Goal: Task Accomplishment & Management: Manage account settings

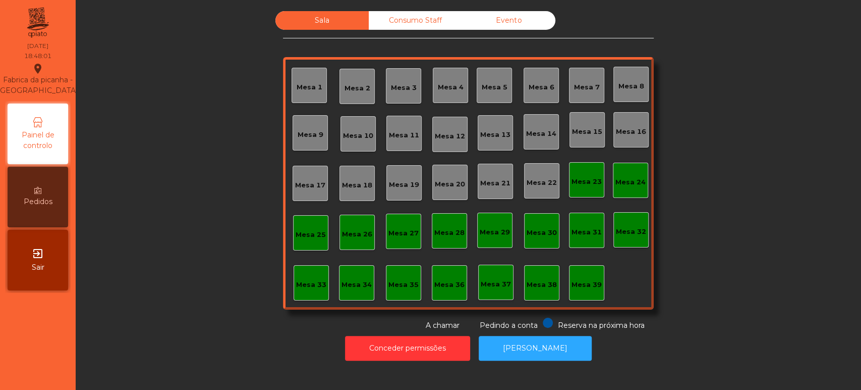
click at [226, 164] on div "Sala Consumo Staff Evento Mesa 1 [GEOGRAPHIC_DATA] 3 Mesa 4 Mesa 5 Mesa 6 [GEOG…" at bounding box center [468, 170] width 758 height 319
click at [585, 282] on div "Mesa 39" at bounding box center [587, 285] width 30 height 10
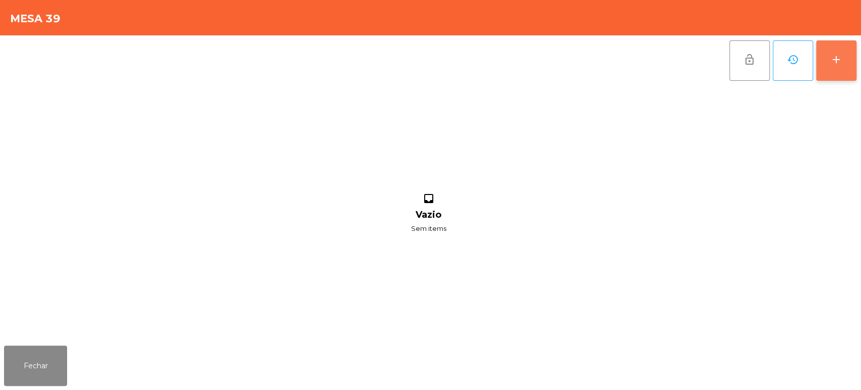
click at [847, 66] on button "add" at bounding box center [836, 60] width 40 height 40
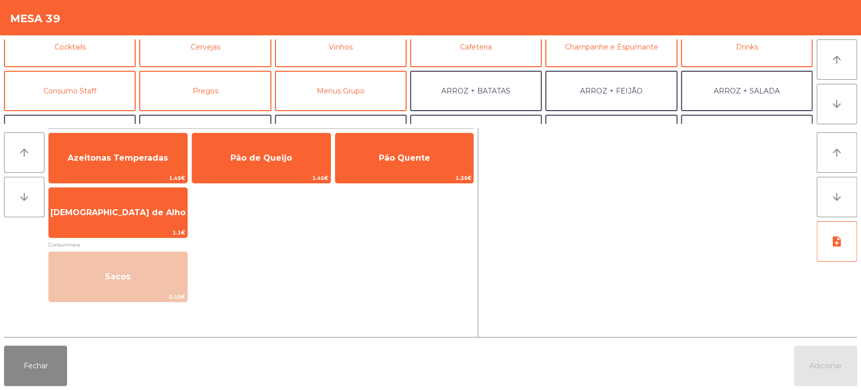
scroll to position [57, 0]
click at [91, 94] on button "Consumo Staff" at bounding box center [70, 91] width 132 height 40
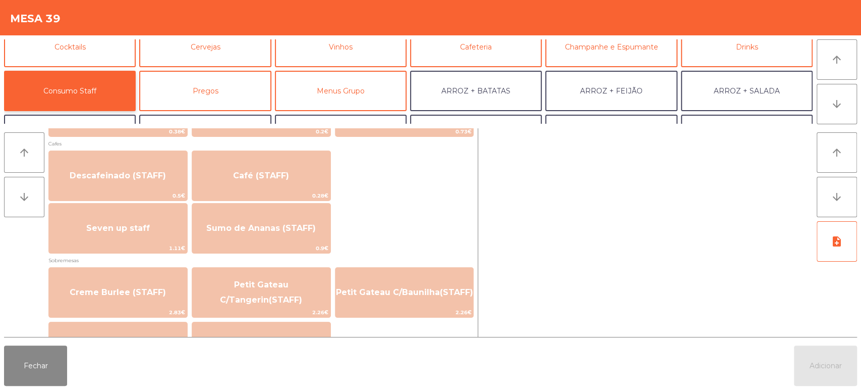
scroll to position [587, 0]
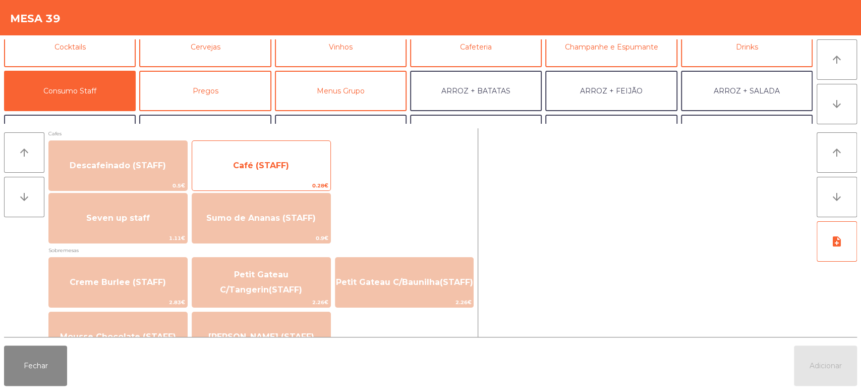
click at [292, 168] on span "Café (STAFF)" at bounding box center [261, 165] width 138 height 27
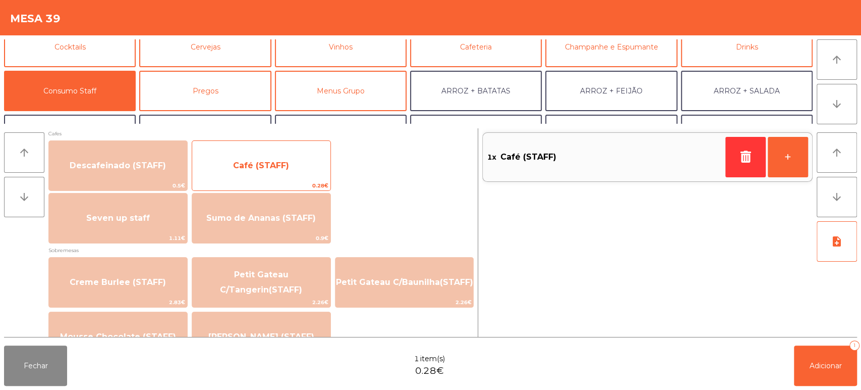
click at [291, 161] on span "Café (STAFF)" at bounding box center [261, 165] width 138 height 27
click at [302, 157] on span "Café (STAFF)" at bounding box center [261, 165] width 138 height 27
click at [302, 155] on span "Café (STAFF)" at bounding box center [261, 165] width 138 height 27
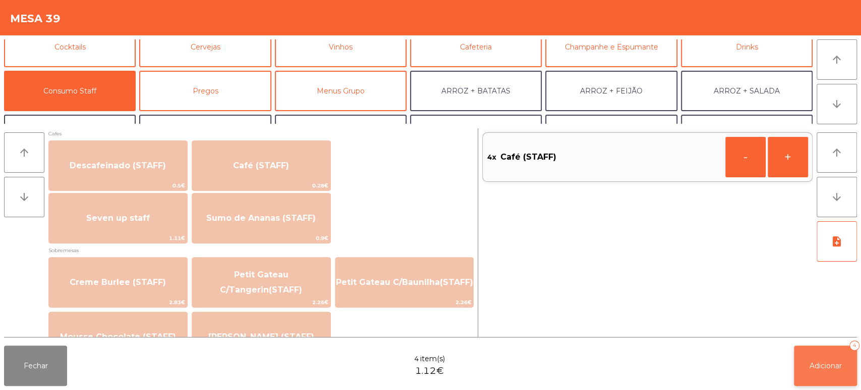
click at [811, 353] on button "Adicionar 4" at bounding box center [825, 365] width 63 height 40
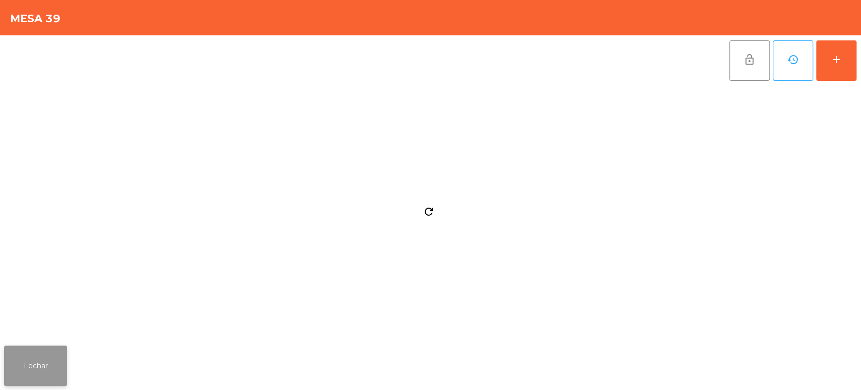
click at [32, 347] on button "Fechar" at bounding box center [35, 365] width 63 height 40
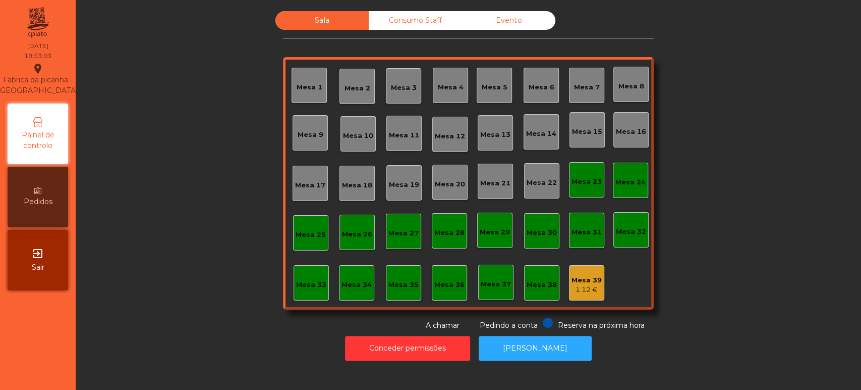
click at [541, 273] on div "Mesa 38" at bounding box center [541, 282] width 35 height 35
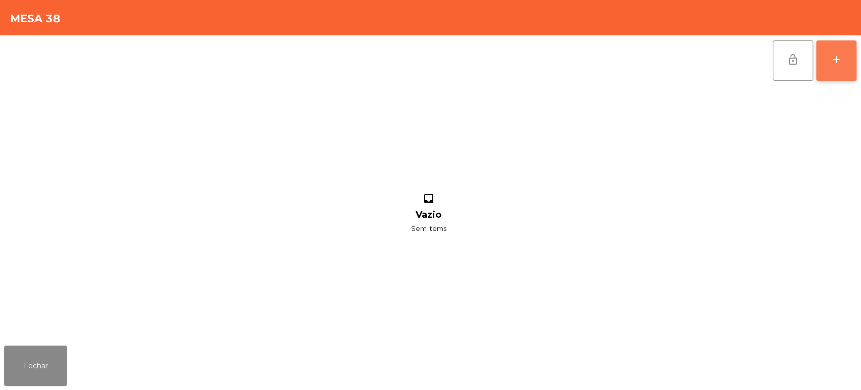
click at [827, 69] on button "add" at bounding box center [836, 60] width 40 height 40
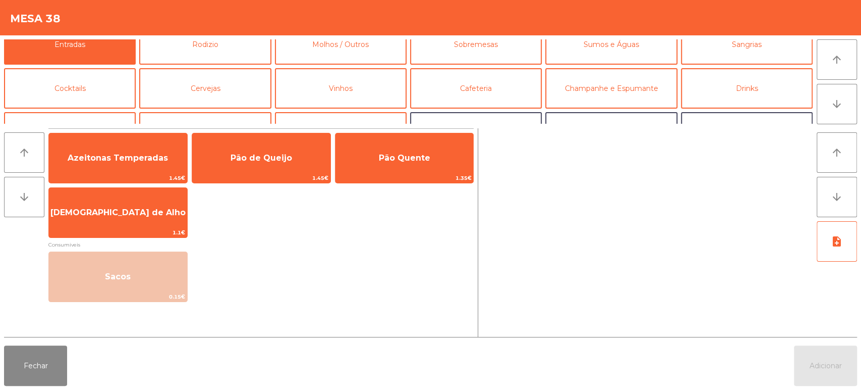
scroll to position [0, 0]
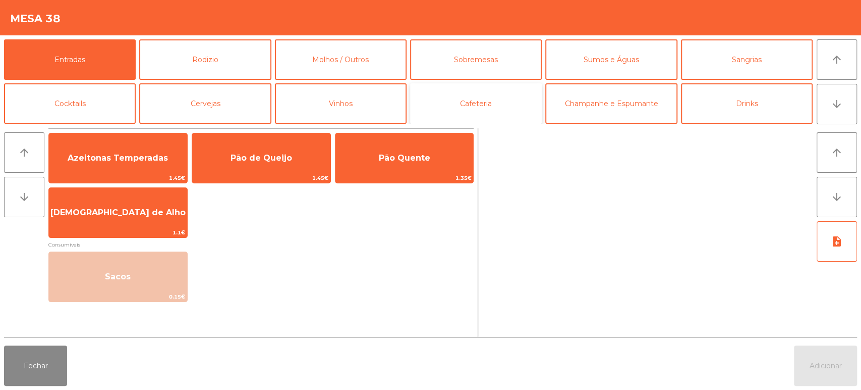
click at [509, 83] on button "Cafeteria" at bounding box center [476, 103] width 132 height 40
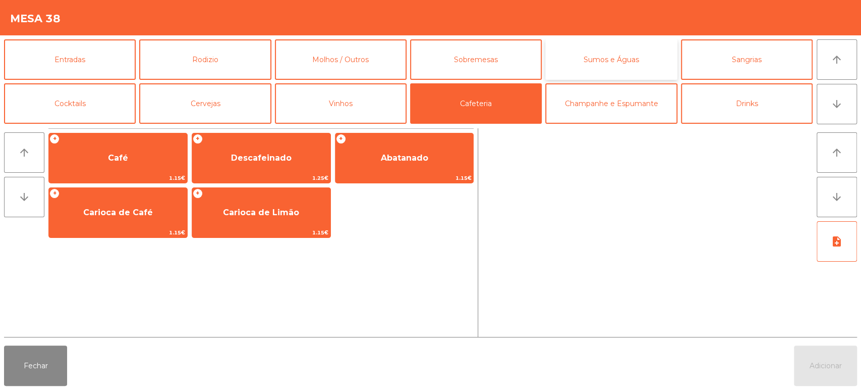
click at [674, 61] on button "Sumos e Águas" at bounding box center [611, 59] width 132 height 40
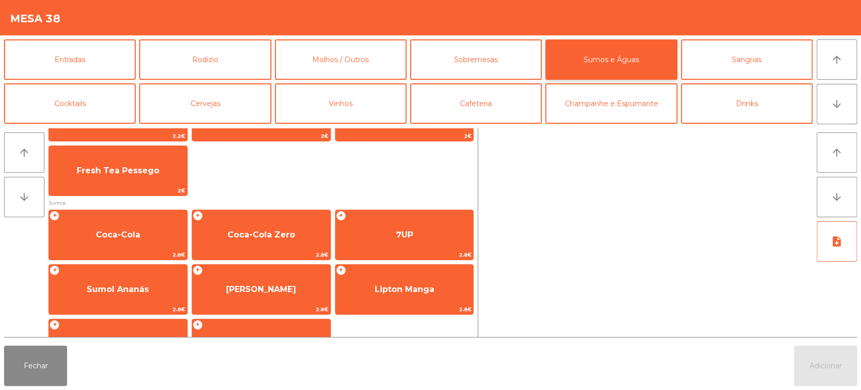
scroll to position [97, 0]
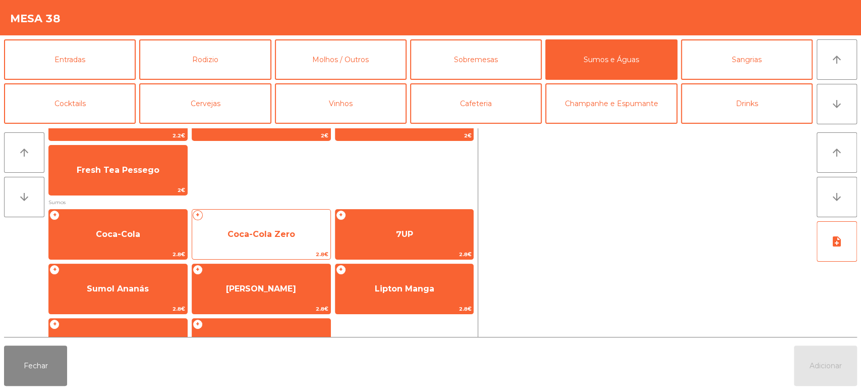
click at [282, 231] on span "Coca-Cola Zero" at bounding box center [262, 234] width 68 height 10
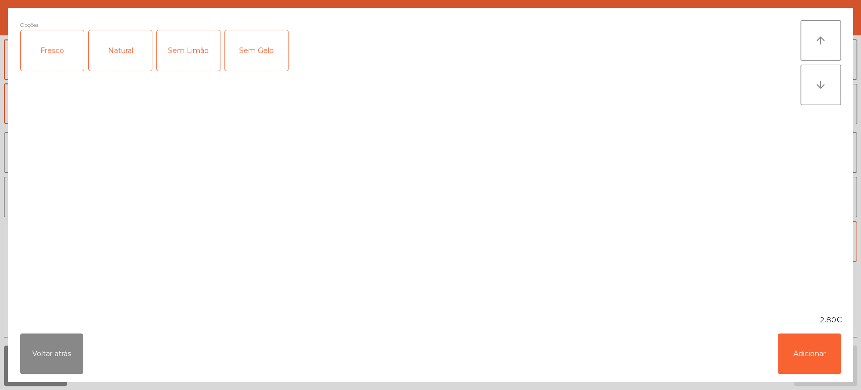
click at [295, 218] on div "Opções Fresco Natural Sem Limão Sem Gelo" at bounding box center [410, 161] width 781 height 282
click at [803, 367] on button "Adicionar" at bounding box center [809, 353] width 63 height 40
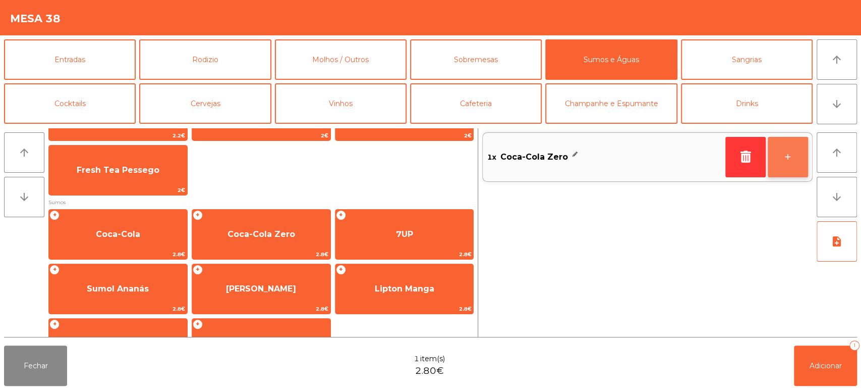
click at [774, 158] on button "+" at bounding box center [788, 157] width 40 height 40
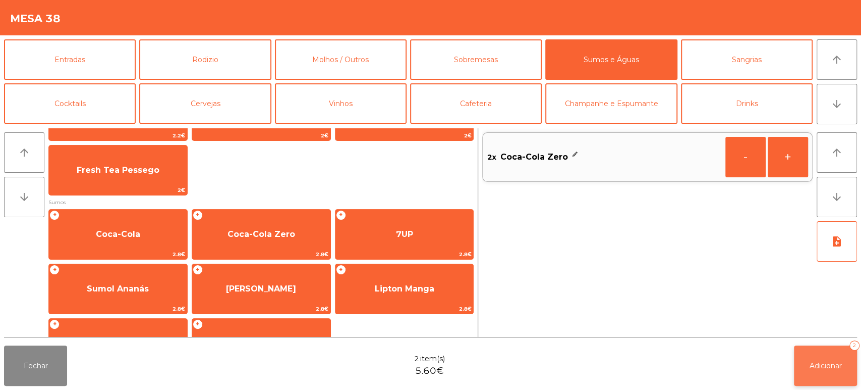
click at [815, 366] on span "Adicionar" at bounding box center [826, 365] width 32 height 9
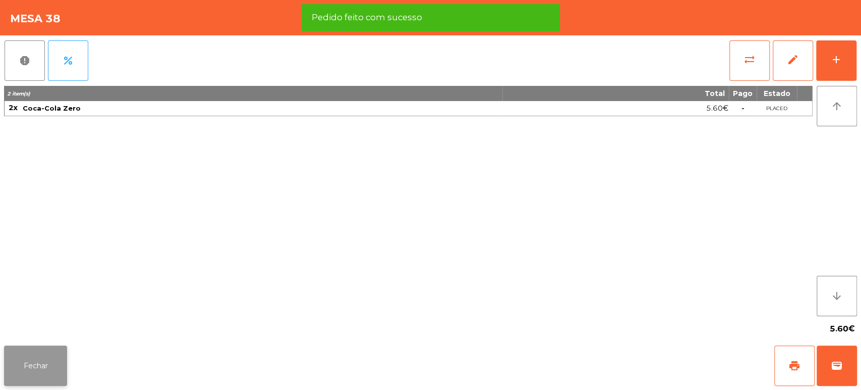
click at [52, 364] on button "Fechar" at bounding box center [35, 365] width 63 height 40
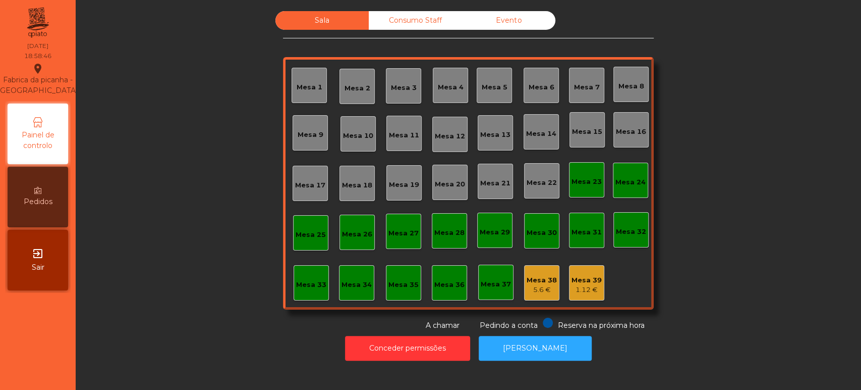
click at [409, 11] on div "Consumo Staff" at bounding box center [415, 20] width 93 height 19
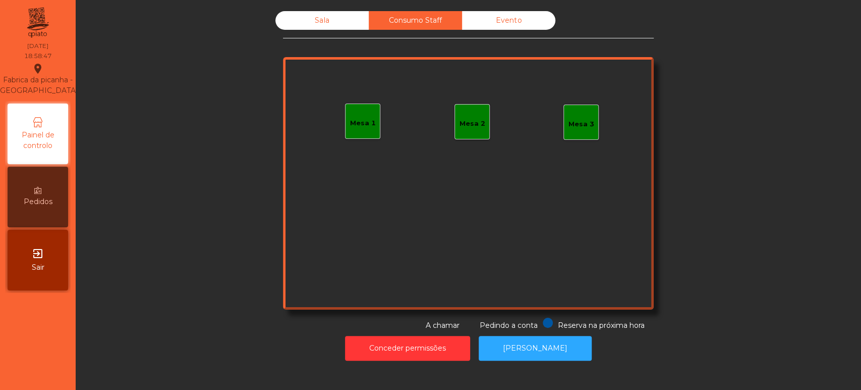
click at [345, 127] on div "Mesa 1" at bounding box center [362, 120] width 35 height 35
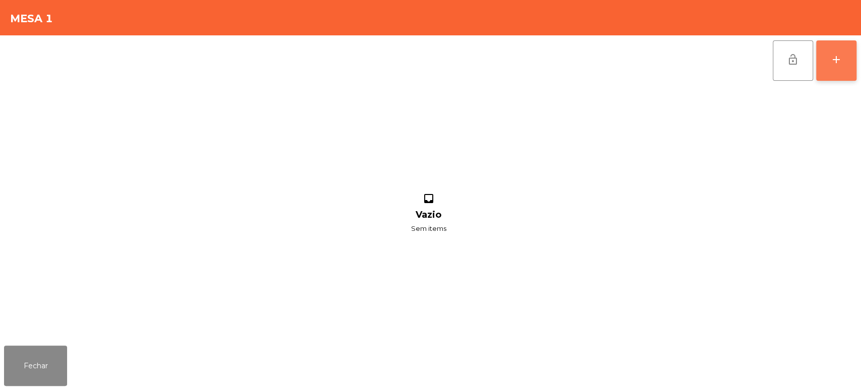
click at [841, 56] on div "add" at bounding box center [836, 59] width 12 height 12
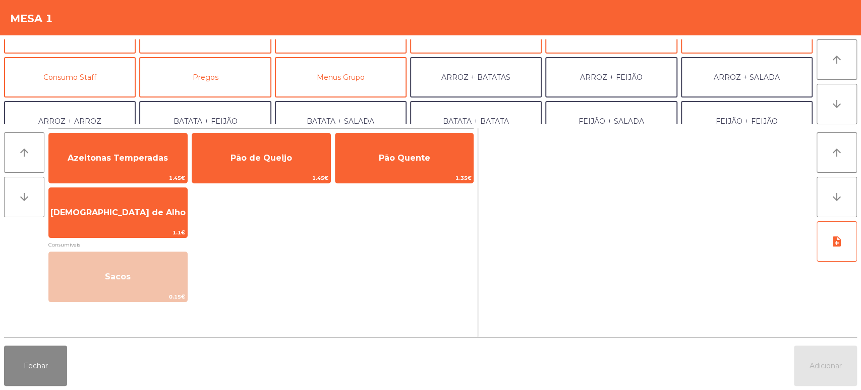
scroll to position [70, 0]
click at [97, 78] on button "Consumo Staff" at bounding box center [70, 78] width 132 height 40
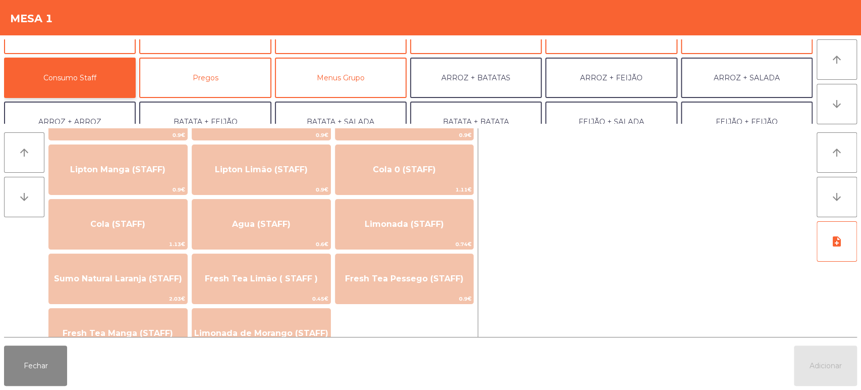
scroll to position [171, 0]
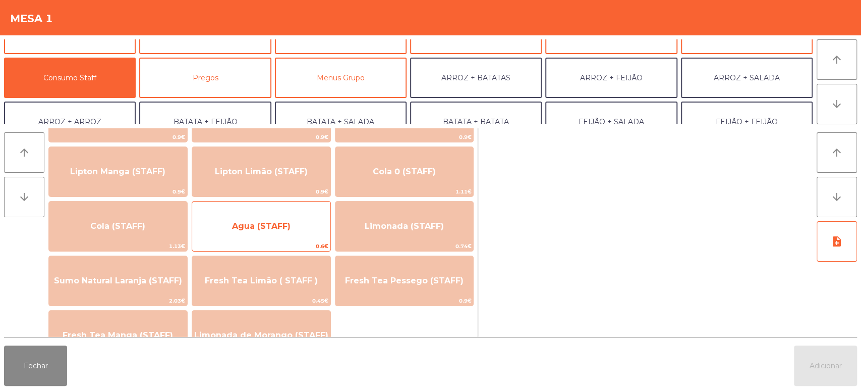
click at [262, 234] on span "Agua (STAFF)" at bounding box center [261, 225] width 138 height 27
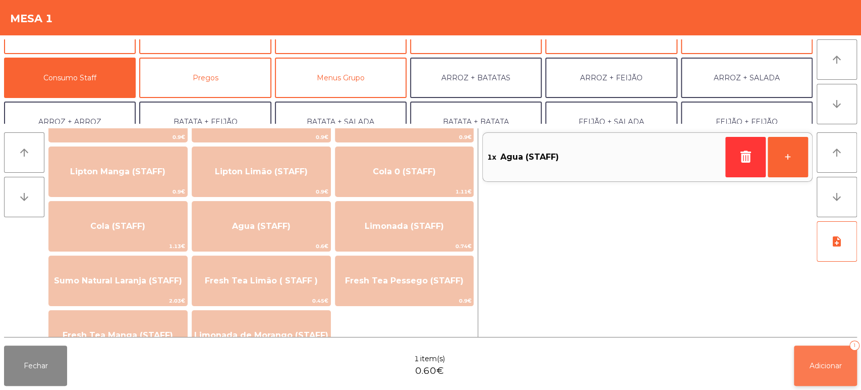
click at [814, 355] on button "Adicionar 1" at bounding box center [825, 365] width 63 height 40
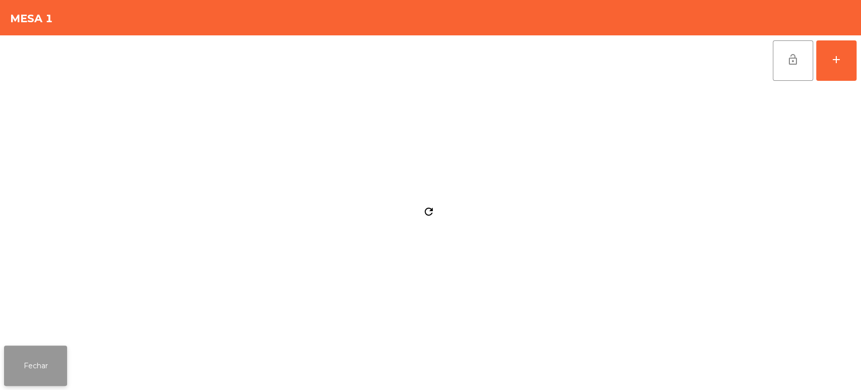
click at [44, 354] on button "Fechar" at bounding box center [35, 365] width 63 height 40
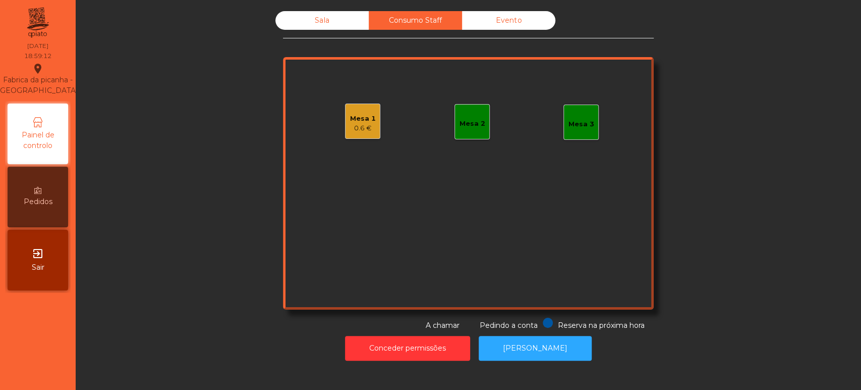
click at [309, 13] on div "Sala" at bounding box center [321, 20] width 93 height 19
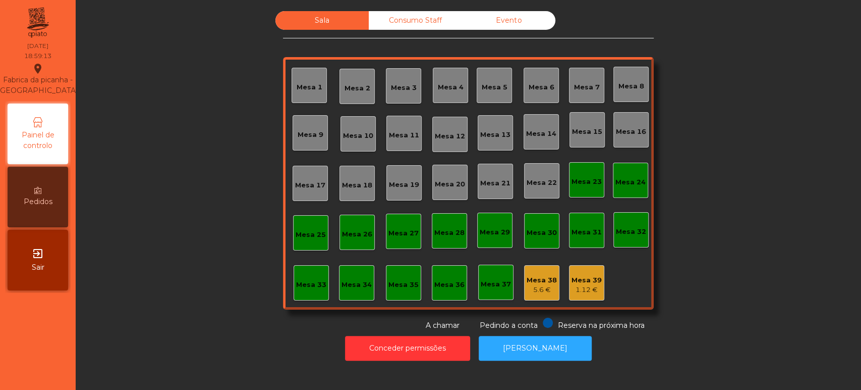
click at [536, 285] on div "5.6 €" at bounding box center [542, 290] width 30 height 10
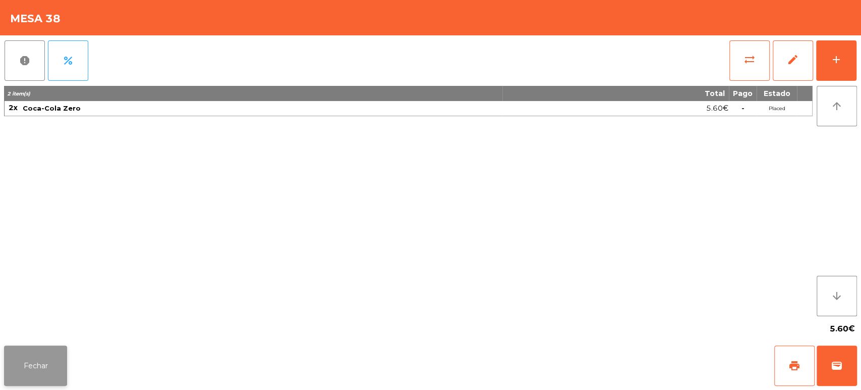
click at [49, 350] on button "Fechar" at bounding box center [35, 365] width 63 height 40
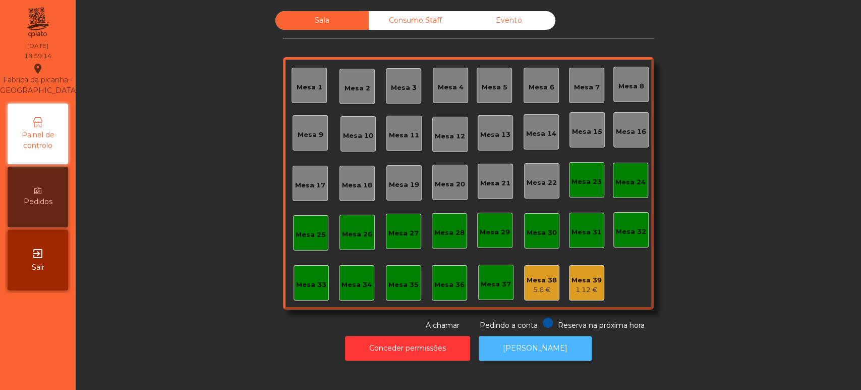
click at [525, 359] on button "[PERSON_NAME]" at bounding box center [535, 348] width 113 height 25
click at [321, 285] on div "Mesa 33" at bounding box center [311, 282] width 35 height 35
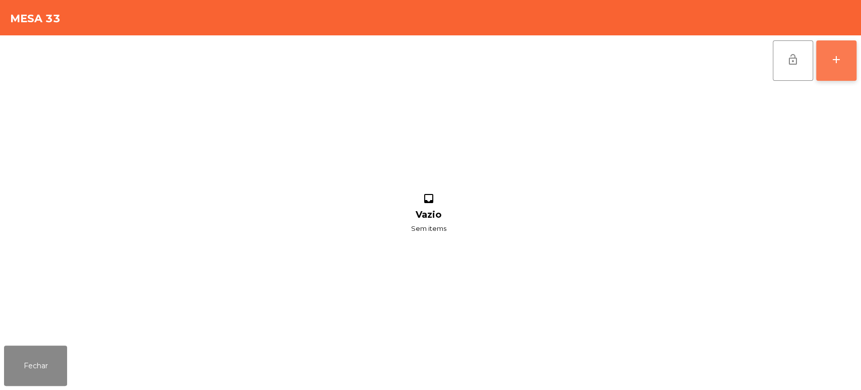
click at [820, 65] on button "add" at bounding box center [836, 60] width 40 height 40
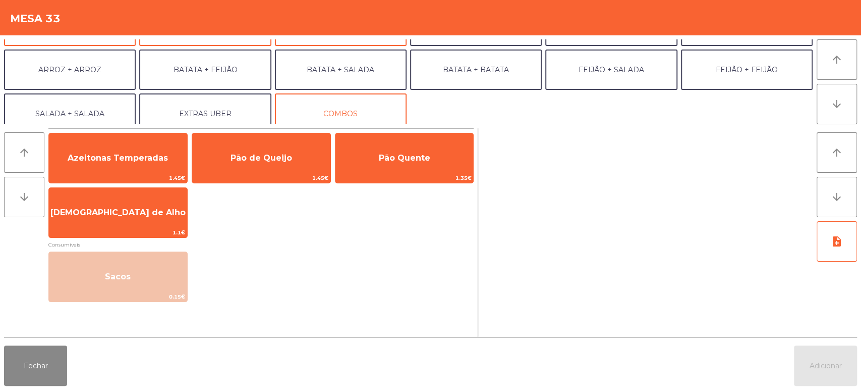
scroll to position [125, 0]
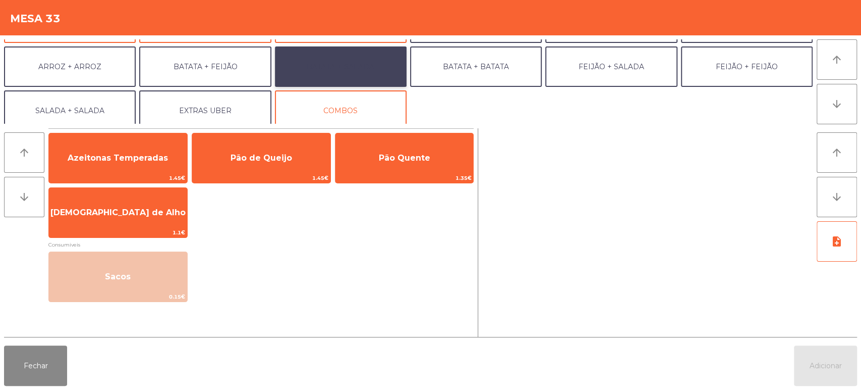
click at [365, 63] on button "BATATA + SALADA" at bounding box center [341, 66] width 132 height 40
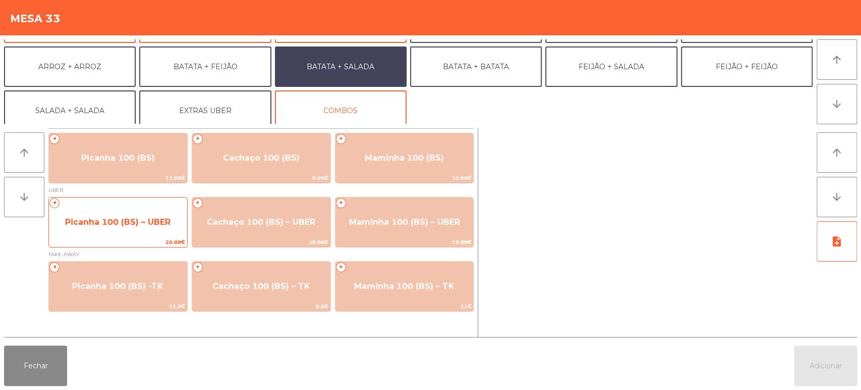
click at [134, 209] on span "Picanha 100 (BS) – UBER" at bounding box center [118, 221] width 138 height 27
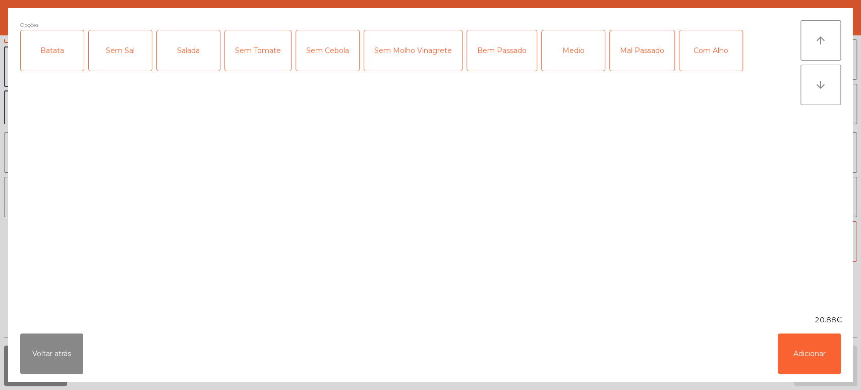
click at [57, 50] on div "Batata" at bounding box center [52, 50] width 63 height 40
click at [129, 40] on div "Sem Sal" at bounding box center [120, 50] width 63 height 40
click at [643, 48] on div "Mal Passado" at bounding box center [642, 50] width 65 height 40
click at [814, 347] on button "Adicionar" at bounding box center [809, 353] width 63 height 40
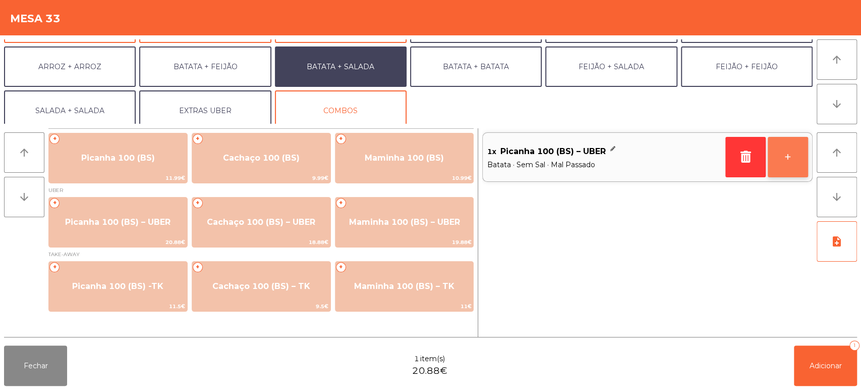
click at [778, 158] on button "+" at bounding box center [788, 157] width 40 height 40
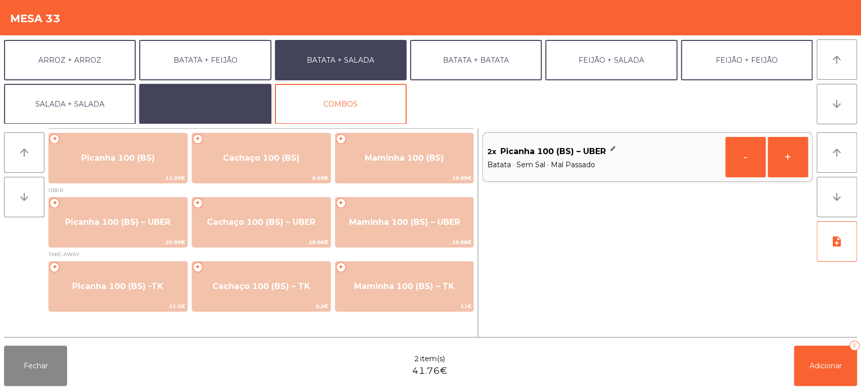
click at [226, 95] on button "EXTRAS UBER" at bounding box center [205, 104] width 132 height 40
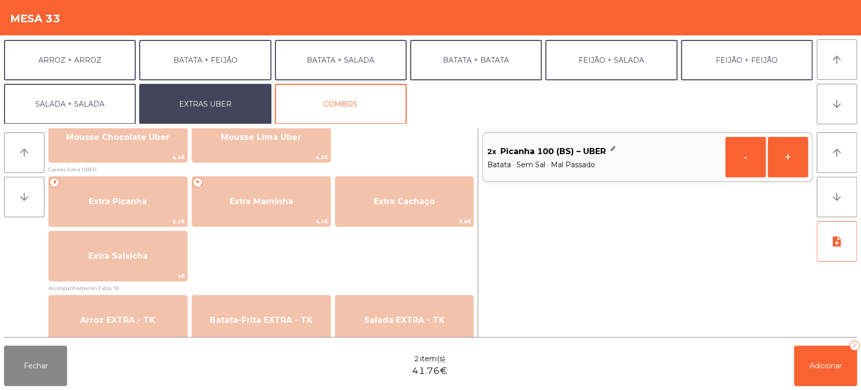
scroll to position [520, 0]
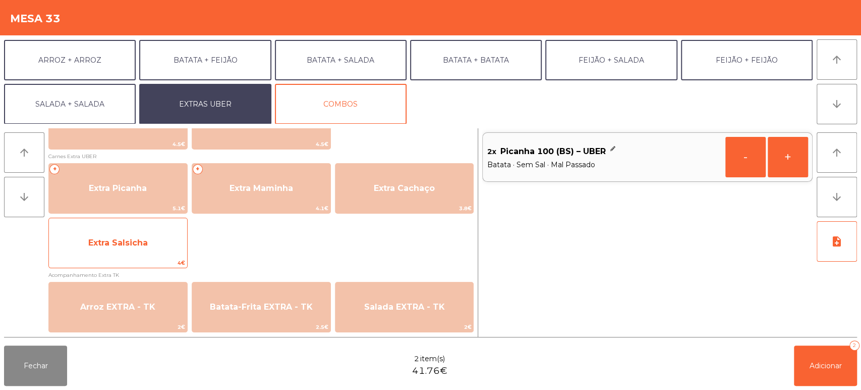
click at [142, 252] on span "Extra Salsicha" at bounding box center [118, 242] width 138 height 27
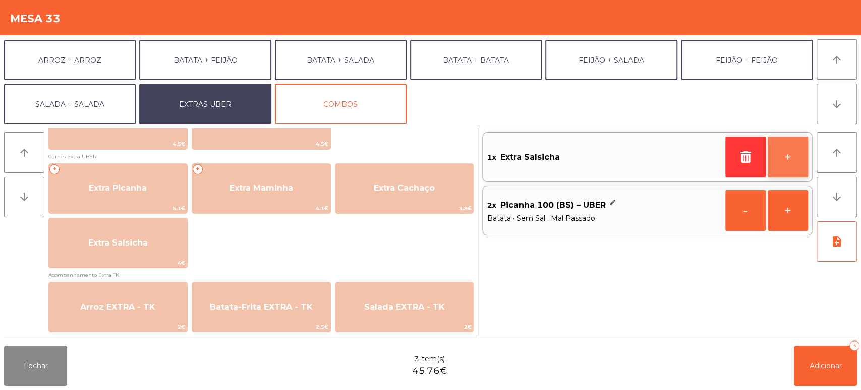
click at [790, 153] on button "+" at bounding box center [788, 157] width 40 height 40
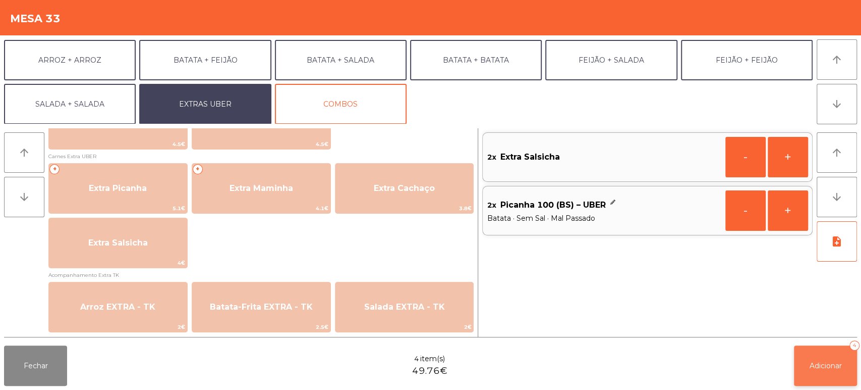
click at [832, 361] on span "Adicionar" at bounding box center [826, 365] width 32 height 9
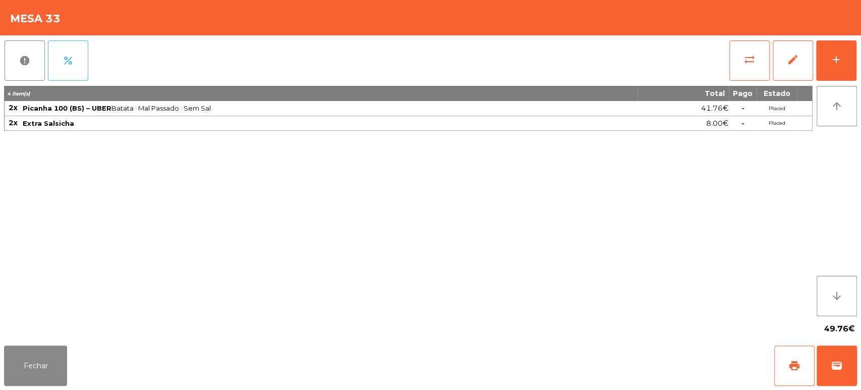
click at [71, 65] on span "percent" at bounding box center [68, 60] width 12 height 12
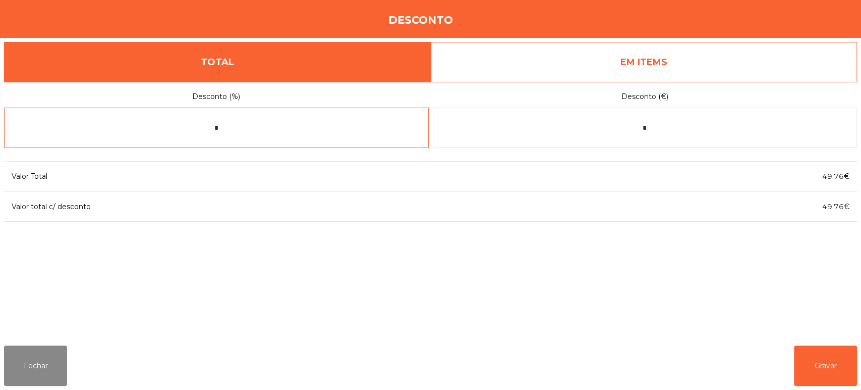
click at [279, 124] on input "*" at bounding box center [216, 127] width 425 height 40
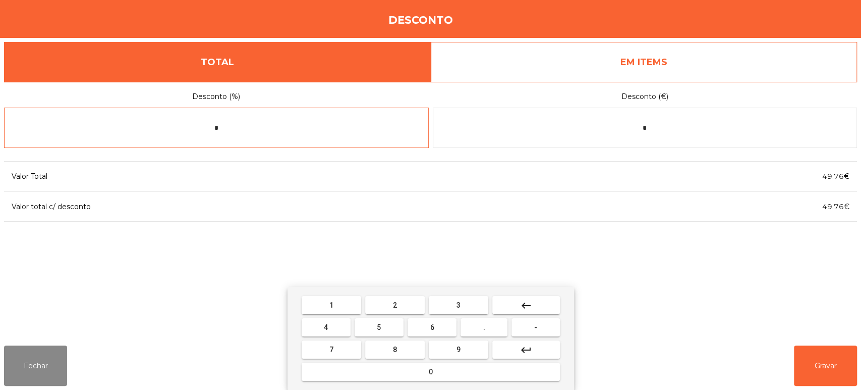
click at [524, 307] on mat-icon "keyboard_backspace" at bounding box center [526, 305] width 12 height 12
click at [402, 301] on button "2" at bounding box center [395, 305] width 60 height 18
type input "*"
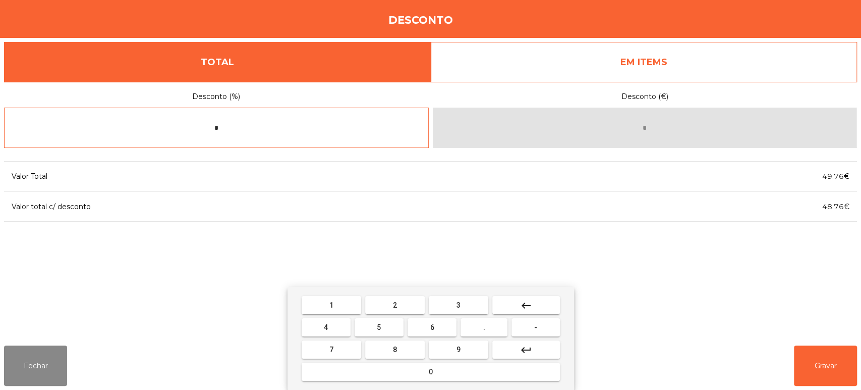
click at [516, 302] on button "keyboard_backspace" at bounding box center [526, 305] width 68 height 18
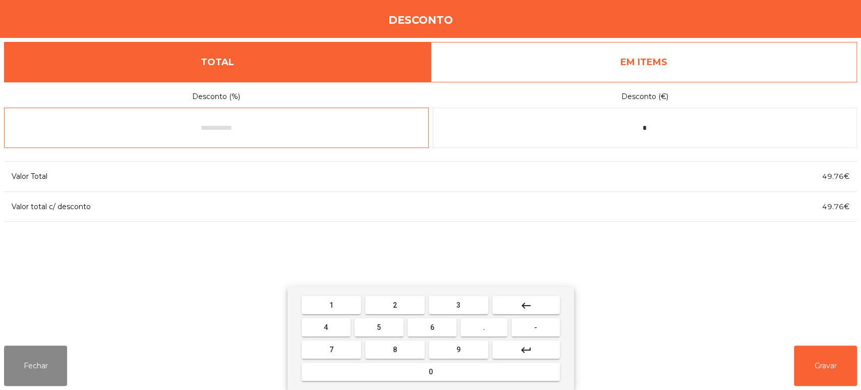
click at [379, 327] on span "5" at bounding box center [379, 327] width 4 height 8
click at [407, 369] on button "0" at bounding box center [431, 371] width 258 height 18
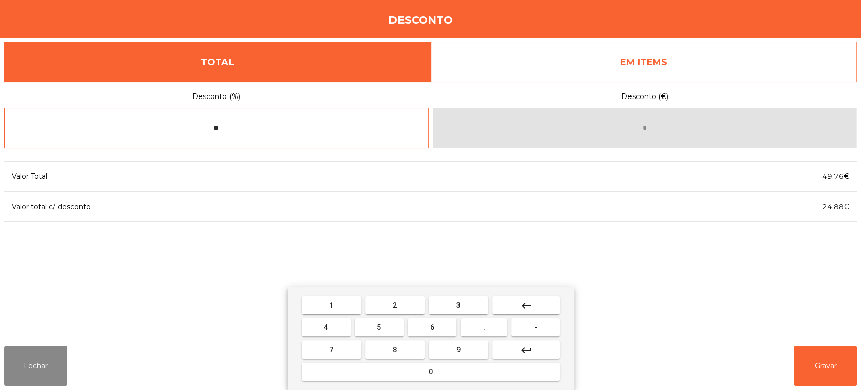
click at [528, 306] on mat-icon "keyboard_backspace" at bounding box center [526, 305] width 12 height 12
type input "*"
click at [518, 304] on button "keyboard_backspace" at bounding box center [526, 305] width 68 height 18
click at [517, 305] on button "keyboard_backspace" at bounding box center [526, 305] width 68 height 18
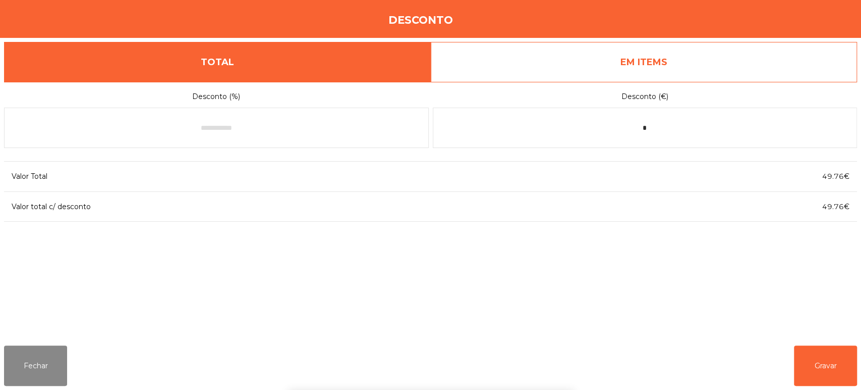
click at [641, 61] on link "EM ITEMS" at bounding box center [644, 62] width 427 height 40
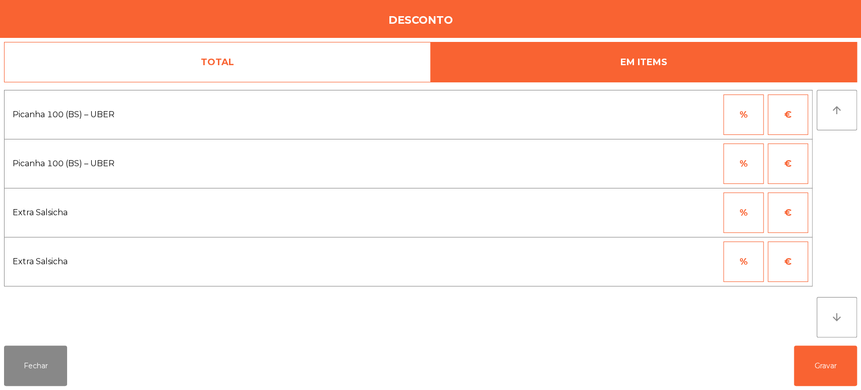
click at [729, 105] on button "%" at bounding box center [744, 114] width 40 height 40
click at [684, 113] on input "*" at bounding box center [694, 114] width 50 height 40
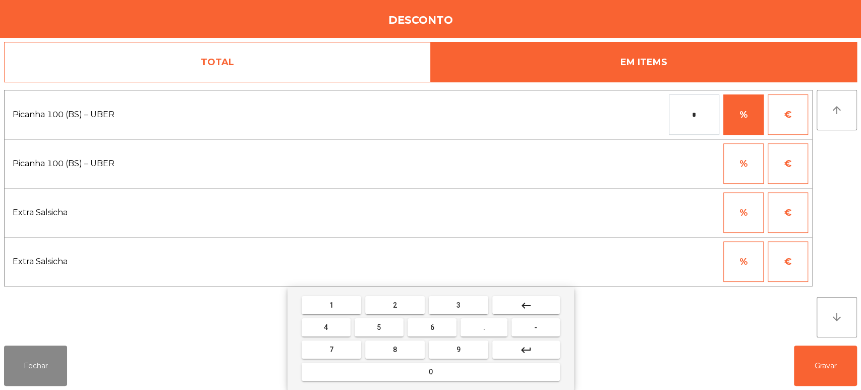
click at [331, 296] on button "1" at bounding box center [332, 305] width 60 height 18
click at [415, 382] on mat-keyboard-key "0" at bounding box center [431, 371] width 262 height 22
click at [414, 375] on button "0" at bounding box center [431, 371] width 258 height 18
type input "***"
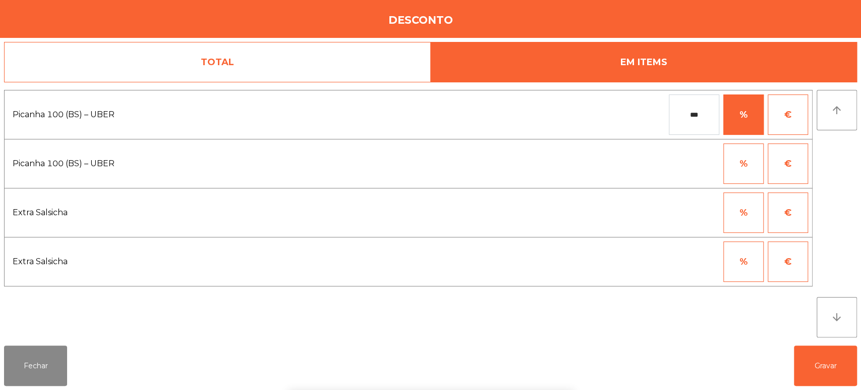
click at [701, 303] on div "1 2 3 keyboard_backspace 4 5 6 . - 7 8 9 keyboard_return 0" at bounding box center [430, 338] width 861 height 103
click at [830, 368] on button "Gravar" at bounding box center [825, 365] width 63 height 40
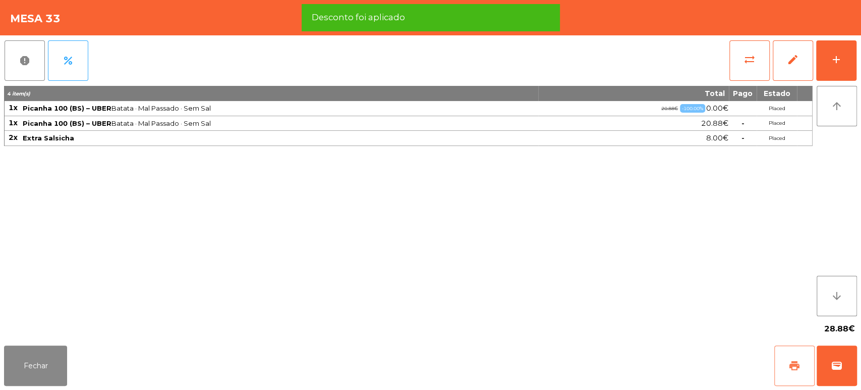
click at [795, 375] on button "print" at bounding box center [794, 365] width 40 height 40
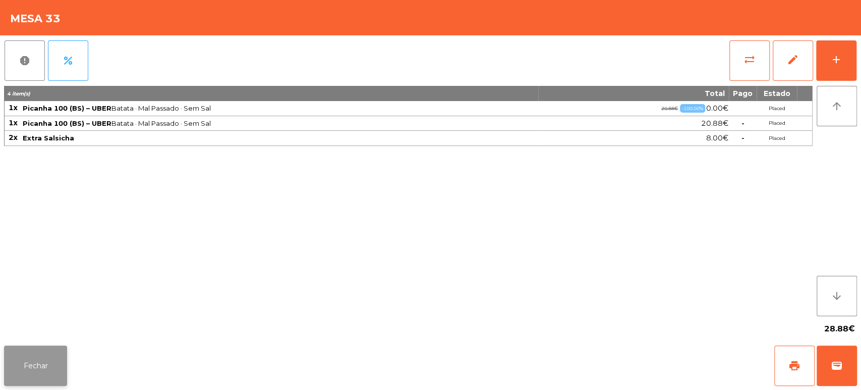
click at [48, 350] on button "Fechar" at bounding box center [35, 365] width 63 height 40
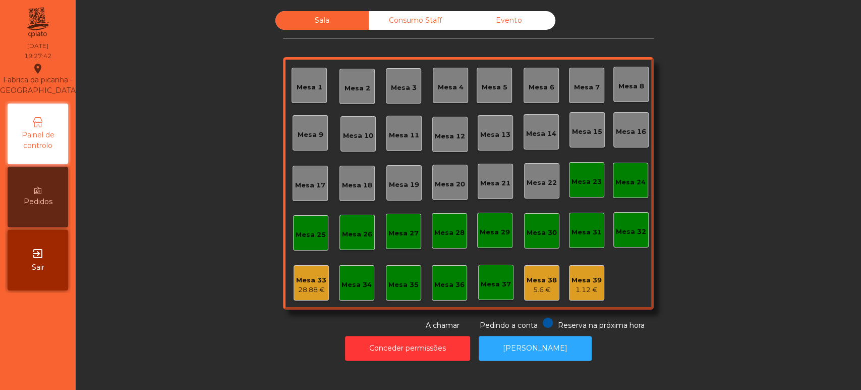
click at [724, 126] on div "Sala Consumo Staff Evento Mesa 1 Mesa 2 Mesa 3 Mesa 4 Mesa 5 Mesa 6 Mesa 7 Mesa…" at bounding box center [468, 170] width 758 height 319
click at [545, 355] on button "[PERSON_NAME]" at bounding box center [535, 348] width 113 height 25
click at [307, 288] on div "28.88 €" at bounding box center [311, 290] width 30 height 10
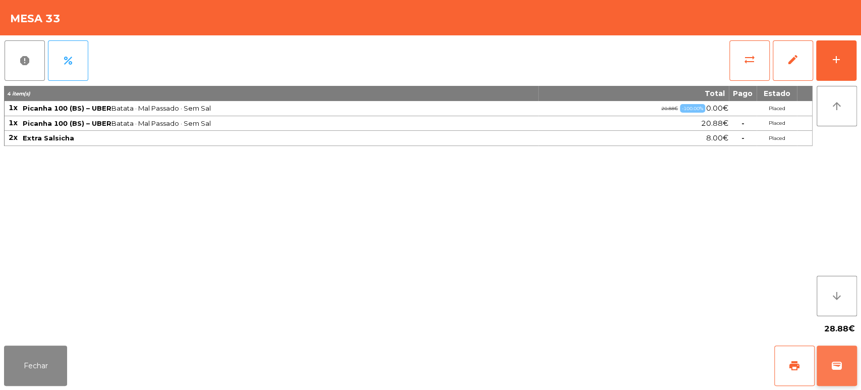
click at [852, 382] on button "wallet" at bounding box center [837, 365] width 40 height 40
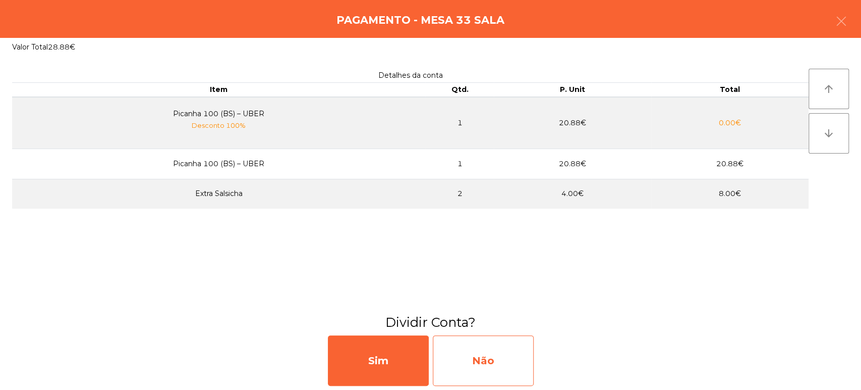
click at [495, 376] on div "Não" at bounding box center [483, 360] width 101 height 50
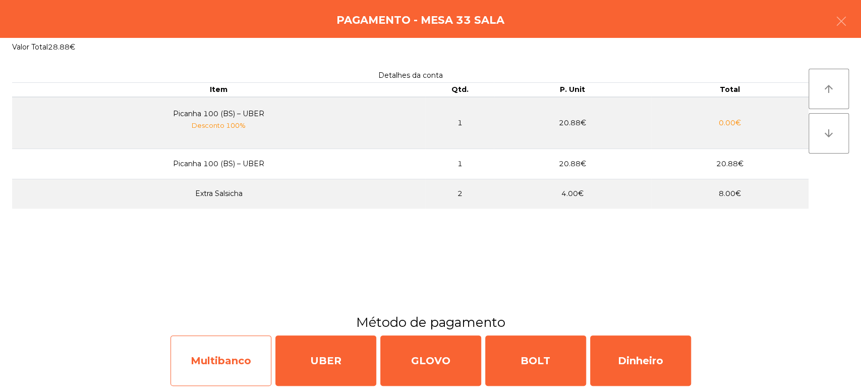
click at [234, 370] on div "Multibanco" at bounding box center [221, 360] width 101 height 50
select select "**"
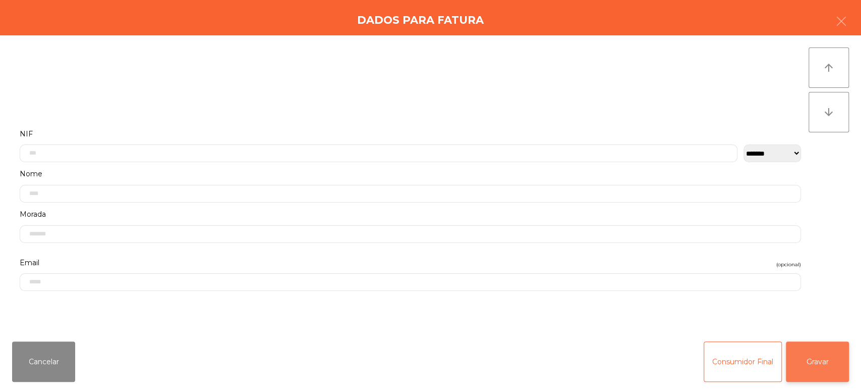
click at [812, 362] on button "Gravar" at bounding box center [817, 361] width 63 height 40
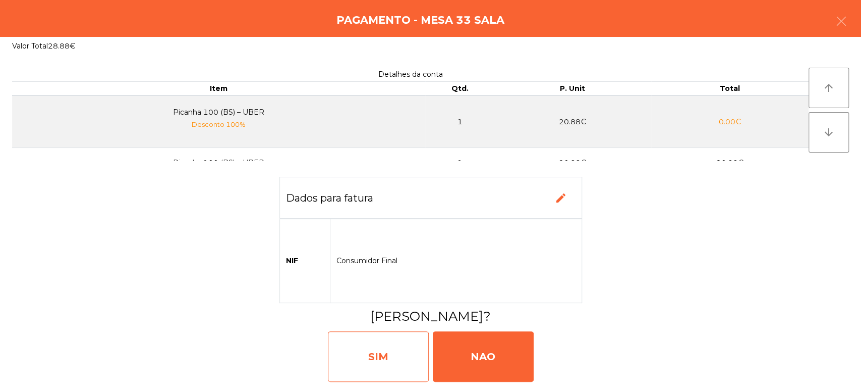
click at [369, 358] on div "SIM" at bounding box center [378, 356] width 101 height 50
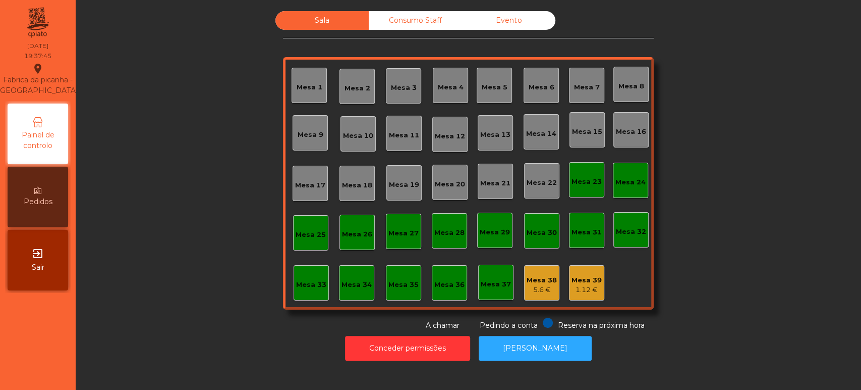
click at [434, 286] on div "Mesa 36" at bounding box center [449, 285] width 30 height 10
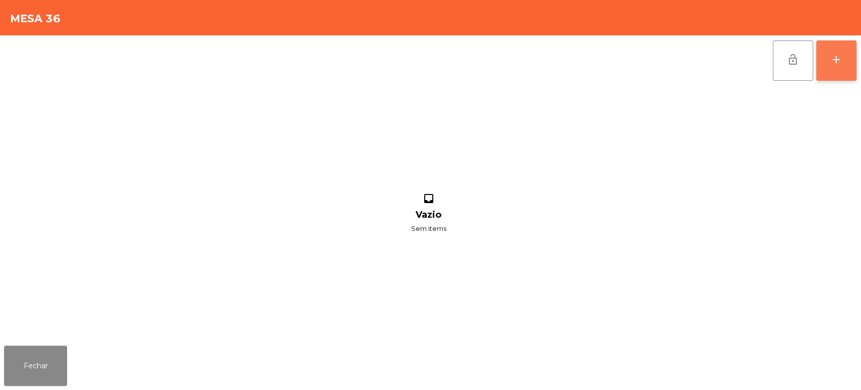
click at [833, 60] on div "add" at bounding box center [836, 59] width 12 height 12
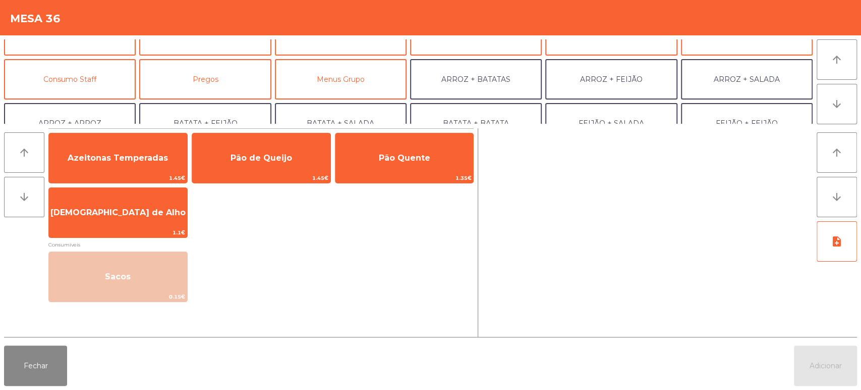
scroll to position [71, 0]
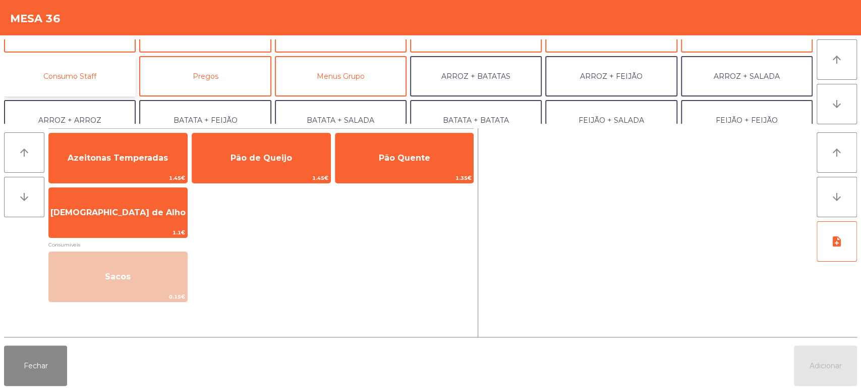
click at [113, 65] on button "Consumo Staff" at bounding box center [70, 76] width 132 height 40
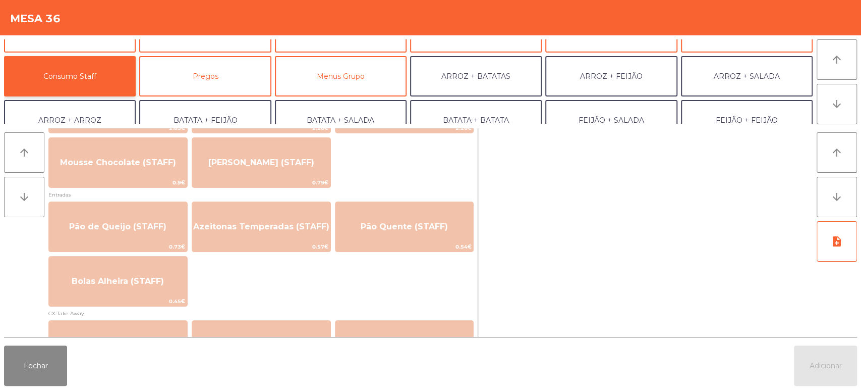
scroll to position [767, 0]
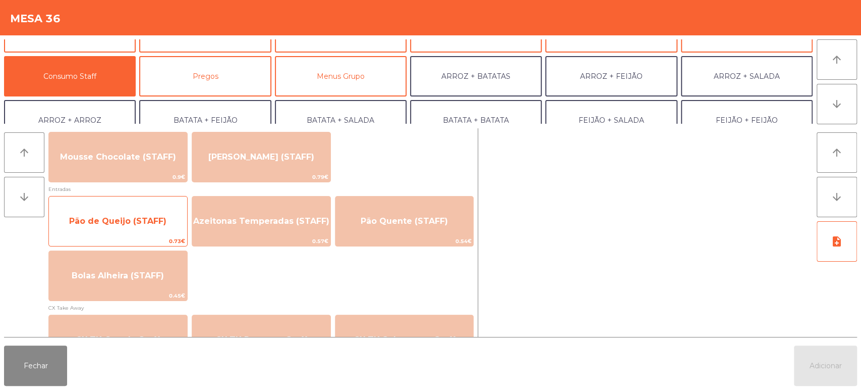
click at [134, 225] on span "Pão de Queijo (STAFF)" at bounding box center [117, 221] width 97 height 10
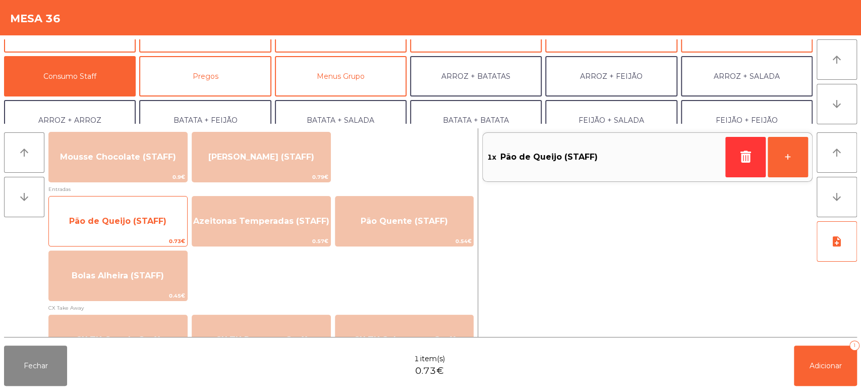
click at [131, 222] on span "Pão de Queijo (STAFF)" at bounding box center [117, 221] width 97 height 10
click at [133, 211] on span "Pão de Queijo (STAFF)" at bounding box center [118, 220] width 138 height 27
click at [133, 213] on span "Pão de Queijo (STAFF)" at bounding box center [118, 220] width 138 height 27
click at [133, 216] on span "Pão de Queijo (STAFF)" at bounding box center [117, 221] width 97 height 10
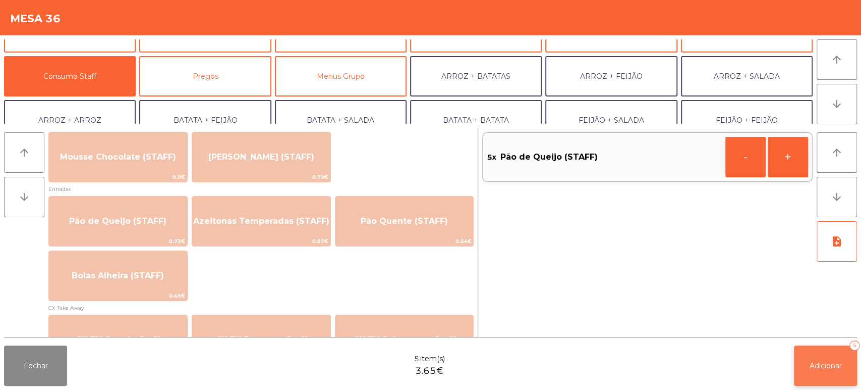
click at [821, 352] on button "Adicionar 5" at bounding box center [825, 365] width 63 height 40
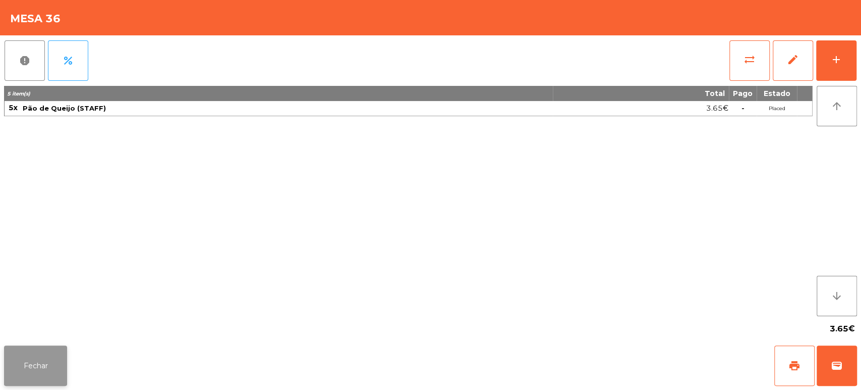
click at [48, 358] on button "Fechar" at bounding box center [35, 365] width 63 height 40
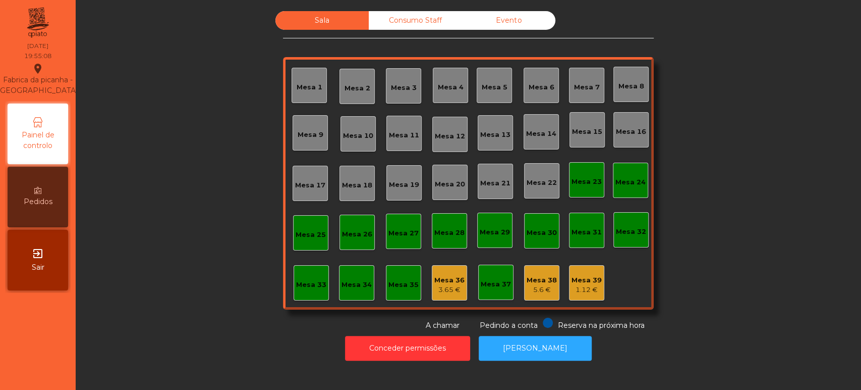
click at [350, 187] on div "Mesa 18" at bounding box center [357, 185] width 30 height 10
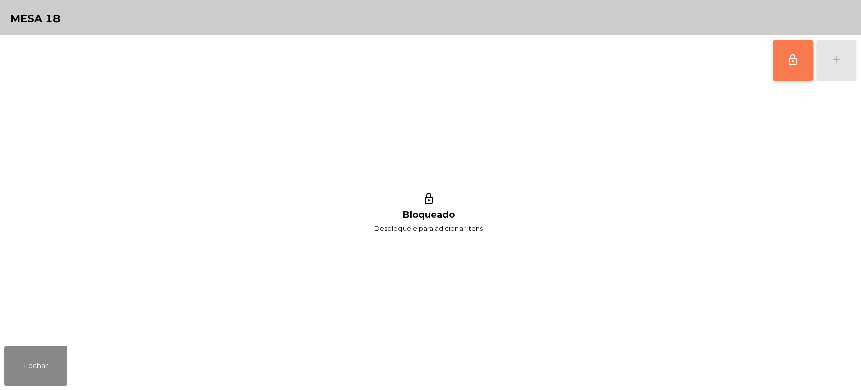
click at [784, 67] on button "lock_outline" at bounding box center [793, 60] width 40 height 40
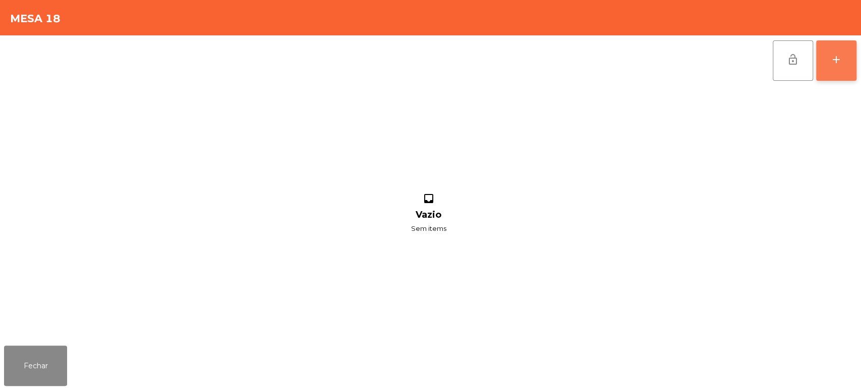
click at [839, 49] on button "add" at bounding box center [836, 60] width 40 height 40
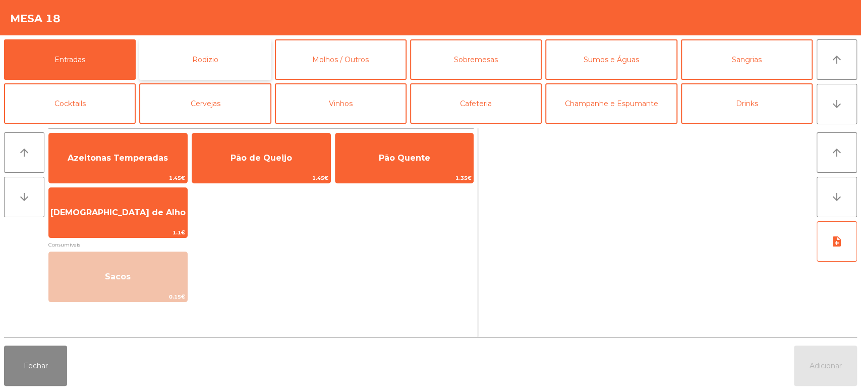
click at [178, 51] on button "Rodizio" at bounding box center [205, 59] width 132 height 40
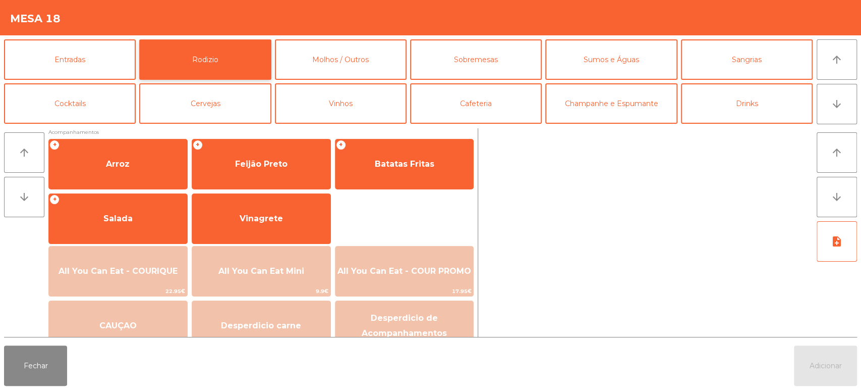
scroll to position [141, 0]
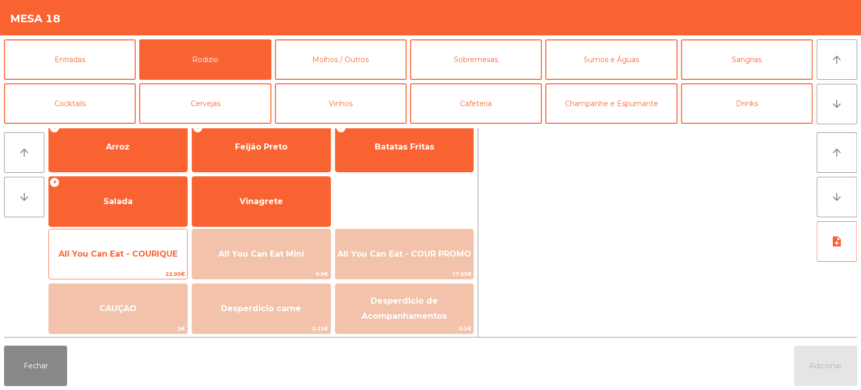
click at [150, 246] on span "All You Can Eat - COURIQUE" at bounding box center [118, 253] width 138 height 27
click at [154, 243] on span "All You Can Eat - COURIQUE" at bounding box center [118, 253] width 138 height 27
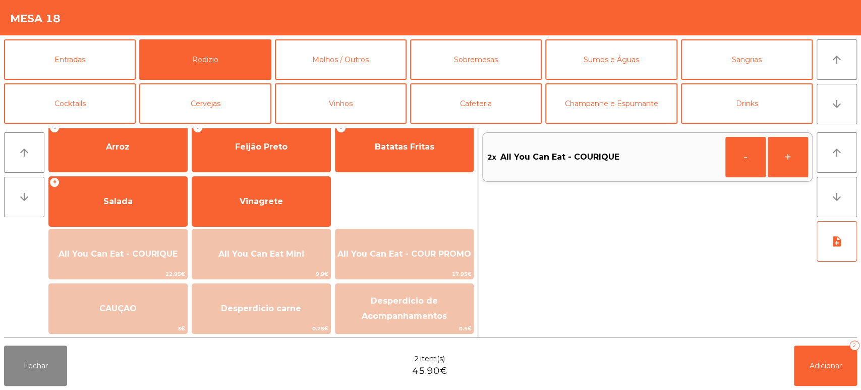
click at [810, 332] on div "2x All You Can Eat - COURIQUE - +" at bounding box center [647, 232] width 330 height 208
click at [807, 364] on button "Adicionar 2" at bounding box center [825, 365] width 63 height 40
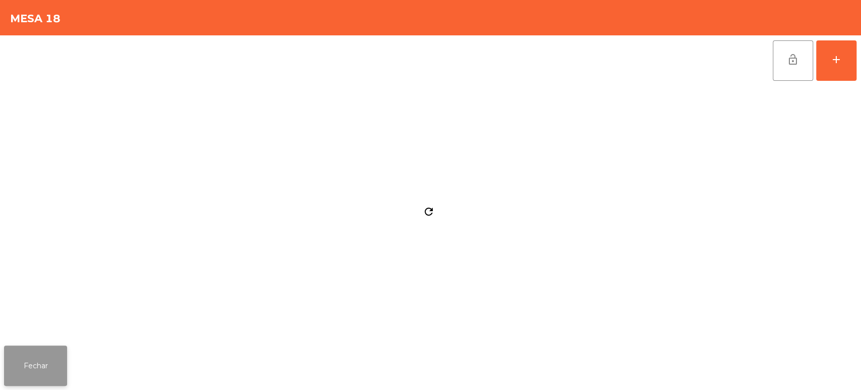
click at [51, 360] on button "Fechar" at bounding box center [35, 365] width 63 height 40
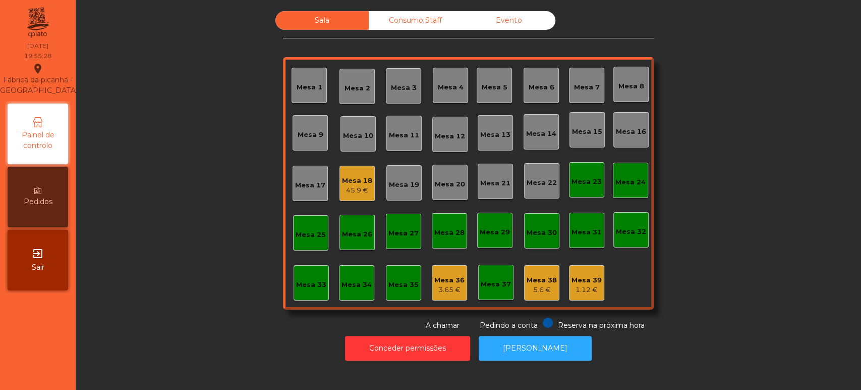
click at [444, 283] on div "Mesa 36" at bounding box center [449, 280] width 30 height 10
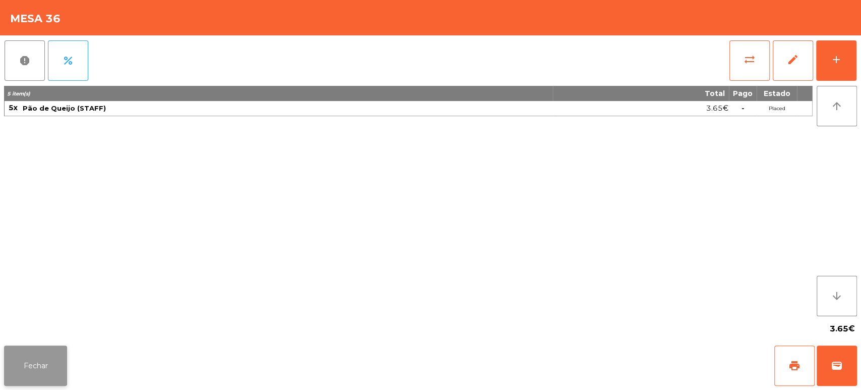
click at [47, 353] on button "Fechar" at bounding box center [35, 365] width 63 height 40
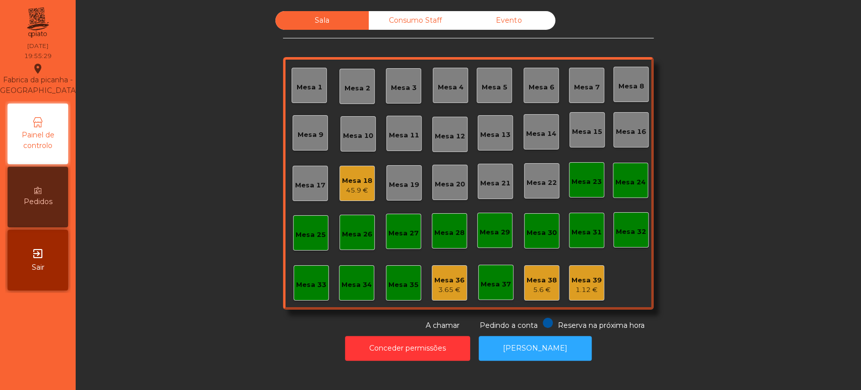
click at [352, 182] on div "Mesa 18" at bounding box center [357, 181] width 30 height 10
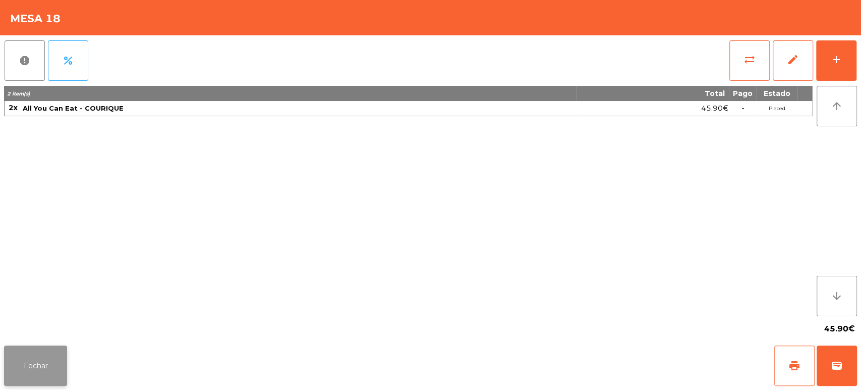
click at [41, 360] on button "Fechar" at bounding box center [35, 365] width 63 height 40
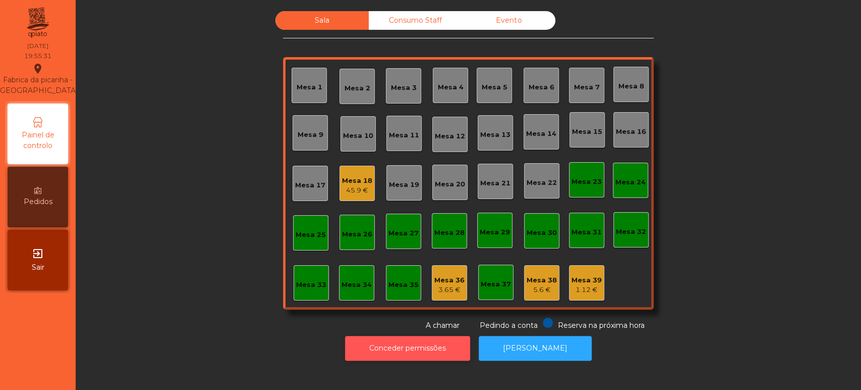
click at [374, 347] on button "Conceder permissões" at bounding box center [407, 348] width 125 height 25
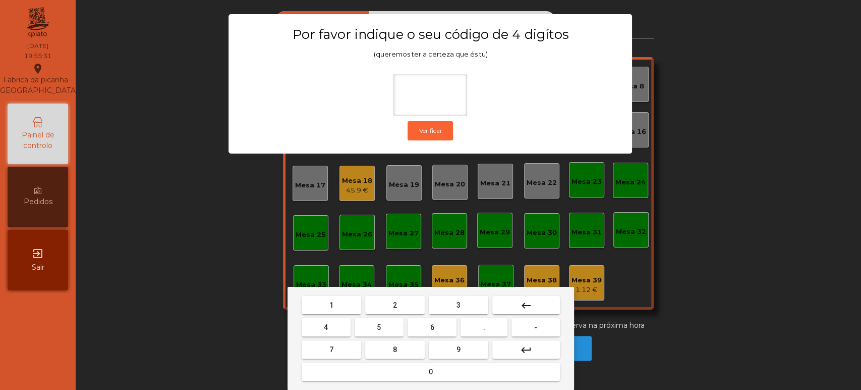
click at [331, 304] on span "1" at bounding box center [331, 305] width 4 height 8
click at [440, 308] on button "3" at bounding box center [459, 305] width 60 height 18
click at [385, 327] on button "5" at bounding box center [379, 327] width 49 height 18
click at [395, 374] on button "0" at bounding box center [431, 371] width 258 height 18
type input "****"
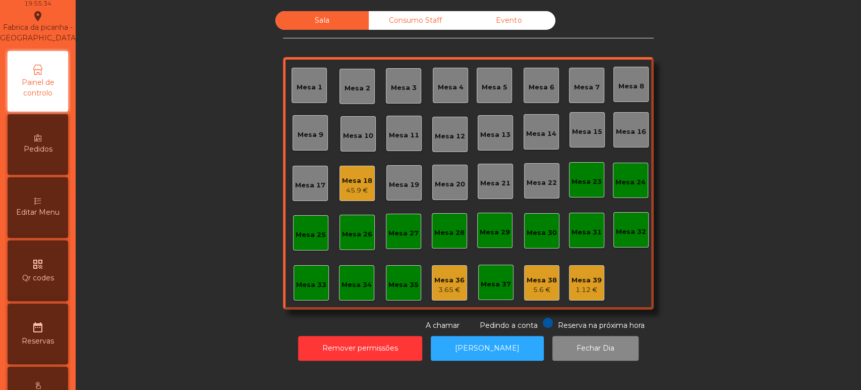
click at [57, 206] on div "Editar Menu" at bounding box center [38, 207] width 61 height 61
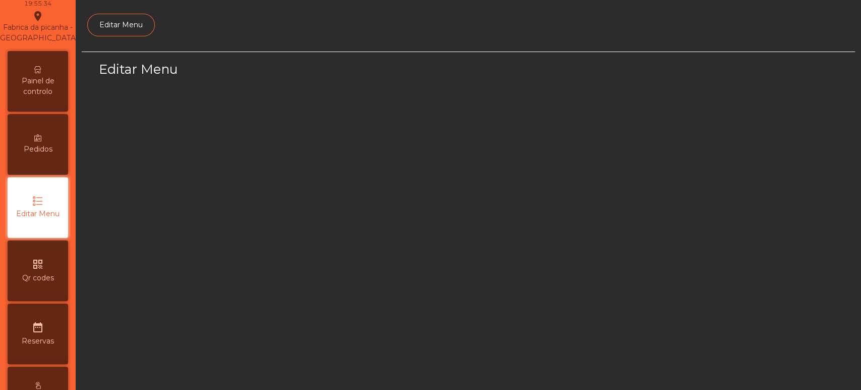
scroll to position [76, 0]
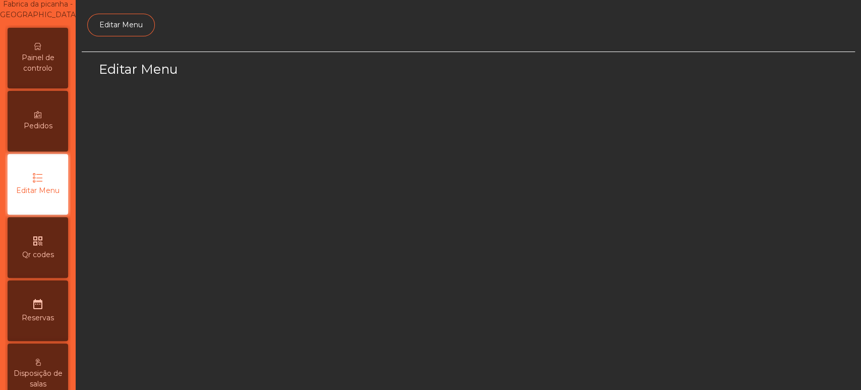
select select "*"
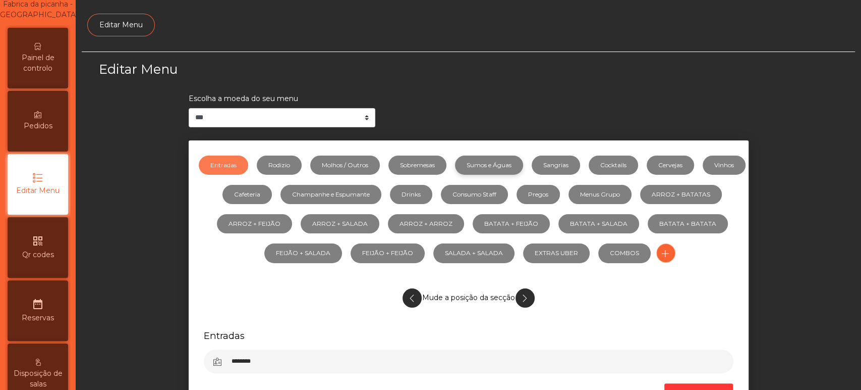
click at [514, 161] on link "Sumos e Águas" at bounding box center [489, 164] width 68 height 19
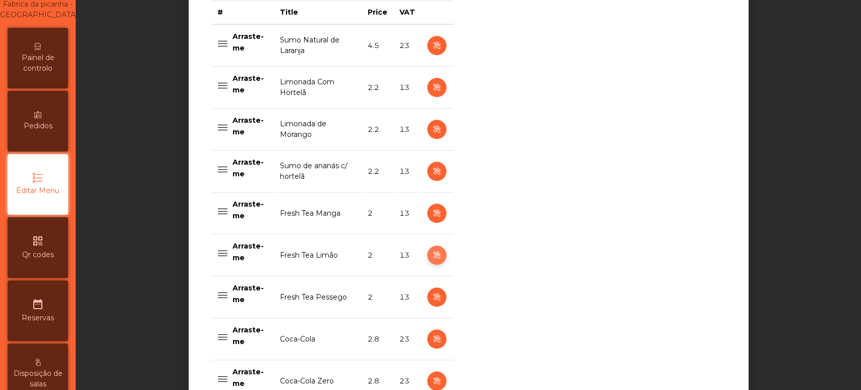
click at [433, 258] on icon "button" at bounding box center [437, 255] width 12 height 13
select select "***"
select select "**"
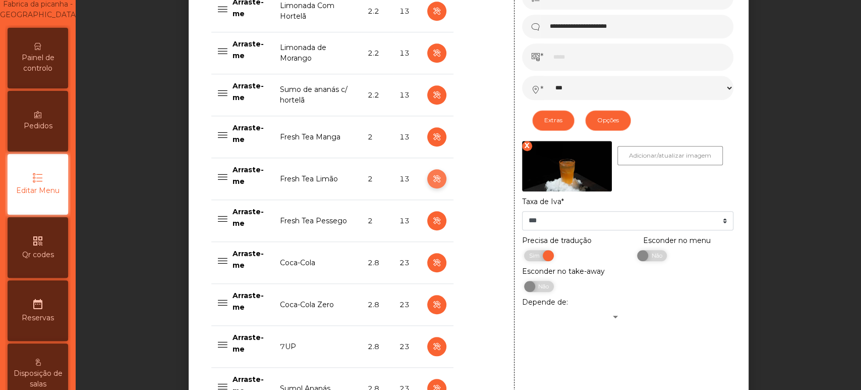
scroll to position [517, 0]
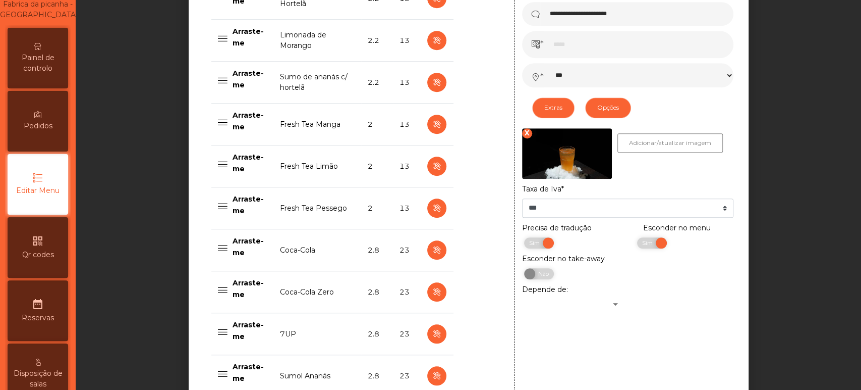
click at [621, 286] on div "Depende de:" at bounding box center [572, 296] width 114 height 25
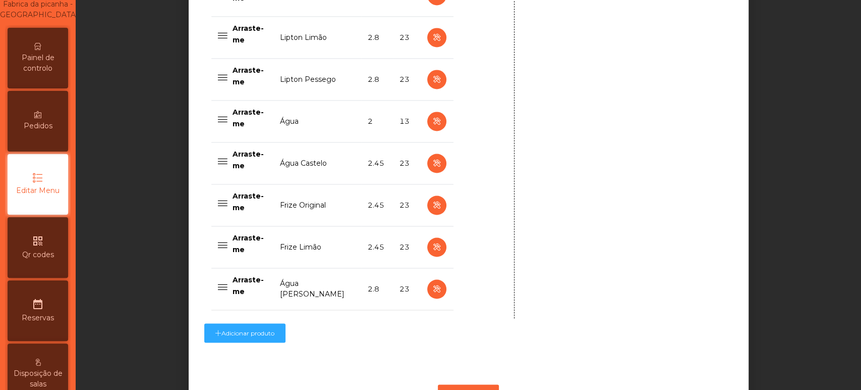
click at [490, 345] on div "Adicionar produto" at bounding box center [469, 332] width 530 height 29
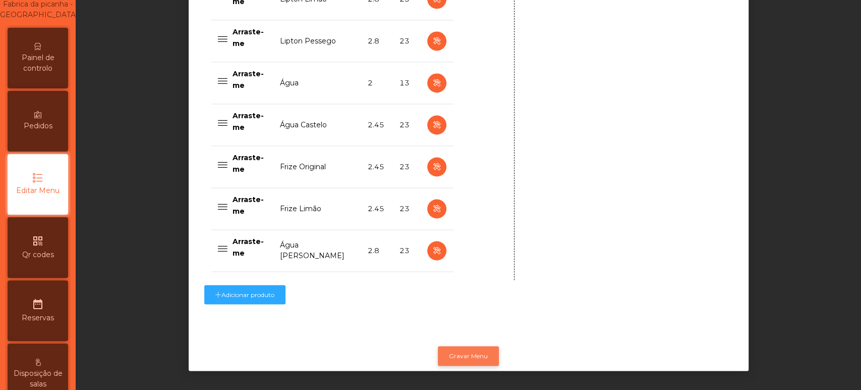
click at [457, 356] on button "Gravar Menu" at bounding box center [468, 355] width 61 height 19
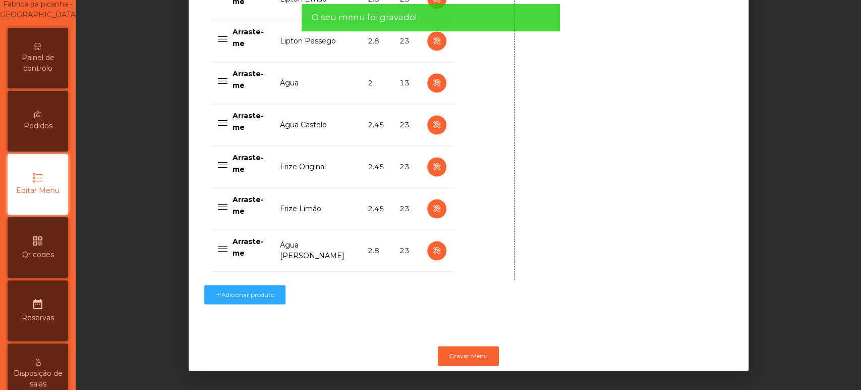
click at [68, 88] on div "Painel de controlo" at bounding box center [38, 58] width 61 height 61
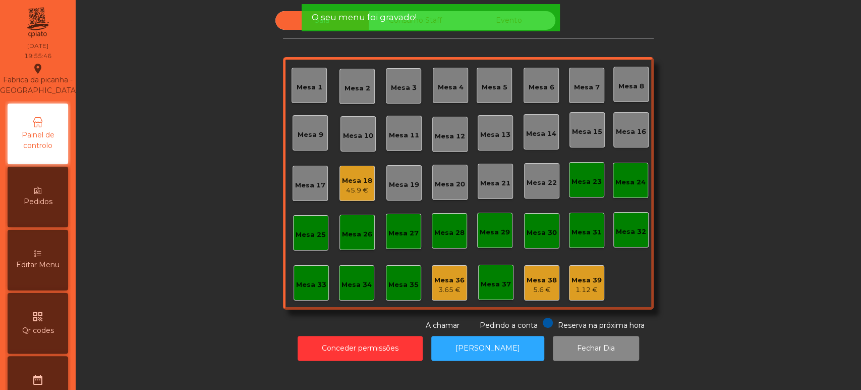
click at [322, 229] on div "Mesa 25" at bounding box center [310, 232] width 35 height 35
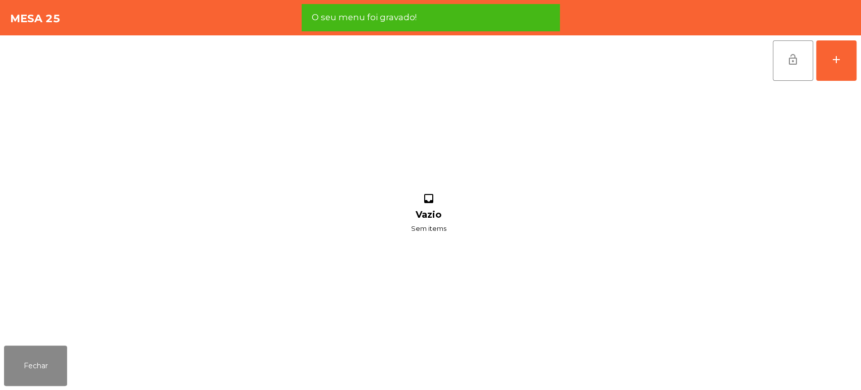
click at [792, 104] on div "inbox Vazio Sem items" at bounding box center [428, 213] width 849 height 255
click at [823, 70] on button "add" at bounding box center [836, 60] width 40 height 40
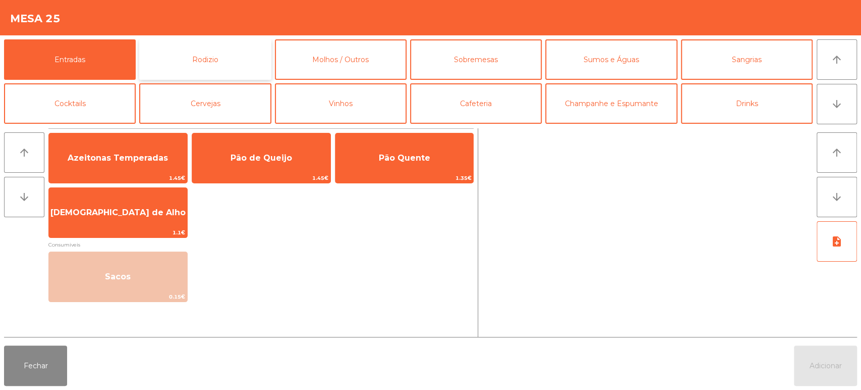
click at [239, 52] on button "Rodizio" at bounding box center [205, 59] width 132 height 40
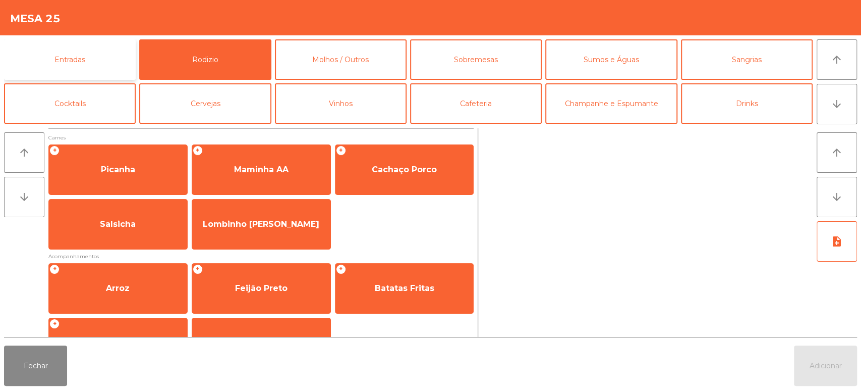
click at [92, 68] on button "Entradas" at bounding box center [70, 59] width 132 height 40
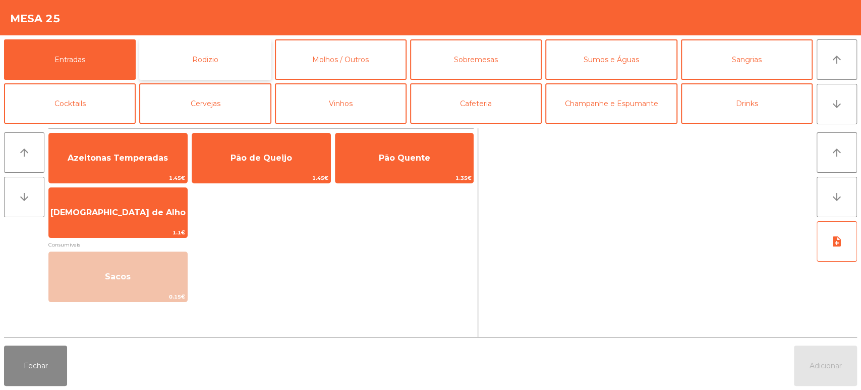
click at [218, 54] on button "Rodizio" at bounding box center [205, 59] width 132 height 40
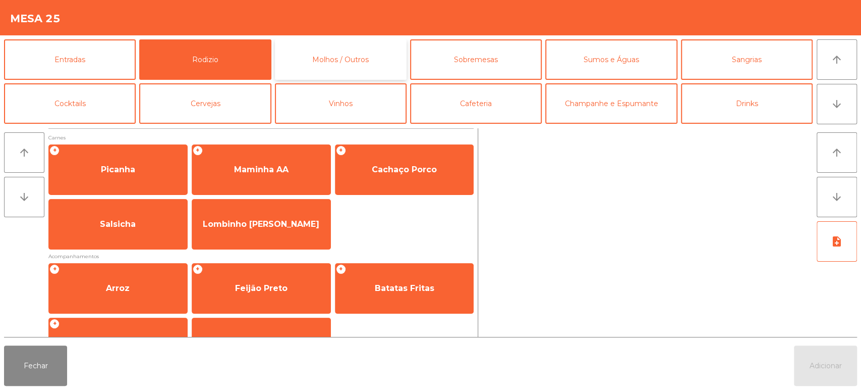
click at [349, 47] on button "Molhos / Outros" at bounding box center [341, 59] width 132 height 40
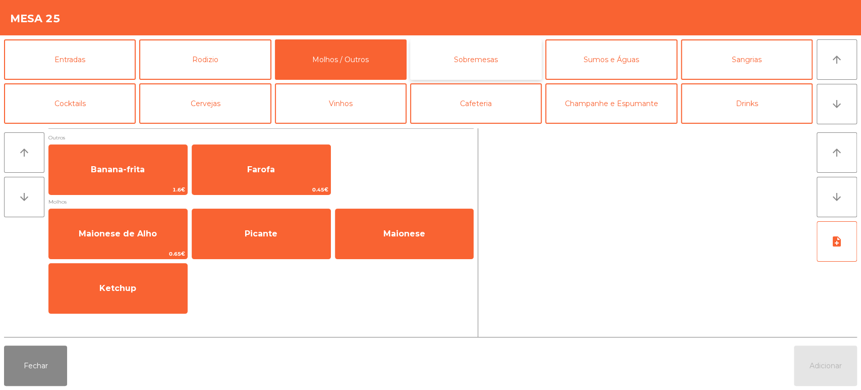
click at [475, 51] on button "Sobremesas" at bounding box center [476, 59] width 132 height 40
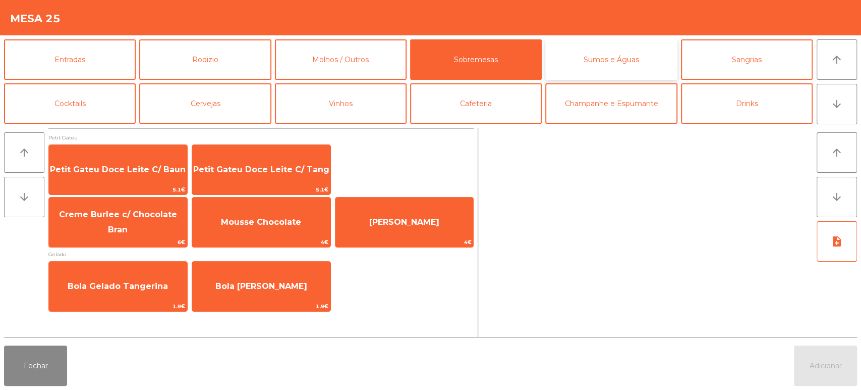
click at [604, 55] on button "Sumos e Águas" at bounding box center [611, 59] width 132 height 40
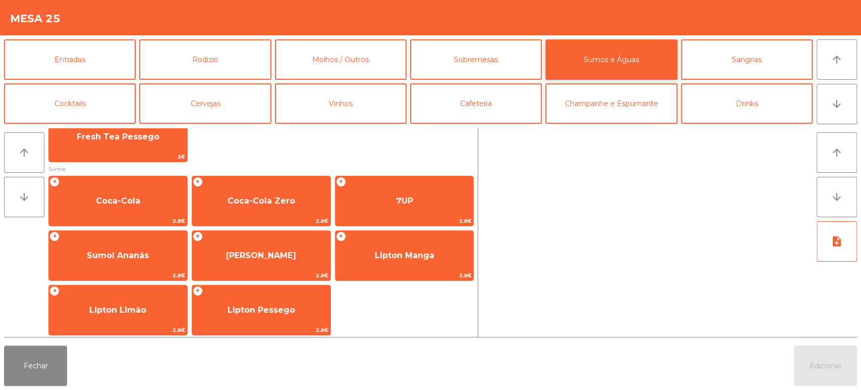
scroll to position [324, 0]
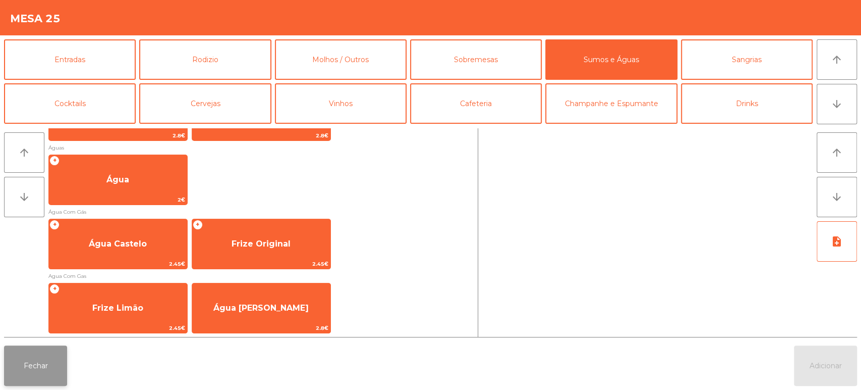
click at [52, 378] on button "Fechar" at bounding box center [35, 365] width 63 height 40
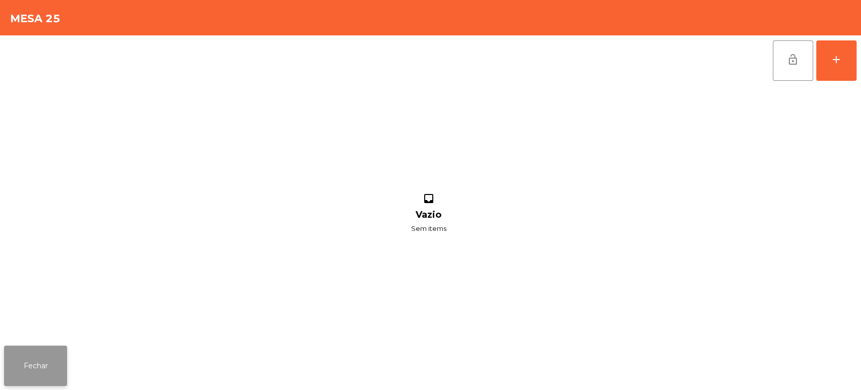
click at [28, 368] on button "Fechar" at bounding box center [35, 365] width 63 height 40
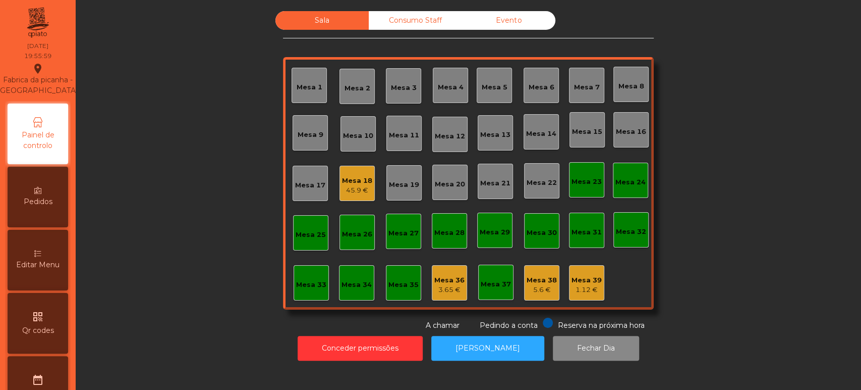
click at [37, 257] on div "Editar Menu" at bounding box center [38, 260] width 61 height 61
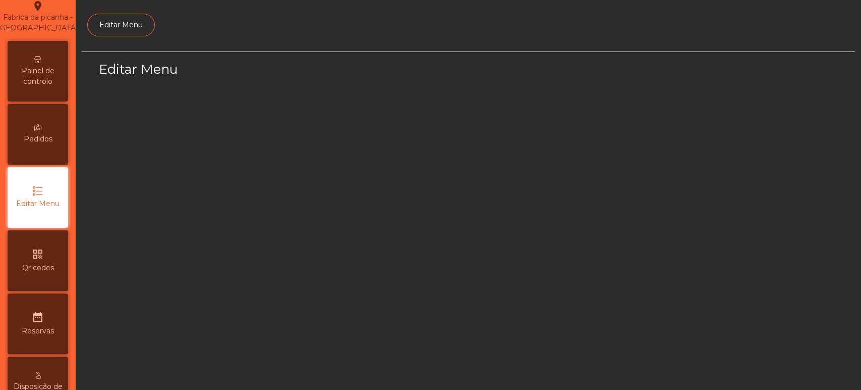
select select "*"
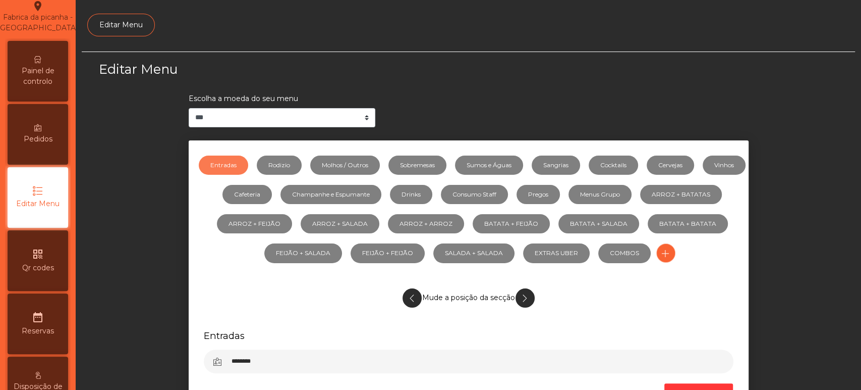
scroll to position [76, 0]
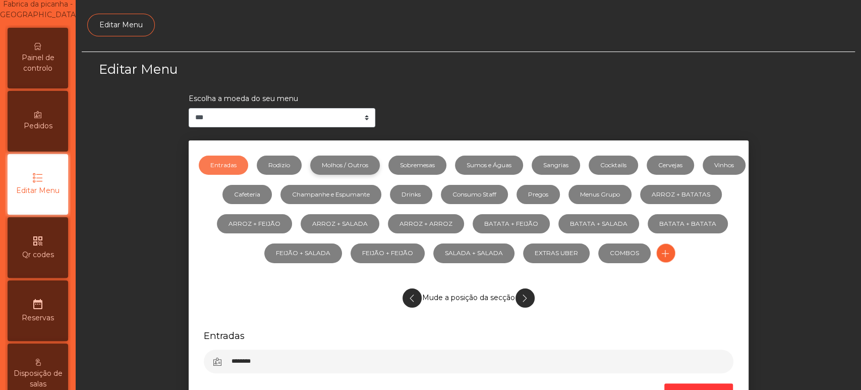
click at [367, 164] on link "Molhos / Outros" at bounding box center [345, 164] width 70 height 19
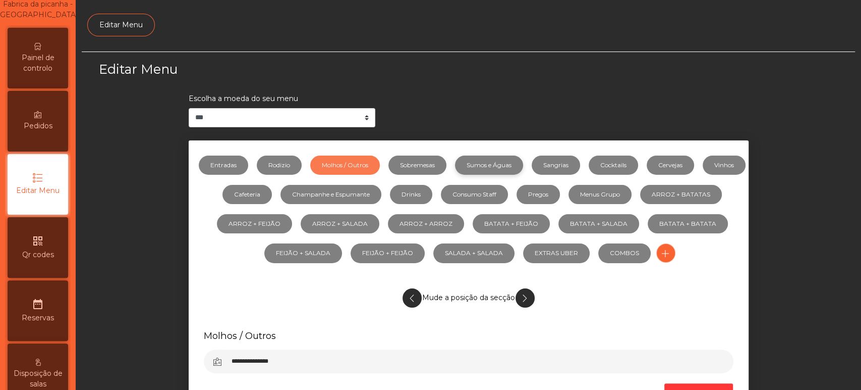
click at [513, 168] on link "Sumos e Águas" at bounding box center [489, 164] width 68 height 19
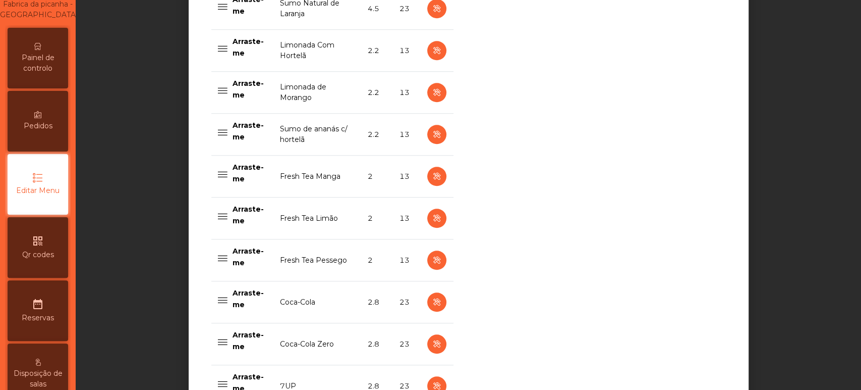
scroll to position [466, 0]
click at [433, 90] on icon "button" at bounding box center [437, 91] width 12 height 13
select select "***"
select select "**"
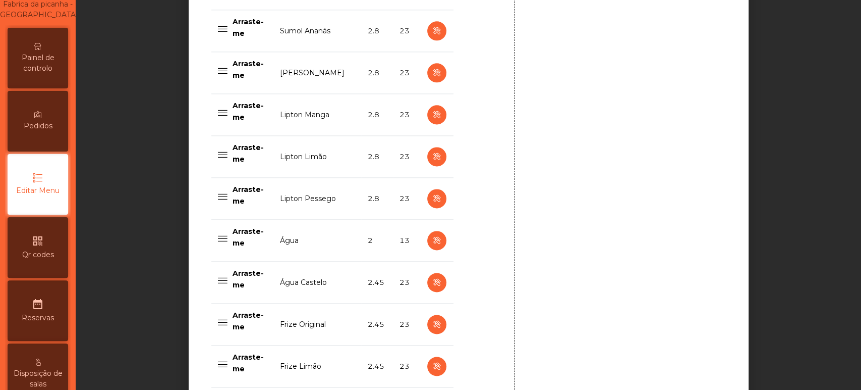
scroll to position [1025, 0]
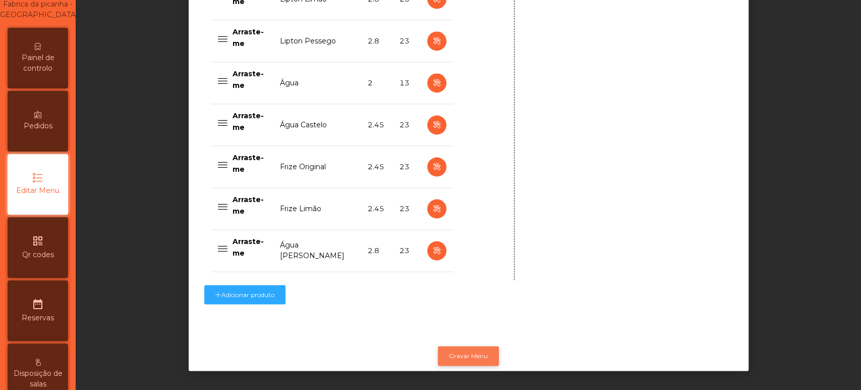
click at [475, 350] on button "Gravar Menu" at bounding box center [468, 355] width 61 height 19
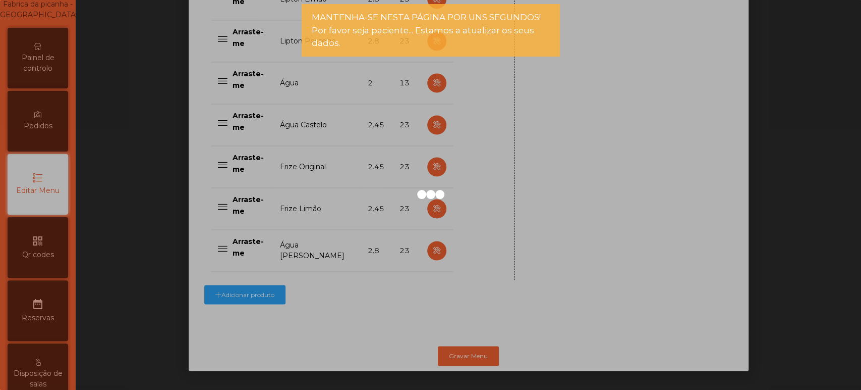
click at [24, 48] on div at bounding box center [430, 195] width 861 height 390
click at [35, 69] on div at bounding box center [430, 195] width 861 height 390
click at [56, 89] on div at bounding box center [430, 195] width 861 height 390
click at [61, 74] on span "Painel de controlo" at bounding box center [37, 62] width 55 height 21
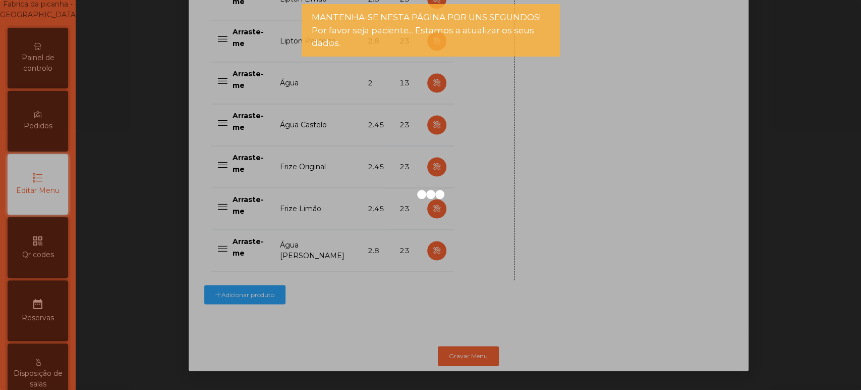
click at [61, 74] on span "Painel de controlo" at bounding box center [37, 62] width 55 height 21
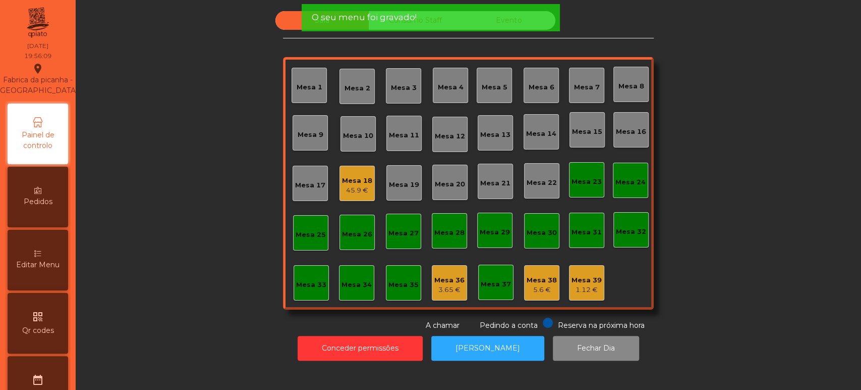
click at [359, 246] on div "Mesa 26" at bounding box center [357, 231] width 35 height 35
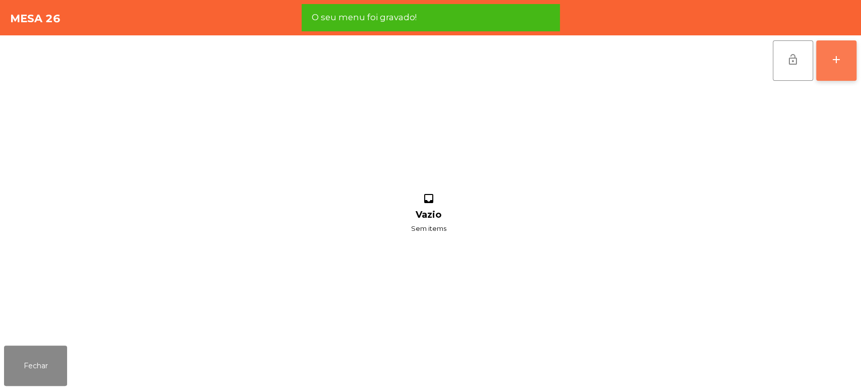
click at [833, 66] on button "add" at bounding box center [836, 60] width 40 height 40
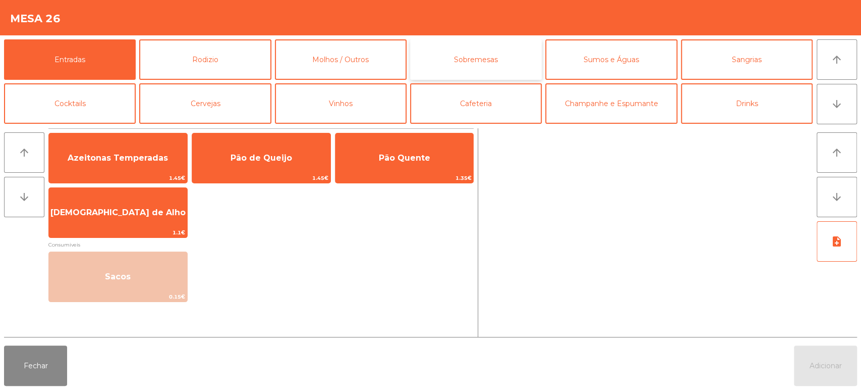
click at [464, 54] on button "Sobremesas" at bounding box center [476, 59] width 132 height 40
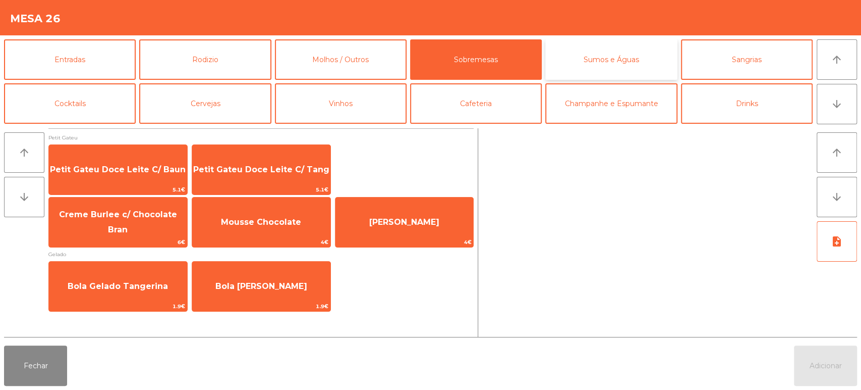
click at [635, 47] on button "Sumos e Águas" at bounding box center [611, 59] width 132 height 40
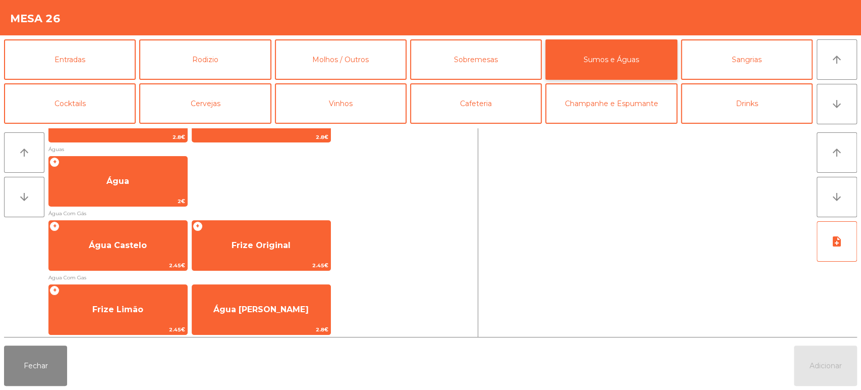
scroll to position [324, 0]
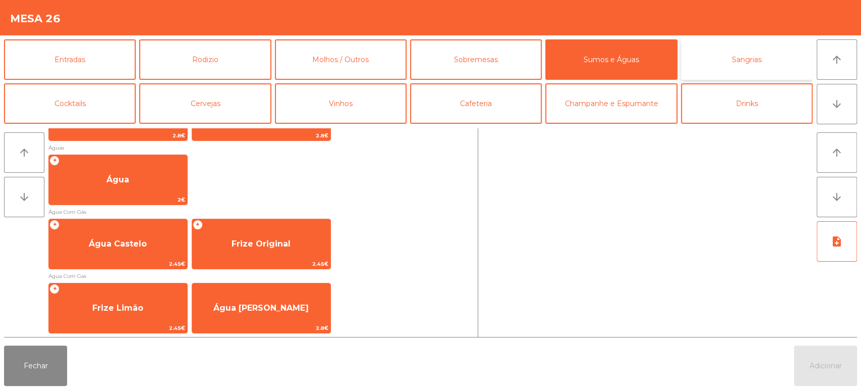
click at [766, 68] on button "Sangrias" at bounding box center [747, 59] width 132 height 40
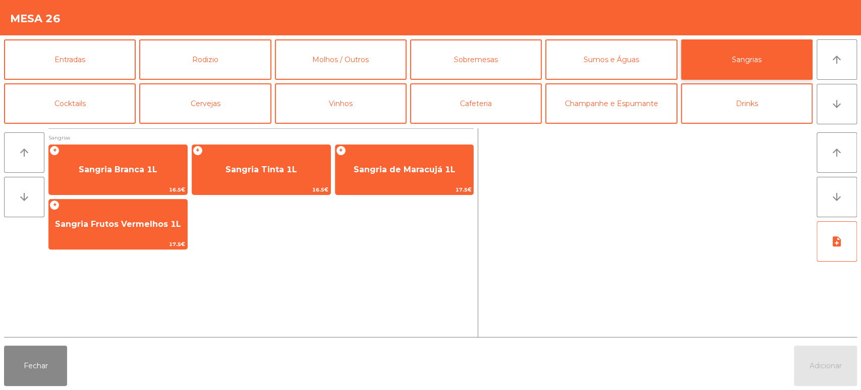
scroll to position [0, 0]
click at [80, 110] on button "Cocktails" at bounding box center [70, 103] width 132 height 40
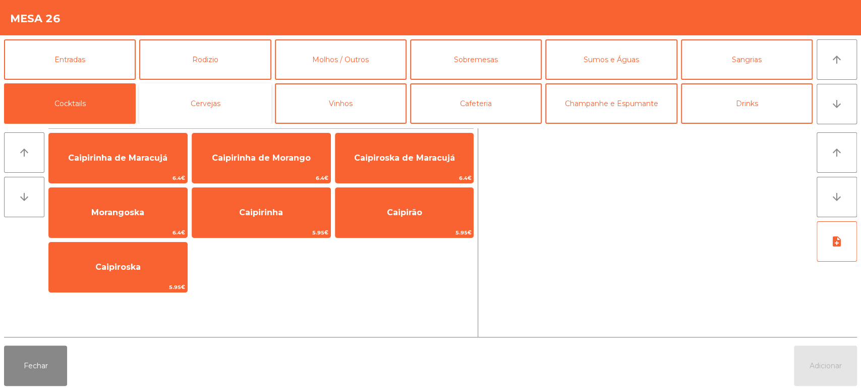
click at [222, 94] on button "Cervejas" at bounding box center [205, 103] width 132 height 40
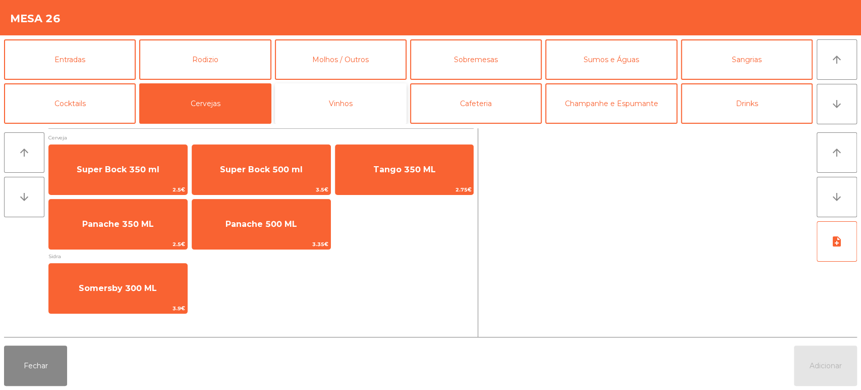
click at [359, 113] on button "Vinhos" at bounding box center [341, 103] width 132 height 40
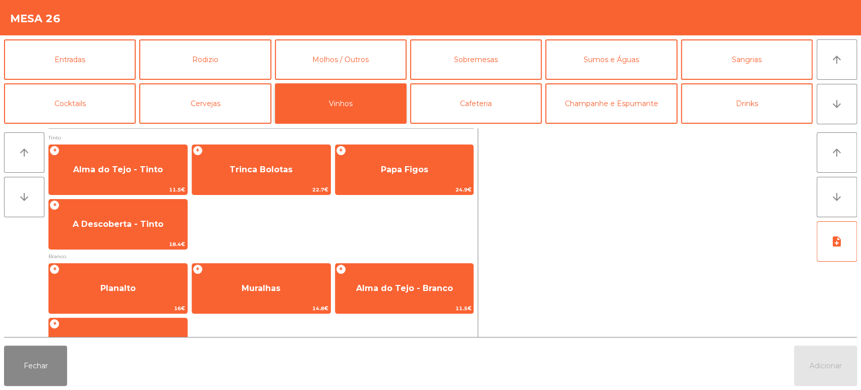
scroll to position [163, 0]
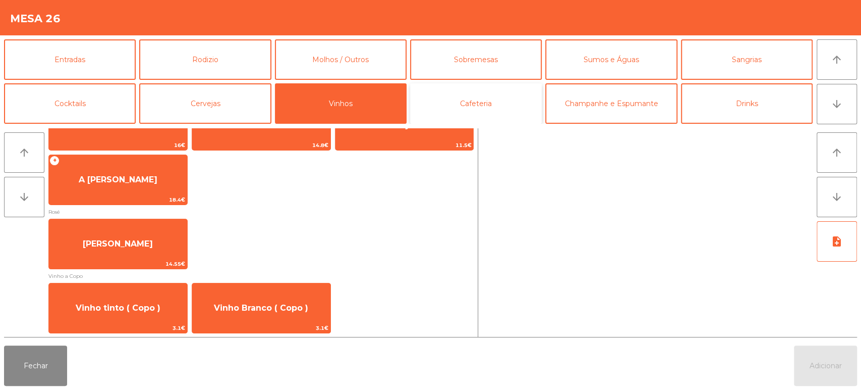
click at [479, 103] on button "Cafeteria" at bounding box center [476, 103] width 132 height 40
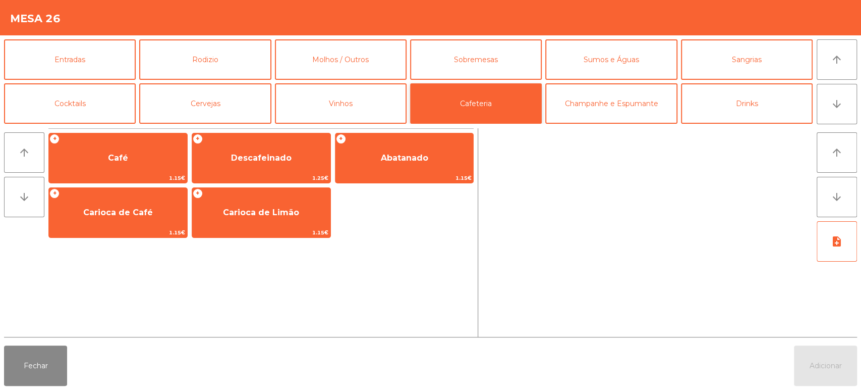
scroll to position [0, 0]
click at [612, 105] on button "Champanhe e Espumante" at bounding box center [611, 103] width 132 height 40
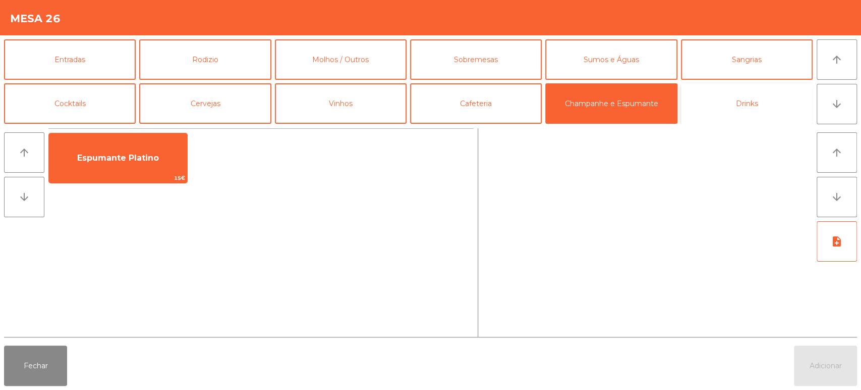
click at [726, 112] on button "Drinks" at bounding box center [747, 103] width 132 height 40
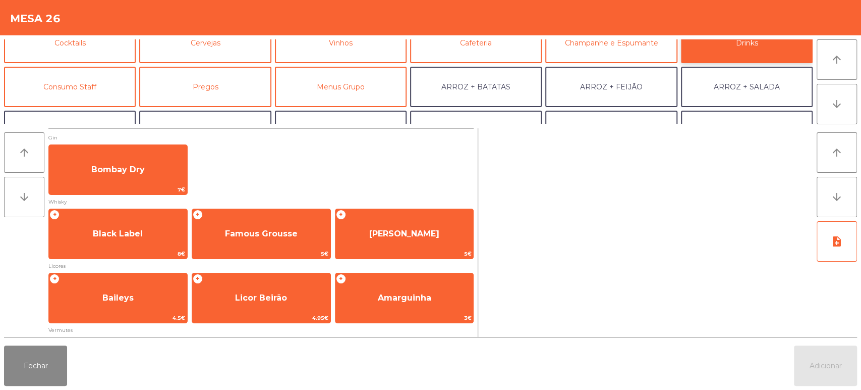
scroll to position [37, 0]
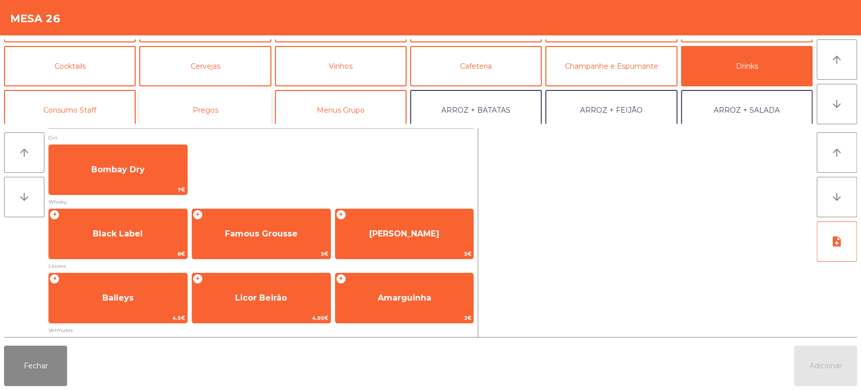
click at [194, 109] on button "Pregos" at bounding box center [205, 110] width 132 height 40
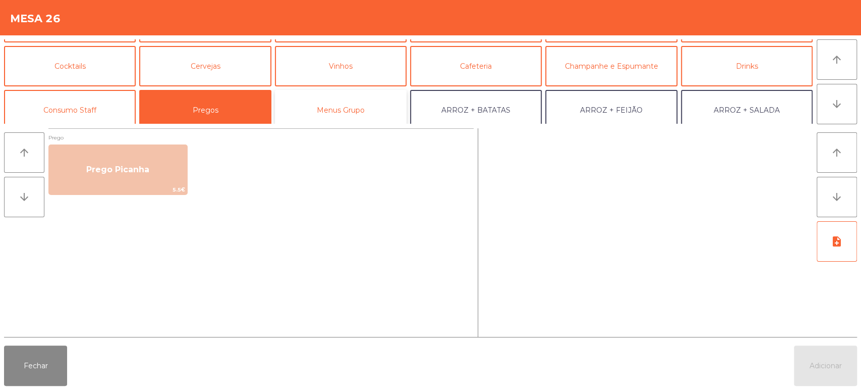
click at [357, 117] on button "Menus Grupo" at bounding box center [341, 110] width 132 height 40
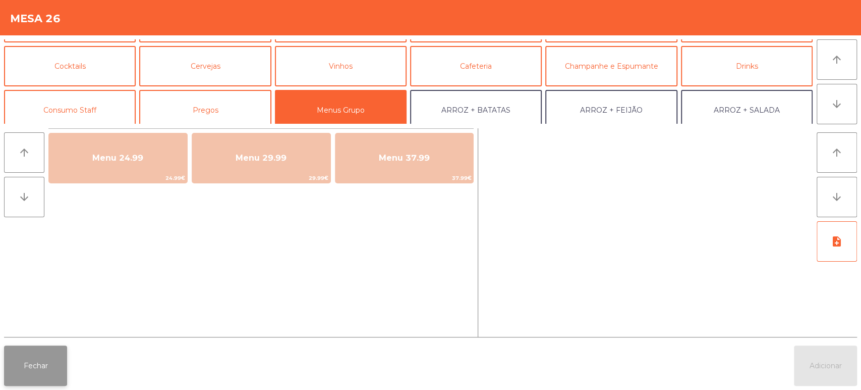
click at [39, 374] on button "Fechar" at bounding box center [35, 365] width 63 height 40
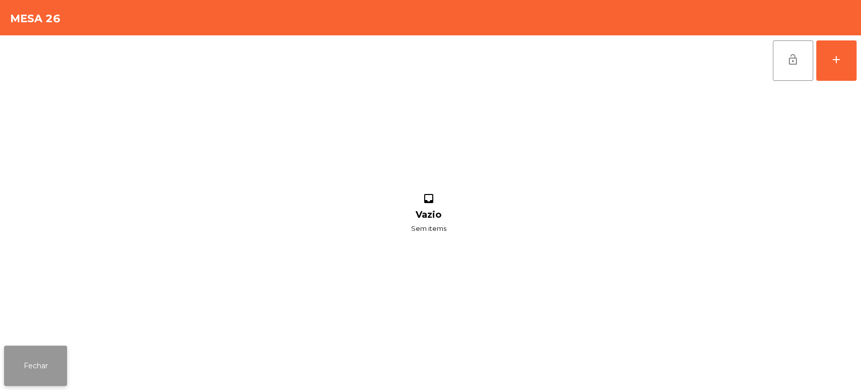
click at [34, 371] on button "Fechar" at bounding box center [35, 365] width 63 height 40
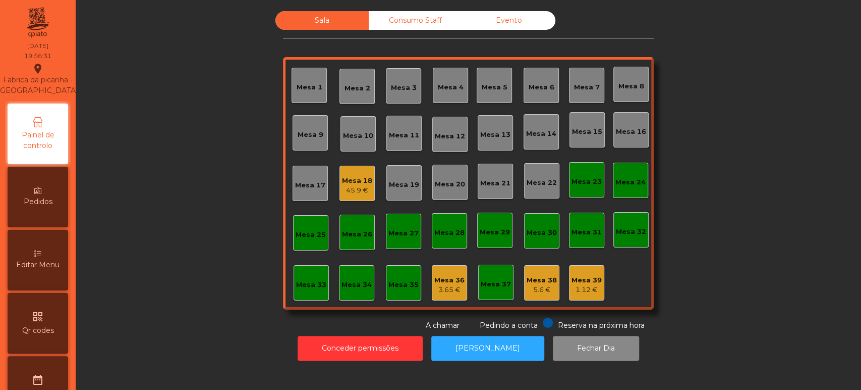
click at [349, 180] on div "Mesa 18" at bounding box center [357, 181] width 30 height 10
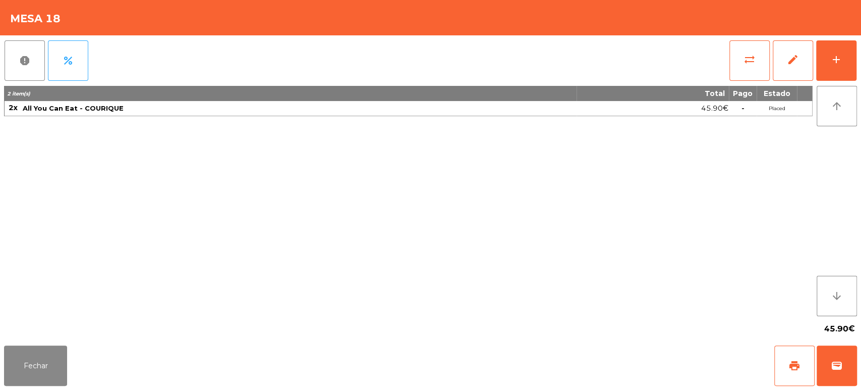
click at [287, 174] on div "2 item(s) Total Pago Estado 2x All You Can Eat - COURIQUE 45.90€ - Placed" at bounding box center [408, 201] width 809 height 230
click at [49, 359] on button "Fechar" at bounding box center [35, 365] width 63 height 40
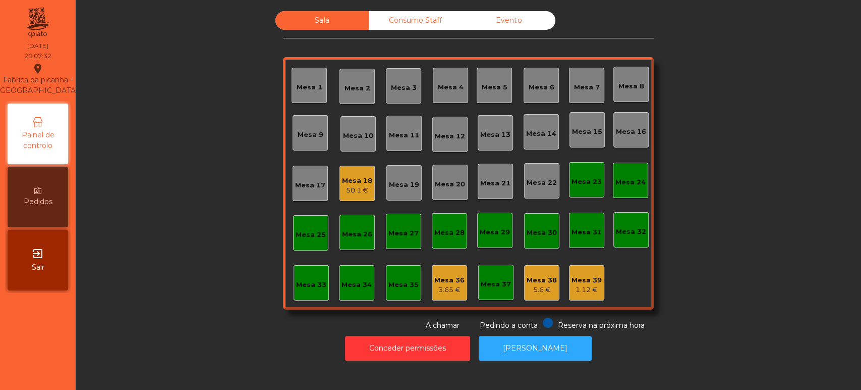
click at [496, 149] on div "Mesa 13" at bounding box center [495, 132] width 35 height 35
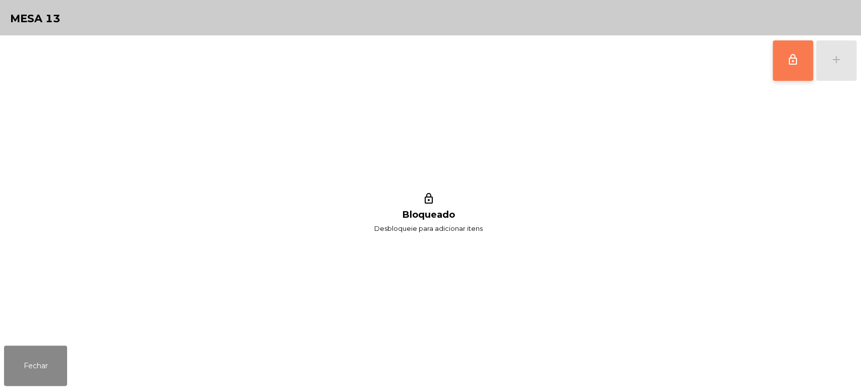
click at [792, 67] on button "lock_outline" at bounding box center [793, 60] width 40 height 40
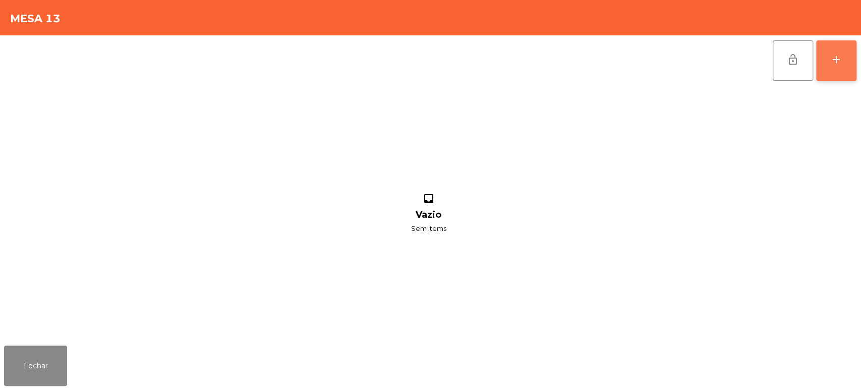
click at [833, 62] on div "add" at bounding box center [836, 59] width 12 height 12
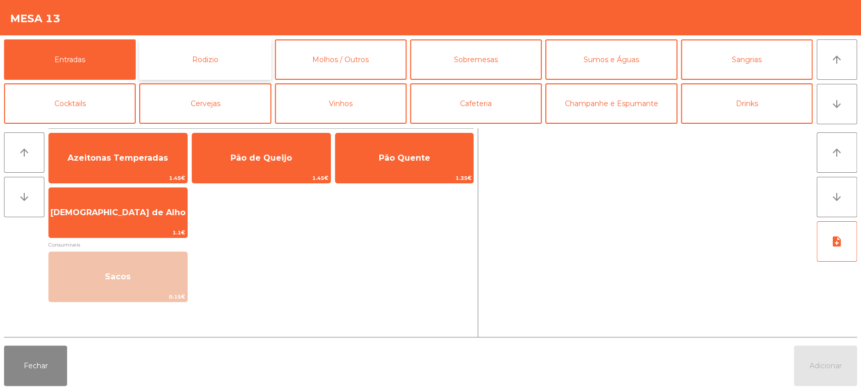
click at [205, 49] on button "Rodizio" at bounding box center [205, 59] width 132 height 40
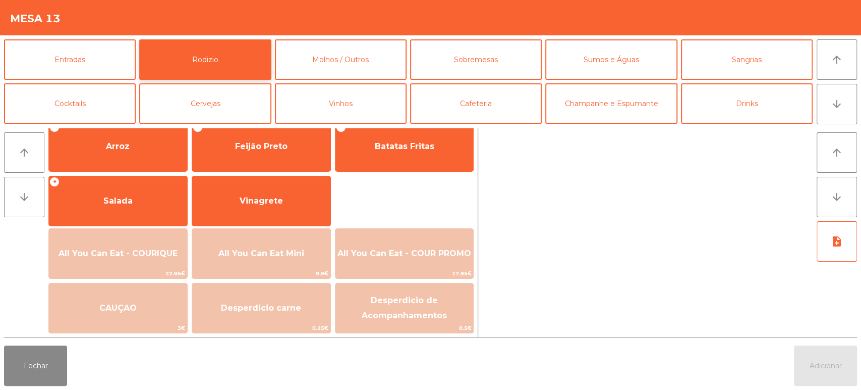
scroll to position [141, 0]
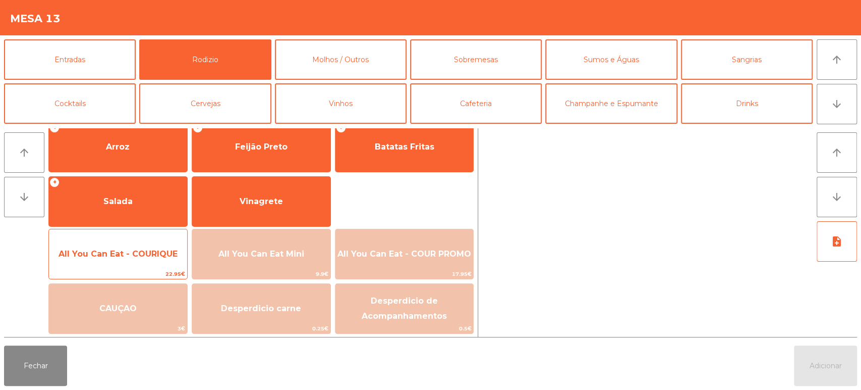
click at [155, 245] on span "All You Can Eat - COURIQUE" at bounding box center [118, 253] width 138 height 27
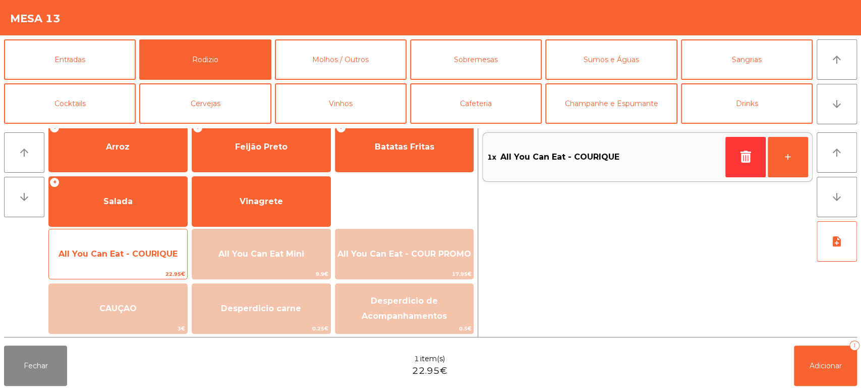
click at [149, 253] on span "All You Can Eat - COURIQUE" at bounding box center [118, 254] width 119 height 10
click at [154, 242] on span "All You Can Eat - COURIQUE" at bounding box center [118, 253] width 138 height 27
click at [152, 241] on span "All You Can Eat - COURIQUE" at bounding box center [118, 253] width 138 height 27
click at [137, 246] on span "All You Can Eat - COURIQUE" at bounding box center [118, 253] width 138 height 27
click at [137, 249] on span "All You Can Eat - COURIQUE" at bounding box center [118, 254] width 119 height 10
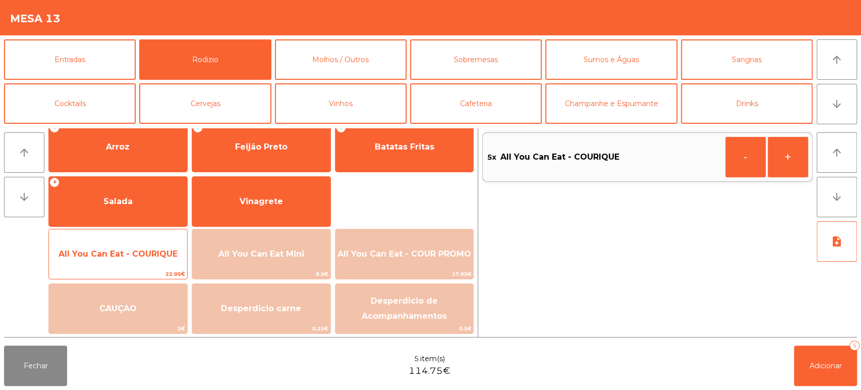
click at [142, 242] on span "All You Can Eat - COURIQUE" at bounding box center [118, 253] width 138 height 27
click at [144, 236] on div "All You Can Eat - COURIQUE 22.95€" at bounding box center [117, 254] width 139 height 50
click at [184, 242] on span "All You Can Eat - COURIQUE" at bounding box center [118, 253] width 138 height 27
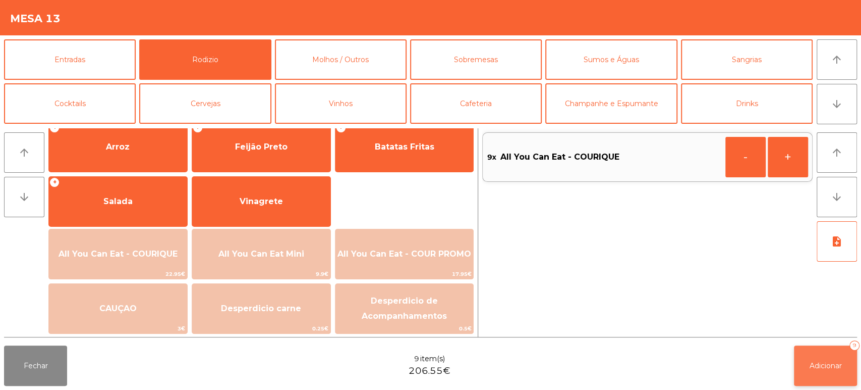
click at [811, 357] on button "Adicionar 9" at bounding box center [825, 365] width 63 height 40
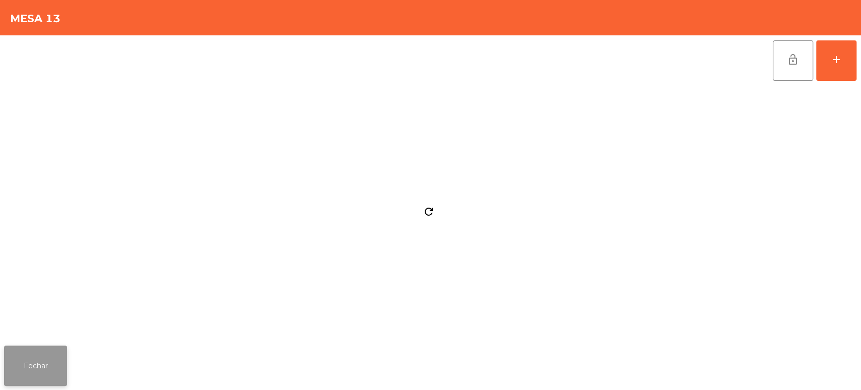
click at [52, 347] on button "Fechar" at bounding box center [35, 365] width 63 height 40
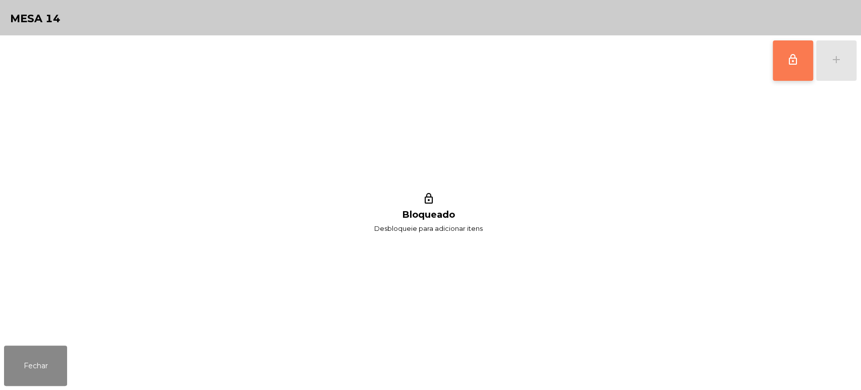
click at [774, 55] on button "lock_outline" at bounding box center [793, 60] width 40 height 40
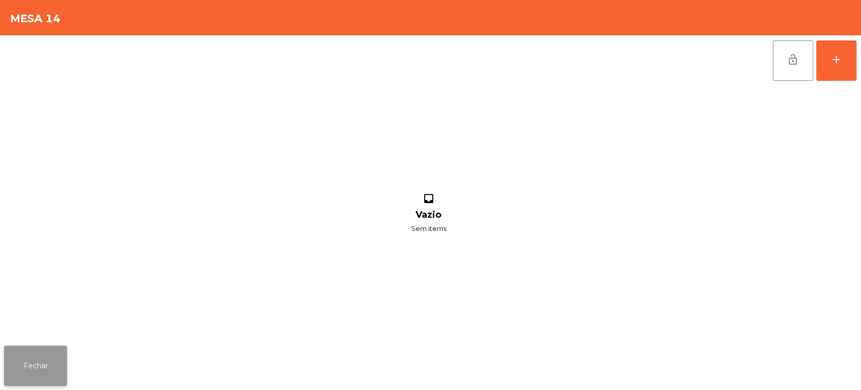
click at [36, 359] on button "Fechar" at bounding box center [35, 365] width 63 height 40
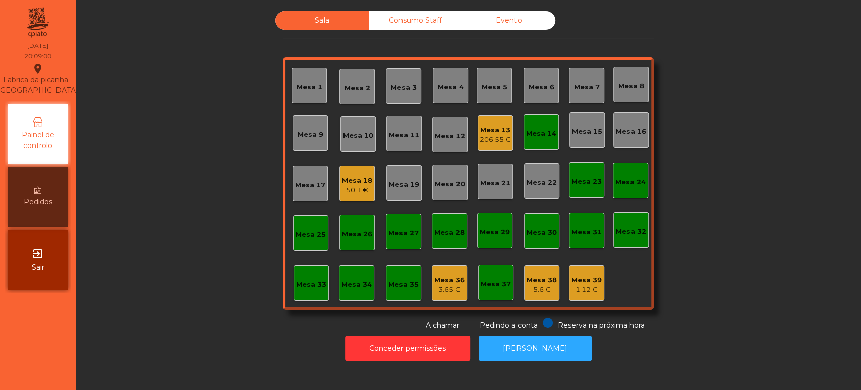
click at [491, 143] on div "206.55 €" at bounding box center [495, 140] width 31 height 10
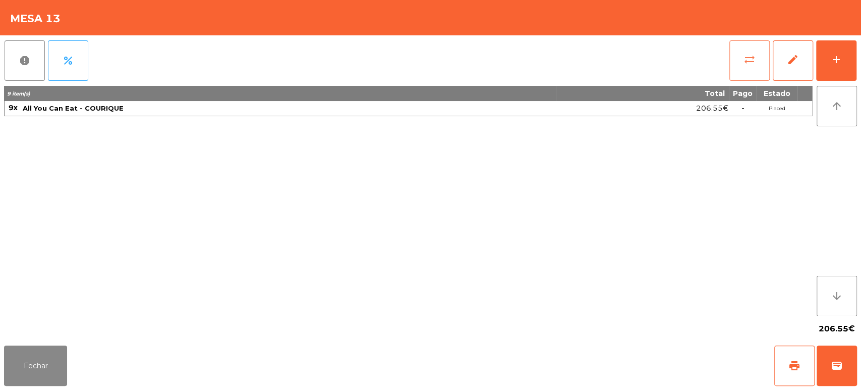
click at [749, 67] on button "sync_alt" at bounding box center [750, 60] width 40 height 40
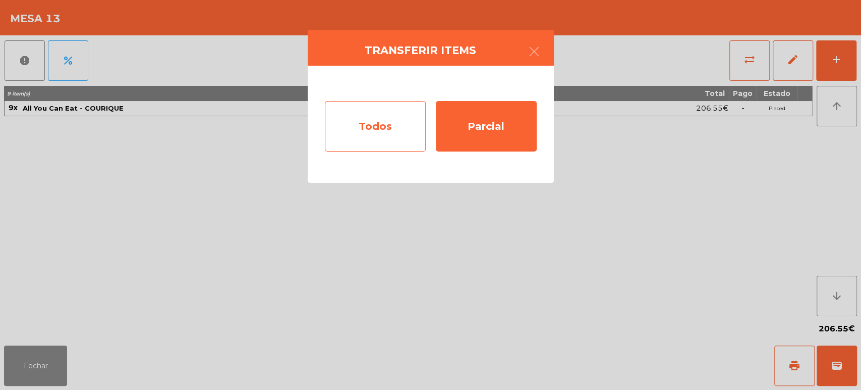
click at [394, 132] on div "Todos" at bounding box center [375, 126] width 101 height 50
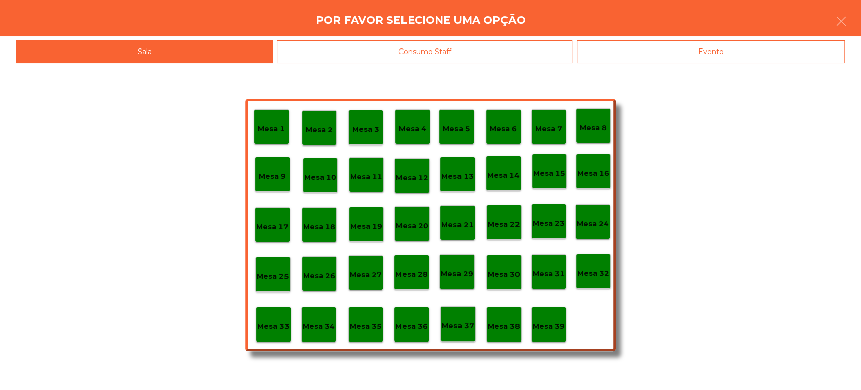
click at [514, 176] on p "Mesa 14" at bounding box center [503, 176] width 32 height 12
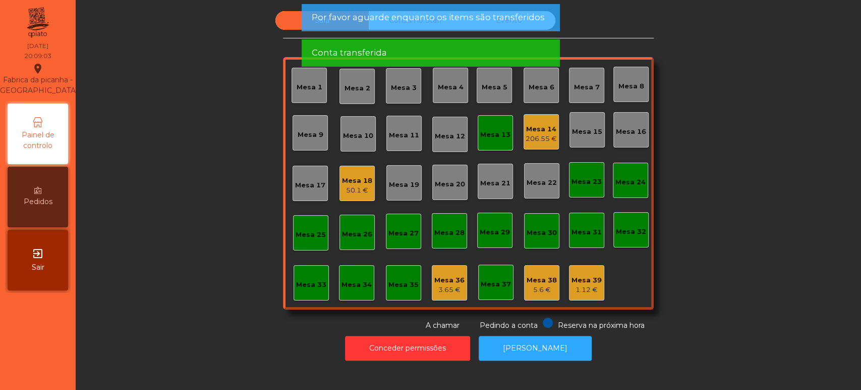
click at [500, 125] on div "Mesa 13" at bounding box center [495, 132] width 35 height 35
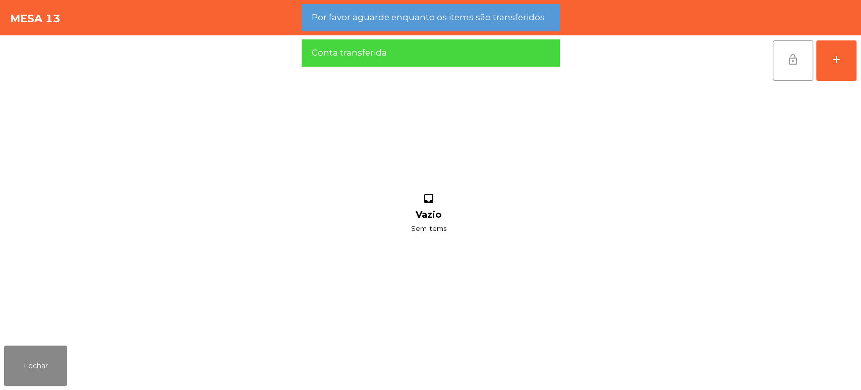
click at [777, 63] on button "lock_open" at bounding box center [793, 60] width 40 height 40
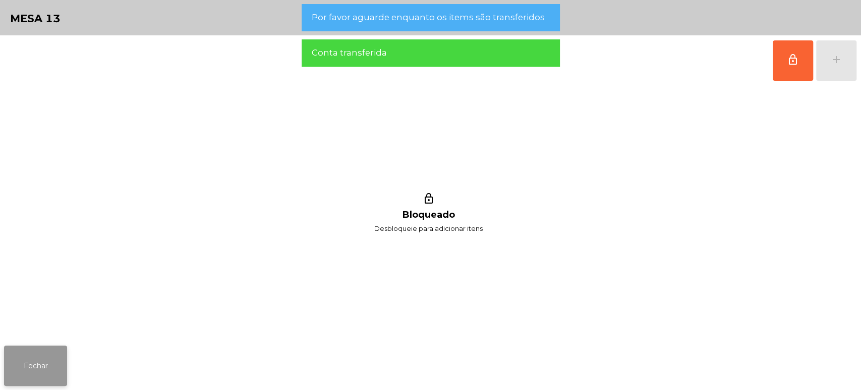
click at [32, 365] on button "Fechar" at bounding box center [35, 365] width 63 height 40
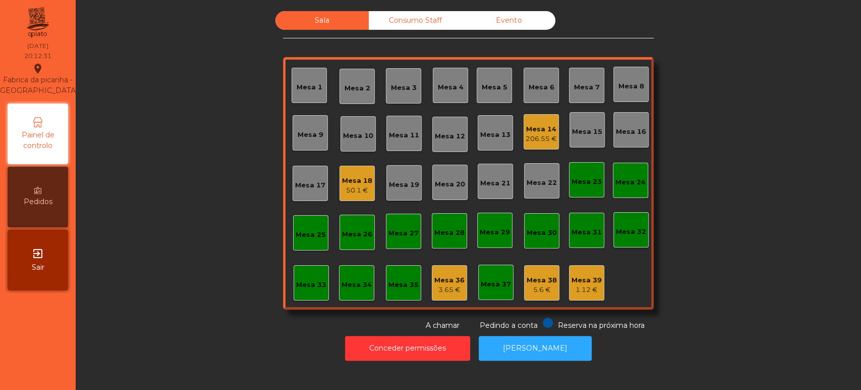
click at [536, 128] on div "Mesa 14" at bounding box center [541, 129] width 31 height 10
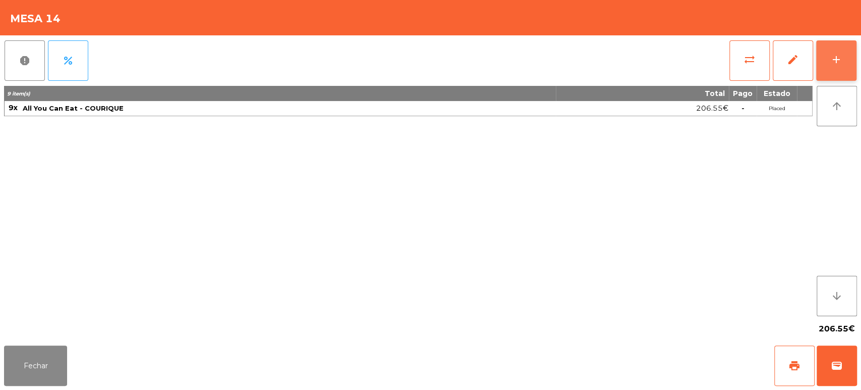
click at [855, 47] on button "add" at bounding box center [836, 60] width 40 height 40
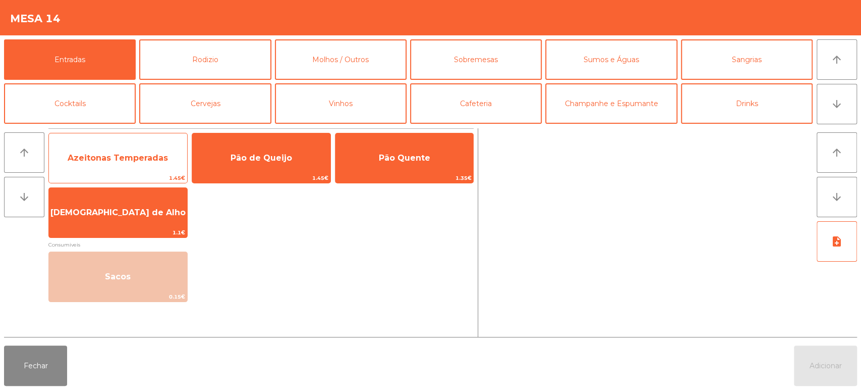
click at [154, 158] on span "Azeitonas Temperadas" at bounding box center [118, 158] width 100 height 10
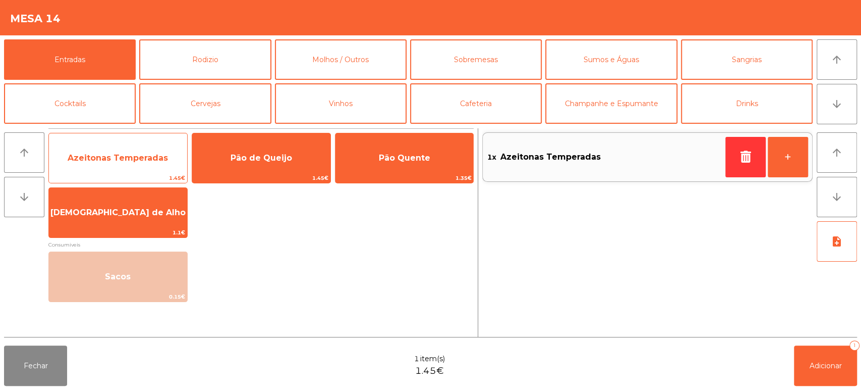
click at [152, 150] on span "Azeitonas Temperadas" at bounding box center [118, 157] width 138 height 27
click at [146, 153] on span "Azeitonas Temperadas" at bounding box center [118, 158] width 100 height 10
click at [139, 173] on span "1.45€" at bounding box center [118, 178] width 138 height 10
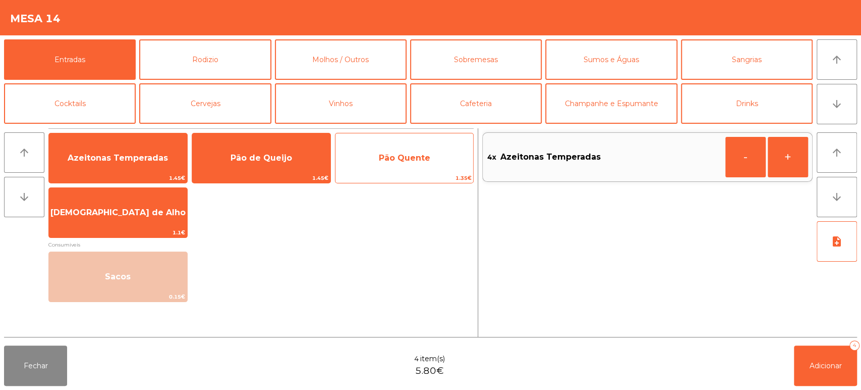
click at [409, 154] on span "Pão Quente" at bounding box center [404, 158] width 51 height 10
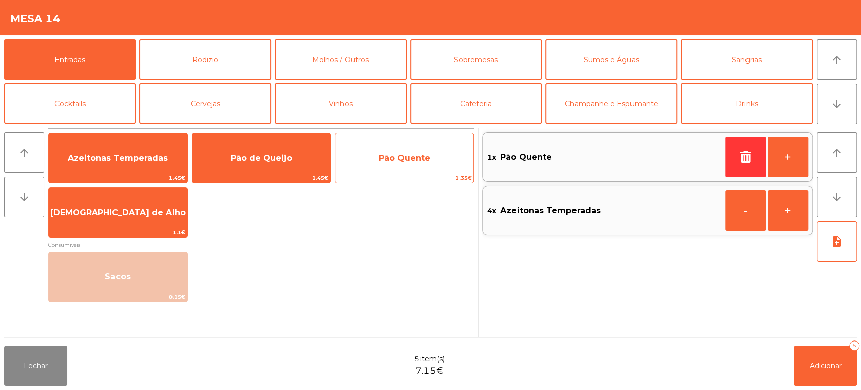
click at [414, 156] on span "Pão Quente" at bounding box center [404, 158] width 51 height 10
click at [423, 164] on span "Pão Quente" at bounding box center [405, 157] width 138 height 27
click at [420, 156] on span "Pão Quente" at bounding box center [404, 158] width 51 height 10
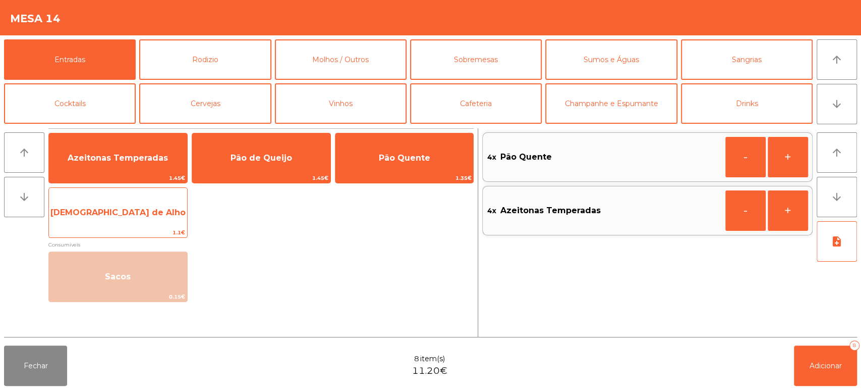
click at [153, 201] on span "[DEMOGRAPHIC_DATA] de Alho" at bounding box center [118, 212] width 138 height 27
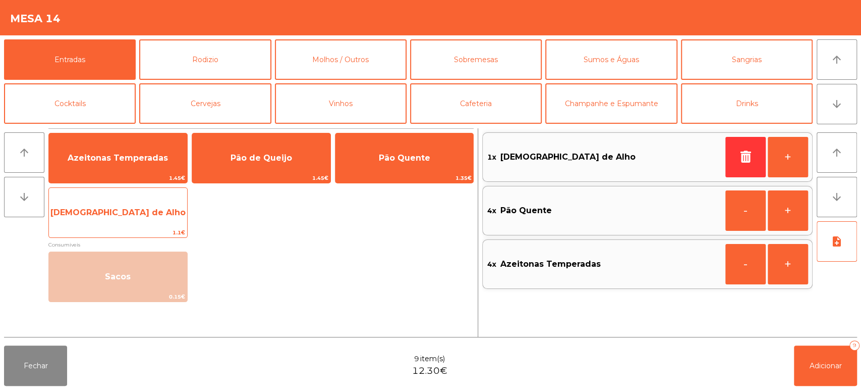
click at [138, 208] on span "[DEMOGRAPHIC_DATA] de Alho" at bounding box center [117, 212] width 135 height 10
click at [140, 209] on span "[DEMOGRAPHIC_DATA] de Alho" at bounding box center [117, 212] width 135 height 10
click at [152, 199] on span "[DEMOGRAPHIC_DATA] de Alho" at bounding box center [118, 212] width 138 height 27
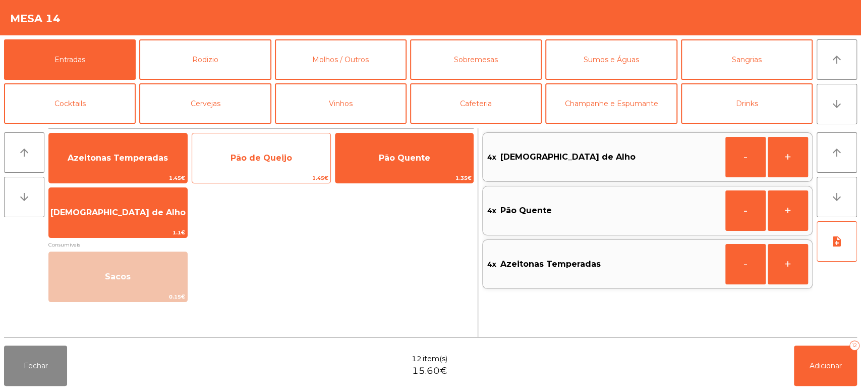
click at [292, 138] on div "Pão de Queijo 1.45€" at bounding box center [261, 158] width 139 height 50
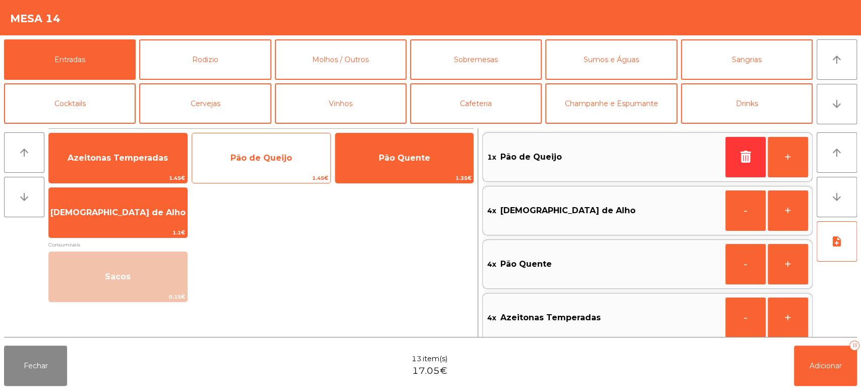
click at [300, 157] on span "Pão de Queijo" at bounding box center [261, 157] width 138 height 27
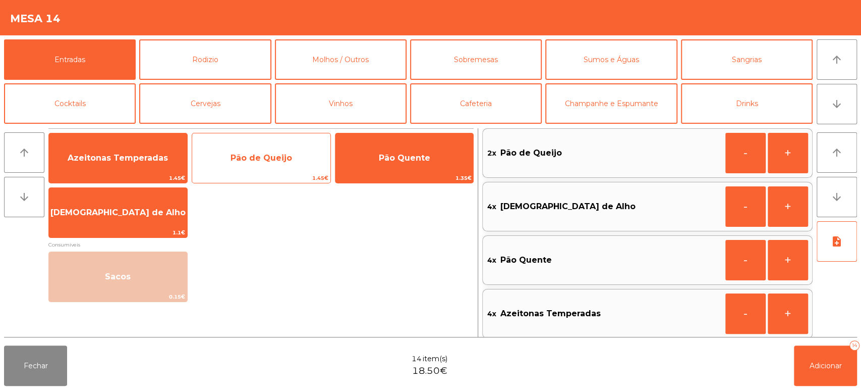
click at [288, 150] on span "Pão de Queijo" at bounding box center [261, 157] width 138 height 27
click at [290, 161] on span "Pão de Queijo" at bounding box center [262, 158] width 62 height 10
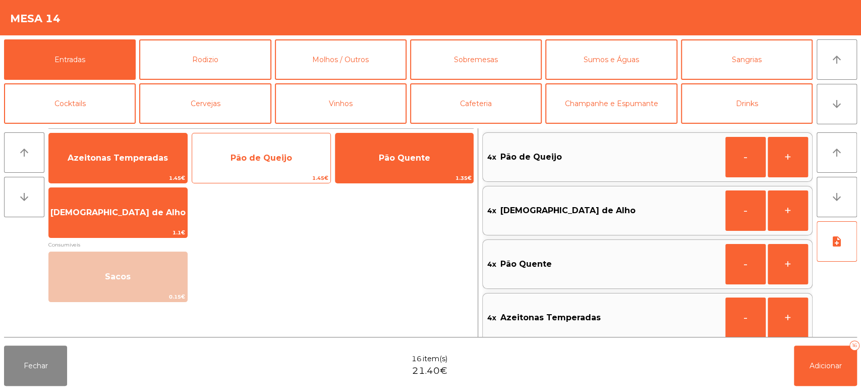
scroll to position [9, 0]
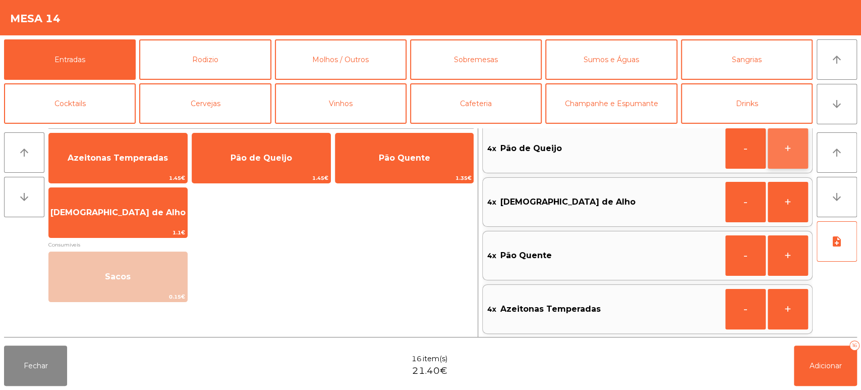
click at [788, 147] on button "+" at bounding box center [788, 148] width 40 height 40
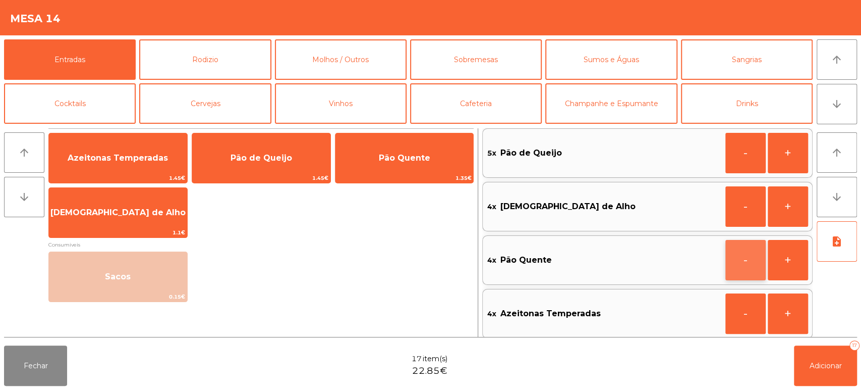
click at [743, 260] on button "-" at bounding box center [746, 260] width 40 height 40
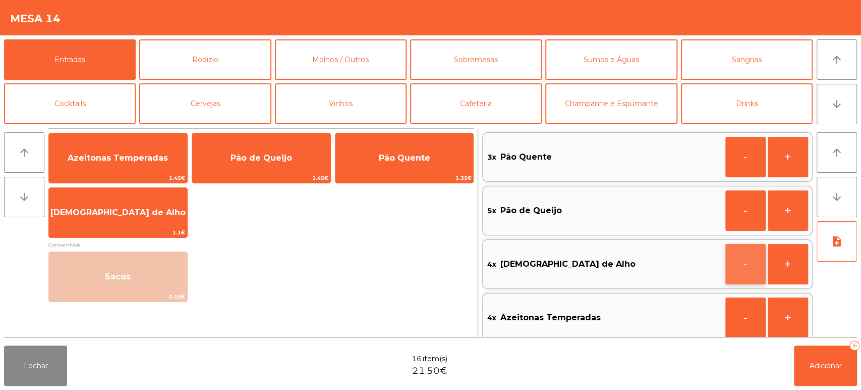
click at [747, 262] on button "-" at bounding box center [746, 264] width 40 height 40
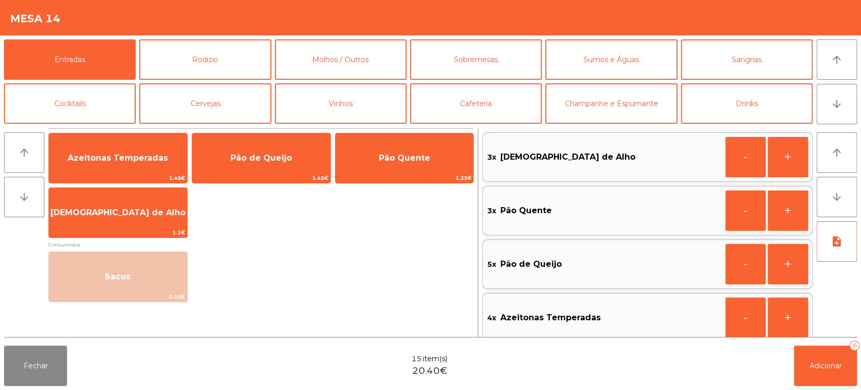
scroll to position [4, 0]
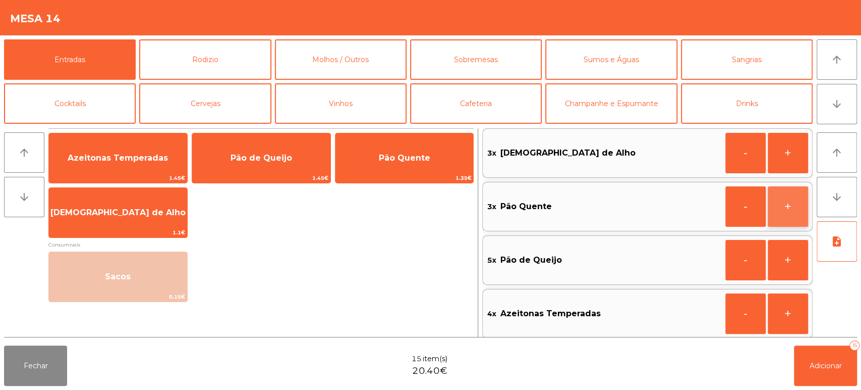
click at [788, 204] on button "+" at bounding box center [788, 206] width 40 height 40
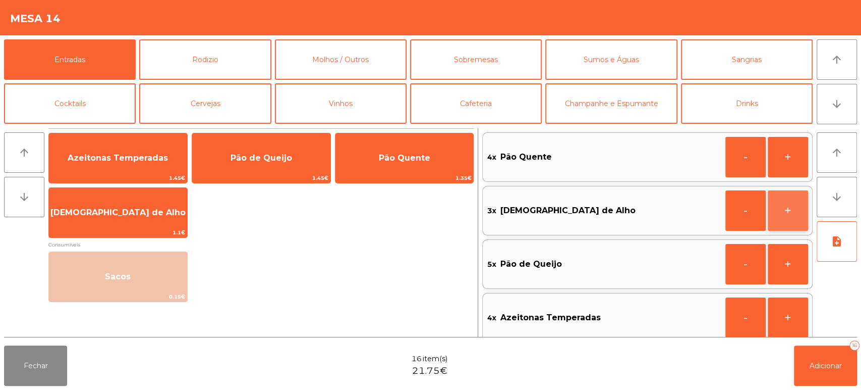
click at [787, 212] on button "+" at bounding box center [788, 210] width 40 height 40
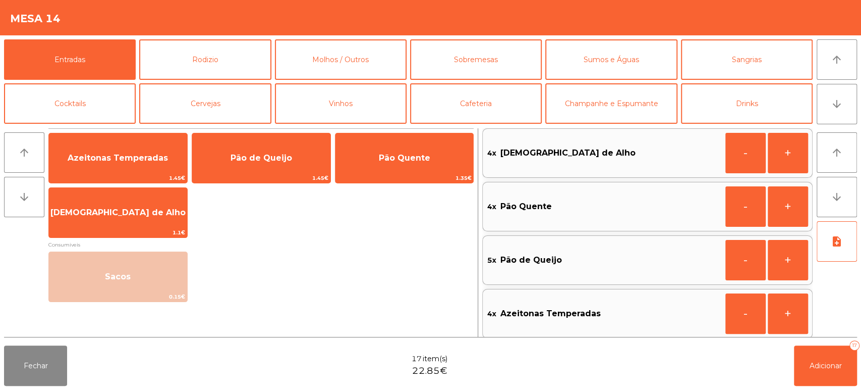
scroll to position [9, 0]
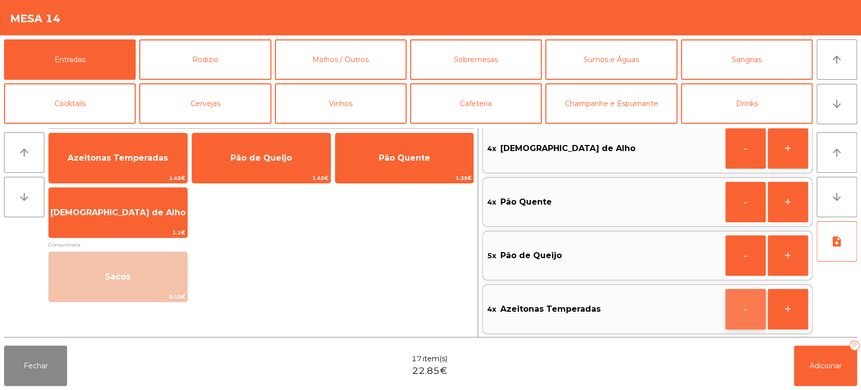
click at [746, 307] on button "-" at bounding box center [746, 309] width 40 height 40
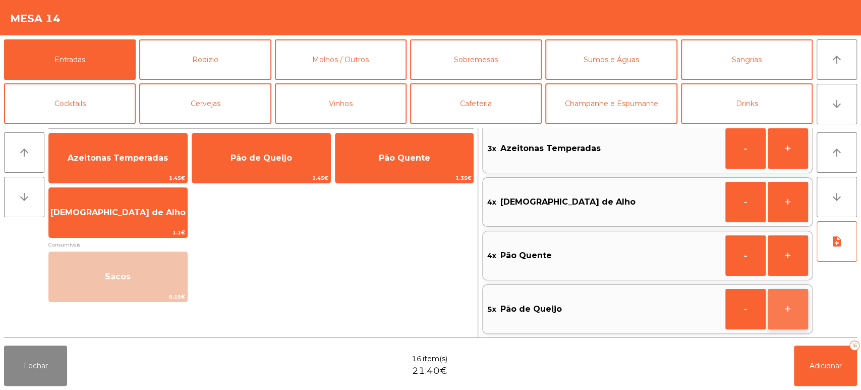
click at [780, 303] on button "+" at bounding box center [788, 309] width 40 height 40
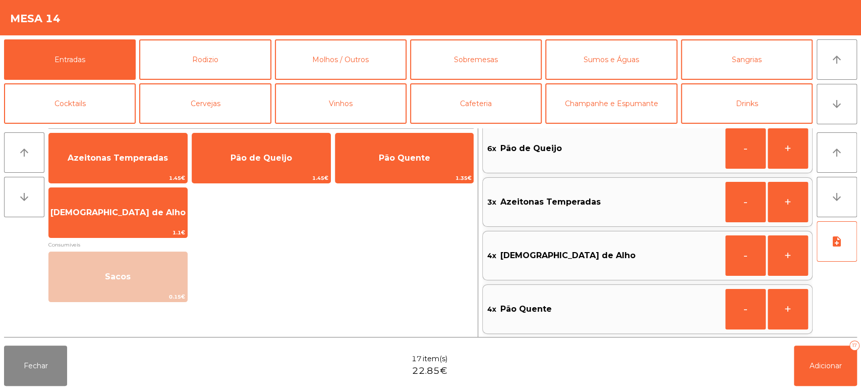
scroll to position [4, 0]
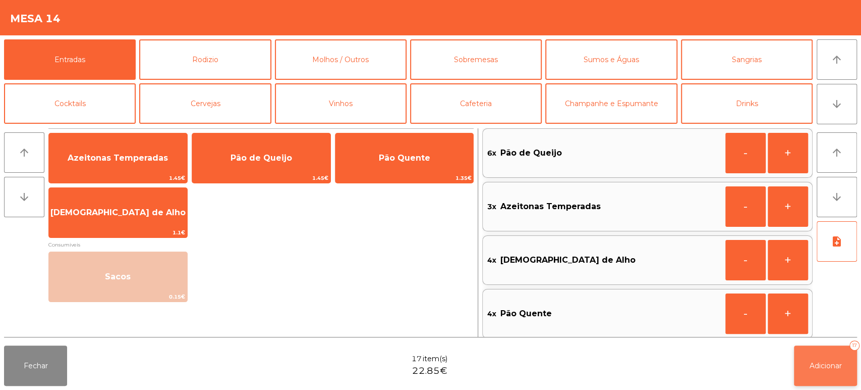
click at [813, 367] on span "Adicionar" at bounding box center [826, 365] width 32 height 9
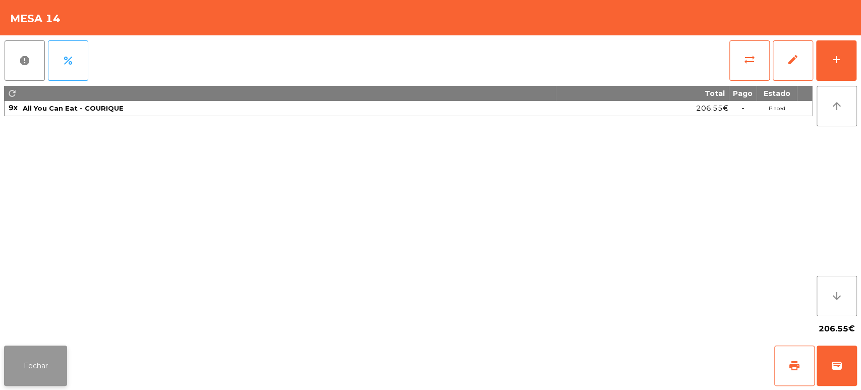
click at [48, 369] on button "Fechar" at bounding box center [35, 365] width 63 height 40
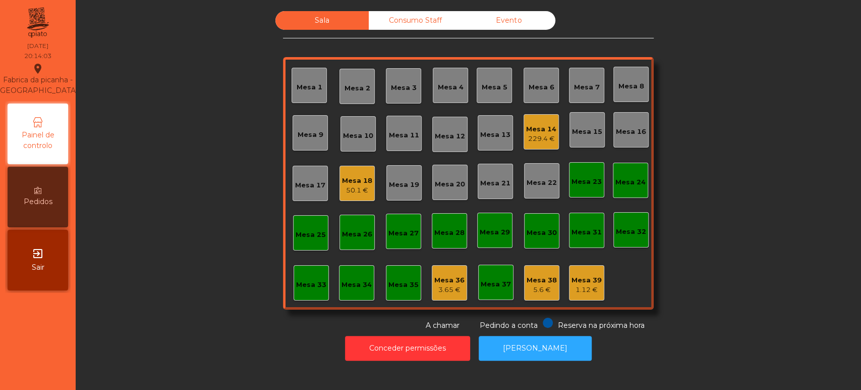
click at [627, 68] on div "Mesa 8" at bounding box center [631, 84] width 35 height 35
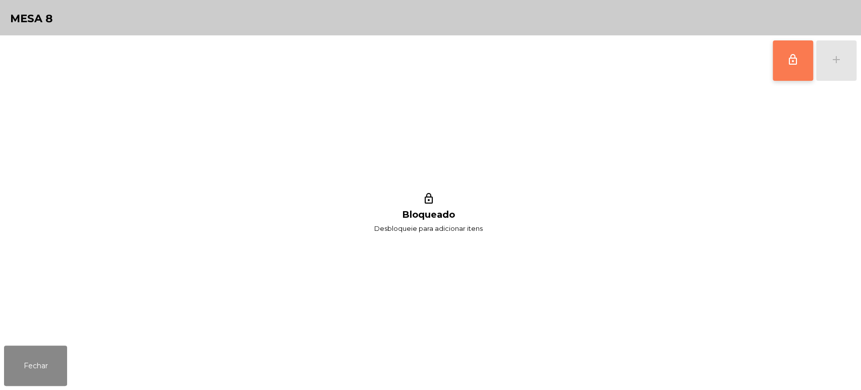
click at [783, 75] on button "lock_outline" at bounding box center [793, 60] width 40 height 40
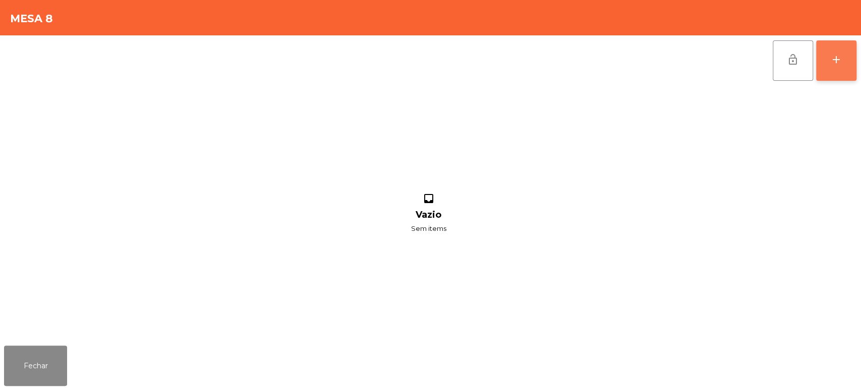
click at [839, 59] on div "add" at bounding box center [836, 59] width 12 height 12
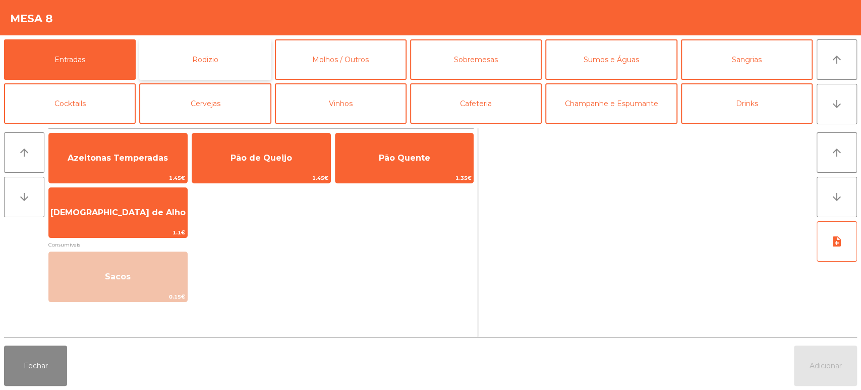
click at [170, 56] on button "Rodizio" at bounding box center [205, 59] width 132 height 40
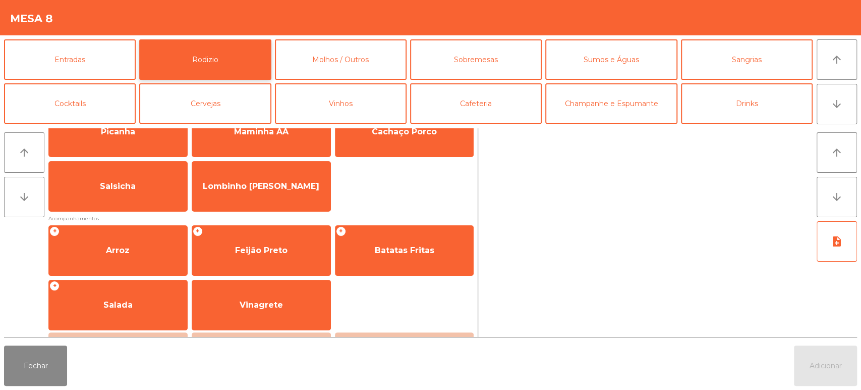
scroll to position [35, 0]
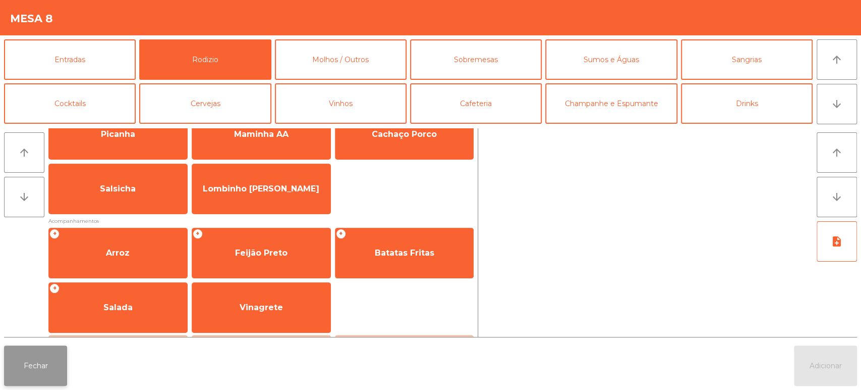
click at [32, 362] on button "Fechar" at bounding box center [35, 365] width 63 height 40
click at [41, 363] on button "Fechar" at bounding box center [35, 365] width 63 height 40
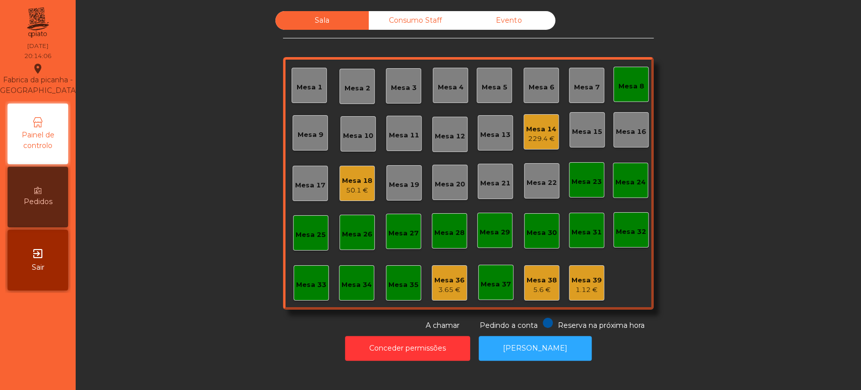
click at [586, 77] on div "Mesa 7" at bounding box center [586, 85] width 35 height 35
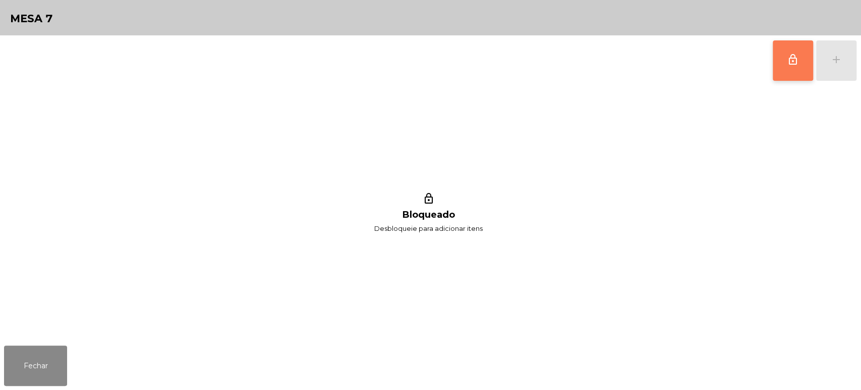
click at [787, 64] on span "lock_outline" at bounding box center [793, 59] width 12 height 12
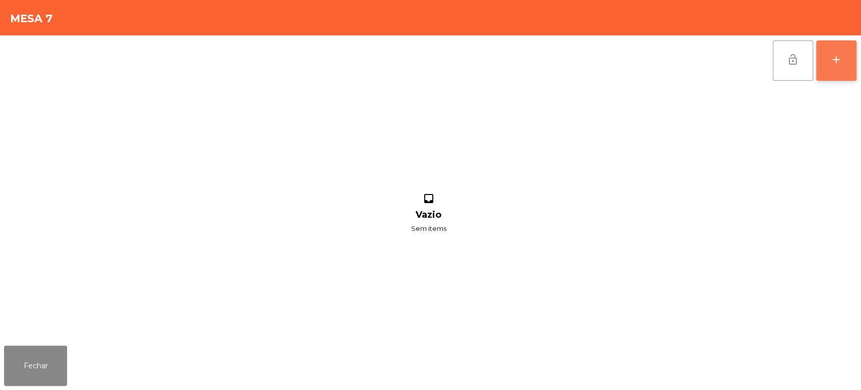
click at [834, 47] on button "add" at bounding box center [836, 60] width 40 height 40
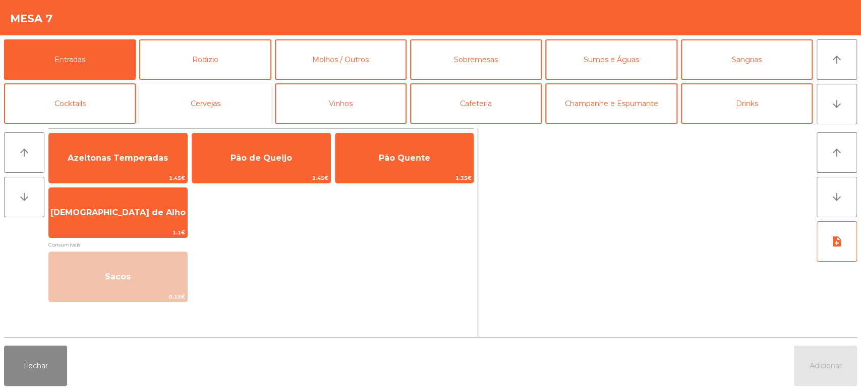
click at [181, 85] on button "Cervejas" at bounding box center [205, 103] width 132 height 40
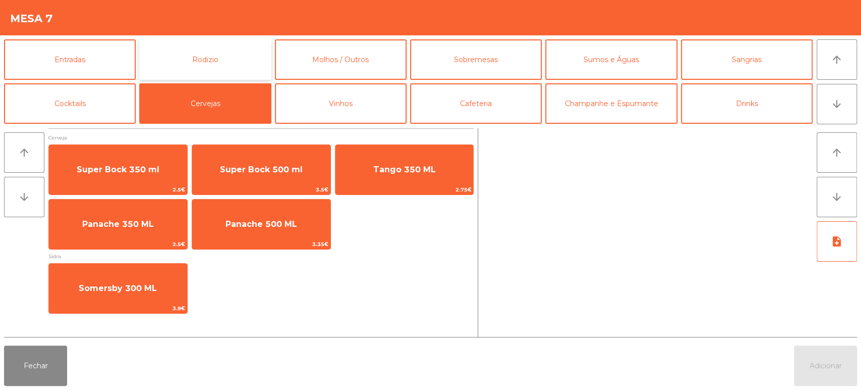
click at [218, 55] on button "Rodizio" at bounding box center [205, 59] width 132 height 40
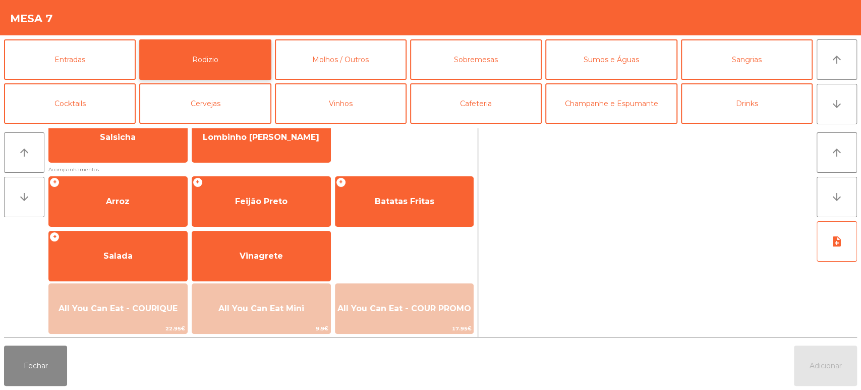
scroll to position [131, 0]
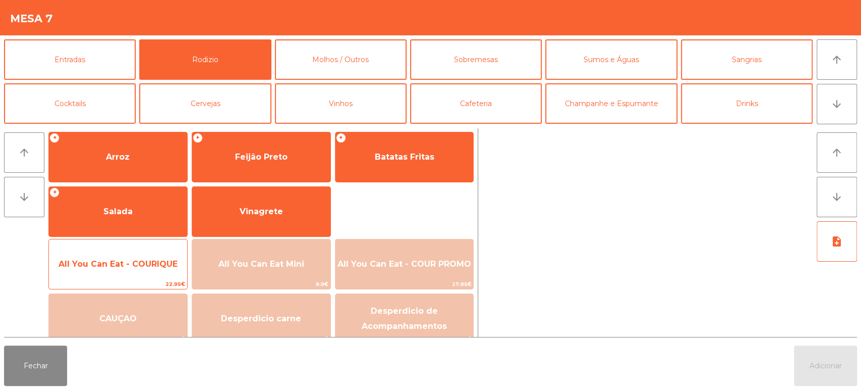
click at [137, 265] on span "All You Can Eat - COURIQUE" at bounding box center [118, 264] width 119 height 10
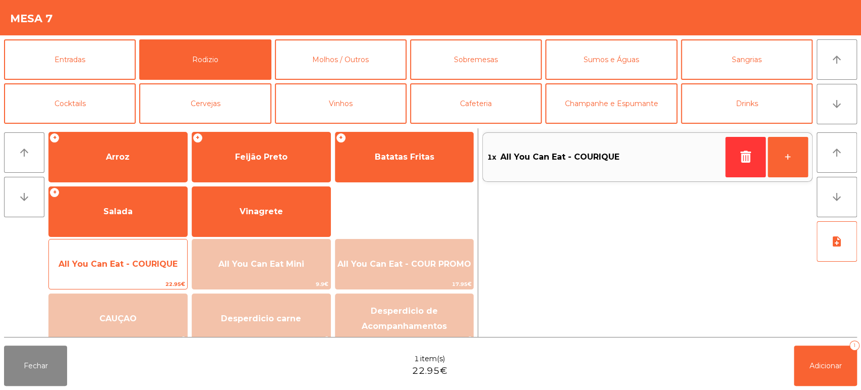
click at [140, 254] on span "All You Can Eat - COURIQUE" at bounding box center [118, 263] width 138 height 27
click at [146, 256] on span "All You Can Eat - COURIQUE" at bounding box center [118, 263] width 138 height 27
click at [153, 260] on span "All You Can Eat - COURIQUE" at bounding box center [118, 264] width 119 height 10
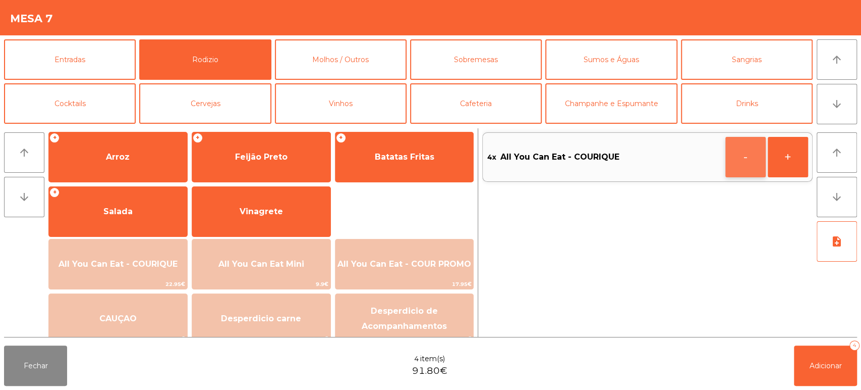
click at [742, 157] on button "-" at bounding box center [746, 157] width 40 height 40
click at [796, 358] on button "Adicionar 3" at bounding box center [825, 365] width 63 height 40
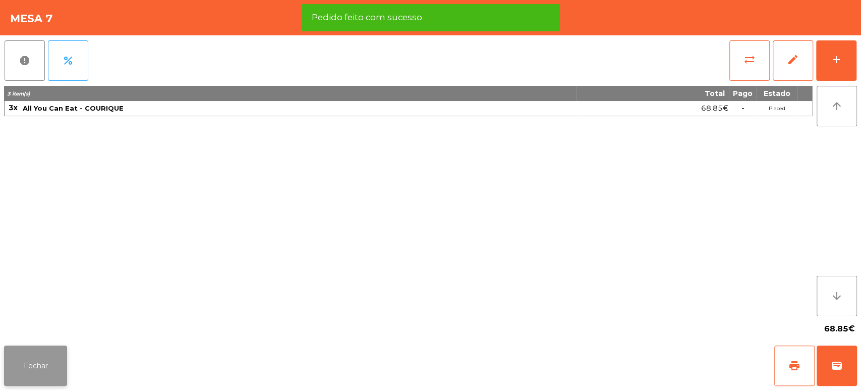
click at [46, 363] on button "Fechar" at bounding box center [35, 365] width 63 height 40
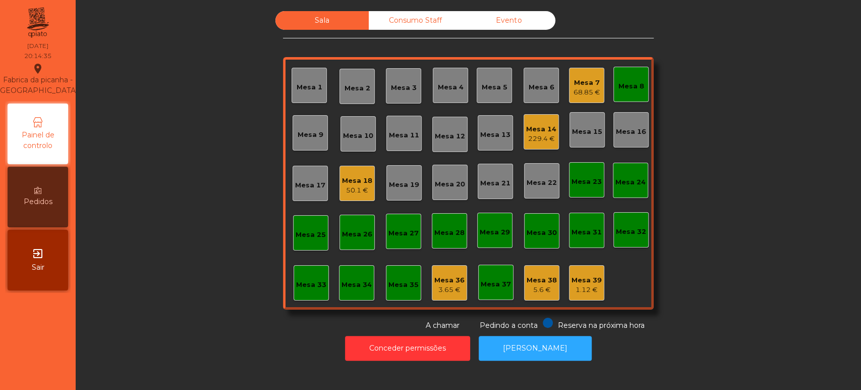
click at [639, 90] on div "Mesa 8" at bounding box center [631, 84] width 35 height 35
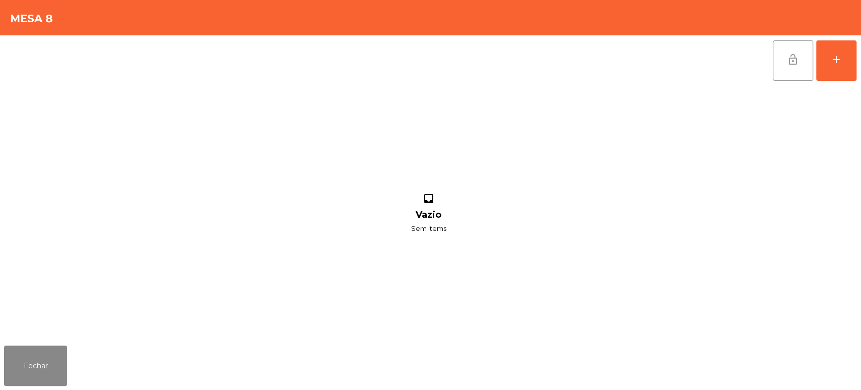
click at [789, 49] on button "lock_open" at bounding box center [793, 60] width 40 height 40
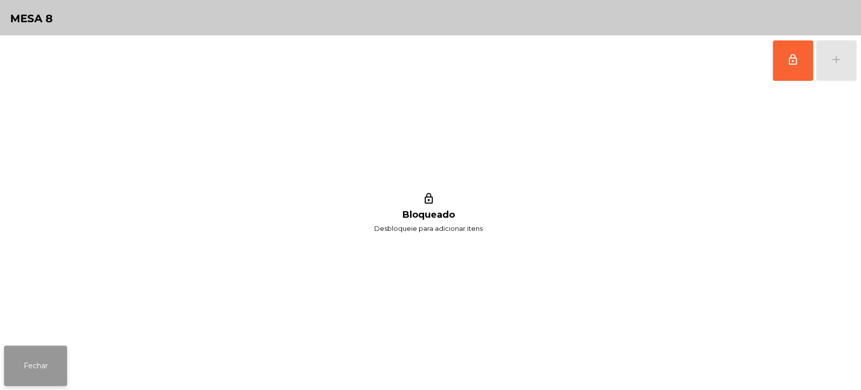
click at [52, 355] on button "Fechar" at bounding box center [35, 365] width 63 height 40
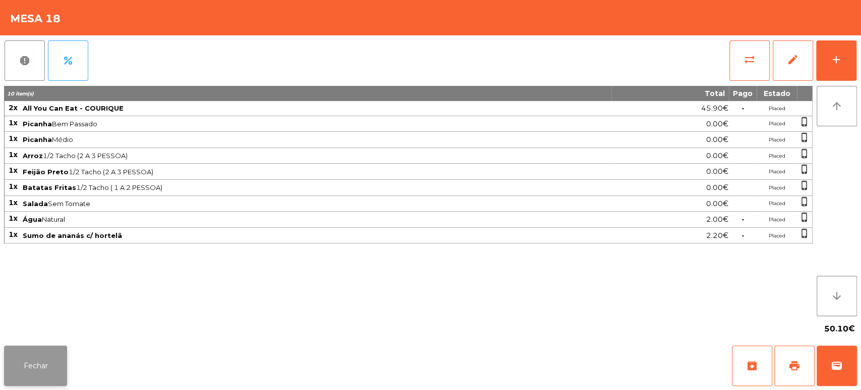
click at [41, 355] on button "Fechar" at bounding box center [35, 365] width 63 height 40
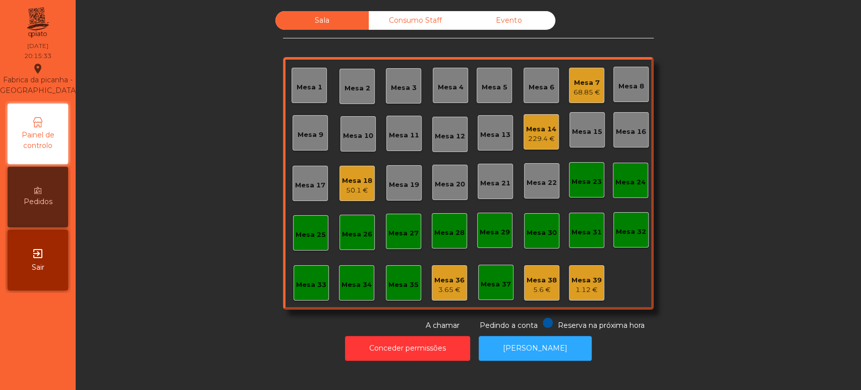
click at [537, 120] on div "Mesa 14 229.4 €" at bounding box center [541, 132] width 30 height 24
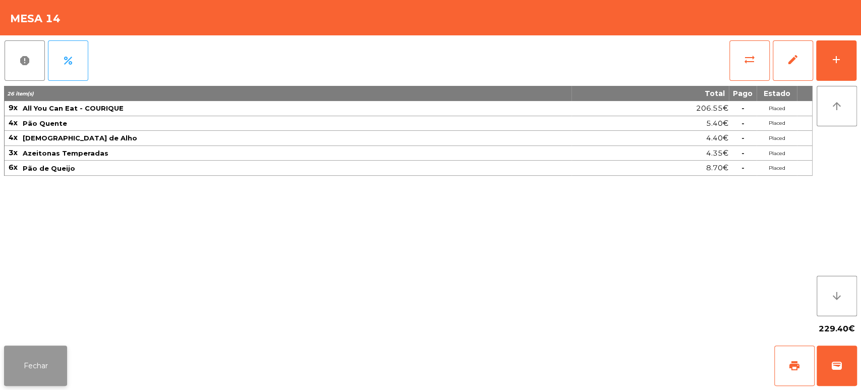
click at [29, 359] on button "Fechar" at bounding box center [35, 365] width 63 height 40
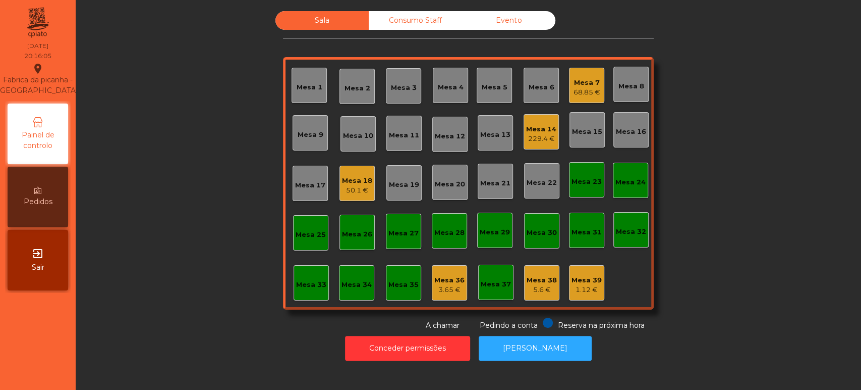
click at [581, 91] on div "68.85 €" at bounding box center [587, 92] width 27 height 10
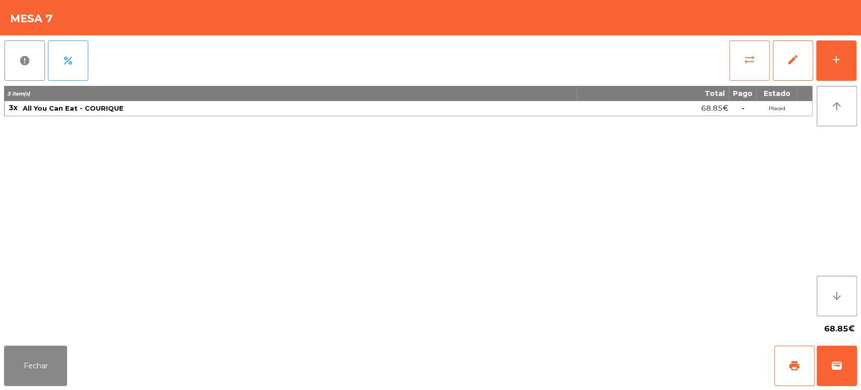
click at [765, 59] on button "sync_alt" at bounding box center [750, 60] width 40 height 40
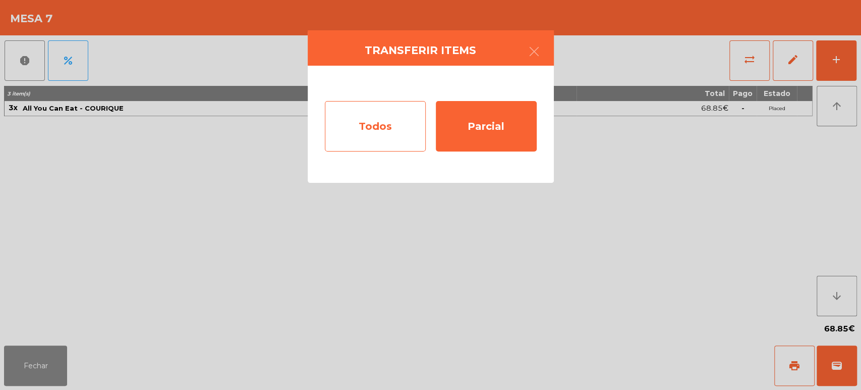
click at [382, 130] on div "Todos" at bounding box center [375, 126] width 101 height 50
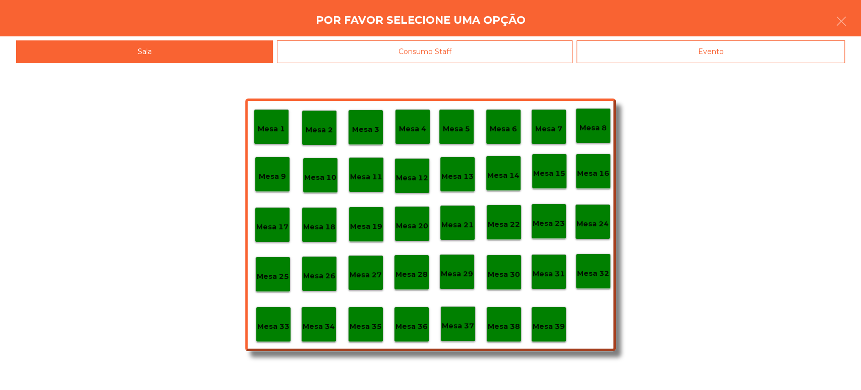
click at [448, 327] on p "Mesa 37" at bounding box center [458, 326] width 32 height 12
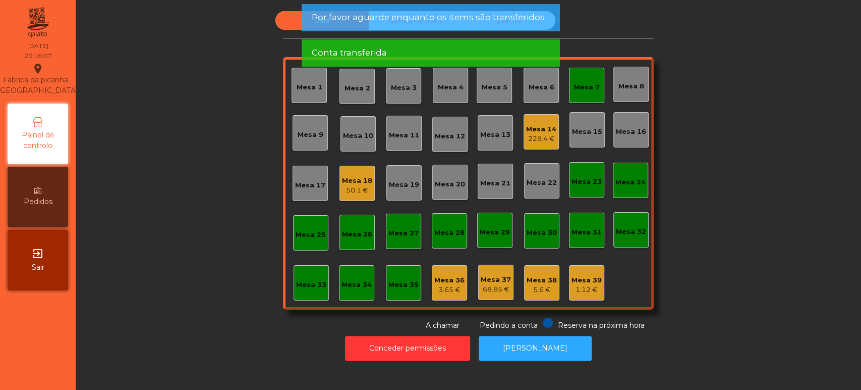
click at [592, 86] on div "Mesa 7" at bounding box center [587, 87] width 26 height 10
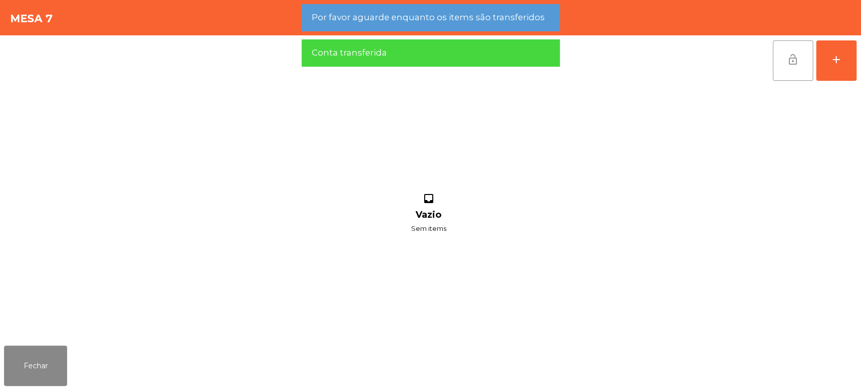
click at [805, 55] on button "lock_open" at bounding box center [793, 60] width 40 height 40
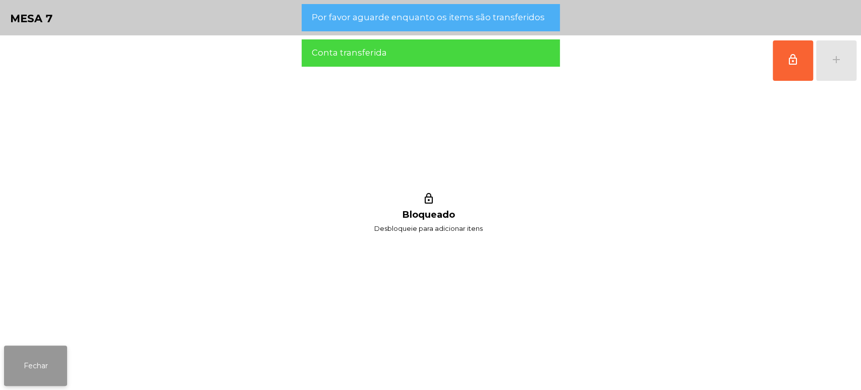
click at [57, 356] on button "Fechar" at bounding box center [35, 365] width 63 height 40
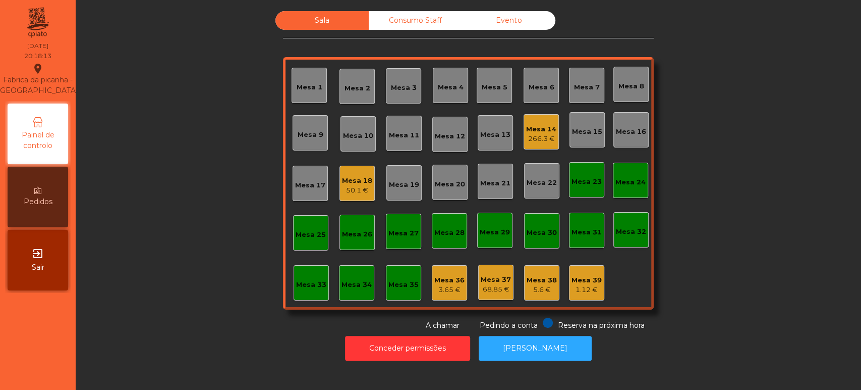
click at [350, 179] on div "Mesa 18" at bounding box center [357, 181] width 30 height 10
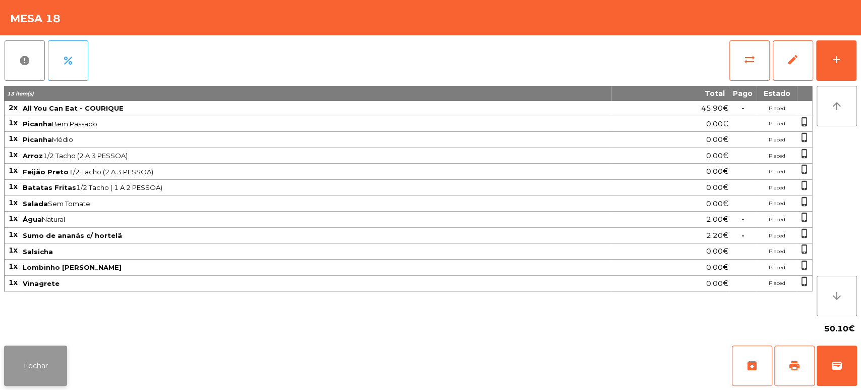
click at [32, 374] on button "Fechar" at bounding box center [35, 365] width 63 height 40
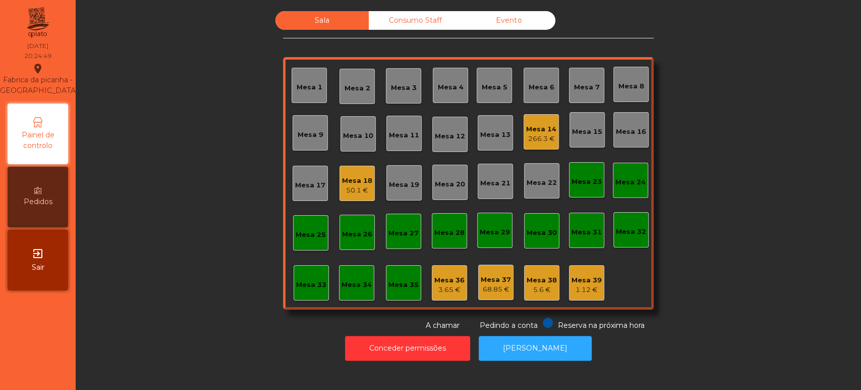
click at [550, 144] on div "Mesa 14 266.3 €" at bounding box center [541, 131] width 35 height 35
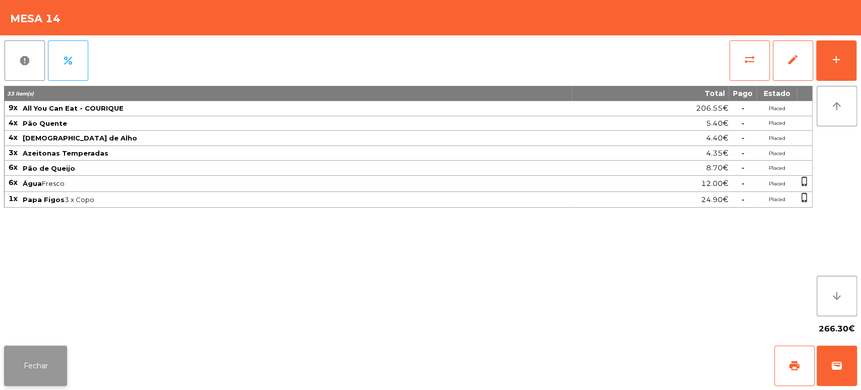
click at [31, 366] on button "Fechar" at bounding box center [35, 365] width 63 height 40
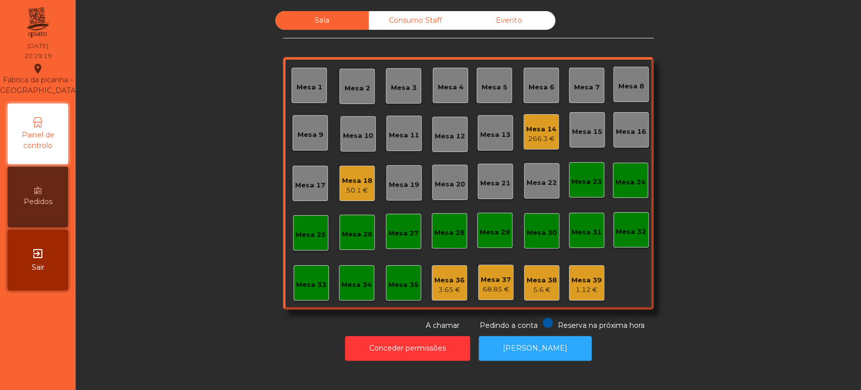
click at [538, 132] on div "Mesa 14" at bounding box center [541, 129] width 30 height 10
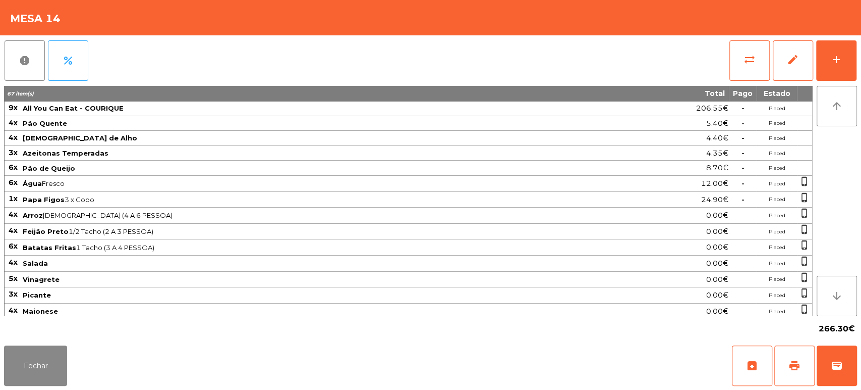
scroll to position [16, 0]
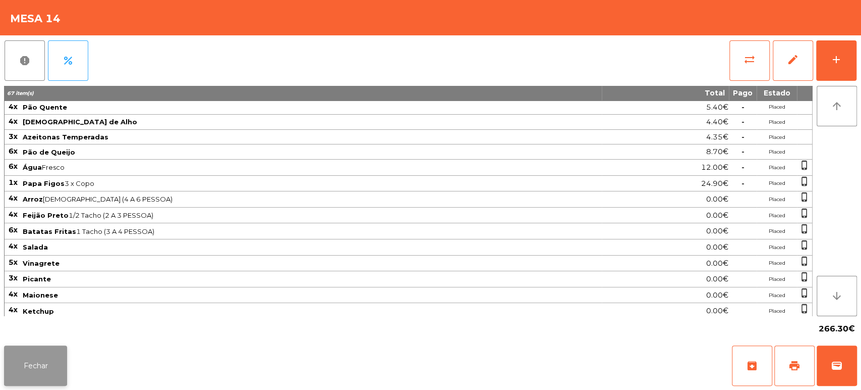
click at [42, 372] on button "Fechar" at bounding box center [35, 365] width 63 height 40
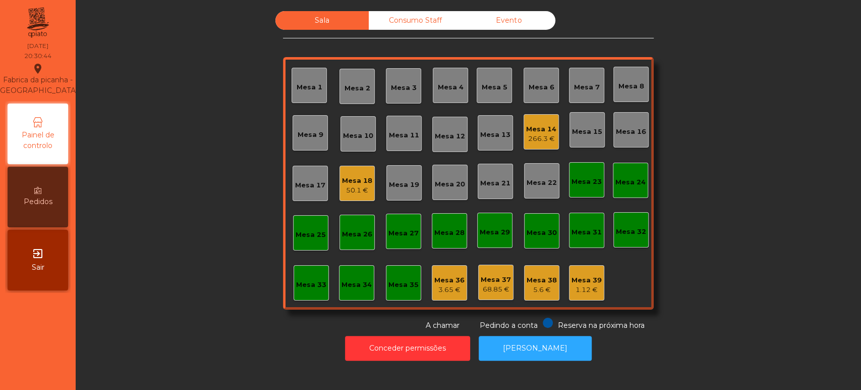
click at [536, 134] on div "266.3 €" at bounding box center [541, 139] width 30 height 10
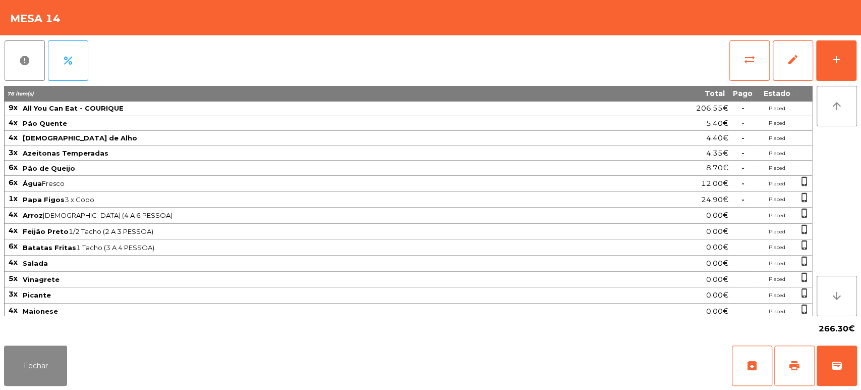
scroll to position [48, 0]
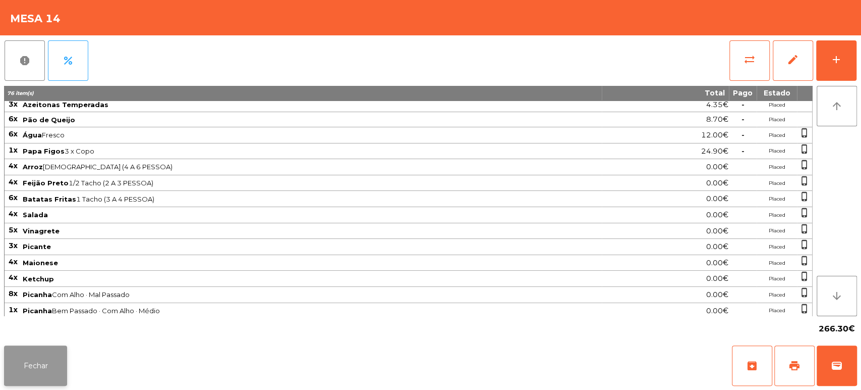
click at [50, 356] on button "Fechar" at bounding box center [35, 365] width 63 height 40
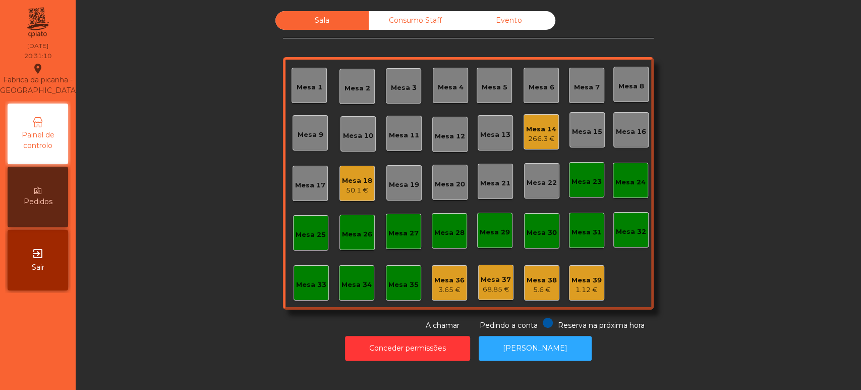
click at [543, 145] on div "Mesa 14 266.3 €" at bounding box center [541, 131] width 35 height 35
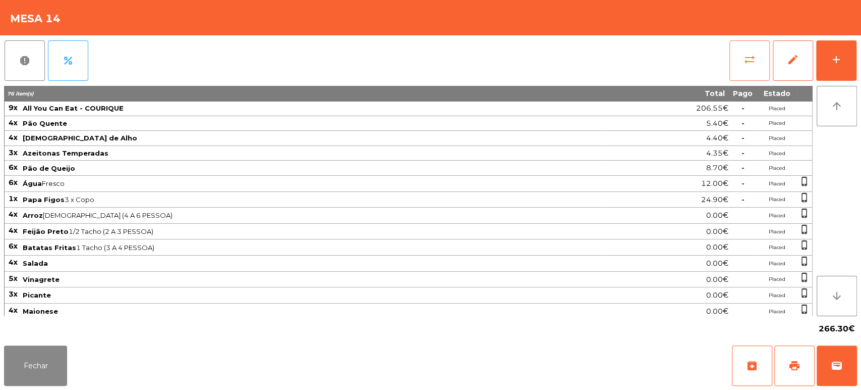
click at [762, 59] on button "sync_alt" at bounding box center [750, 60] width 40 height 40
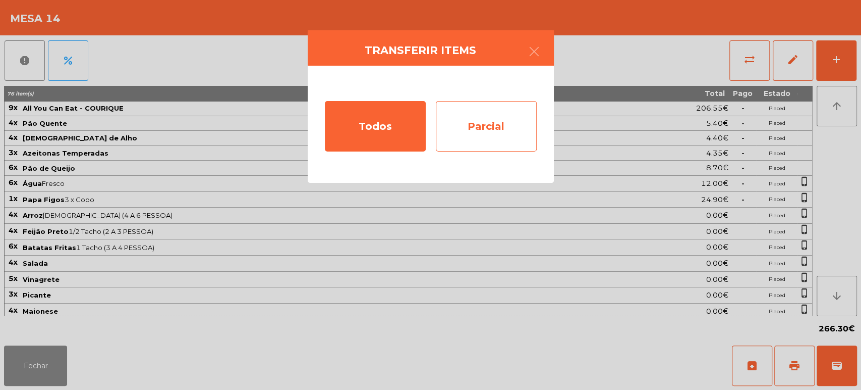
click at [492, 115] on div "Parcial" at bounding box center [486, 126] width 101 height 50
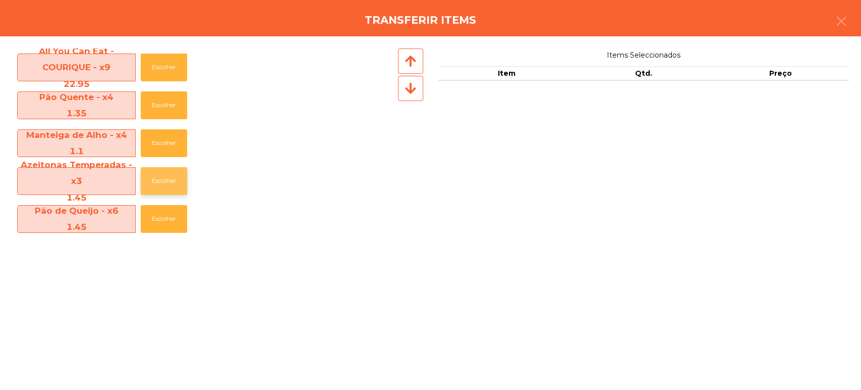
click at [163, 178] on button "Escolher" at bounding box center [164, 181] width 46 height 28
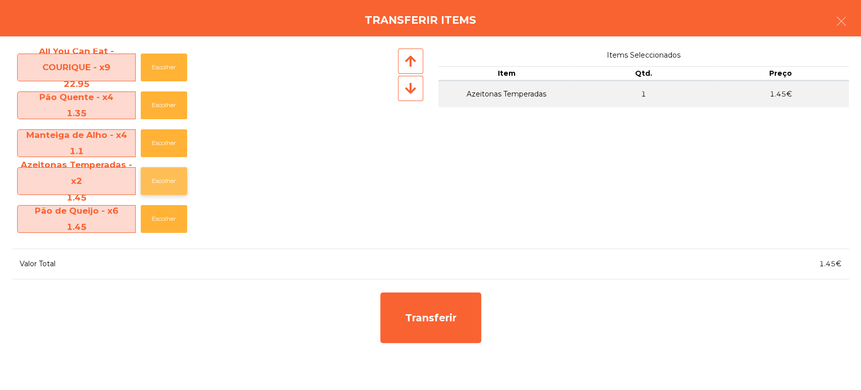
click at [161, 184] on button "Escolher" at bounding box center [164, 181] width 46 height 28
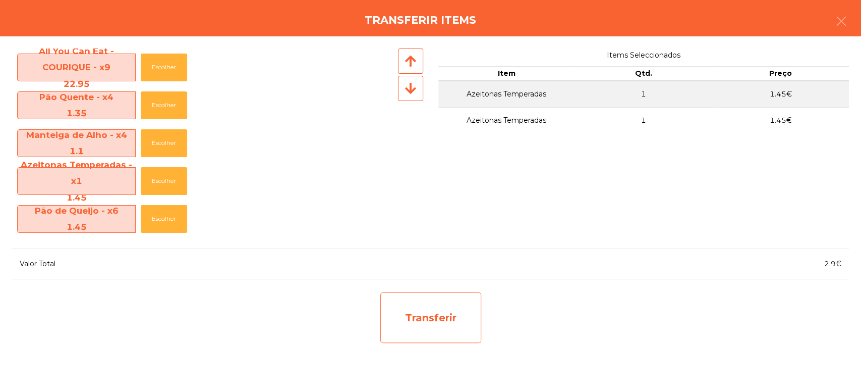
click at [449, 305] on div "Transferir" at bounding box center [430, 317] width 101 height 50
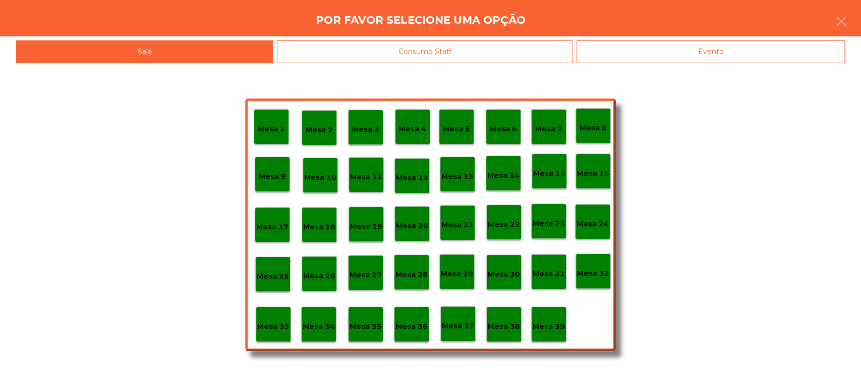
click at [455, 321] on p "Mesa 37" at bounding box center [458, 326] width 32 height 12
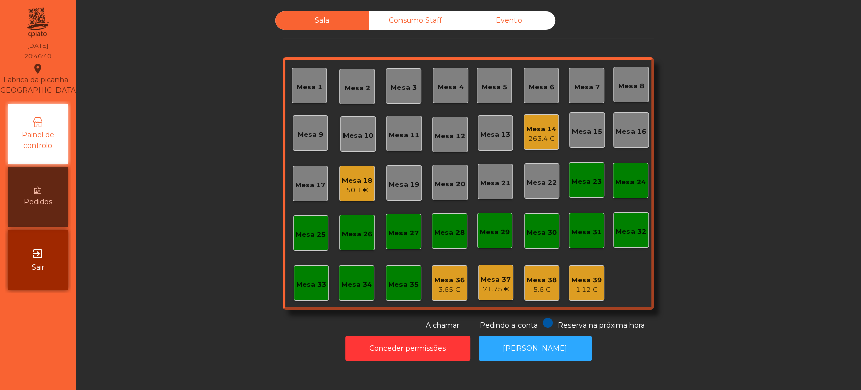
click at [526, 125] on div "Mesa 14" at bounding box center [541, 129] width 30 height 10
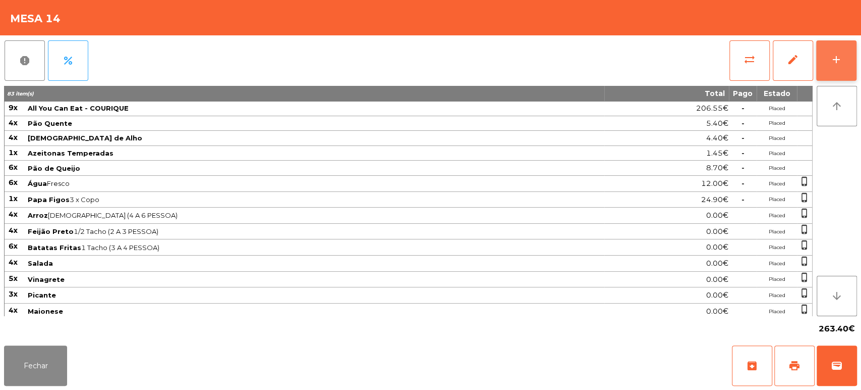
click at [841, 67] on button "add" at bounding box center [836, 60] width 40 height 40
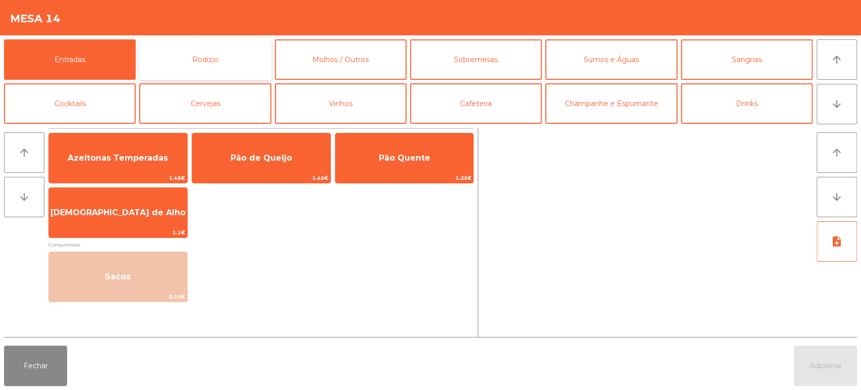
click at [215, 61] on button "Rodizio" at bounding box center [205, 59] width 132 height 40
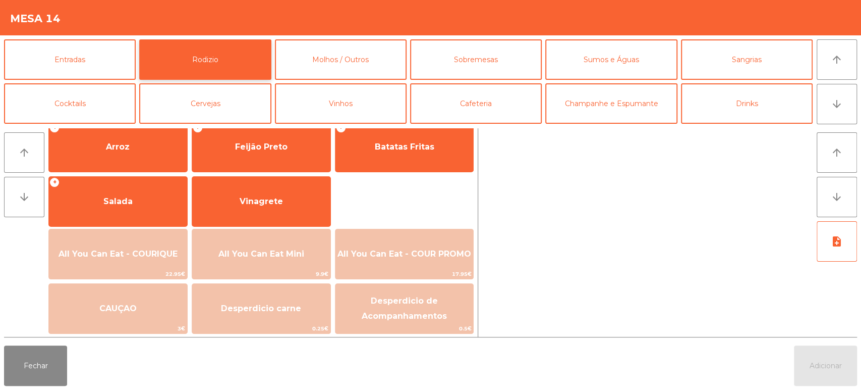
scroll to position [0, 0]
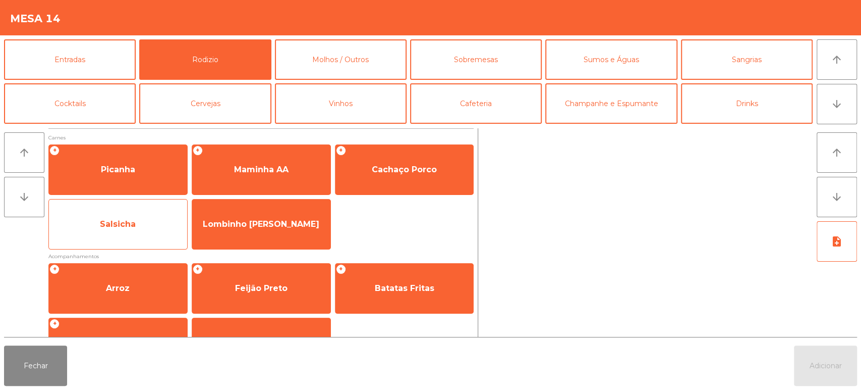
click at [155, 221] on span "Salsicha" at bounding box center [118, 223] width 138 height 27
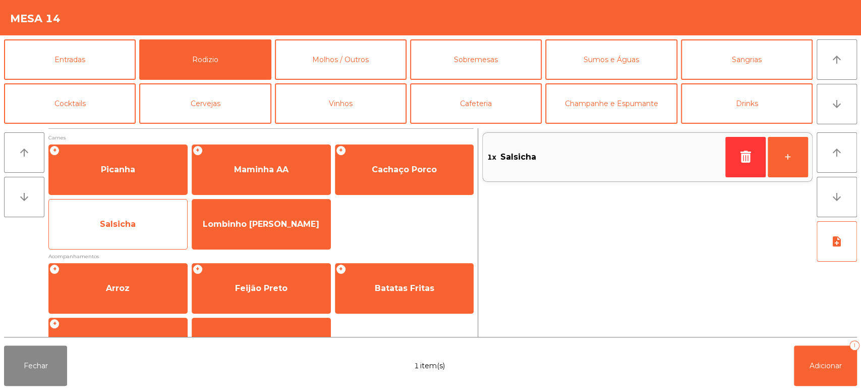
click at [153, 217] on span "Salsicha" at bounding box center [118, 223] width 138 height 27
click at [156, 221] on span "Salsicha" at bounding box center [118, 223] width 138 height 27
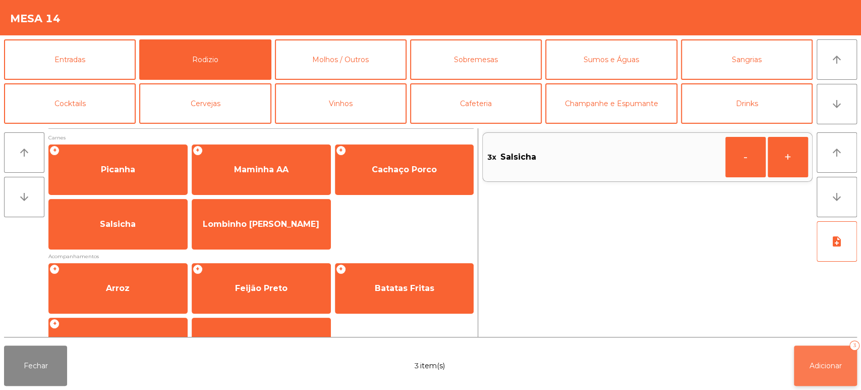
click at [805, 348] on button "Adicionar 3" at bounding box center [825, 365] width 63 height 40
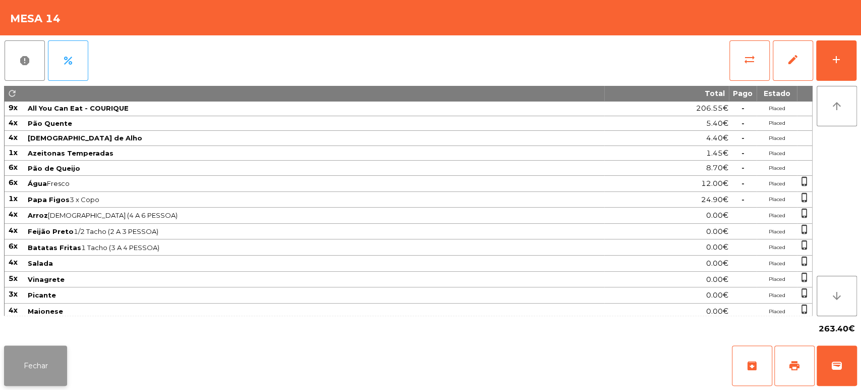
click at [46, 359] on button "Fechar" at bounding box center [35, 365] width 63 height 40
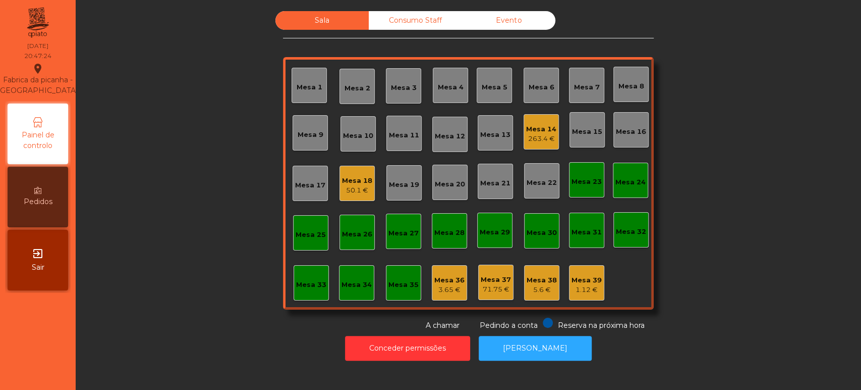
click at [348, 197] on div "Mesa 18 50.1 €" at bounding box center [357, 182] width 35 height 35
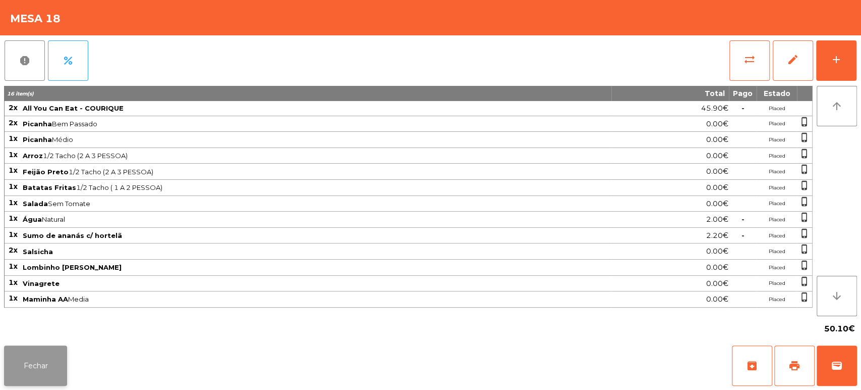
click at [49, 364] on button "Fechar" at bounding box center [35, 365] width 63 height 40
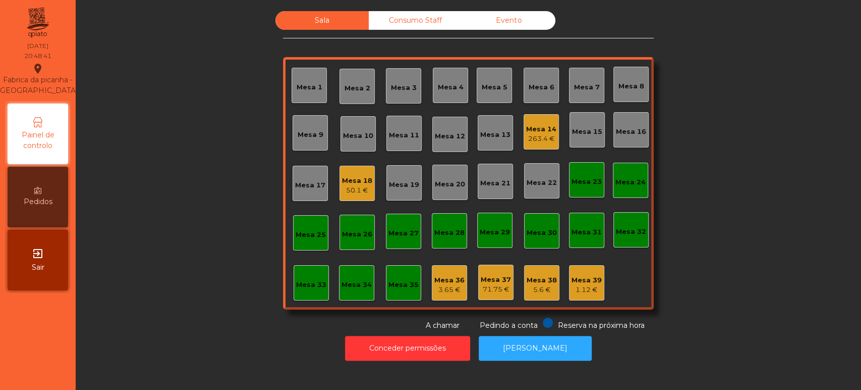
click at [350, 191] on div "50.1 €" at bounding box center [357, 190] width 30 height 10
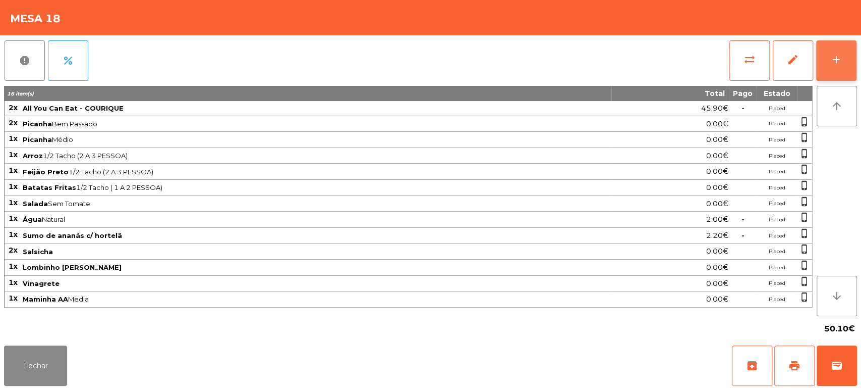
click at [832, 44] on button "add" at bounding box center [836, 60] width 40 height 40
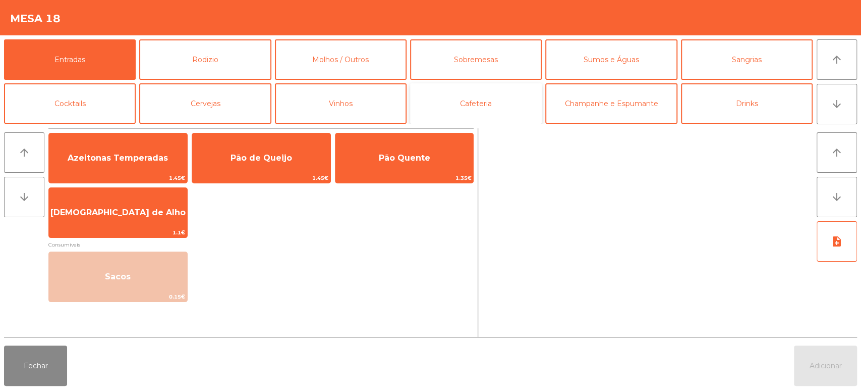
click at [484, 93] on button "Cafeteria" at bounding box center [476, 103] width 132 height 40
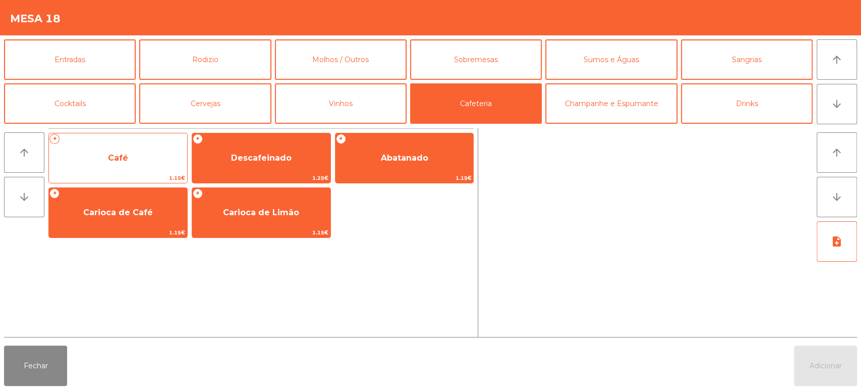
click at [138, 165] on span "Café" at bounding box center [118, 157] width 138 height 27
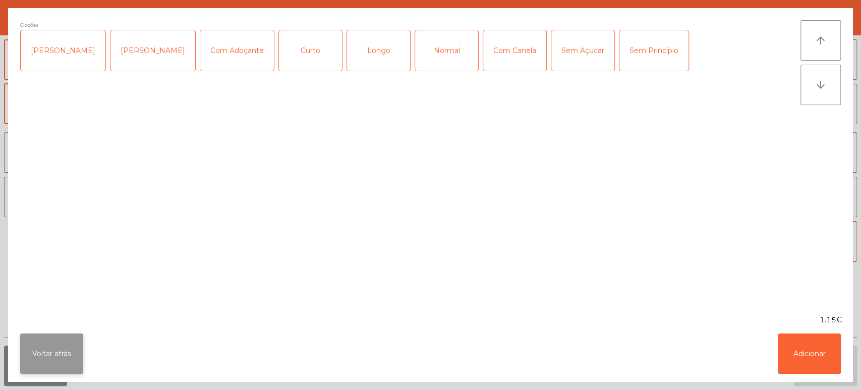
click at [52, 372] on button "Voltar atrás" at bounding box center [51, 353] width 63 height 40
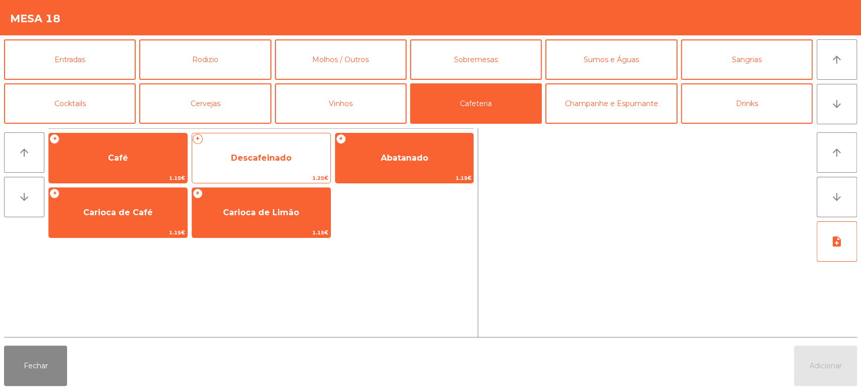
click at [319, 156] on span "Descafeinado" at bounding box center [261, 157] width 138 height 27
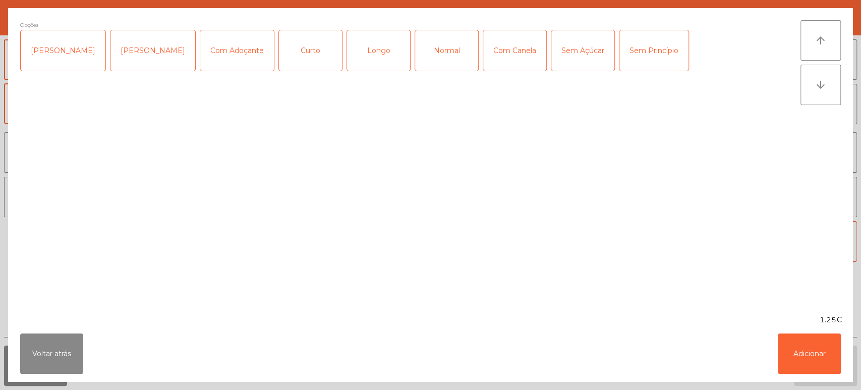
click at [430, 36] on div "Normal" at bounding box center [446, 50] width 63 height 40
click at [812, 304] on div "Opções (Normal) Chavena Fria Chavena Escaldada Com Adoçante Curto Longo Normal …" at bounding box center [430, 161] width 845 height 306
click at [807, 345] on button "Adicionar" at bounding box center [809, 353] width 63 height 40
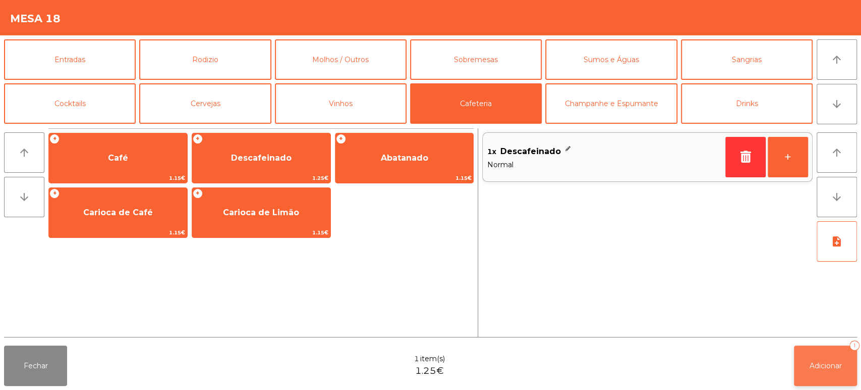
click at [816, 350] on button "Adicionar 1" at bounding box center [825, 365] width 63 height 40
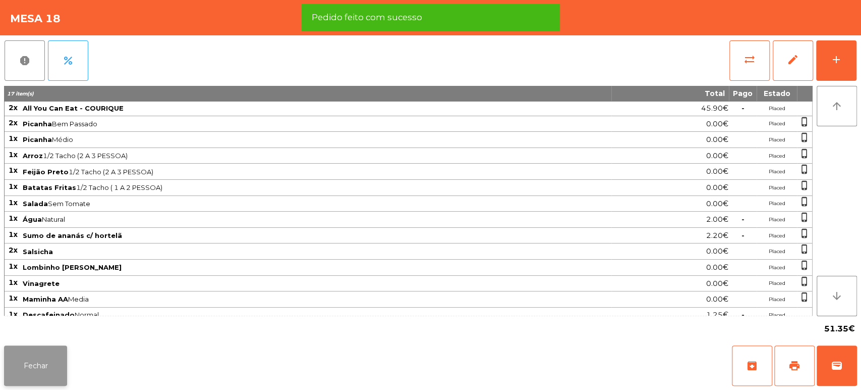
click at [21, 347] on button "Fechar" at bounding box center [35, 365] width 63 height 40
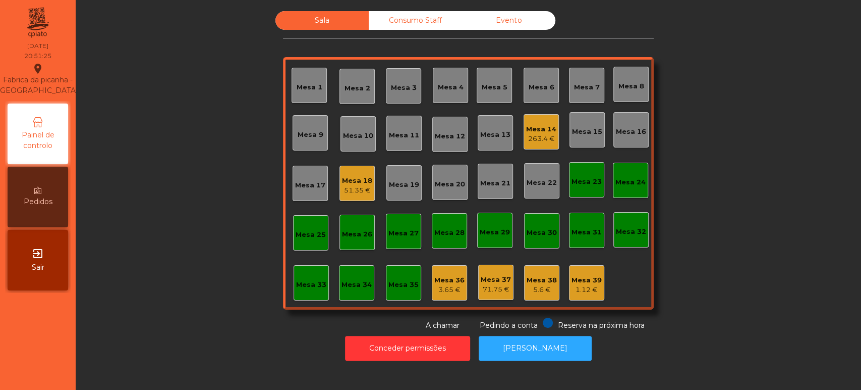
click at [581, 288] on div "1.12 €" at bounding box center [587, 290] width 30 height 10
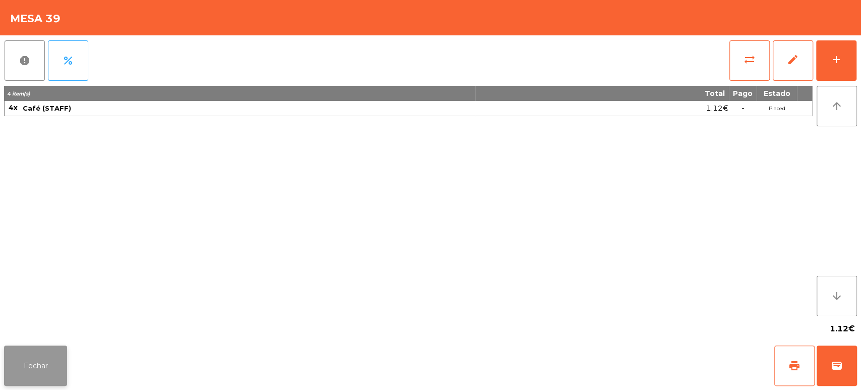
click at [62, 349] on button "Fechar" at bounding box center [35, 365] width 63 height 40
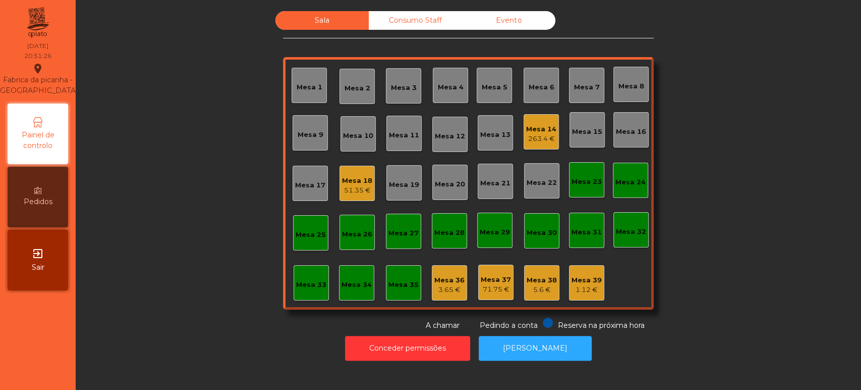
click at [391, 27] on div "Consumo Staff" at bounding box center [415, 20] width 93 height 19
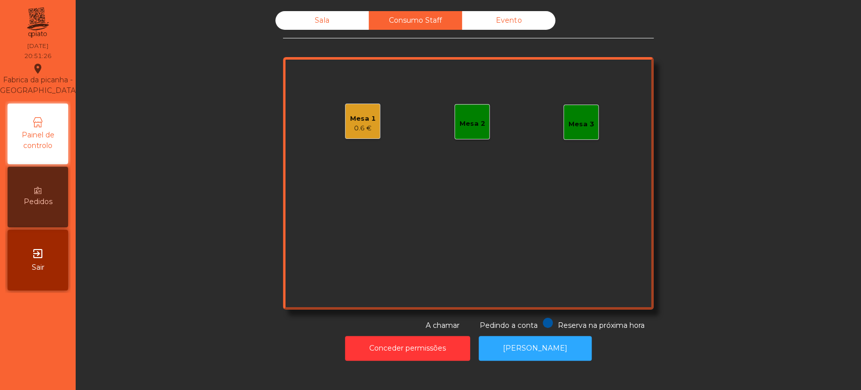
click at [353, 117] on div "Mesa 1" at bounding box center [363, 119] width 26 height 10
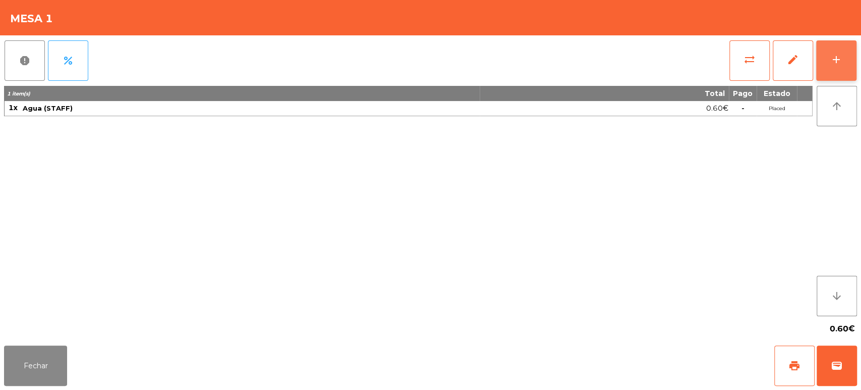
click at [829, 66] on button "add" at bounding box center [836, 60] width 40 height 40
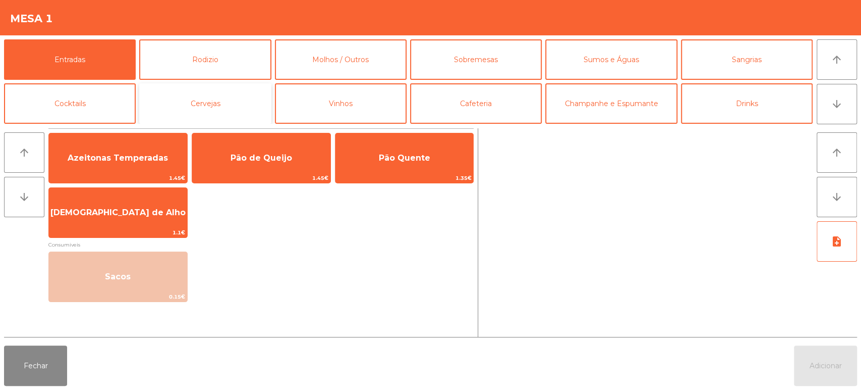
click at [219, 84] on button "Cervejas" at bounding box center [205, 103] width 132 height 40
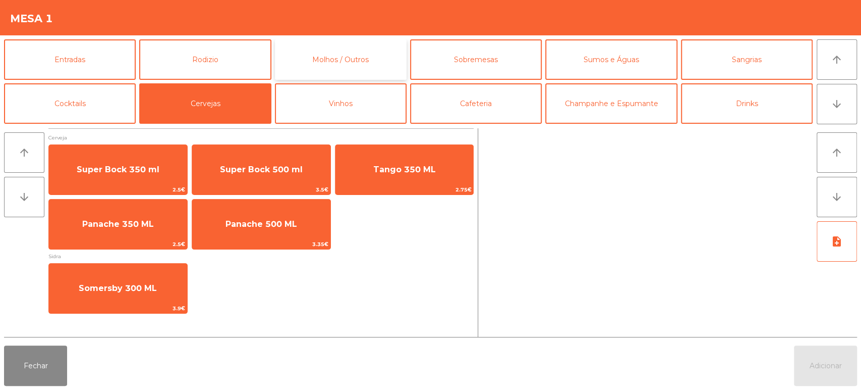
click at [338, 58] on button "Molhos / Outros" at bounding box center [341, 59] width 132 height 40
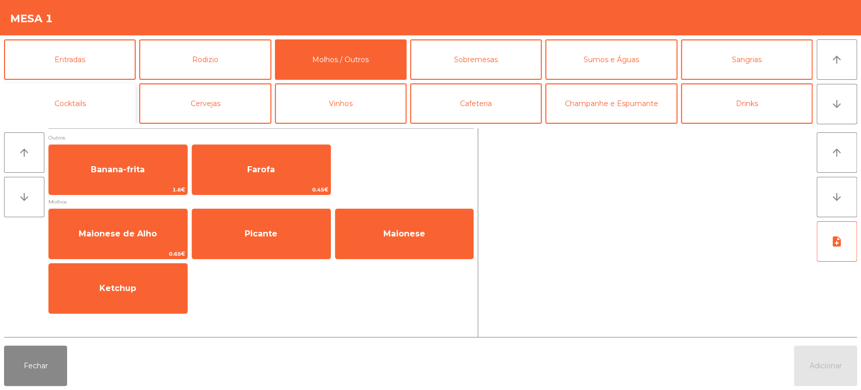
click at [92, 97] on button "Cocktails" at bounding box center [70, 103] width 132 height 40
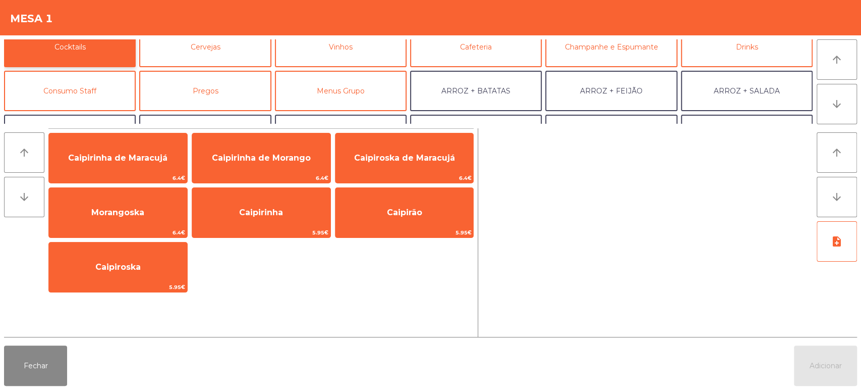
scroll to position [57, 0]
click at [95, 96] on button "Consumo Staff" at bounding box center [70, 91] width 132 height 40
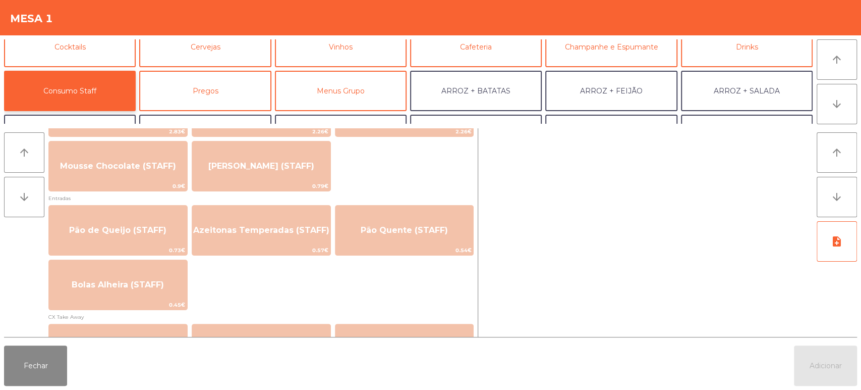
scroll to position [759, 0]
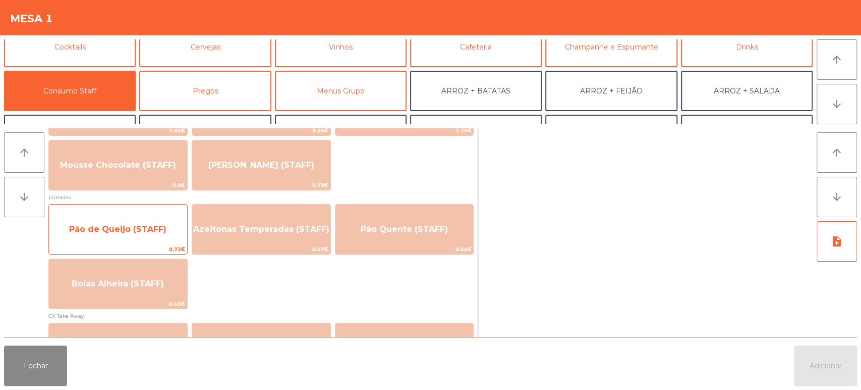
click at [131, 238] on span "Pão de Queijo (STAFF)" at bounding box center [118, 228] width 138 height 27
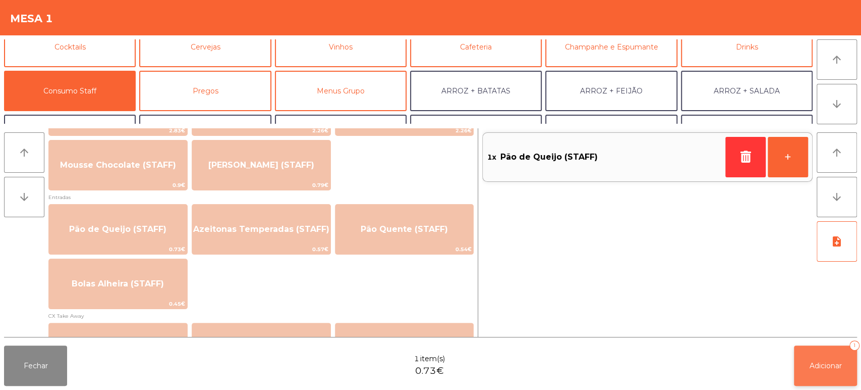
click at [831, 377] on button "Adicionar 1" at bounding box center [825, 365] width 63 height 40
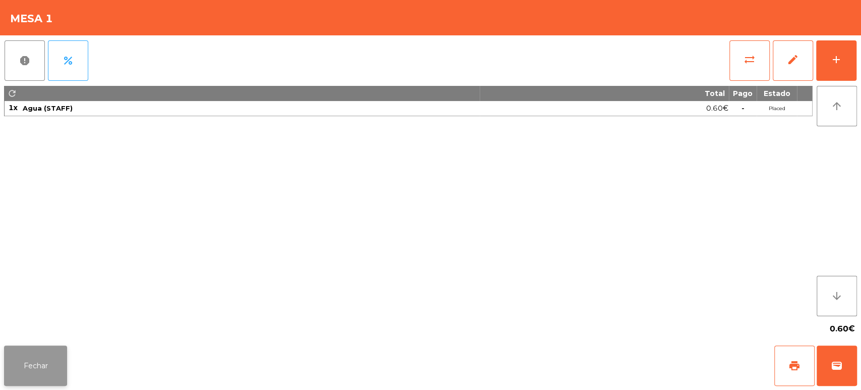
click at [48, 363] on button "Fechar" at bounding box center [35, 365] width 63 height 40
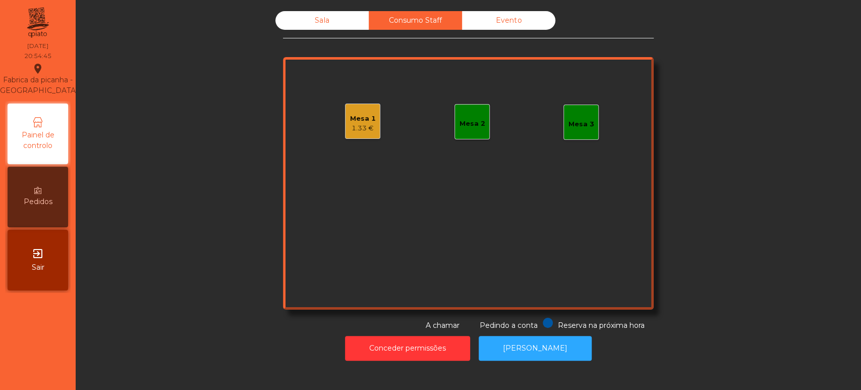
click at [302, 26] on div "Sala" at bounding box center [321, 20] width 93 height 19
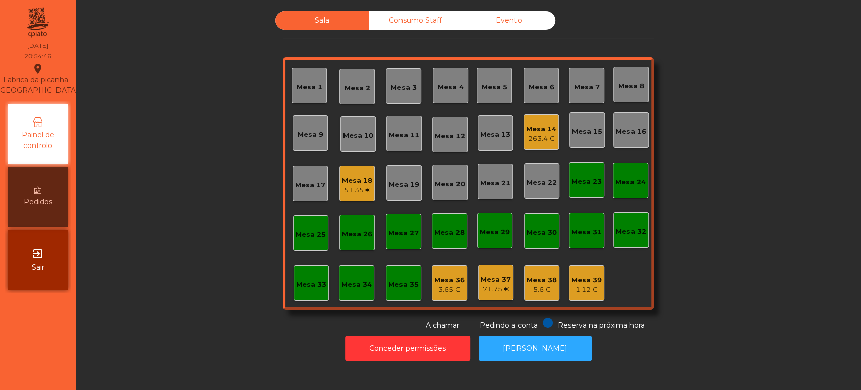
click at [535, 135] on div "263.4 €" at bounding box center [541, 139] width 30 height 10
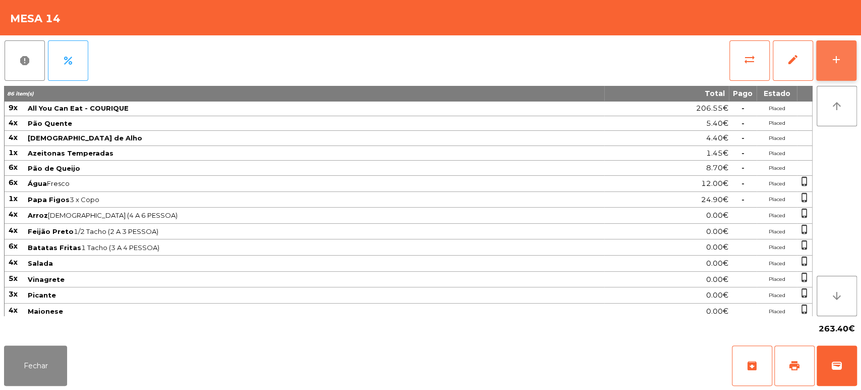
click at [833, 67] on button "add" at bounding box center [836, 60] width 40 height 40
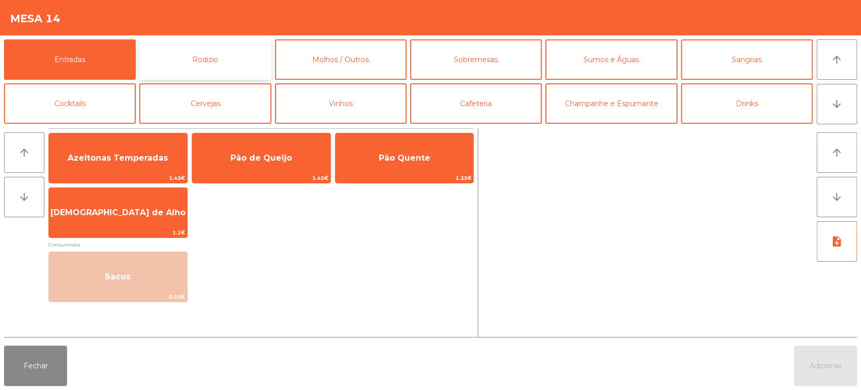
click at [220, 44] on button "Rodizio" at bounding box center [205, 59] width 132 height 40
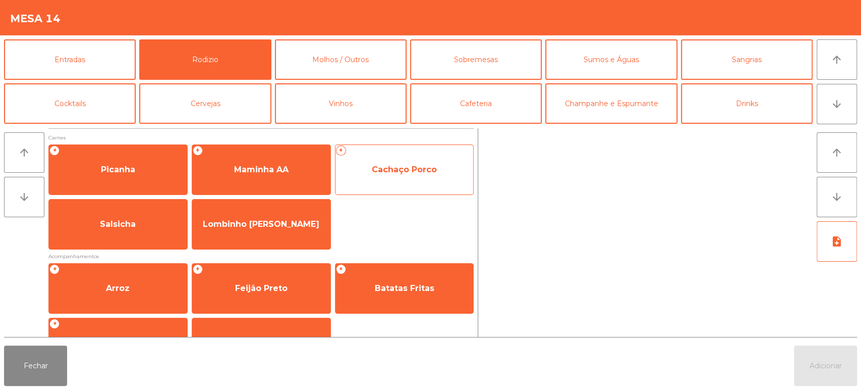
click at [417, 165] on span "Cachaço Porco" at bounding box center [404, 169] width 65 height 10
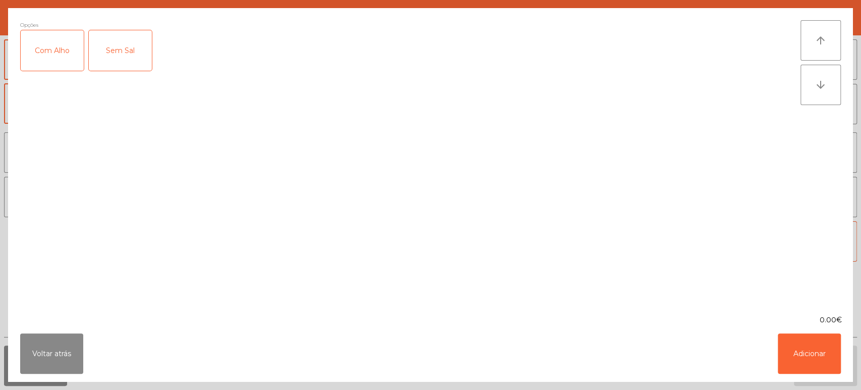
click at [56, 48] on div "Com Alho" at bounding box center [52, 50] width 63 height 40
click at [810, 370] on button "Adicionar" at bounding box center [809, 353] width 63 height 40
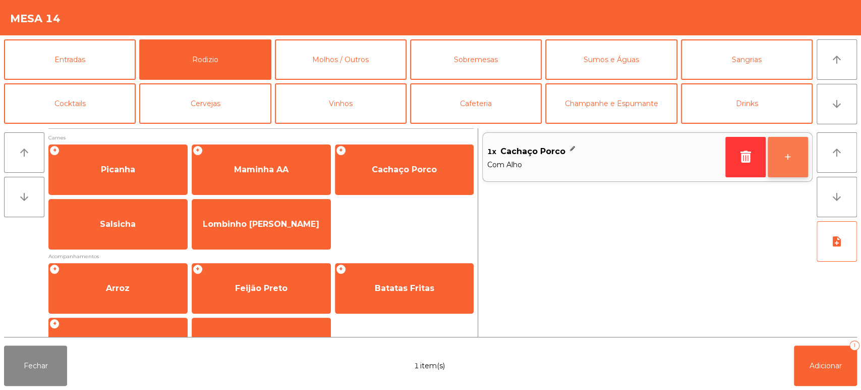
click at [791, 163] on button "+" at bounding box center [788, 157] width 40 height 40
click at [791, 159] on button "+" at bounding box center [788, 157] width 40 height 40
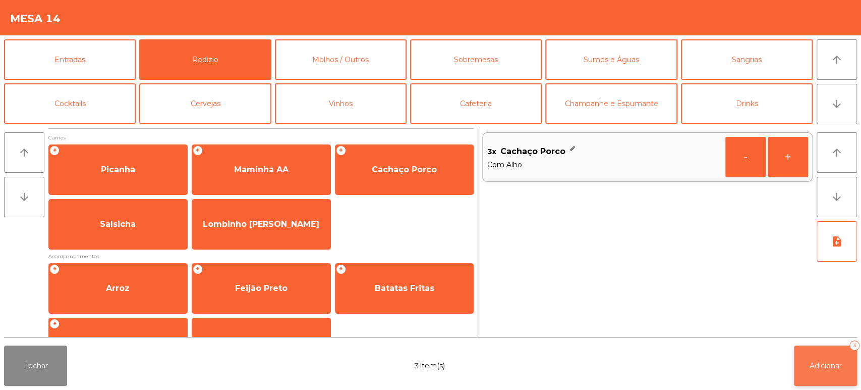
click at [818, 367] on span "Adicionar" at bounding box center [826, 365] width 32 height 9
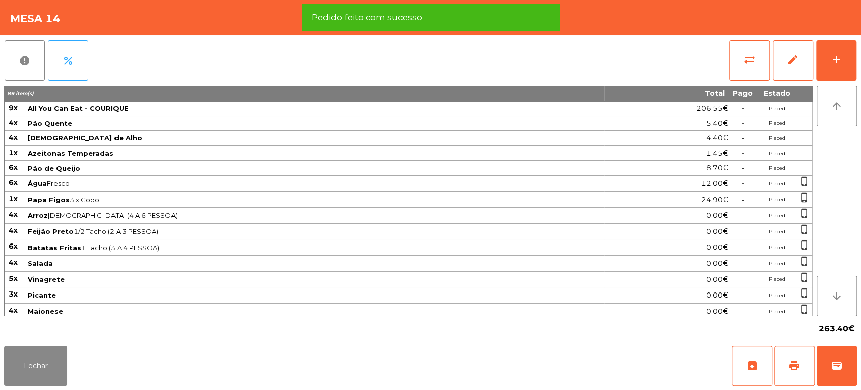
click at [857, 63] on div "report percent sync_alt edit add 89 item(s) Total Pago Estado 9x All You Can Ea…" at bounding box center [430, 188] width 861 height 306
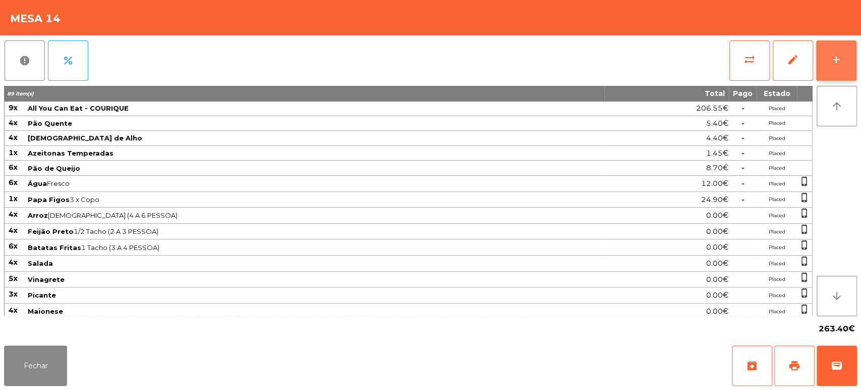
click at [835, 42] on button "add" at bounding box center [836, 60] width 40 height 40
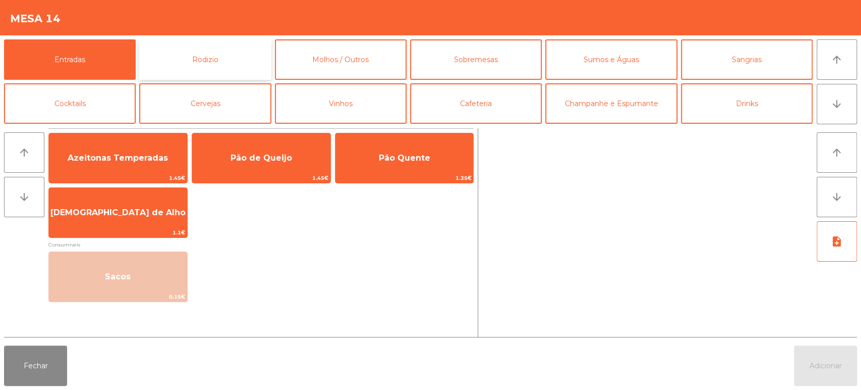
click at [216, 58] on button "Rodizio" at bounding box center [205, 59] width 132 height 40
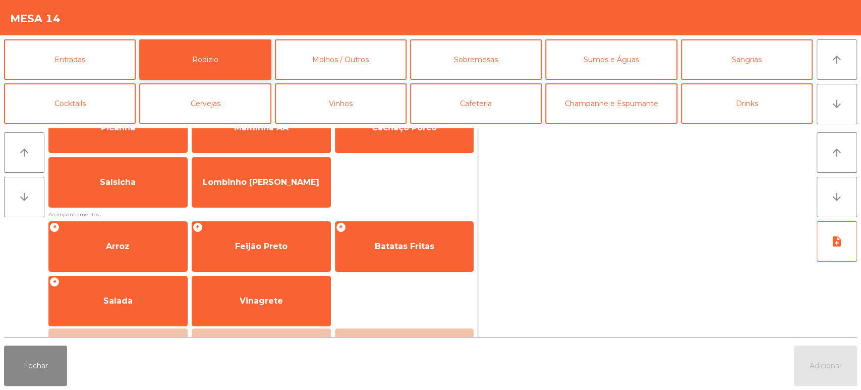
scroll to position [0, 0]
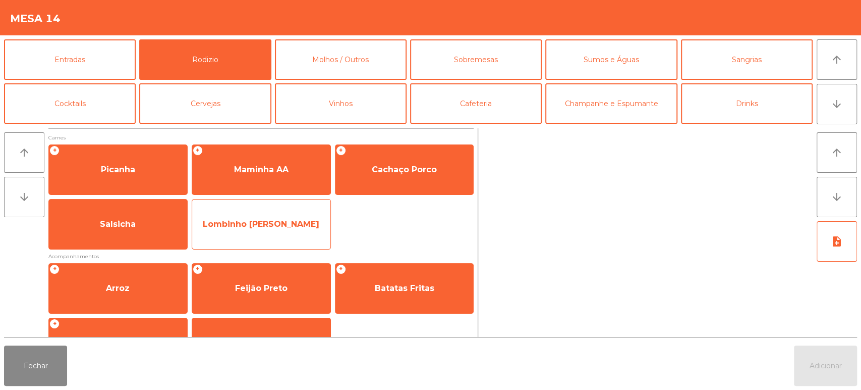
click at [283, 217] on span "Lombinho [PERSON_NAME]" at bounding box center [261, 223] width 138 height 27
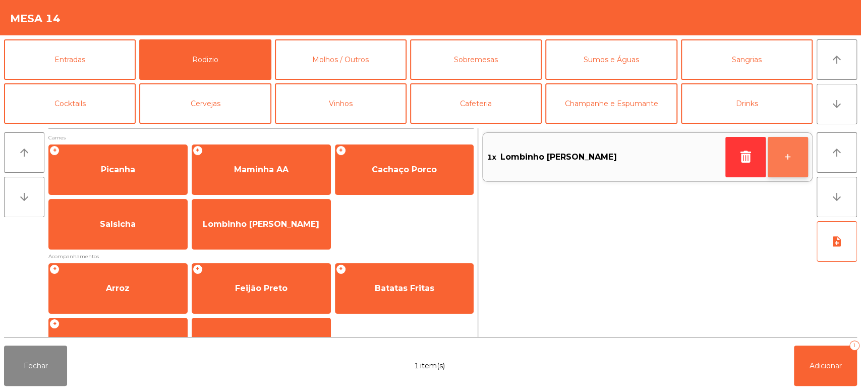
click at [792, 153] on button "+" at bounding box center [788, 157] width 40 height 40
click at [794, 154] on button "+" at bounding box center [788, 157] width 40 height 40
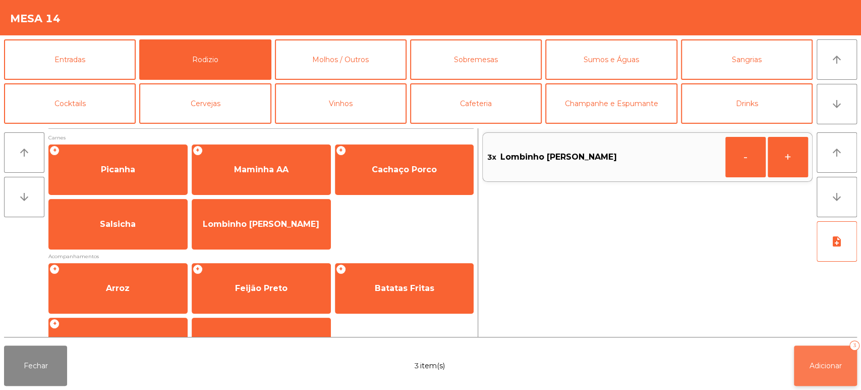
click at [810, 348] on button "Adicionar 3" at bounding box center [825, 365] width 63 height 40
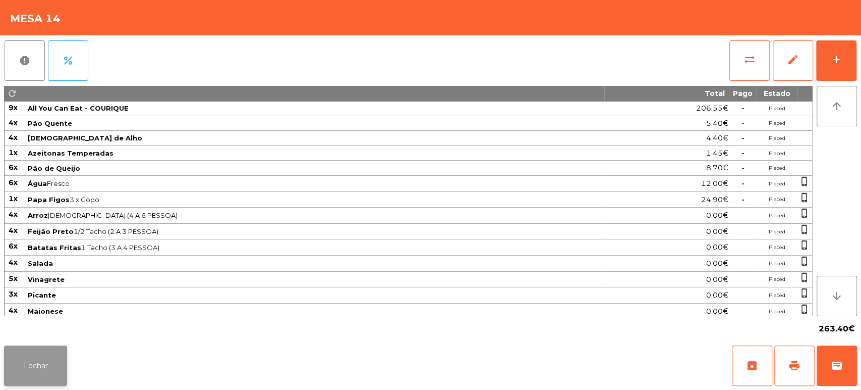
click at [55, 368] on button "Fechar" at bounding box center [35, 365] width 63 height 40
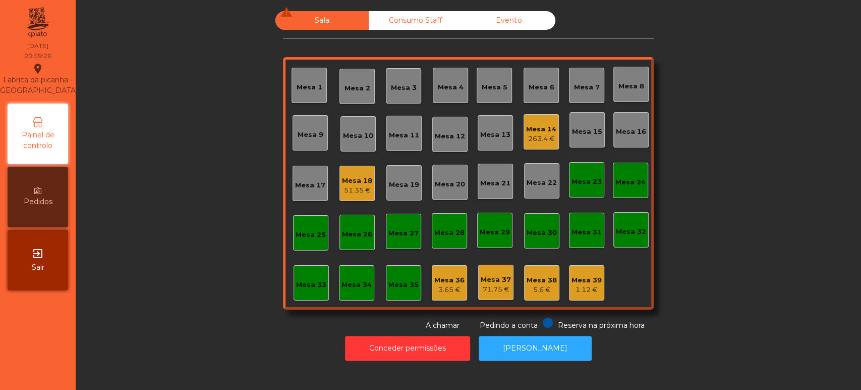
click at [363, 185] on div "51.35 €" at bounding box center [357, 190] width 30 height 10
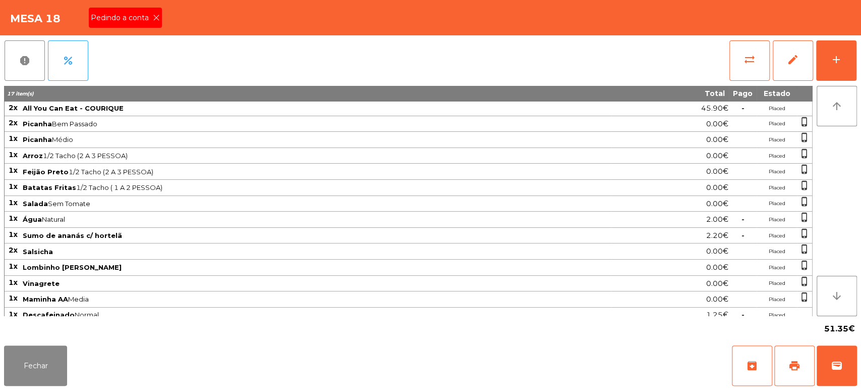
click at [142, 20] on span "Pedindo a conta" at bounding box center [122, 18] width 62 height 11
click at [787, 365] on button "print" at bounding box center [794, 365] width 40 height 40
click at [7, 361] on button "Fechar" at bounding box center [35, 365] width 63 height 40
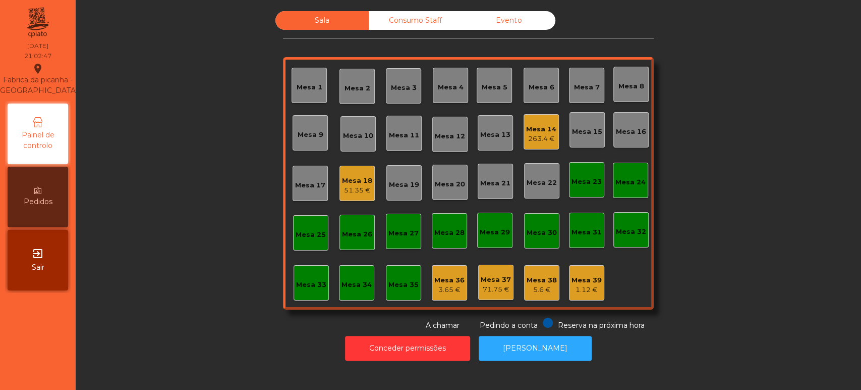
click at [316, 284] on div "Mesa 33" at bounding box center [311, 285] width 30 height 10
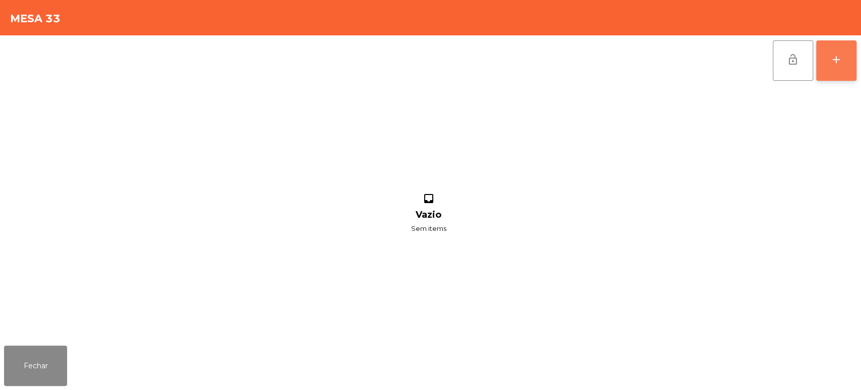
click at [836, 61] on div "add" at bounding box center [836, 59] width 12 height 12
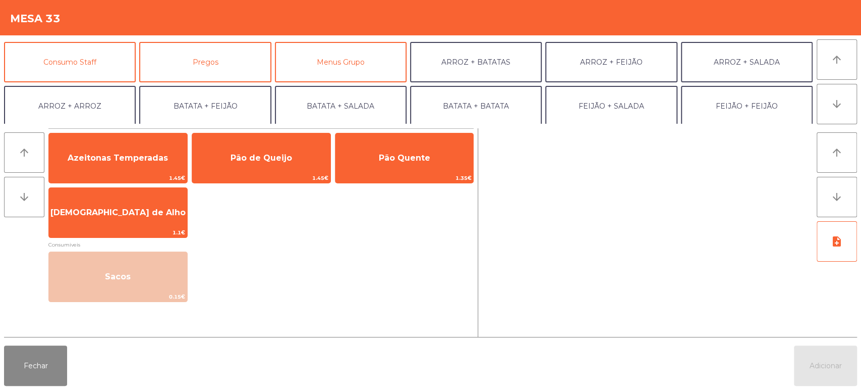
scroll to position [86, 0]
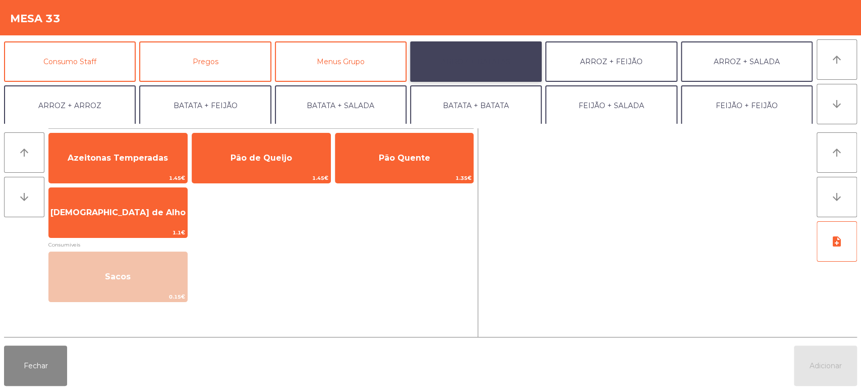
click at [498, 52] on button "ARROZ + BATATAS" at bounding box center [476, 61] width 132 height 40
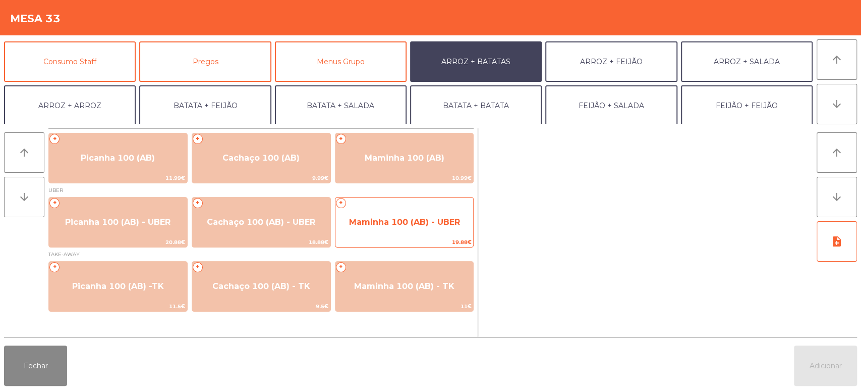
click at [421, 225] on span "Maminha 100 (AB) - UBER" at bounding box center [404, 222] width 111 height 10
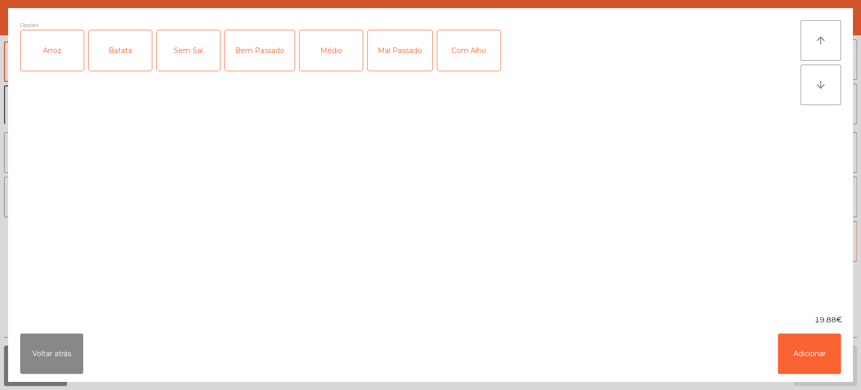
click at [61, 48] on div "Arroz" at bounding box center [52, 50] width 63 height 40
click at [110, 55] on div "Batata" at bounding box center [120, 50] width 63 height 40
click at [343, 52] on div "Médio" at bounding box center [331, 50] width 63 height 40
click at [809, 344] on button "Adicionar" at bounding box center [809, 353] width 63 height 40
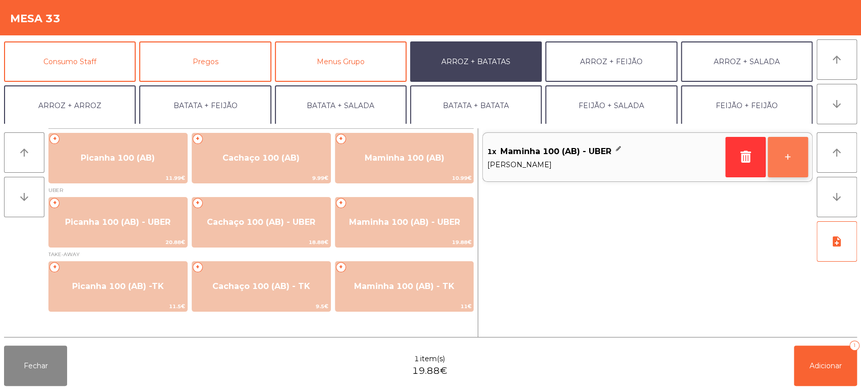
click at [789, 157] on button "+" at bounding box center [788, 157] width 40 height 40
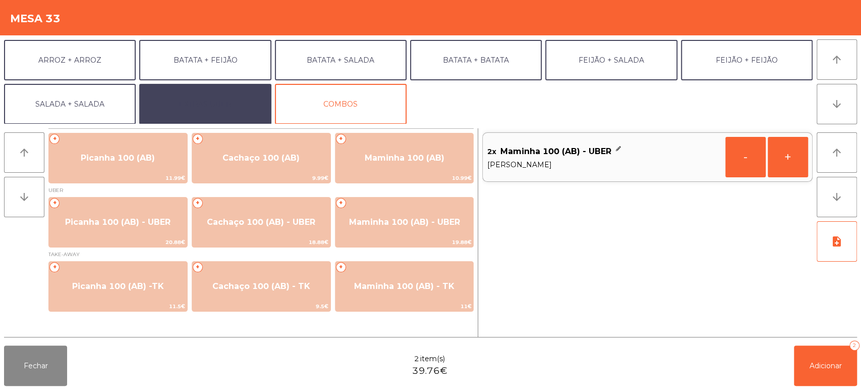
click at [213, 85] on button "EXTRAS UBER" at bounding box center [205, 104] width 132 height 40
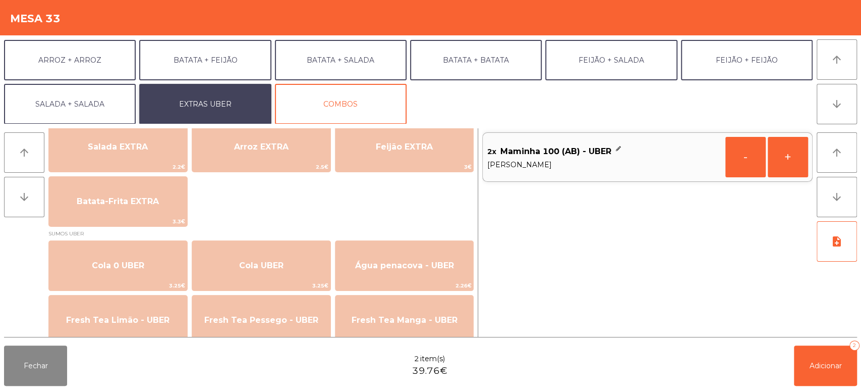
scroll to position [242, 0]
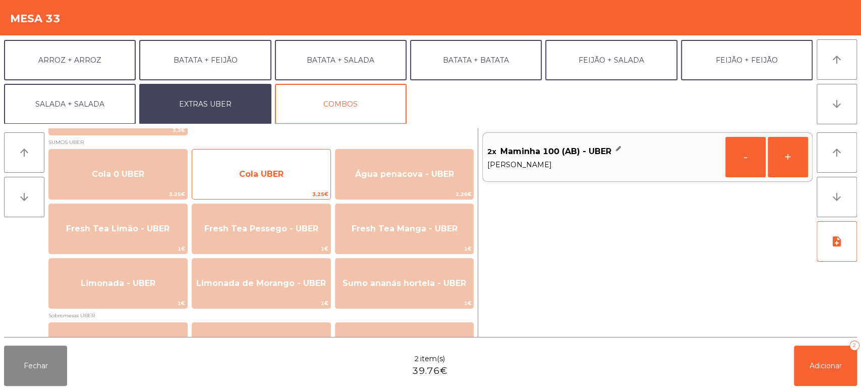
click at [266, 183] on span "Cola UBER" at bounding box center [261, 173] width 138 height 27
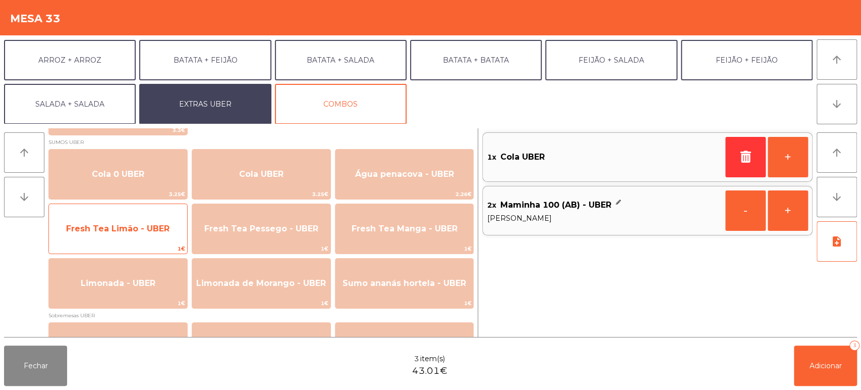
click at [151, 224] on span "Fresh Tea Limão - UBER" at bounding box center [117, 229] width 103 height 10
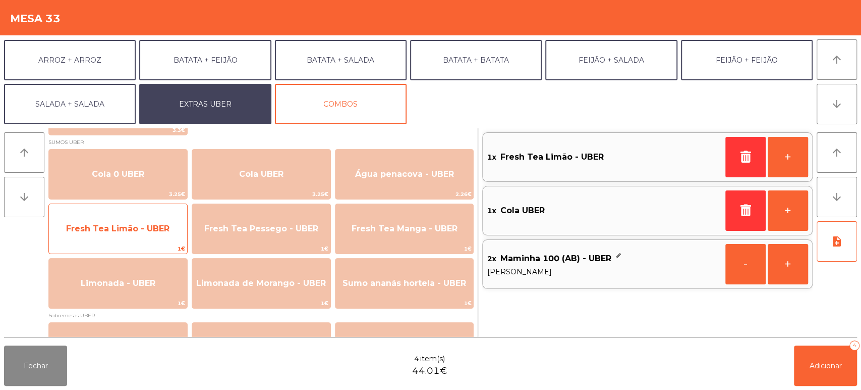
click at [153, 229] on span "Fresh Tea Limão - UBER" at bounding box center [117, 229] width 103 height 10
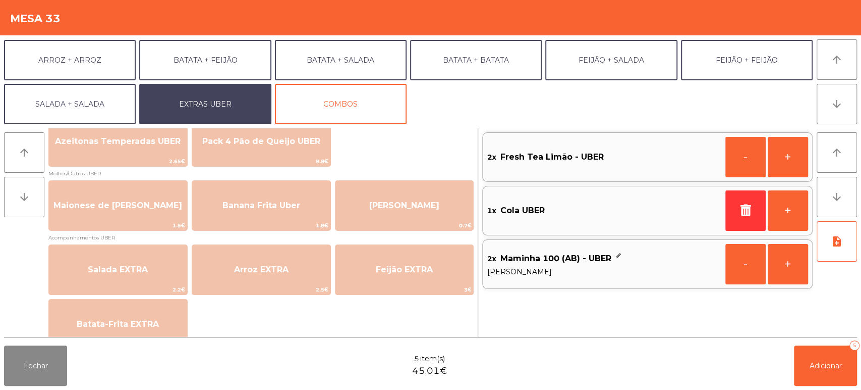
scroll to position [0, 0]
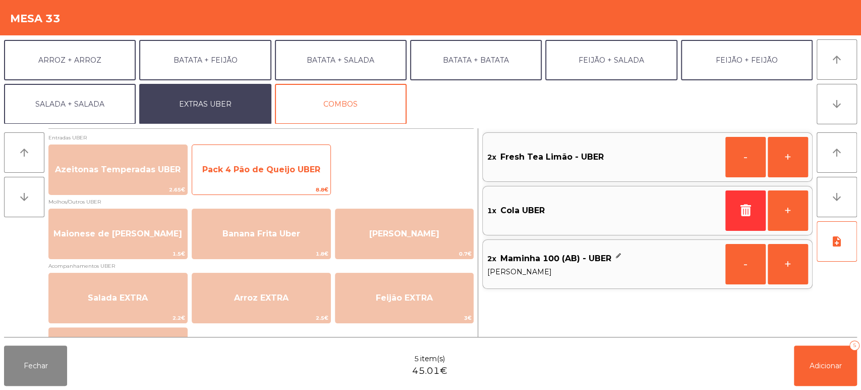
click at [284, 169] on span "Pack 4 Pão de Queijo UBER" at bounding box center [261, 169] width 118 height 10
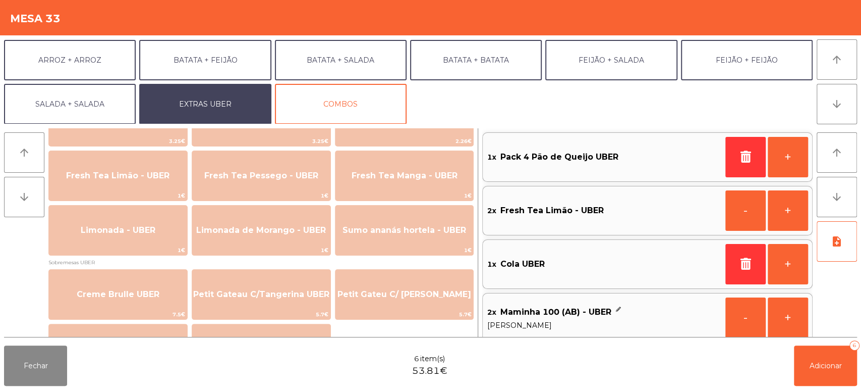
scroll to position [312, 0]
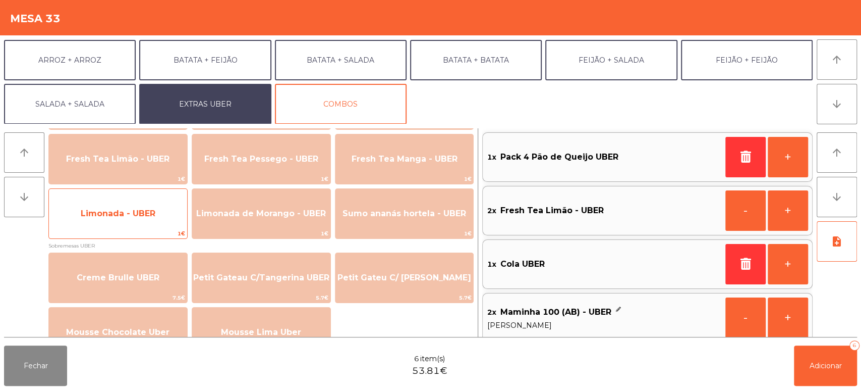
click at [140, 215] on span "Limonada - UBER" at bounding box center [118, 213] width 75 height 10
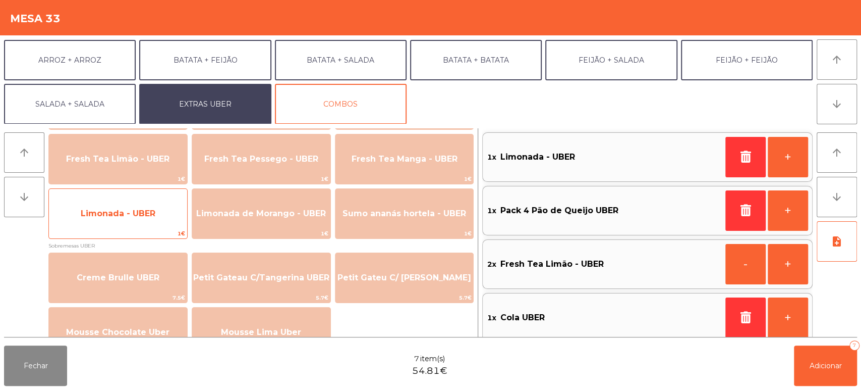
click at [134, 222] on span "Limonada - UBER" at bounding box center [118, 213] width 138 height 27
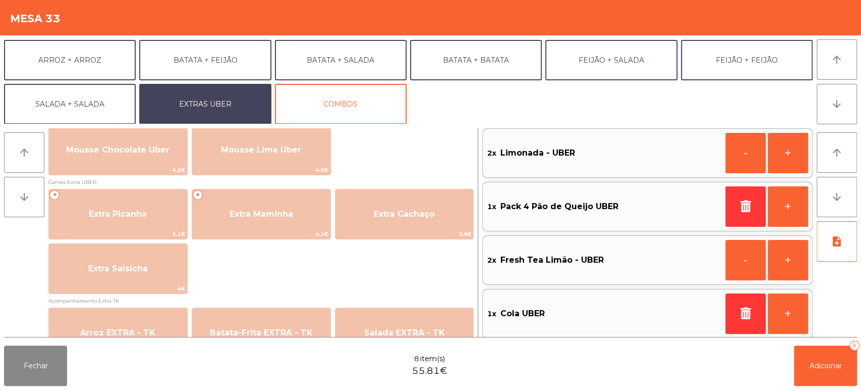
scroll to position [492, 0]
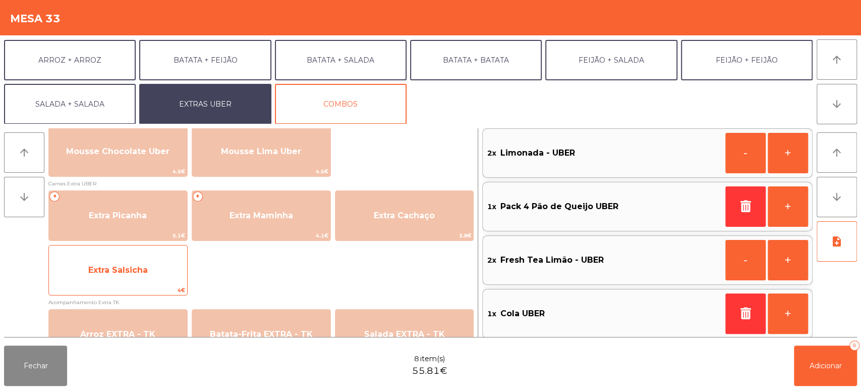
click at [150, 268] on span "Extra Salsicha" at bounding box center [118, 269] width 138 height 27
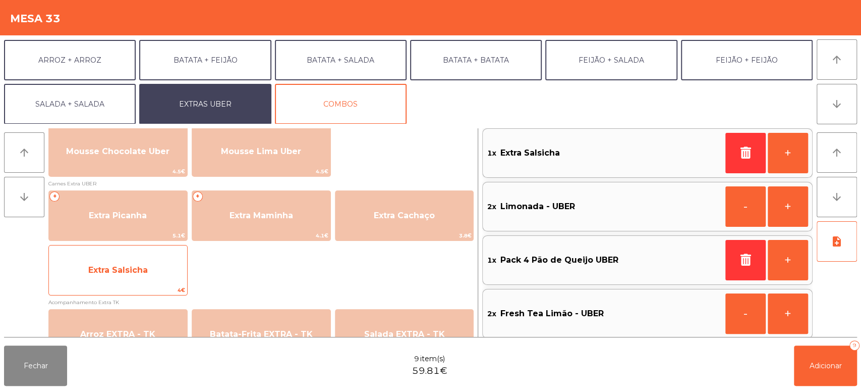
click at [151, 271] on span "Extra Salsicha" at bounding box center [118, 269] width 138 height 27
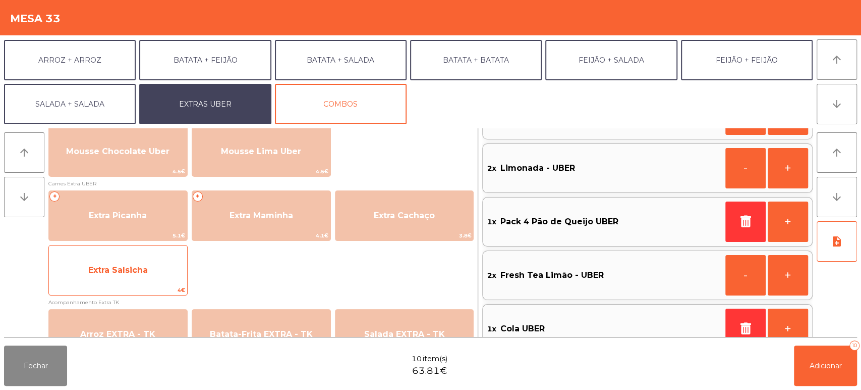
scroll to position [0, 0]
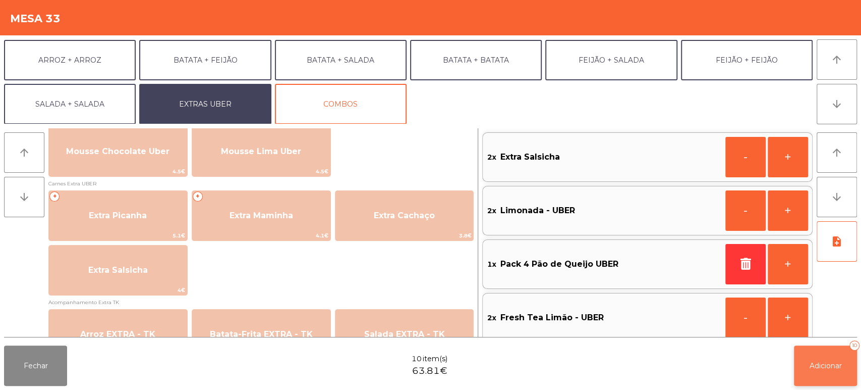
click at [830, 365] on span "Adicionar" at bounding box center [826, 365] width 32 height 9
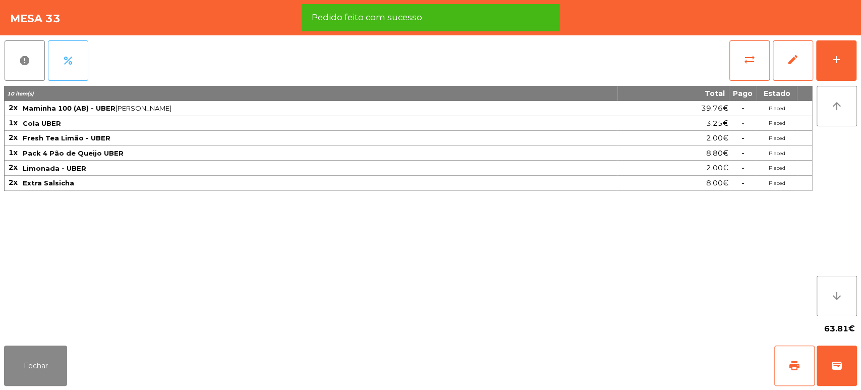
click at [68, 62] on span "percent" at bounding box center [68, 60] width 12 height 12
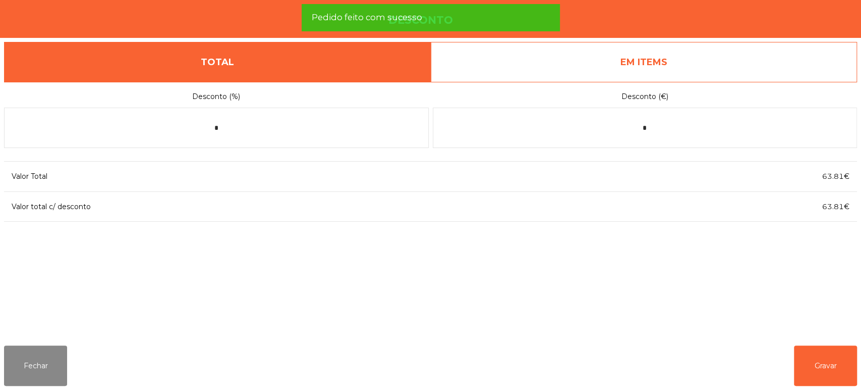
click at [725, 53] on link "EM ITEMS" at bounding box center [644, 62] width 427 height 40
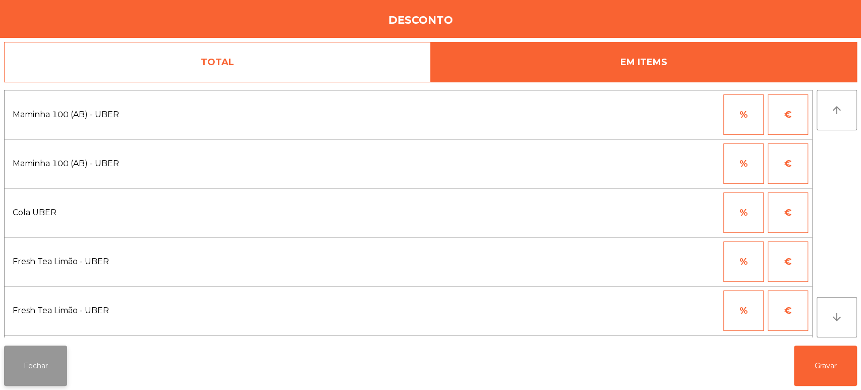
click at [44, 367] on button "Fechar" at bounding box center [35, 365] width 63 height 40
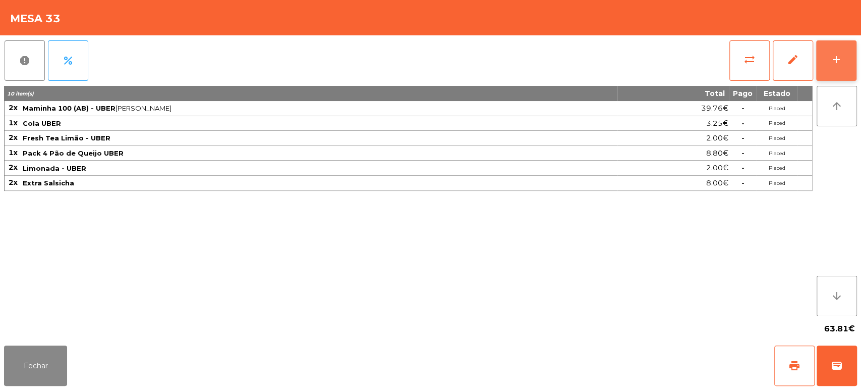
click at [835, 58] on div "add" at bounding box center [836, 59] width 12 height 12
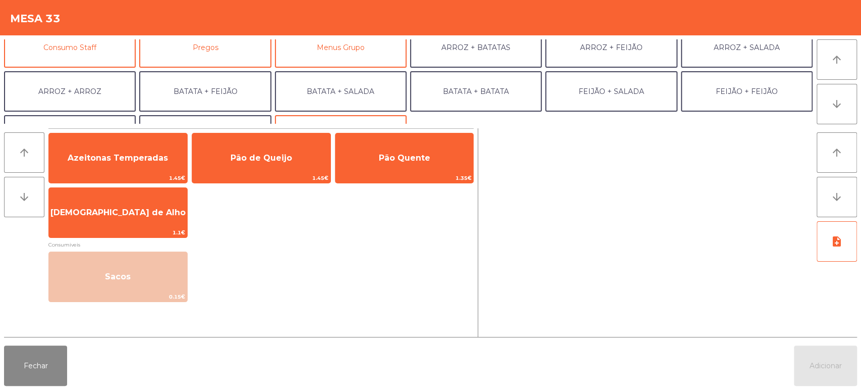
scroll to position [99, 0]
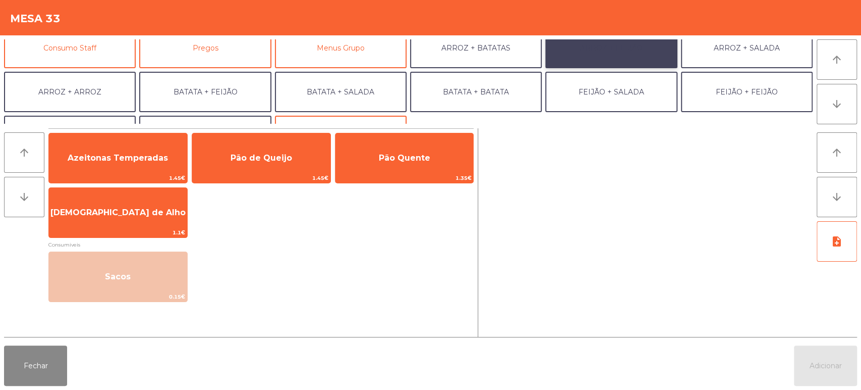
click at [622, 55] on button "ARROZ + FEIJÃO" at bounding box center [611, 48] width 132 height 40
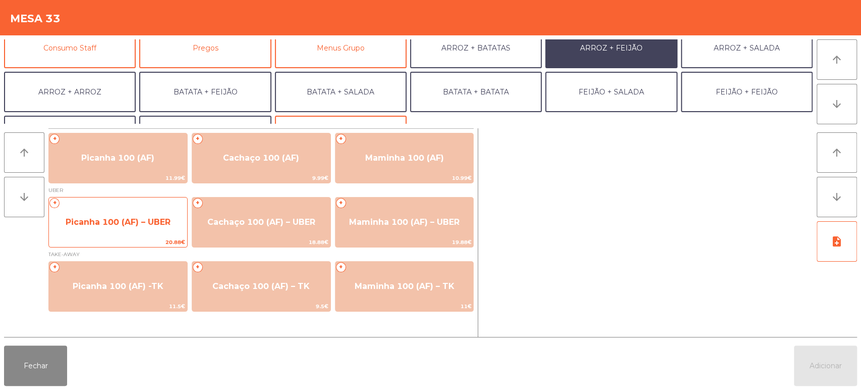
click at [129, 218] on span "Picanha 100 (AF) – UBER" at bounding box center [118, 222] width 105 height 10
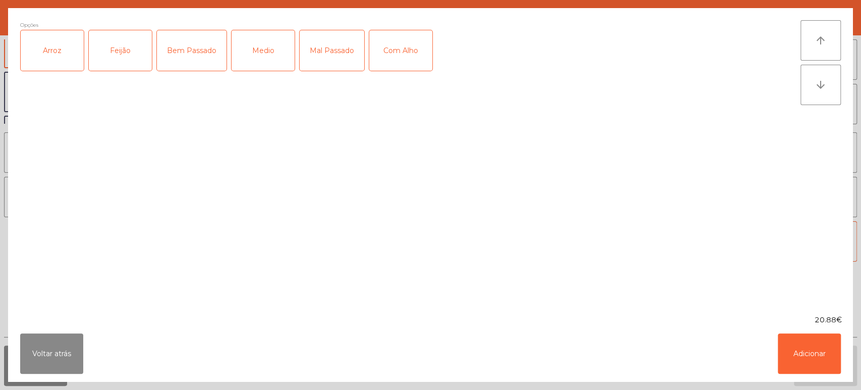
click at [60, 48] on div "Arroz" at bounding box center [52, 50] width 63 height 40
click at [121, 54] on div "Feijão" at bounding box center [120, 50] width 63 height 40
click at [268, 123] on div "Opções (Arroz, Feijão) Arroz Feijão Bem Passado Medio Mal Passado Com Alho" at bounding box center [410, 161] width 781 height 282
click at [266, 46] on div "Medio" at bounding box center [263, 50] width 63 height 40
click at [799, 352] on button "Adicionar" at bounding box center [809, 353] width 63 height 40
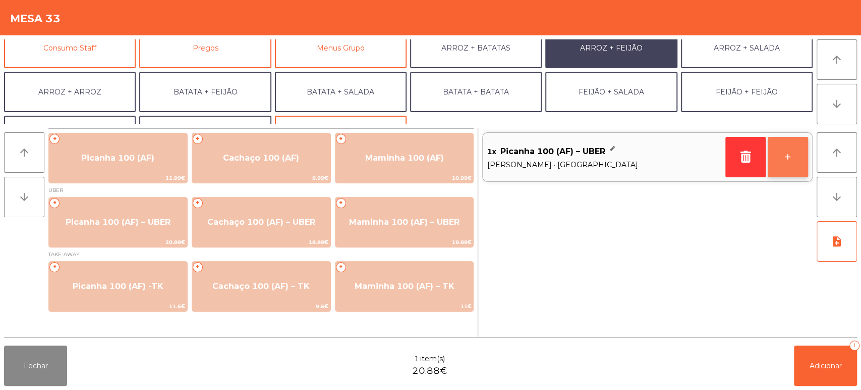
click at [791, 140] on button "+" at bounding box center [788, 157] width 40 height 40
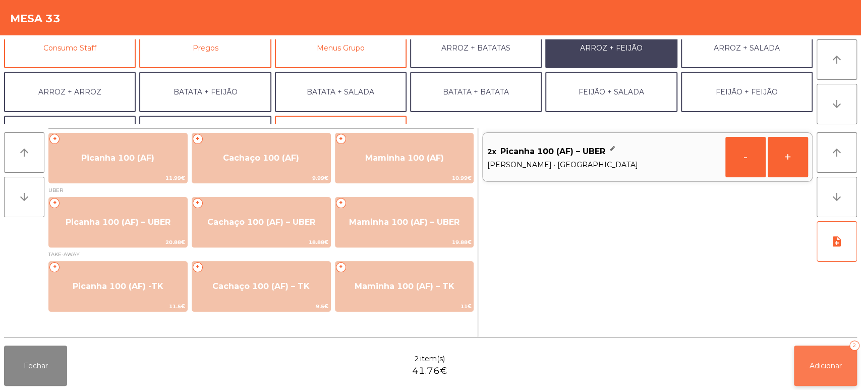
click at [819, 367] on span "Adicionar" at bounding box center [826, 365] width 32 height 9
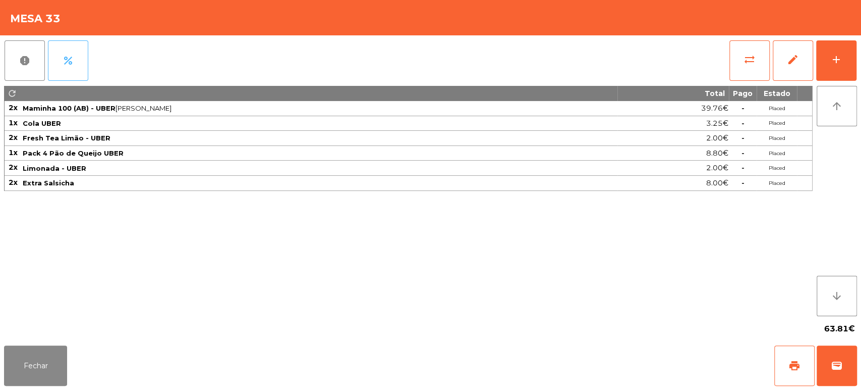
click at [80, 52] on button "percent" at bounding box center [68, 60] width 40 height 40
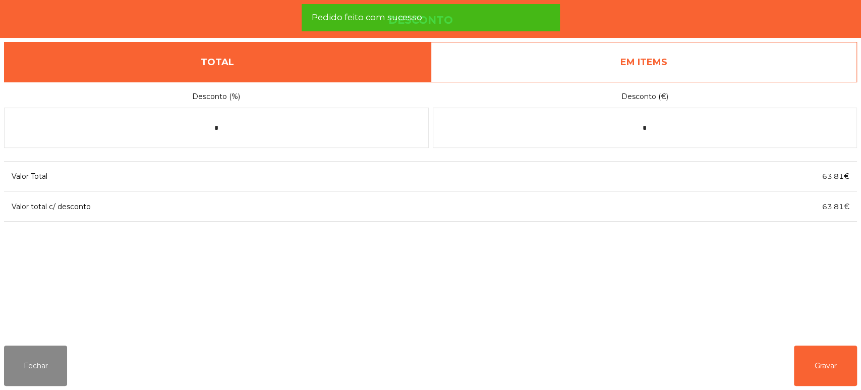
click at [742, 42] on link "EM ITEMS" at bounding box center [644, 62] width 427 height 40
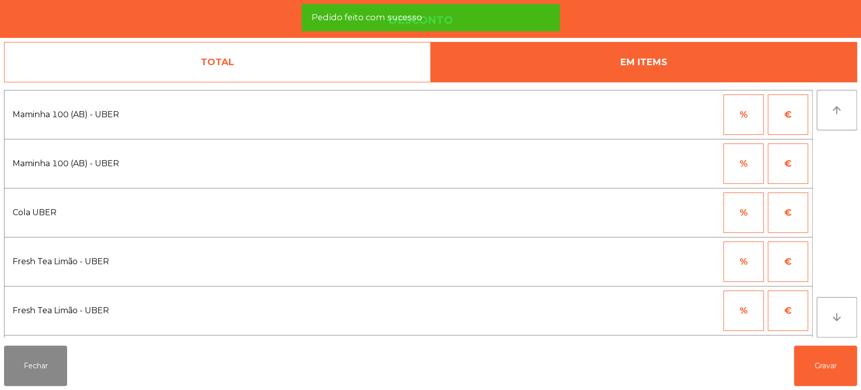
click at [755, 114] on button "%" at bounding box center [744, 114] width 40 height 40
click at [690, 113] on input "*" at bounding box center [694, 114] width 50 height 40
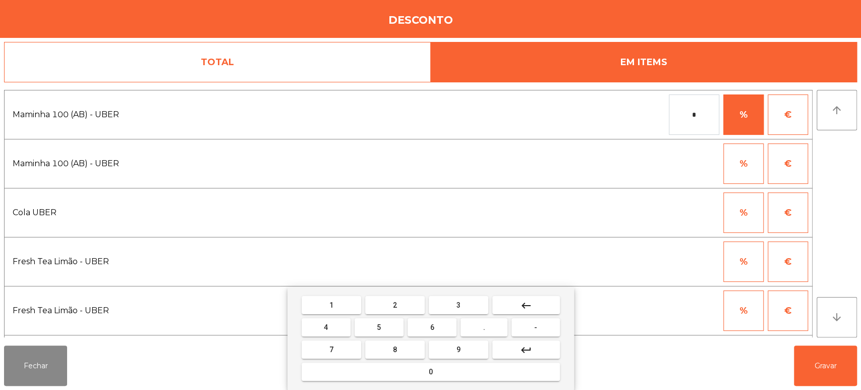
click at [329, 303] on span "1" at bounding box center [331, 305] width 4 height 8
click at [387, 381] on mat-keyboard-key "0" at bounding box center [431, 371] width 262 height 22
click at [497, 369] on button "0" at bounding box center [431, 371] width 258 height 18
type input "***"
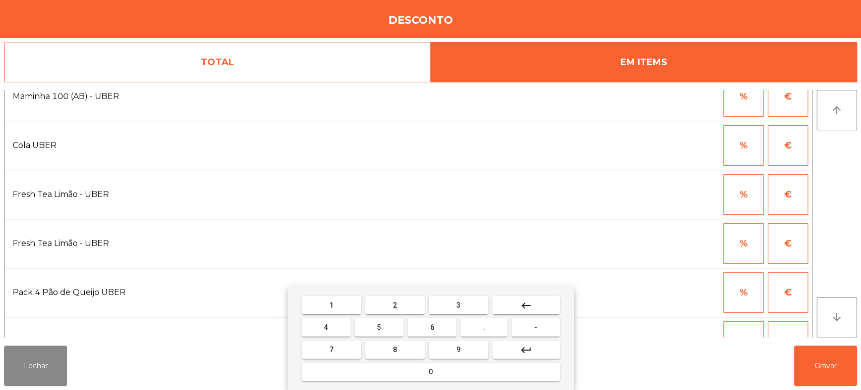
scroll to position [66, 0]
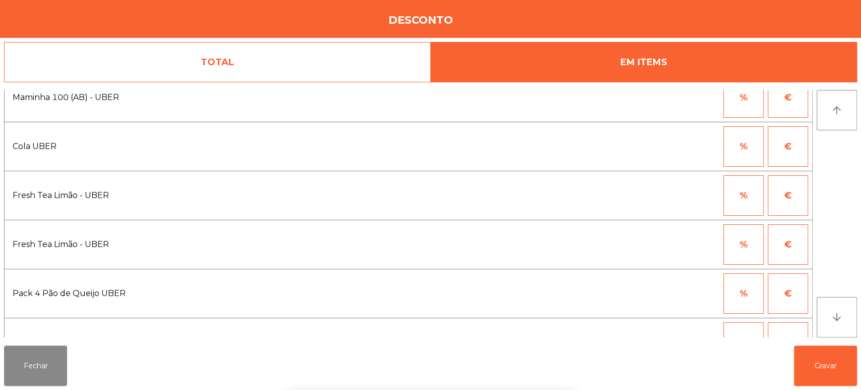
click at [749, 196] on button "%" at bounding box center [744, 195] width 40 height 40
click at [685, 198] on input "*" at bounding box center [694, 195] width 50 height 40
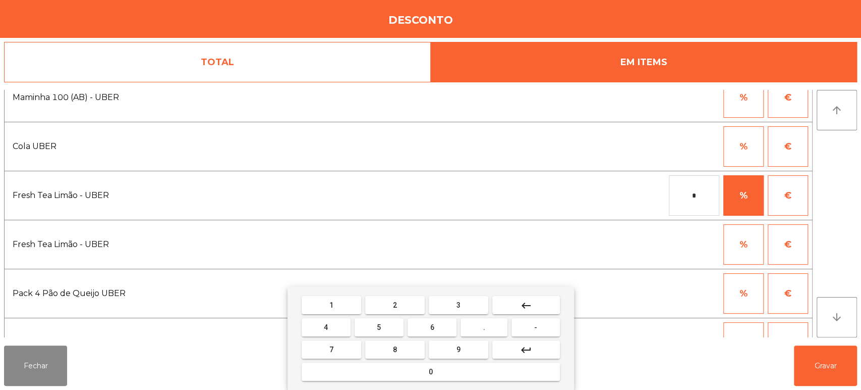
click at [334, 322] on button "4" at bounding box center [326, 327] width 49 height 18
click at [534, 294] on mat-keyboard-key "keyboard_backspace" at bounding box center [526, 305] width 72 height 22
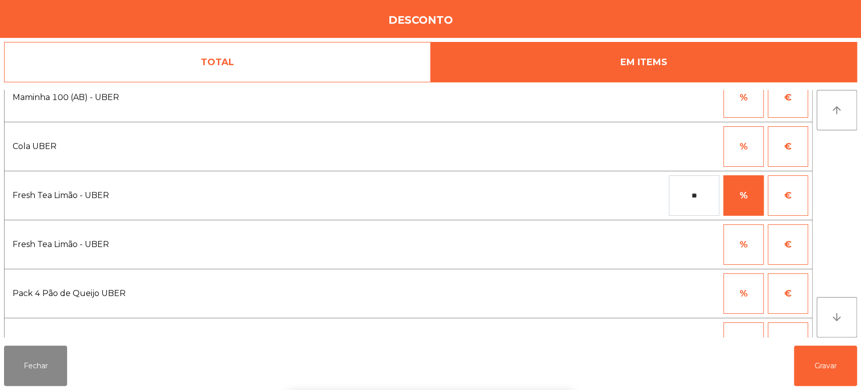
click at [531, 283] on div "% €" at bounding box center [605, 293] width 407 height 40
click at [680, 197] on input "**" at bounding box center [694, 195] width 50 height 40
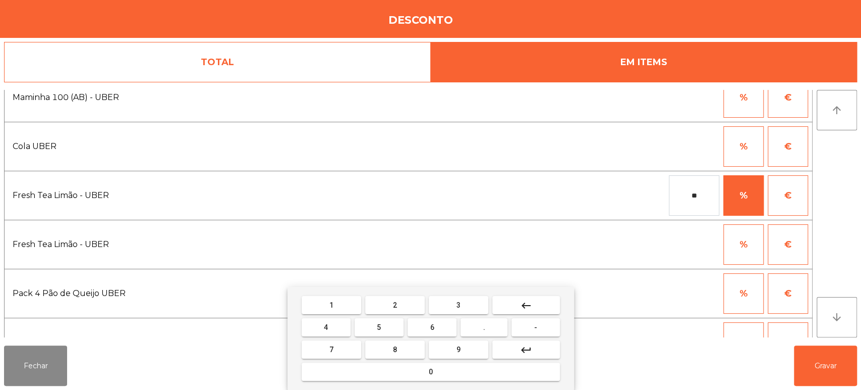
click at [537, 301] on button "keyboard_backspace" at bounding box center [526, 305] width 68 height 18
click at [534, 305] on button "keyboard_backspace" at bounding box center [526, 305] width 68 height 18
click at [321, 308] on button "1" at bounding box center [332, 305] width 60 height 18
click at [384, 372] on button "0" at bounding box center [431, 371] width 258 height 18
click at [387, 369] on button "0" at bounding box center [431, 371] width 258 height 18
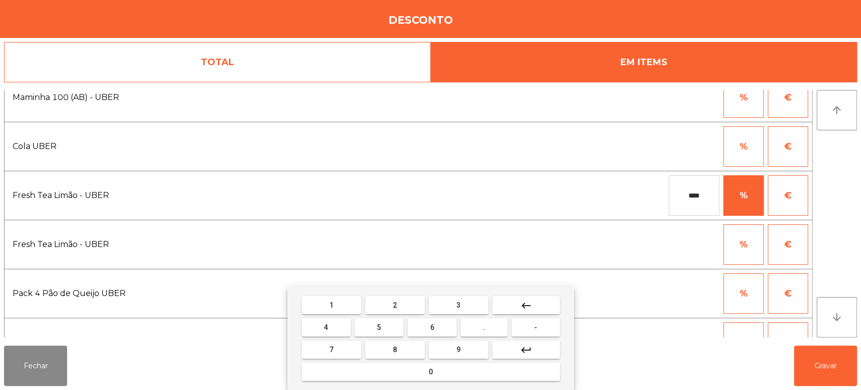
click at [690, 191] on input "****" at bounding box center [694, 195] width 50 height 40
click at [531, 305] on mat-icon "keyboard_backspace" at bounding box center [526, 305] width 12 height 12
type input "***"
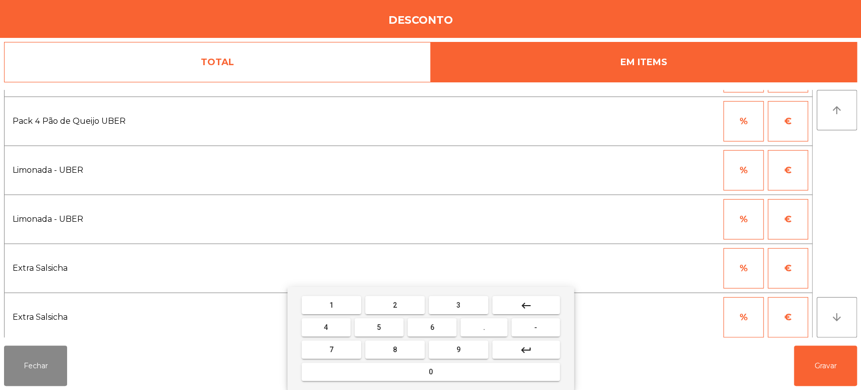
scroll to position [238, 0]
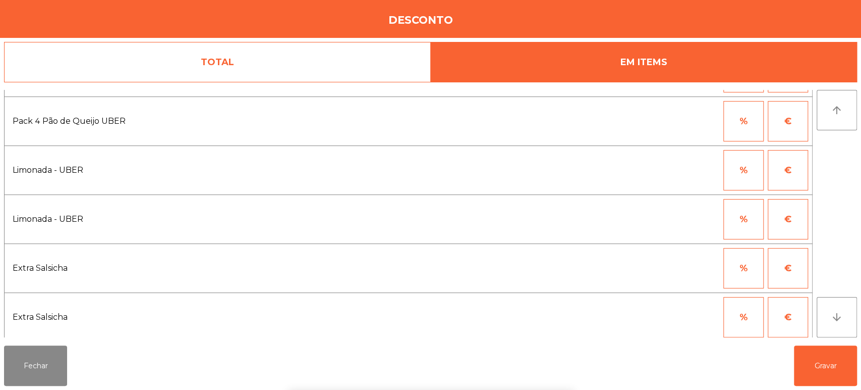
click at [746, 161] on button "%" at bounding box center [744, 170] width 40 height 40
click at [684, 174] on input "*" at bounding box center [694, 170] width 50 height 40
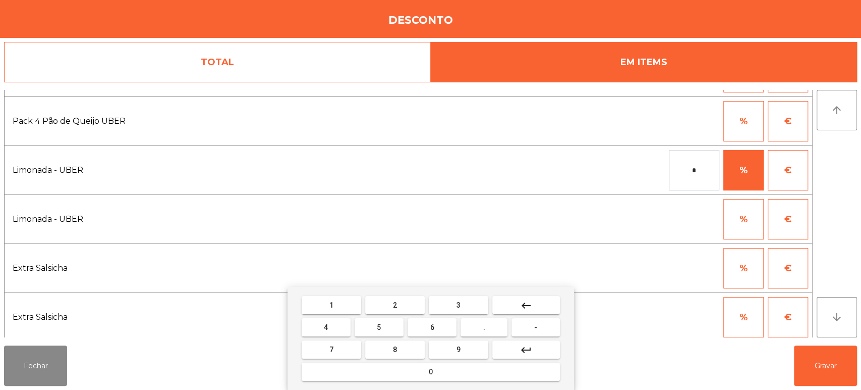
click at [331, 304] on span "1" at bounding box center [331, 305] width 4 height 8
click at [397, 379] on button "0" at bounding box center [431, 371] width 258 height 18
type input "***"
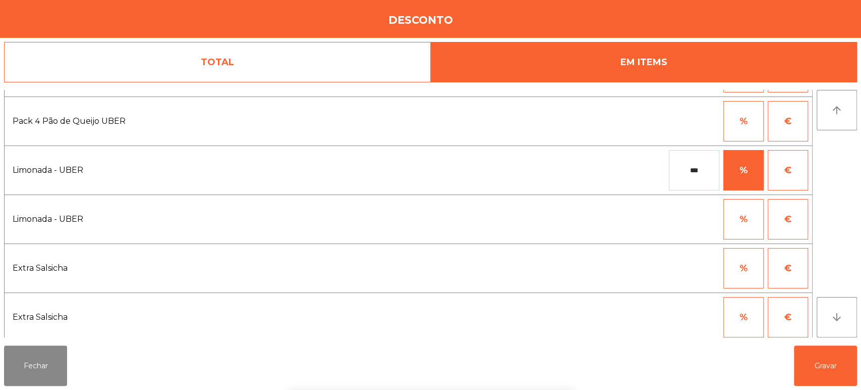
click at [673, 265] on div at bounding box center [694, 268] width 50 height 40
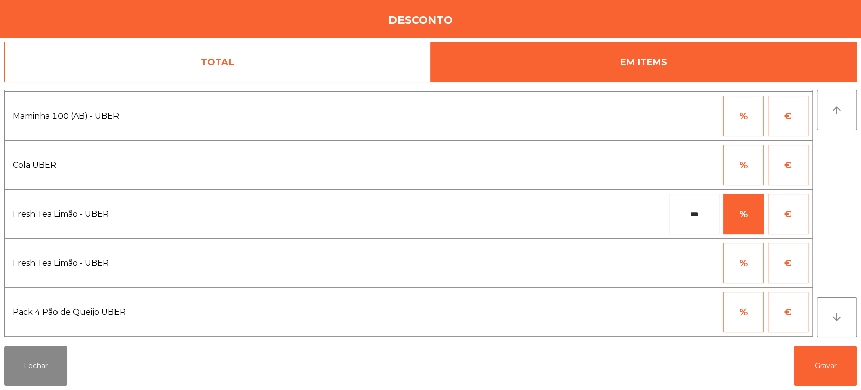
scroll to position [0, 0]
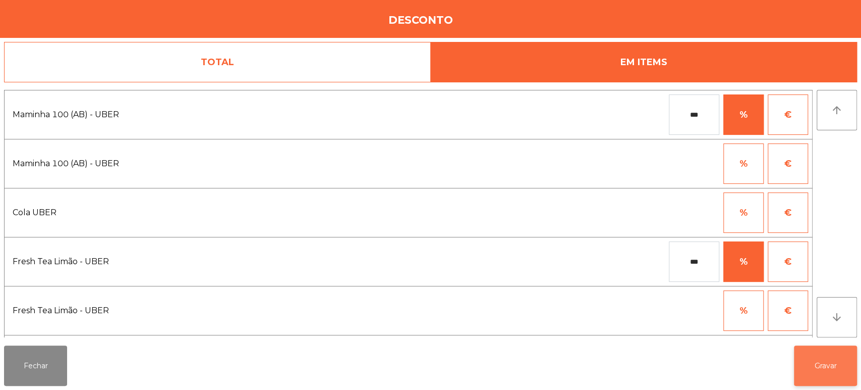
click at [830, 356] on button "Gravar" at bounding box center [825, 365] width 63 height 40
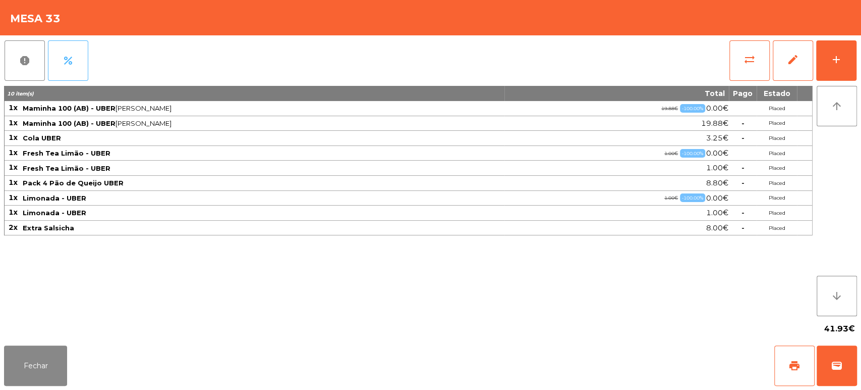
click at [82, 47] on button "percent" at bounding box center [68, 60] width 40 height 40
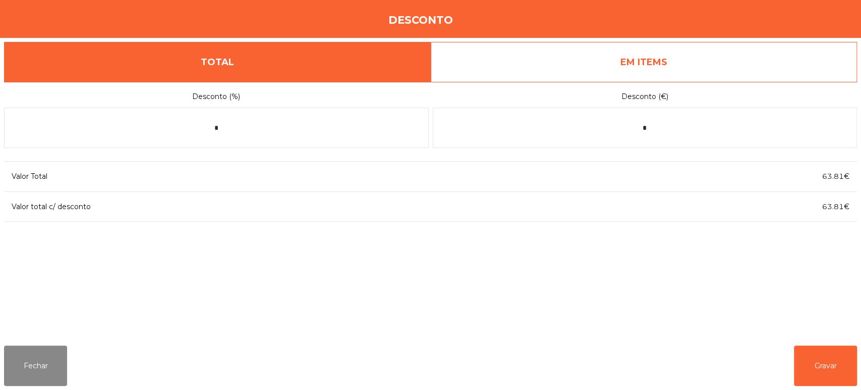
click at [708, 66] on link "EM ITEMS" at bounding box center [644, 62] width 427 height 40
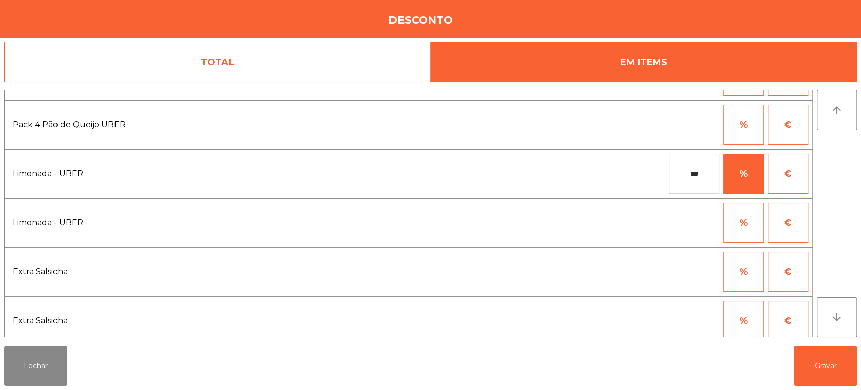
scroll to position [242, 0]
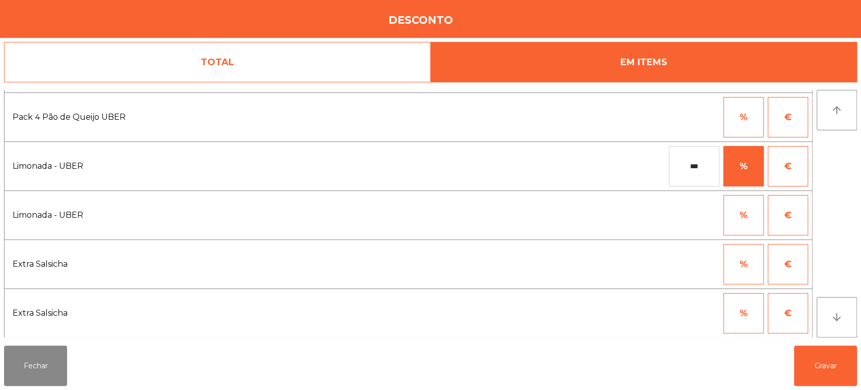
click at [744, 306] on button "%" at bounding box center [744, 313] width 40 height 40
click at [682, 314] on body "[GEOGRAPHIC_DATA] - [GEOGRAPHIC_DATA] location_on [DATE] 21:05:17 Painel de con…" at bounding box center [430, 195] width 861 height 390
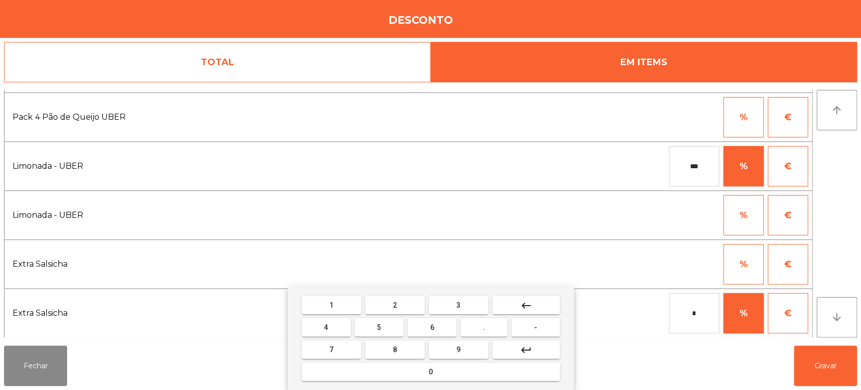
click at [339, 310] on button "1" at bounding box center [332, 305] width 60 height 18
click at [450, 382] on mat-keyboard-key "0" at bounding box center [431, 371] width 262 height 22
click at [533, 354] on button "keyboard_return" at bounding box center [526, 349] width 68 height 18
click at [535, 369] on button "0" at bounding box center [431, 371] width 258 height 18
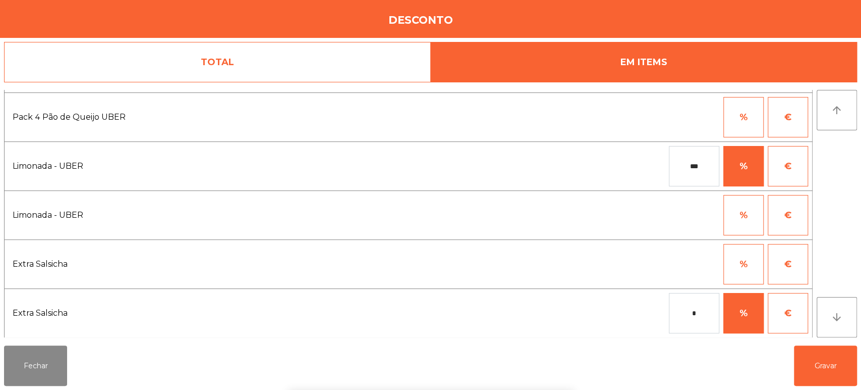
click at [829, 356] on div "1 2 3 keyboard_backspace 4 5 6 . - 7 8 9 keyboard_return 0" at bounding box center [430, 338] width 861 height 103
click at [813, 364] on button "Gravar" at bounding box center [825, 365] width 63 height 40
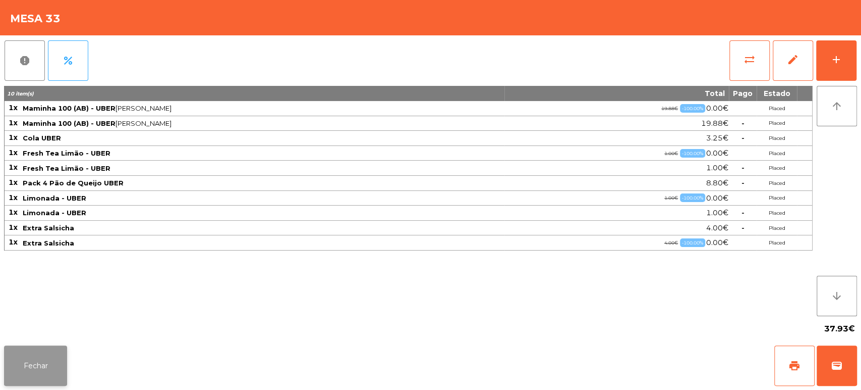
click at [50, 366] on button "Fechar" at bounding box center [35, 365] width 63 height 40
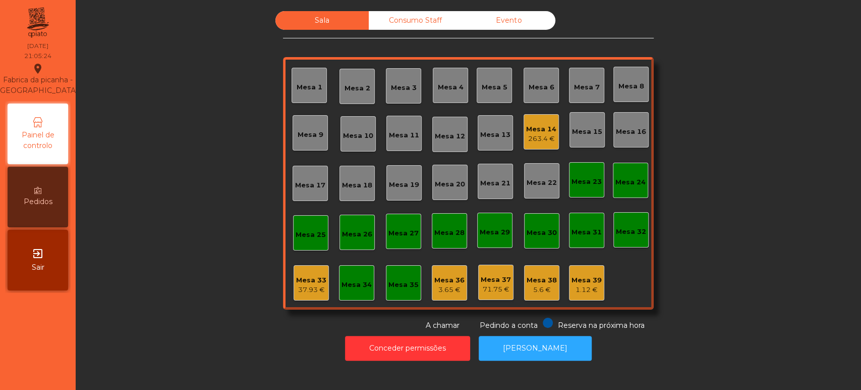
click at [345, 283] on div "Mesa 34" at bounding box center [357, 285] width 30 height 10
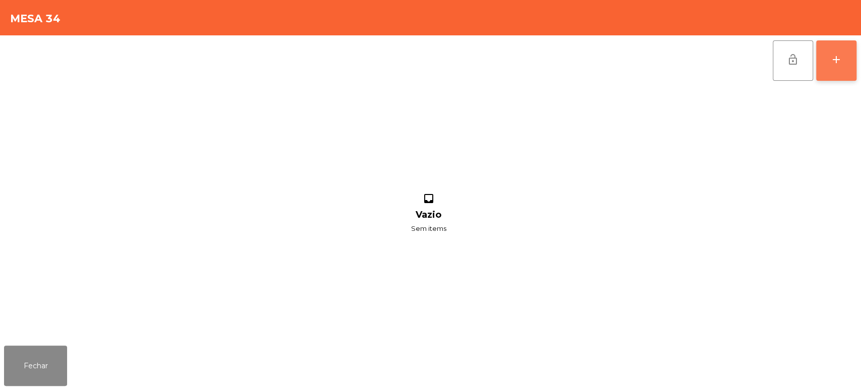
click at [838, 61] on div "add" at bounding box center [836, 59] width 12 height 12
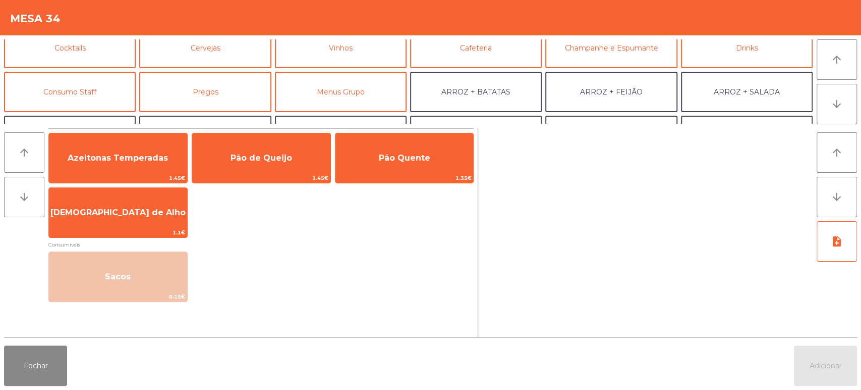
scroll to position [131, 0]
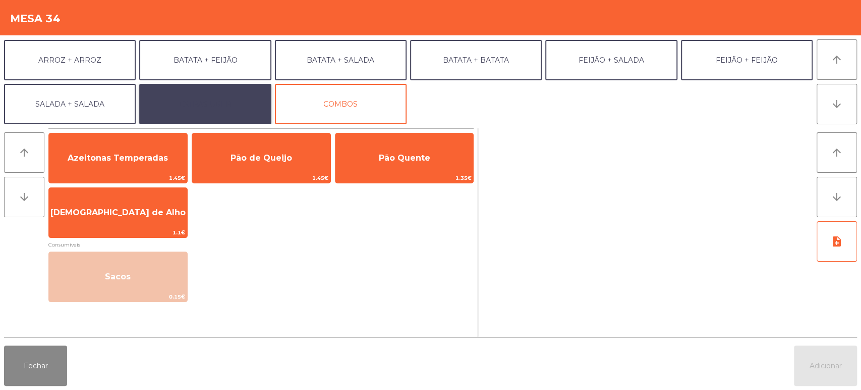
click at [217, 123] on button "EXTRAS UBER" at bounding box center [205, 104] width 132 height 40
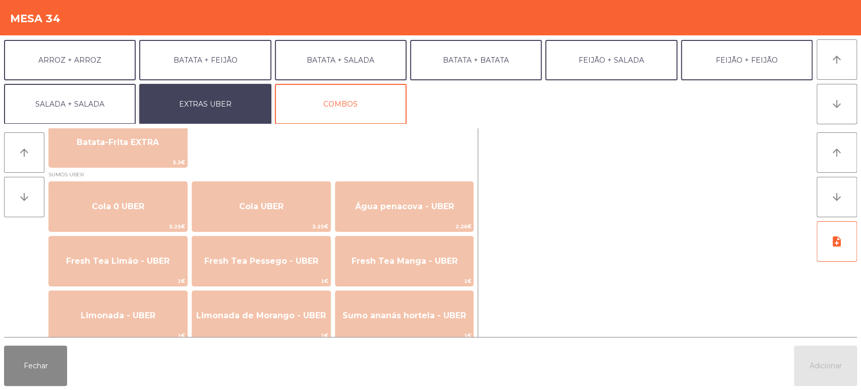
scroll to position [215, 0]
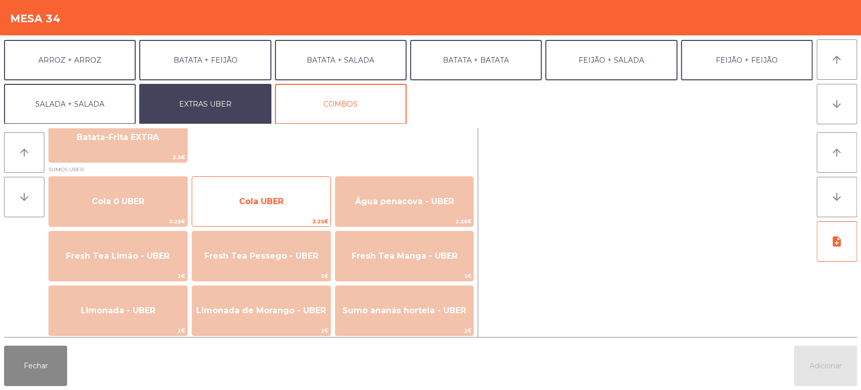
click at [263, 194] on span "Cola UBER" at bounding box center [261, 201] width 138 height 27
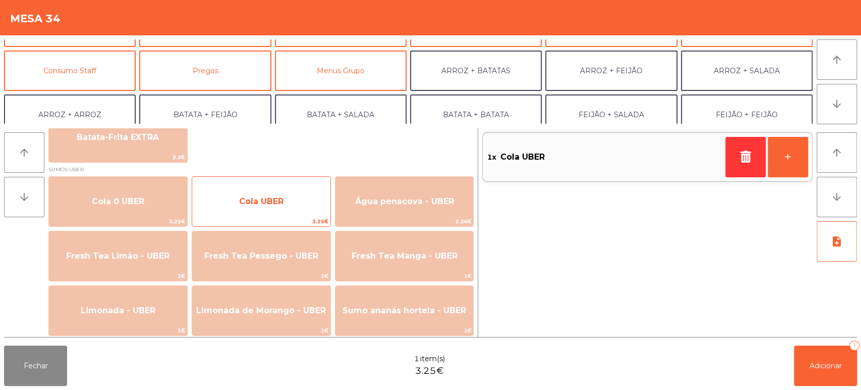
scroll to position [69, 0]
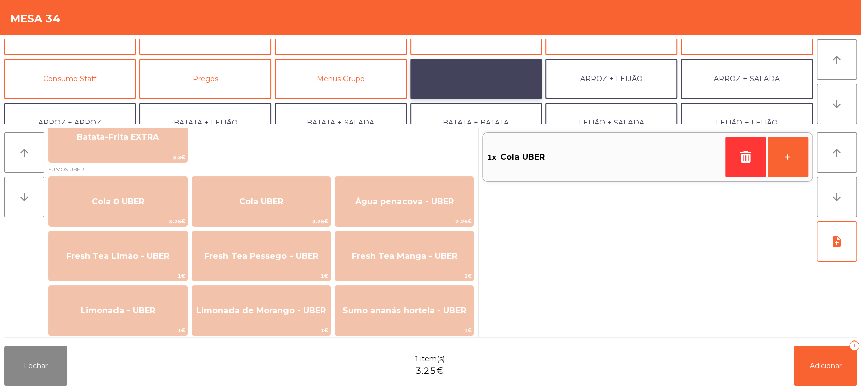
click at [498, 73] on button "ARROZ + BATATAS" at bounding box center [476, 79] width 132 height 40
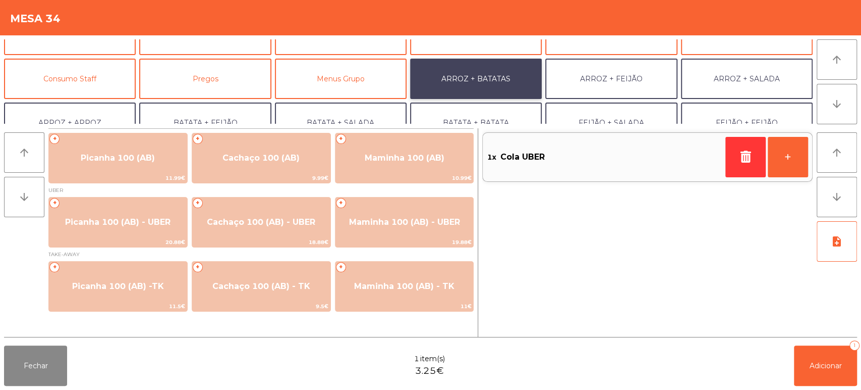
scroll to position [0, 0]
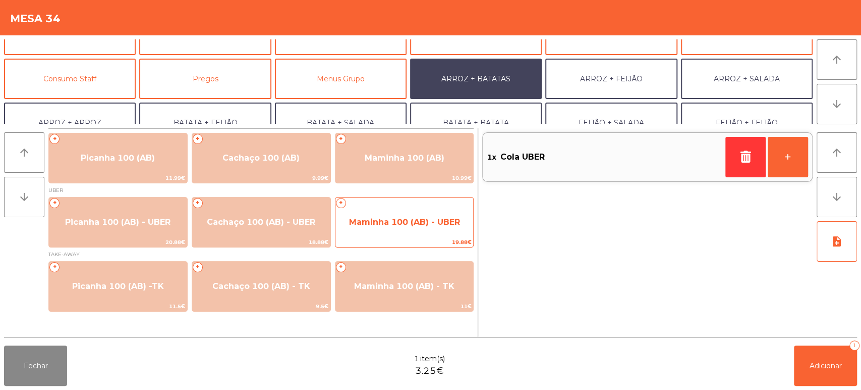
click at [391, 238] on span "19.88€" at bounding box center [405, 242] width 138 height 10
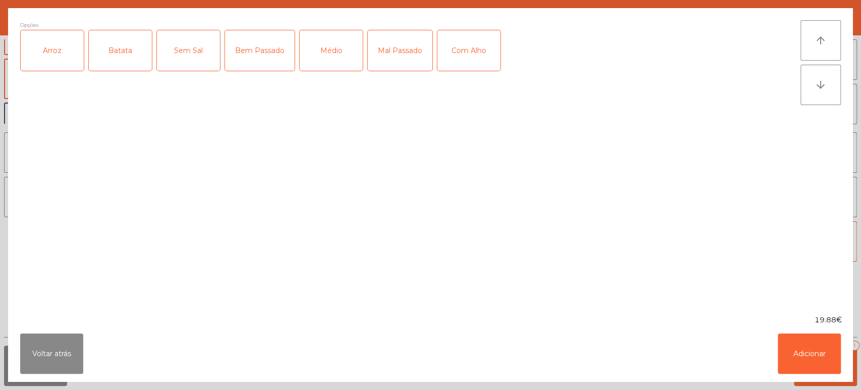
click at [64, 59] on div "Arroz" at bounding box center [52, 50] width 63 height 40
click at [127, 48] on div "Batata" at bounding box center [120, 50] width 63 height 40
click at [342, 51] on div "Médio" at bounding box center [331, 50] width 63 height 40
click at [795, 364] on button "Adicionar" at bounding box center [809, 353] width 63 height 40
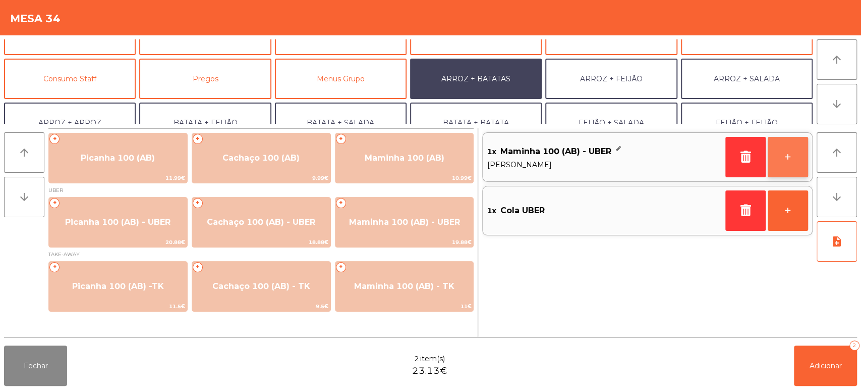
click at [789, 166] on button "+" at bounding box center [788, 157] width 40 height 40
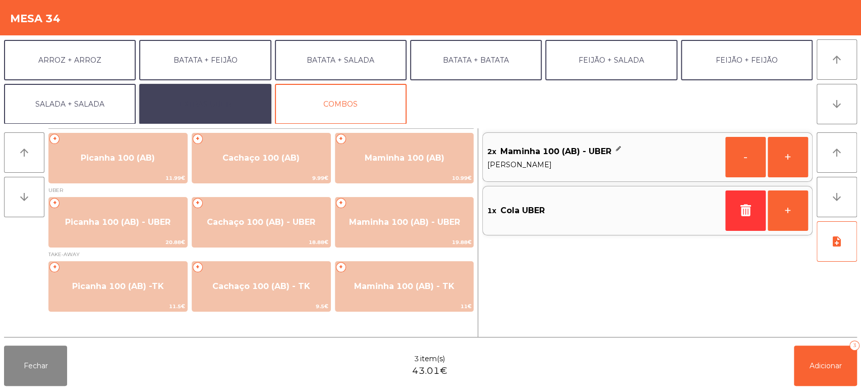
click at [219, 93] on button "EXTRAS UBER" at bounding box center [205, 104] width 132 height 40
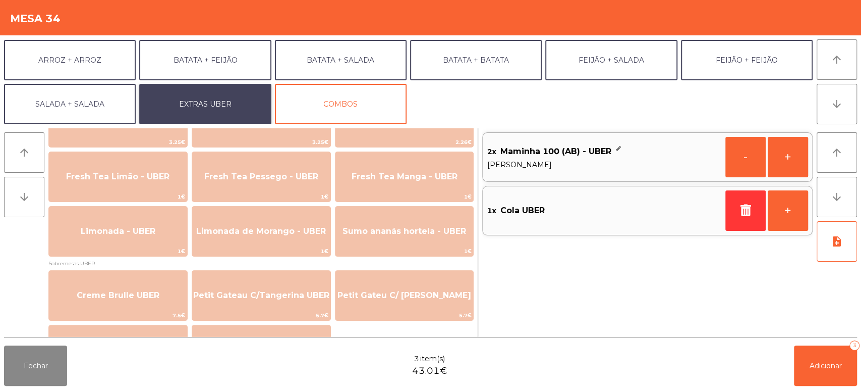
scroll to position [295, 0]
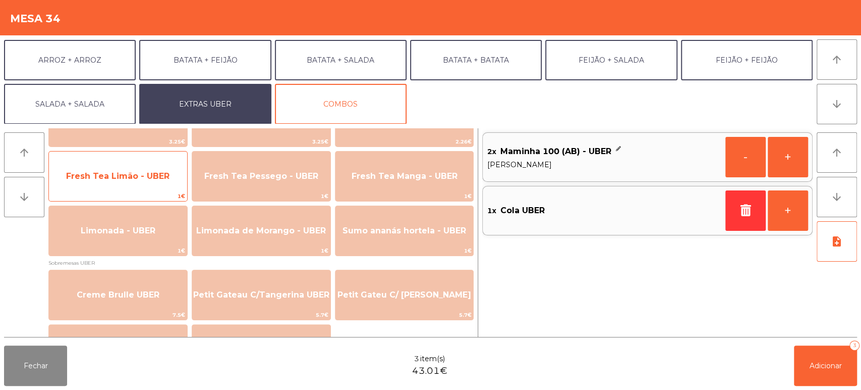
click at [143, 174] on span "Fresh Tea Limão - UBER" at bounding box center [117, 176] width 103 height 10
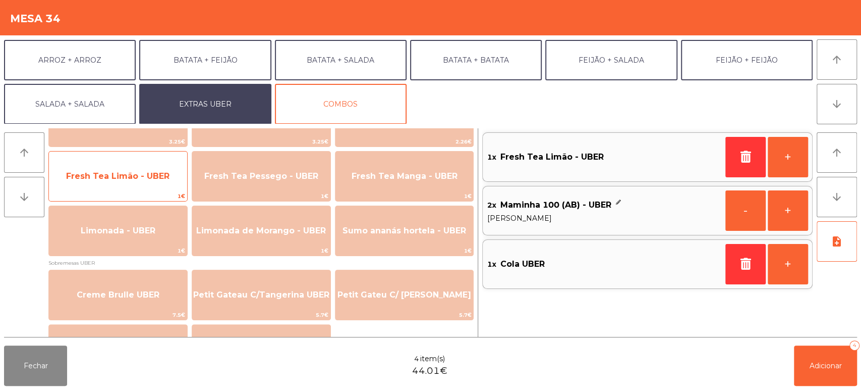
click at [148, 175] on span "Fresh Tea Limão - UBER" at bounding box center [117, 176] width 103 height 10
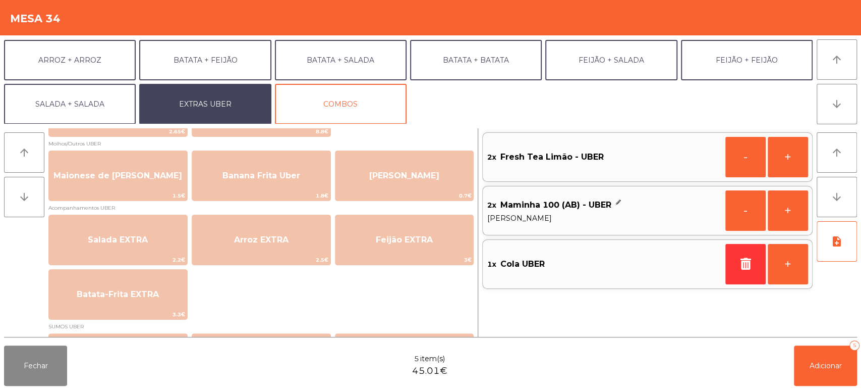
scroll to position [0, 0]
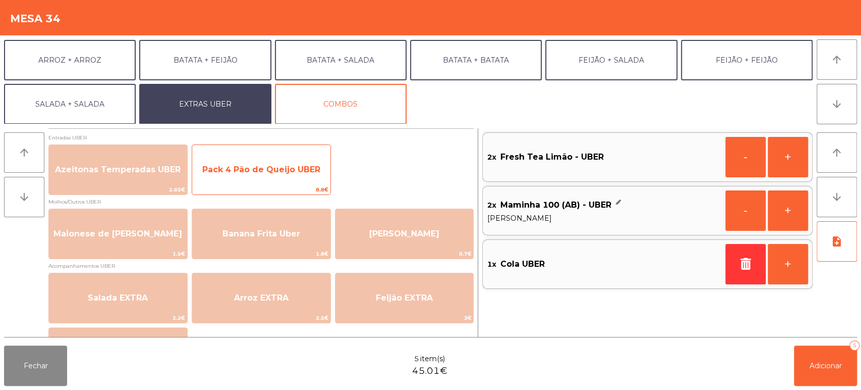
click at [280, 163] on span "Pack 4 Pão de Queijo UBER" at bounding box center [261, 169] width 138 height 27
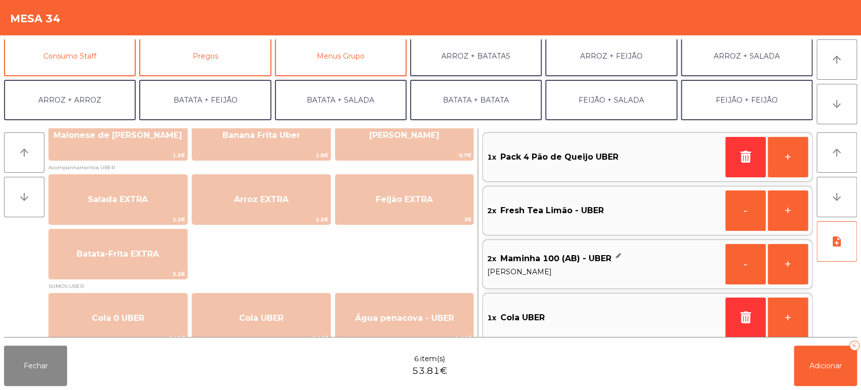
scroll to position [93, 0]
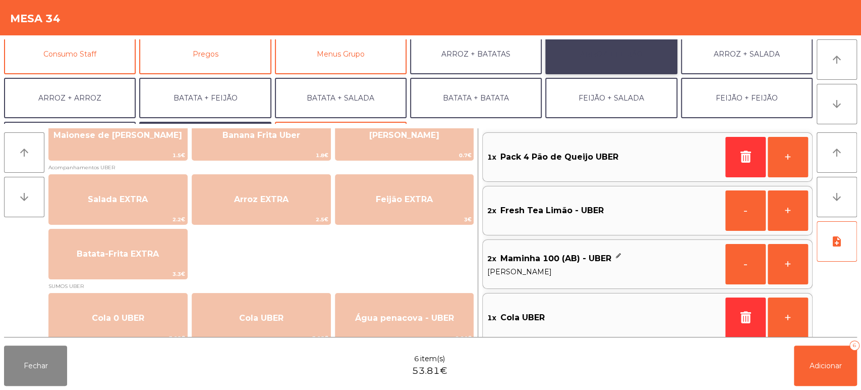
click at [594, 60] on button "ARROZ + FEIJÃO" at bounding box center [611, 54] width 132 height 40
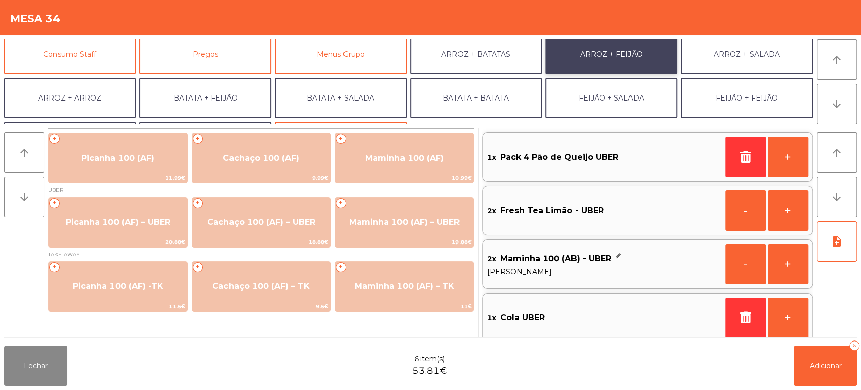
scroll to position [0, 0]
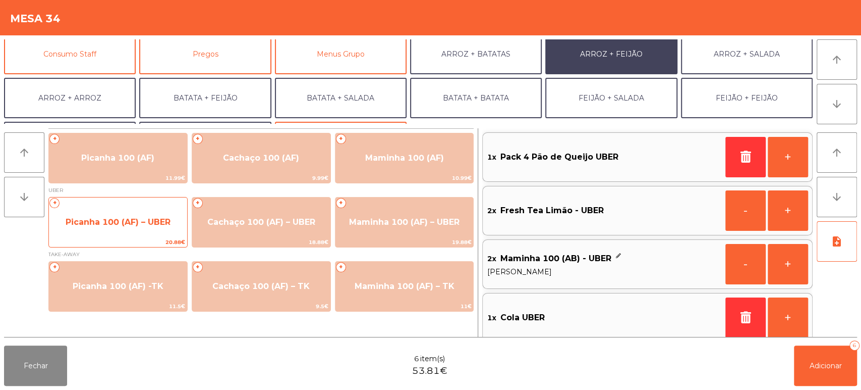
click at [131, 218] on span "Picanha 100 (AF) – UBER" at bounding box center [118, 222] width 105 height 10
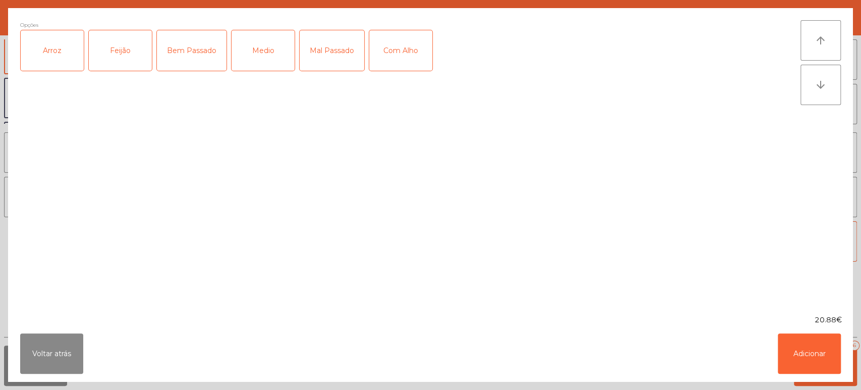
click at [54, 59] on div "Arroz" at bounding box center [52, 50] width 63 height 40
click at [129, 48] on div "Feijão" at bounding box center [120, 50] width 63 height 40
click at [264, 54] on div "Medio" at bounding box center [263, 50] width 63 height 40
click at [784, 357] on button "Adicionar" at bounding box center [809, 353] width 63 height 40
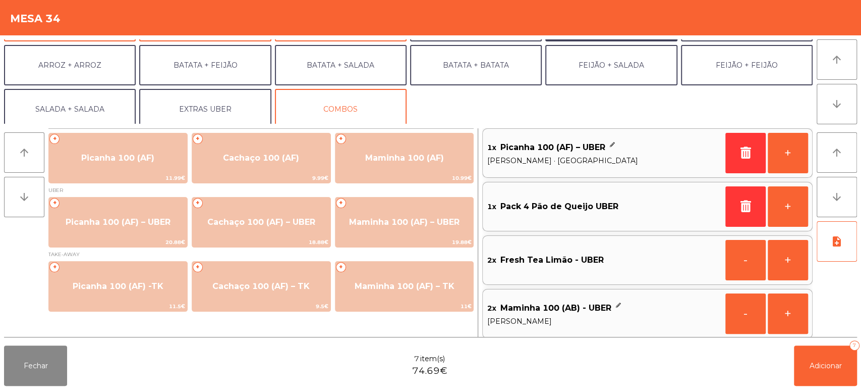
scroll to position [131, 0]
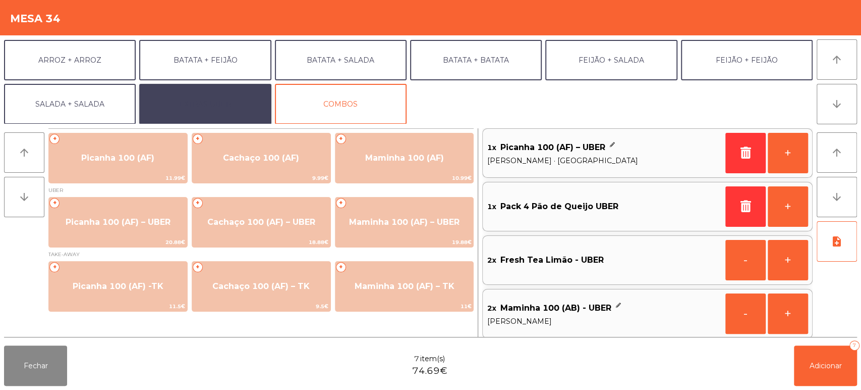
click at [214, 105] on button "EXTRAS UBER" at bounding box center [205, 104] width 132 height 40
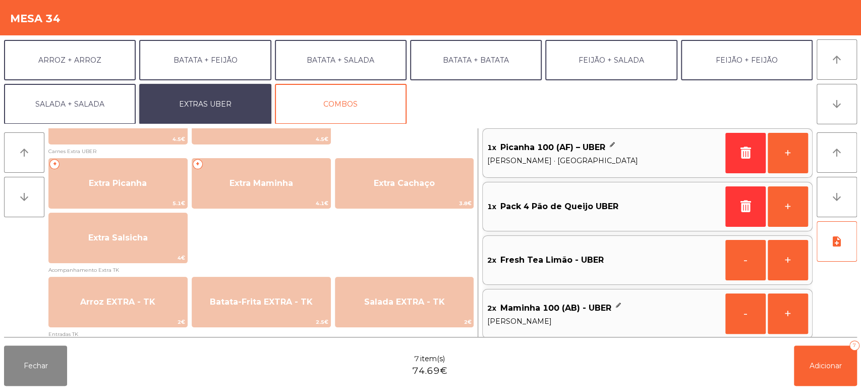
scroll to position [525, 0]
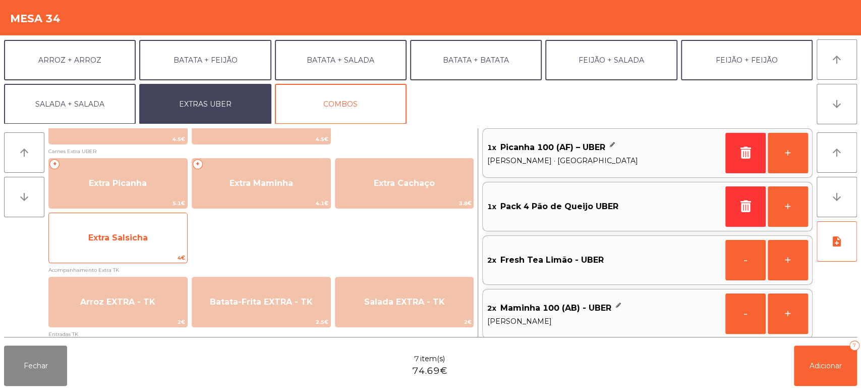
click at [148, 238] on span "Extra Salsicha" at bounding box center [118, 237] width 138 height 27
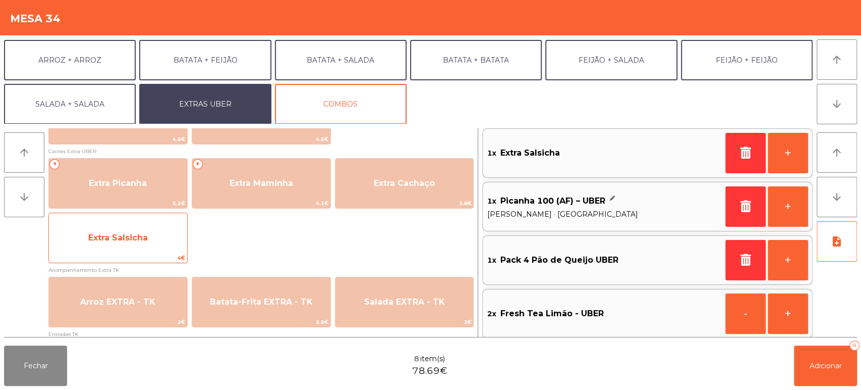
click at [148, 239] on span "Extra Salsicha" at bounding box center [118, 237] width 138 height 27
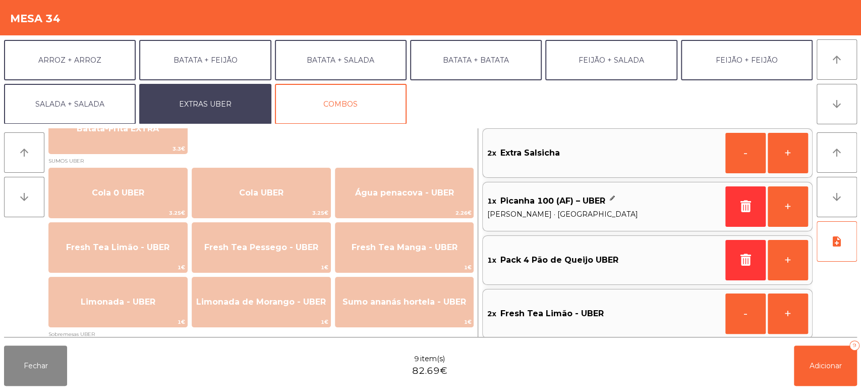
scroll to position [225, 0]
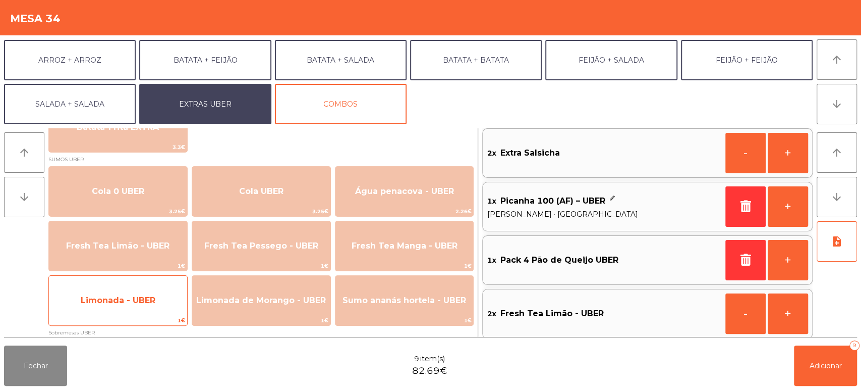
click at [142, 293] on span "Limonada - UBER" at bounding box center [118, 300] width 138 height 27
click at [143, 297] on span "Limonada - UBER" at bounding box center [118, 300] width 75 height 10
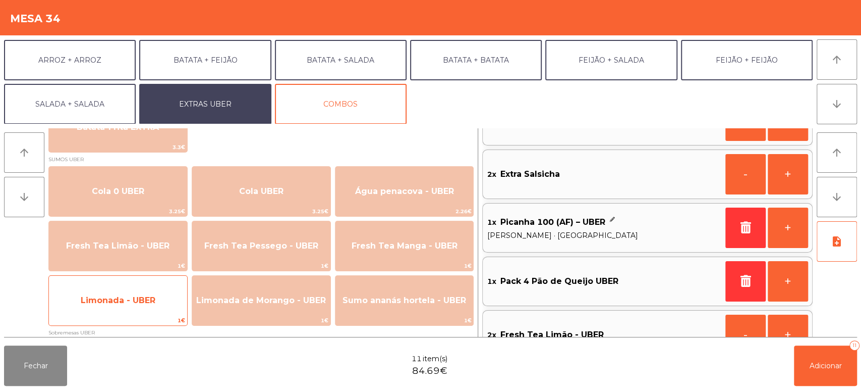
scroll to position [40, 0]
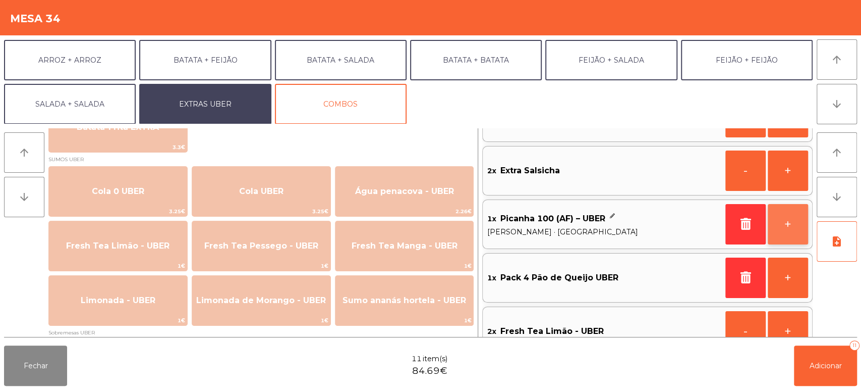
click at [786, 227] on button "+" at bounding box center [788, 224] width 40 height 40
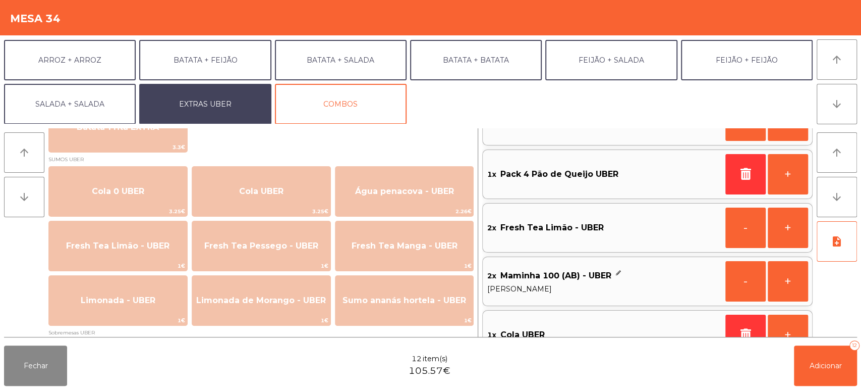
scroll to position [169, 0]
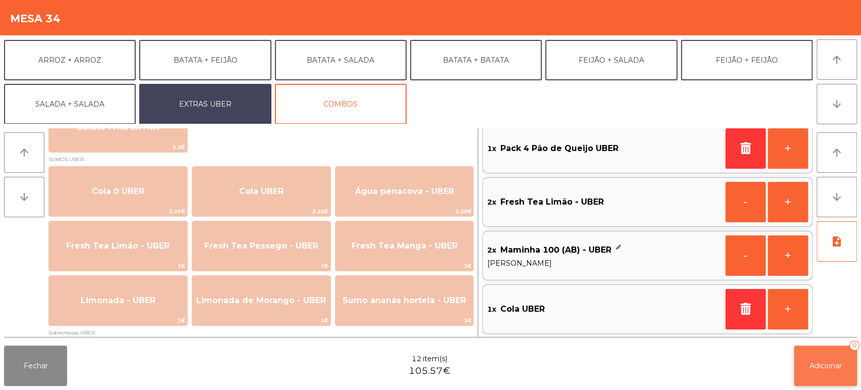
click at [810, 372] on button "Adicionar 12" at bounding box center [825, 365] width 63 height 40
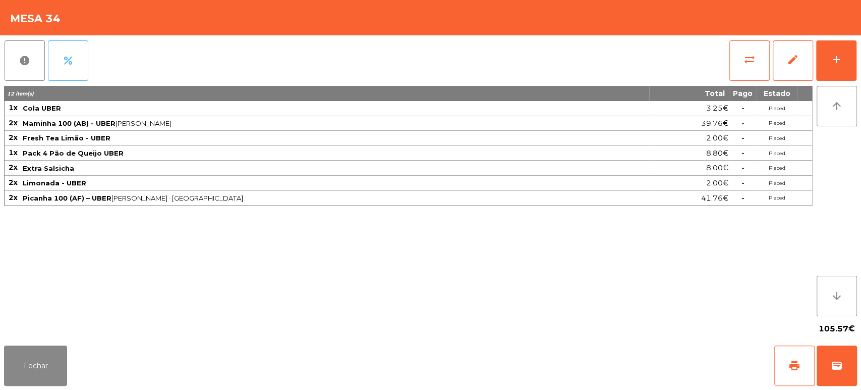
click at [69, 43] on button "percent" at bounding box center [68, 60] width 40 height 40
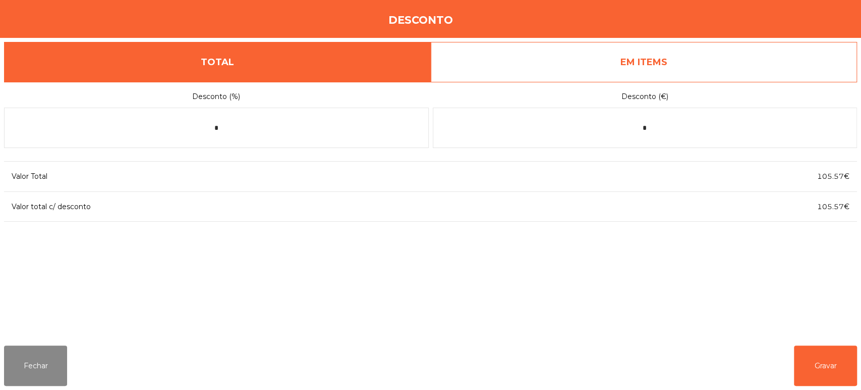
click at [702, 68] on link "EM ITEMS" at bounding box center [644, 62] width 427 height 40
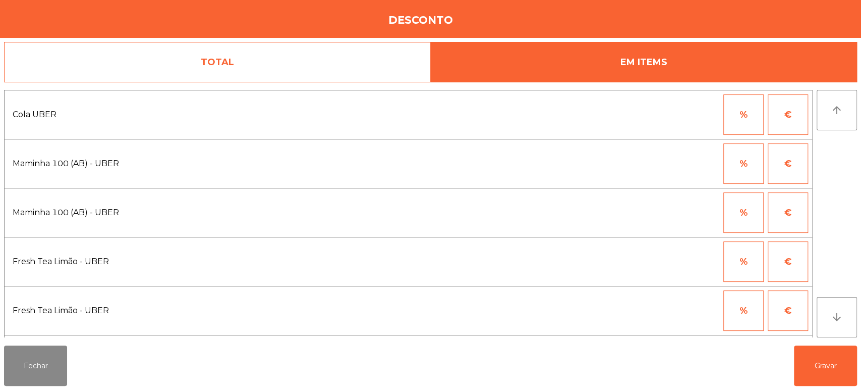
click at [761, 168] on button "%" at bounding box center [744, 163] width 40 height 40
click at [688, 159] on input "*" at bounding box center [694, 163] width 50 height 40
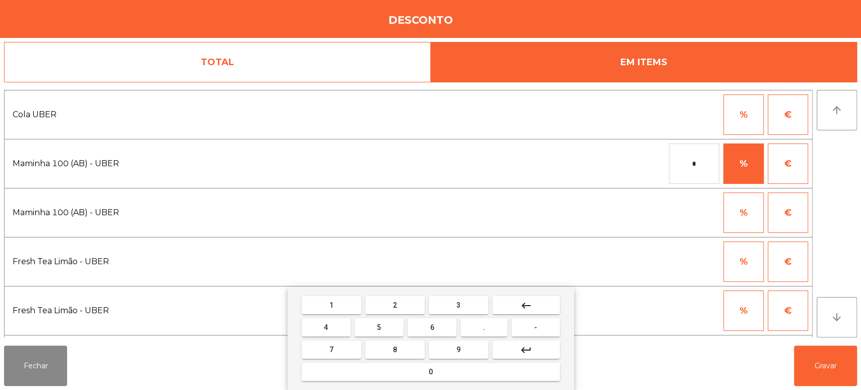
click at [339, 301] on button "1" at bounding box center [332, 305] width 60 height 18
click at [453, 368] on button "0" at bounding box center [431, 371] width 258 height 18
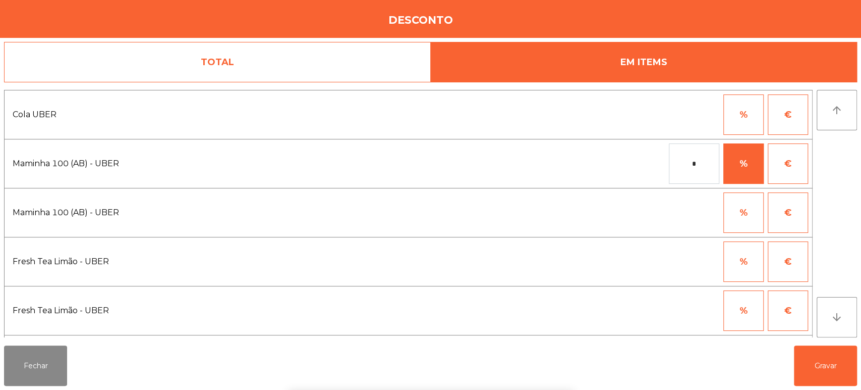
click at [654, 246] on div "% €" at bounding box center [600, 261] width 415 height 40
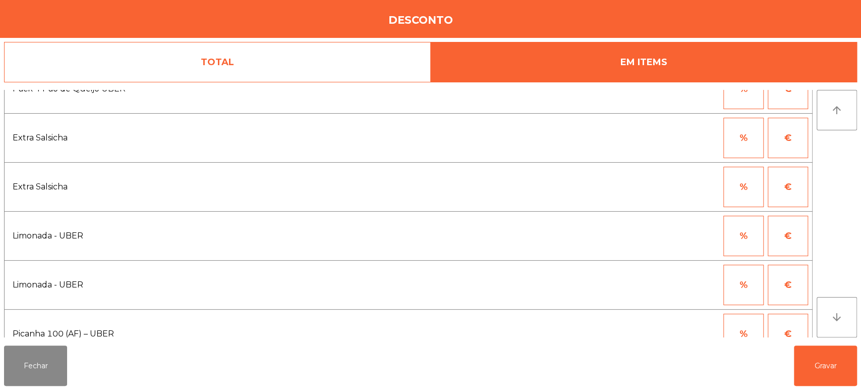
scroll to position [340, 0]
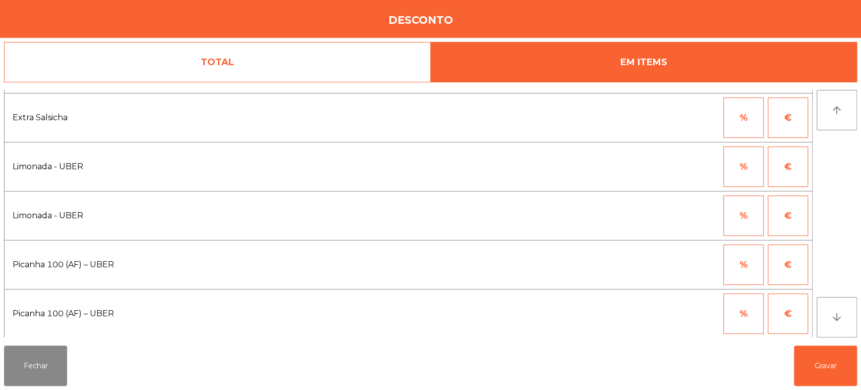
click at [746, 261] on button "%" at bounding box center [744, 264] width 40 height 40
click at [684, 262] on input "*" at bounding box center [694, 264] width 50 height 40
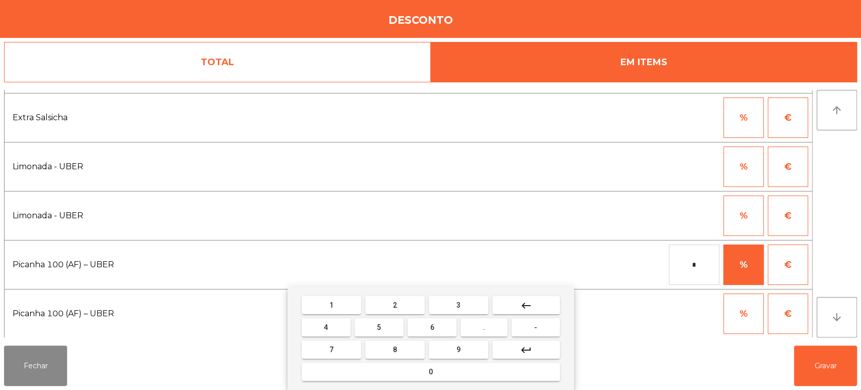
click at [331, 304] on span "1" at bounding box center [331, 305] width 4 height 8
click at [451, 371] on button "0" at bounding box center [431, 371] width 258 height 18
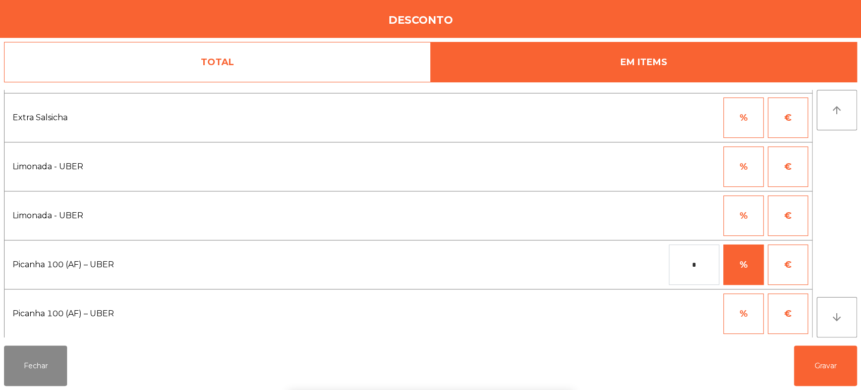
click at [814, 367] on div "1 2 3 keyboard_backspace 4 5 6 . - 7 8 9 keyboard_return 0" at bounding box center [430, 338] width 861 height 103
click at [827, 372] on button "Gravar" at bounding box center [825, 365] width 63 height 40
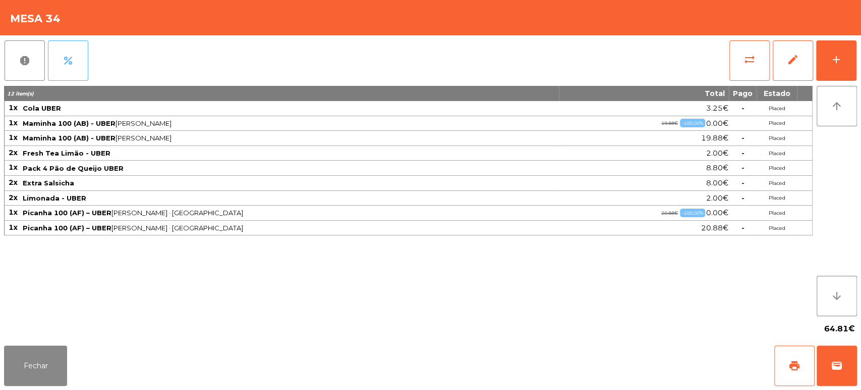
click at [74, 67] on button "percent" at bounding box center [68, 60] width 40 height 40
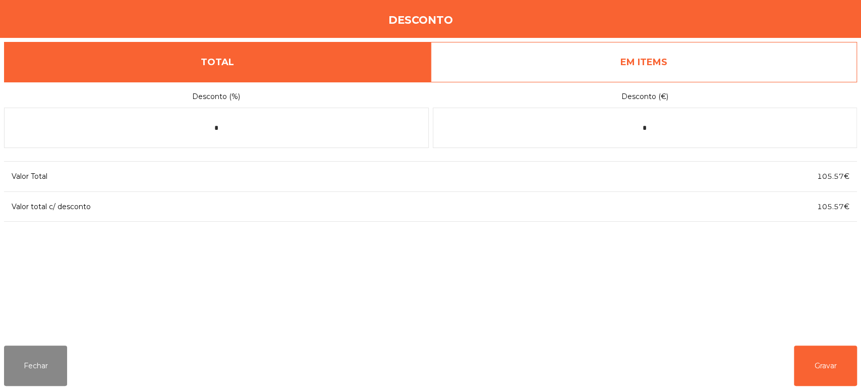
click at [666, 52] on link "EM ITEMS" at bounding box center [644, 62] width 427 height 40
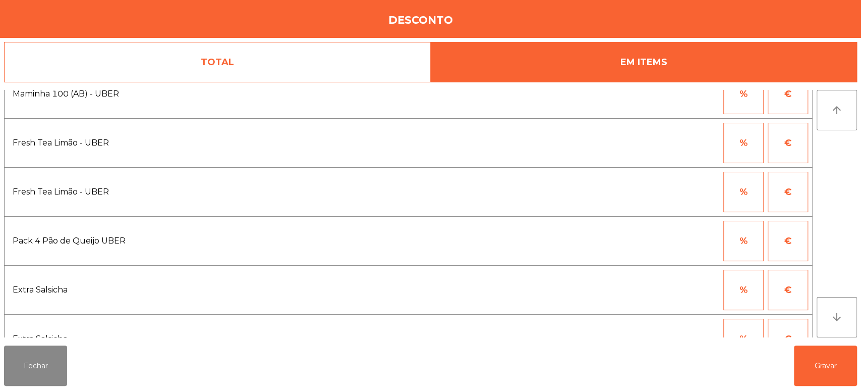
scroll to position [120, 0]
click at [751, 146] on button "%" at bounding box center [744, 141] width 40 height 40
click at [682, 139] on input "*" at bounding box center [694, 141] width 50 height 40
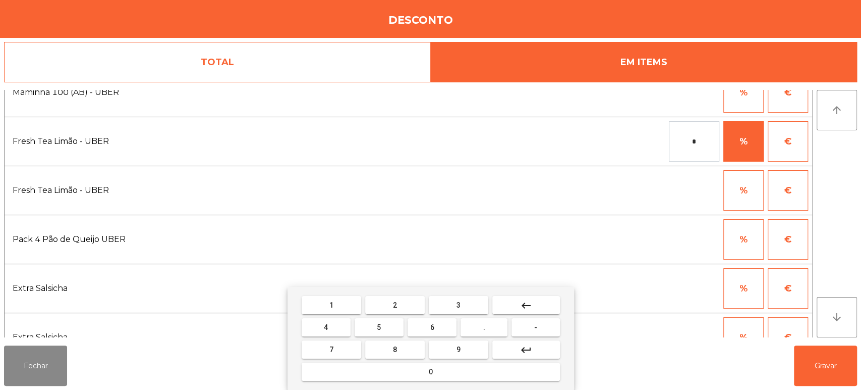
click at [343, 302] on button "1" at bounding box center [332, 305] width 60 height 18
click at [429, 367] on span "0" at bounding box center [431, 371] width 4 height 8
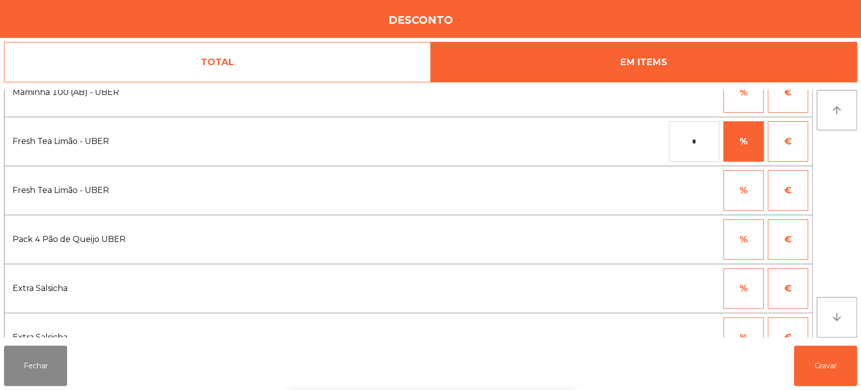
click at [829, 375] on div "1 2 3 keyboard_backspace 4 5 6 . - 7 8 9 keyboard_return 0" at bounding box center [430, 338] width 861 height 103
click at [829, 370] on button "Gravar" at bounding box center [825, 365] width 63 height 40
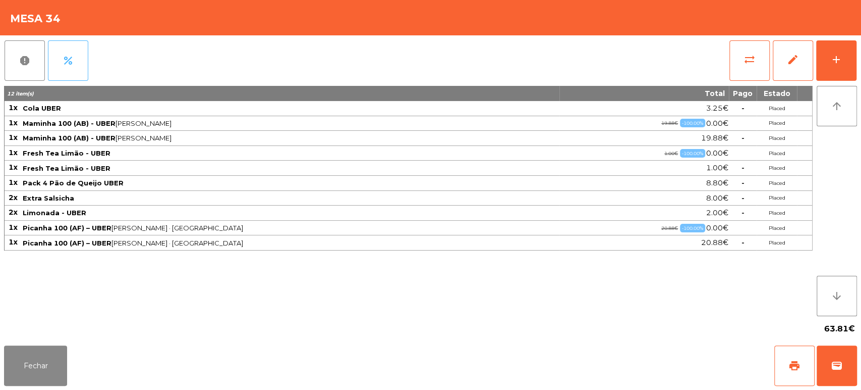
click at [86, 52] on button "percent" at bounding box center [68, 60] width 40 height 40
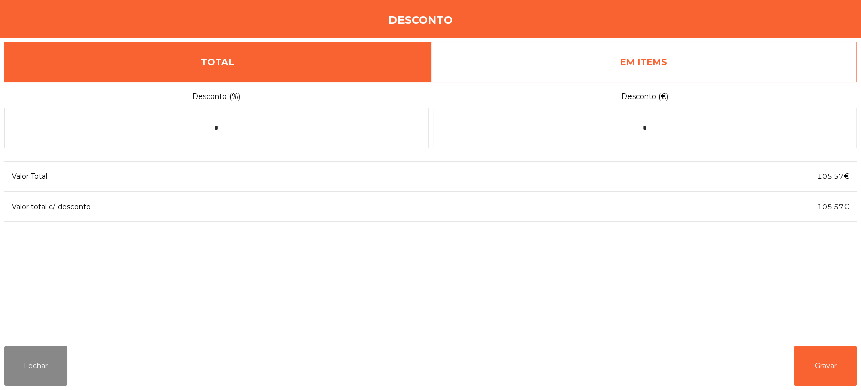
click at [706, 67] on link "EM ITEMS" at bounding box center [644, 62] width 427 height 40
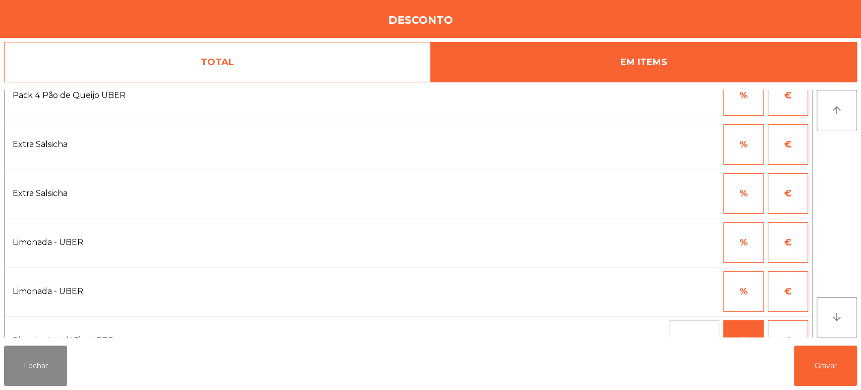
scroll to position [340, 0]
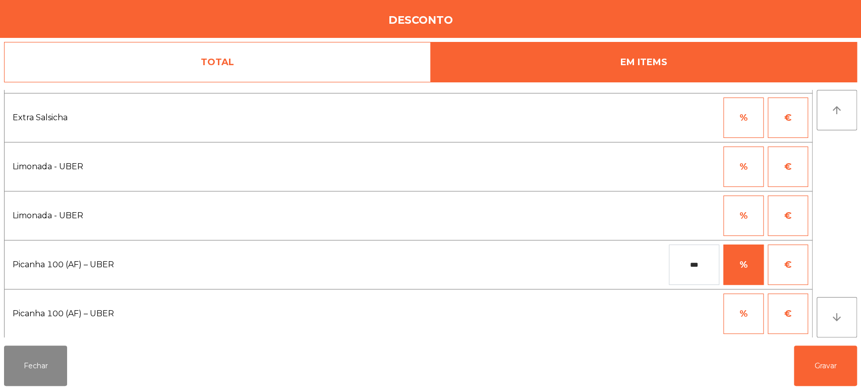
click at [748, 218] on button "%" at bounding box center [744, 215] width 40 height 40
click at [685, 216] on input "*" at bounding box center [694, 215] width 50 height 40
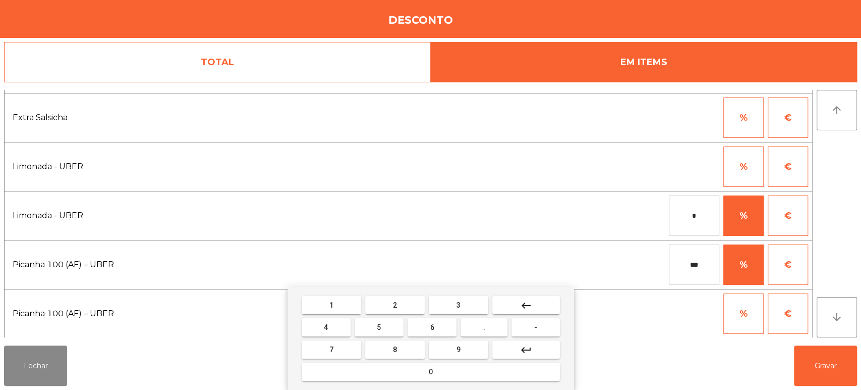
click at [342, 300] on button "1" at bounding box center [332, 305] width 60 height 18
click at [453, 370] on button "0" at bounding box center [431, 371] width 258 height 18
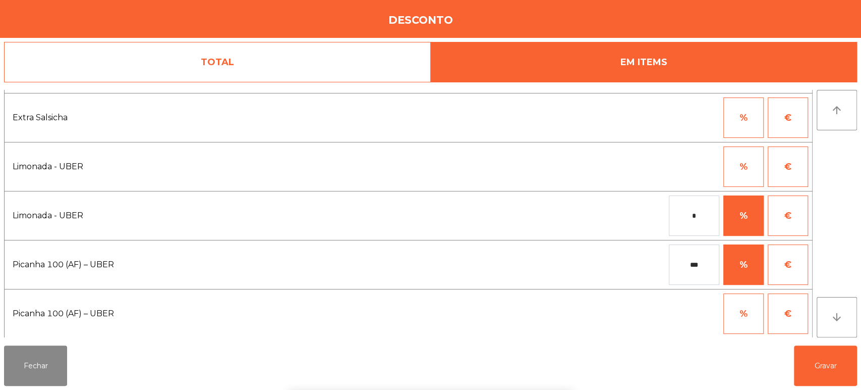
click at [788, 341] on div "1 2 3 keyboard_backspace 4 5 6 . - 7 8 9 keyboard_return 0" at bounding box center [430, 338] width 861 height 103
click at [813, 364] on button "Gravar" at bounding box center [825, 365] width 63 height 40
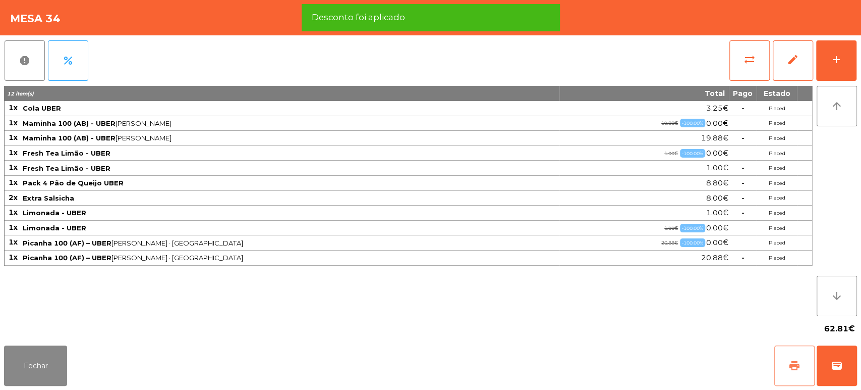
click at [791, 364] on span "print" at bounding box center [795, 365] width 12 height 12
click at [831, 371] on button "wallet" at bounding box center [837, 365] width 40 height 40
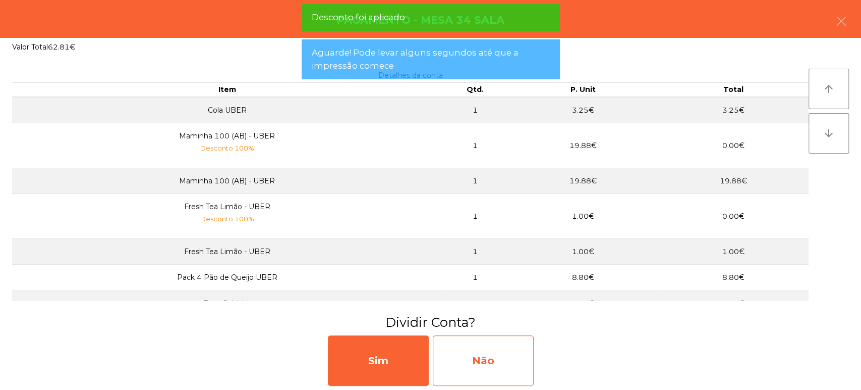
click at [471, 355] on div "Não" at bounding box center [483, 360] width 101 height 50
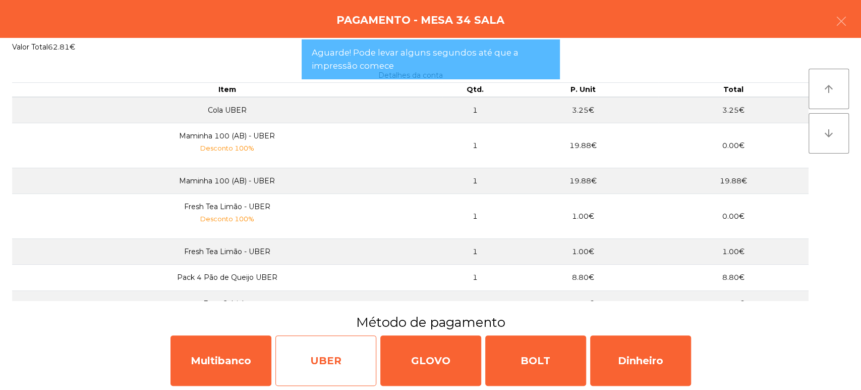
click at [343, 363] on div "UBER" at bounding box center [325, 360] width 101 height 50
select select "**"
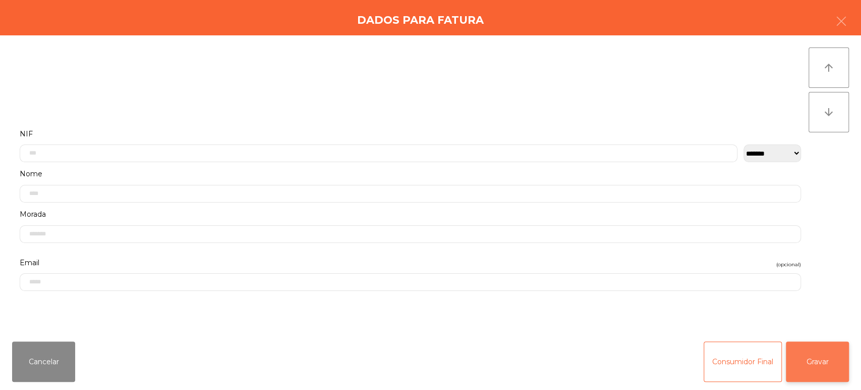
click at [819, 359] on button "Gravar" at bounding box center [817, 361] width 63 height 40
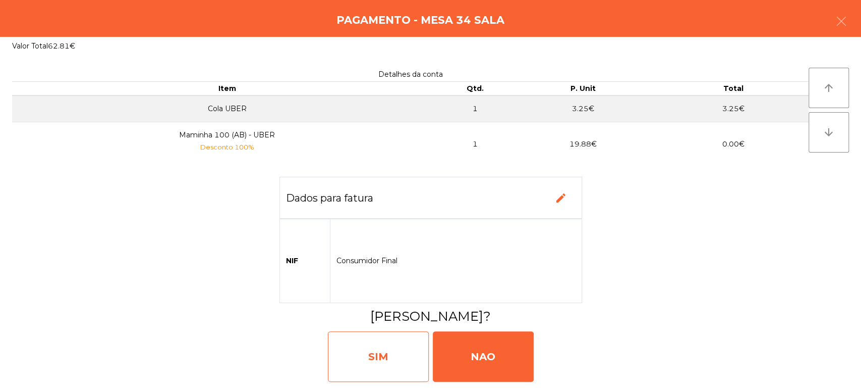
click at [345, 363] on div "SIM" at bounding box center [378, 356] width 101 height 50
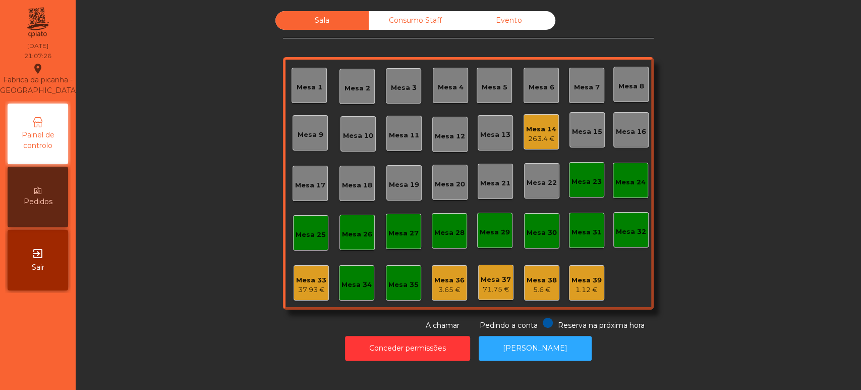
click at [319, 298] on div "Mesa 33 37.93 €" at bounding box center [311, 282] width 35 height 35
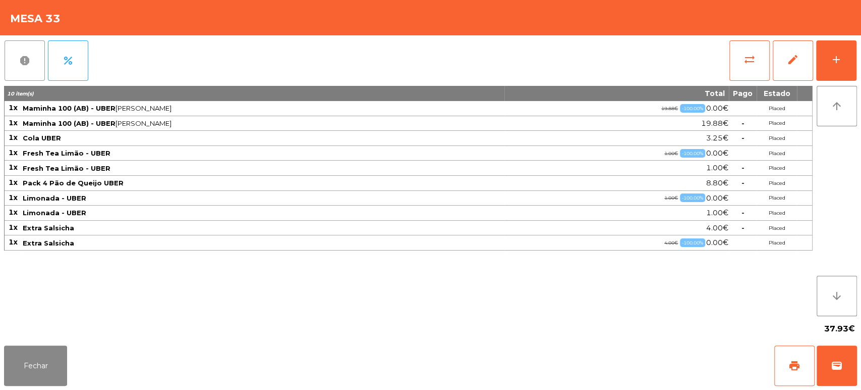
click at [32, 77] on button "report" at bounding box center [25, 60] width 40 height 40
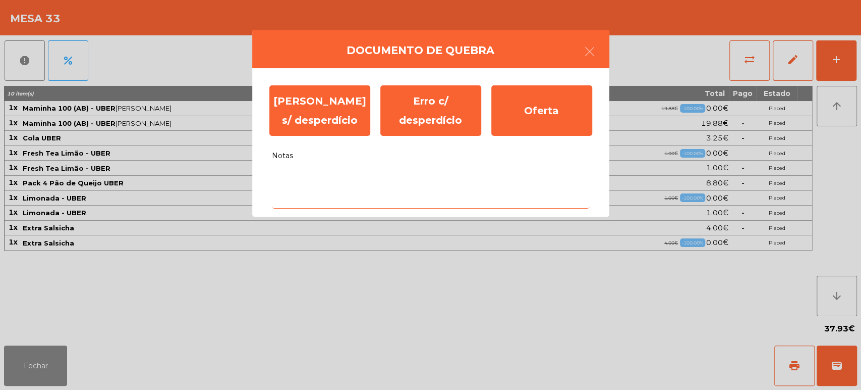
click at [334, 203] on textarea "Notas" at bounding box center [431, 187] width 318 height 42
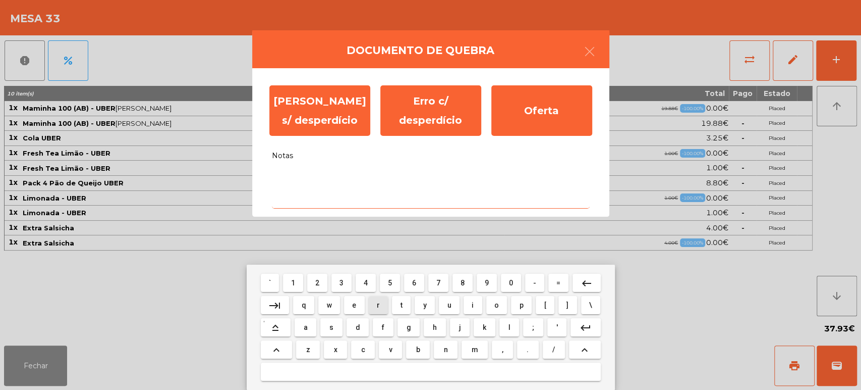
click at [372, 305] on button "r" at bounding box center [379, 305] width 20 height 18
click at [592, 288] on button "keyboard_backspace" at bounding box center [587, 282] width 28 height 18
click at [354, 304] on span "e" at bounding box center [354, 305] width 4 height 8
click at [378, 304] on span "r" at bounding box center [378, 305] width 3 height 8
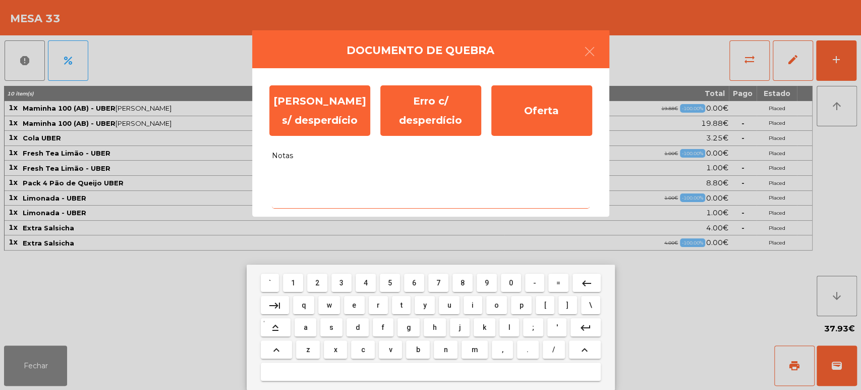
click at [494, 304] on span "o" at bounding box center [496, 305] width 5 height 8
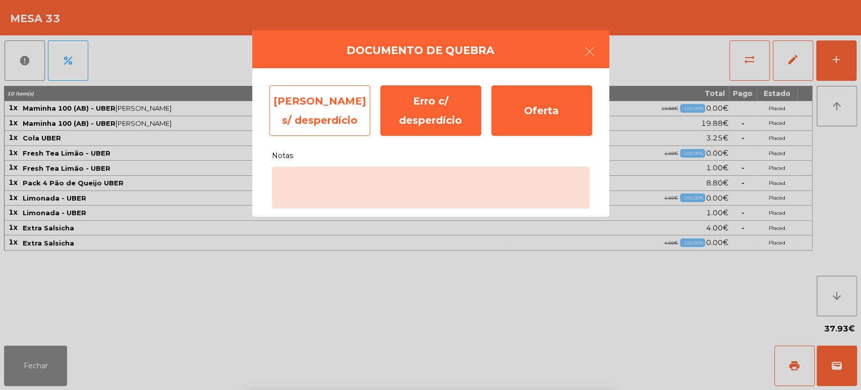
click at [325, 106] on div "[PERSON_NAME] s/ desperdício" at bounding box center [319, 110] width 101 height 50
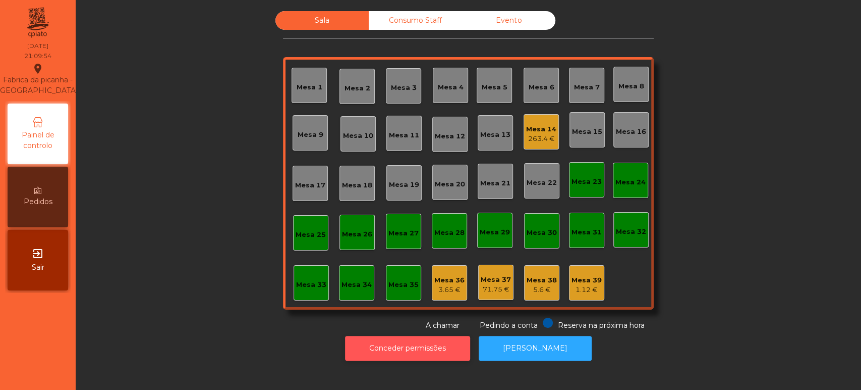
click at [425, 339] on button "Conceder permissões" at bounding box center [407, 348] width 125 height 25
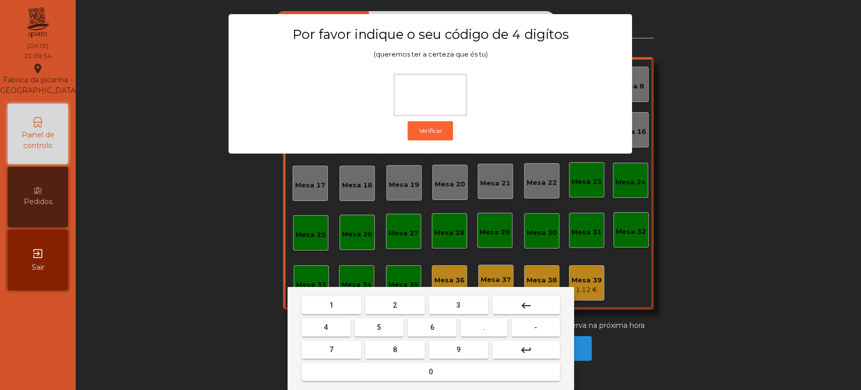
click at [349, 298] on button "1" at bounding box center [332, 305] width 60 height 18
click at [448, 300] on button "3" at bounding box center [459, 305] width 60 height 18
click at [379, 327] on span "5" at bounding box center [379, 327] width 4 height 8
click at [391, 368] on button "0" at bounding box center [431, 371] width 258 height 18
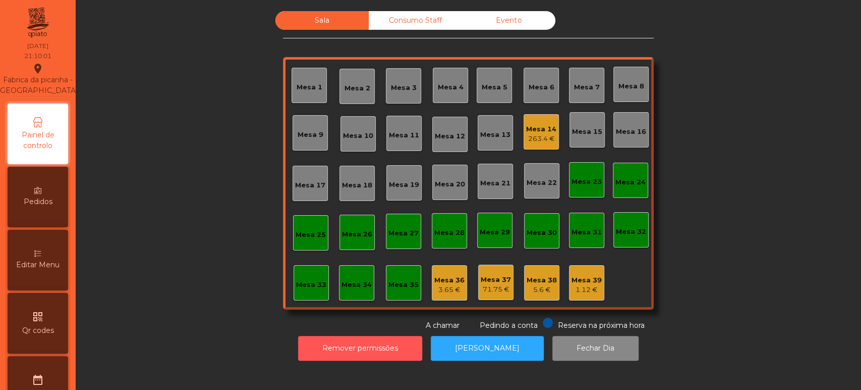
scroll to position [78, 0]
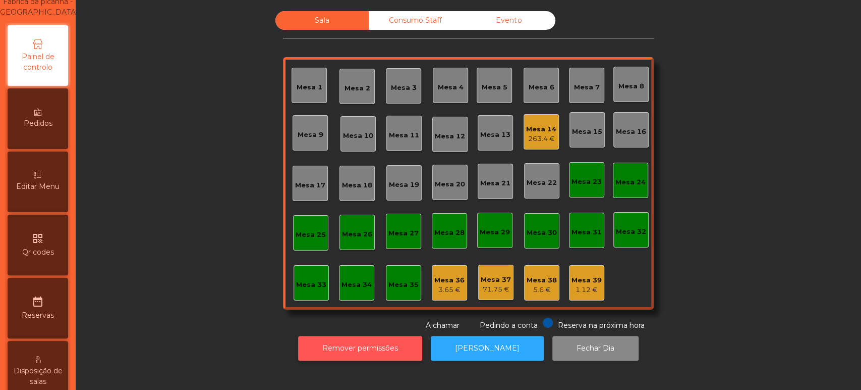
click at [367, 357] on button "Remover permissões" at bounding box center [360, 348] width 124 height 25
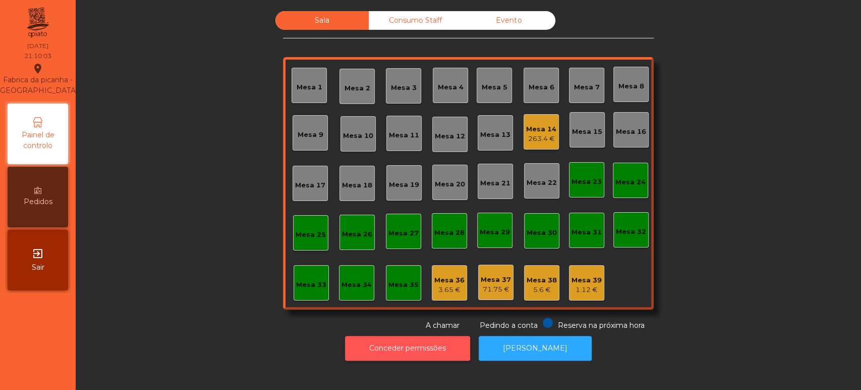
click at [404, 343] on button "Conceder permissões" at bounding box center [407, 348] width 125 height 25
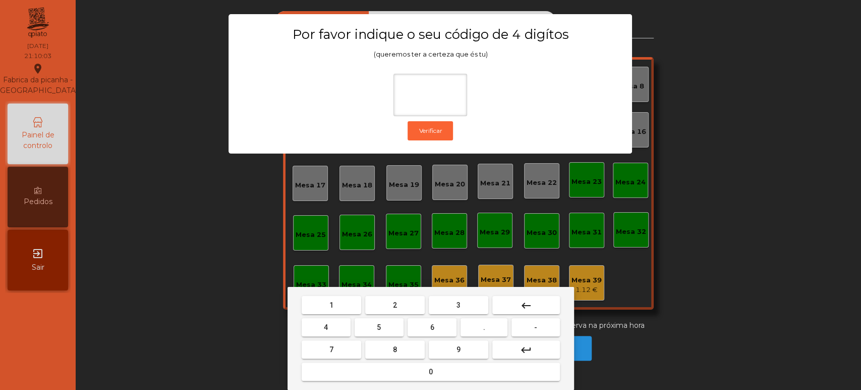
click at [325, 312] on button "1" at bounding box center [332, 305] width 60 height 18
click at [447, 306] on button "3" at bounding box center [459, 305] width 60 height 18
click at [379, 327] on span "5" at bounding box center [379, 327] width 4 height 8
click at [407, 377] on button "0" at bounding box center [431, 371] width 258 height 18
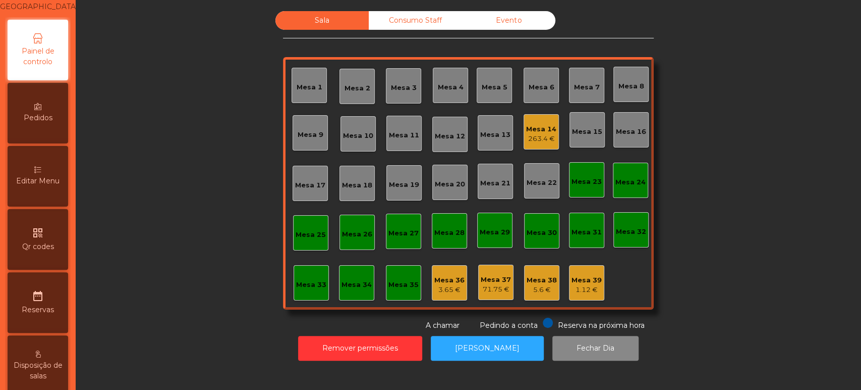
click at [51, 172] on div "Editar Menu" at bounding box center [38, 176] width 61 height 61
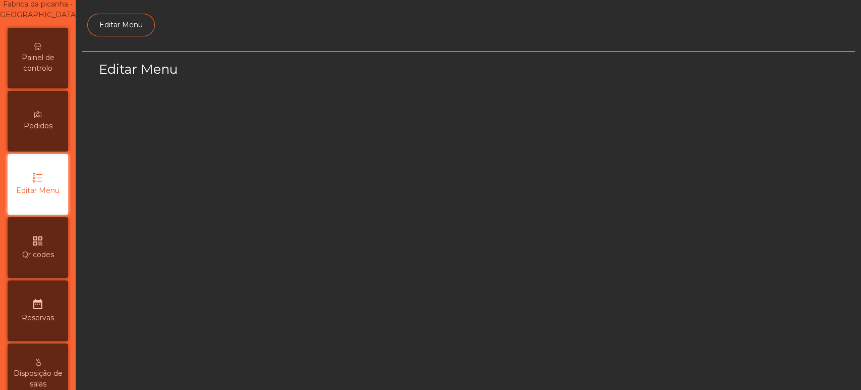
select select "*"
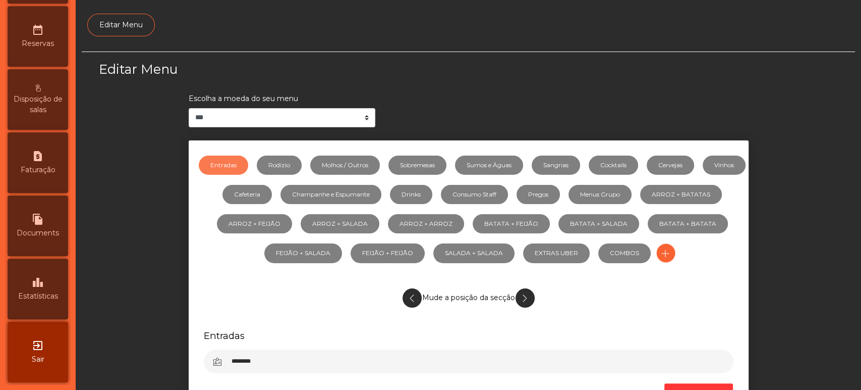
click at [51, 175] on span "Faturação" at bounding box center [38, 169] width 35 height 11
select select "**"
select select "****"
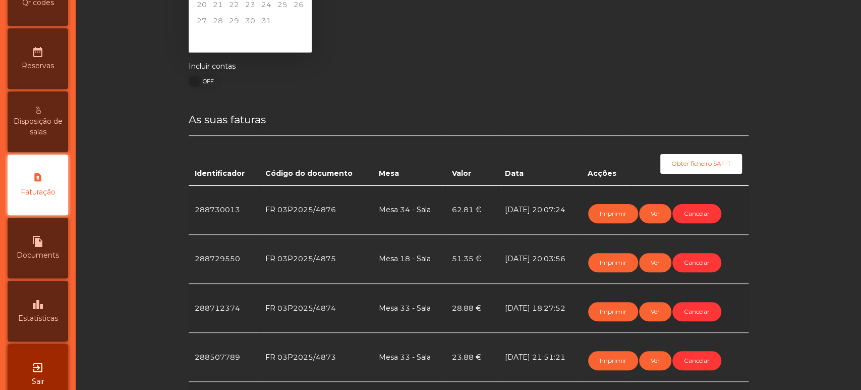
scroll to position [105, 0]
click at [687, 210] on button "Cancelar" at bounding box center [697, 213] width 49 height 19
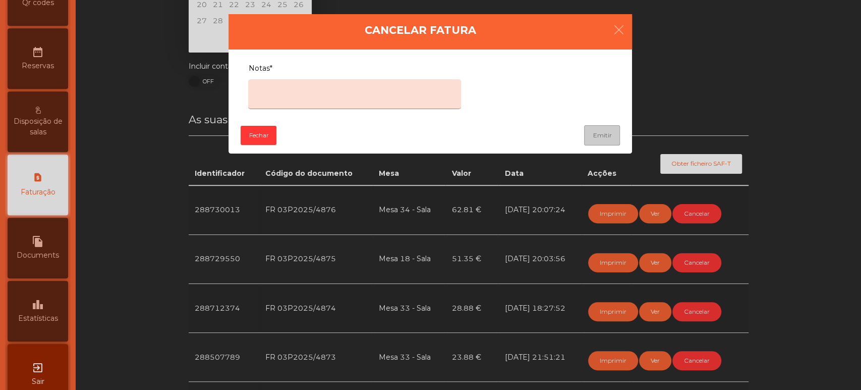
click at [387, 90] on textarea "Notas*" at bounding box center [354, 94] width 213 height 30
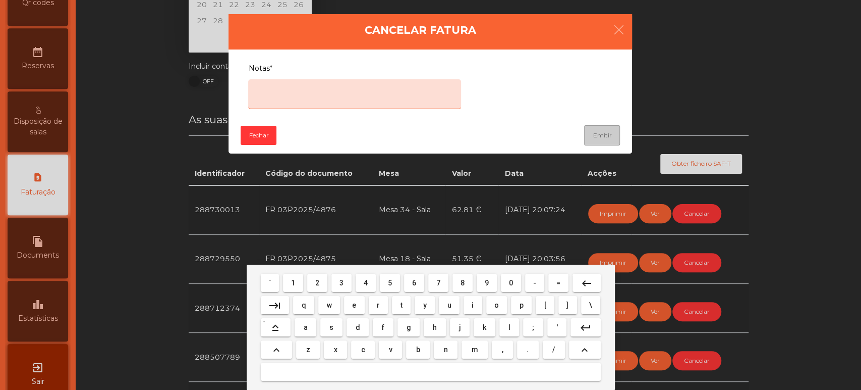
click at [354, 304] on span "e" at bounding box center [354, 305] width 4 height 8
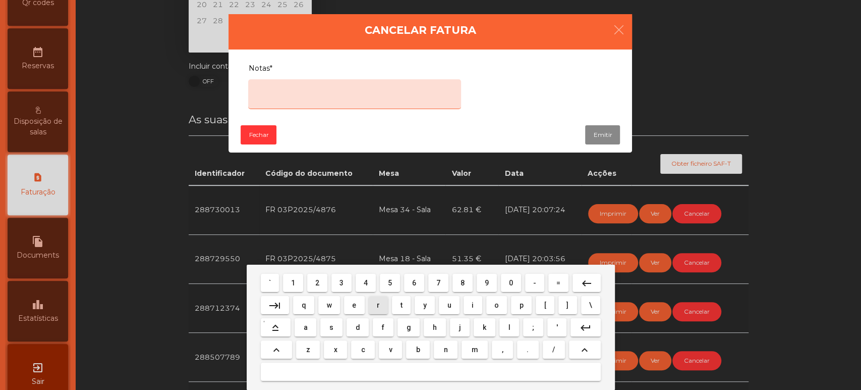
click at [378, 304] on span "r" at bounding box center [378, 305] width 3 height 8
click at [496, 303] on span "o" at bounding box center [496, 305] width 5 height 8
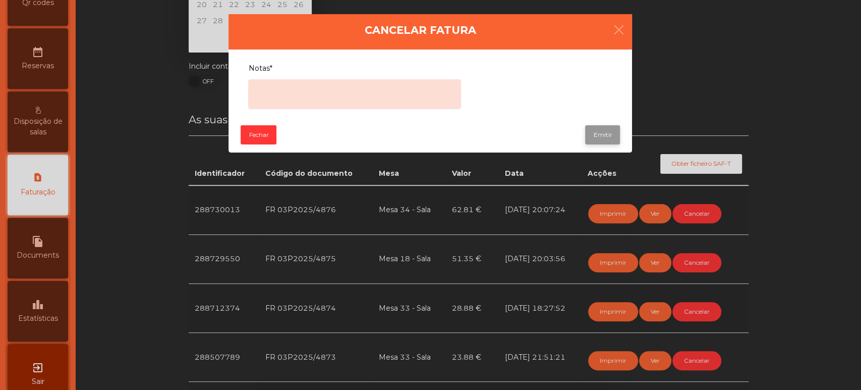
click at [602, 132] on button "Emitir" at bounding box center [602, 134] width 35 height 19
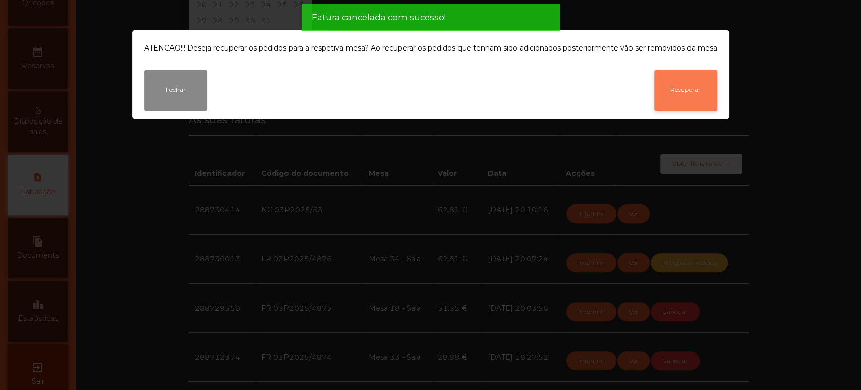
click at [694, 92] on button "Recuperar" at bounding box center [685, 90] width 63 height 40
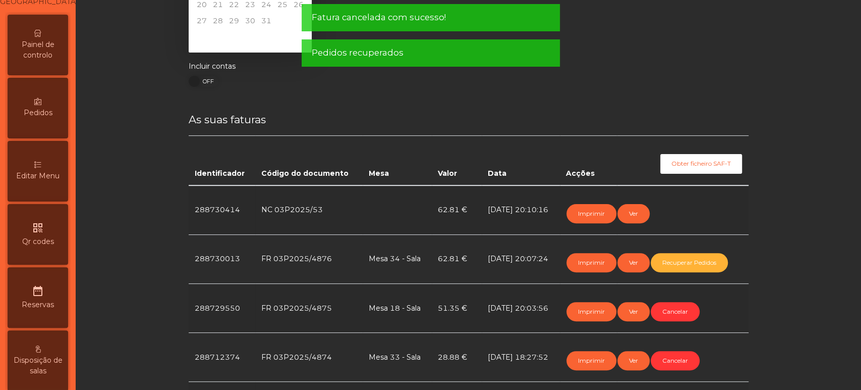
scroll to position [0, 0]
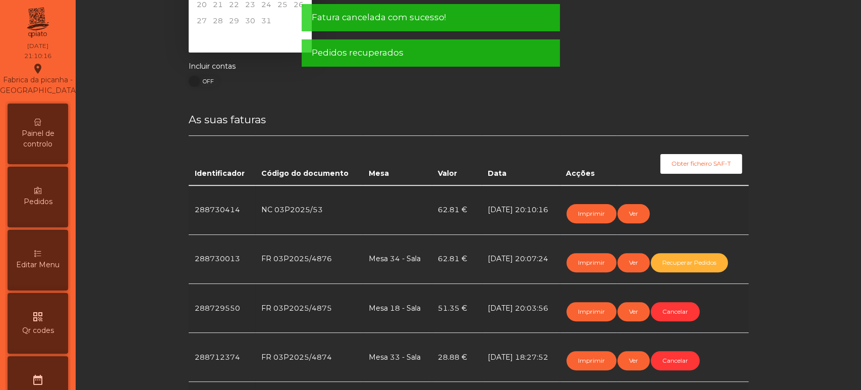
click at [54, 149] on span "Painel de controlo" at bounding box center [37, 138] width 55 height 21
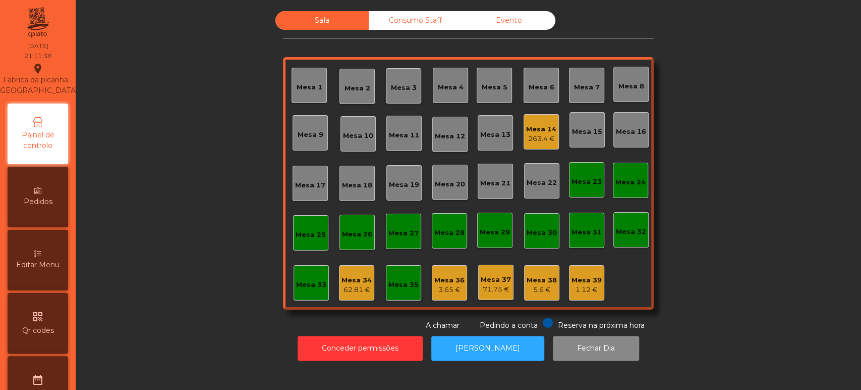
click at [530, 130] on div "Mesa 14" at bounding box center [541, 129] width 30 height 10
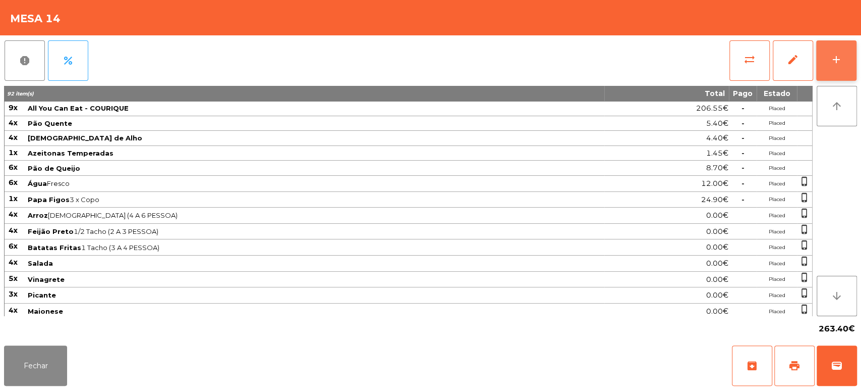
click at [845, 67] on button "add" at bounding box center [836, 60] width 40 height 40
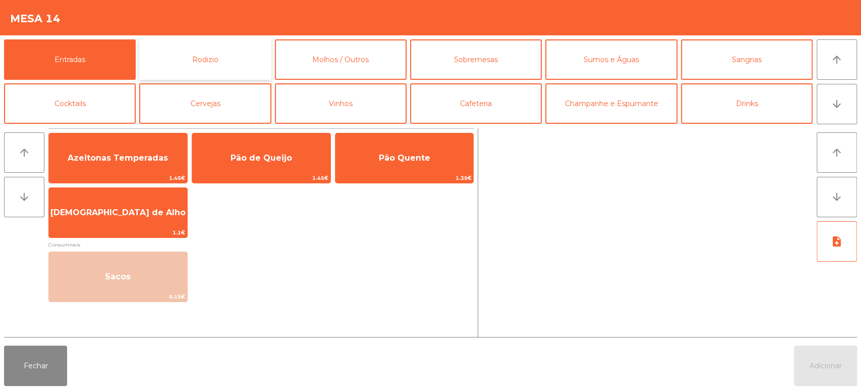
click at [217, 72] on button "Rodizio" at bounding box center [205, 59] width 132 height 40
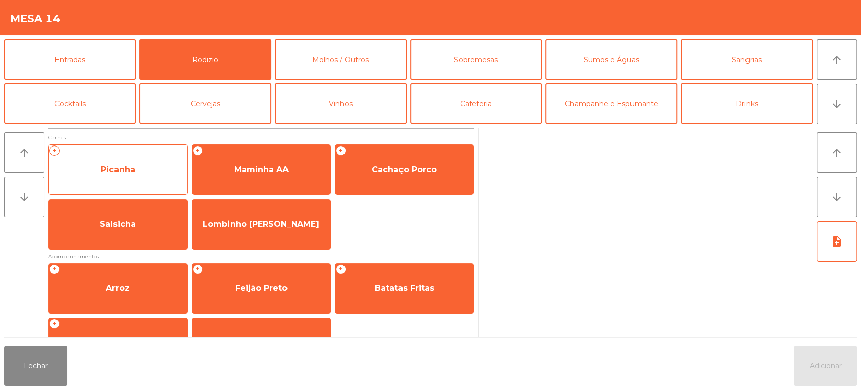
click at [136, 169] on span "Picanha" at bounding box center [118, 169] width 138 height 27
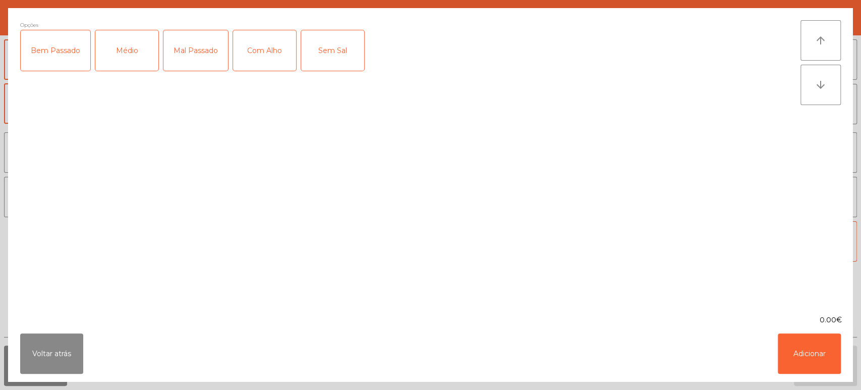
click at [182, 38] on div "Mal Passado" at bounding box center [195, 50] width 65 height 40
click at [255, 43] on div "Com Alho" at bounding box center [264, 50] width 63 height 40
click at [800, 360] on button "Adicionar" at bounding box center [809, 353] width 63 height 40
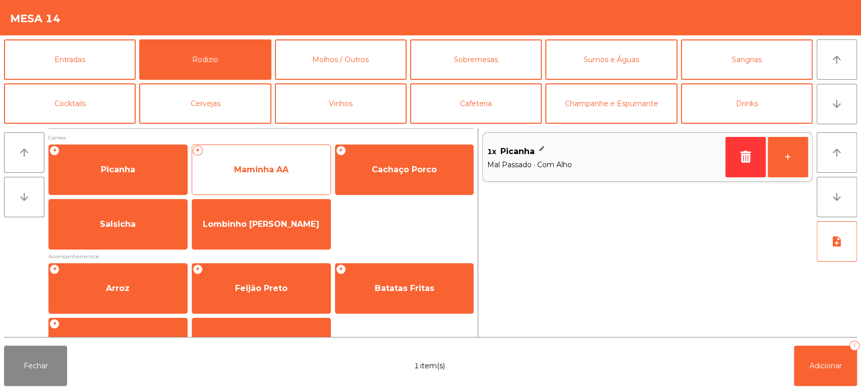
click at [300, 166] on span "Maminha AA" at bounding box center [261, 169] width 138 height 27
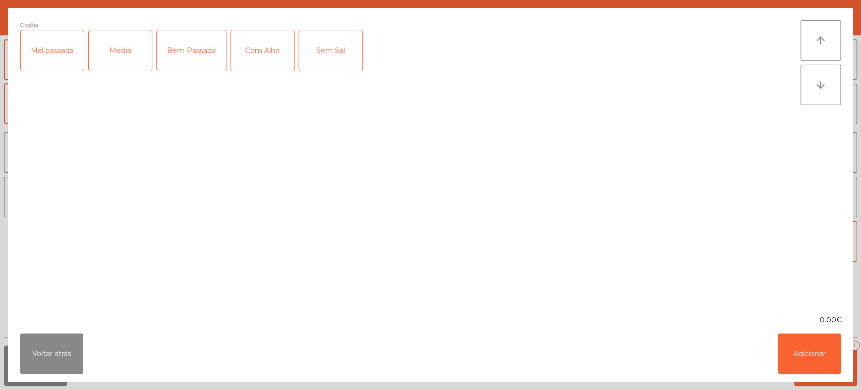
click at [184, 59] on div "Bem Passada" at bounding box center [191, 50] width 69 height 40
click at [195, 55] on div "Bem Passada" at bounding box center [191, 50] width 69 height 40
click at [53, 52] on div "Mal passada" at bounding box center [52, 50] width 63 height 40
click at [265, 47] on div "Com Alho" at bounding box center [262, 50] width 63 height 40
click at [793, 347] on button "Adicionar" at bounding box center [809, 353] width 63 height 40
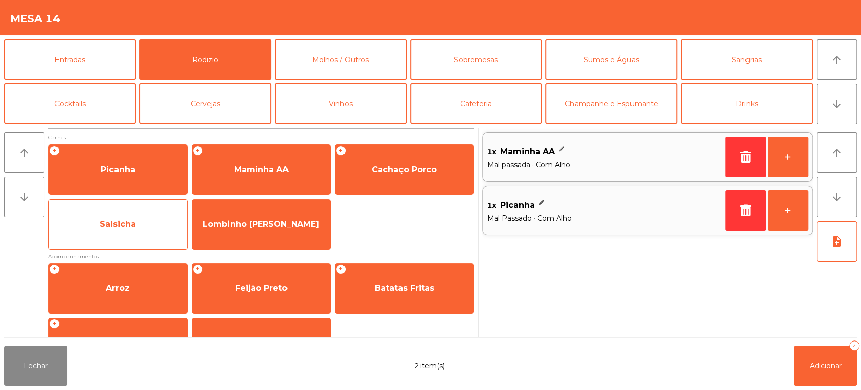
click at [145, 223] on span "Salsicha" at bounding box center [118, 223] width 138 height 27
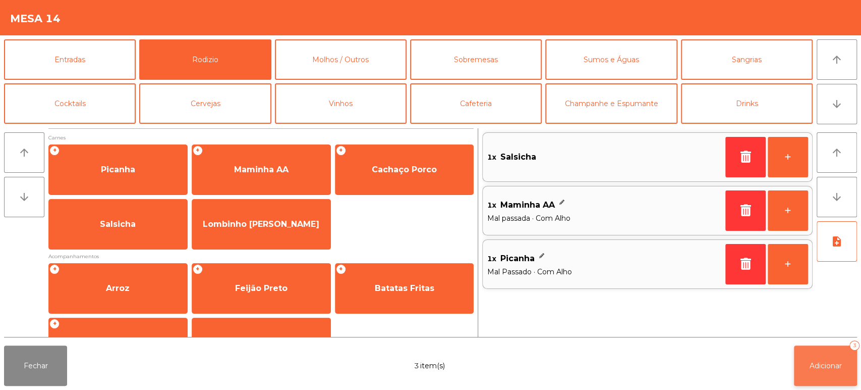
click at [818, 367] on span "Adicionar" at bounding box center [826, 365] width 32 height 9
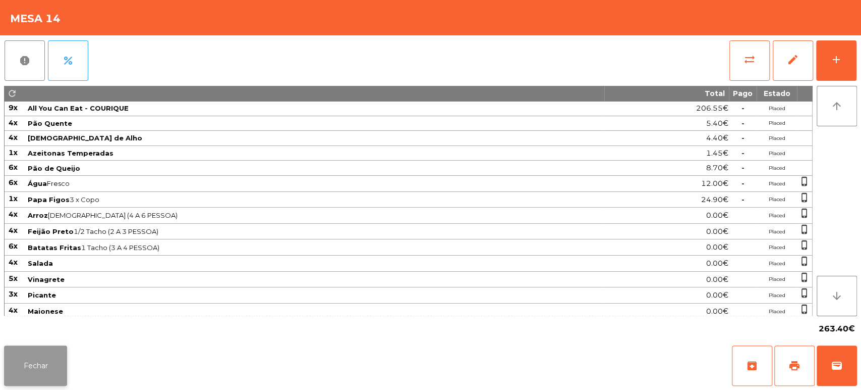
click at [49, 348] on button "Fechar" at bounding box center [35, 365] width 63 height 40
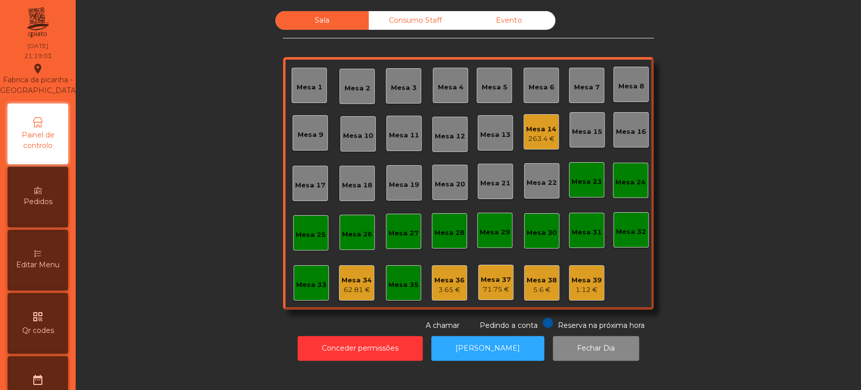
click at [529, 131] on div "Mesa 14" at bounding box center [541, 129] width 30 height 10
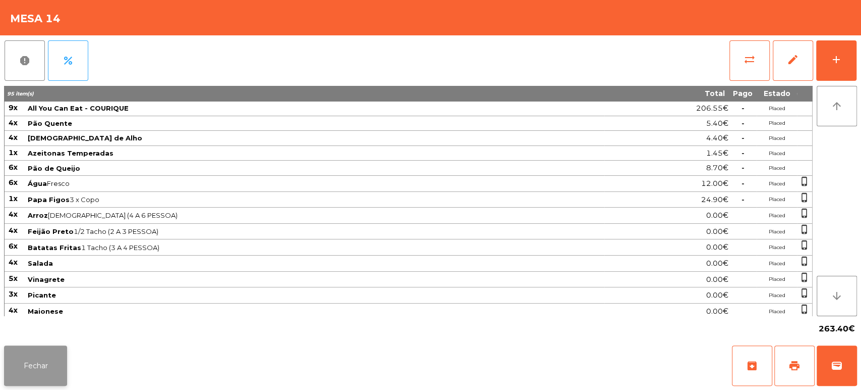
click at [44, 351] on button "Fechar" at bounding box center [35, 365] width 63 height 40
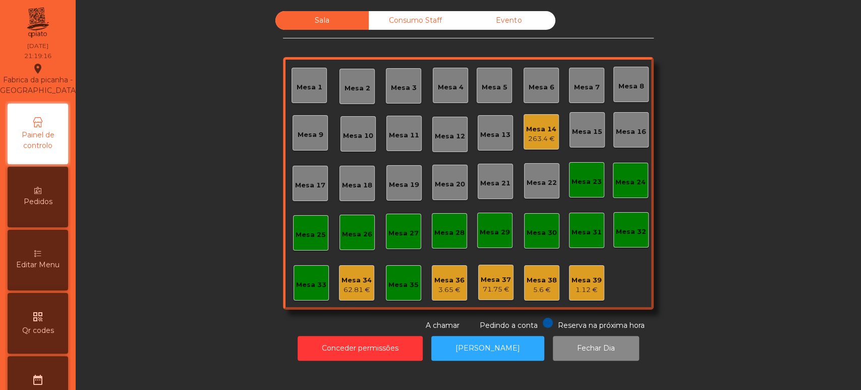
click at [354, 285] on div "62.81 €" at bounding box center [357, 290] width 30 height 10
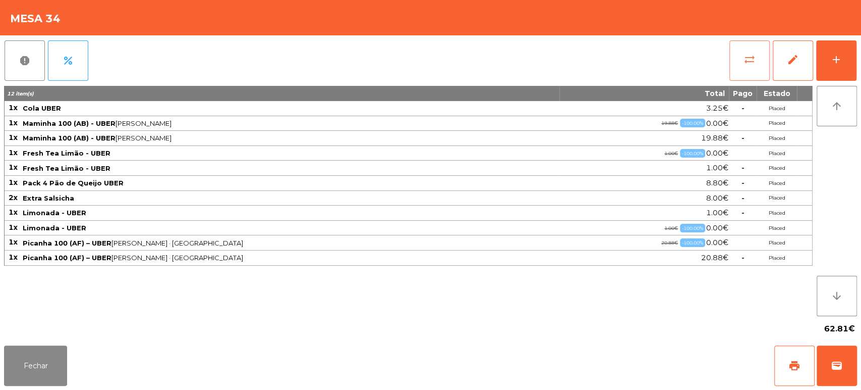
click at [733, 73] on button "sync_alt" at bounding box center [750, 60] width 40 height 40
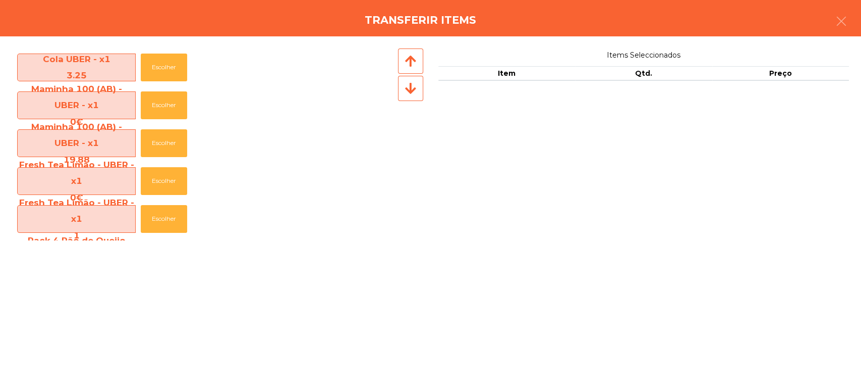
scroll to position [230, 0]
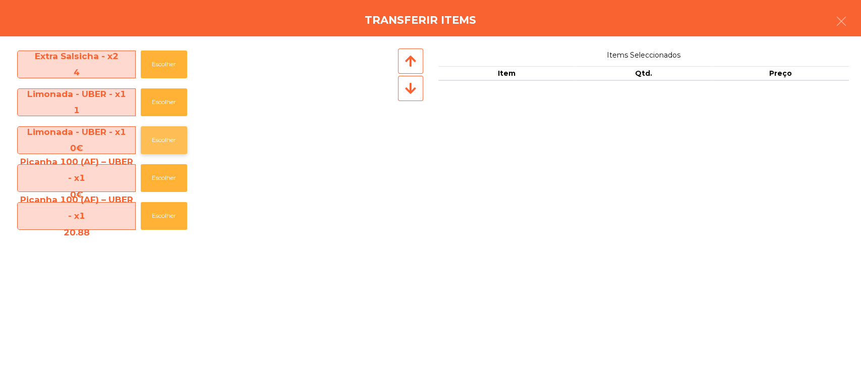
click at [164, 140] on button "Escolher" at bounding box center [164, 140] width 46 height 28
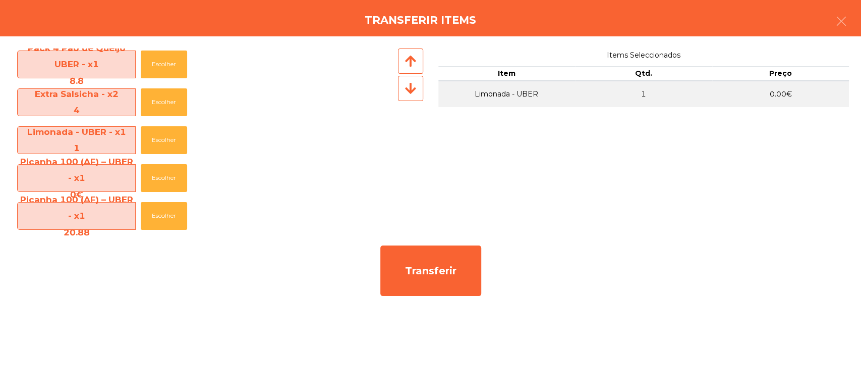
scroll to position [192, 0]
click at [836, 19] on icon "button" at bounding box center [842, 21] width 12 height 12
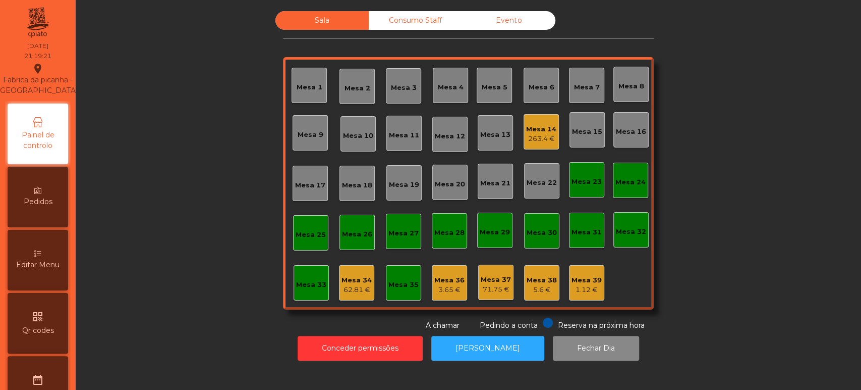
click at [351, 285] on div "62.81 €" at bounding box center [357, 290] width 30 height 10
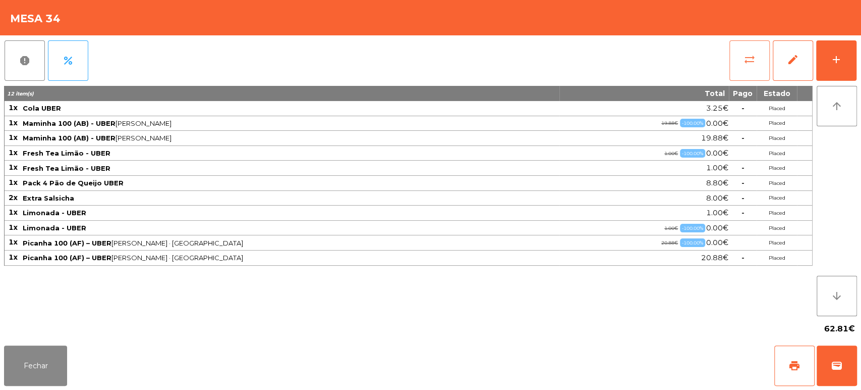
click at [742, 61] on button "sync_alt" at bounding box center [750, 60] width 40 height 40
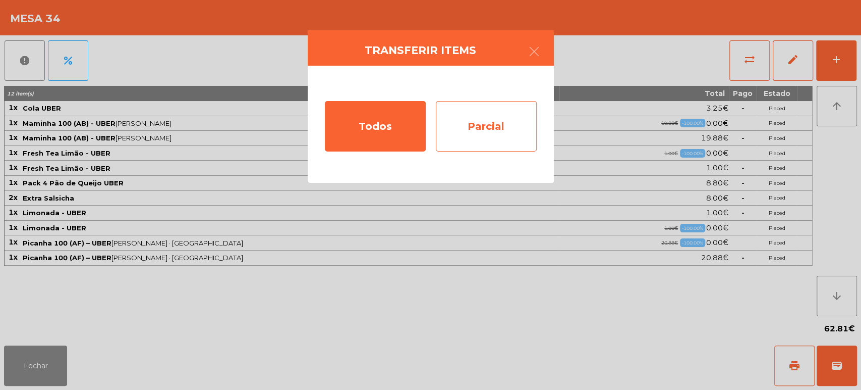
click at [462, 127] on div "Parcial" at bounding box center [486, 126] width 101 height 50
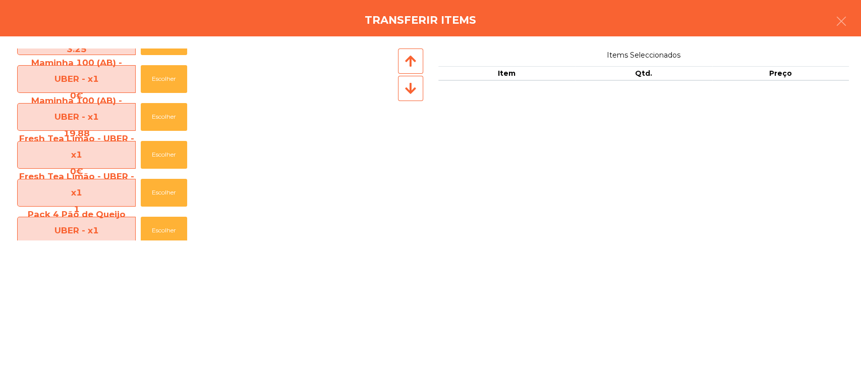
scroll to position [29, 0]
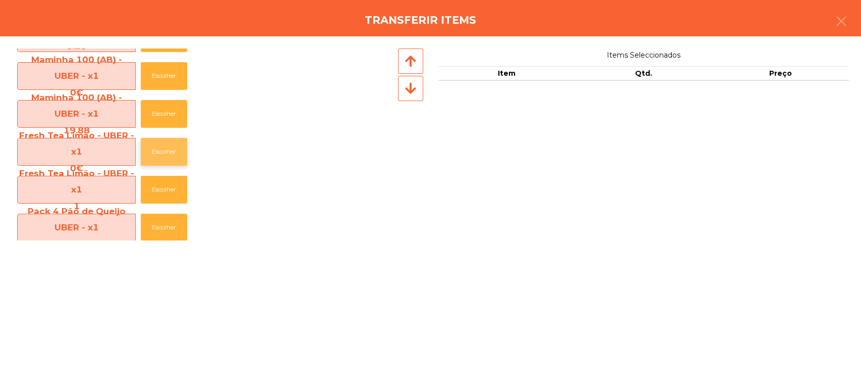
click at [164, 158] on button "Escolher" at bounding box center [164, 152] width 46 height 28
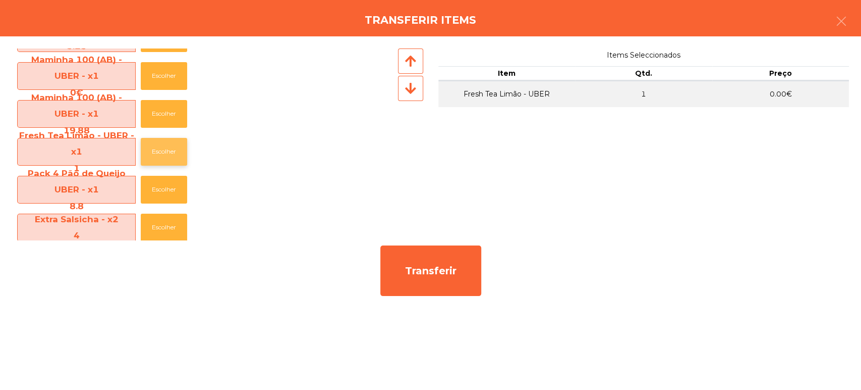
click at [160, 155] on button "Escolher" at bounding box center [164, 152] width 46 height 28
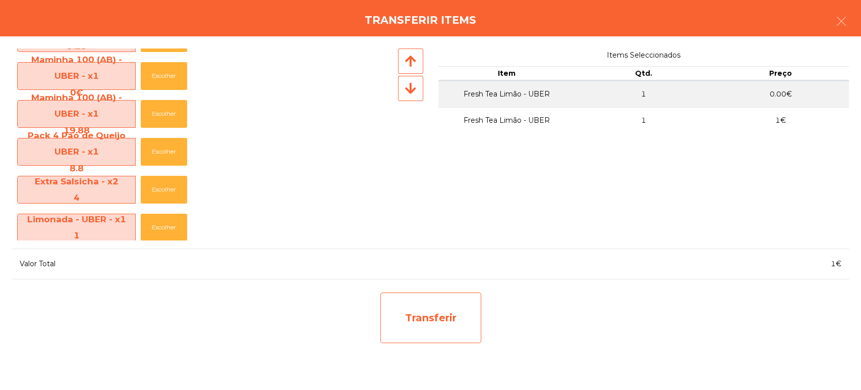
click at [451, 306] on div "Transferir" at bounding box center [430, 317] width 101 height 50
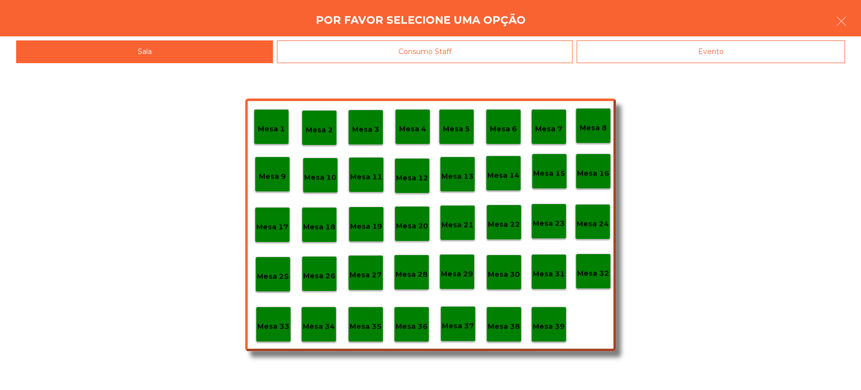
click at [462, 325] on p "Mesa 37" at bounding box center [458, 326] width 32 height 12
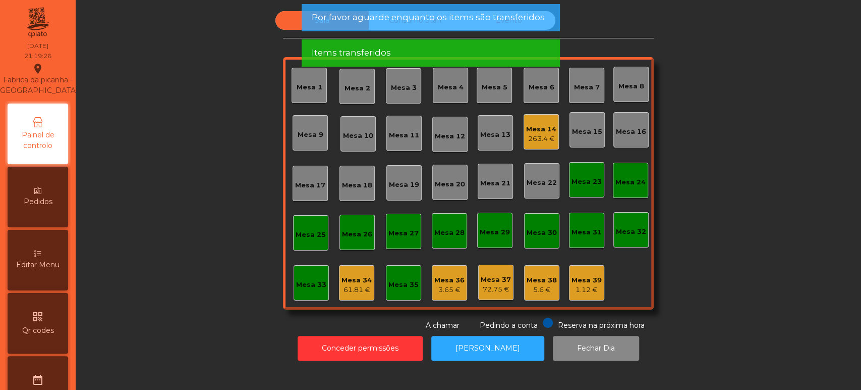
click at [355, 283] on div "Mesa 34" at bounding box center [357, 280] width 30 height 10
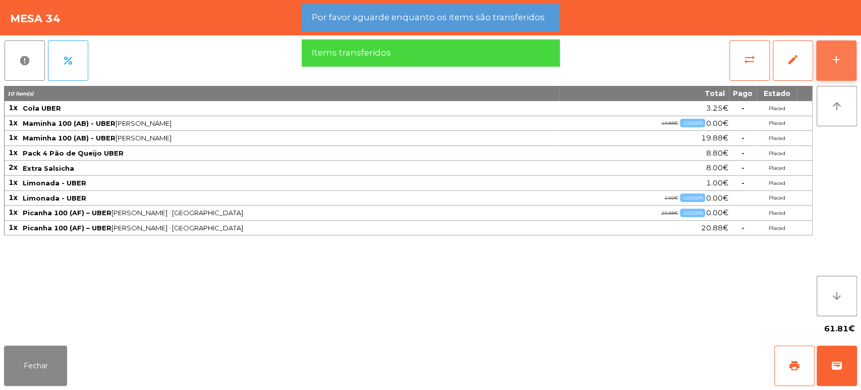
click at [836, 64] on div "add" at bounding box center [836, 59] width 12 height 12
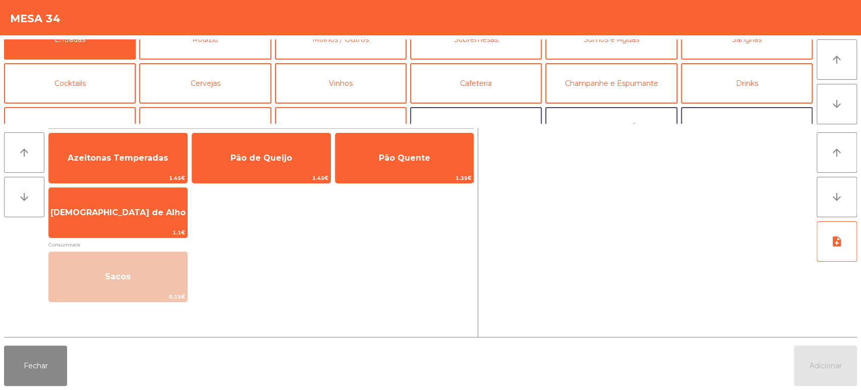
scroll to position [0, 0]
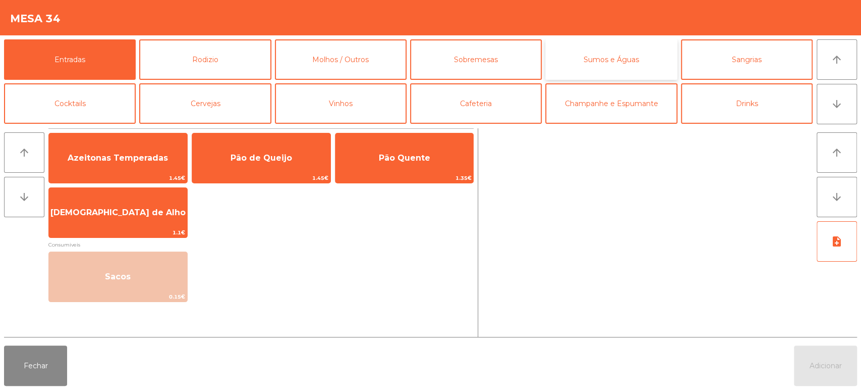
click at [601, 60] on button "Sumos e Águas" at bounding box center [611, 59] width 132 height 40
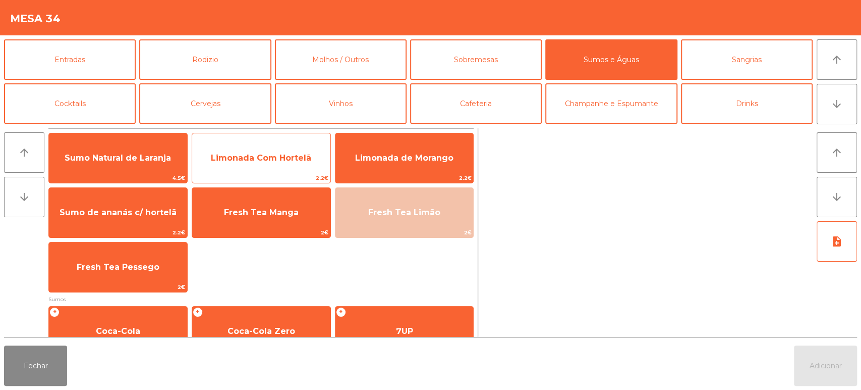
click at [307, 153] on span "Limonada Com Hortelã" at bounding box center [261, 158] width 100 height 10
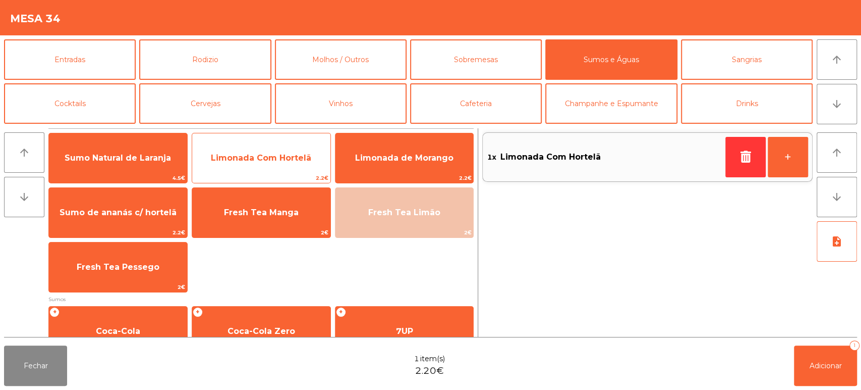
click at [290, 156] on span "Limonada Com Hortelã" at bounding box center [261, 158] width 100 height 10
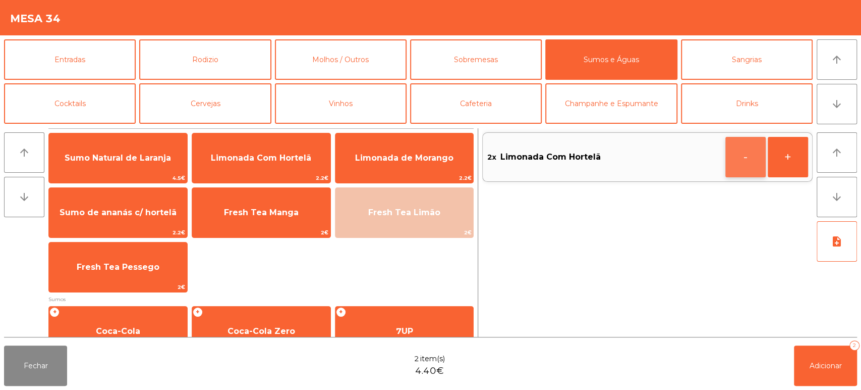
click at [746, 153] on button "-" at bounding box center [746, 157] width 40 height 40
click at [737, 153] on button "button" at bounding box center [746, 157] width 40 height 40
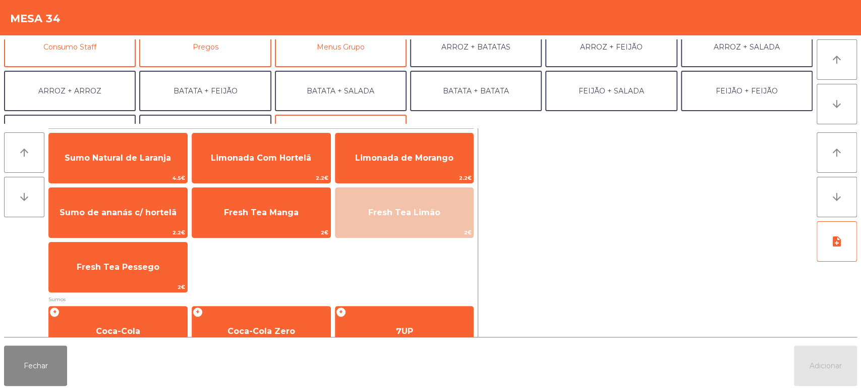
scroll to position [131, 0]
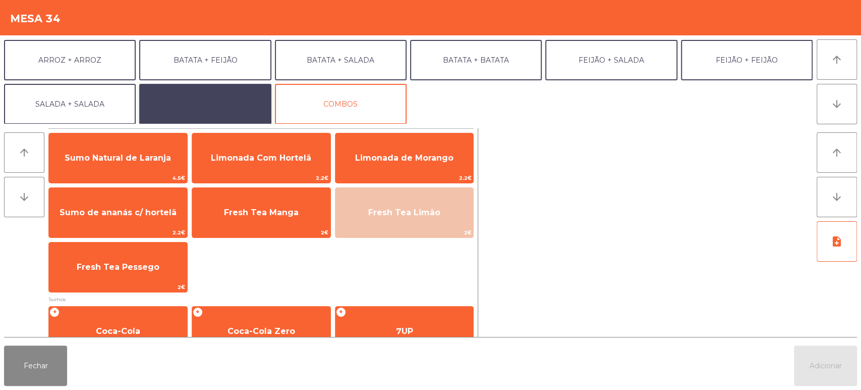
click at [234, 90] on button "EXTRAS UBER" at bounding box center [205, 104] width 132 height 40
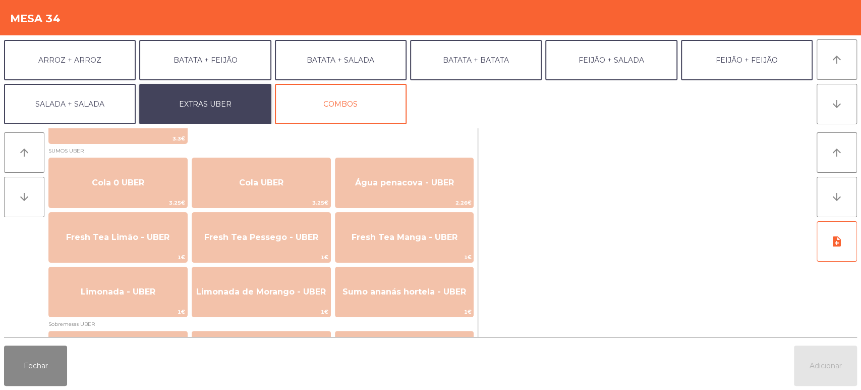
scroll to position [233, 0]
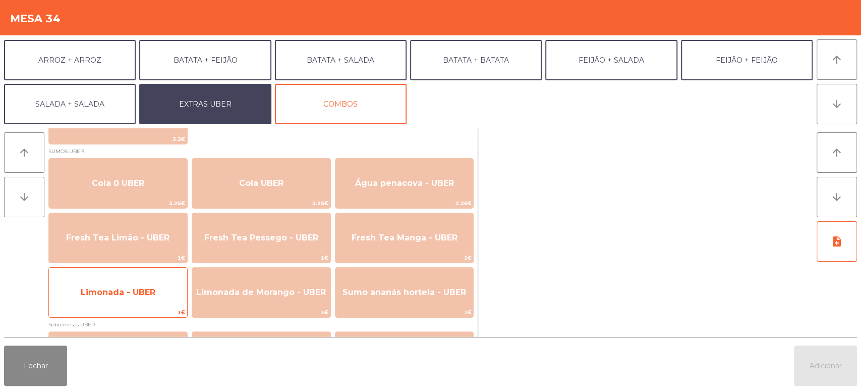
click at [141, 288] on span "Limonada - UBER" at bounding box center [118, 292] width 75 height 10
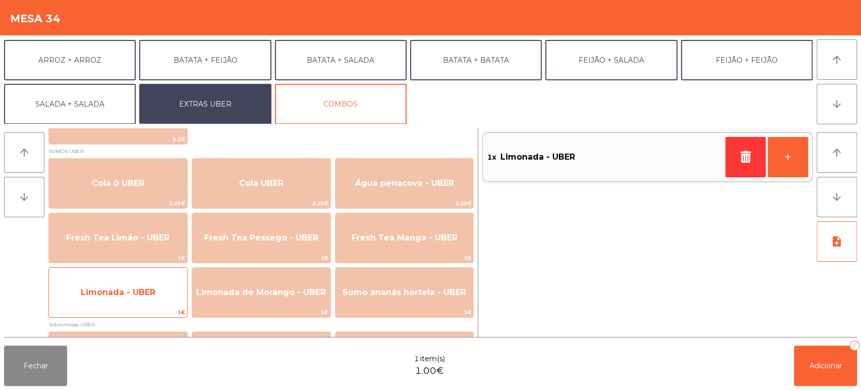
click at [143, 284] on span "Limonada - UBER" at bounding box center [118, 292] width 138 height 27
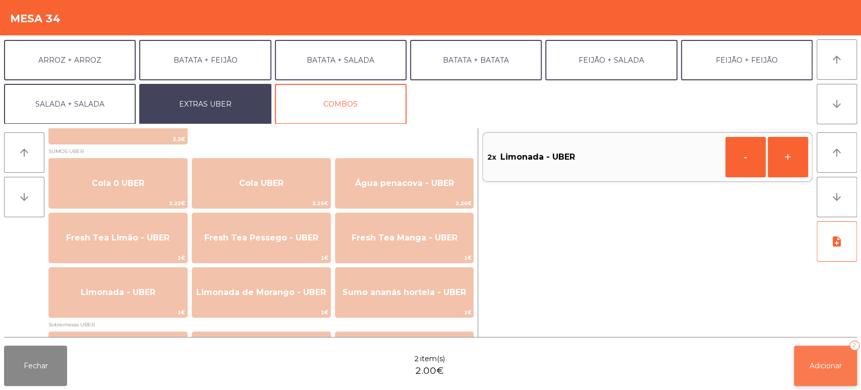
click at [810, 368] on span "Adicionar" at bounding box center [826, 365] width 32 height 9
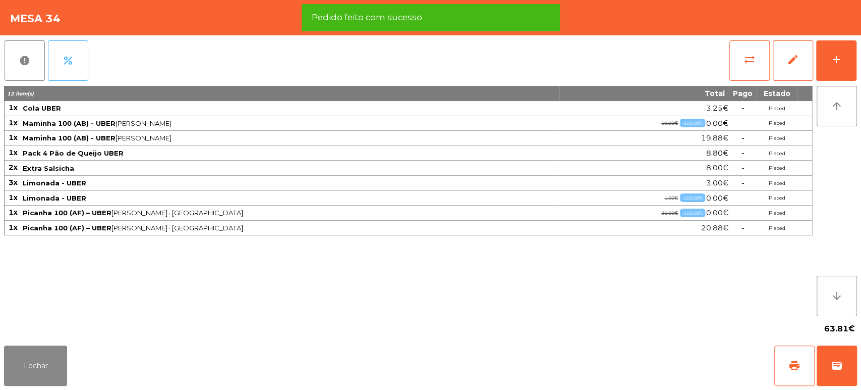
click at [78, 63] on button "percent" at bounding box center [68, 60] width 40 height 40
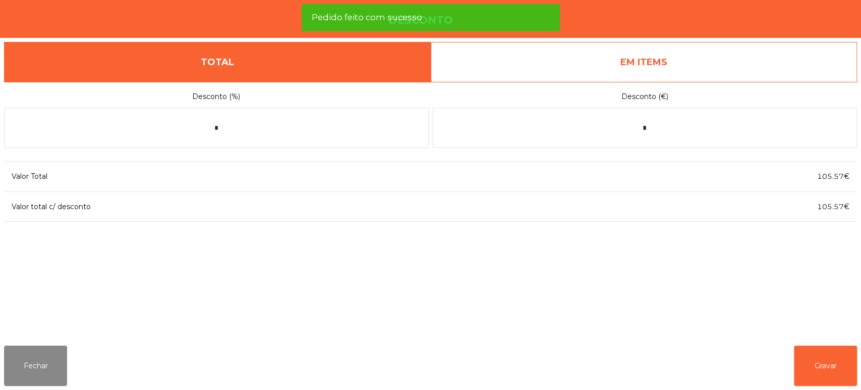
click at [682, 63] on link "EM ITEMS" at bounding box center [644, 62] width 427 height 40
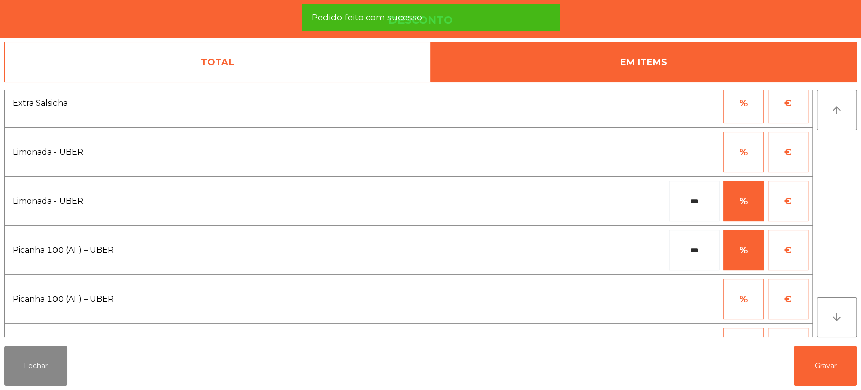
scroll to position [340, 0]
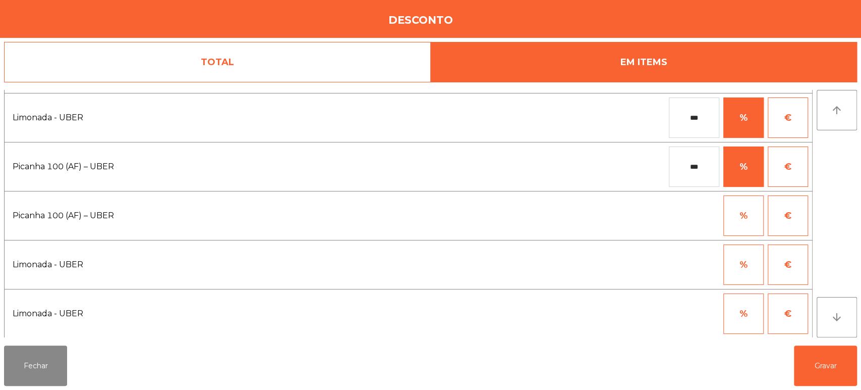
click at [748, 255] on button "%" at bounding box center [744, 264] width 40 height 40
click at [691, 262] on input "*" at bounding box center [694, 264] width 50 height 40
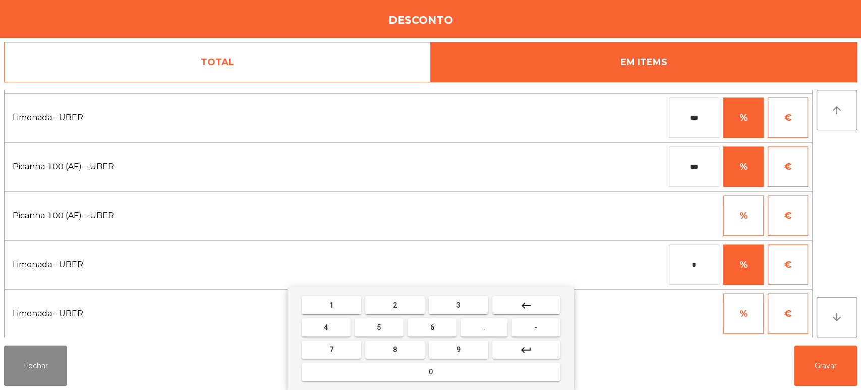
click at [344, 300] on button "1" at bounding box center [332, 305] width 60 height 18
click at [388, 382] on mat-keyboard-key "0" at bounding box center [431, 371] width 262 height 22
click at [546, 369] on button "0" at bounding box center [431, 371] width 258 height 18
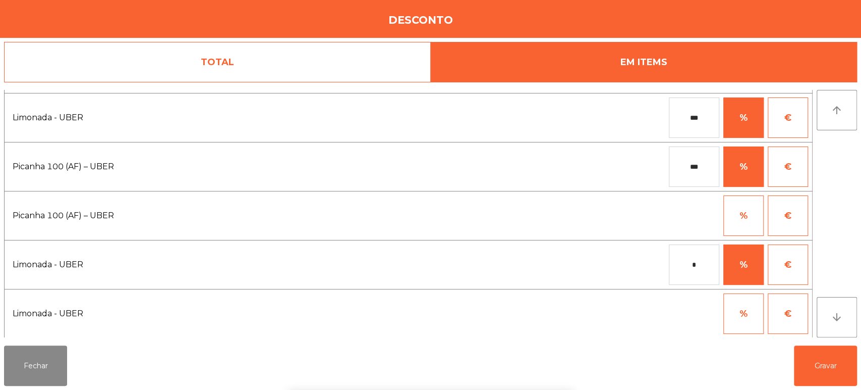
click at [828, 349] on div "1 2 3 keyboard_backspace 4 5 6 . - 7 8 9 keyboard_return 0" at bounding box center [430, 338] width 861 height 103
click at [829, 357] on div "1 2 3 keyboard_backspace 4 5 6 . - 7 8 9 keyboard_return 0" at bounding box center [430, 338] width 861 height 103
click at [827, 373] on button "Gravar" at bounding box center [825, 365] width 63 height 40
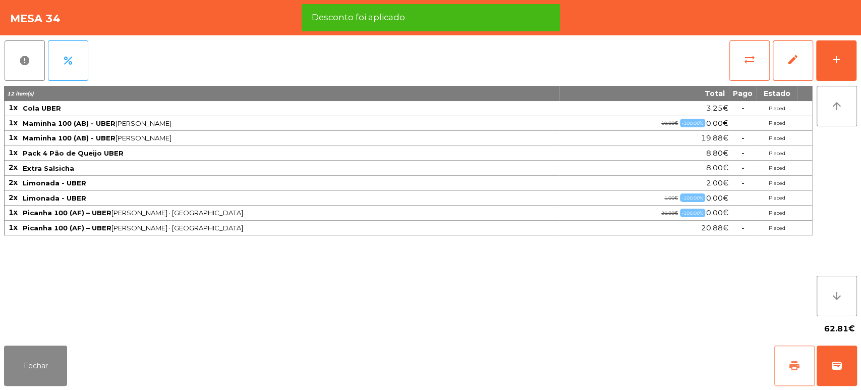
click at [792, 363] on span "print" at bounding box center [795, 365] width 12 height 12
click at [841, 359] on span "wallet" at bounding box center [837, 365] width 12 height 12
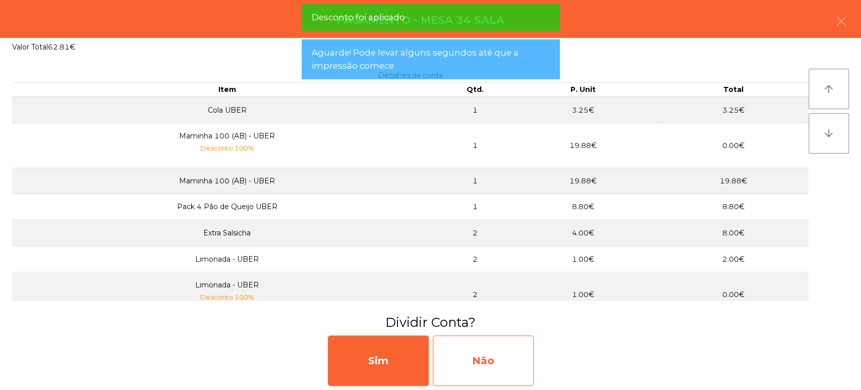
click at [510, 360] on div "Não" at bounding box center [483, 360] width 101 height 50
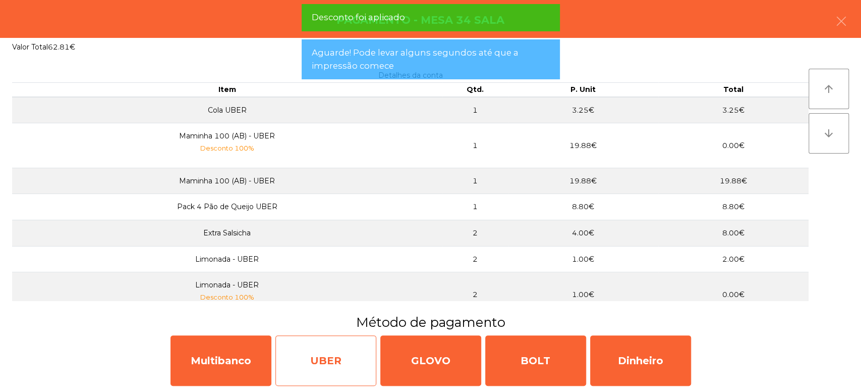
click at [347, 366] on div "UBER" at bounding box center [325, 360] width 101 height 50
select select "**"
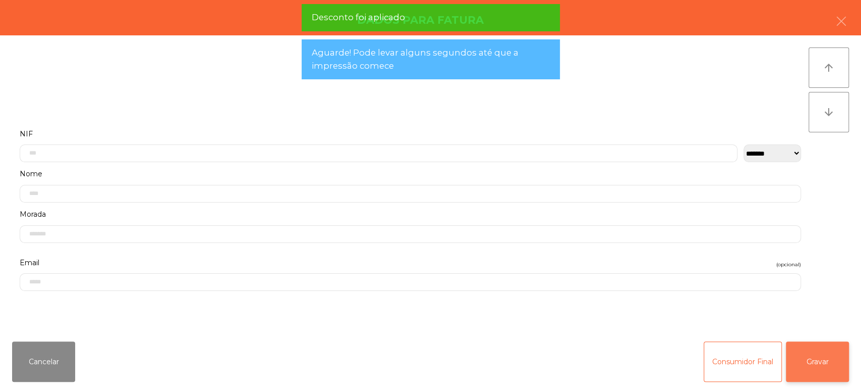
click at [831, 363] on button "Gravar" at bounding box center [817, 361] width 63 height 40
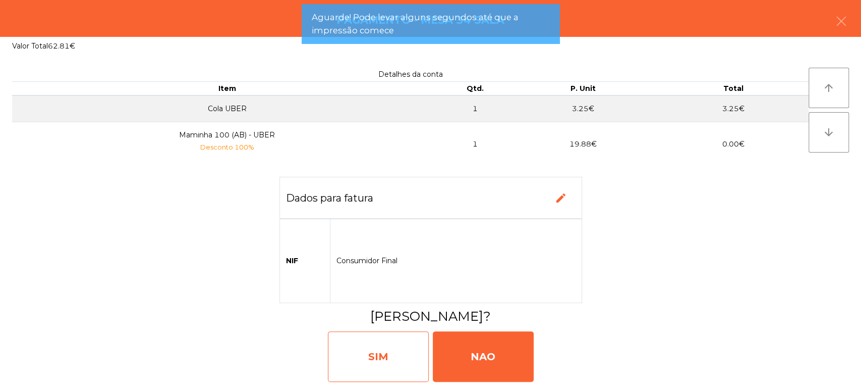
click at [407, 354] on div "SIM" at bounding box center [378, 356] width 101 height 50
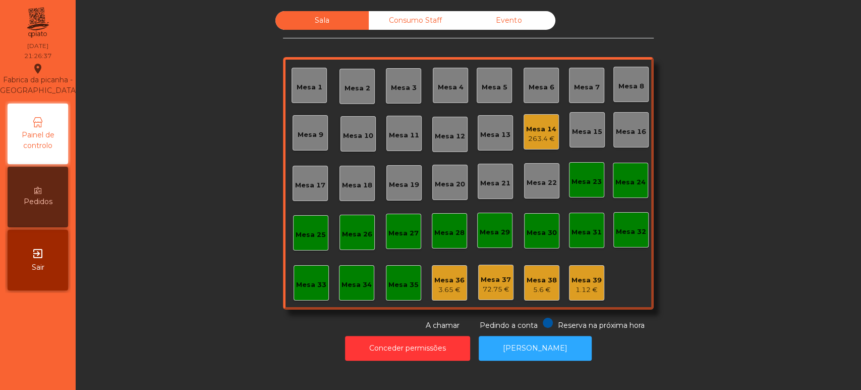
click at [586, 85] on div "Mesa 7" at bounding box center [587, 87] width 26 height 10
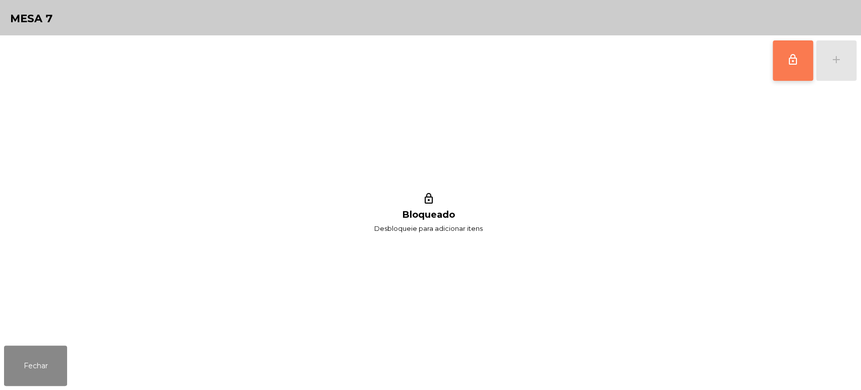
click at [793, 62] on span "lock_outline" at bounding box center [793, 59] width 12 height 12
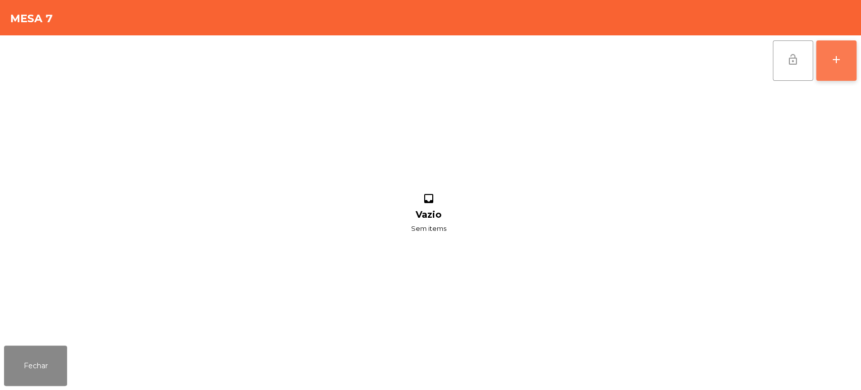
click at [826, 65] on button "add" at bounding box center [836, 60] width 40 height 40
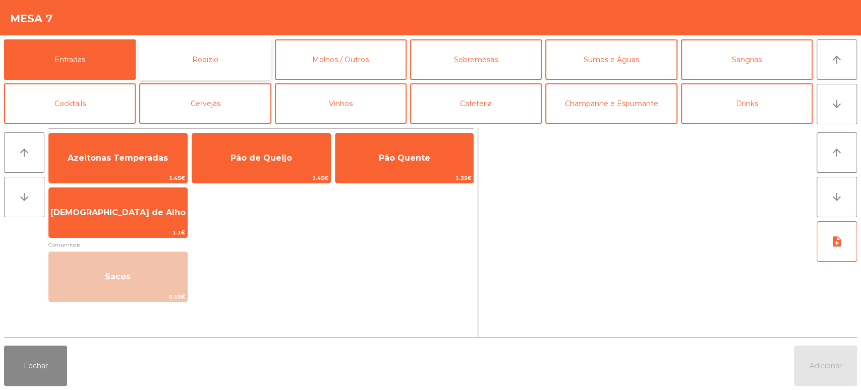
click at [190, 67] on button "Rodizio" at bounding box center [205, 59] width 132 height 40
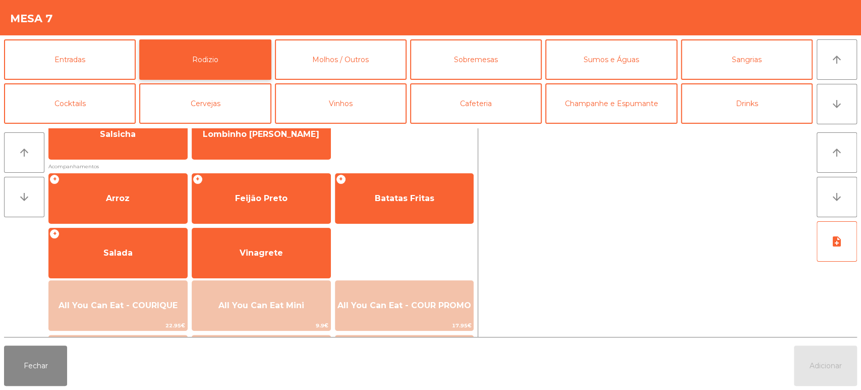
scroll to position [98, 0]
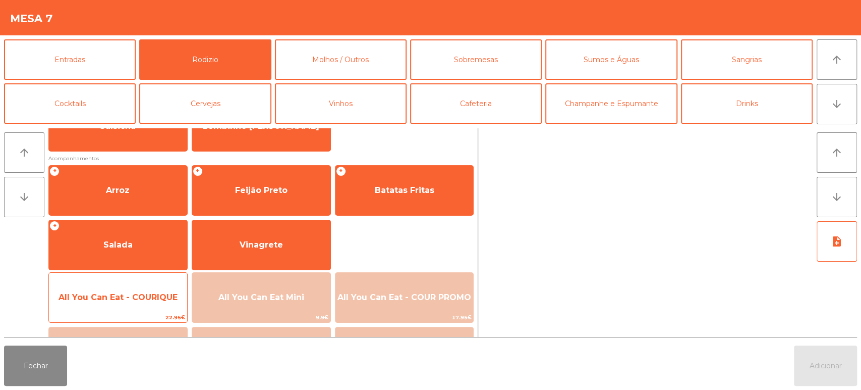
click at [114, 290] on span "All You Can Eat - COURIQUE" at bounding box center [118, 297] width 138 height 27
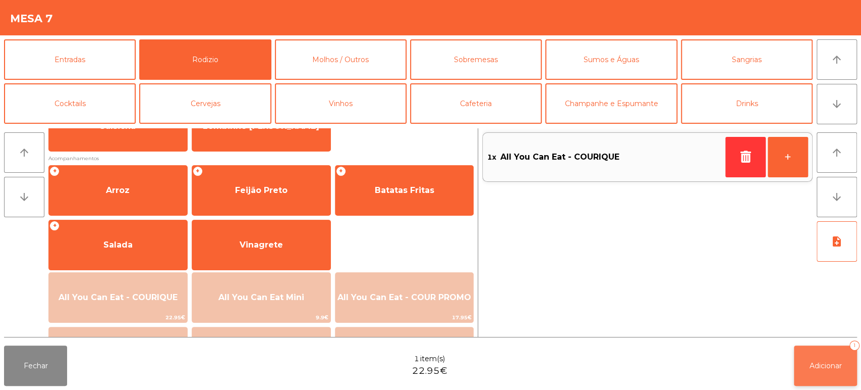
click at [834, 380] on button "Adicionar 1" at bounding box center [825, 365] width 63 height 40
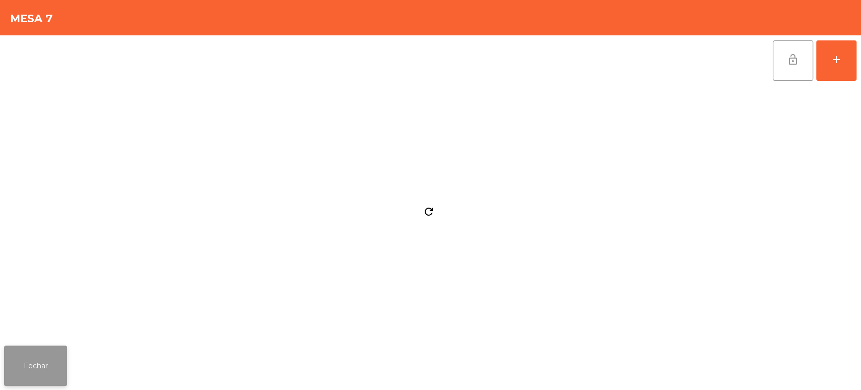
click at [50, 363] on button "Fechar" at bounding box center [35, 365] width 63 height 40
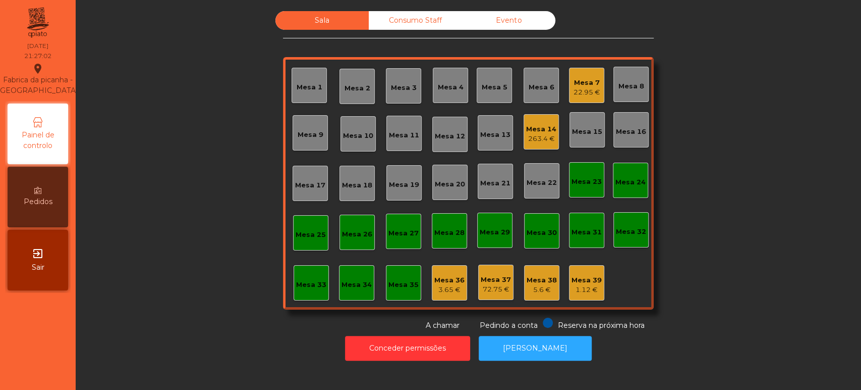
click at [637, 97] on div "Mesa 8" at bounding box center [631, 84] width 35 height 35
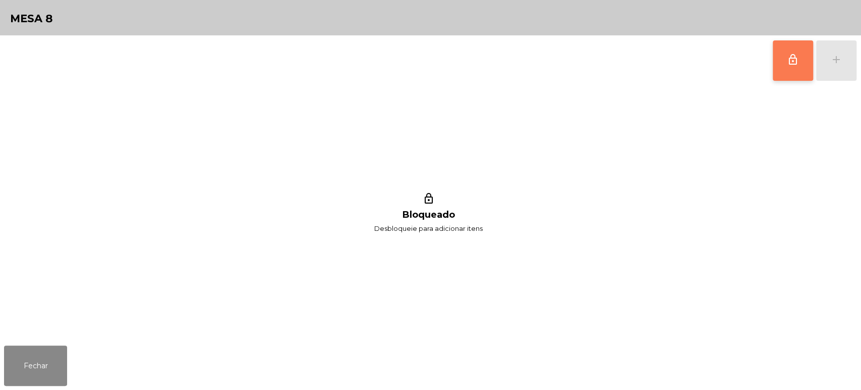
click at [795, 61] on span "lock_outline" at bounding box center [793, 59] width 12 height 12
click at [831, 68] on button "add" at bounding box center [836, 60] width 40 height 40
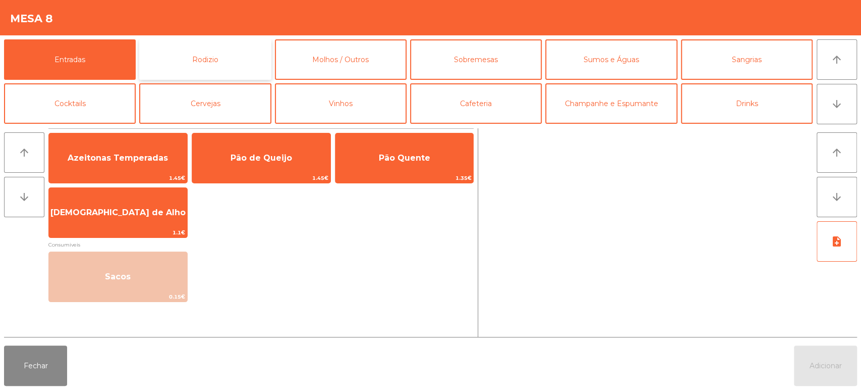
click at [184, 75] on button "Rodizio" at bounding box center [205, 59] width 132 height 40
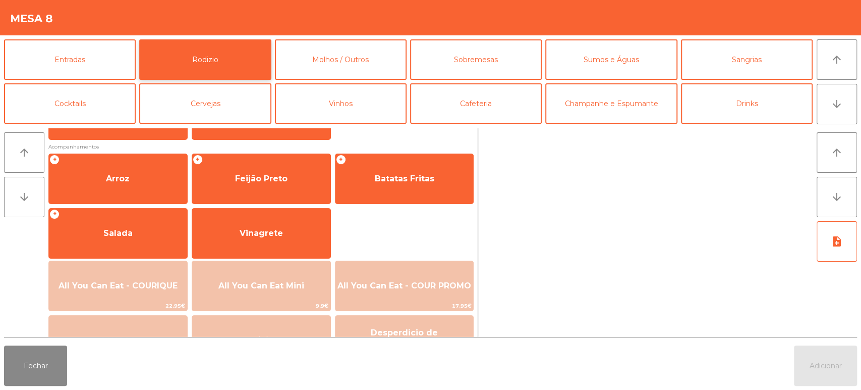
scroll to position [117, 0]
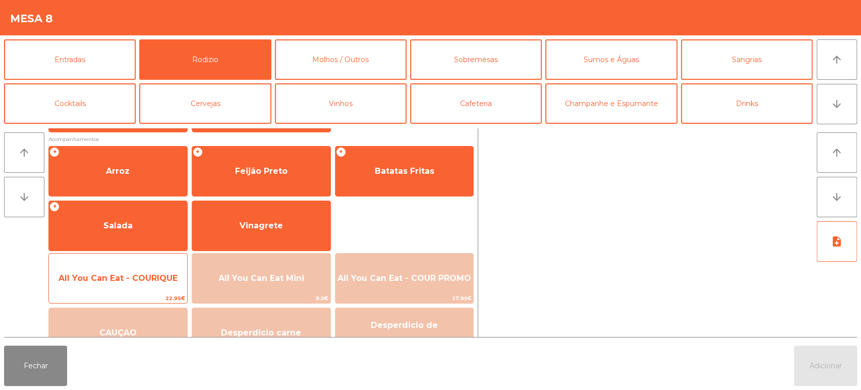
click at [141, 280] on span "All You Can Eat - COURIQUE" at bounding box center [118, 278] width 119 height 10
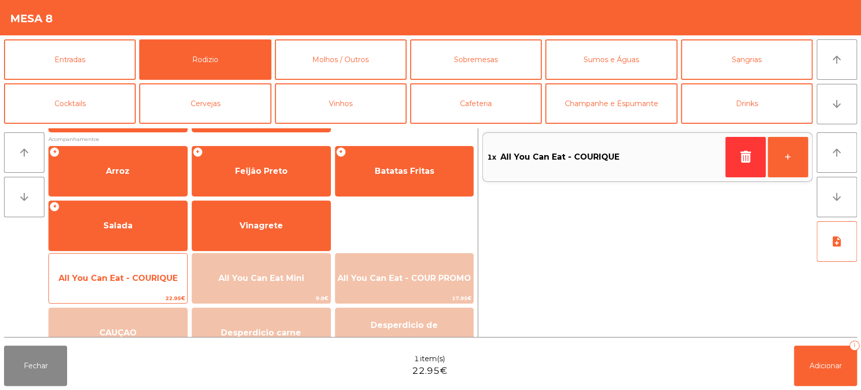
click at [143, 283] on span "All You Can Eat - COURIQUE" at bounding box center [118, 277] width 138 height 27
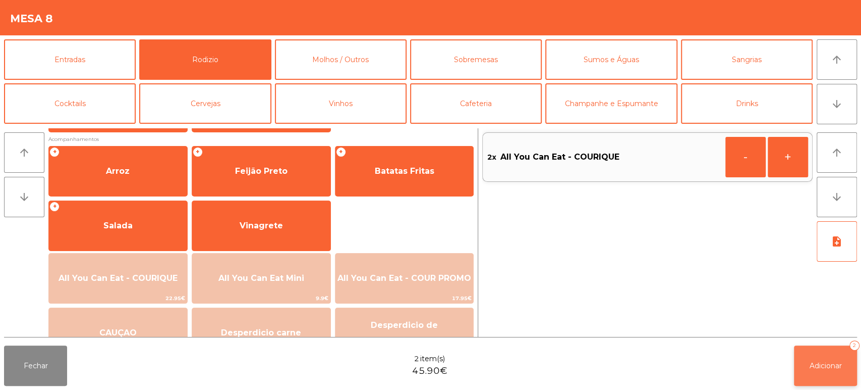
click at [803, 360] on button "Adicionar 2" at bounding box center [825, 365] width 63 height 40
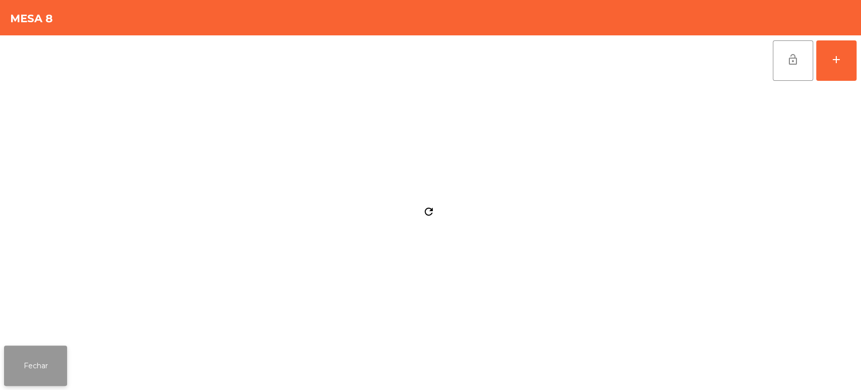
click at [55, 348] on button "Fechar" at bounding box center [35, 365] width 63 height 40
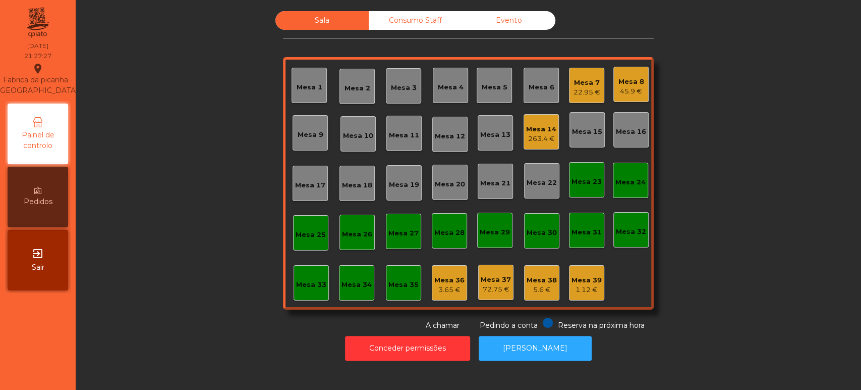
click at [534, 101] on div "Mesa 6" at bounding box center [541, 85] width 35 height 35
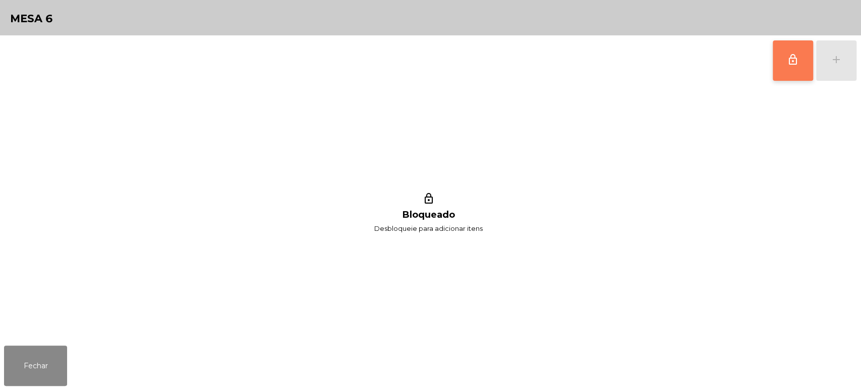
click at [786, 67] on button "lock_outline" at bounding box center [793, 60] width 40 height 40
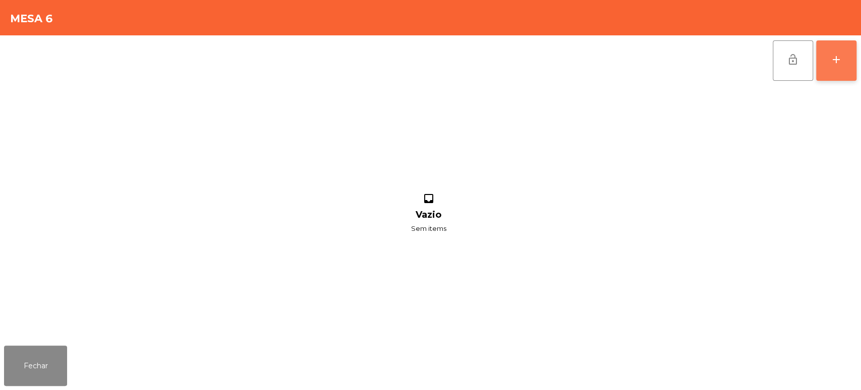
click at [829, 54] on button "add" at bounding box center [836, 60] width 40 height 40
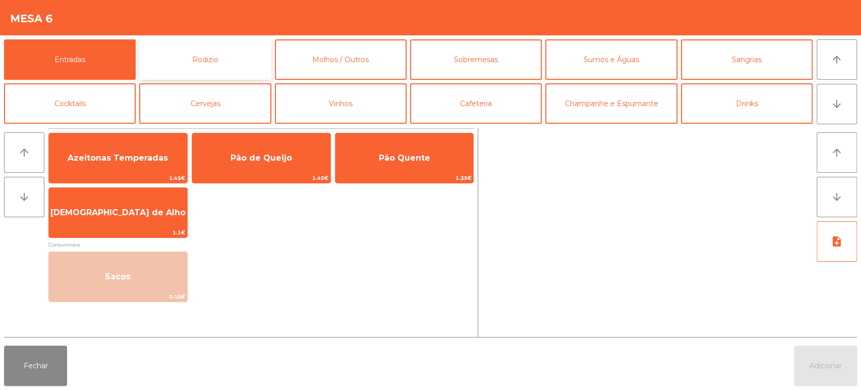
click at [179, 77] on button "Rodizio" at bounding box center [205, 59] width 132 height 40
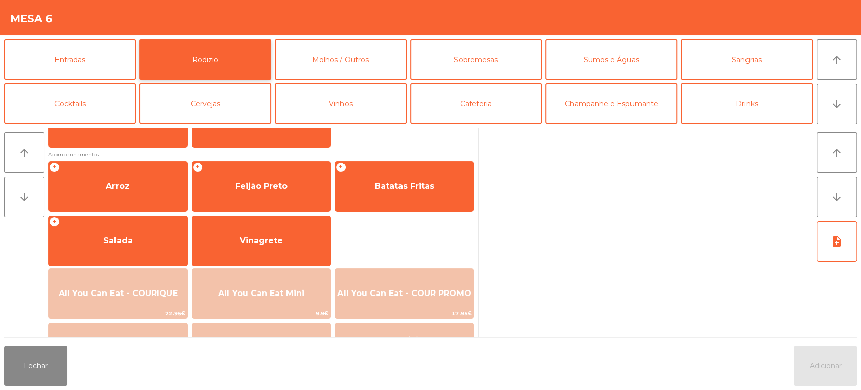
scroll to position [117, 0]
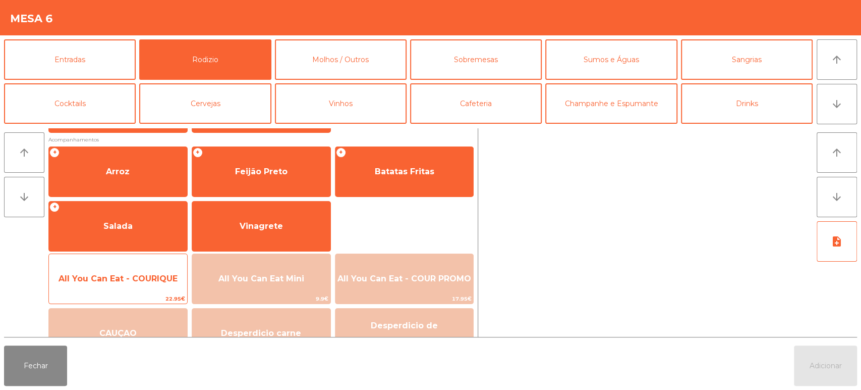
click at [134, 265] on span "All You Can Eat - COURIQUE" at bounding box center [118, 278] width 138 height 27
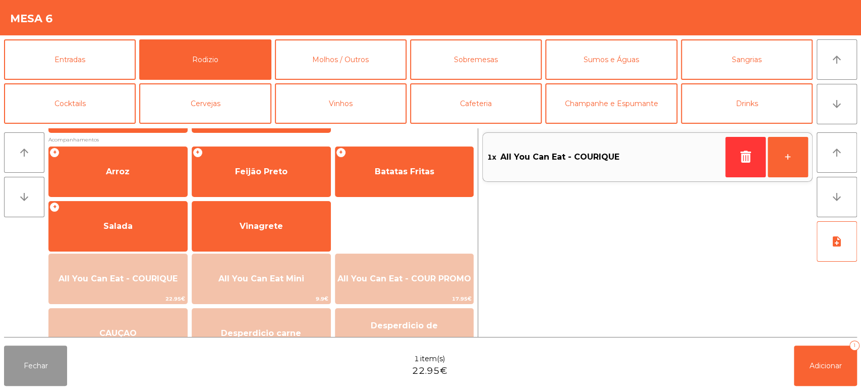
click at [46, 364] on button "Fechar" at bounding box center [35, 365] width 63 height 40
click at [48, 358] on button "Fechar" at bounding box center [35, 365] width 63 height 40
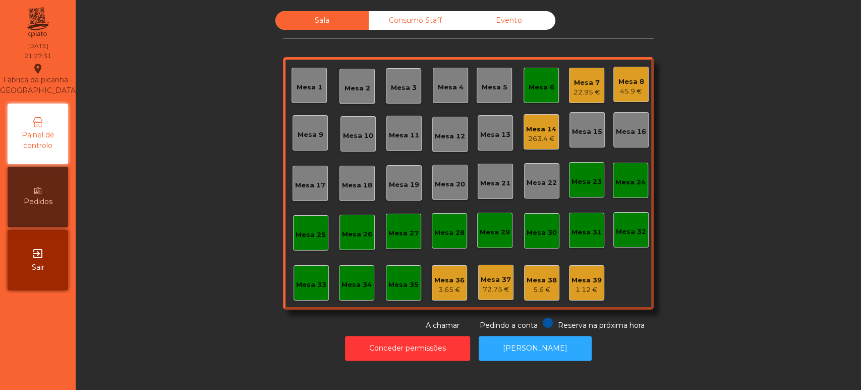
click at [592, 86] on div "Mesa 7" at bounding box center [587, 83] width 27 height 10
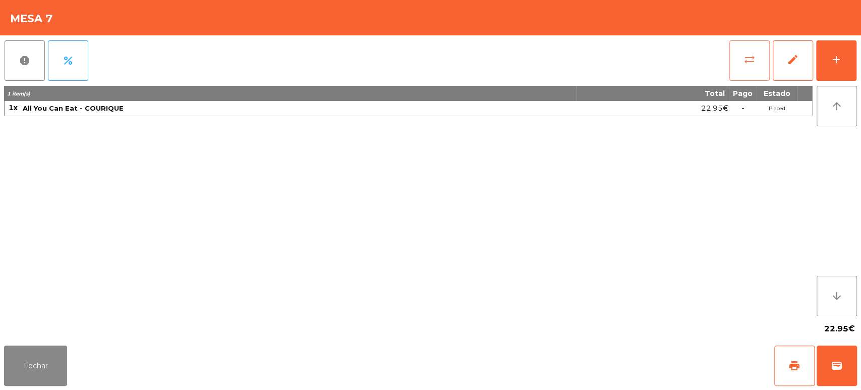
click at [748, 65] on button "sync_alt" at bounding box center [750, 60] width 40 height 40
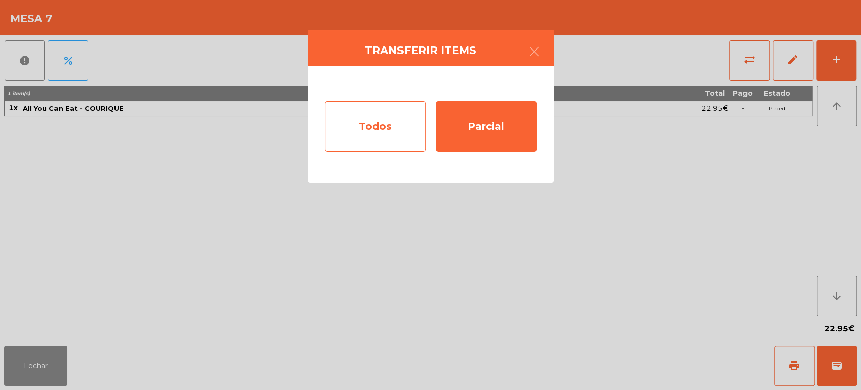
click at [372, 135] on div "Todos" at bounding box center [375, 126] width 101 height 50
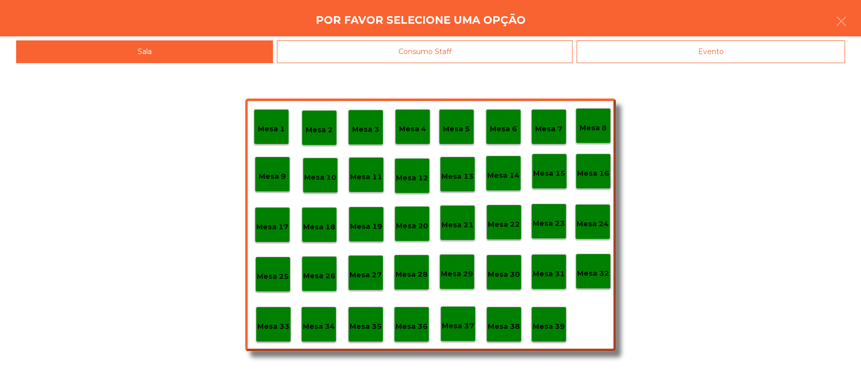
click at [511, 128] on p "Mesa 6" at bounding box center [503, 129] width 27 height 12
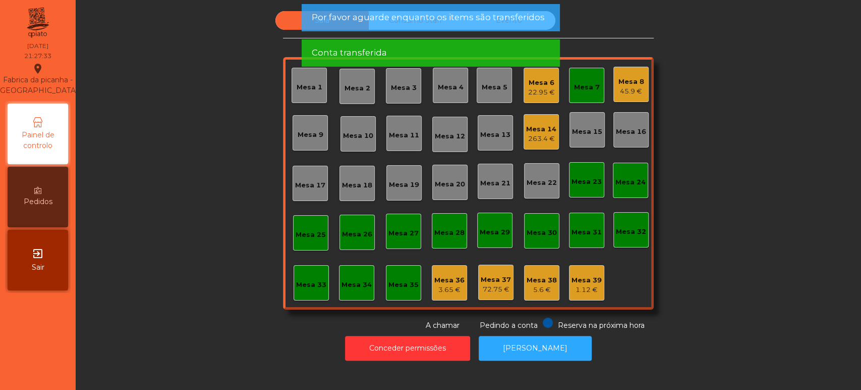
click at [582, 81] on div "Mesa 7" at bounding box center [587, 85] width 26 height 14
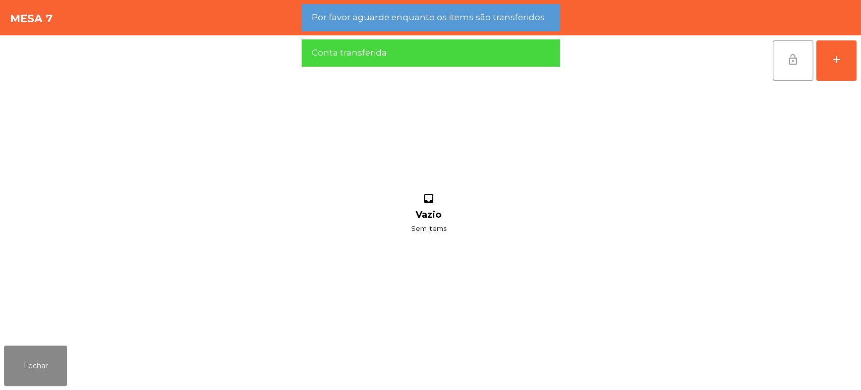
click at [804, 55] on button "lock_open" at bounding box center [793, 60] width 40 height 40
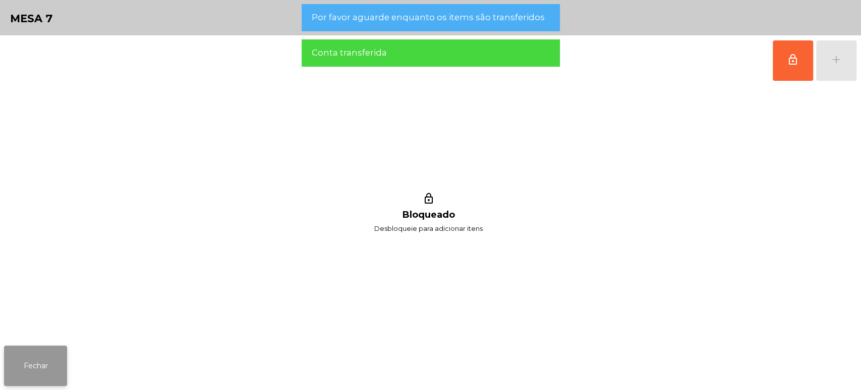
click at [56, 369] on button "Fechar" at bounding box center [35, 365] width 63 height 40
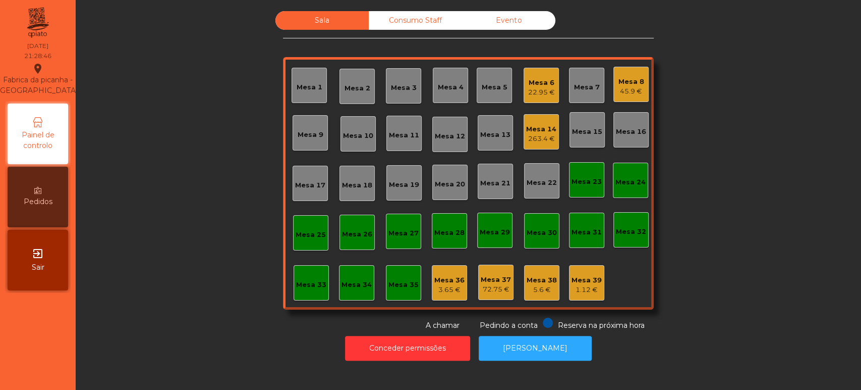
click at [306, 181] on div "Mesa 17" at bounding box center [310, 185] width 30 height 10
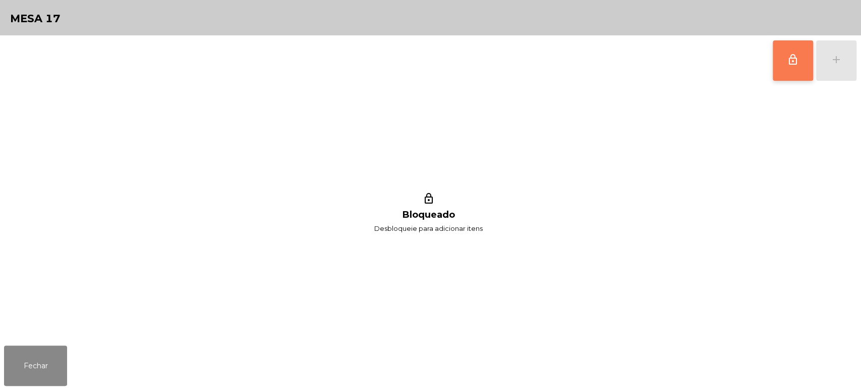
click at [776, 62] on button "lock_outline" at bounding box center [793, 60] width 40 height 40
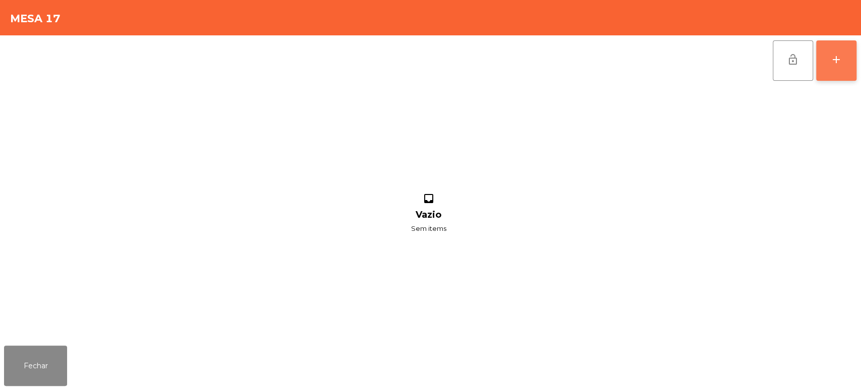
click at [843, 68] on button "add" at bounding box center [836, 60] width 40 height 40
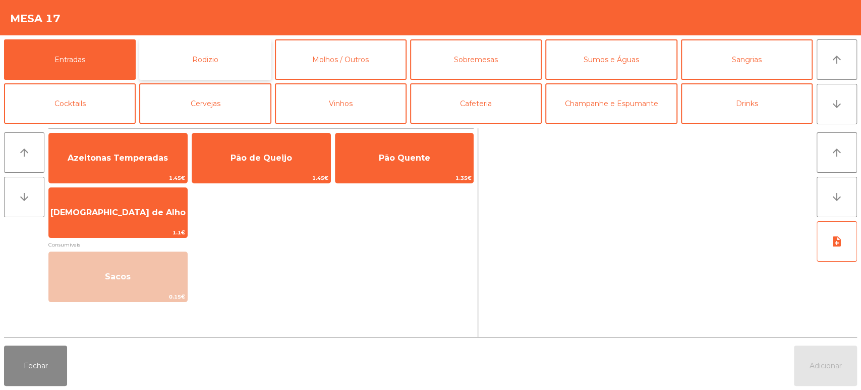
click at [214, 48] on button "Rodizio" at bounding box center [205, 59] width 132 height 40
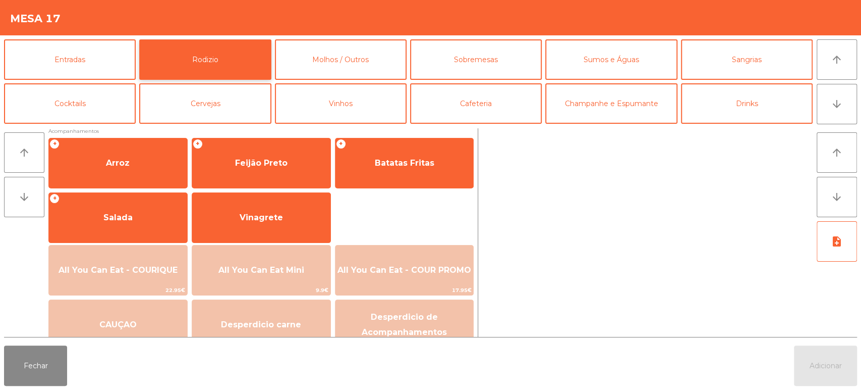
scroll to position [142, 0]
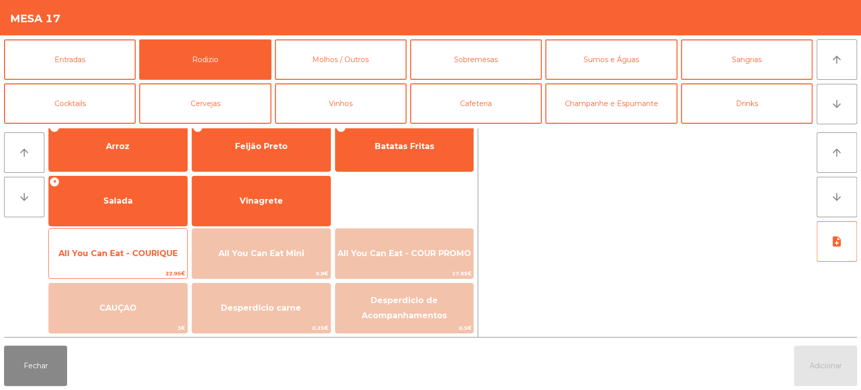
click at [155, 238] on div "All You Can Eat - COURIQUE 22.95€" at bounding box center [117, 253] width 139 height 50
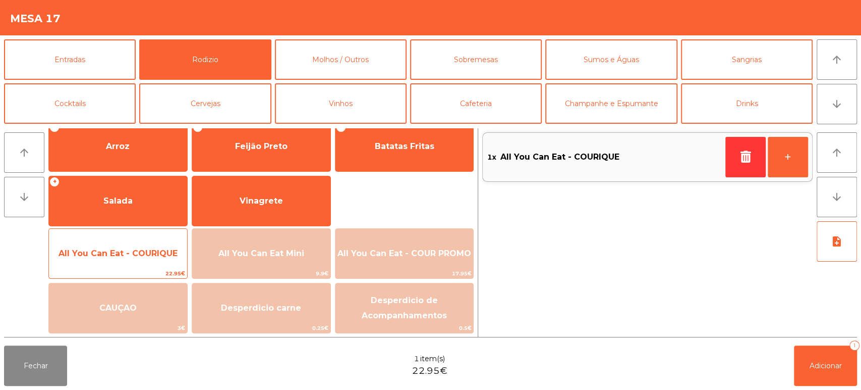
click at [155, 250] on span "All You Can Eat - COURIQUE" at bounding box center [118, 253] width 119 height 10
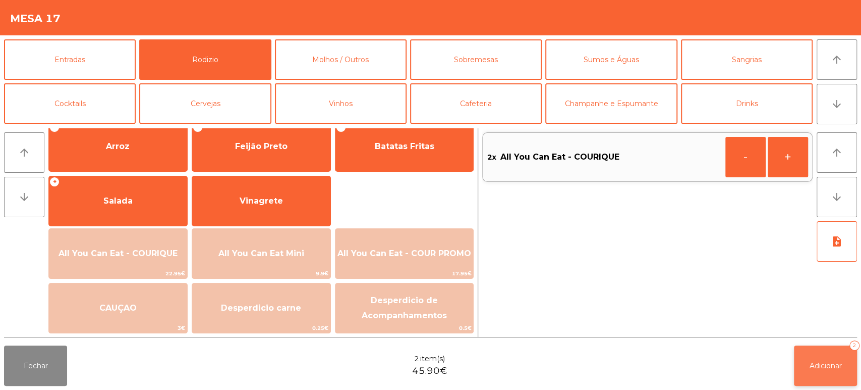
click at [829, 349] on button "Adicionar 2" at bounding box center [825, 365] width 63 height 40
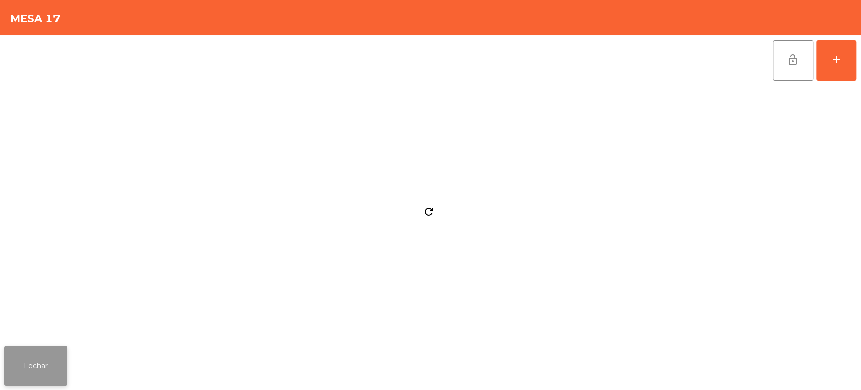
click at [66, 349] on button "Fechar" at bounding box center [35, 365] width 63 height 40
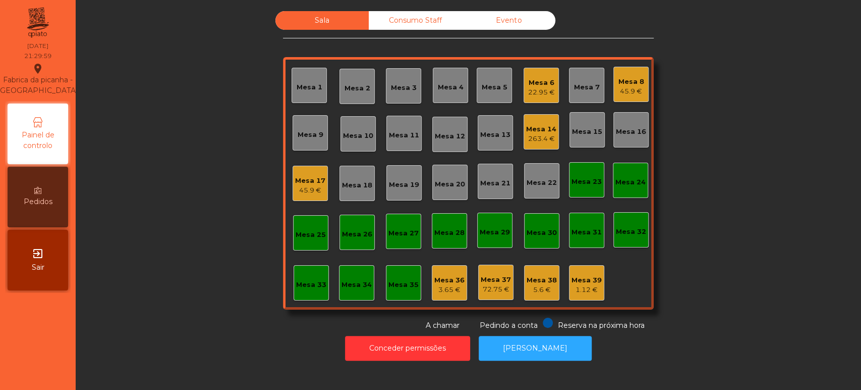
click at [298, 177] on div "Mesa 17" at bounding box center [310, 181] width 30 height 10
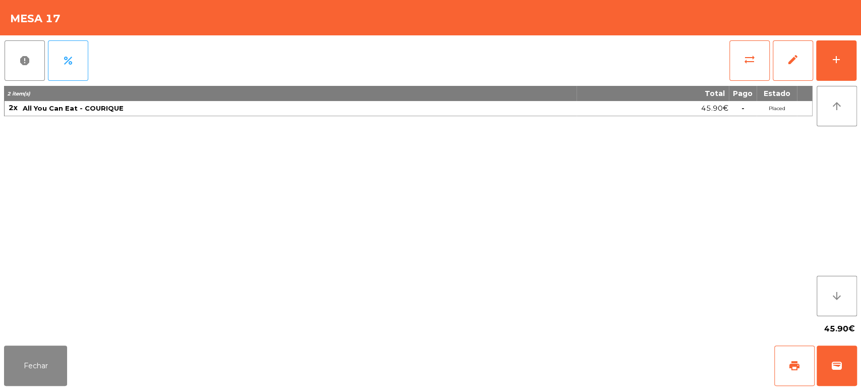
click at [701, 233] on div "2 item(s) Total Pago Estado 2x All You Can Eat - COURIQUE 45.90€ - Placed" at bounding box center [408, 201] width 809 height 230
click at [26, 371] on button "Fechar" at bounding box center [35, 365] width 63 height 40
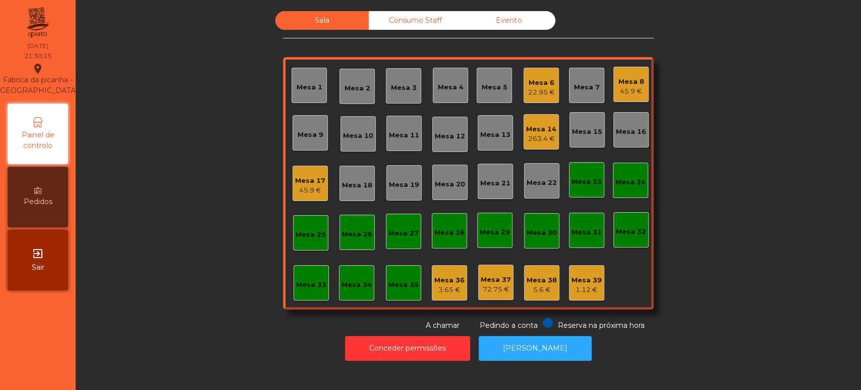
click at [536, 80] on div "Mesa 6" at bounding box center [541, 83] width 27 height 10
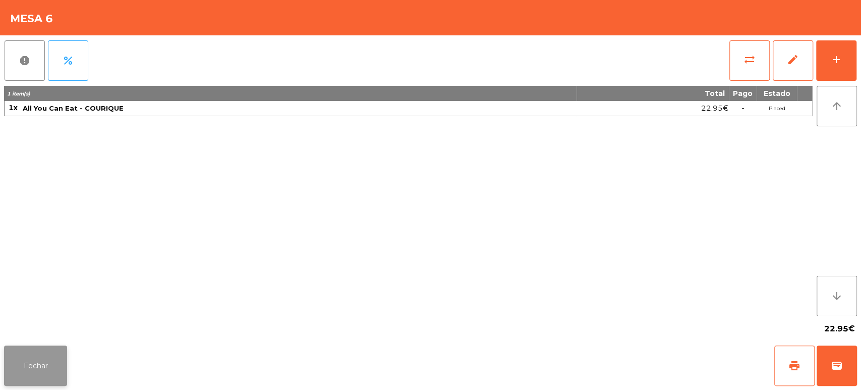
click at [48, 357] on button "Fechar" at bounding box center [35, 365] width 63 height 40
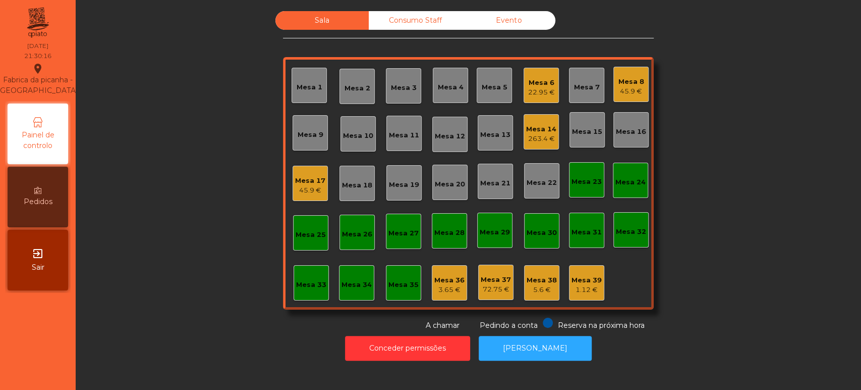
click at [635, 87] on div "45.9 €" at bounding box center [632, 91] width 26 height 10
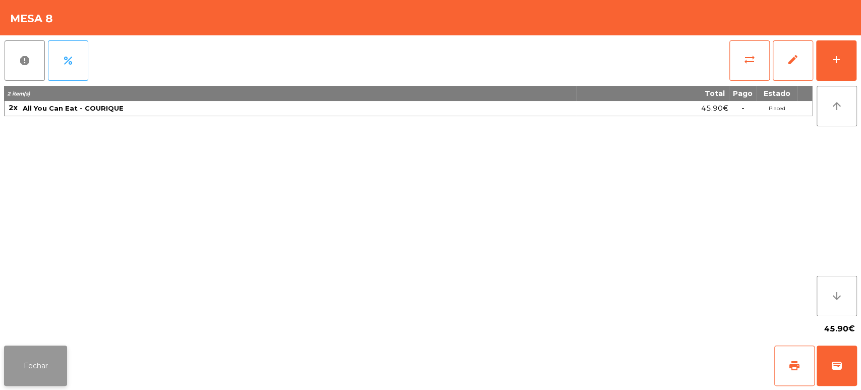
click at [49, 346] on button "Fechar" at bounding box center [35, 365] width 63 height 40
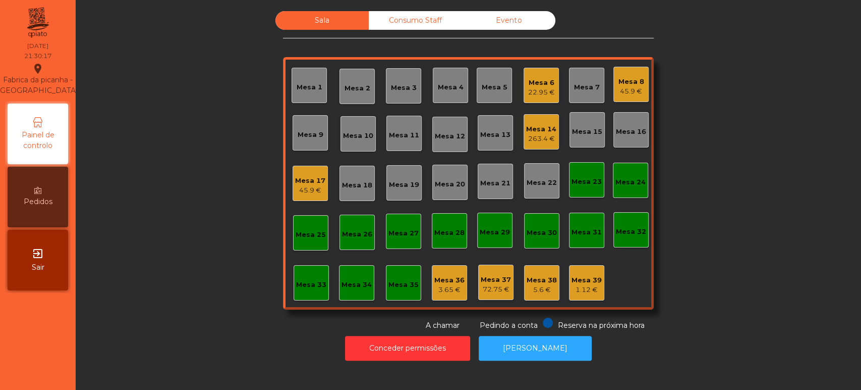
click at [545, 145] on div "Mesa 14 263.4 €" at bounding box center [541, 131] width 35 height 35
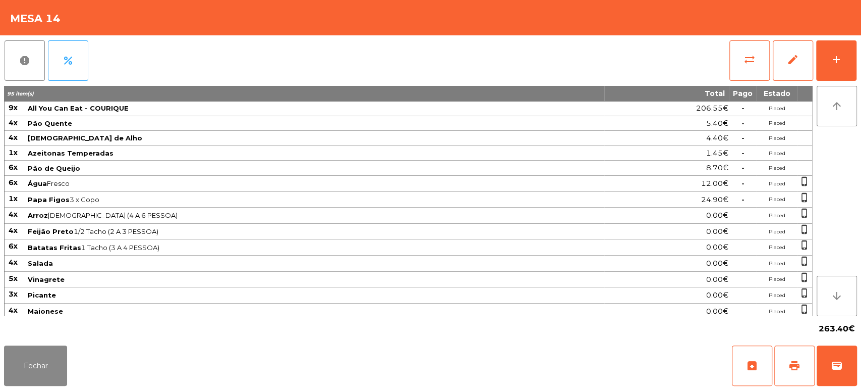
scroll to position [123, 0]
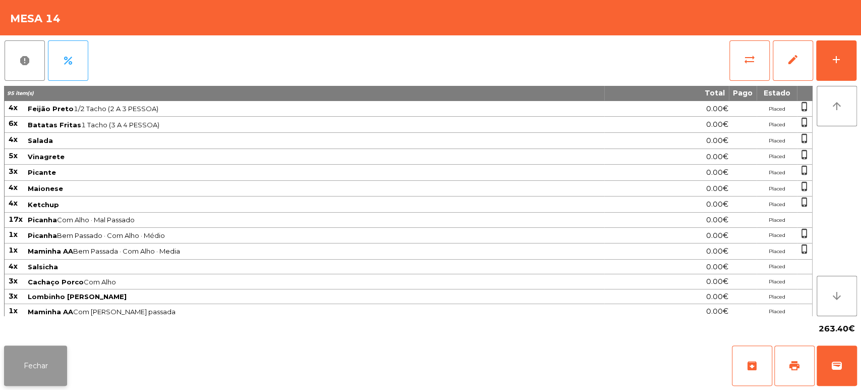
click at [55, 366] on button "Fechar" at bounding box center [35, 365] width 63 height 40
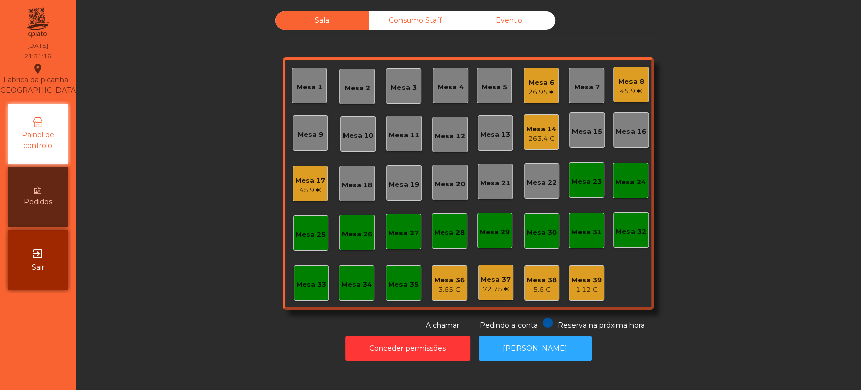
click at [541, 92] on div "26.95 €" at bounding box center [541, 92] width 27 height 10
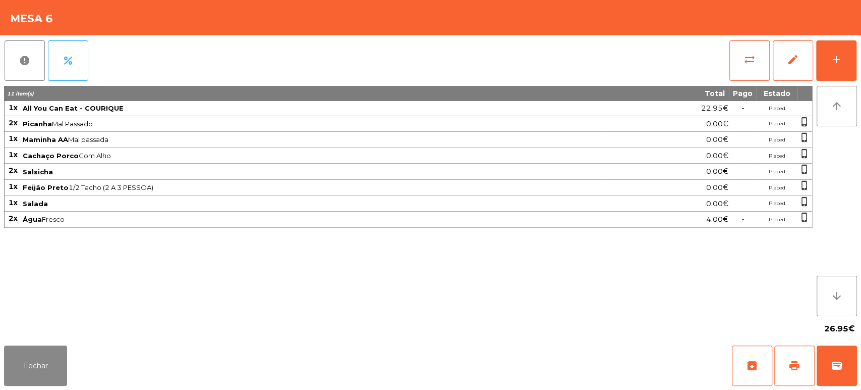
click at [439, 170] on span "Salsicha" at bounding box center [313, 172] width 581 height 8
click at [42, 367] on button "Fechar" at bounding box center [35, 365] width 63 height 40
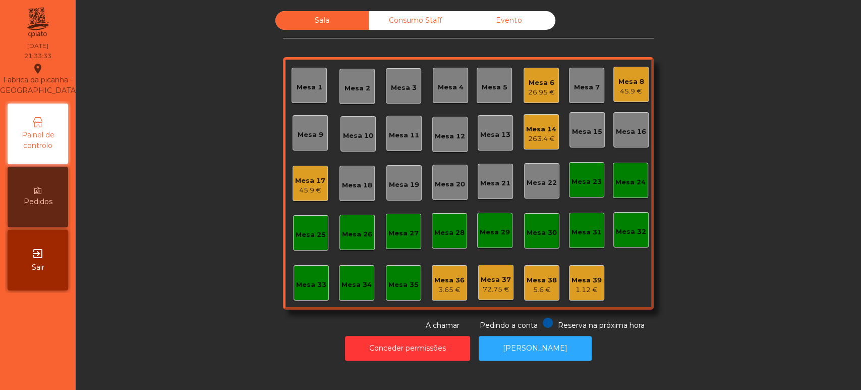
click at [448, 281] on div "Mesa 36" at bounding box center [449, 280] width 30 height 10
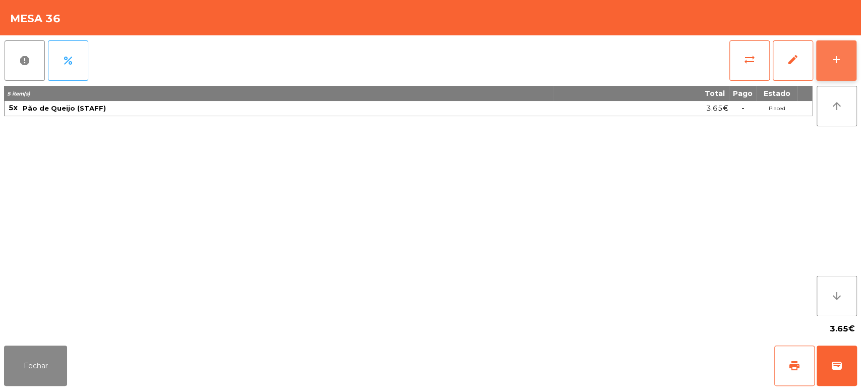
click at [854, 59] on button "add" at bounding box center [836, 60] width 40 height 40
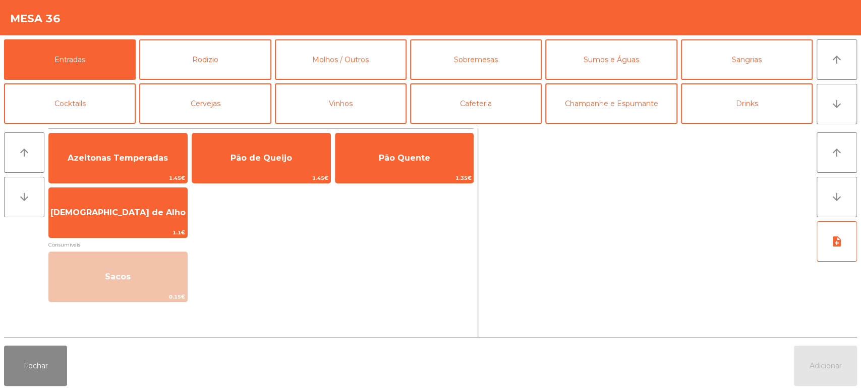
scroll to position [89, 0]
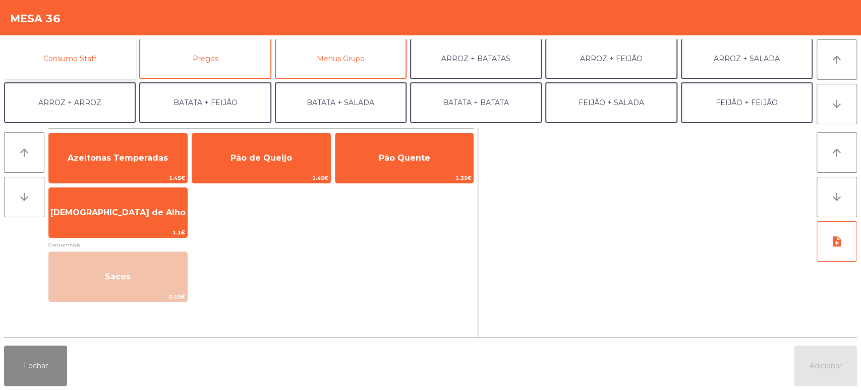
click at [103, 59] on button "Consumo Staff" at bounding box center [70, 58] width 132 height 40
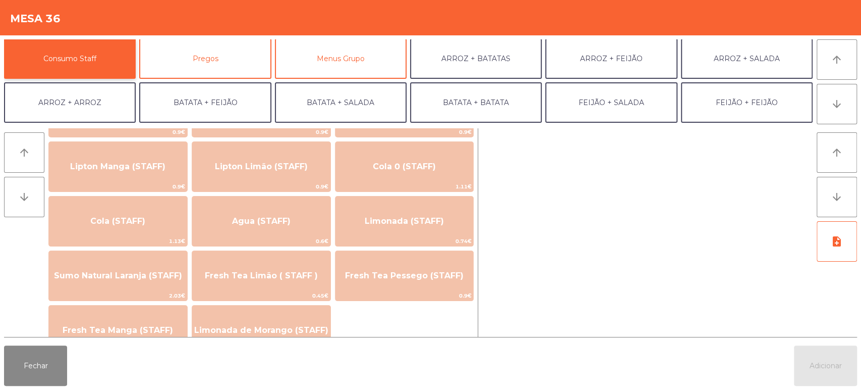
scroll to position [174, 0]
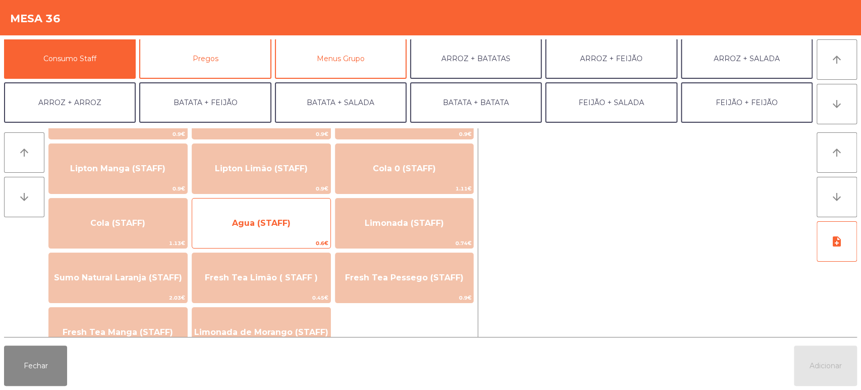
click at [286, 224] on span "Agua (STAFF)" at bounding box center [261, 223] width 59 height 10
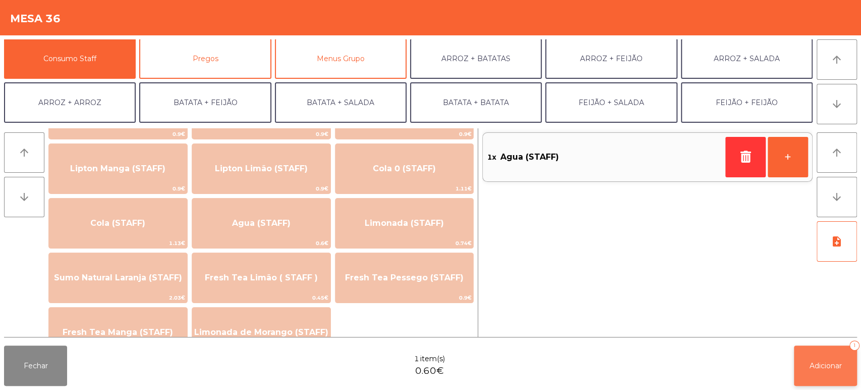
click at [816, 366] on span "Adicionar" at bounding box center [826, 365] width 32 height 9
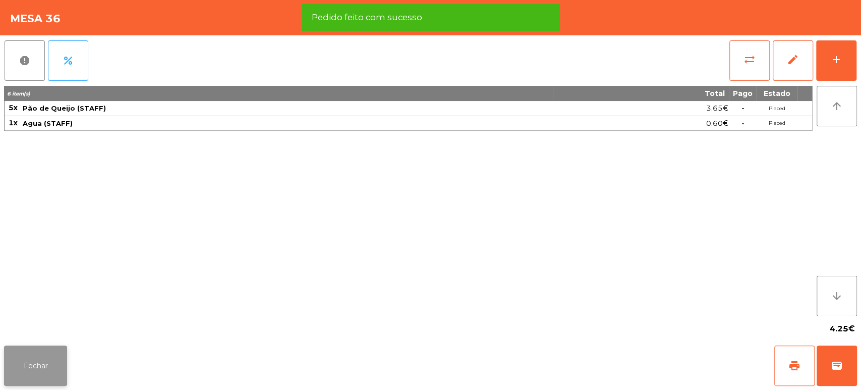
click at [29, 371] on button "Fechar" at bounding box center [35, 365] width 63 height 40
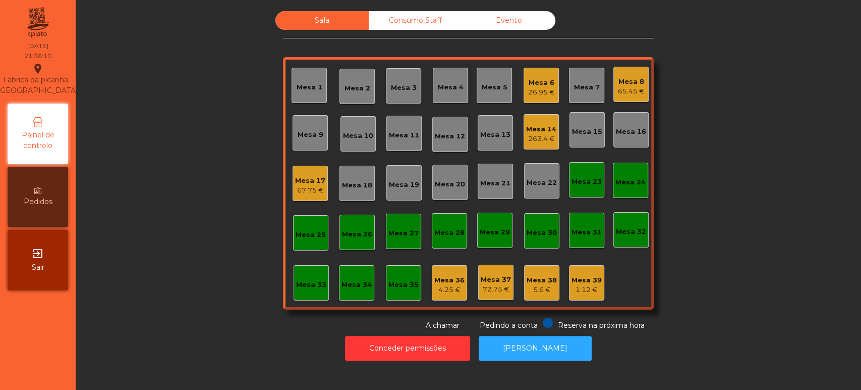
click at [308, 190] on div "67.75 €" at bounding box center [310, 190] width 30 height 10
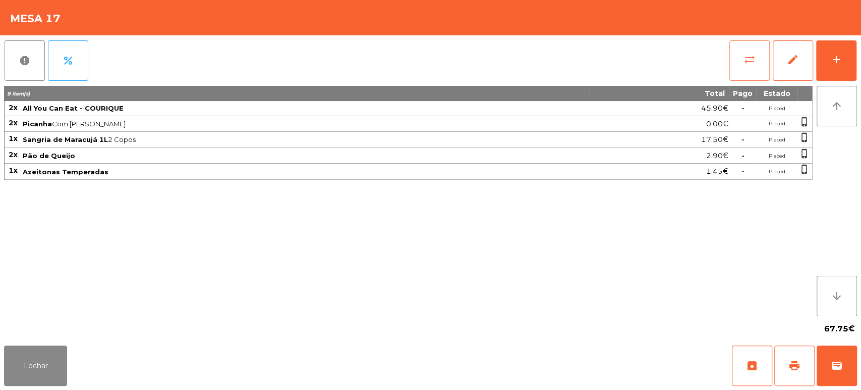
click at [744, 63] on span "sync_alt" at bounding box center [750, 59] width 12 height 12
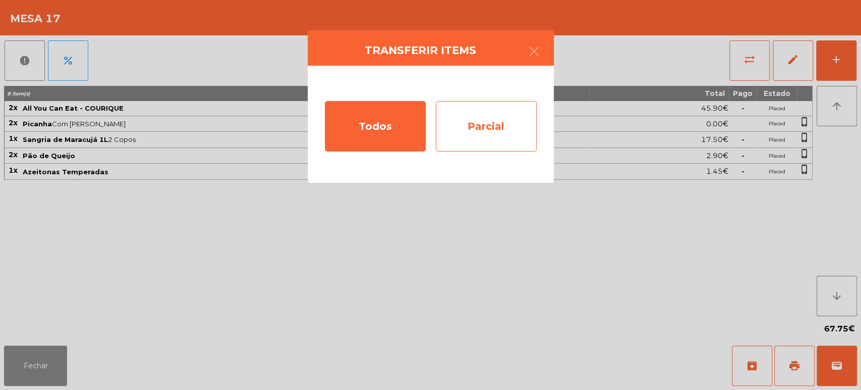
click at [459, 133] on div "Parcial" at bounding box center [486, 126] width 101 height 50
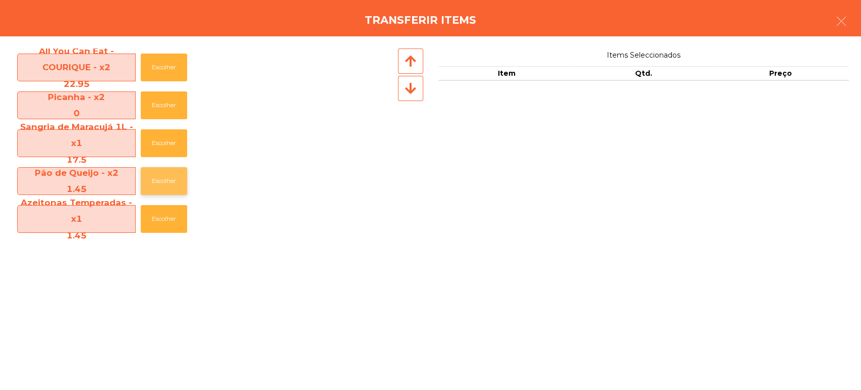
click at [159, 186] on button "Escolher" at bounding box center [164, 181] width 46 height 28
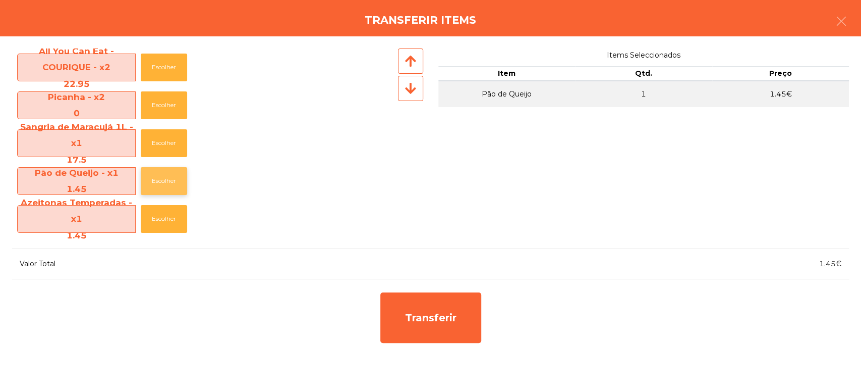
click at [157, 182] on button "Escolher" at bounding box center [164, 181] width 46 height 28
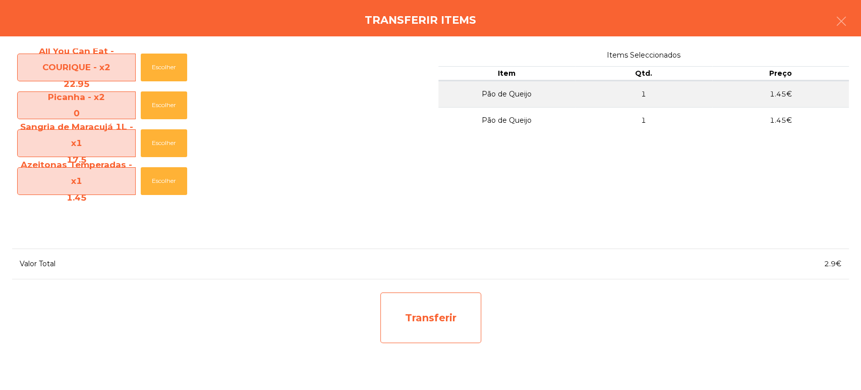
click at [430, 303] on div "Transferir" at bounding box center [430, 317] width 101 height 50
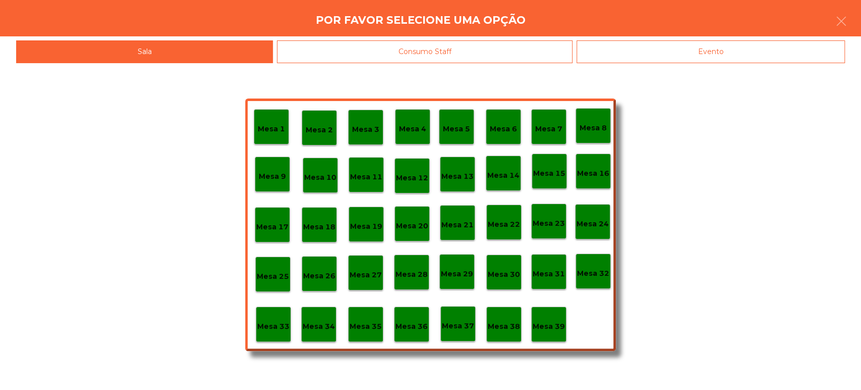
click at [454, 325] on p "Mesa 37" at bounding box center [458, 326] width 32 height 12
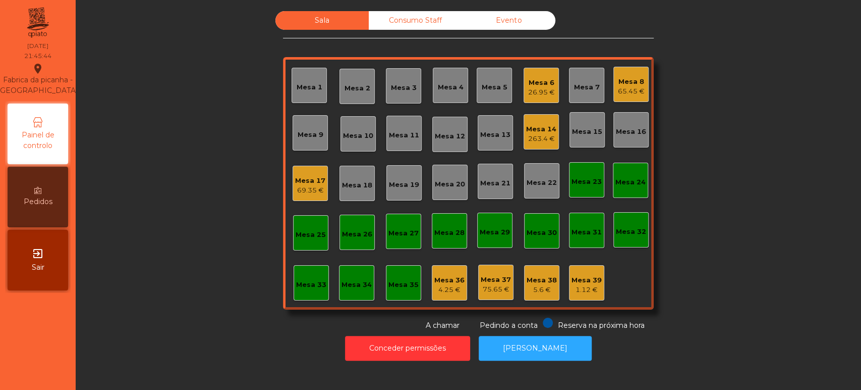
click at [630, 83] on div "Mesa 8" at bounding box center [631, 82] width 27 height 10
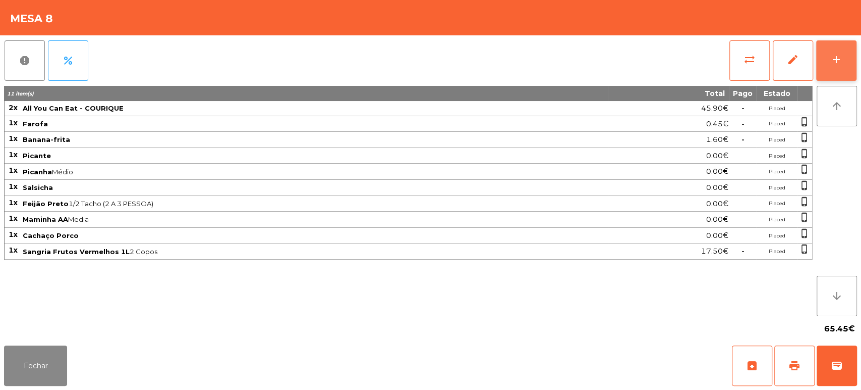
click at [835, 53] on div "add" at bounding box center [836, 59] width 12 height 12
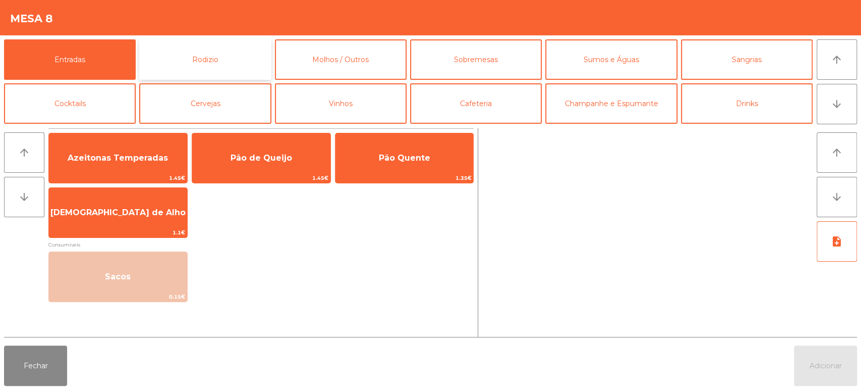
click at [229, 61] on button "Rodizio" at bounding box center [205, 59] width 132 height 40
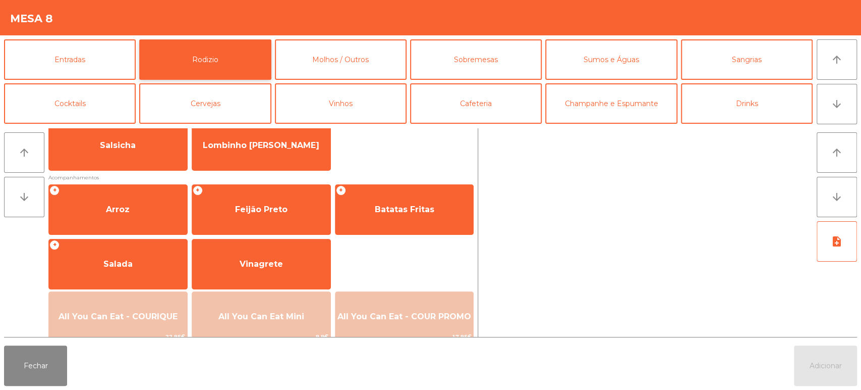
scroll to position [83, 0]
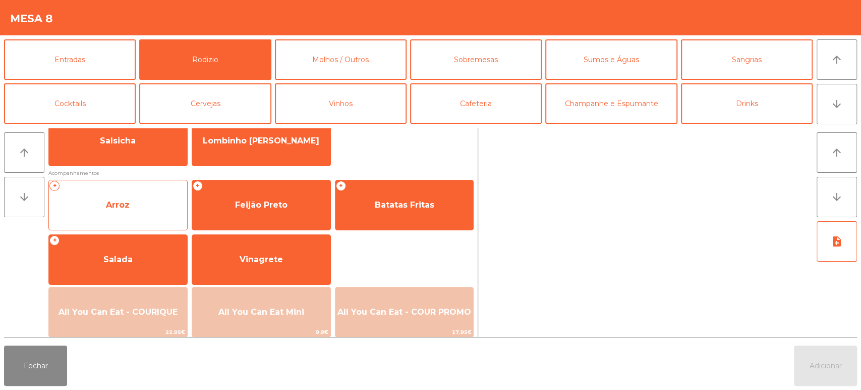
click at [152, 213] on span "Arroz" at bounding box center [118, 204] width 138 height 27
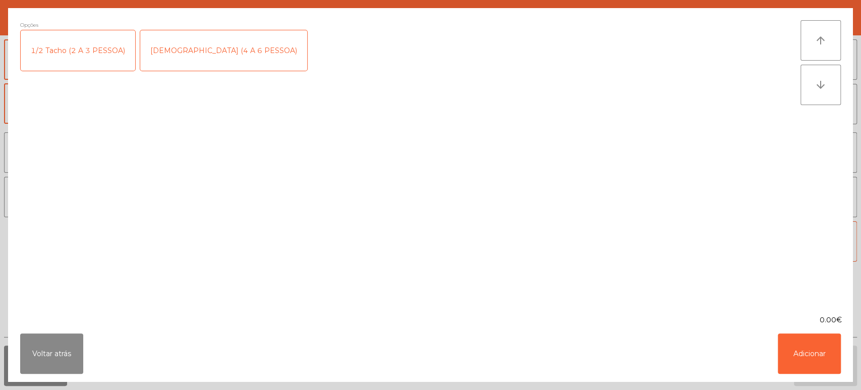
click at [198, 49] on div "[DEMOGRAPHIC_DATA] (4 A 6 PESSOA)" at bounding box center [223, 50] width 167 height 40
click at [76, 52] on div "1/2 Tacho (2 A 3 PESSOA)" at bounding box center [78, 50] width 115 height 40
click at [193, 43] on div "[DEMOGRAPHIC_DATA] (4 A 6 PESSOA)" at bounding box center [223, 50] width 167 height 40
click at [813, 352] on button "Adicionar" at bounding box center [809, 353] width 63 height 40
click at [814, 360] on button "Adicionar" at bounding box center [825, 365] width 63 height 40
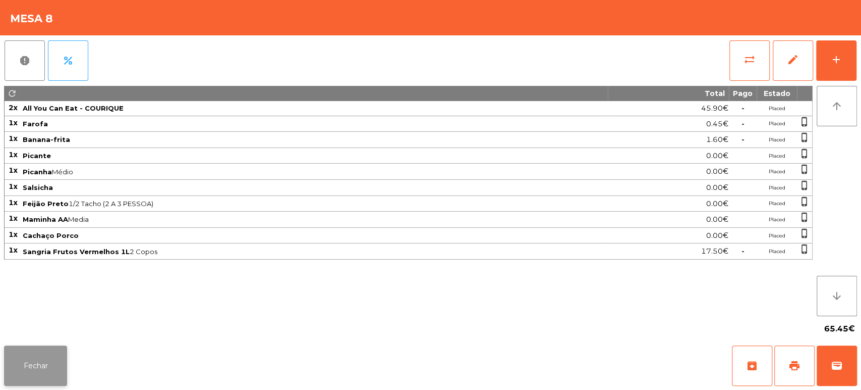
click at [27, 358] on button "Fechar" at bounding box center [35, 365] width 63 height 40
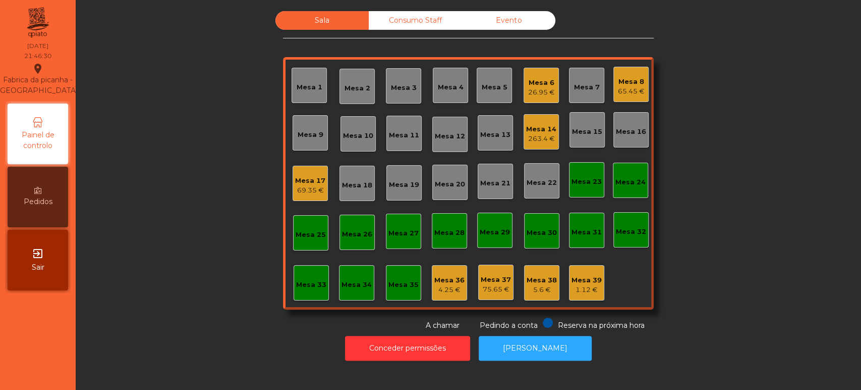
click at [321, 271] on div "Mesa 33" at bounding box center [311, 282] width 35 height 35
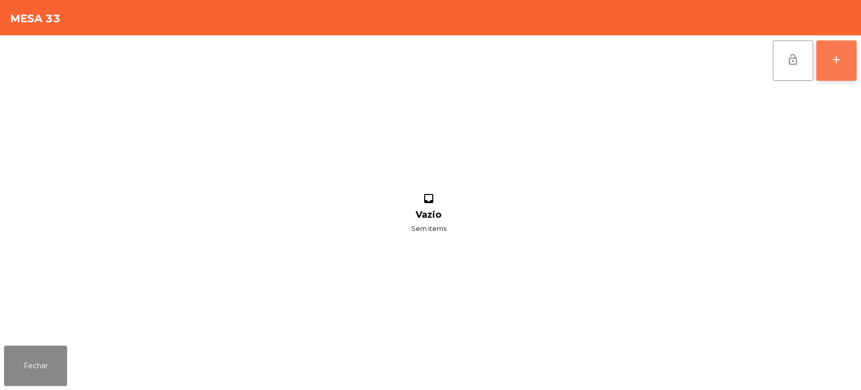
click at [832, 61] on div "add" at bounding box center [836, 59] width 12 height 12
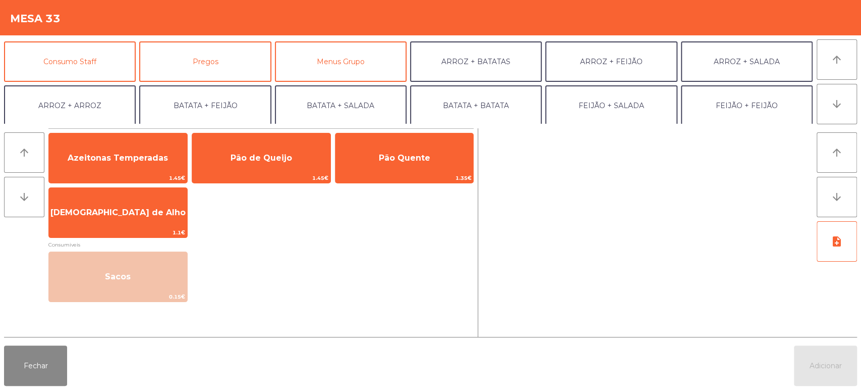
scroll to position [87, 0]
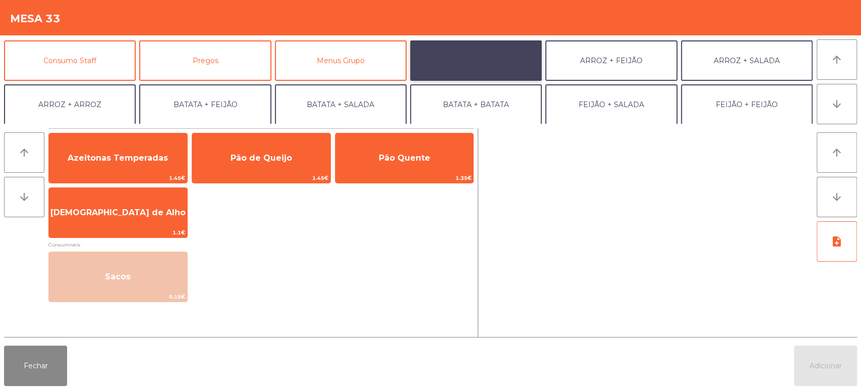
click at [502, 63] on button "ARROZ + BATATAS" at bounding box center [476, 60] width 132 height 40
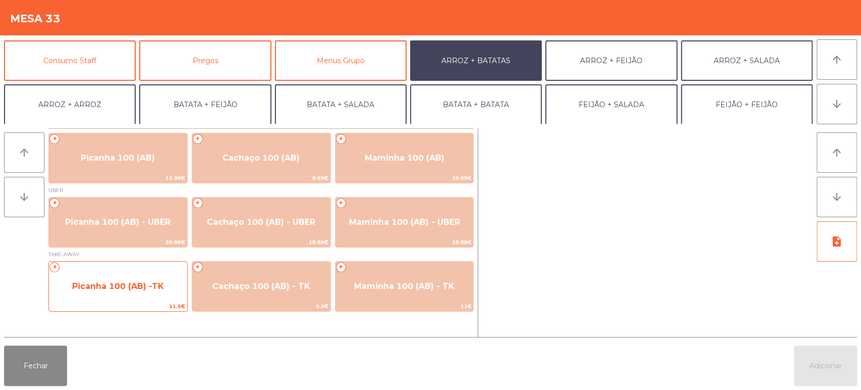
click at [155, 282] on span "Picanha 100 (AB) -TK" at bounding box center [118, 286] width 92 height 10
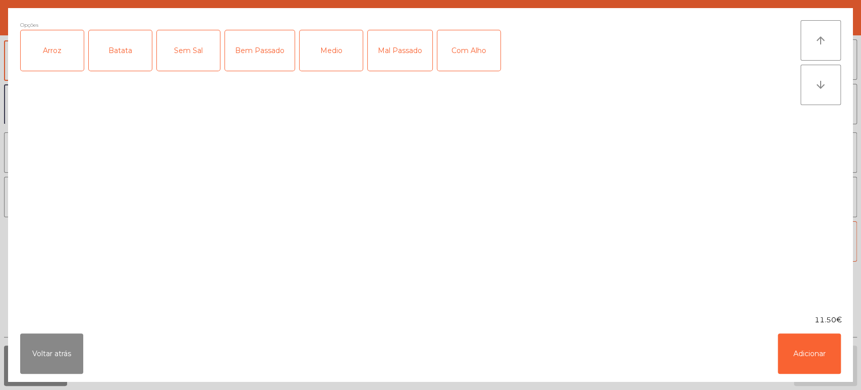
click at [74, 45] on div "Arroz" at bounding box center [52, 50] width 63 height 40
click at [133, 49] on div "Batata" at bounding box center [120, 50] width 63 height 40
click at [332, 48] on div "Medio" at bounding box center [331, 50] width 63 height 40
click at [471, 46] on div "Com Alho" at bounding box center [468, 50] width 63 height 40
click at [489, 57] on div "Com Alho" at bounding box center [468, 50] width 63 height 40
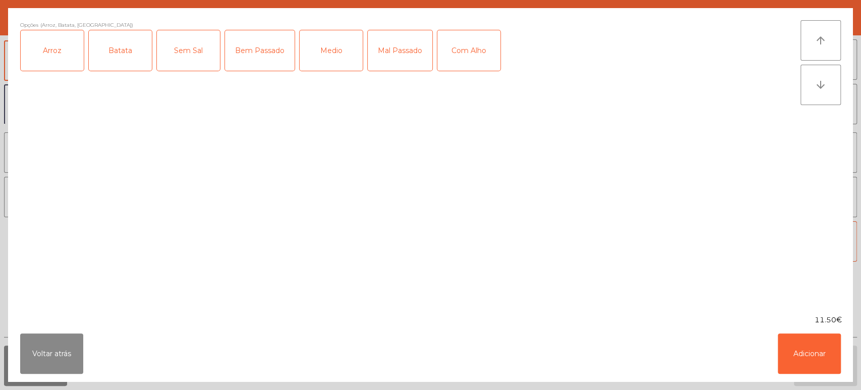
click at [473, 45] on div "Com Alho" at bounding box center [468, 50] width 63 height 40
click at [815, 351] on button "Adicionar" at bounding box center [809, 353] width 63 height 40
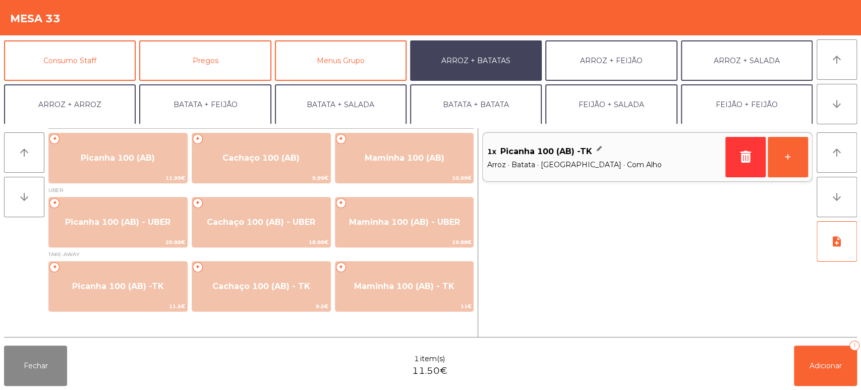
scroll to position [131, 0]
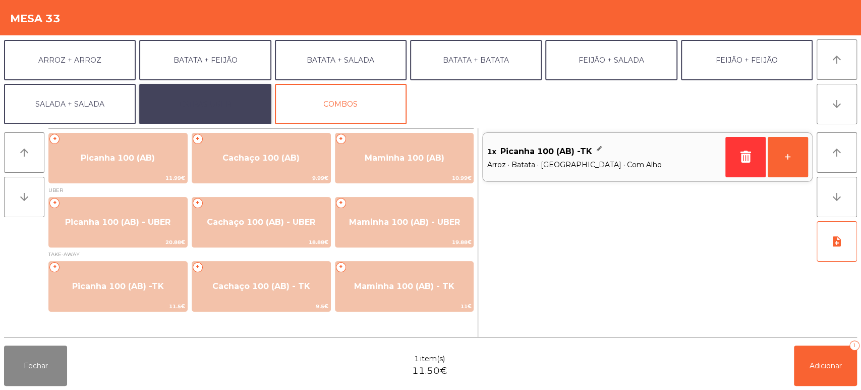
click at [243, 98] on button "EXTRAS UBER" at bounding box center [205, 104] width 132 height 40
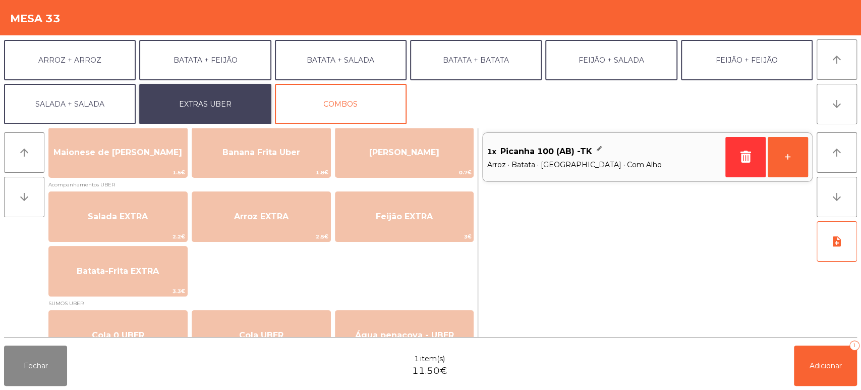
scroll to position [67, 0]
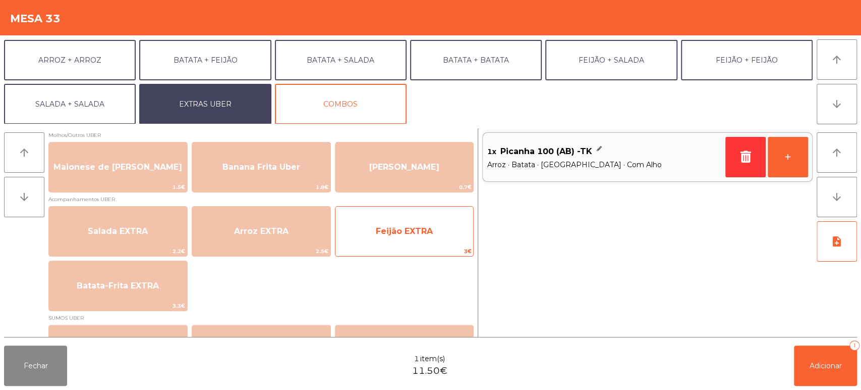
click at [406, 232] on span "Feijão EXTRA" at bounding box center [404, 231] width 57 height 10
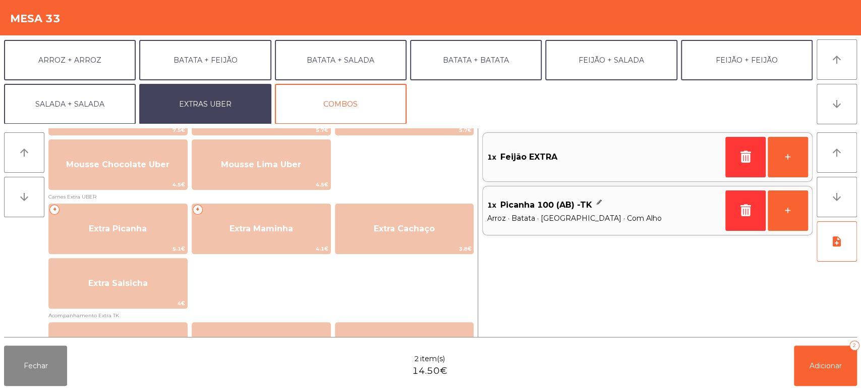
scroll to position [483, 0]
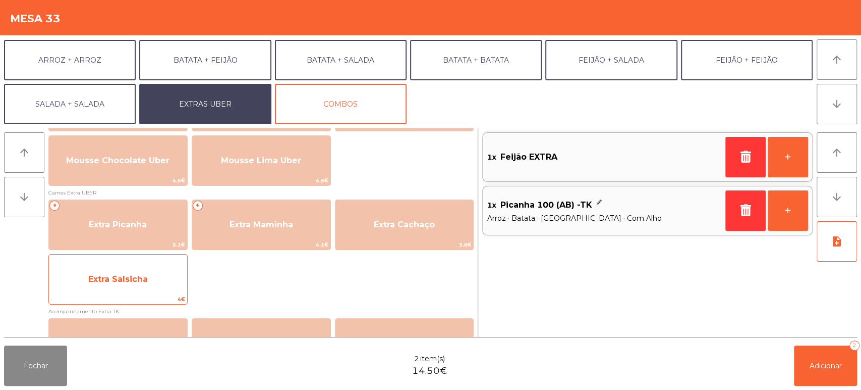
click at [152, 286] on span "Extra Salsicha" at bounding box center [118, 278] width 138 height 27
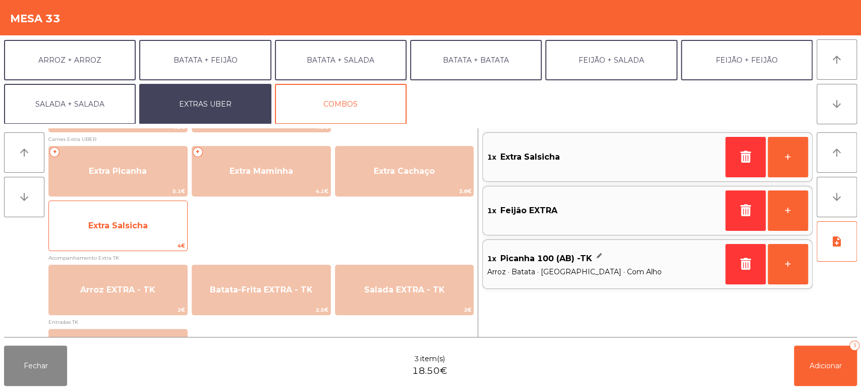
scroll to position [537, 0]
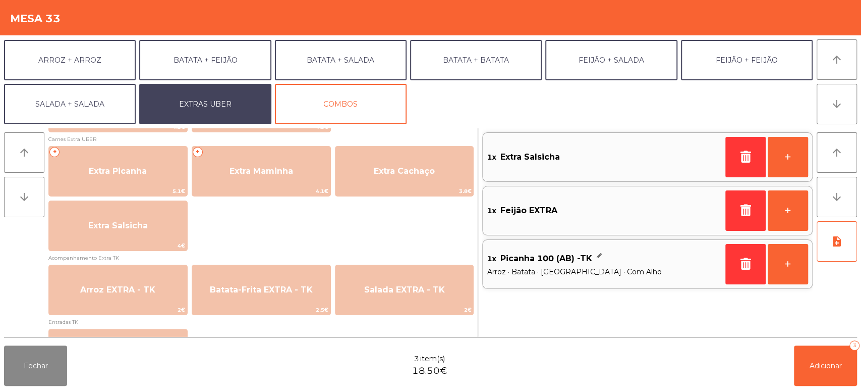
click at [562, 280] on div "1x Picanha 100 (AB) -TK Arroz · Batata · Medio · Com Alho" at bounding box center [604, 264] width 235 height 34
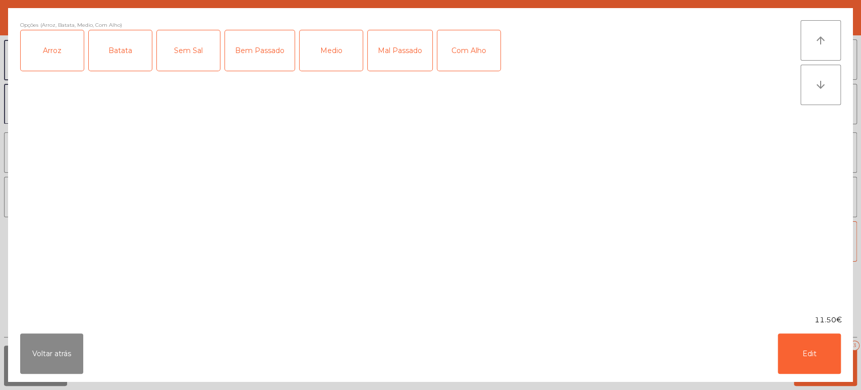
click at [596, 288] on div "Opções (Arroz, Batata, [GEOGRAPHIC_DATA], Com Alho) Arroz Batata Sem Sal Bem Pa…" at bounding box center [410, 161] width 781 height 282
click at [72, 370] on button "Voltar atrás" at bounding box center [51, 353] width 63 height 40
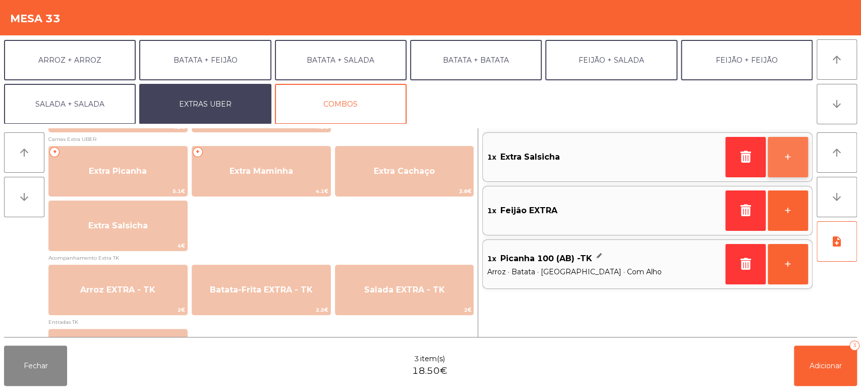
click at [781, 160] on button "+" at bounding box center [788, 157] width 40 height 40
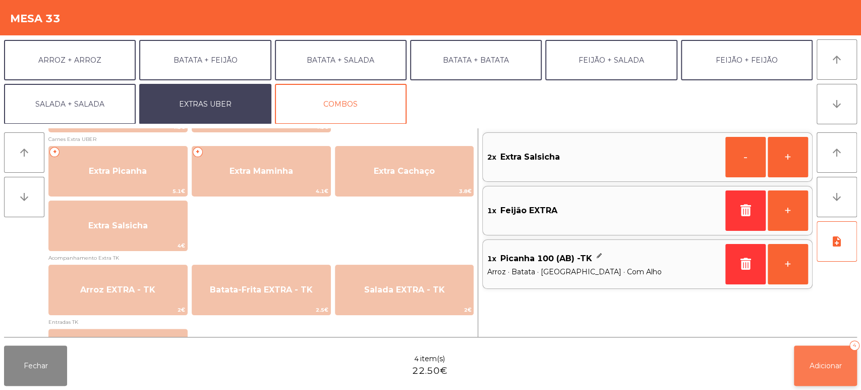
click at [823, 365] on span "Adicionar" at bounding box center [826, 365] width 32 height 9
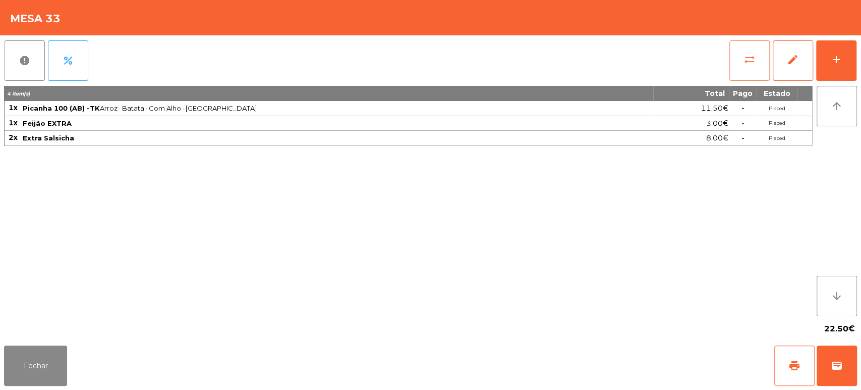
click at [749, 69] on button "sync_alt" at bounding box center [750, 60] width 40 height 40
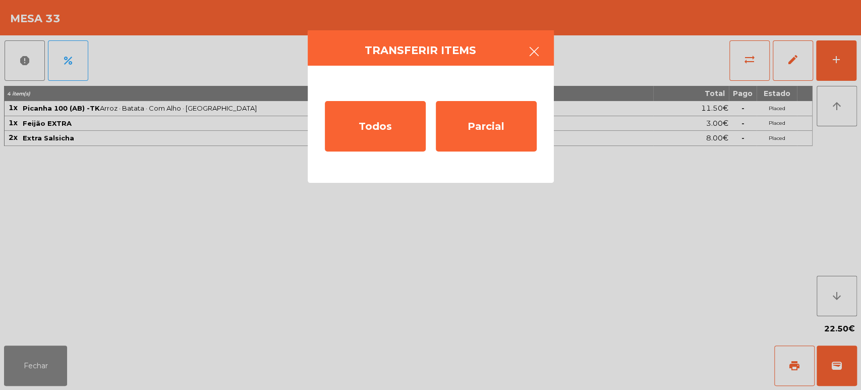
click at [536, 54] on icon "button" at bounding box center [534, 51] width 12 height 12
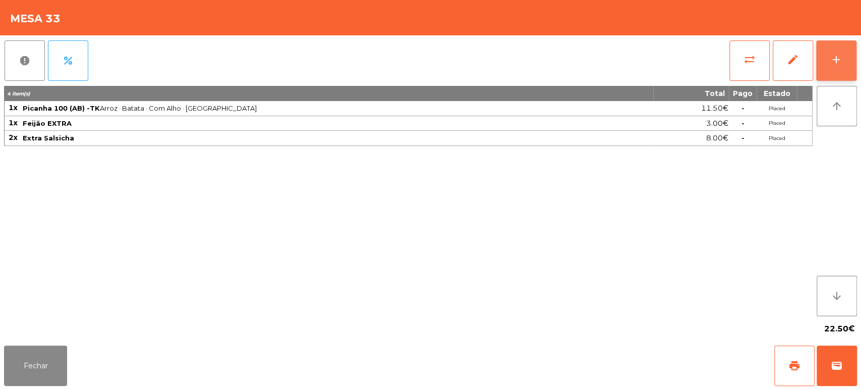
click at [820, 59] on button "add" at bounding box center [836, 60] width 40 height 40
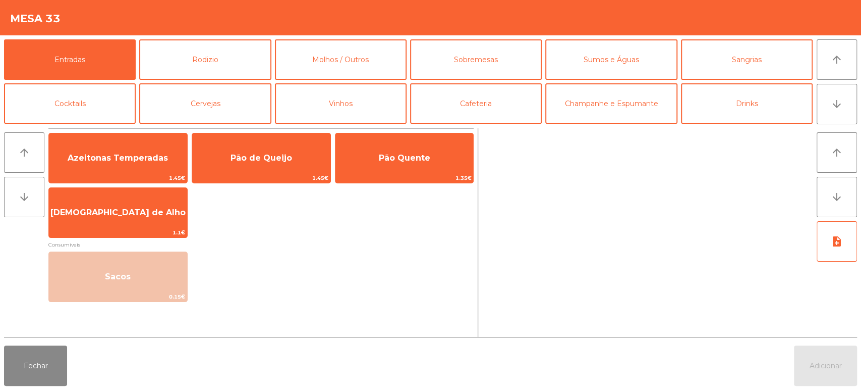
scroll to position [131, 0]
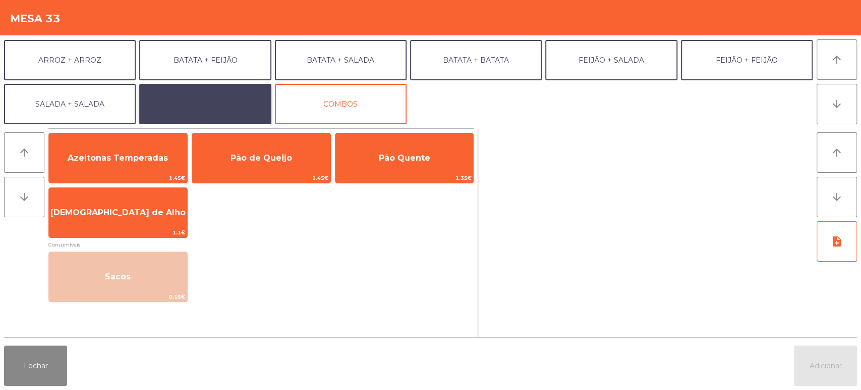
click at [237, 105] on button "EXTRAS UBER" at bounding box center [205, 104] width 132 height 40
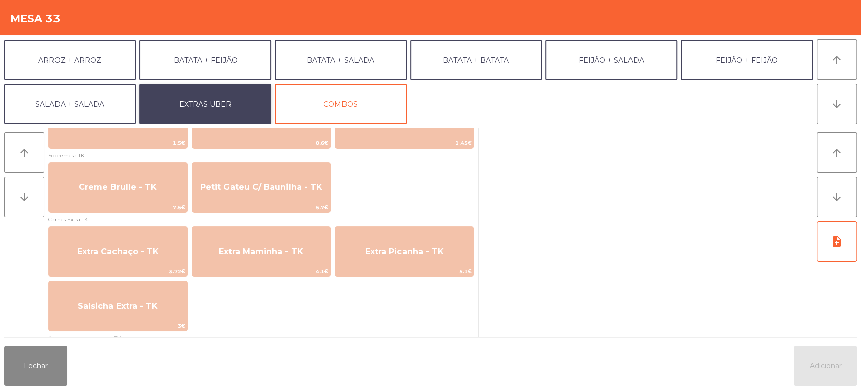
scroll to position [831, 0]
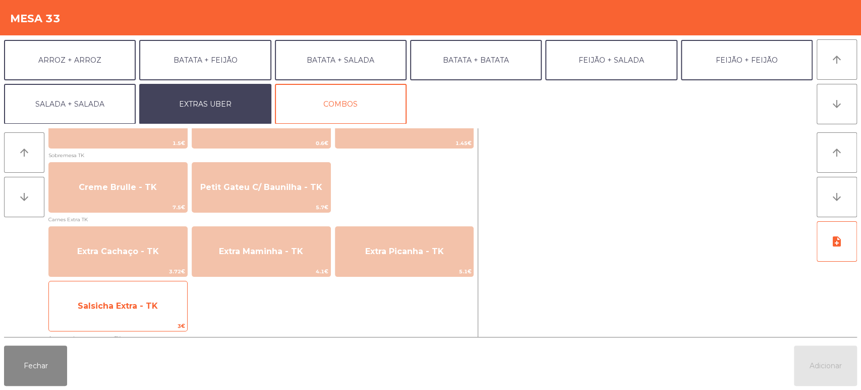
click at [124, 307] on span "Salsicha Extra - TK" at bounding box center [118, 306] width 80 height 10
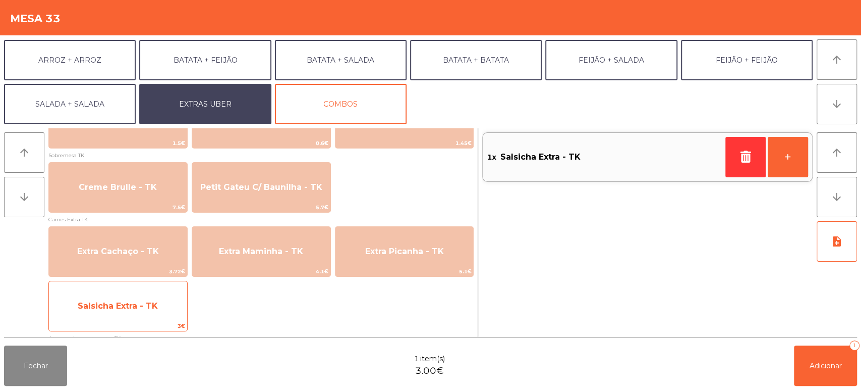
click at [133, 304] on span "Salsicha Extra - TK" at bounding box center [118, 306] width 80 height 10
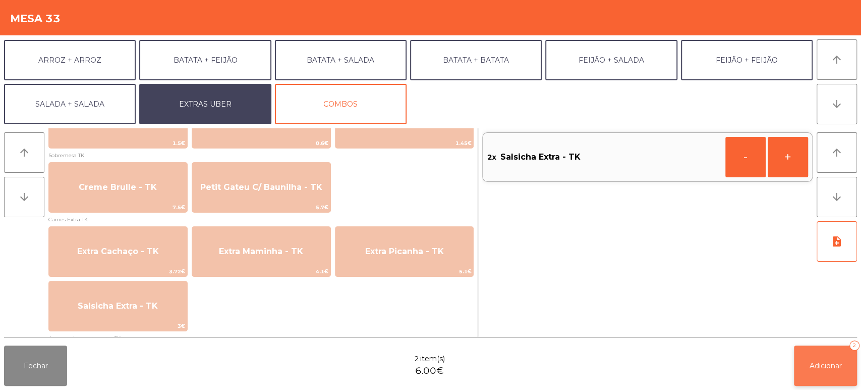
click at [824, 350] on button "Adicionar 2" at bounding box center [825, 365] width 63 height 40
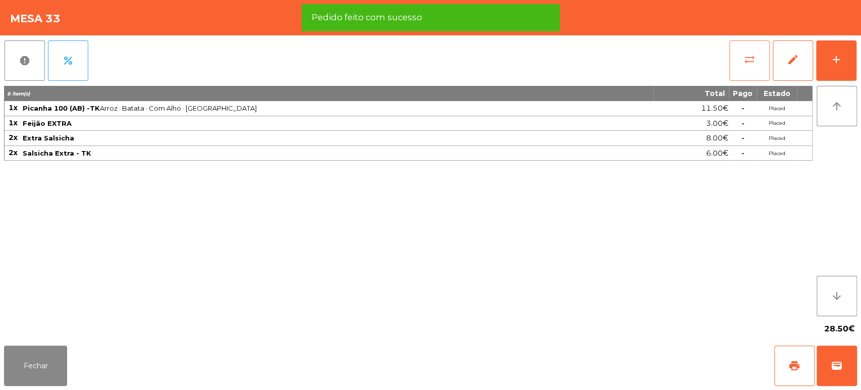
click at [739, 62] on button "sync_alt" at bounding box center [750, 60] width 40 height 40
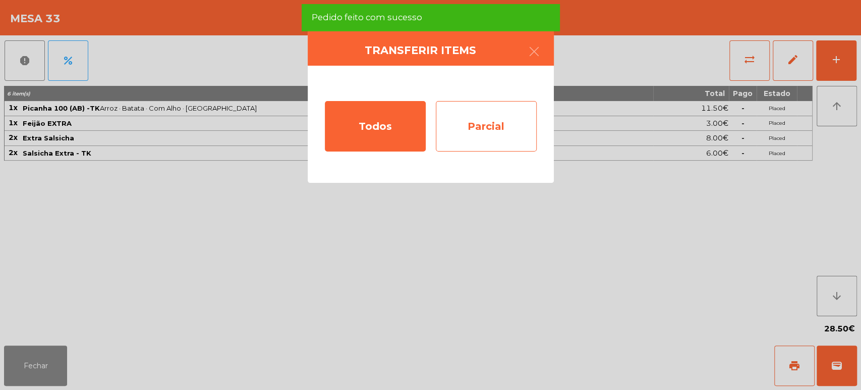
click at [484, 125] on div "Parcial" at bounding box center [486, 126] width 101 height 50
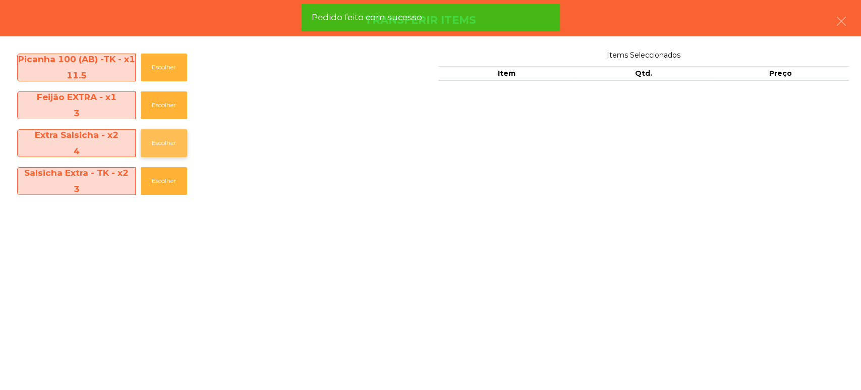
click at [174, 148] on button "Escolher" at bounding box center [164, 143] width 46 height 28
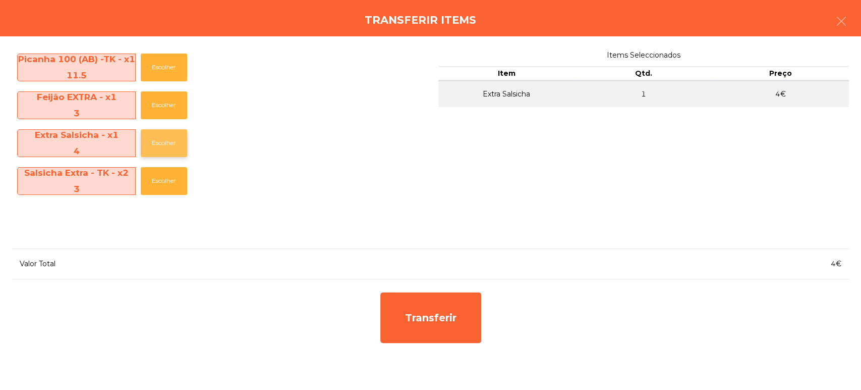
click at [163, 149] on button "Escolher" at bounding box center [164, 143] width 46 height 28
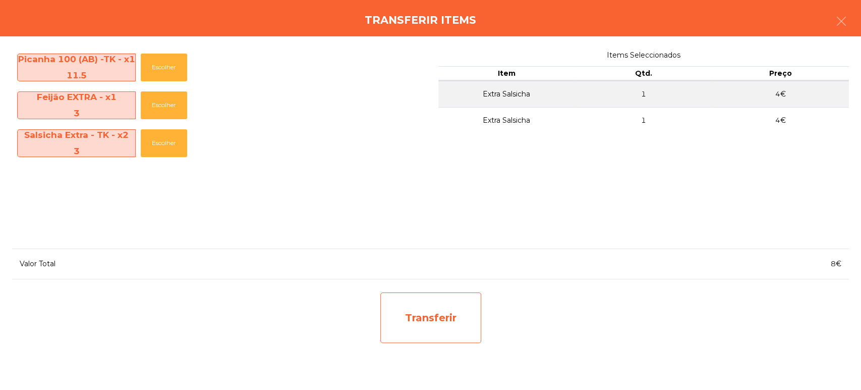
click at [412, 315] on div "Transferir" at bounding box center [430, 317] width 101 height 50
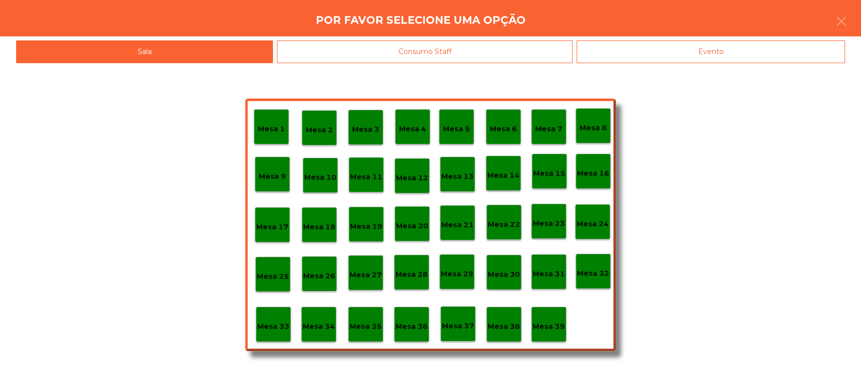
click at [460, 325] on p "Mesa 37" at bounding box center [458, 326] width 32 height 12
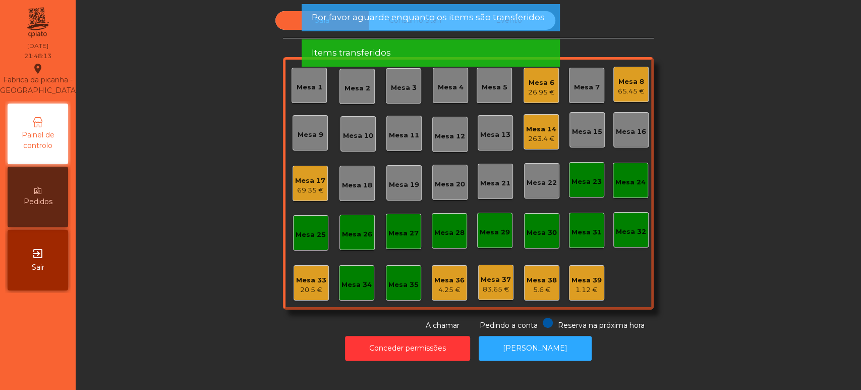
click at [309, 285] on div "20.5 €" at bounding box center [311, 290] width 30 height 10
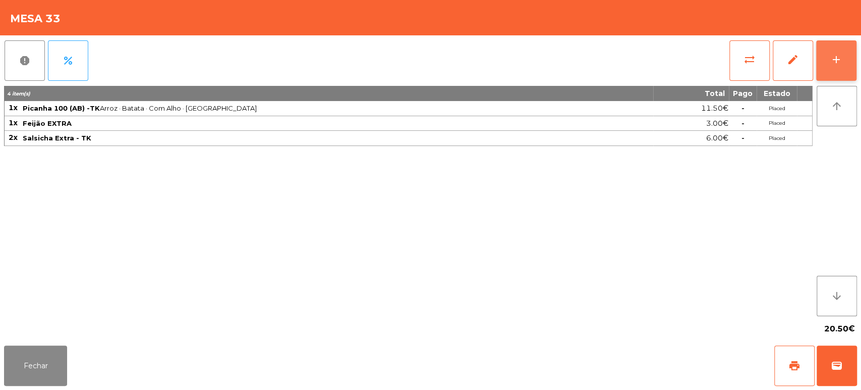
click at [832, 58] on div "add" at bounding box center [836, 59] width 12 height 12
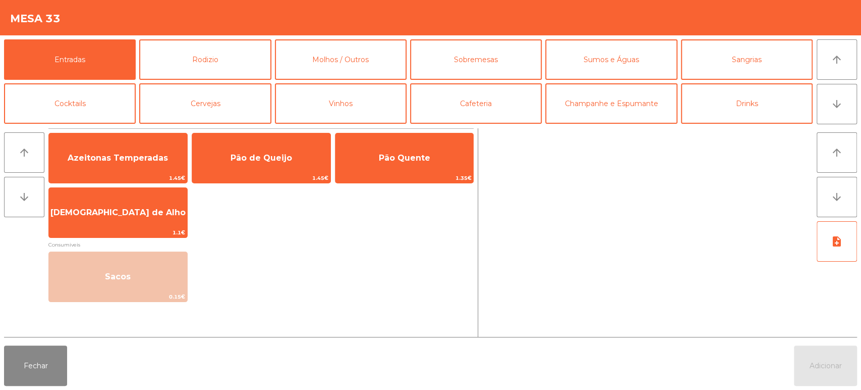
scroll to position [131, 0]
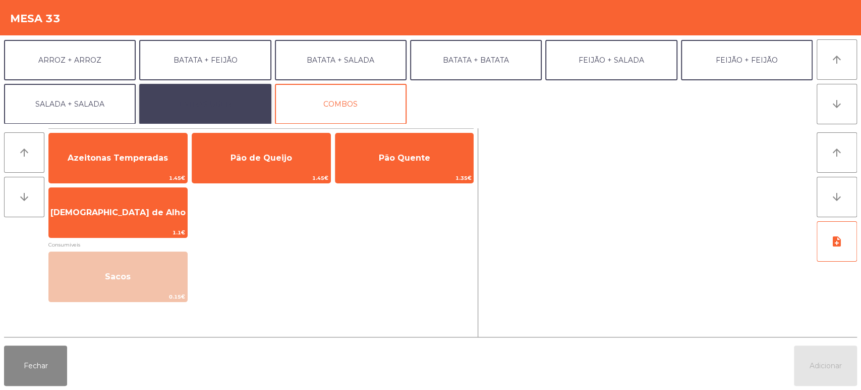
click at [217, 92] on button "EXTRAS UBER" at bounding box center [205, 104] width 132 height 40
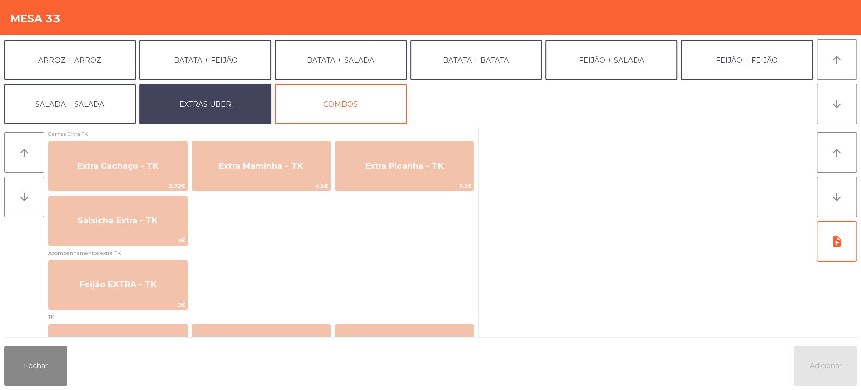
scroll to position [918, 0]
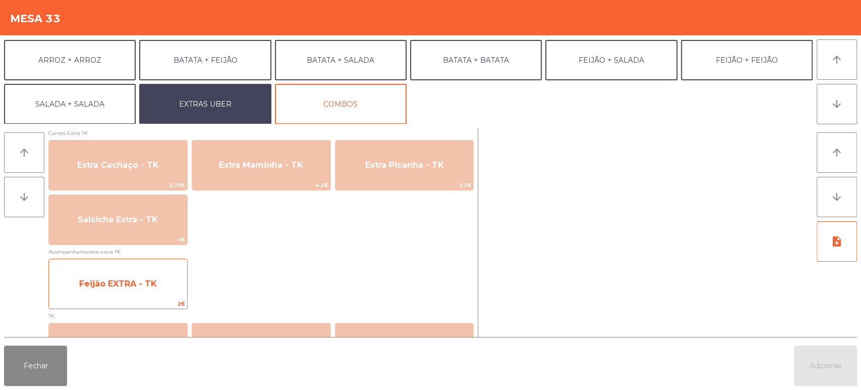
click at [151, 274] on span "Feijão EXTRA - TK" at bounding box center [118, 283] width 138 height 27
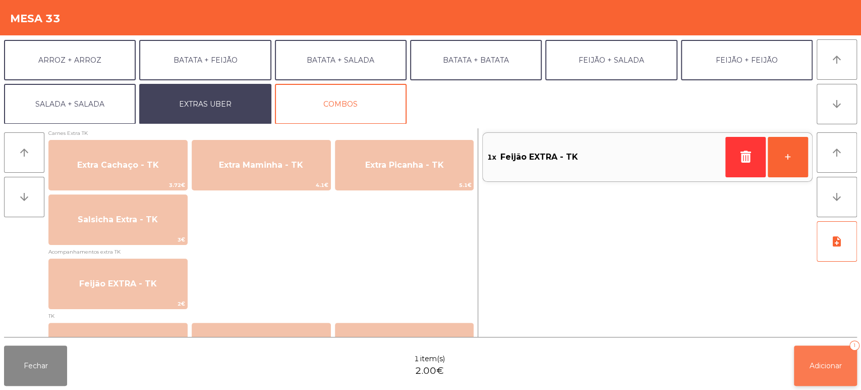
click at [851, 353] on button "Adicionar 1" at bounding box center [825, 365] width 63 height 40
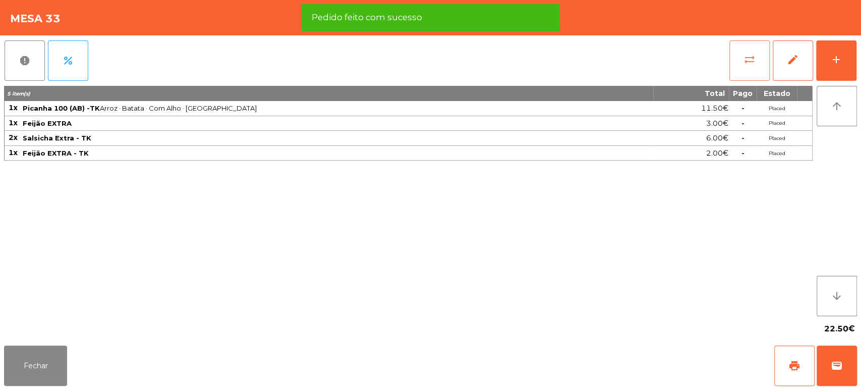
click at [733, 67] on button "sync_alt" at bounding box center [750, 60] width 40 height 40
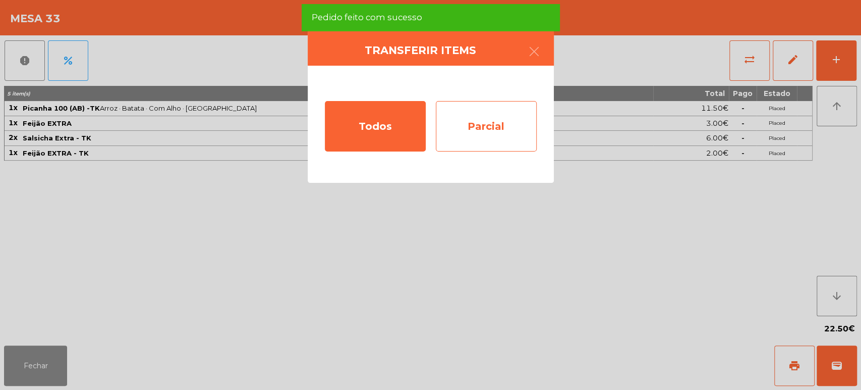
click at [501, 130] on div "Parcial" at bounding box center [486, 126] width 101 height 50
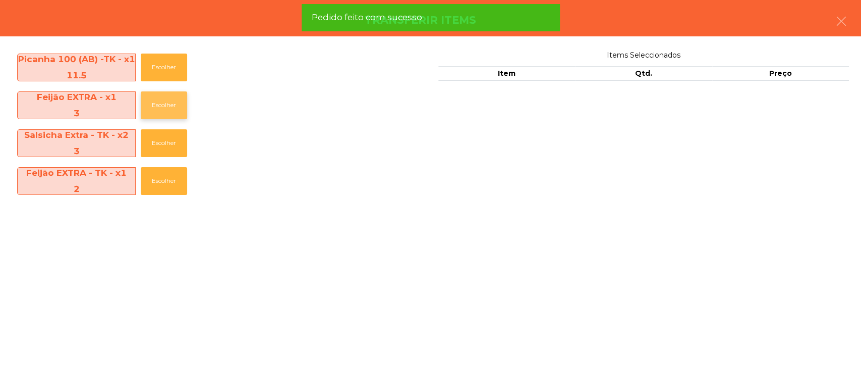
click at [161, 111] on button "Escolher" at bounding box center [164, 105] width 46 height 28
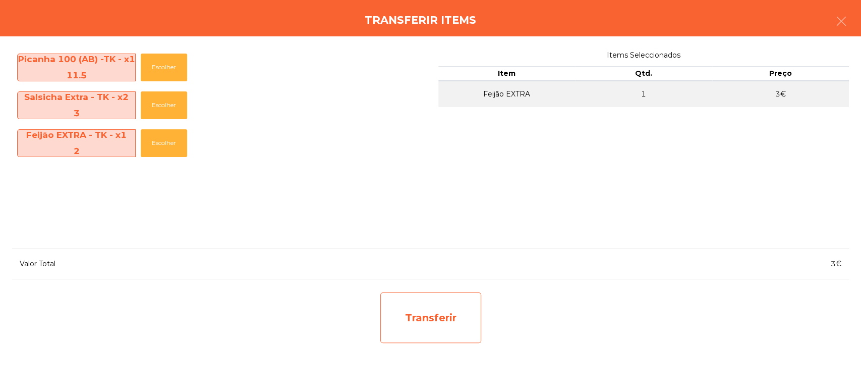
click at [453, 316] on div "Transferir" at bounding box center [430, 317] width 101 height 50
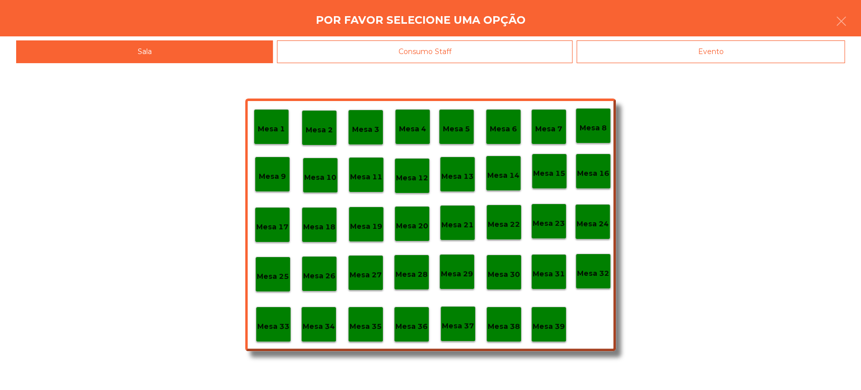
click at [459, 325] on p "Mesa 37" at bounding box center [458, 326] width 32 height 12
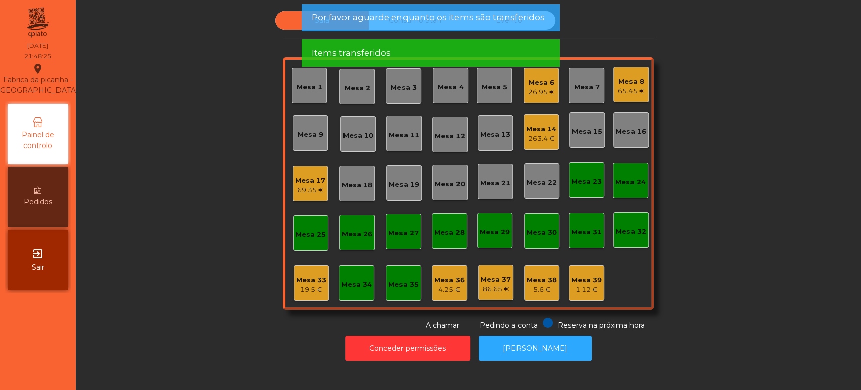
click at [309, 289] on div "19.5 €" at bounding box center [311, 290] width 30 height 10
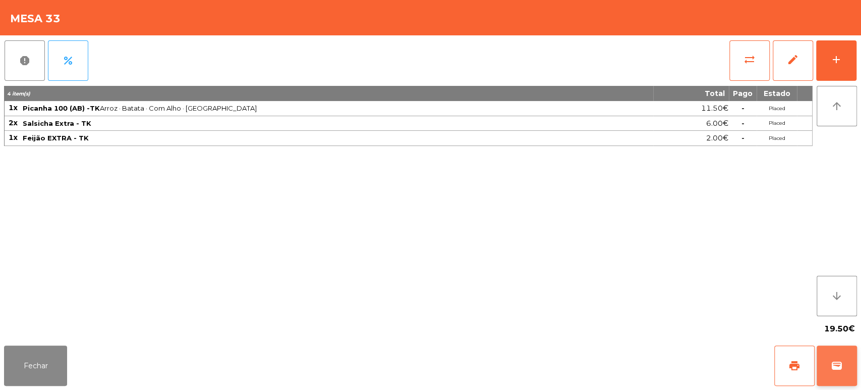
click at [840, 358] on button "wallet" at bounding box center [837, 365] width 40 height 40
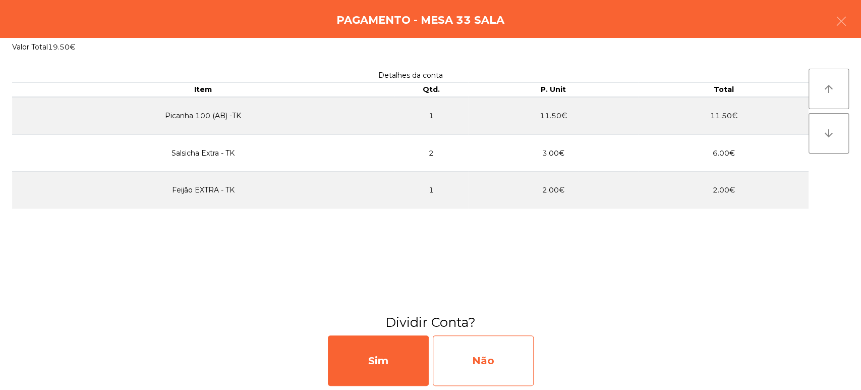
click at [497, 347] on div "Não" at bounding box center [483, 360] width 101 height 50
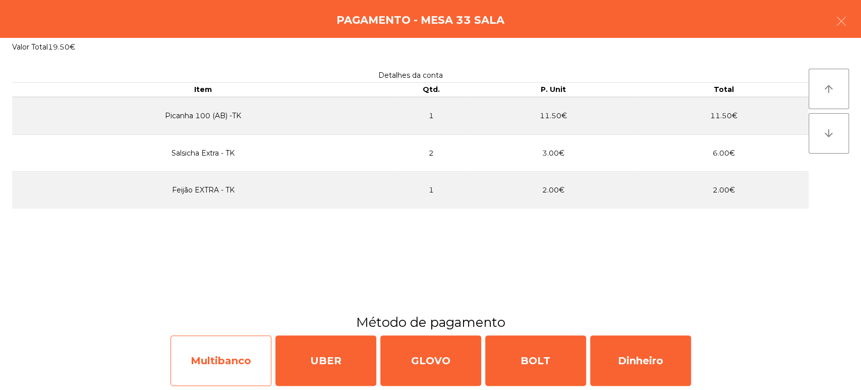
click at [242, 343] on div "Multibanco" at bounding box center [221, 360] width 101 height 50
select select "**"
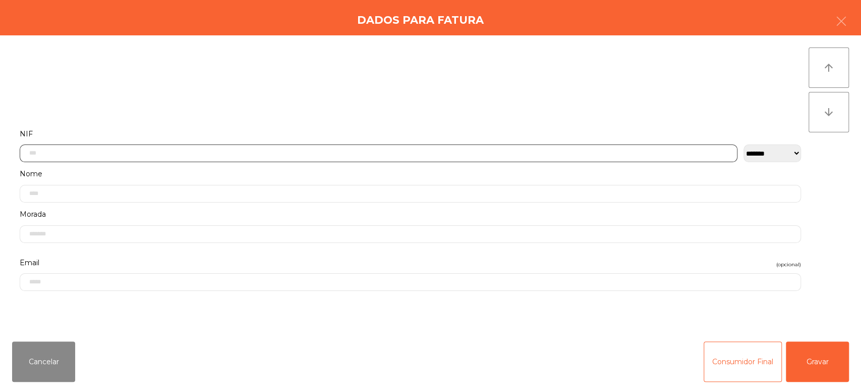
click at [531, 153] on input "text" at bounding box center [379, 153] width 718 height 18
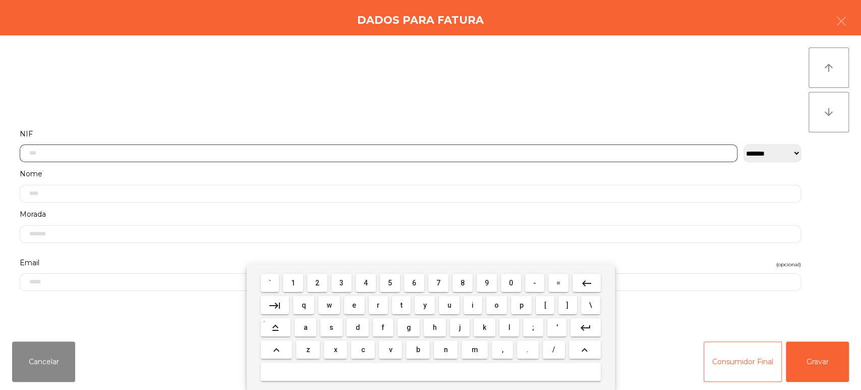
scroll to position [79, 0]
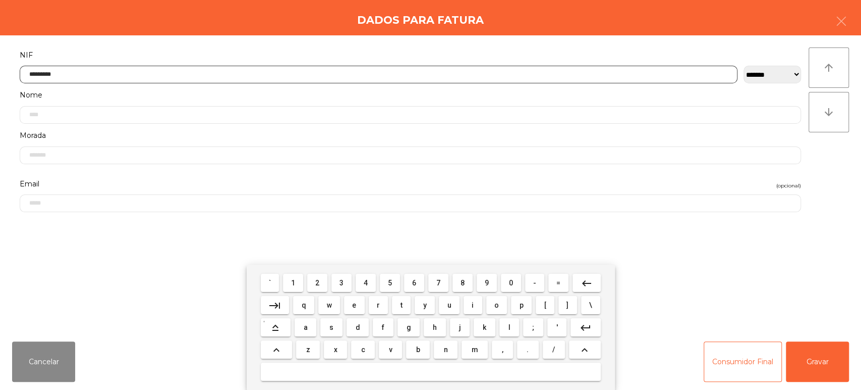
type input "*********"
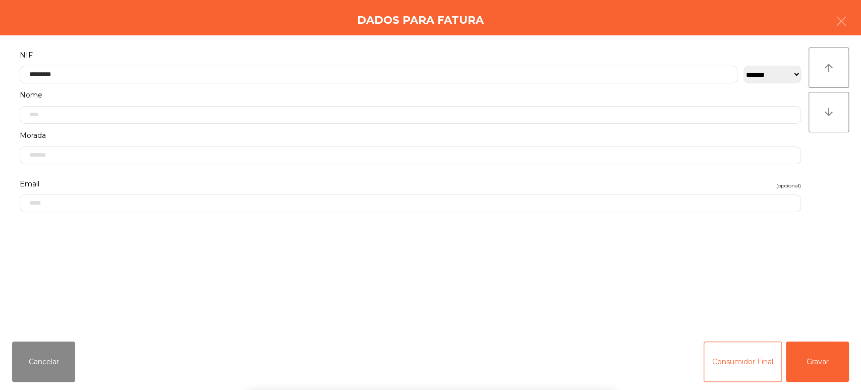
click at [828, 365] on div "` 1 2 3 4 5 6 7 8 9 0 - = keyboard_backspace keyboard_tab q w e r t y u i o p […" at bounding box center [430, 326] width 861 height 125
click at [819, 354] on button "Gravar" at bounding box center [817, 361] width 63 height 40
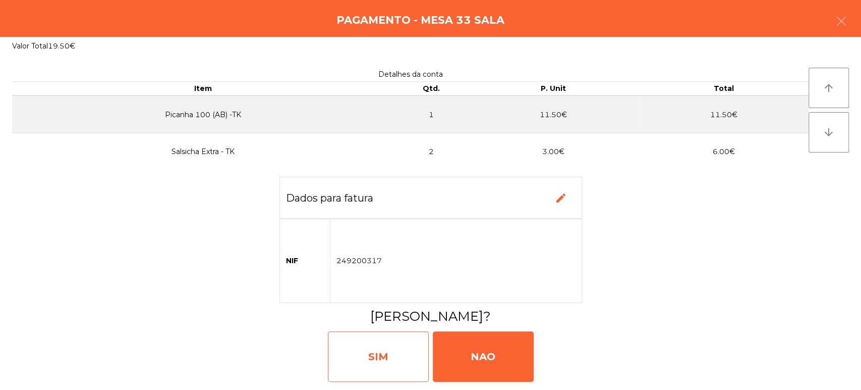
click at [408, 353] on div "SIM" at bounding box center [378, 356] width 101 height 50
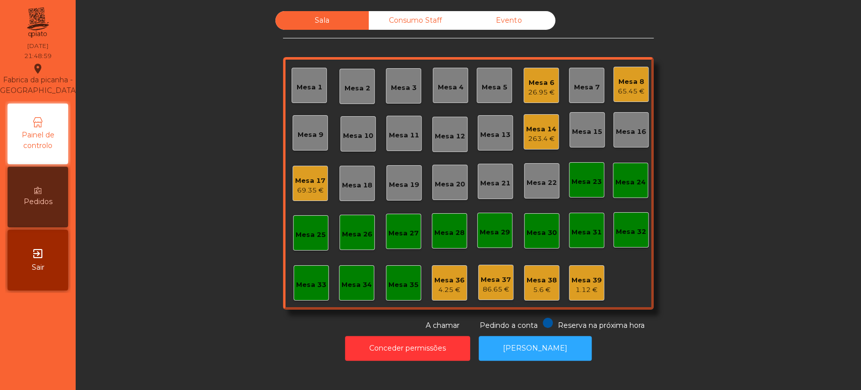
click at [321, 277] on div "Mesa 33" at bounding box center [311, 282] width 30 height 14
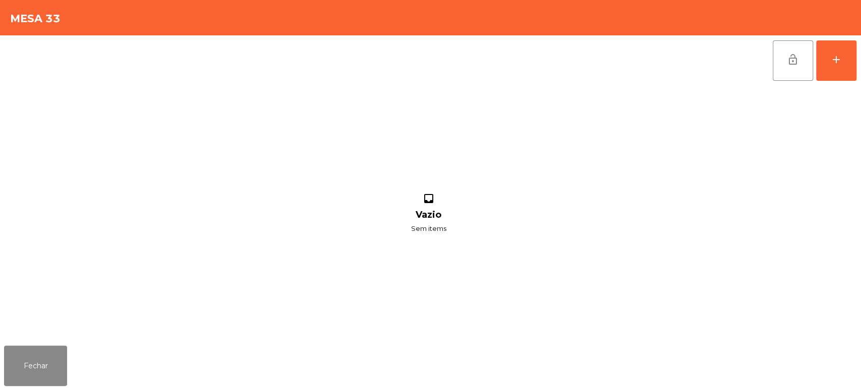
click at [860, 67] on div "lock_open add inbox Vazio Sem items" at bounding box center [430, 188] width 861 height 306
click at [827, 54] on button "add" at bounding box center [836, 60] width 40 height 40
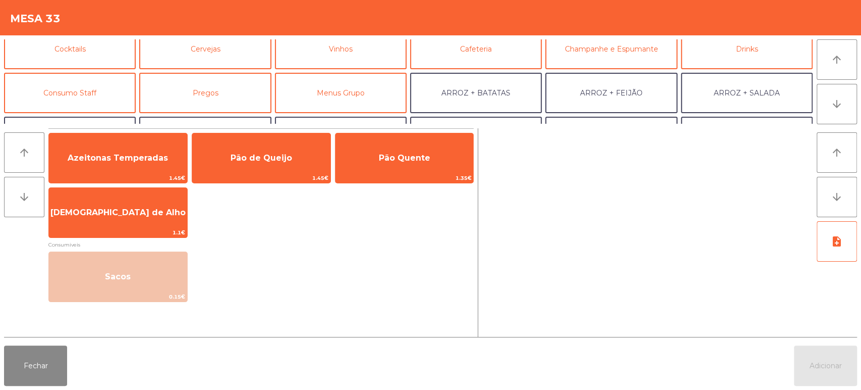
scroll to position [58, 0]
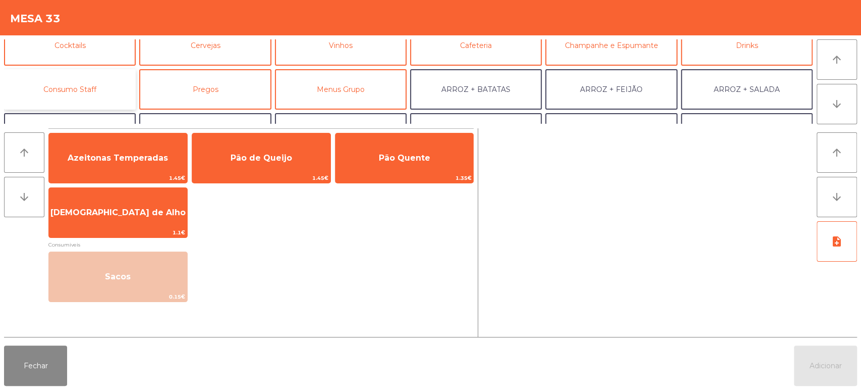
click at [91, 86] on button "Consumo Staff" at bounding box center [70, 89] width 132 height 40
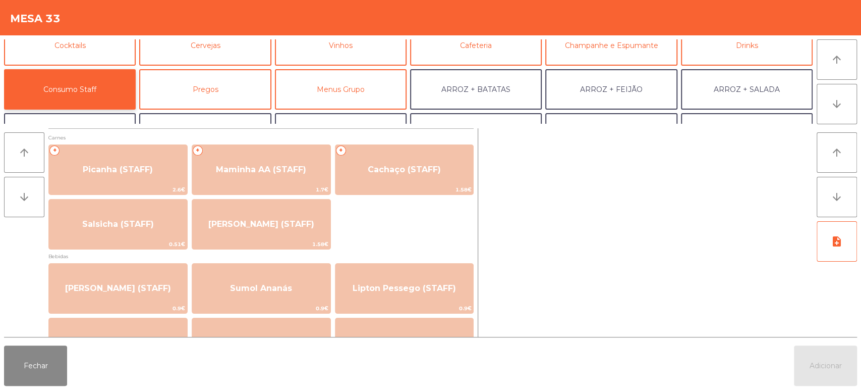
scroll to position [0, 0]
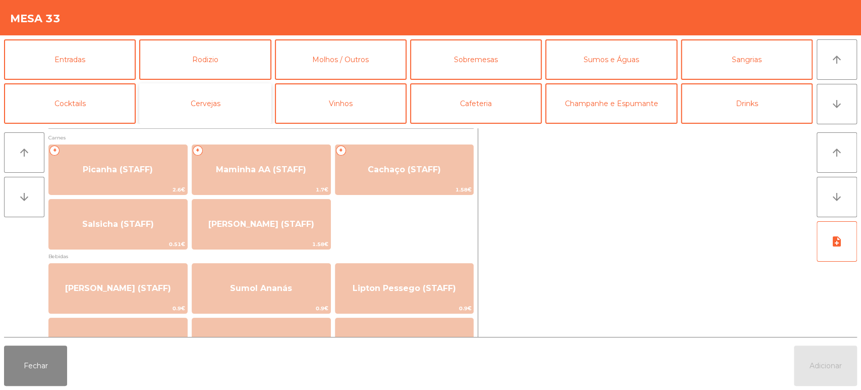
click at [205, 96] on button "Cervejas" at bounding box center [205, 103] width 132 height 40
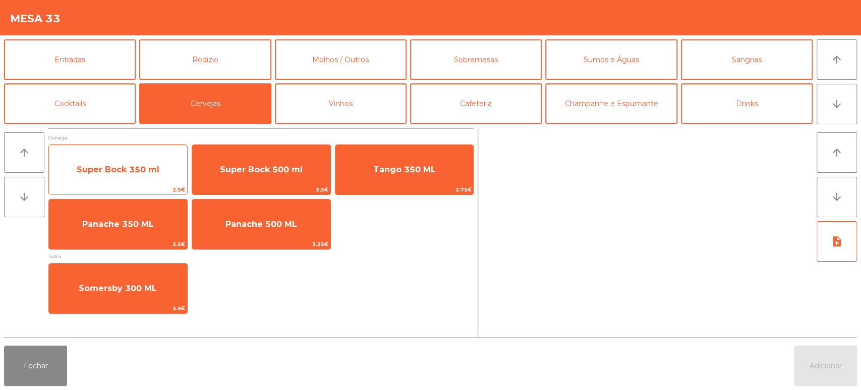
click at [149, 160] on span "Super Bock 350 ml" at bounding box center [118, 169] width 138 height 27
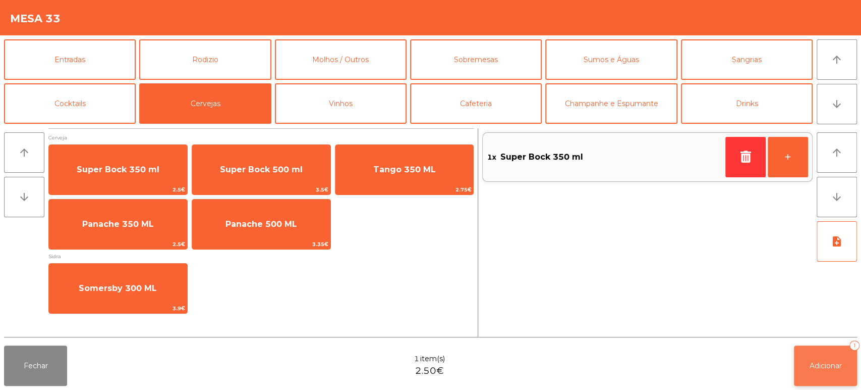
click at [835, 370] on button "Adicionar 1" at bounding box center [825, 365] width 63 height 40
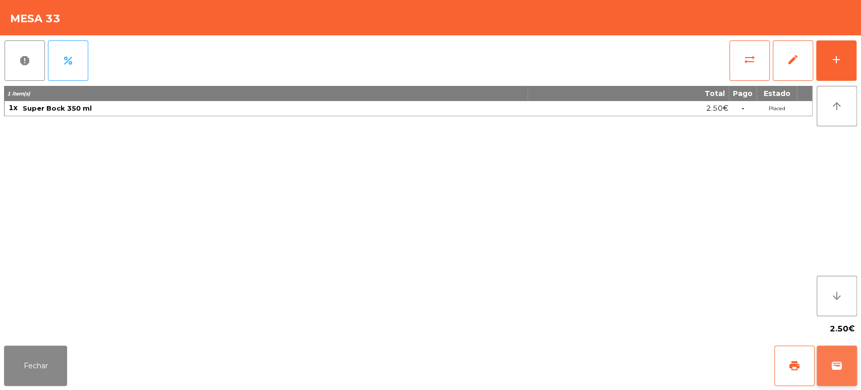
click at [832, 371] on span "wallet" at bounding box center [837, 365] width 12 height 12
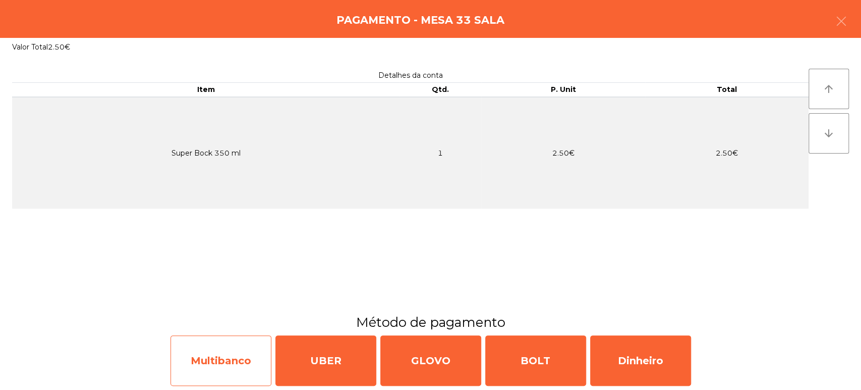
click at [241, 361] on div "Multibanco" at bounding box center [221, 360] width 101 height 50
select select "**"
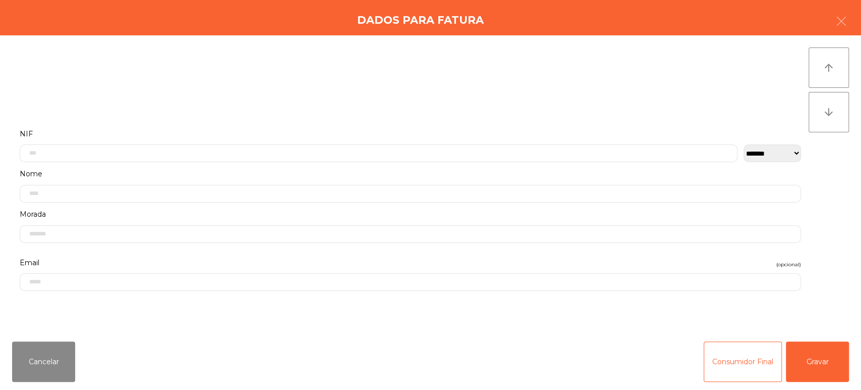
click at [860, 354] on div "Cancelar Consumidor Final Gravar" at bounding box center [430, 361] width 861 height 57
click at [838, 345] on button "Gravar" at bounding box center [817, 361] width 63 height 40
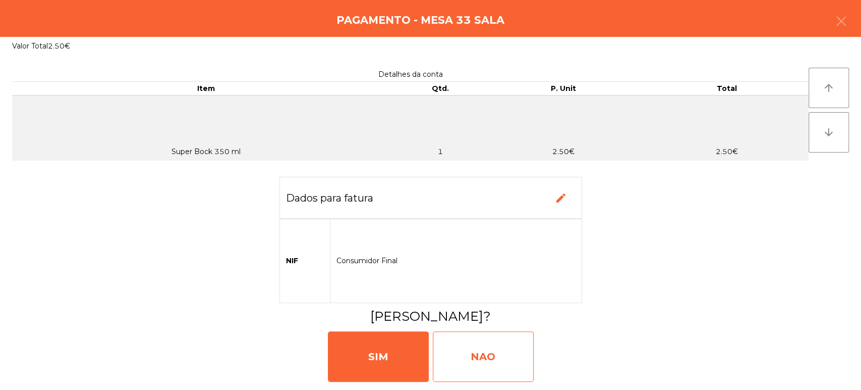
click at [495, 359] on div "NAO" at bounding box center [483, 356] width 101 height 50
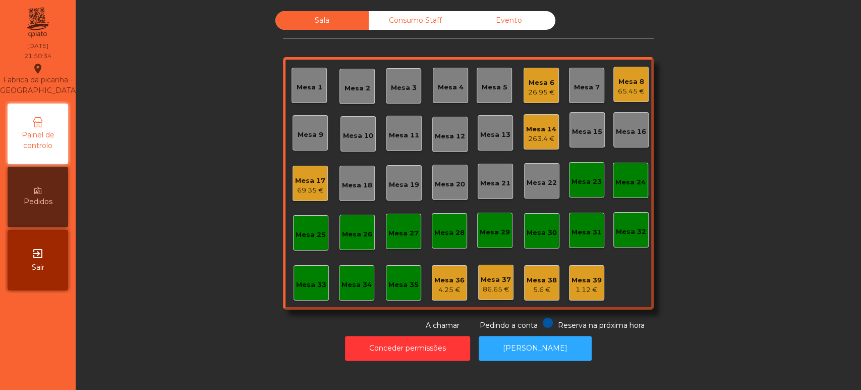
click at [534, 128] on div "Mesa 14" at bounding box center [541, 129] width 30 height 10
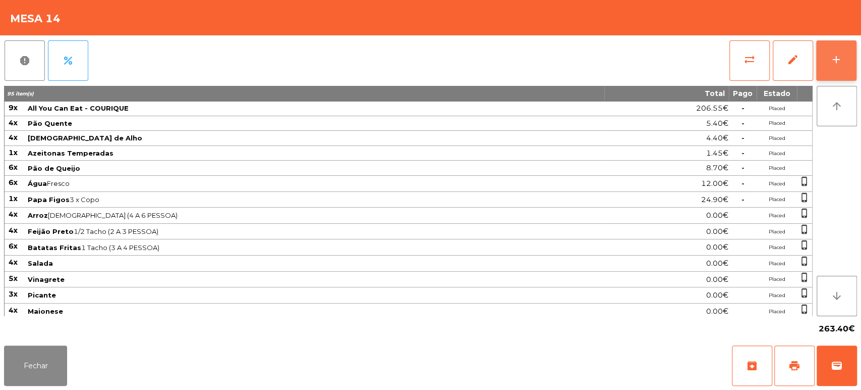
click at [846, 41] on button "add" at bounding box center [836, 60] width 40 height 40
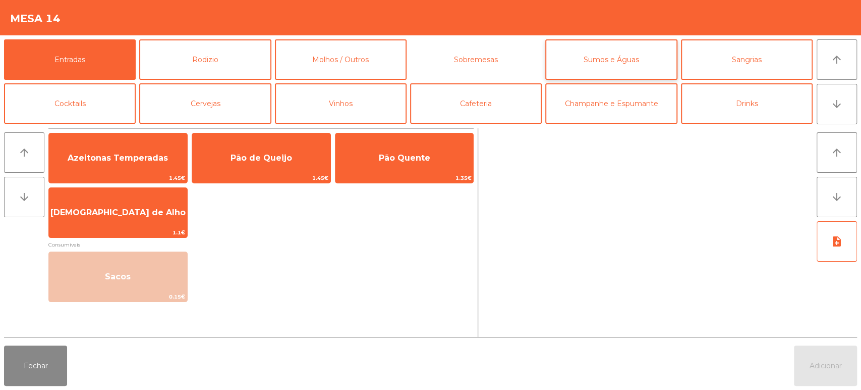
click at [516, 56] on button "Sobremesas" at bounding box center [476, 59] width 132 height 40
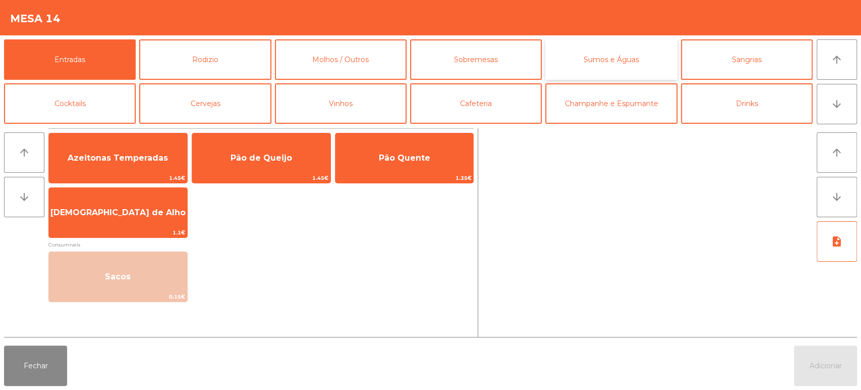
click at [606, 66] on button "Sumos e Águas" at bounding box center [611, 59] width 132 height 40
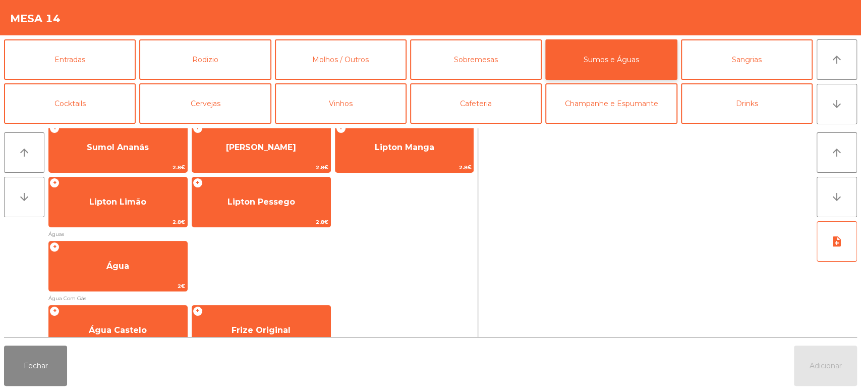
scroll to position [255, 0]
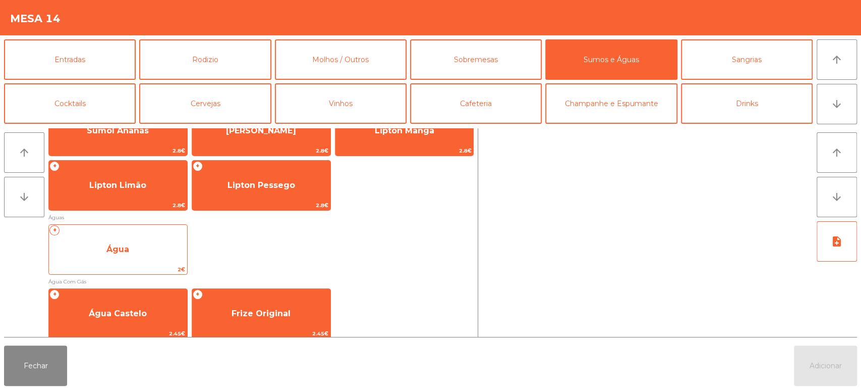
click at [141, 252] on span "Água" at bounding box center [118, 249] width 138 height 27
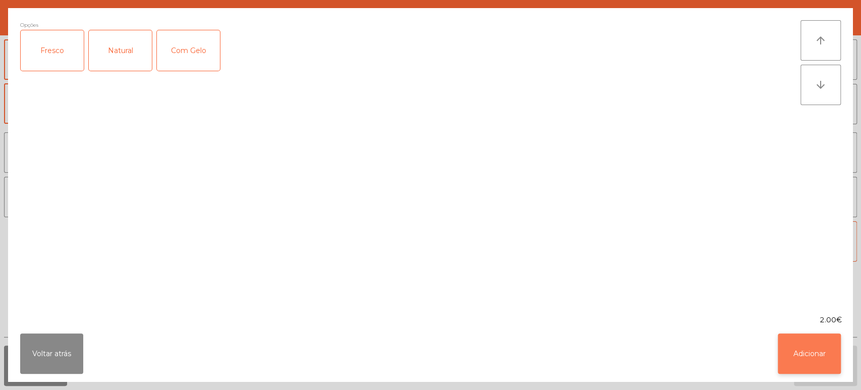
click at [795, 351] on button "Adicionar" at bounding box center [809, 353] width 63 height 40
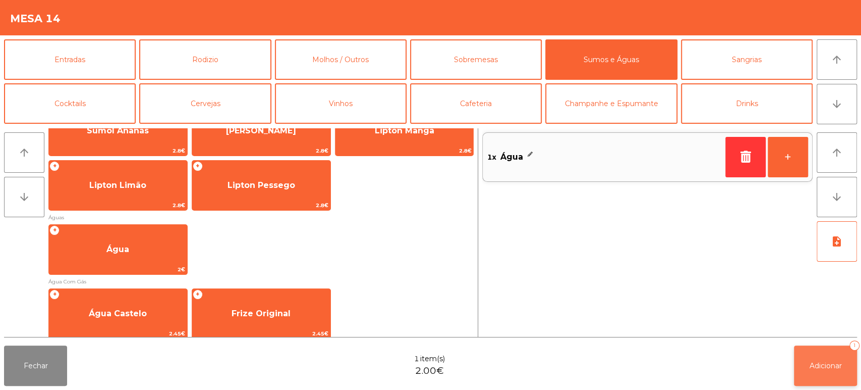
click at [806, 367] on button "Adicionar 1" at bounding box center [825, 365] width 63 height 40
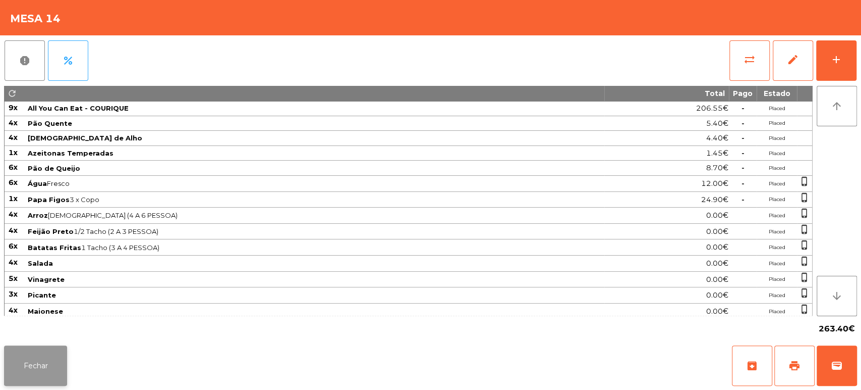
click at [27, 367] on button "Fechar" at bounding box center [35, 365] width 63 height 40
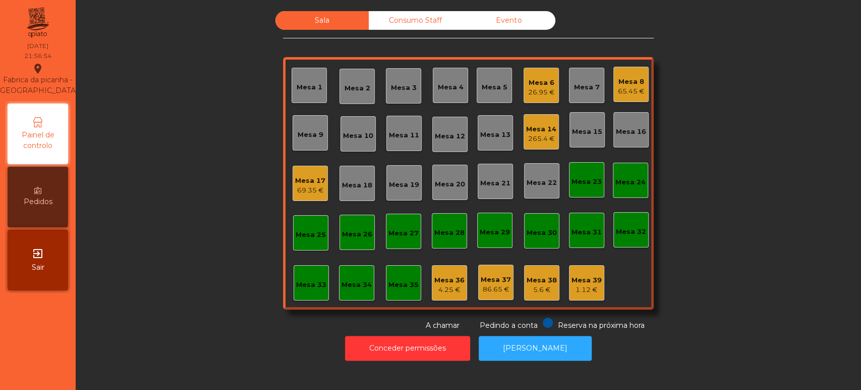
click at [533, 74] on div "Mesa 6 26.95 €" at bounding box center [541, 86] width 27 height 24
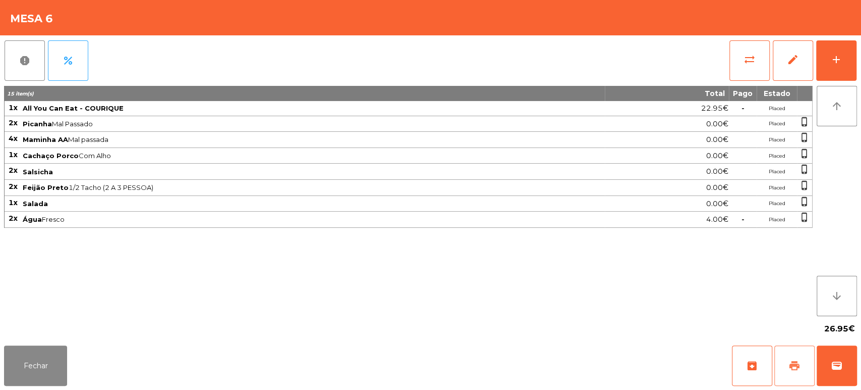
click at [787, 363] on button "print" at bounding box center [794, 365] width 40 height 40
click at [62, 363] on button "Fechar" at bounding box center [35, 365] width 63 height 40
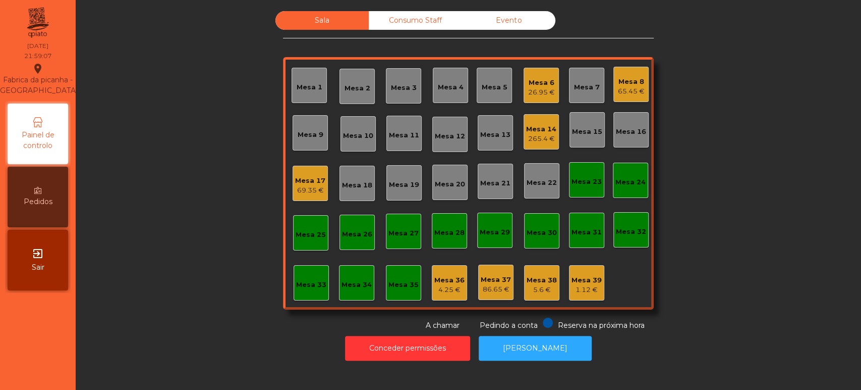
click at [524, 93] on div "Mesa 6 26.95 €" at bounding box center [541, 85] width 35 height 35
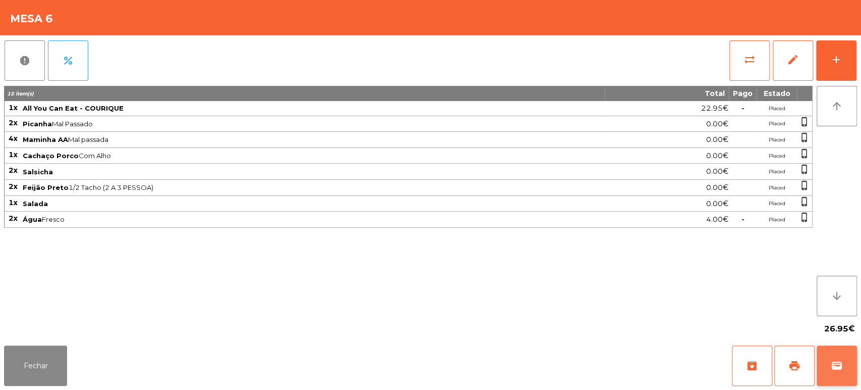
click at [840, 374] on button "wallet" at bounding box center [837, 365] width 40 height 40
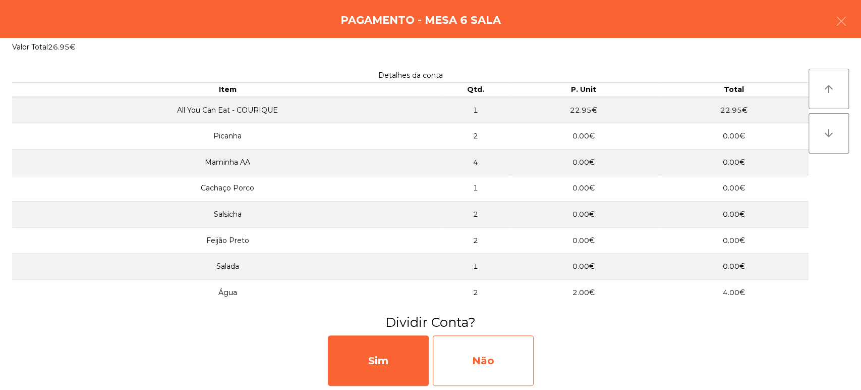
click at [515, 360] on div "Não" at bounding box center [483, 360] width 101 height 50
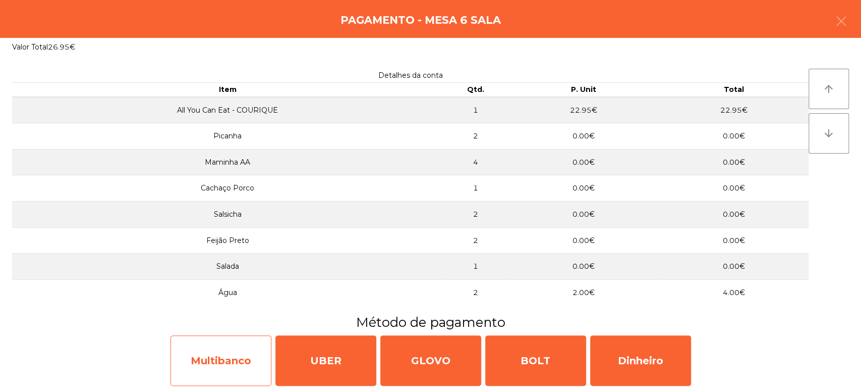
click at [229, 344] on div "Multibanco" at bounding box center [221, 360] width 101 height 50
select select "**"
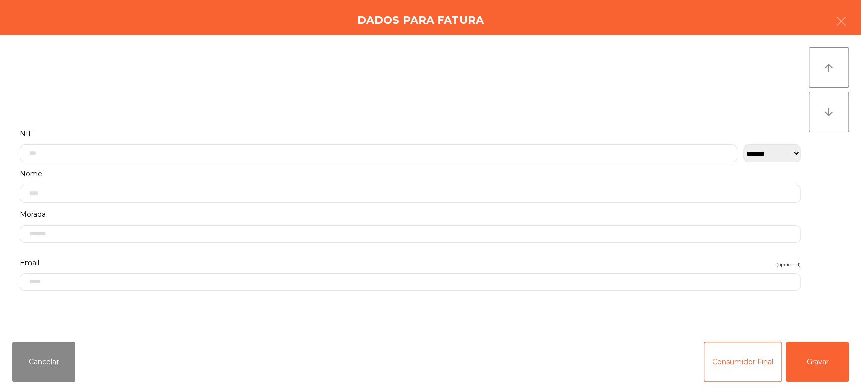
click at [855, 375] on div "Cancelar Consumidor Final Gravar" at bounding box center [430, 361] width 861 height 57
click at [809, 359] on button "Gravar" at bounding box center [817, 361] width 63 height 40
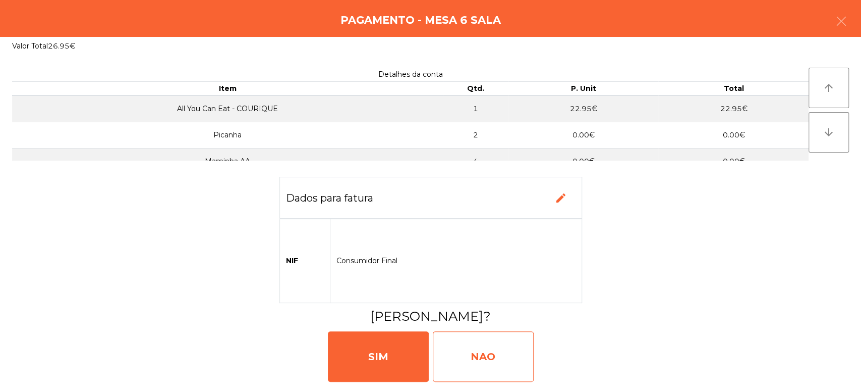
click at [474, 357] on div "NAO" at bounding box center [483, 356] width 101 height 50
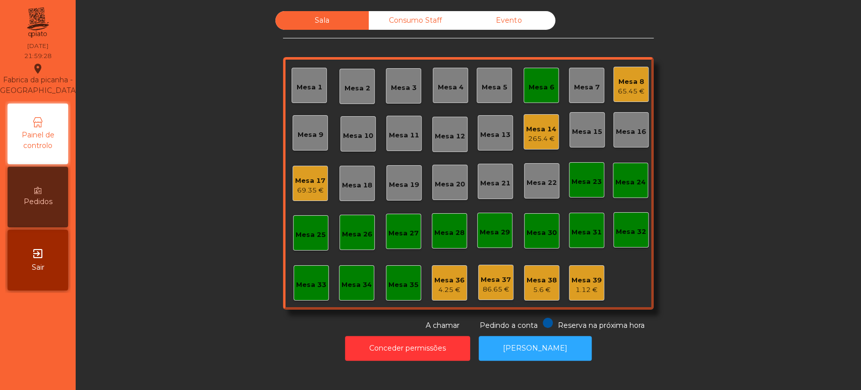
click at [533, 71] on div "Mesa 6" at bounding box center [541, 85] width 35 height 35
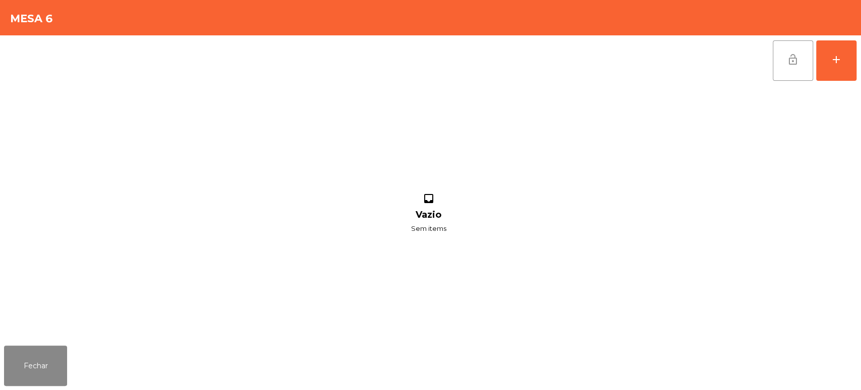
click at [794, 40] on button "lock_open" at bounding box center [793, 60] width 40 height 40
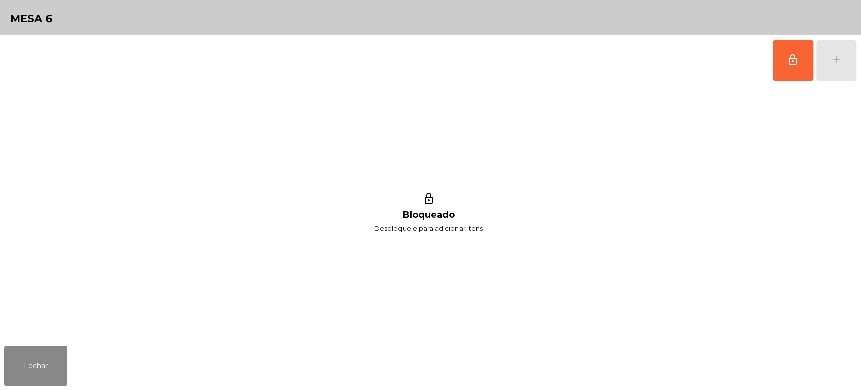
click at [69, 322] on div "lock_outline Bloqueado Desbloqueie para adicionar itens" at bounding box center [428, 213] width 849 height 255
click at [46, 350] on button "Fechar" at bounding box center [35, 365] width 63 height 40
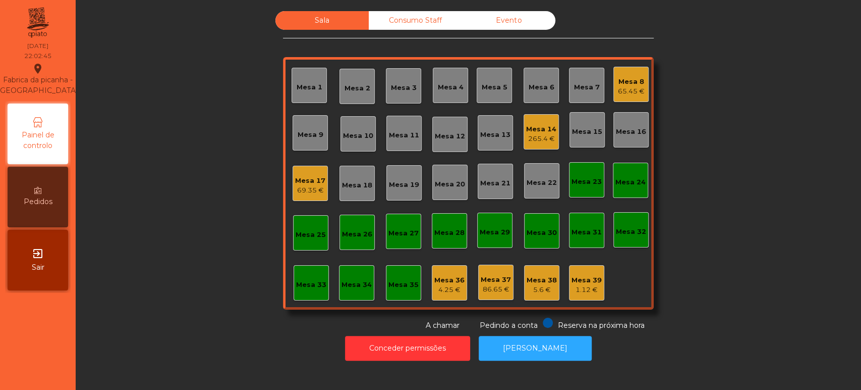
click at [537, 127] on div "Mesa 14" at bounding box center [541, 129] width 30 height 10
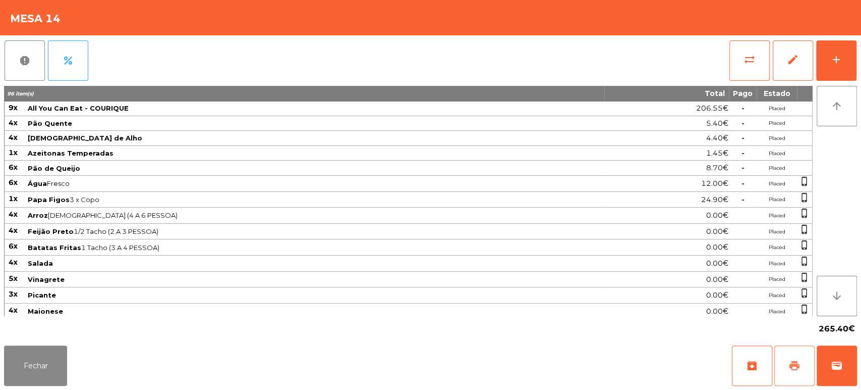
click at [795, 359] on span "print" at bounding box center [795, 365] width 12 height 12
click at [55, 349] on button "Fechar" at bounding box center [35, 365] width 63 height 40
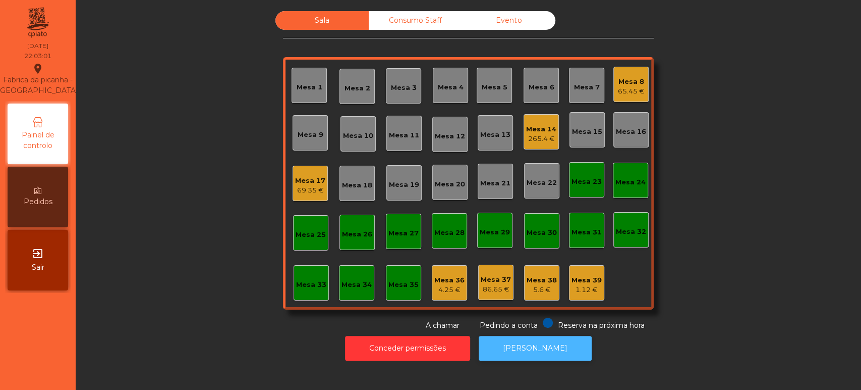
click at [537, 338] on button "[PERSON_NAME]" at bounding box center [535, 348] width 113 height 25
click at [533, 124] on div "Mesa 14" at bounding box center [541, 129] width 30 height 10
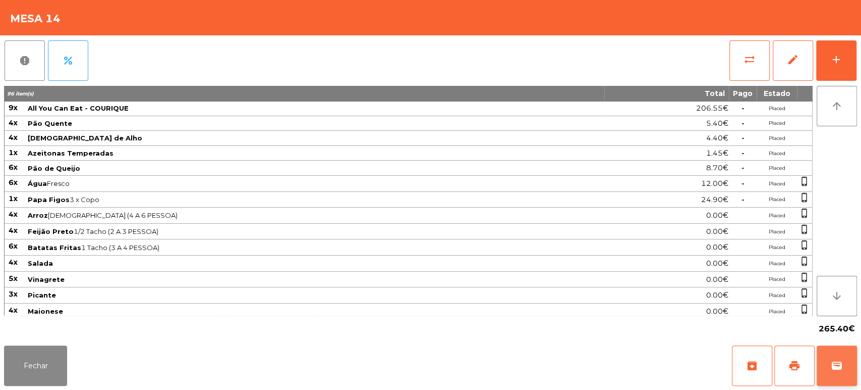
click at [840, 354] on button "wallet" at bounding box center [837, 365] width 40 height 40
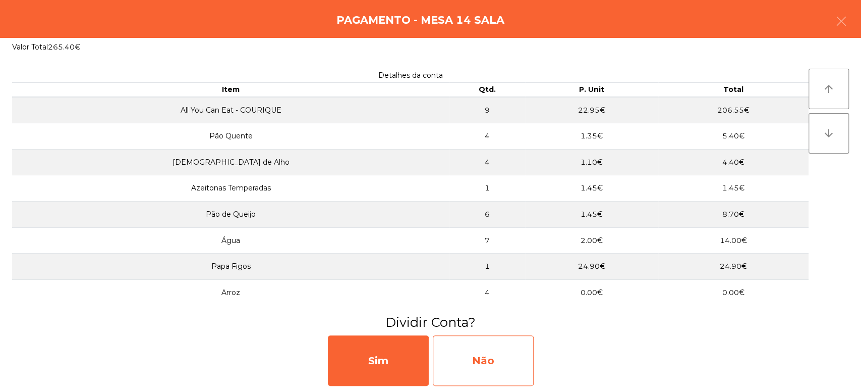
click at [494, 353] on div "Não" at bounding box center [483, 360] width 101 height 50
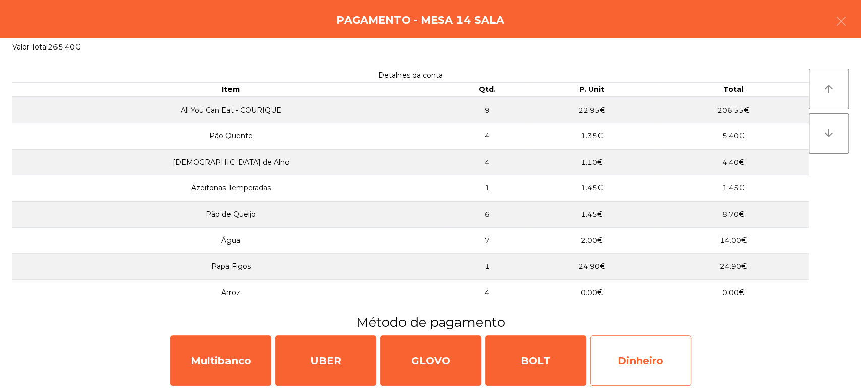
click at [656, 346] on div "Dinheiro" at bounding box center [640, 360] width 101 height 50
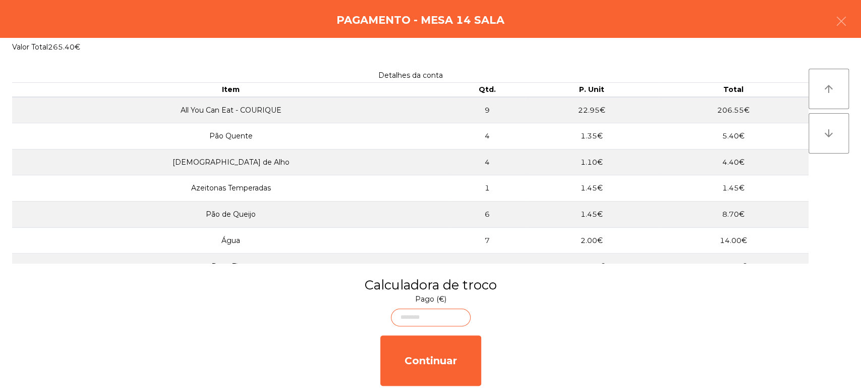
click at [432, 317] on body "[GEOGRAPHIC_DATA] - [GEOGRAPHIC_DATA] location_on [DATE] 22:03:17 Painel de con…" at bounding box center [430, 195] width 861 height 390
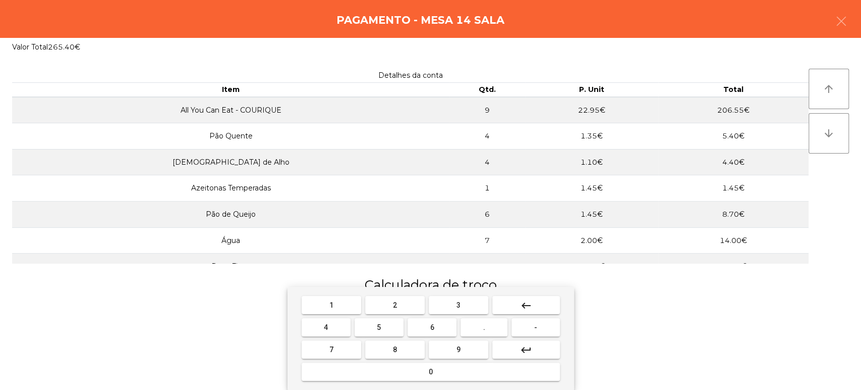
type input "***"
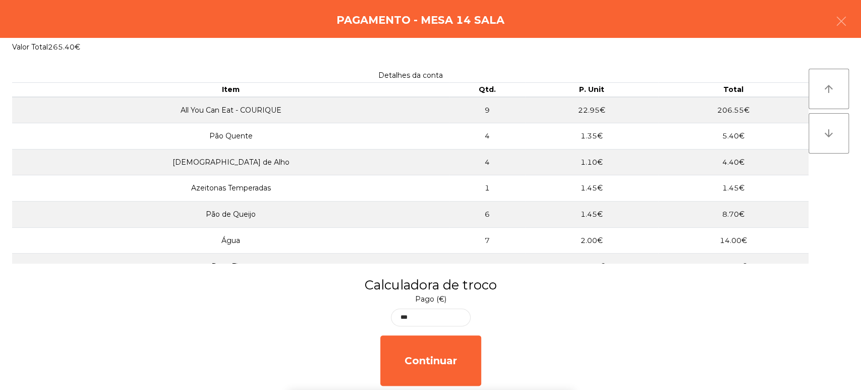
click at [698, 344] on div "1 2 3 keyboard_backspace 4 5 6 . - 7 8 9 keyboard_return 0" at bounding box center [430, 338] width 861 height 103
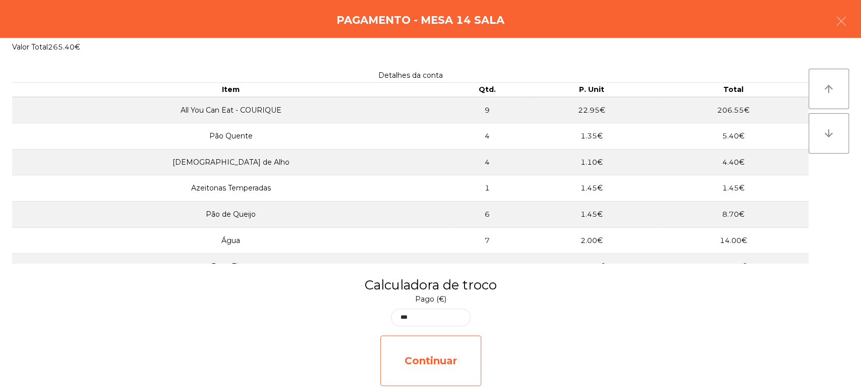
click at [453, 347] on div "Continuar" at bounding box center [430, 360] width 101 height 50
select select "**"
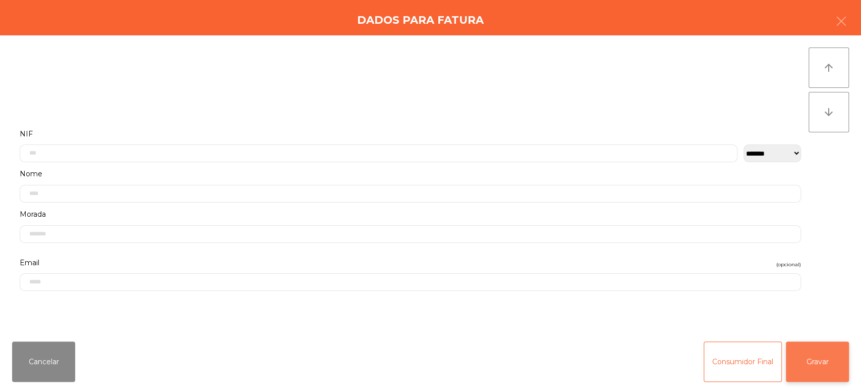
click at [828, 347] on button "Gravar" at bounding box center [817, 361] width 63 height 40
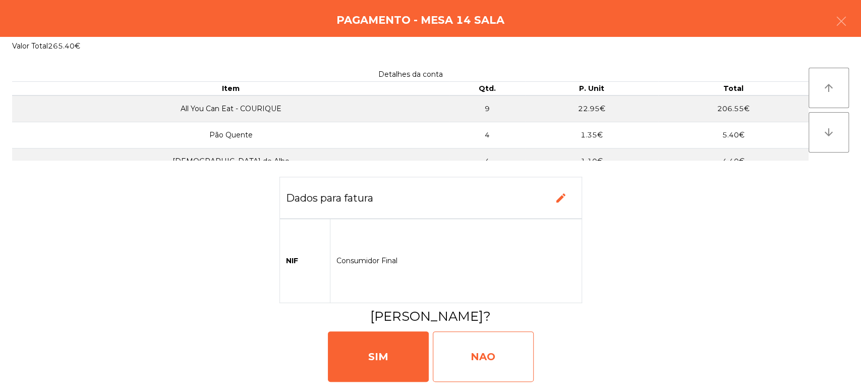
click at [477, 347] on div "NAO" at bounding box center [483, 356] width 101 height 50
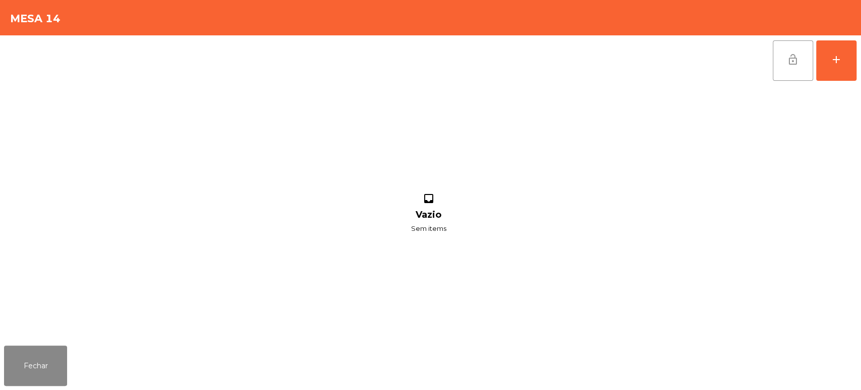
click at [785, 49] on button "lock_open" at bounding box center [793, 60] width 40 height 40
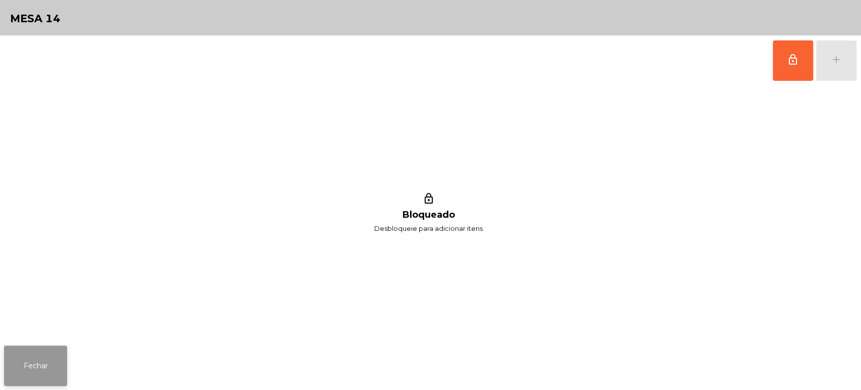
click at [37, 363] on button "Fechar" at bounding box center [35, 365] width 63 height 40
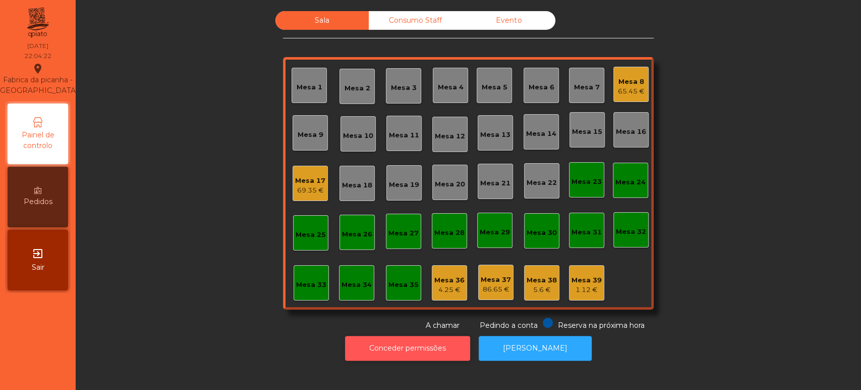
click at [381, 358] on button "Conceder permissões" at bounding box center [407, 348] width 125 height 25
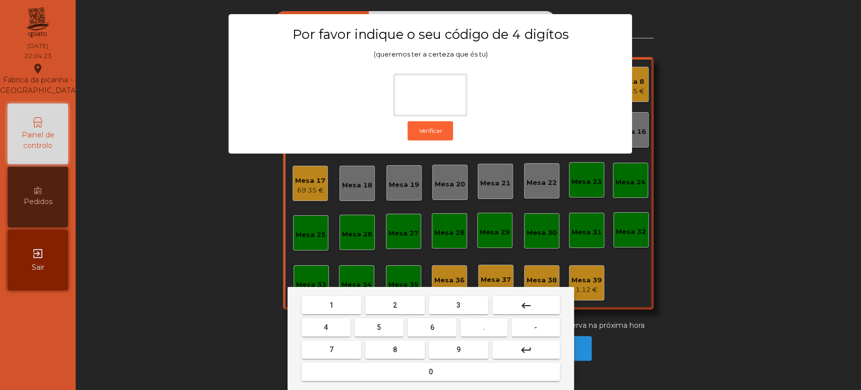
click at [341, 304] on button "1" at bounding box center [332, 305] width 60 height 18
click at [458, 304] on span "3" at bounding box center [459, 305] width 4 height 8
click at [379, 327] on span "5" at bounding box center [379, 327] width 4 height 8
click at [391, 381] on mat-keyboard-key "0" at bounding box center [431, 371] width 262 height 22
click at [370, 371] on button "0" at bounding box center [431, 371] width 258 height 18
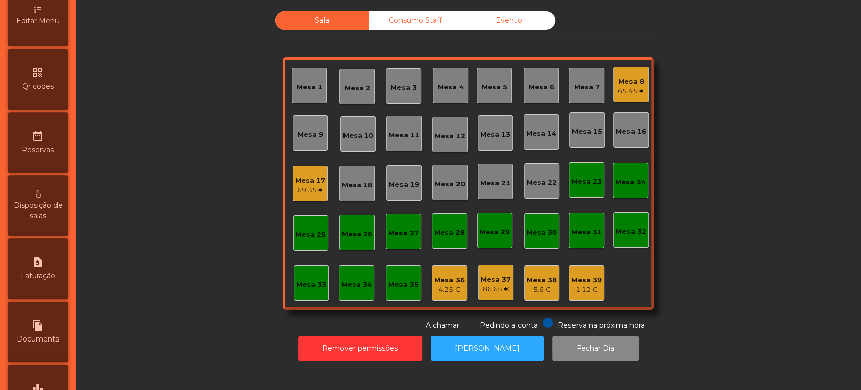
click at [51, 268] on div "request_page Faturação" at bounding box center [38, 268] width 61 height 61
select select "**"
select select "****"
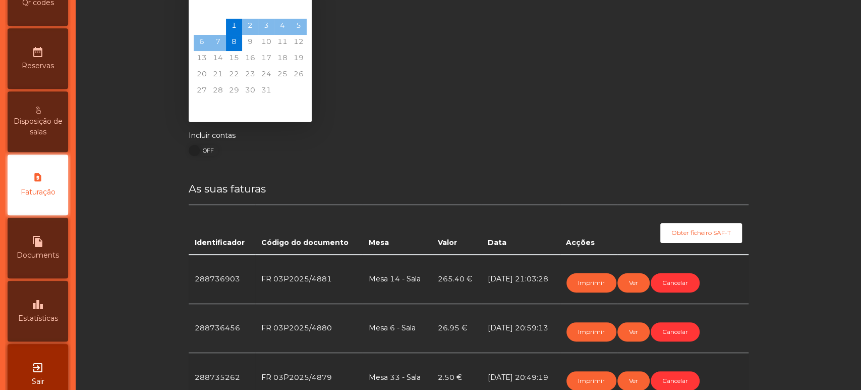
scroll to position [41, 0]
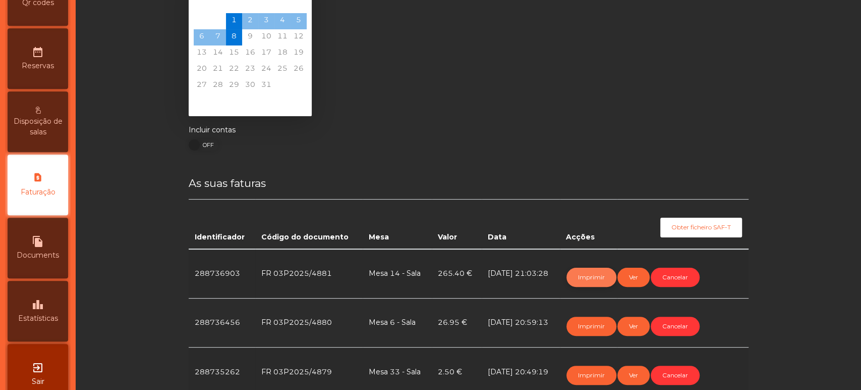
click at [592, 276] on button "Imprimir" at bounding box center [592, 276] width 50 height 19
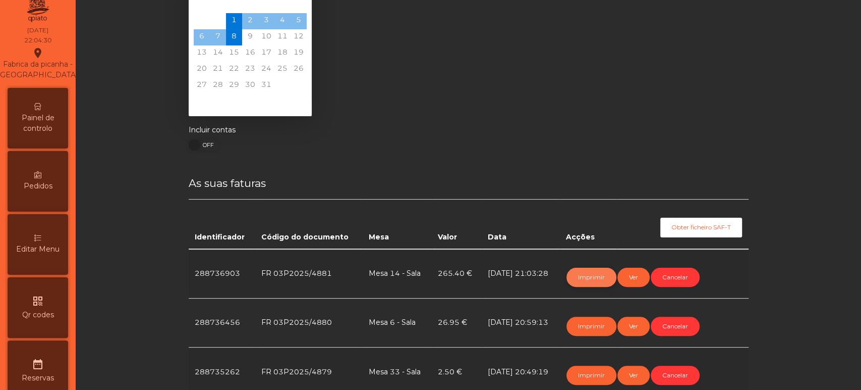
scroll to position [0, 0]
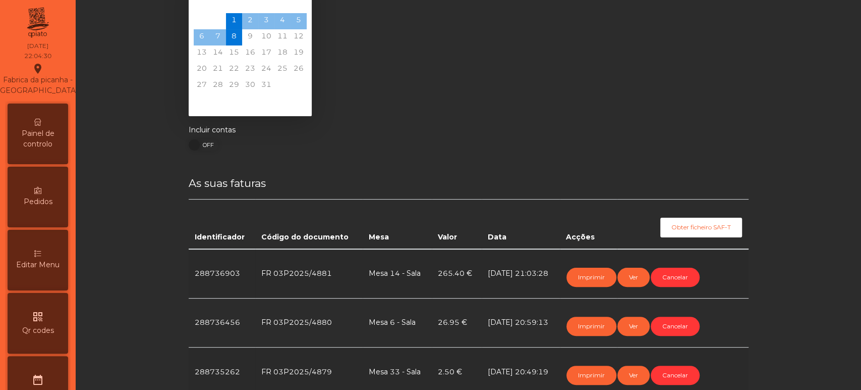
click at [28, 133] on div "Painel de controlo" at bounding box center [38, 133] width 61 height 61
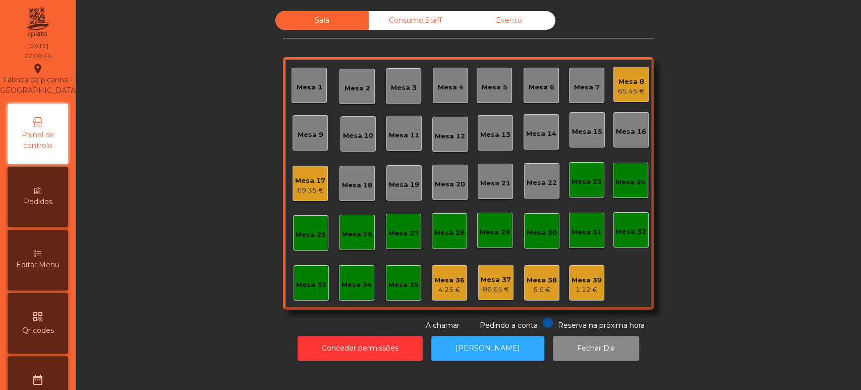
click at [642, 82] on div "Mesa 8 65.45 €" at bounding box center [631, 84] width 35 height 35
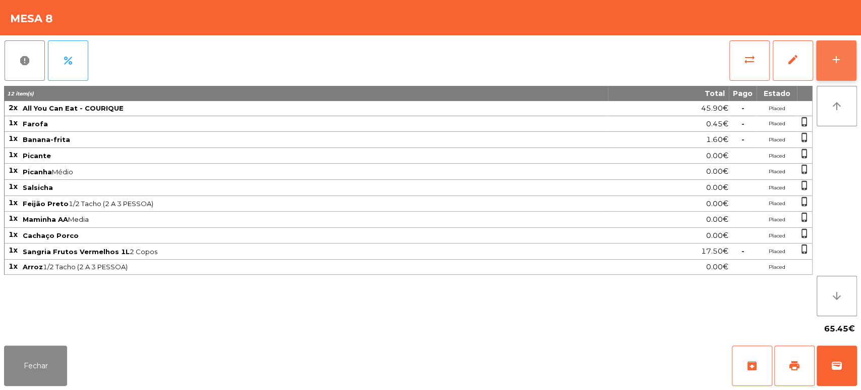
click at [845, 76] on button "add" at bounding box center [836, 60] width 40 height 40
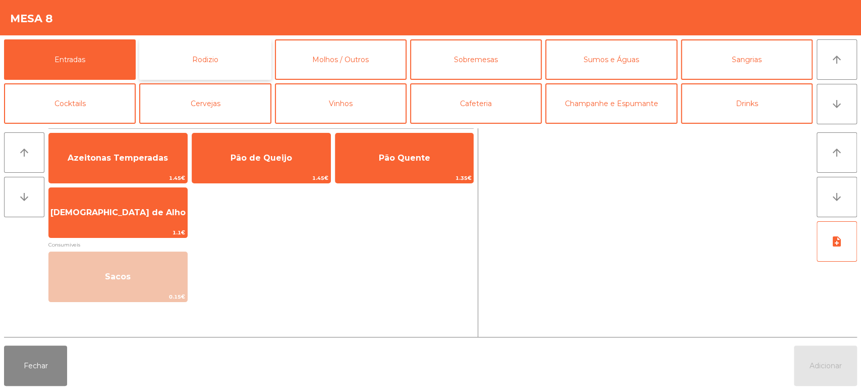
click at [191, 57] on button "Rodizio" at bounding box center [205, 59] width 132 height 40
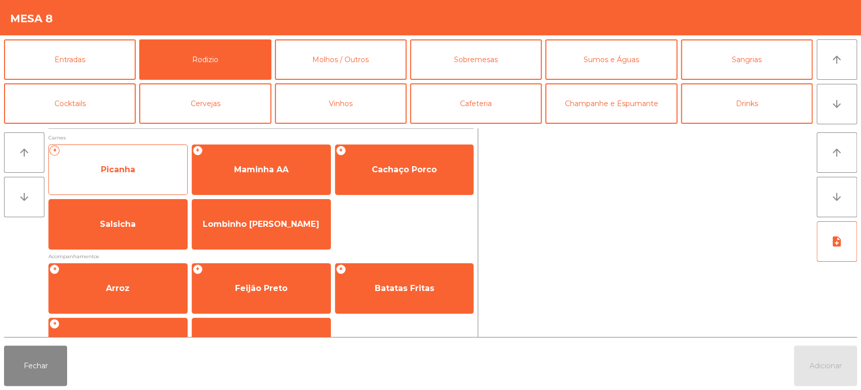
click at [135, 168] on span "Picanha" at bounding box center [118, 169] width 34 height 10
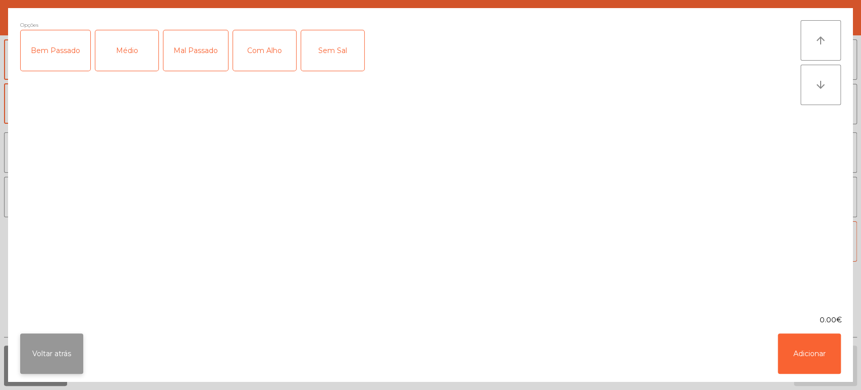
click at [63, 350] on button "Voltar atrás" at bounding box center [51, 353] width 63 height 40
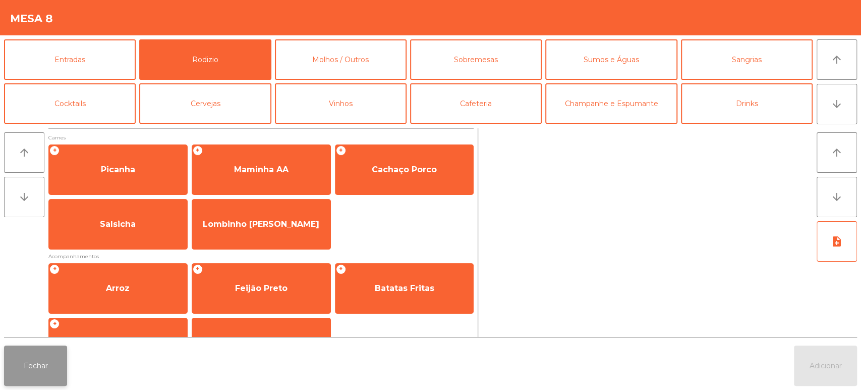
click at [64, 347] on button "Fechar" at bounding box center [35, 365] width 63 height 40
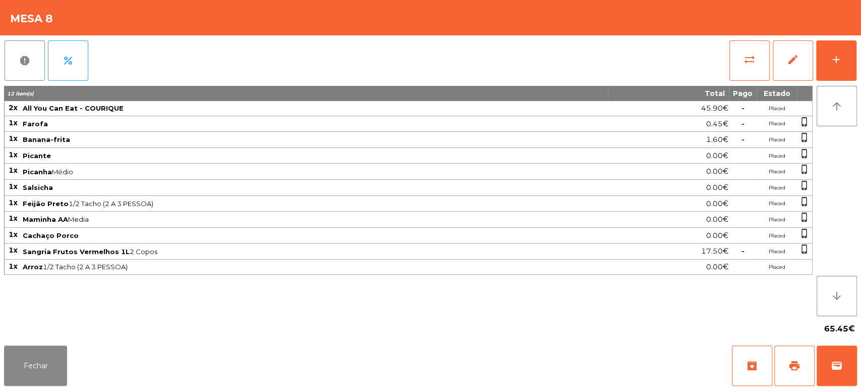
click at [859, 58] on div "report percent sync_alt edit add 12 item(s) Total Pago Estado 2x All You Can Ea…" at bounding box center [430, 188] width 861 height 306
click at [222, 51] on div "report percent sync_alt edit add" at bounding box center [430, 60] width 853 height 50
click at [851, 65] on button "add" at bounding box center [836, 60] width 40 height 40
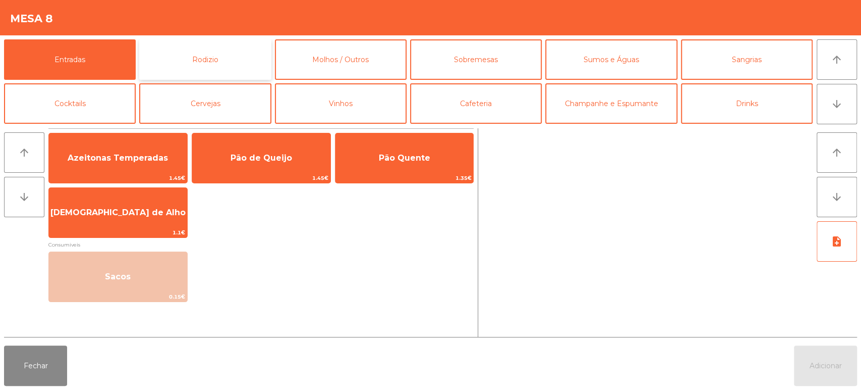
click at [210, 57] on button "Rodizio" at bounding box center [205, 59] width 132 height 40
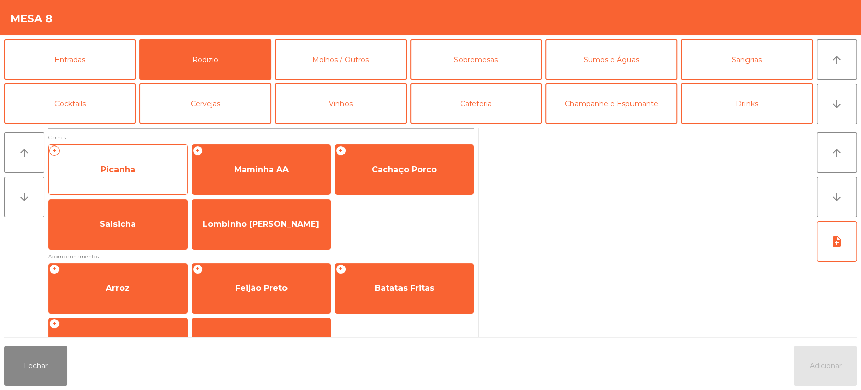
click at [146, 171] on span "Picanha" at bounding box center [118, 169] width 138 height 27
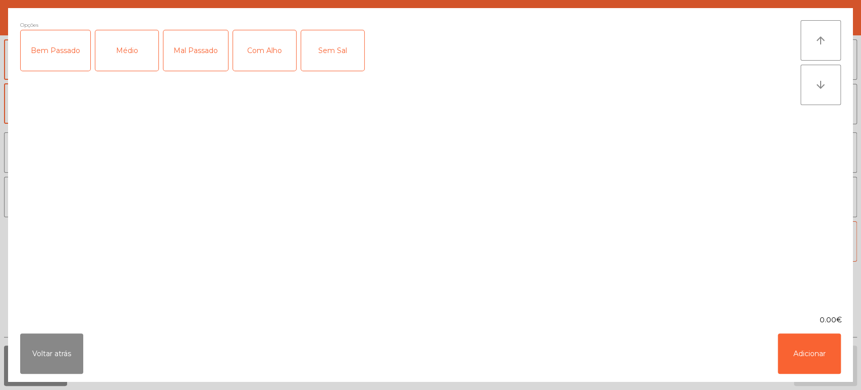
click at [121, 57] on div "Médio" at bounding box center [126, 50] width 63 height 40
click at [808, 339] on button "Adicionar" at bounding box center [809, 353] width 63 height 40
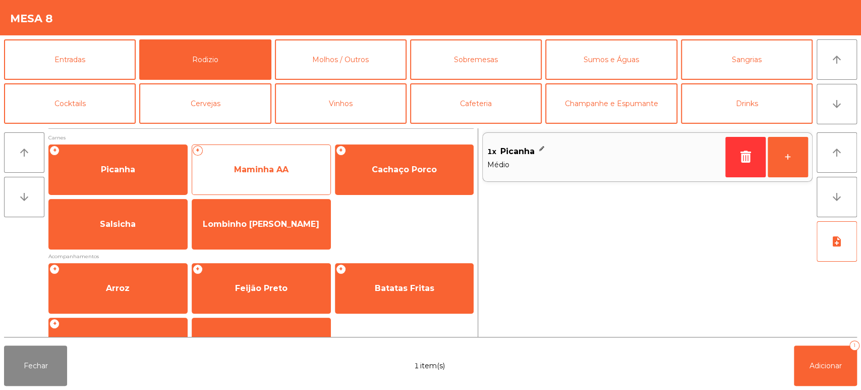
click at [264, 169] on span "Maminha AA" at bounding box center [261, 169] width 54 height 10
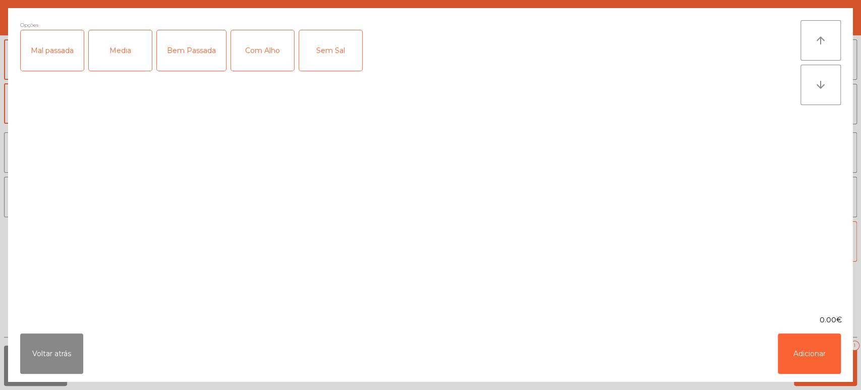
click at [104, 57] on div "Media" at bounding box center [120, 50] width 63 height 40
click at [833, 366] on button "Adicionar" at bounding box center [809, 353] width 63 height 40
click at [830, 366] on span "Adicionar" at bounding box center [826, 365] width 32 height 9
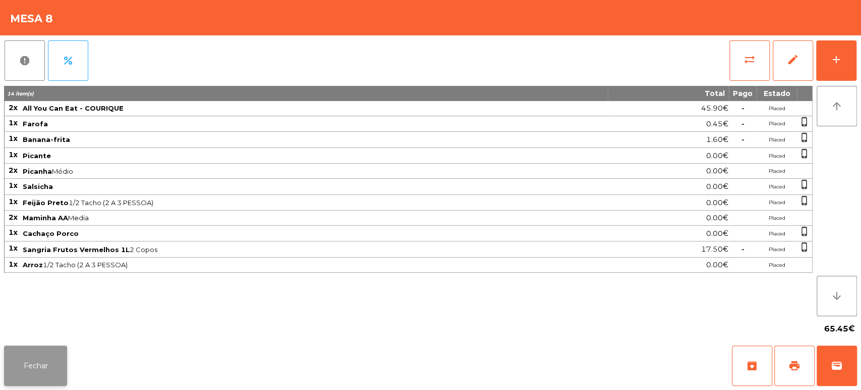
click at [54, 362] on button "Fechar" at bounding box center [35, 365] width 63 height 40
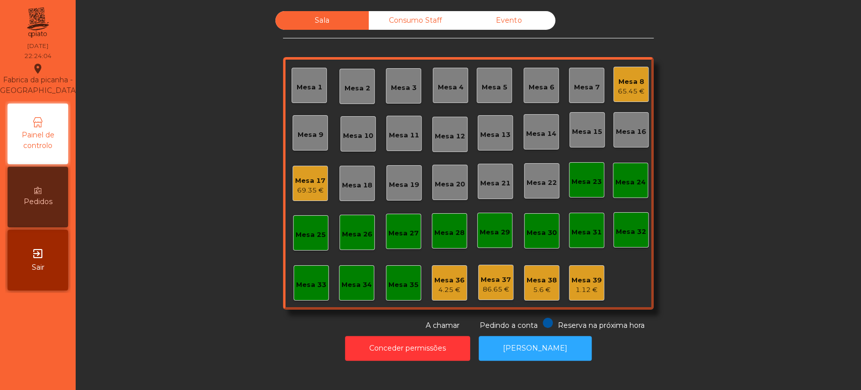
click at [306, 292] on div "Mesa 33" at bounding box center [311, 282] width 35 height 35
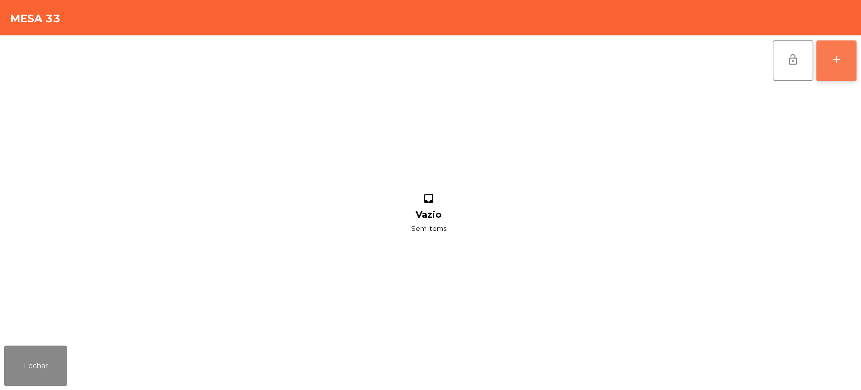
click at [832, 53] on div "add" at bounding box center [836, 59] width 12 height 12
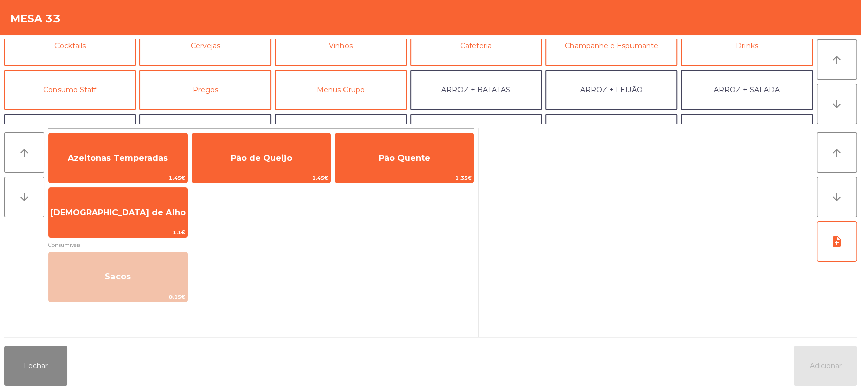
scroll to position [70, 0]
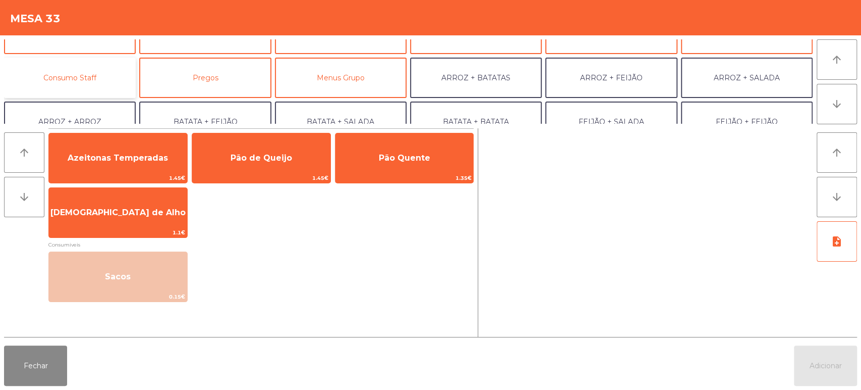
click at [109, 66] on button "Consumo Staff" at bounding box center [70, 78] width 132 height 40
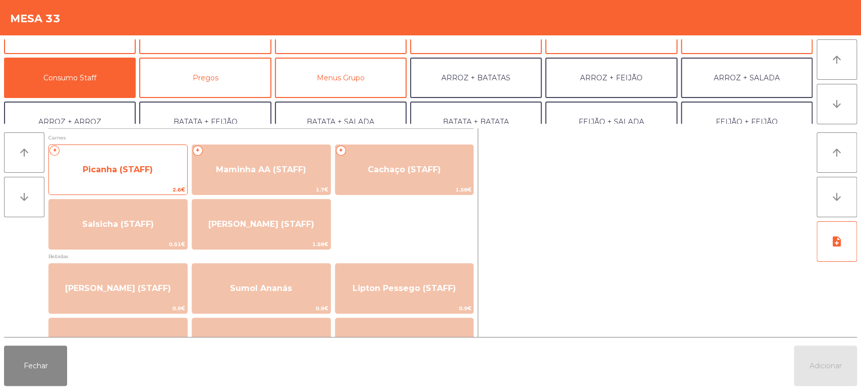
click at [141, 177] on span "Picanha (STAFF)" at bounding box center [118, 169] width 138 height 27
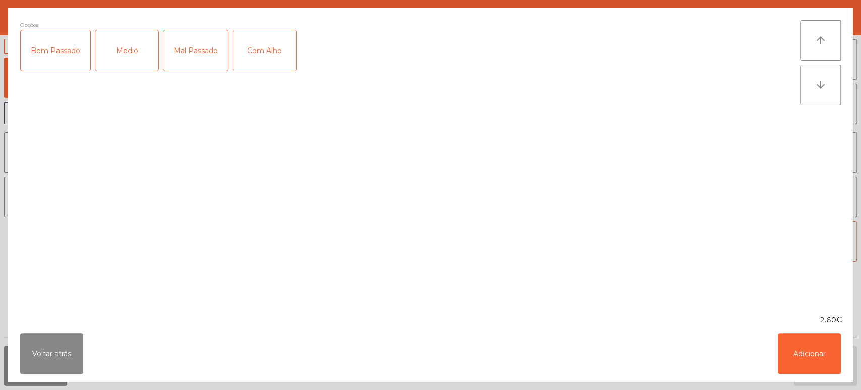
click at [131, 44] on div "Medio" at bounding box center [126, 50] width 63 height 40
click at [812, 350] on button "Adicionar" at bounding box center [809, 353] width 63 height 40
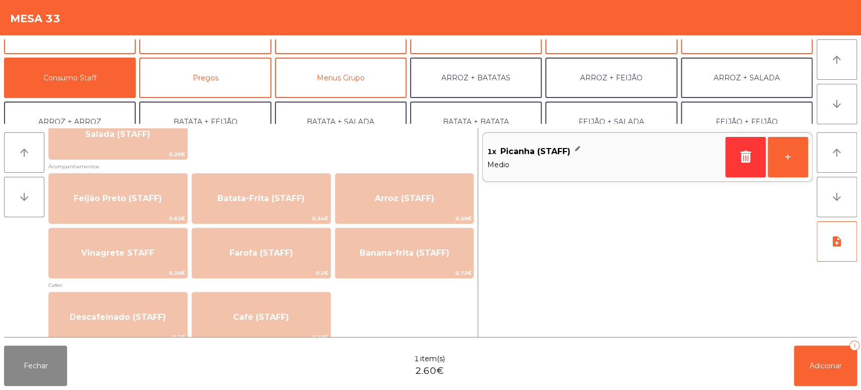
scroll to position [437, 0]
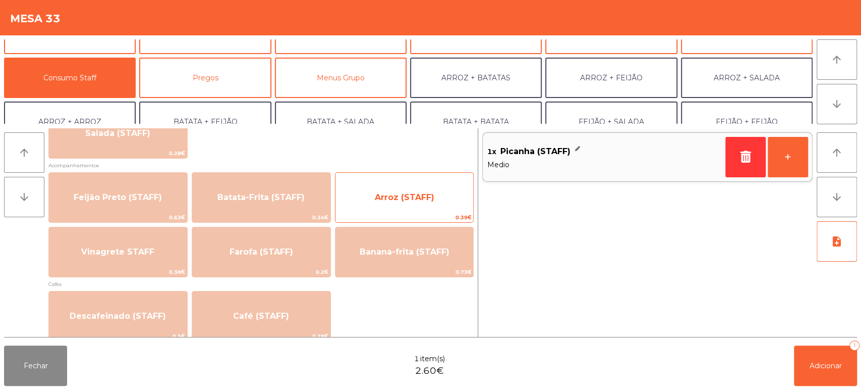
click at [414, 191] on span "Arroz (STAFF)" at bounding box center [405, 197] width 138 height 27
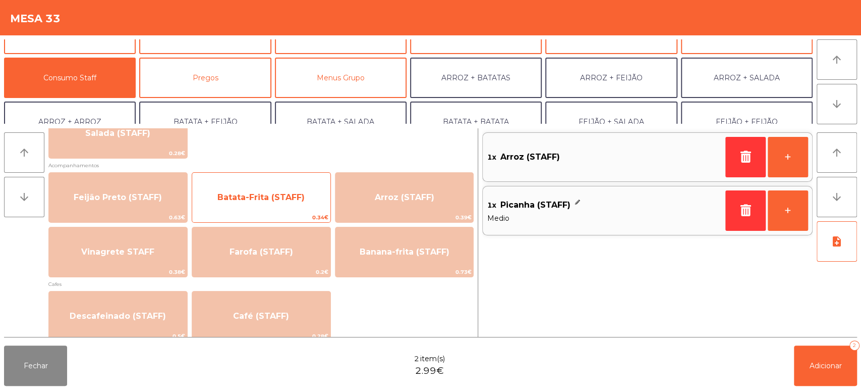
click at [281, 195] on span "Batata-Frita (STAFF)" at bounding box center [260, 197] width 87 height 10
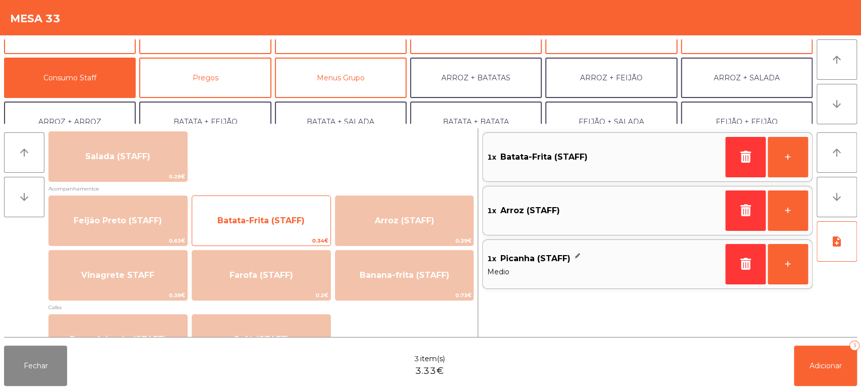
scroll to position [413, 0]
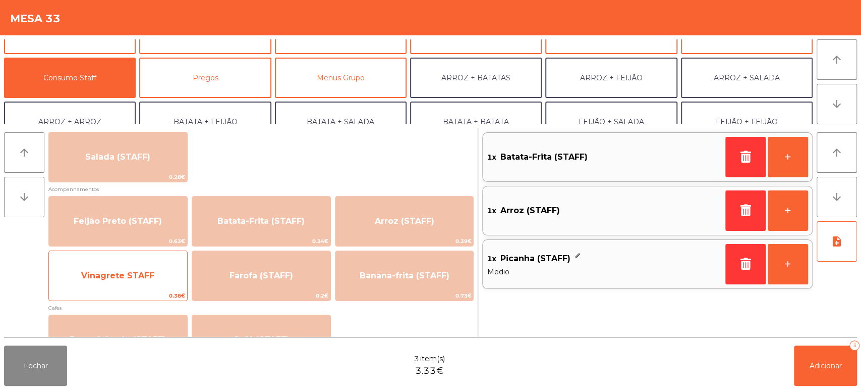
click at [154, 277] on span "Vinagrete STAFF" at bounding box center [118, 275] width 138 height 27
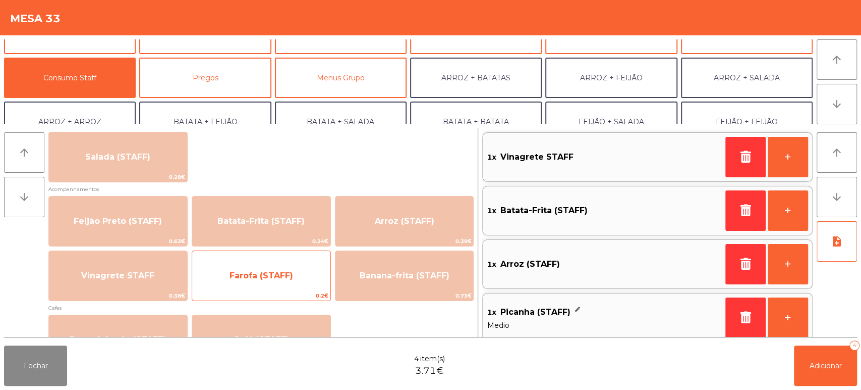
click at [275, 276] on span "Farofa (STAFF)" at bounding box center [262, 275] width 64 height 10
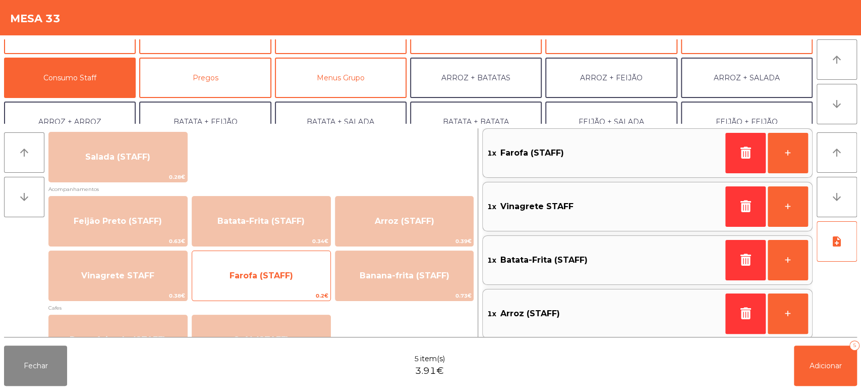
scroll to position [62, 0]
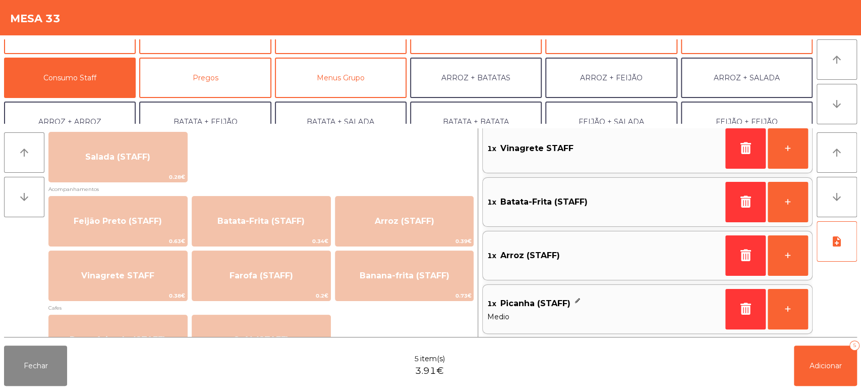
click at [651, 268] on div "1x Arroz (STAFF) +" at bounding box center [647, 255] width 330 height 49
click at [39, 373] on button "Fechar" at bounding box center [35, 365] width 63 height 40
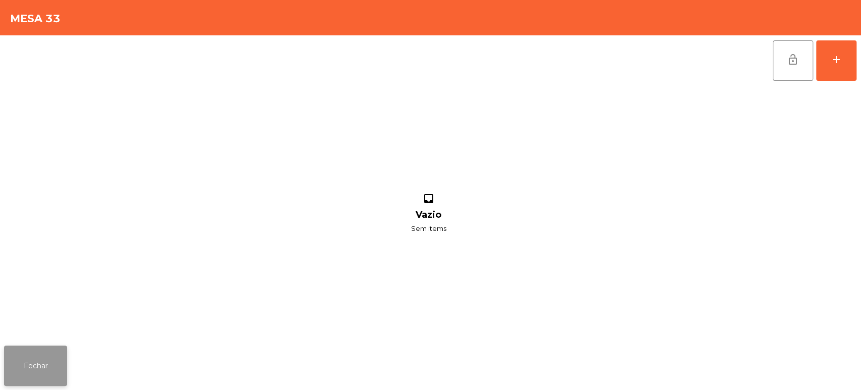
click at [14, 358] on button "Fechar" at bounding box center [35, 365] width 63 height 40
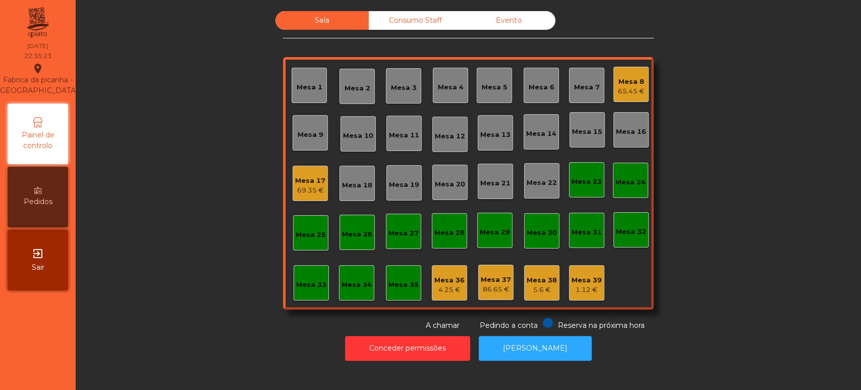
click at [548, 194] on div "Mesa 22" at bounding box center [541, 180] width 35 height 35
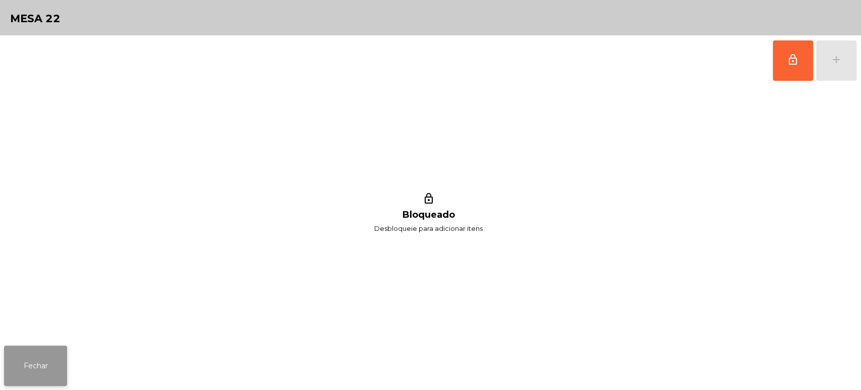
click at [46, 360] on button "Fechar" at bounding box center [35, 365] width 63 height 40
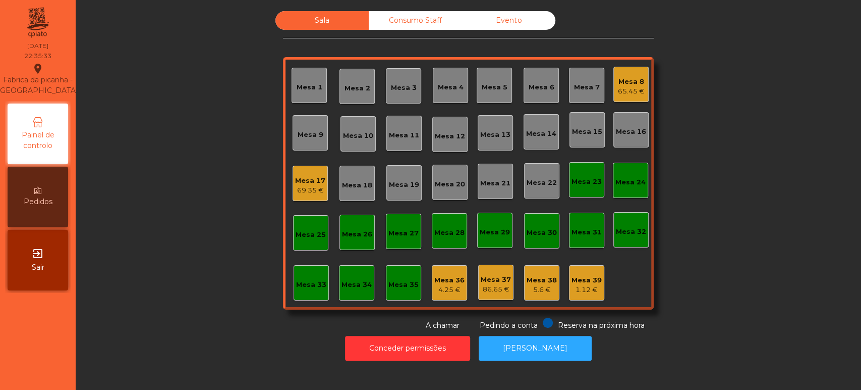
click at [434, 290] on div "4.25 €" at bounding box center [449, 290] width 30 height 10
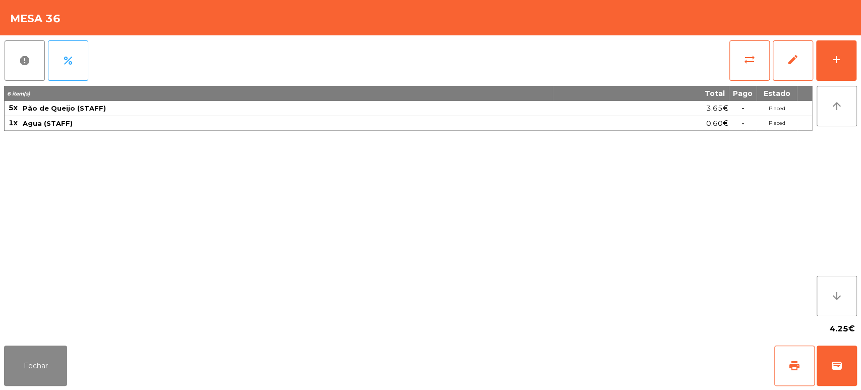
click at [62, 319] on div "4.25€" at bounding box center [430, 328] width 853 height 25
click at [48, 347] on button "Fechar" at bounding box center [35, 365] width 63 height 40
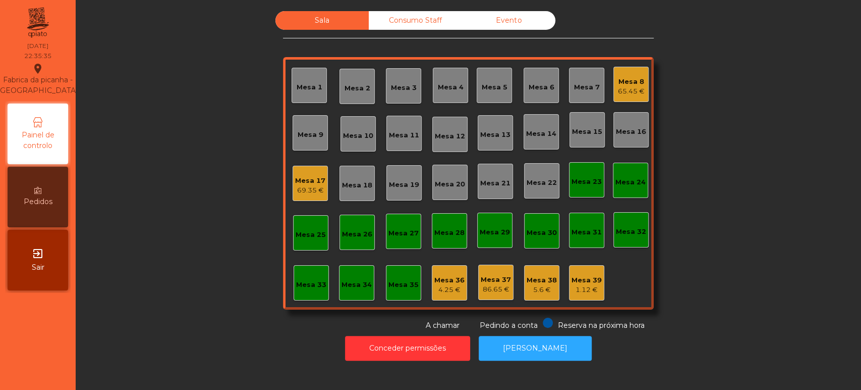
click at [427, 23] on div "Consumo Staff" at bounding box center [415, 20] width 93 height 19
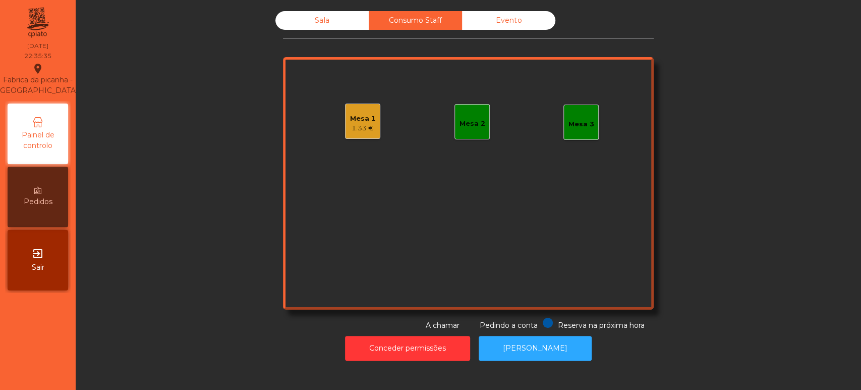
click at [350, 110] on div "Mesa 1 1.33 €" at bounding box center [363, 121] width 26 height 24
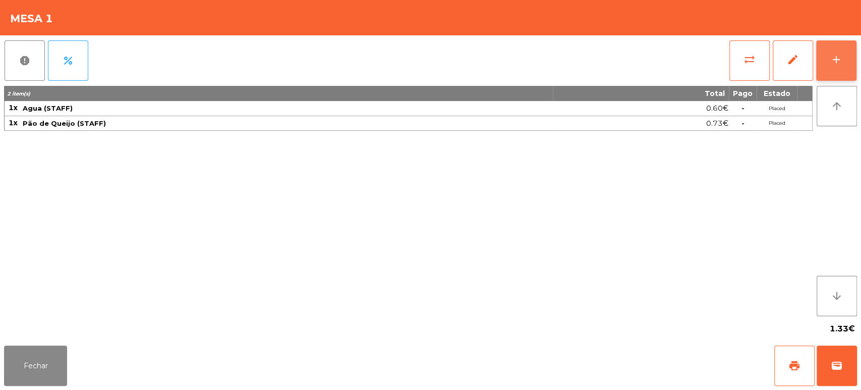
click at [842, 61] on div "add" at bounding box center [836, 59] width 12 height 12
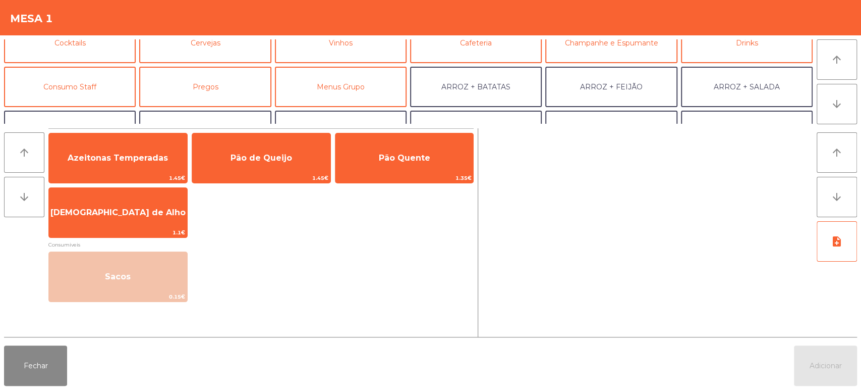
scroll to position [58, 0]
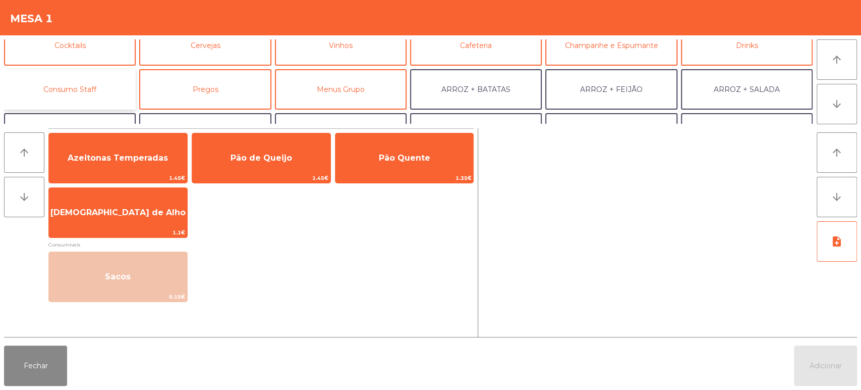
click at [87, 88] on button "Consumo Staff" at bounding box center [70, 89] width 132 height 40
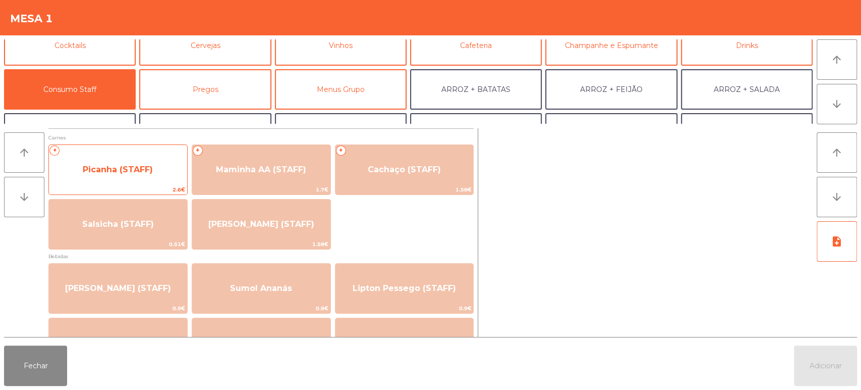
click at [148, 173] on span "Picanha (STAFF)" at bounding box center [118, 169] width 70 height 10
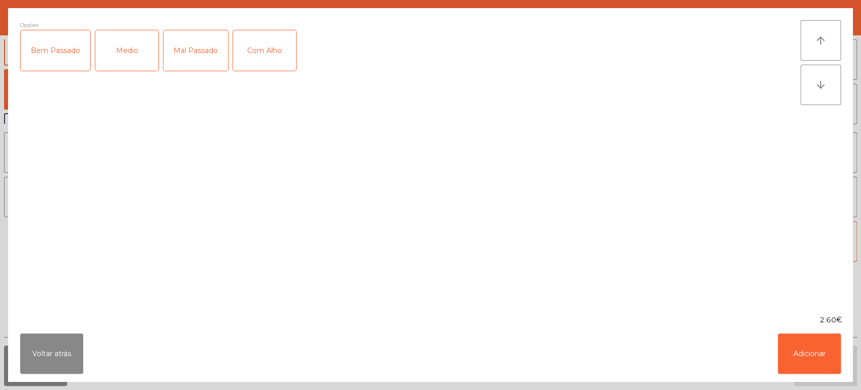
click at [131, 54] on div "Medio" at bounding box center [126, 50] width 63 height 40
click at [823, 359] on button "Adicionar" at bounding box center [809, 353] width 63 height 40
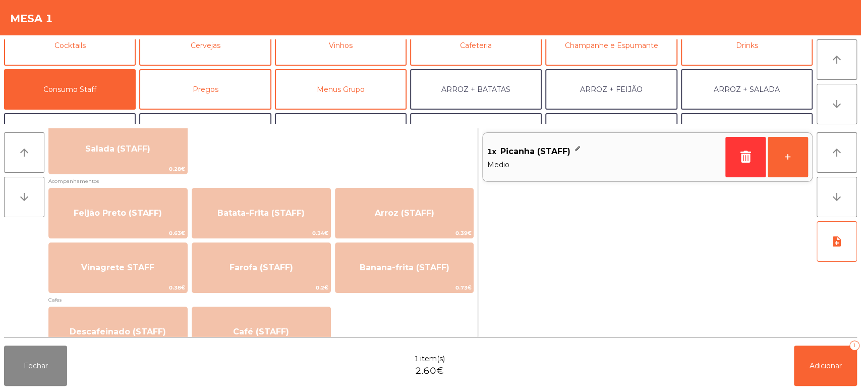
scroll to position [431, 0]
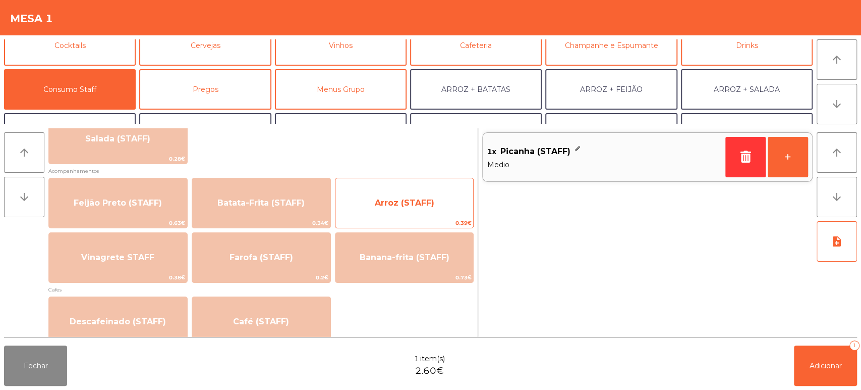
click at [409, 199] on span "Arroz (STAFF)" at bounding box center [405, 203] width 60 height 10
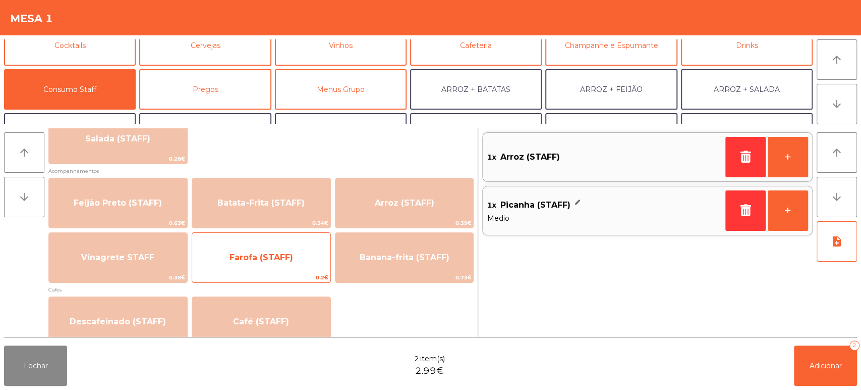
click at [286, 259] on span "Farofa (STAFF)" at bounding box center [262, 257] width 64 height 10
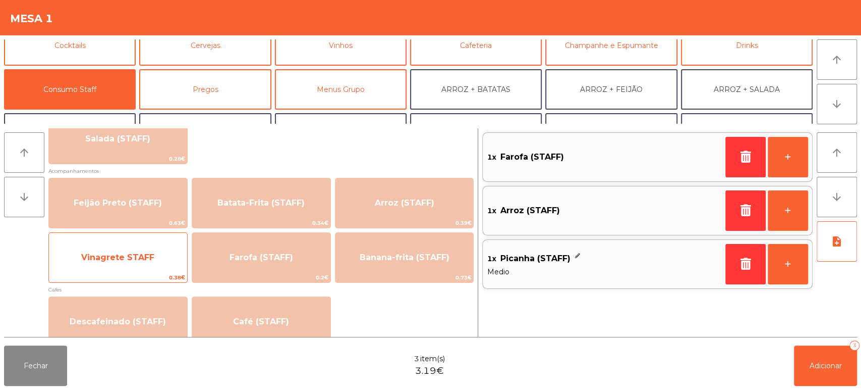
click at [148, 246] on span "Vinagrete STAFF" at bounding box center [118, 257] width 138 height 27
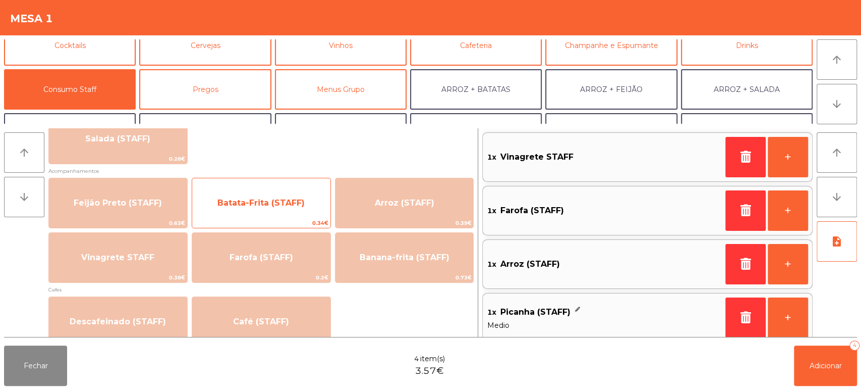
click at [296, 203] on span "Batata-Frita (STAFF)" at bounding box center [260, 203] width 87 height 10
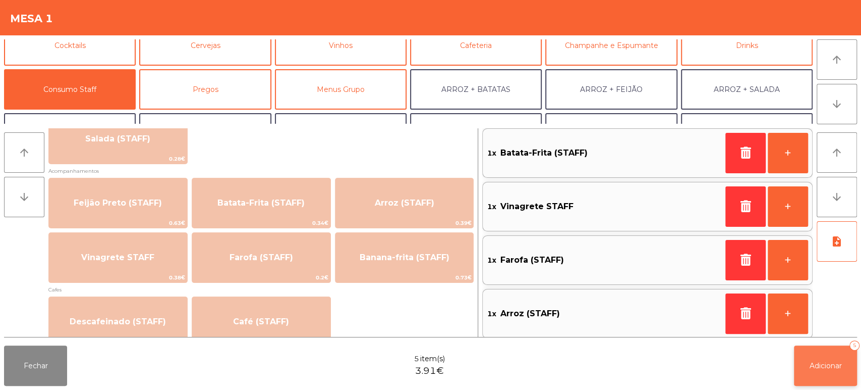
click at [815, 375] on button "Adicionar 5" at bounding box center [825, 365] width 63 height 40
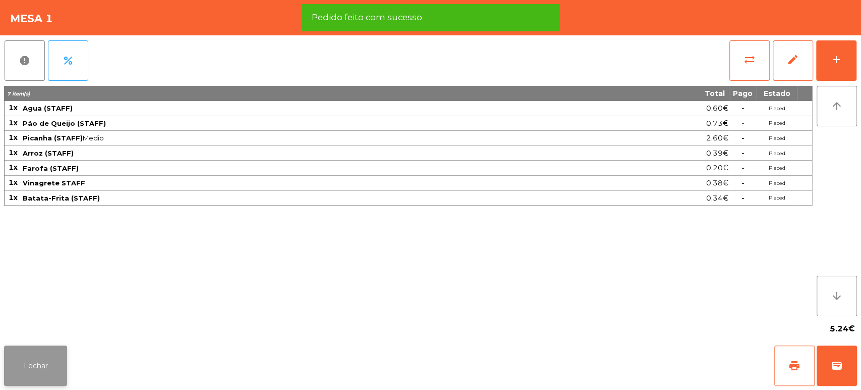
click at [67, 347] on button "Fechar" at bounding box center [35, 365] width 63 height 40
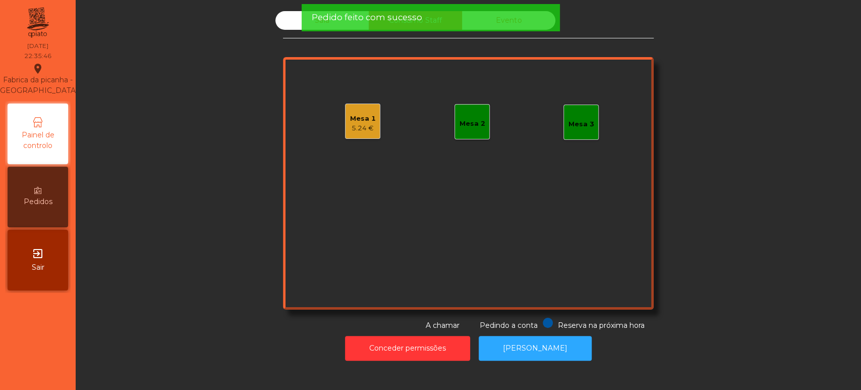
click at [13, 375] on nav "Fabrica da picanha - [GEOGRAPHIC_DATA] location_on [DATE] 22:35:46 Painel de co…" at bounding box center [38, 195] width 76 height 390
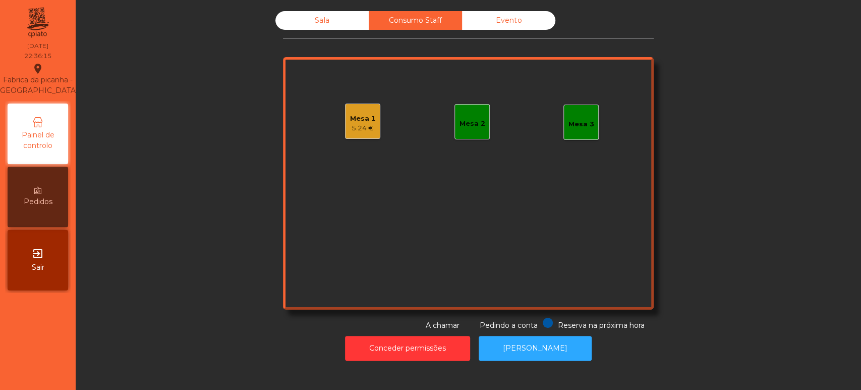
click at [375, 111] on div "Mesa 1 5.24 €" at bounding box center [362, 120] width 35 height 35
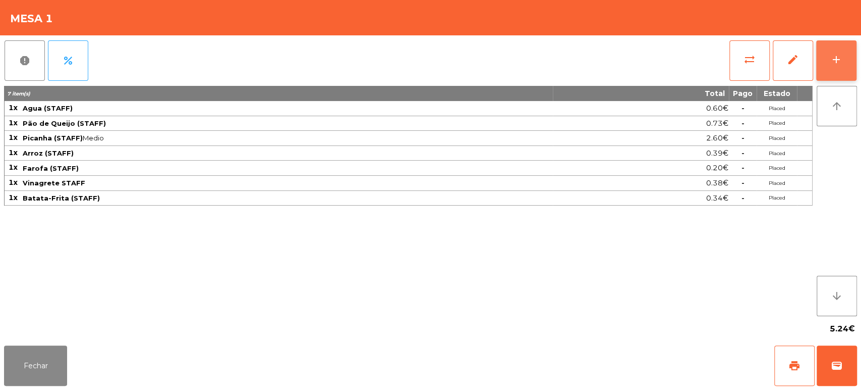
click at [827, 80] on button "add" at bounding box center [836, 60] width 40 height 40
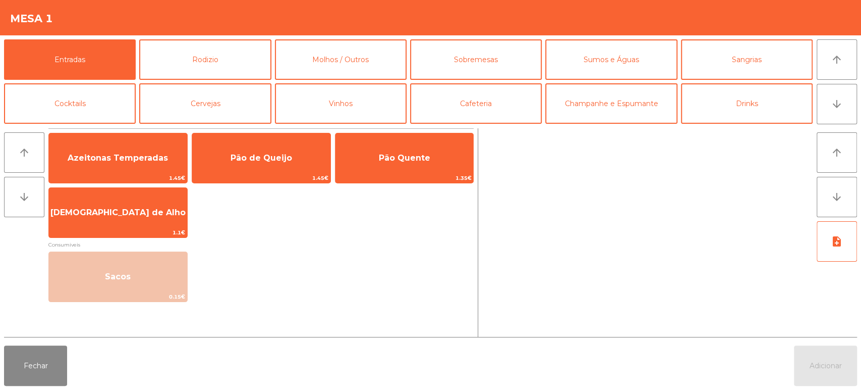
scroll to position [28, 0]
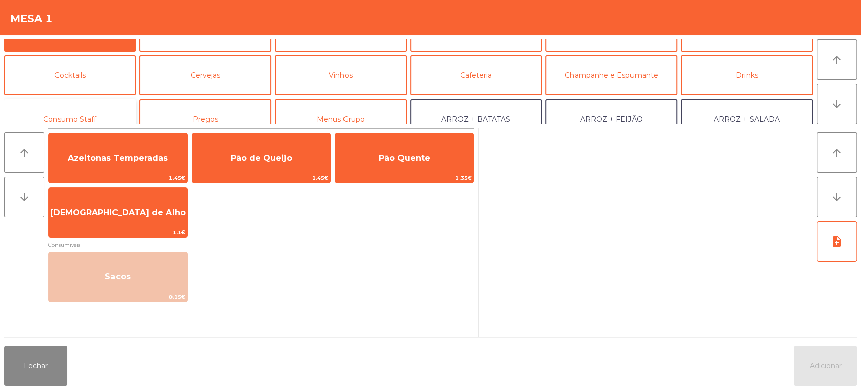
click at [89, 110] on button "Consumo Staff" at bounding box center [70, 119] width 132 height 40
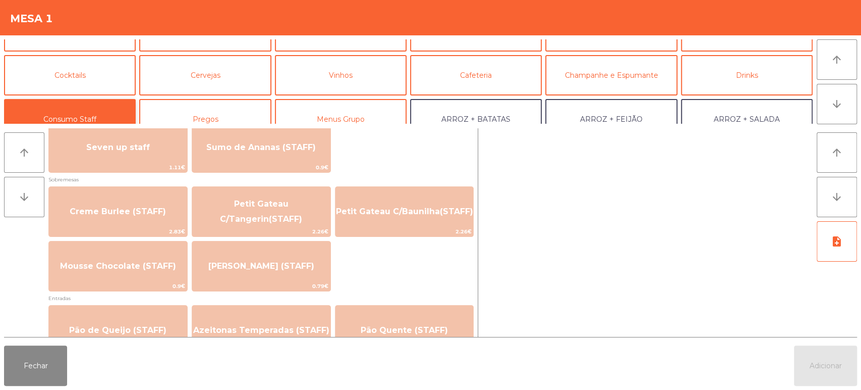
scroll to position [662, 0]
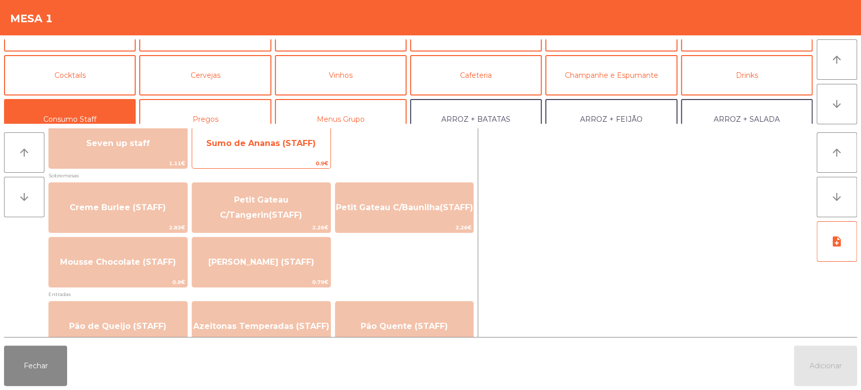
click at [270, 147] on span "Sumo de Ananas (STAFF)" at bounding box center [260, 143] width 109 height 10
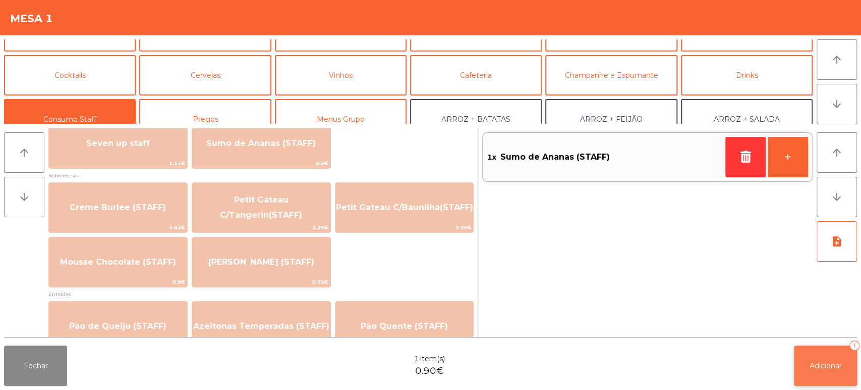
click at [835, 364] on span "Adicionar" at bounding box center [826, 365] width 32 height 9
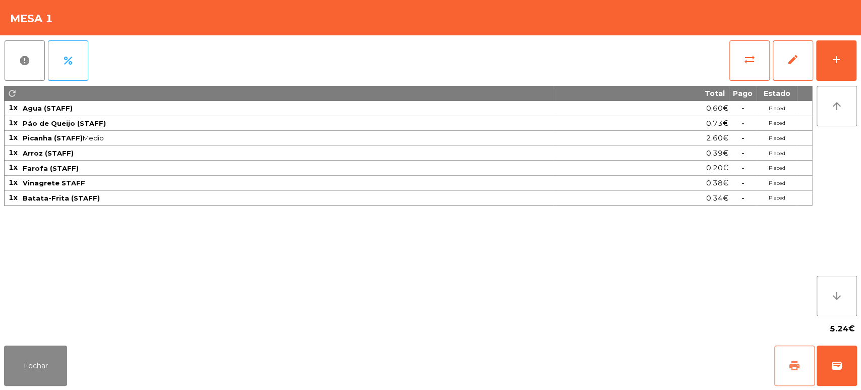
click at [789, 359] on span "print" at bounding box center [795, 365] width 12 height 12
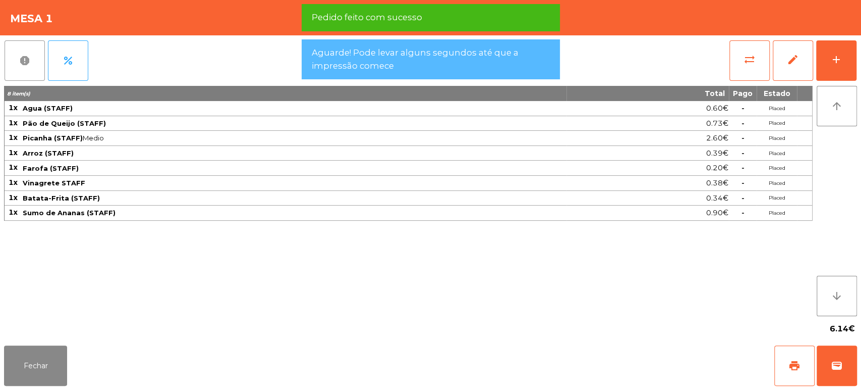
click at [17, 59] on button "report" at bounding box center [25, 60] width 40 height 40
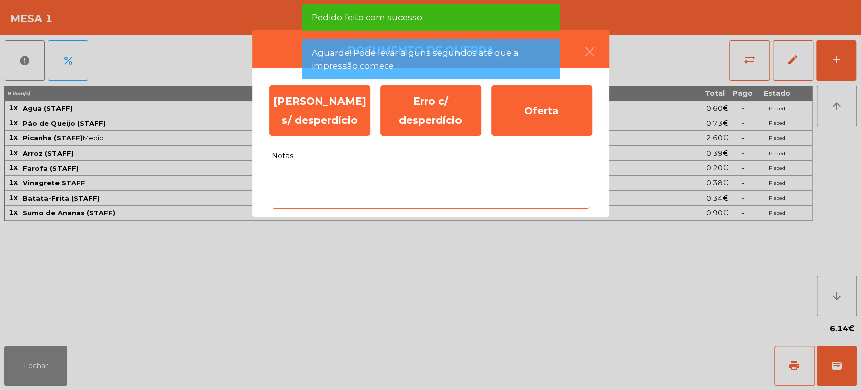
click at [404, 172] on textarea "Notas" at bounding box center [431, 187] width 318 height 42
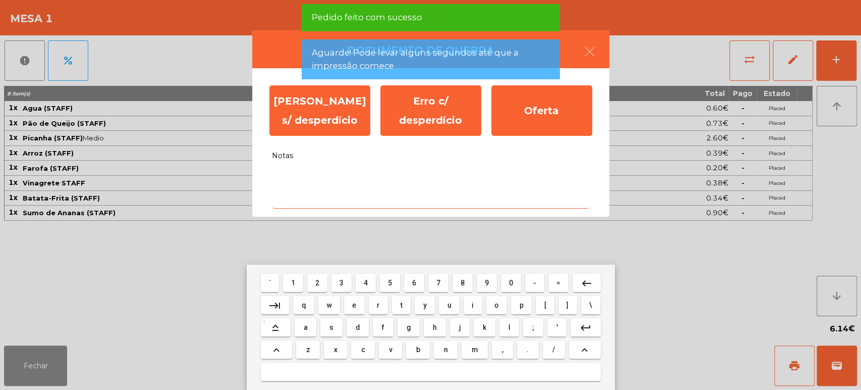
click at [412, 344] on button "b" at bounding box center [418, 349] width 24 height 18
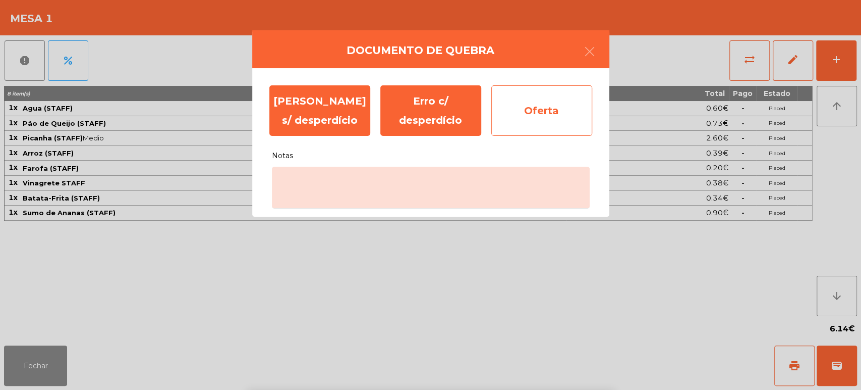
click at [539, 113] on div "Oferta" at bounding box center [541, 110] width 101 height 50
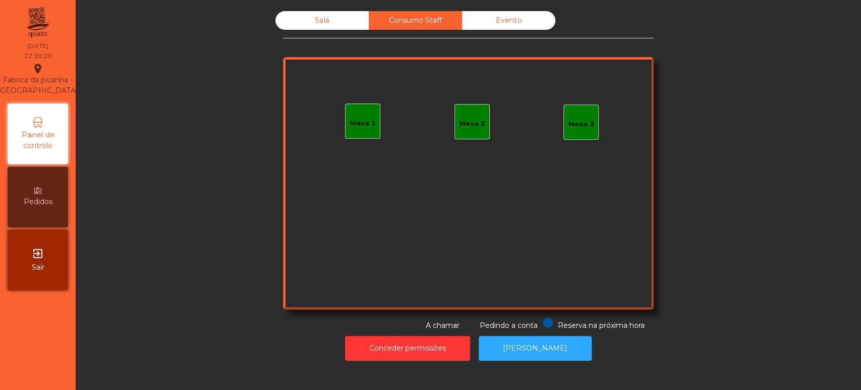
click at [323, 18] on div "Sala" at bounding box center [321, 20] width 93 height 19
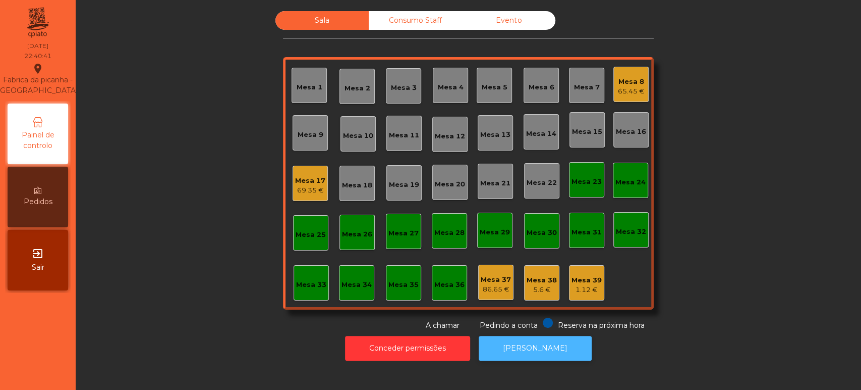
click at [532, 348] on button "[PERSON_NAME]" at bounding box center [535, 348] width 113 height 25
click at [630, 80] on div "Mesa 8" at bounding box center [631, 82] width 27 height 10
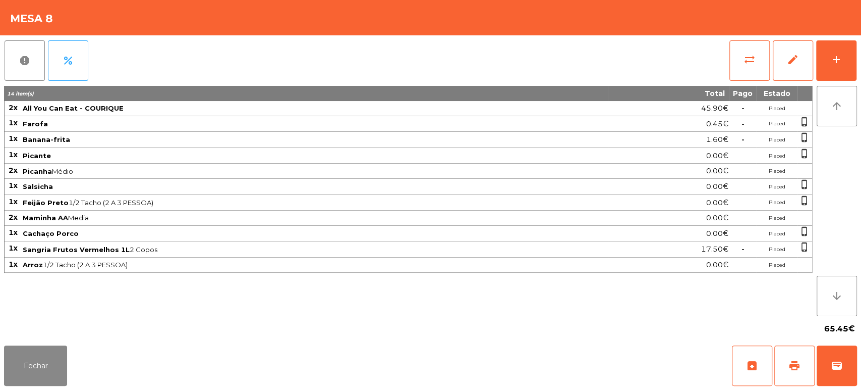
click at [860, 60] on div "report percent sync_alt edit add 14 item(s) Total Pago Estado 2x All You Can Ea…" at bounding box center [430, 188] width 861 height 306
click at [843, 75] on button "add" at bounding box center [836, 60] width 40 height 40
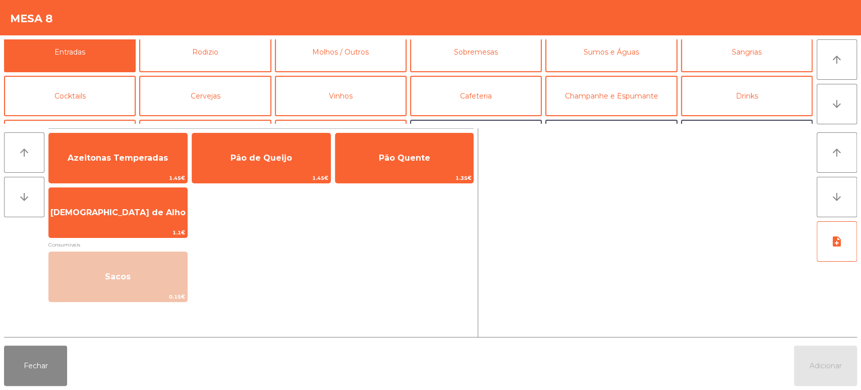
scroll to position [0, 0]
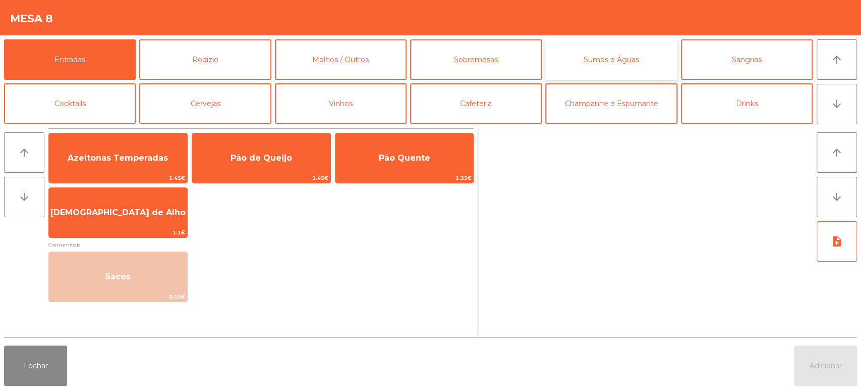
click at [598, 51] on button "Sumos e Águas" at bounding box center [611, 59] width 132 height 40
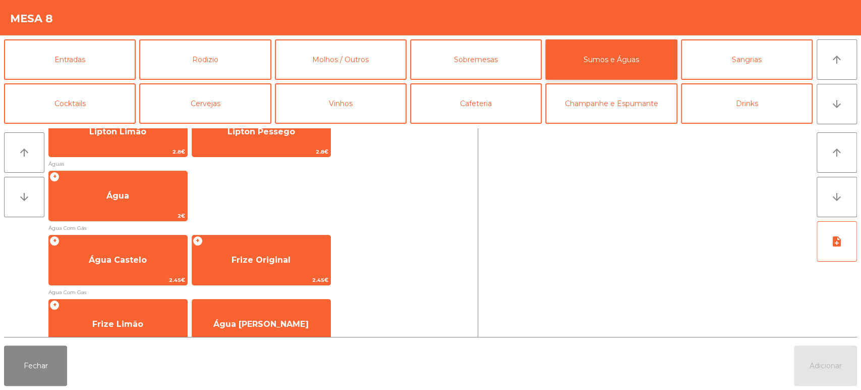
scroll to position [324, 0]
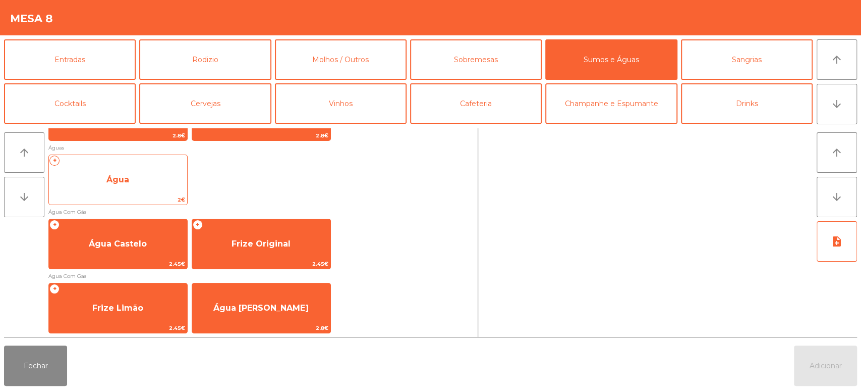
click at [137, 196] on span "2€" at bounding box center [118, 200] width 138 height 10
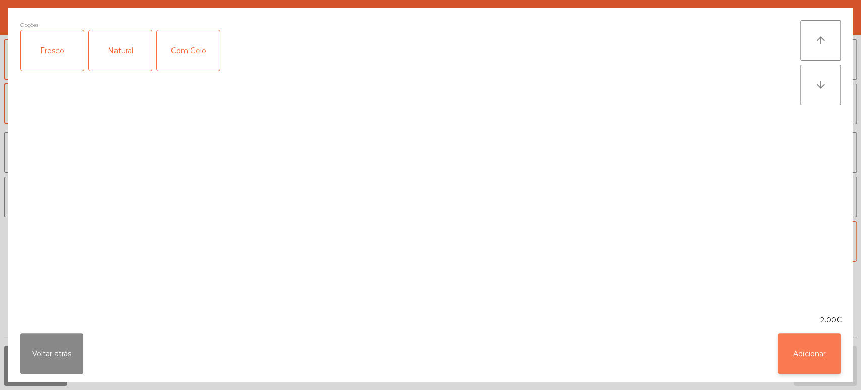
click at [803, 339] on button "Adicionar" at bounding box center [809, 353] width 63 height 40
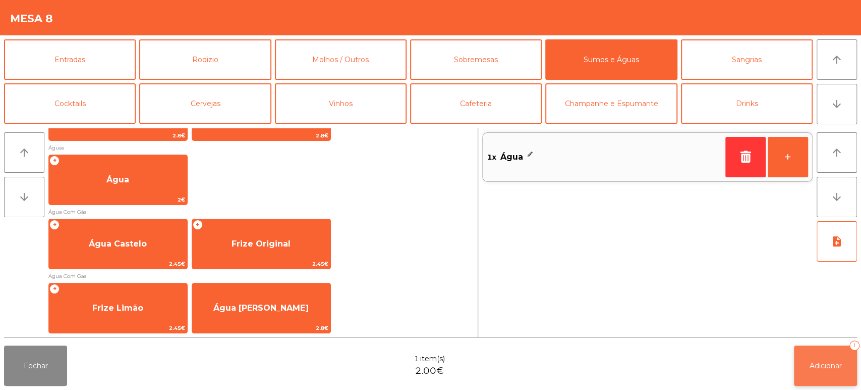
click at [818, 363] on span "Adicionar" at bounding box center [826, 365] width 32 height 9
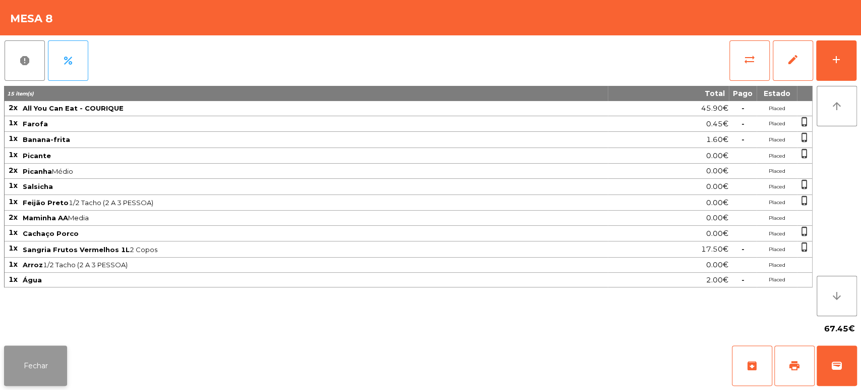
click at [35, 354] on button "Fechar" at bounding box center [35, 365] width 63 height 40
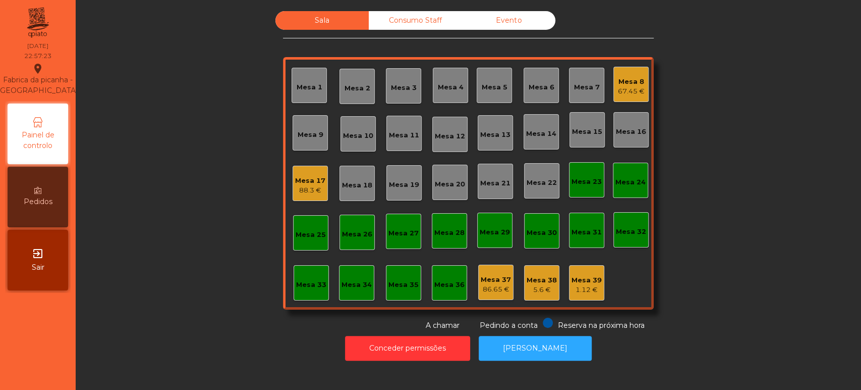
click at [619, 77] on div "Mesa 8" at bounding box center [631, 82] width 27 height 10
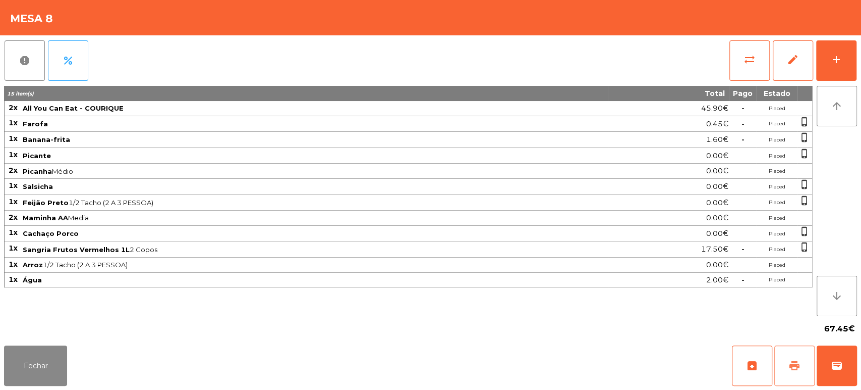
click at [796, 359] on span "print" at bounding box center [795, 365] width 12 height 12
click at [36, 358] on button "Fechar" at bounding box center [35, 365] width 63 height 40
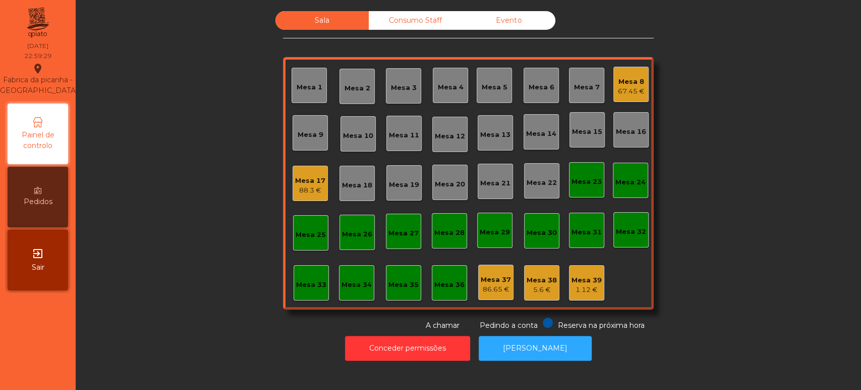
click at [303, 284] on div "Mesa 33" at bounding box center [311, 285] width 30 height 10
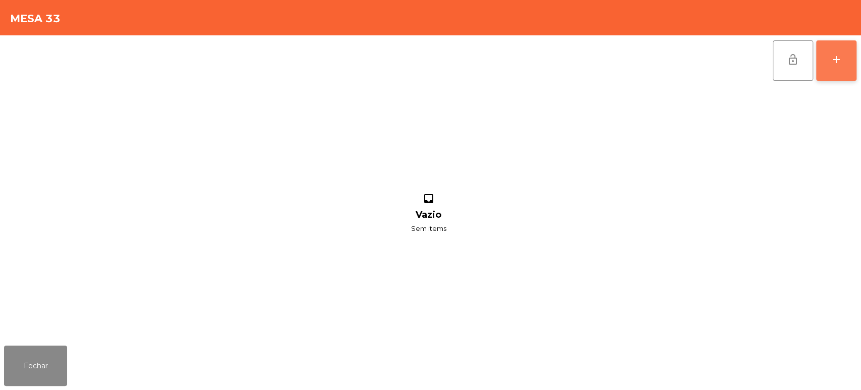
click at [836, 61] on div "add" at bounding box center [836, 59] width 12 height 12
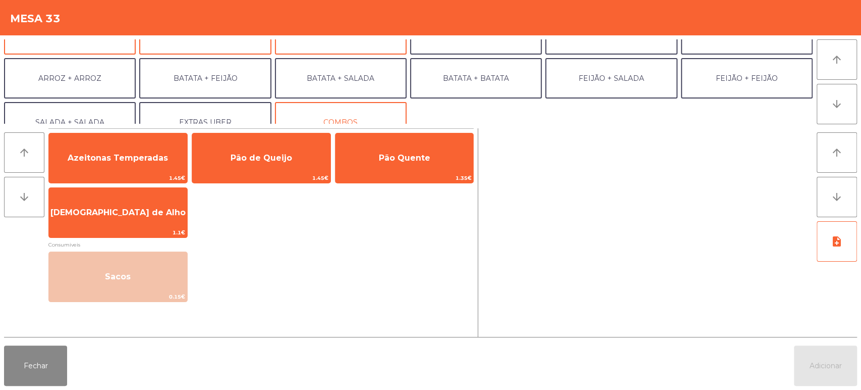
scroll to position [131, 0]
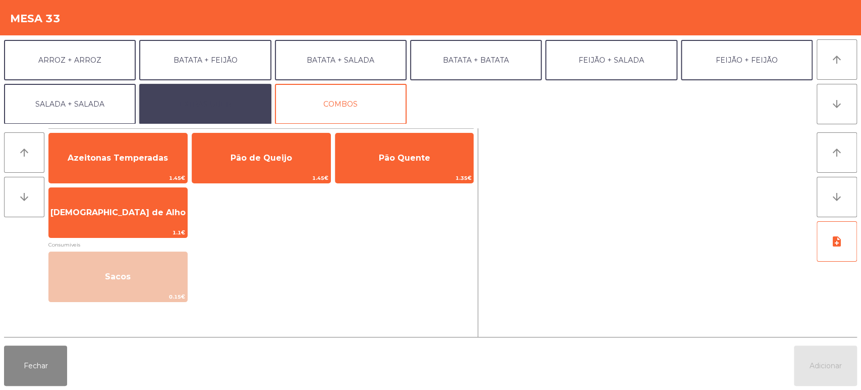
click at [218, 104] on button "EXTRAS UBER" at bounding box center [205, 104] width 132 height 40
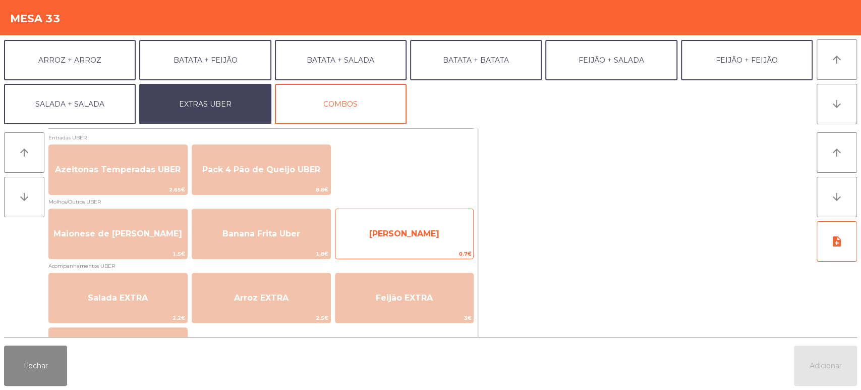
click at [390, 236] on span "[PERSON_NAME]" at bounding box center [404, 234] width 70 height 10
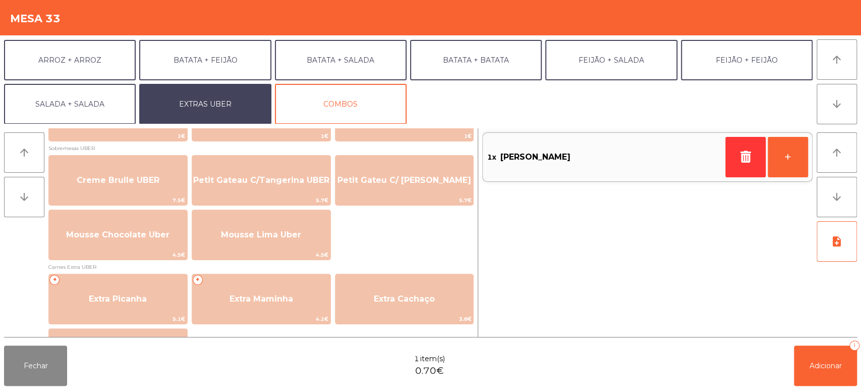
scroll to position [416, 0]
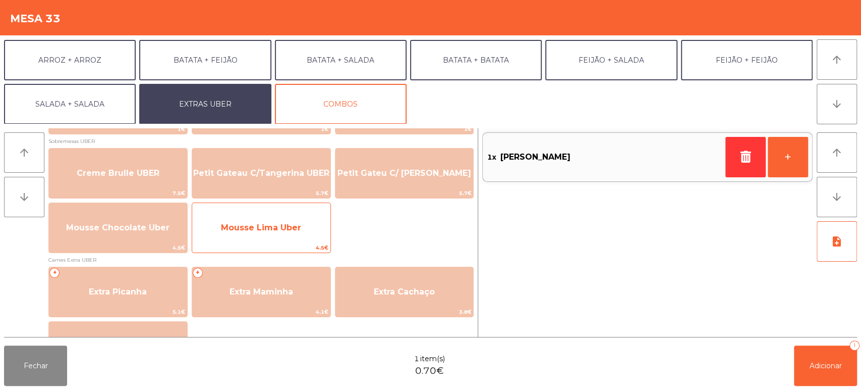
click at [280, 224] on span "Mousse Lima Uber" at bounding box center [261, 228] width 80 height 10
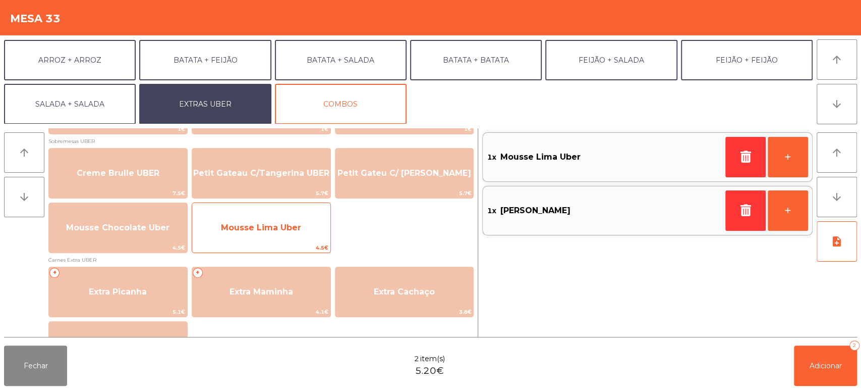
click at [276, 223] on span "Mousse Lima Uber" at bounding box center [261, 228] width 80 height 10
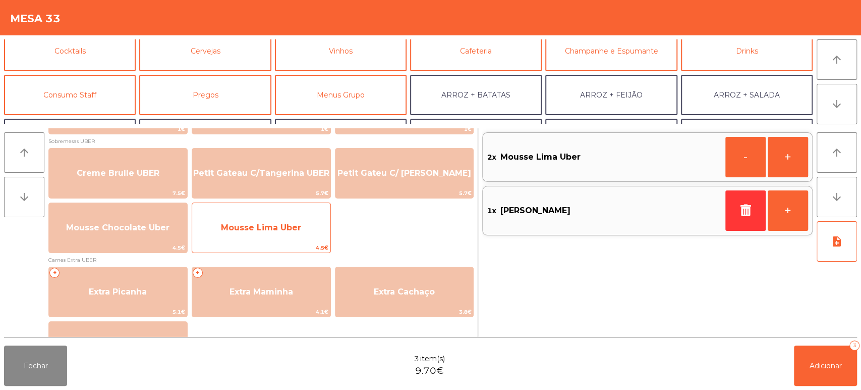
scroll to position [59, 0]
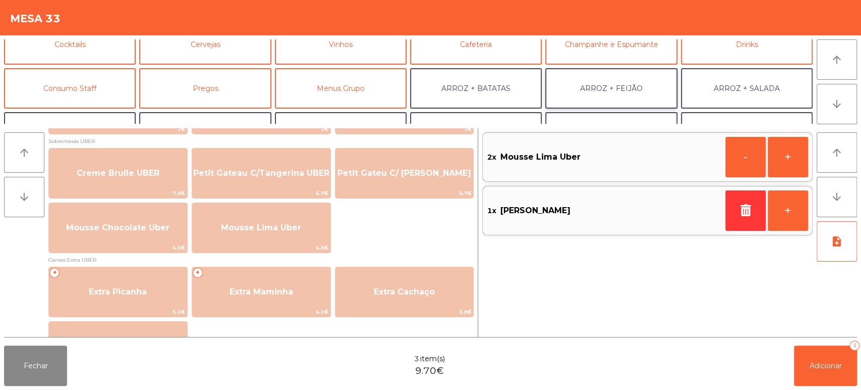
click at [613, 88] on button "ARROZ + FEIJÃO" at bounding box center [611, 88] width 132 height 40
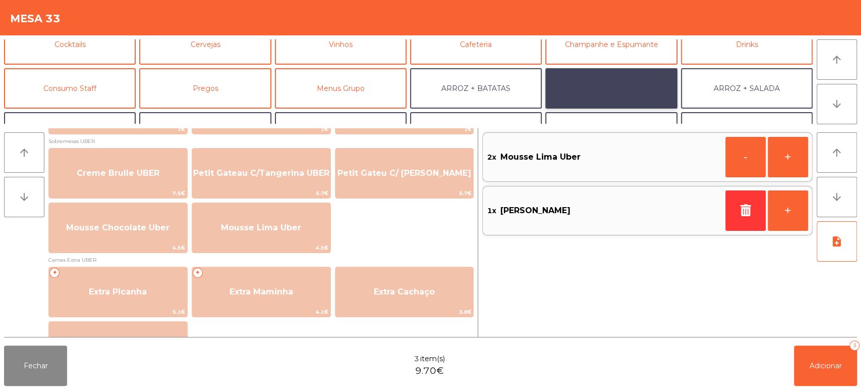
scroll to position [0, 0]
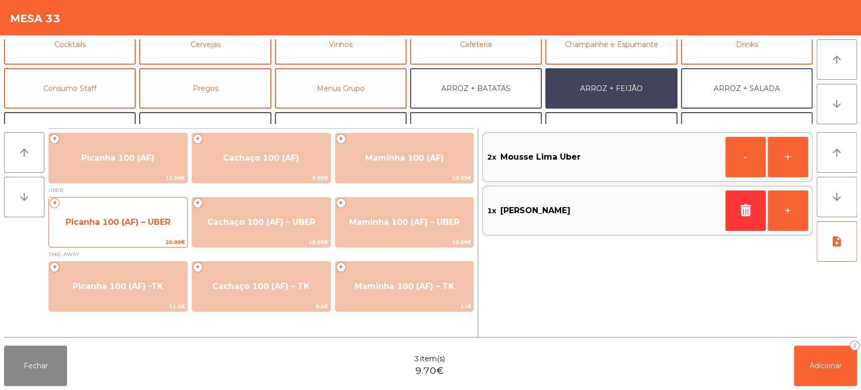
click at [132, 217] on span "Picanha 100 (AF) – UBER" at bounding box center [118, 222] width 105 height 10
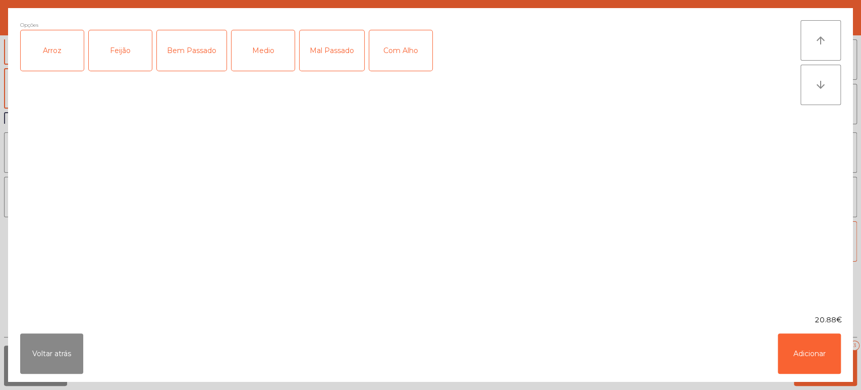
click at [58, 50] on div "Arroz" at bounding box center [52, 50] width 63 height 40
click at [117, 49] on div "Feijão" at bounding box center [120, 50] width 63 height 40
click at [322, 46] on div "Mal Passado" at bounding box center [332, 50] width 65 height 40
click at [804, 361] on button "Adicionar" at bounding box center [809, 353] width 63 height 40
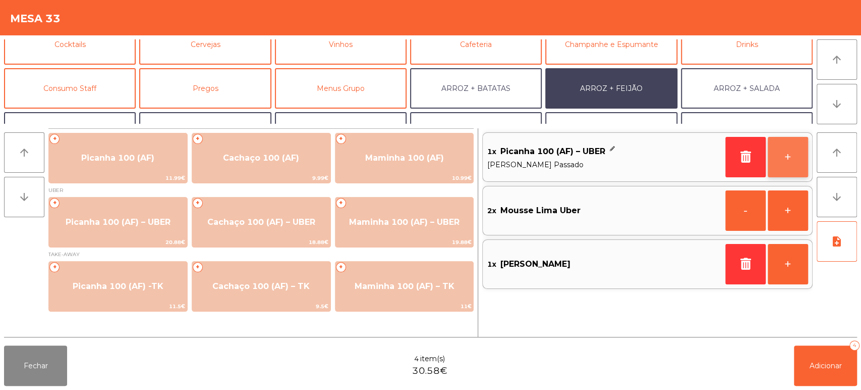
click at [793, 160] on button "+" at bounding box center [788, 157] width 40 height 40
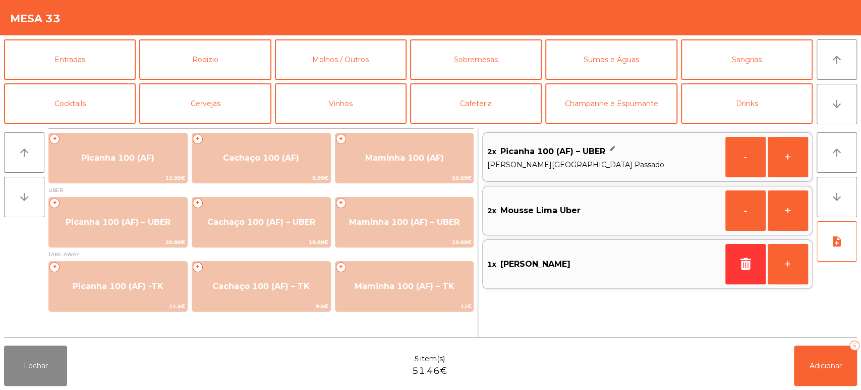
scroll to position [59, 0]
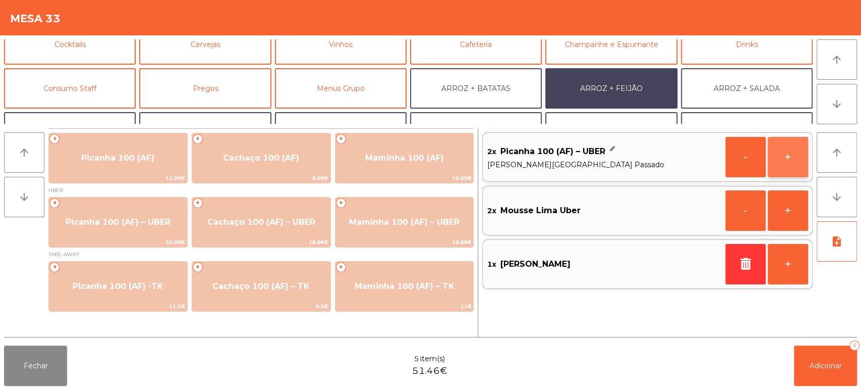
click at [787, 158] on button "+" at bounding box center [788, 157] width 40 height 40
click at [788, 157] on button "+" at bounding box center [788, 157] width 40 height 40
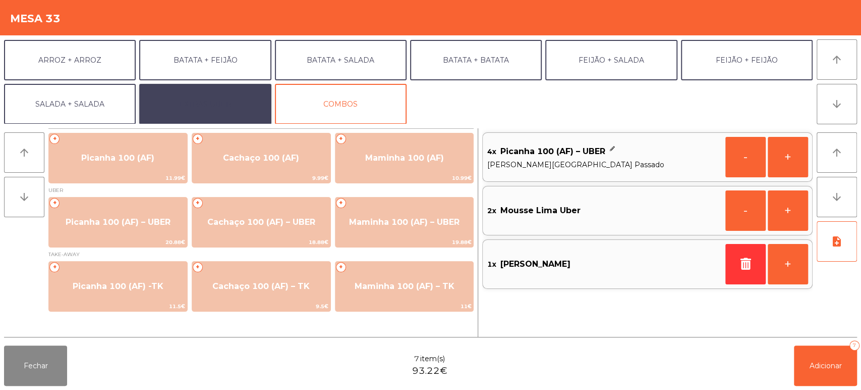
click at [215, 101] on button "EXTRAS UBER" at bounding box center [205, 104] width 132 height 40
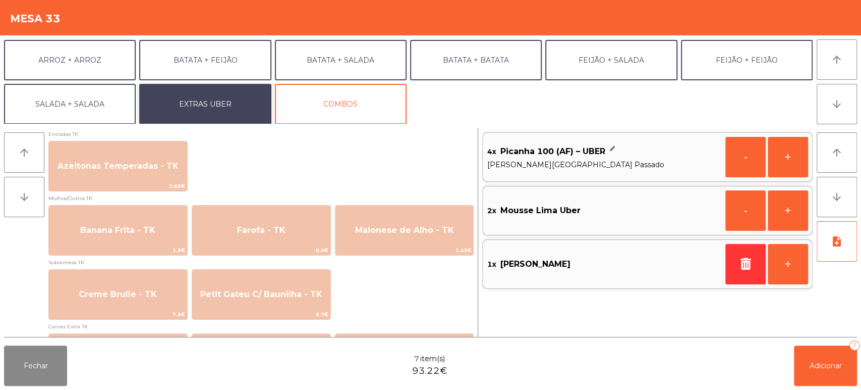
scroll to position [723, 0]
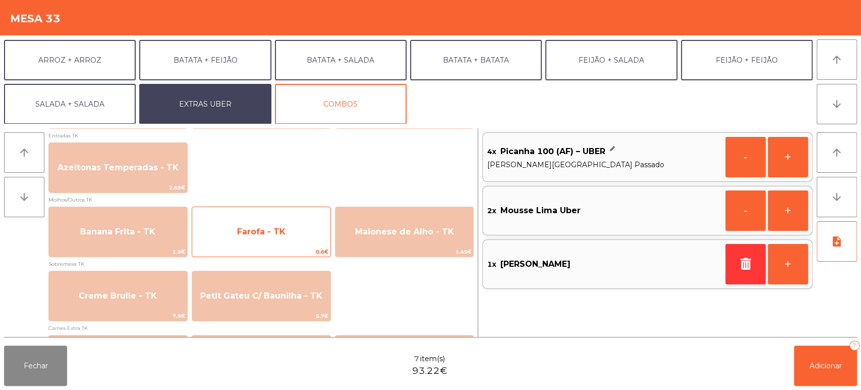
click at [278, 229] on span "Farofa - TK" at bounding box center [261, 232] width 48 height 10
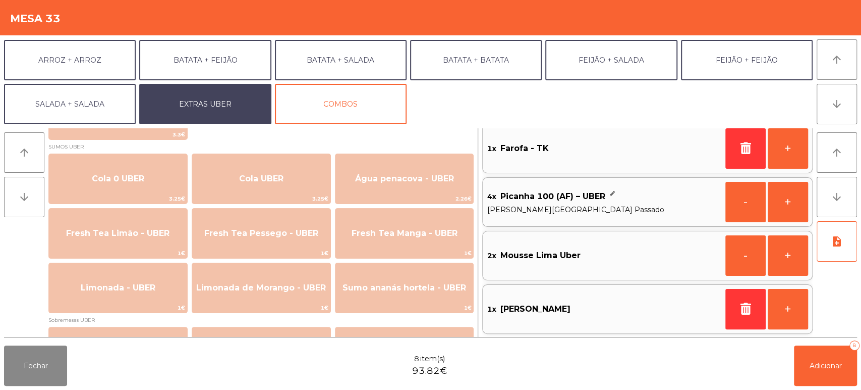
scroll to position [231, 0]
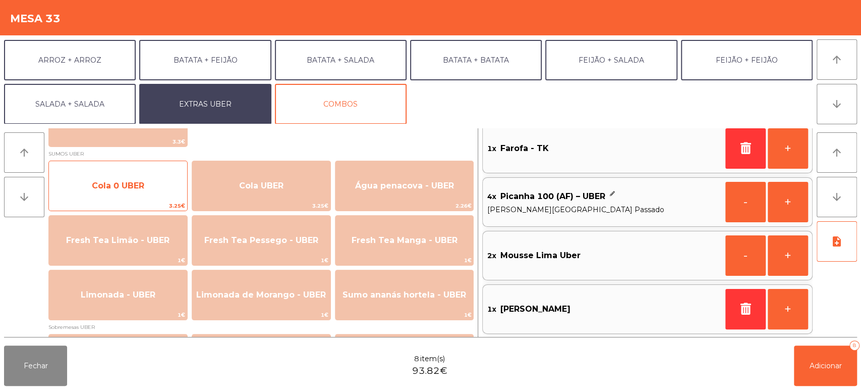
click at [129, 189] on span "Cola 0 UBER" at bounding box center [118, 186] width 52 height 10
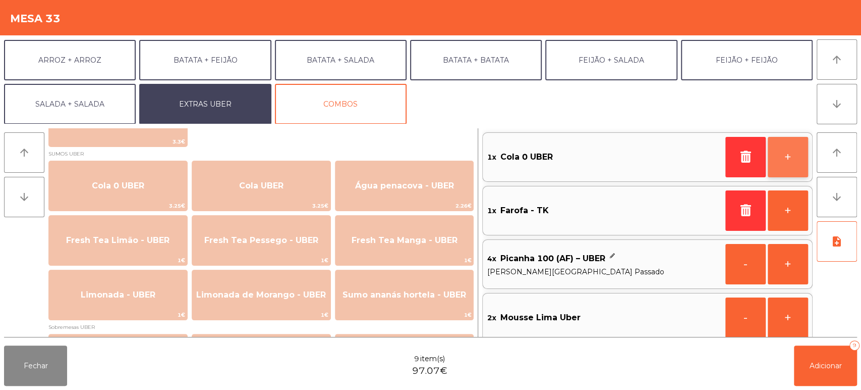
click at [794, 155] on button "+" at bounding box center [788, 157] width 40 height 40
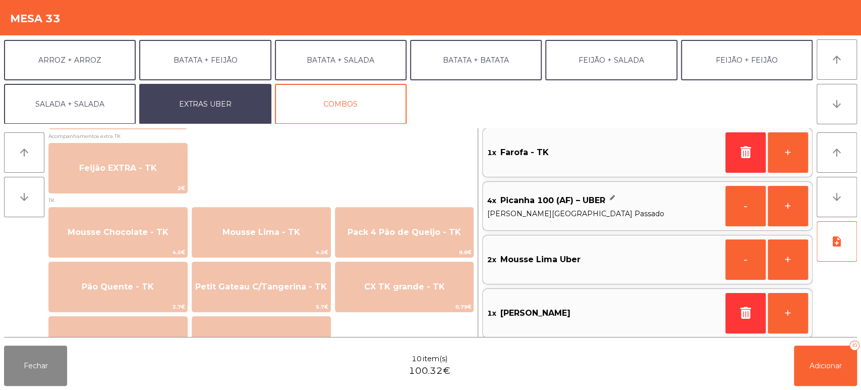
scroll to position [1067, 0]
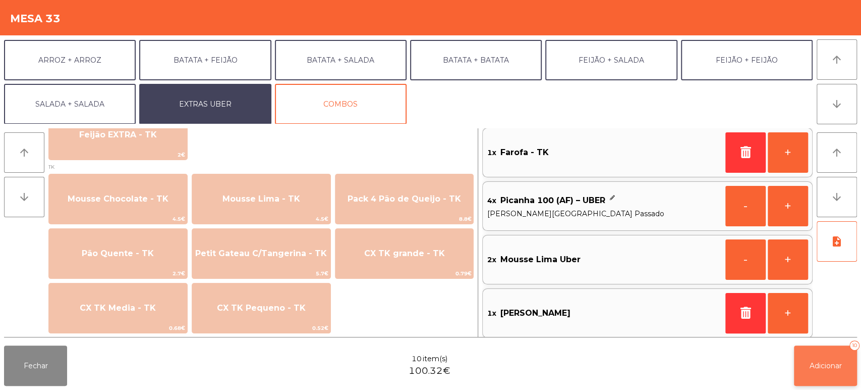
click at [827, 377] on button "Adicionar 10" at bounding box center [825, 365] width 63 height 40
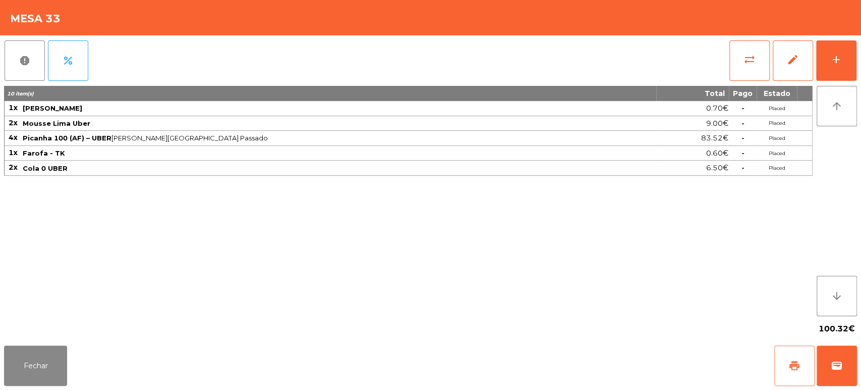
click at [779, 352] on button "print" at bounding box center [794, 365] width 40 height 40
click at [21, 355] on button "Fechar" at bounding box center [35, 365] width 63 height 40
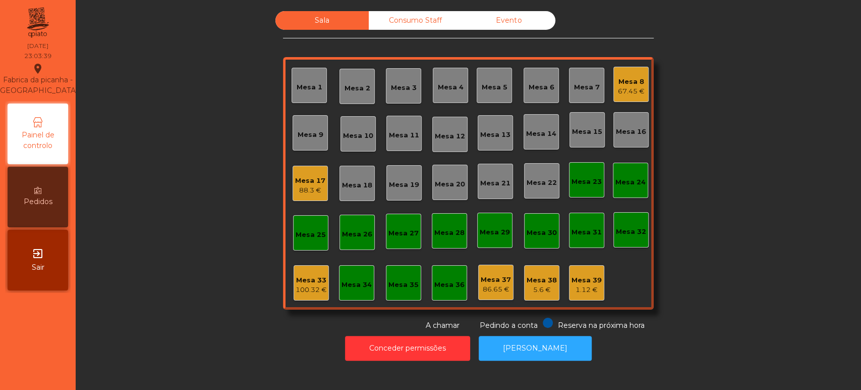
click at [308, 291] on div "100.32 €" at bounding box center [311, 290] width 31 height 10
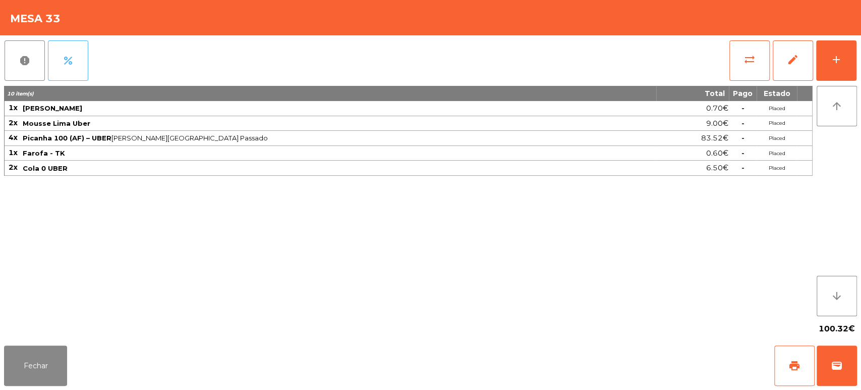
click at [72, 65] on span "percent" at bounding box center [68, 60] width 12 height 12
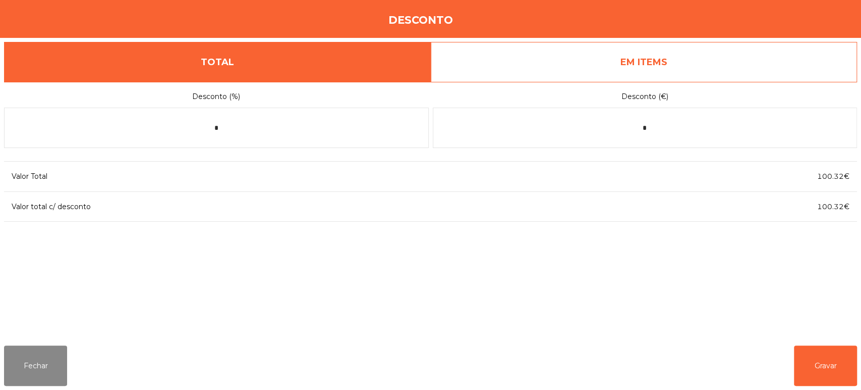
click at [692, 76] on link "EM ITEMS" at bounding box center [644, 62] width 427 height 40
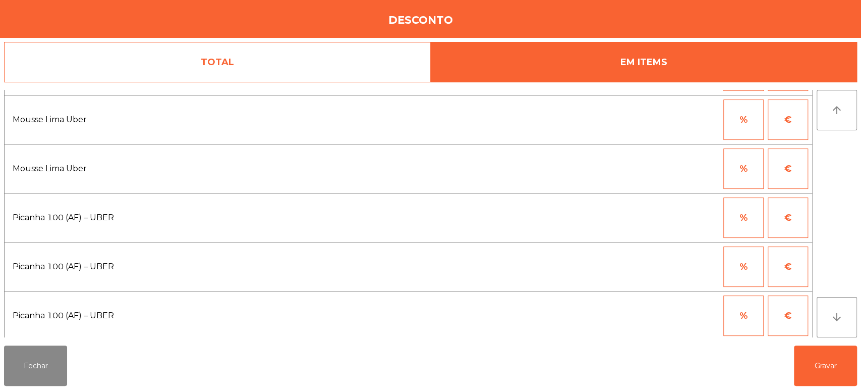
scroll to position [65, 0]
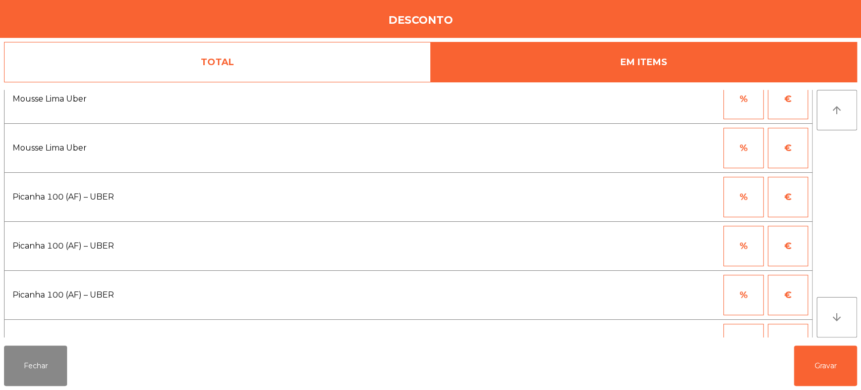
click at [754, 191] on button "%" at bounding box center [744, 197] width 40 height 40
click at [690, 193] on input "*" at bounding box center [694, 197] width 50 height 40
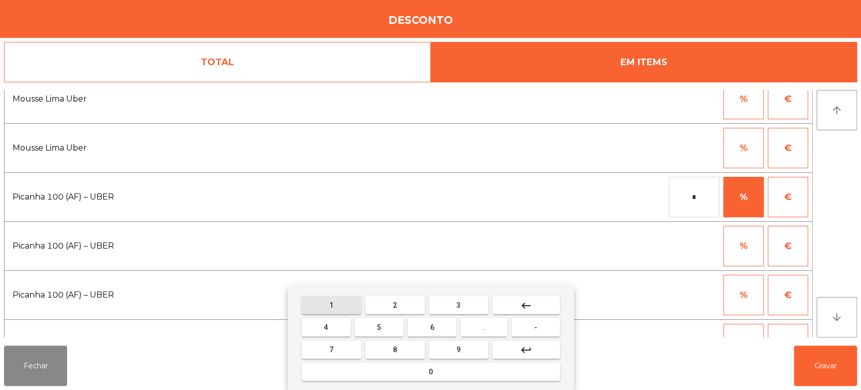
click at [332, 303] on span "1" at bounding box center [331, 305] width 4 height 8
click at [391, 372] on button "0" at bounding box center [431, 371] width 258 height 18
type input "***"
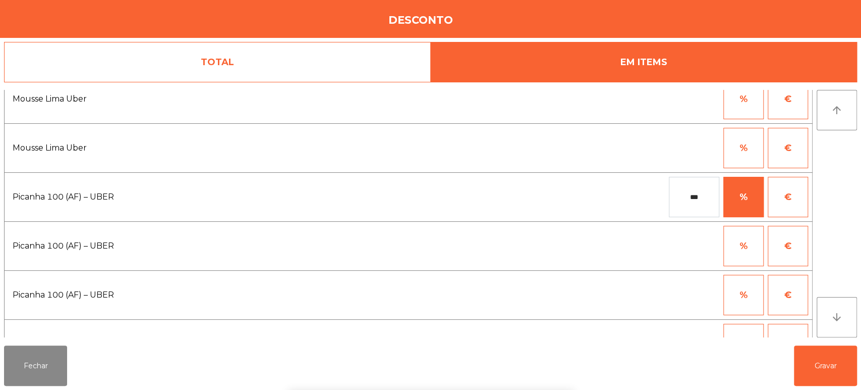
click at [649, 274] on div "% €" at bounding box center [602, 294] width 413 height 40
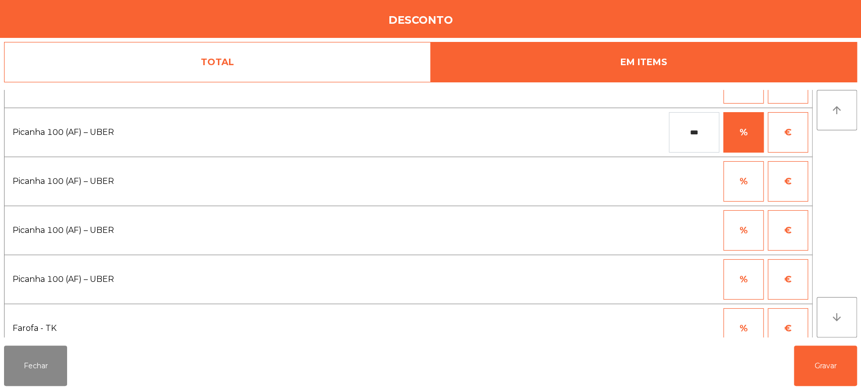
scroll to position [152, 0]
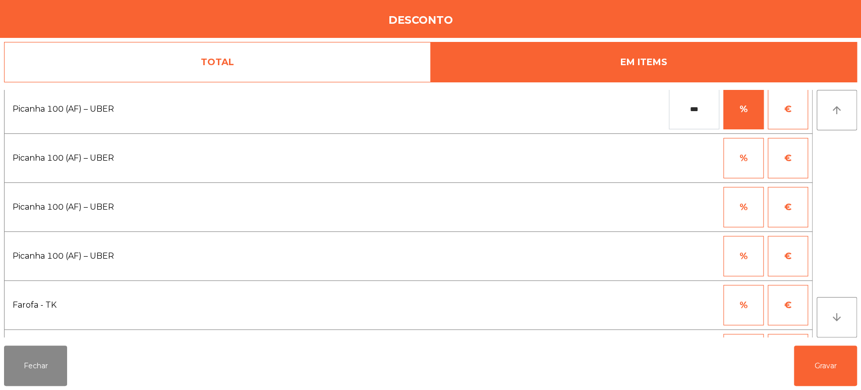
click at [748, 200] on button "%" at bounding box center [744, 207] width 40 height 40
click at [688, 206] on input "*" at bounding box center [694, 207] width 50 height 40
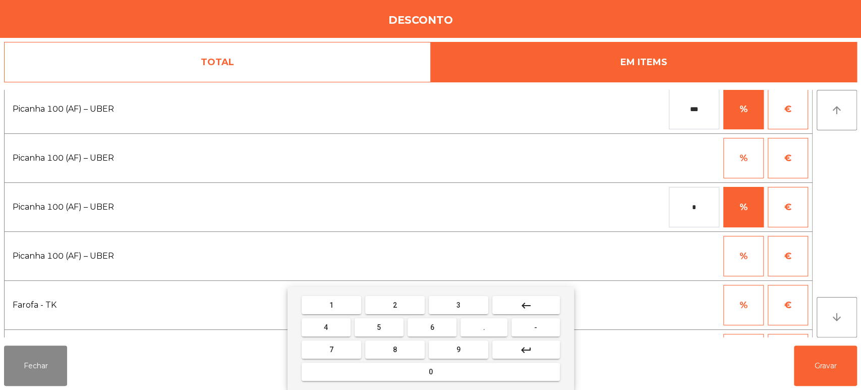
click at [338, 308] on button "1" at bounding box center [332, 305] width 60 height 18
click at [408, 374] on button "0" at bounding box center [431, 371] width 258 height 18
type input "***"
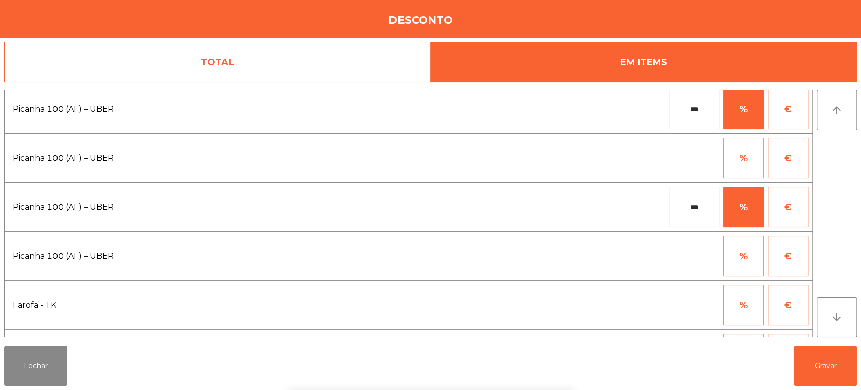
click at [812, 366] on div "1 2 3 keyboard_backspace 4 5 6 . - 7 8 9 keyboard_return 0" at bounding box center [430, 338] width 861 height 103
click at [823, 364] on button "Gravar" at bounding box center [825, 365] width 63 height 40
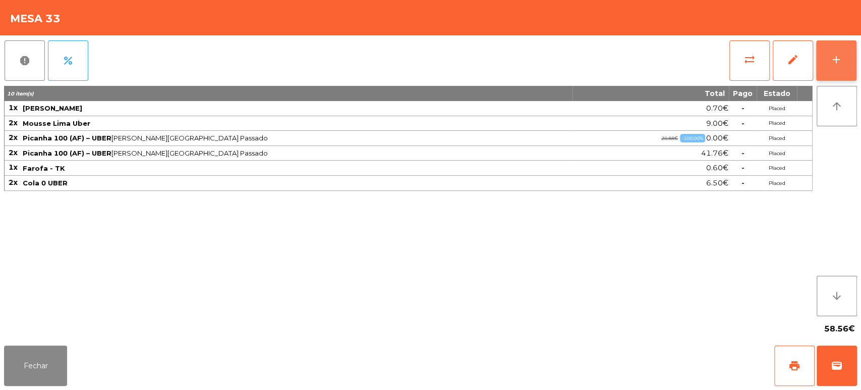
click at [838, 61] on div "add" at bounding box center [836, 59] width 12 height 12
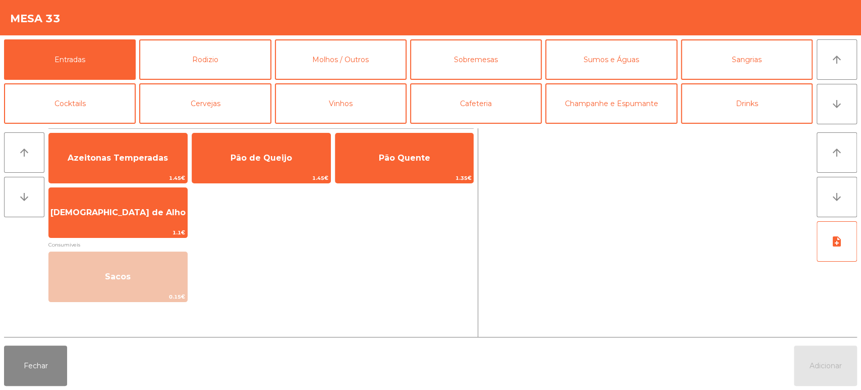
scroll to position [131, 0]
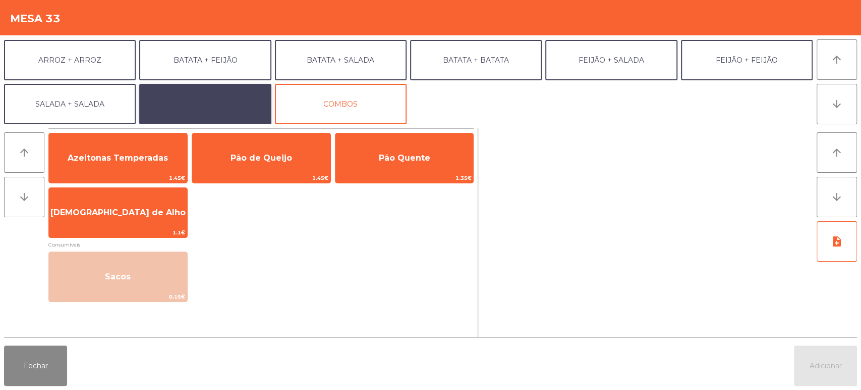
click at [199, 103] on button "EXTRAS UBER" at bounding box center [205, 104] width 132 height 40
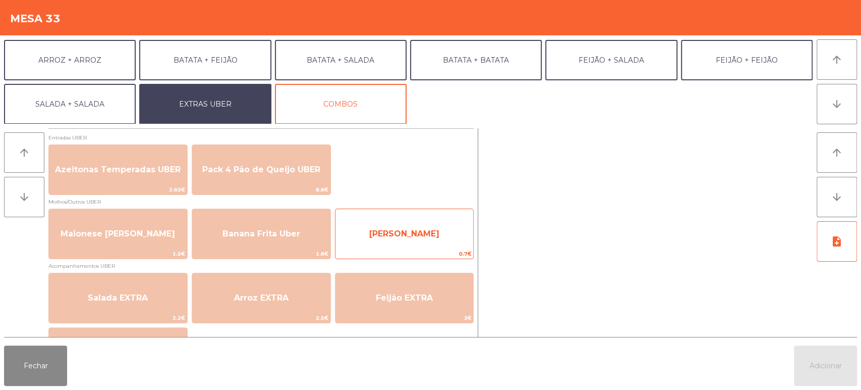
click at [404, 241] on span "[PERSON_NAME]" at bounding box center [405, 233] width 138 height 27
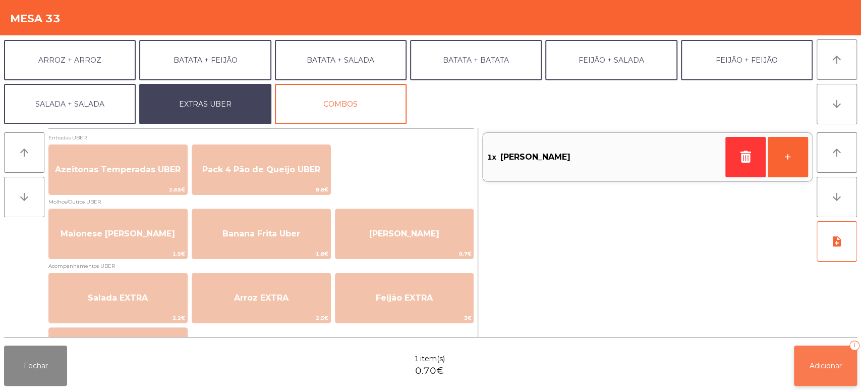
click at [834, 365] on span "Adicionar" at bounding box center [826, 365] width 32 height 9
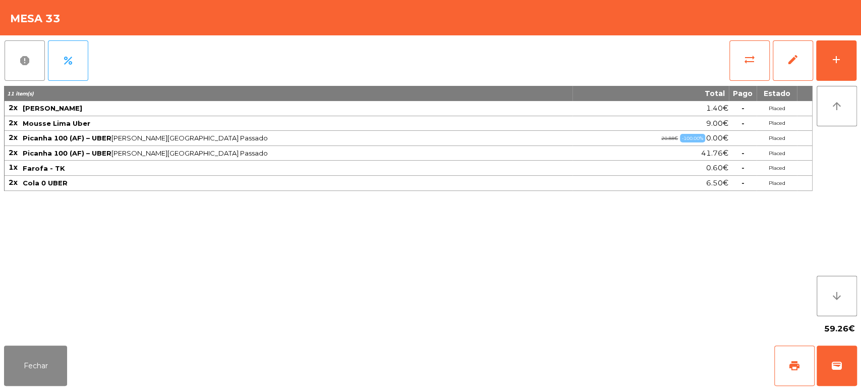
click at [5, 42] on button "report" at bounding box center [25, 60] width 40 height 40
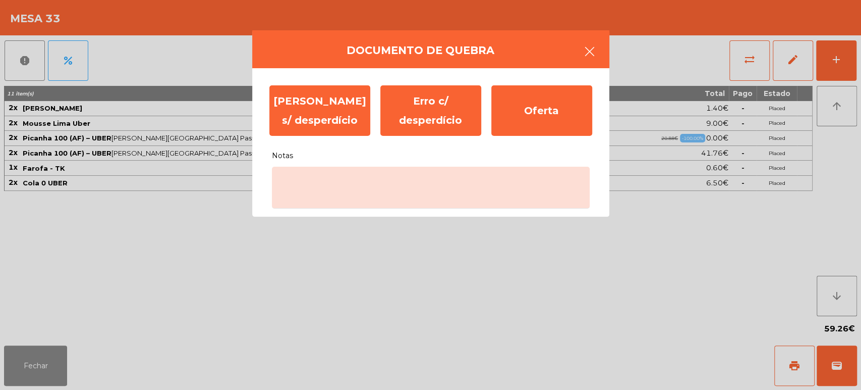
click at [601, 48] on button "button" at bounding box center [590, 52] width 28 height 30
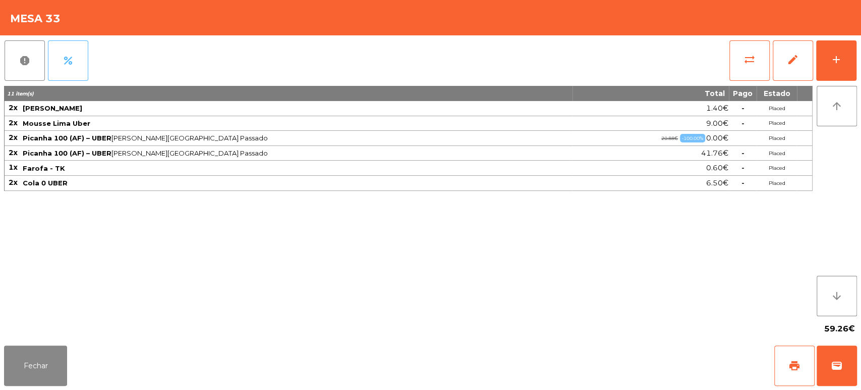
click at [70, 57] on span "percent" at bounding box center [68, 60] width 12 height 12
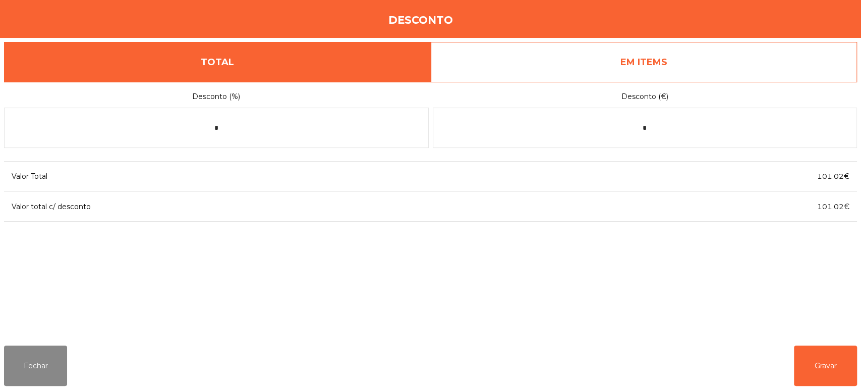
click at [752, 58] on link "EM ITEMS" at bounding box center [644, 62] width 427 height 40
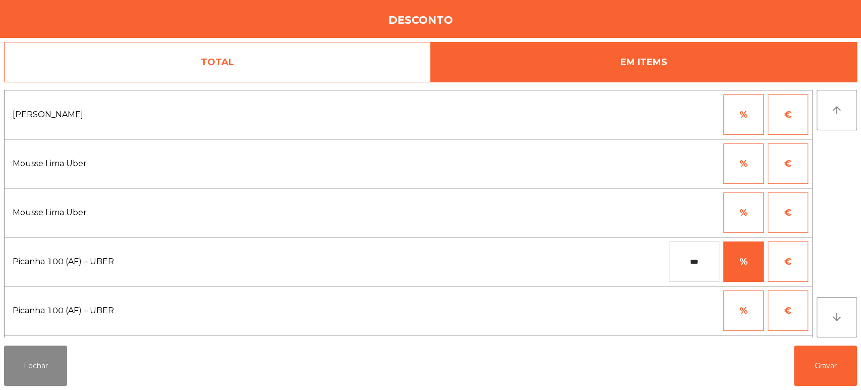
click at [799, 112] on button "€" at bounding box center [788, 114] width 40 height 40
click at [710, 113] on input "*" at bounding box center [694, 114] width 50 height 40
click at [639, 319] on div "1 2 3 keyboard_backspace 4 5 6 . - 7 8 9 keyboard_return 0" at bounding box center [430, 338] width 861 height 103
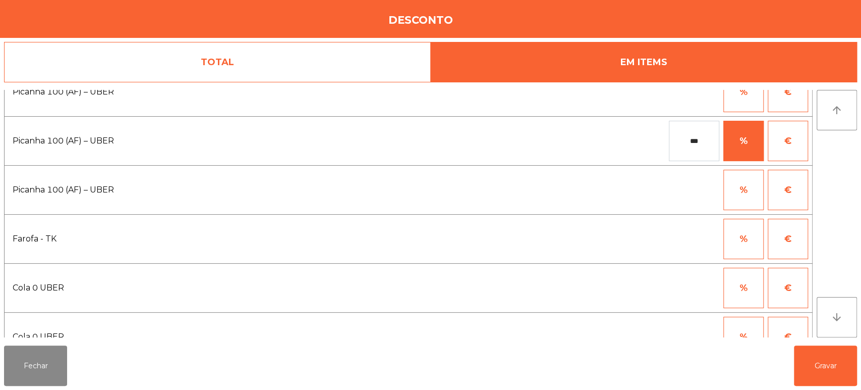
scroll to position [218, 0]
click at [47, 364] on button "Fechar" at bounding box center [35, 365] width 63 height 40
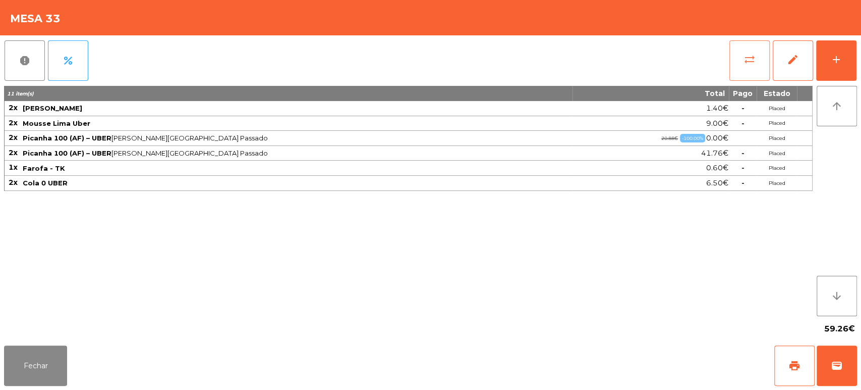
click at [752, 51] on button "sync_alt" at bounding box center [750, 60] width 40 height 40
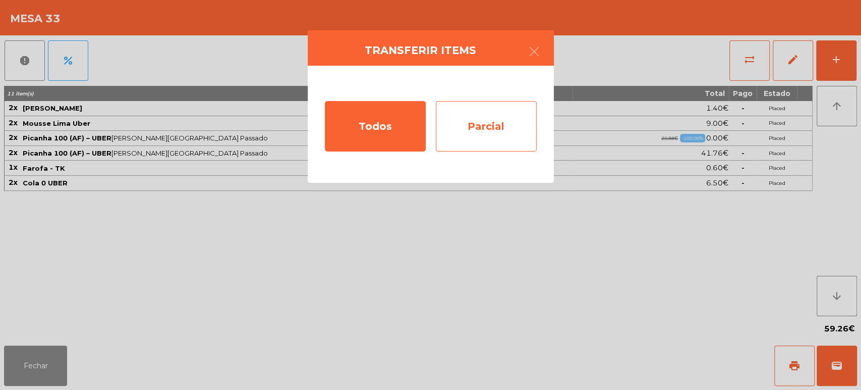
click at [497, 115] on div "Parcial" at bounding box center [486, 126] width 101 height 50
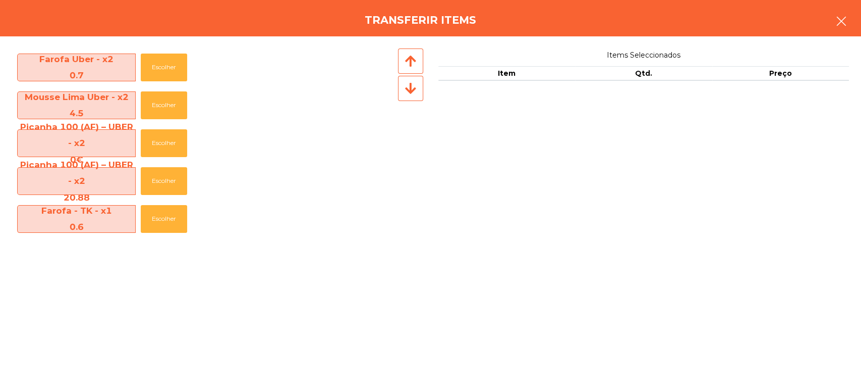
click at [831, 20] on button "button" at bounding box center [841, 22] width 28 height 30
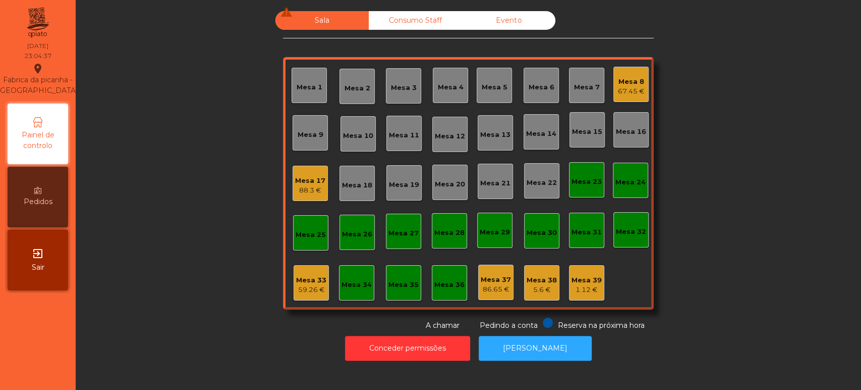
click at [305, 187] on div "88.3 €" at bounding box center [310, 190] width 30 height 10
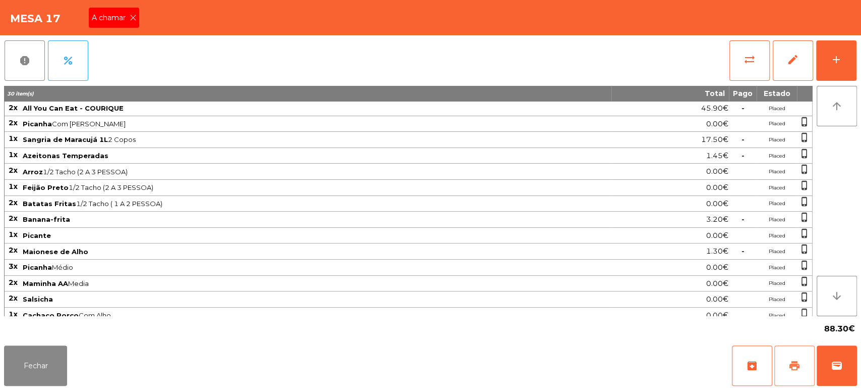
click at [783, 359] on button "print" at bounding box center [794, 365] width 40 height 40
click at [138, 12] on div "A chamar" at bounding box center [114, 18] width 50 height 20
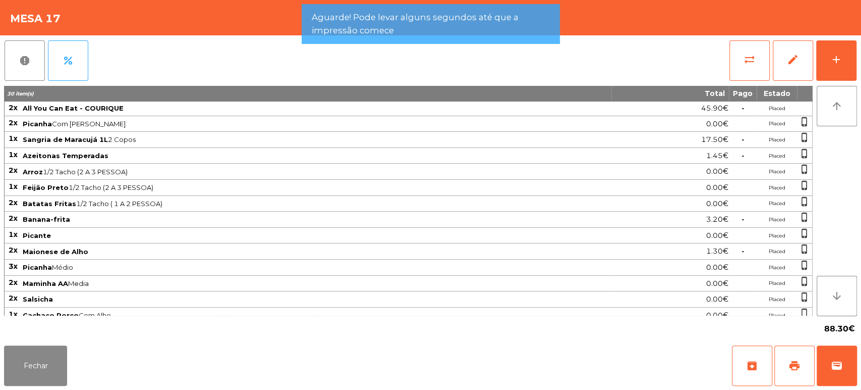
click at [126, 23] on div "Mesa 17" at bounding box center [430, 17] width 861 height 35
click at [49, 371] on button "Fechar" at bounding box center [35, 365] width 63 height 40
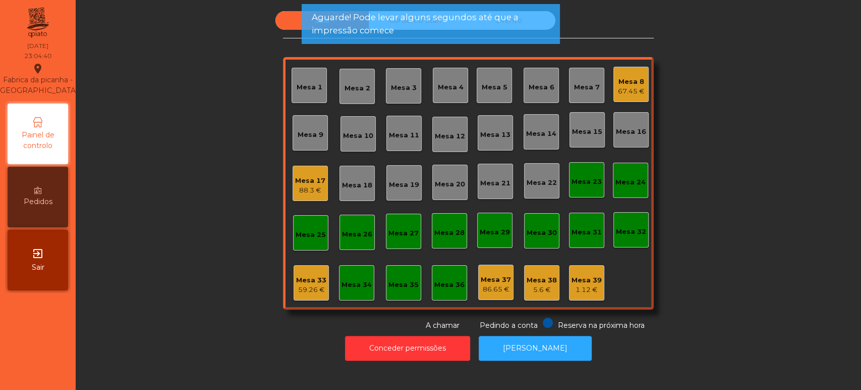
click at [316, 283] on div "Mesa 33" at bounding box center [311, 280] width 30 height 10
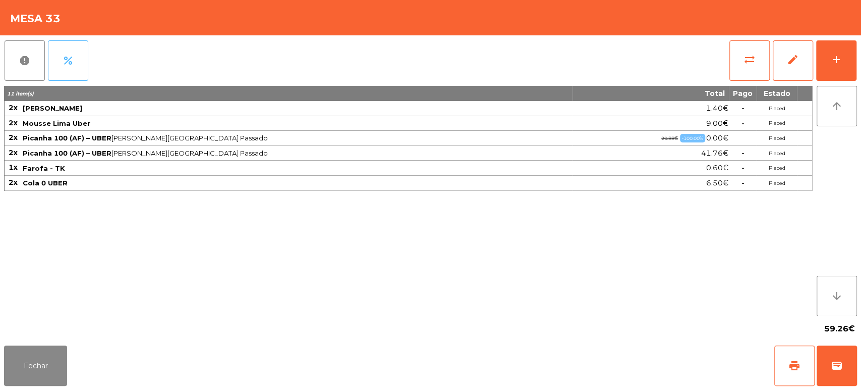
click at [84, 72] on button "percent" at bounding box center [68, 60] width 40 height 40
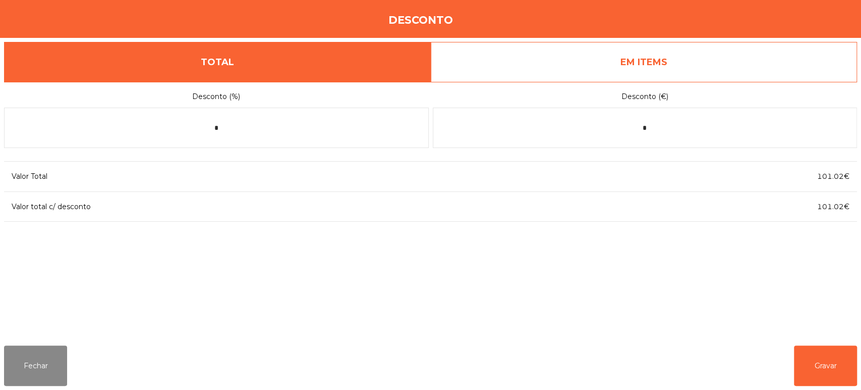
click at [719, 69] on link "EM ITEMS" at bounding box center [644, 62] width 427 height 40
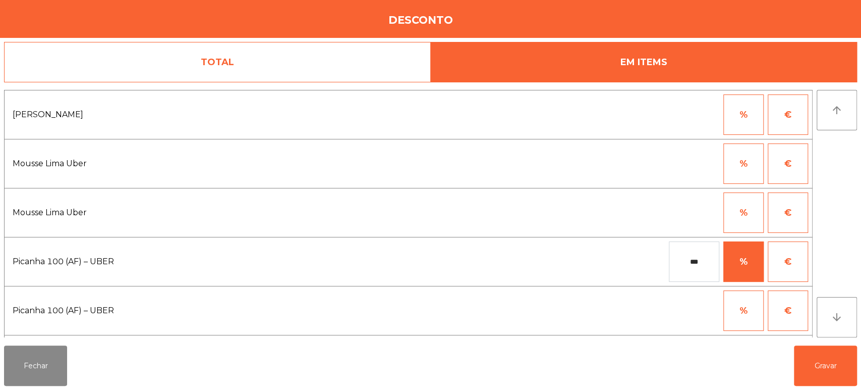
click at [790, 113] on button "€" at bounding box center [788, 114] width 40 height 40
click at [709, 113] on input "*" at bounding box center [694, 114] width 50 height 40
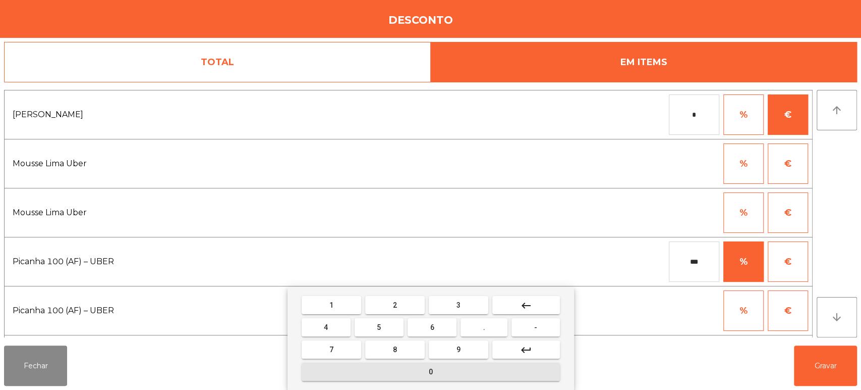
click at [465, 374] on button "0" at bounding box center [431, 371] width 258 height 18
click at [484, 327] on span "." at bounding box center [484, 327] width 2 height 8
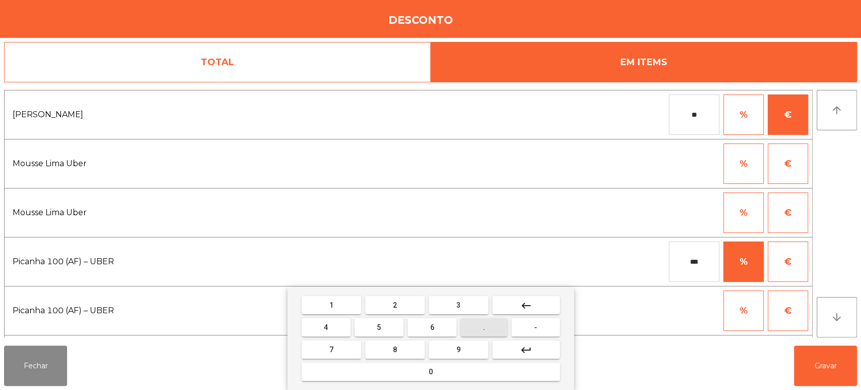
click at [452, 371] on button "0" at bounding box center [431, 371] width 258 height 18
click at [535, 302] on button "keyboard_backspace" at bounding box center [526, 305] width 68 height 18
click at [342, 305] on button "1" at bounding box center [332, 305] width 60 height 18
click at [388, 373] on button "0" at bounding box center [431, 371] width 258 height 18
type input "****"
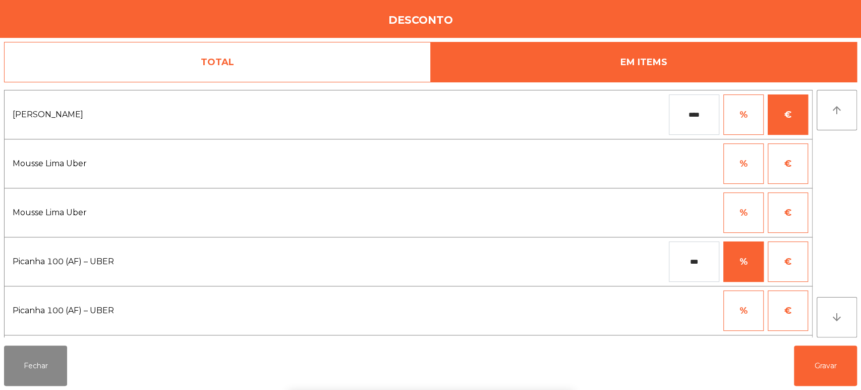
click at [814, 365] on div "1 2 3 keyboard_backspace 4 5 6 . - 7 8 9 keyboard_return 0" at bounding box center [430, 338] width 861 height 103
click at [815, 352] on div "1 2 3 keyboard_backspace 4 5 6 . - 7 8 9 keyboard_return 0" at bounding box center [430, 338] width 861 height 103
click at [826, 360] on button "Gravar" at bounding box center [825, 365] width 63 height 40
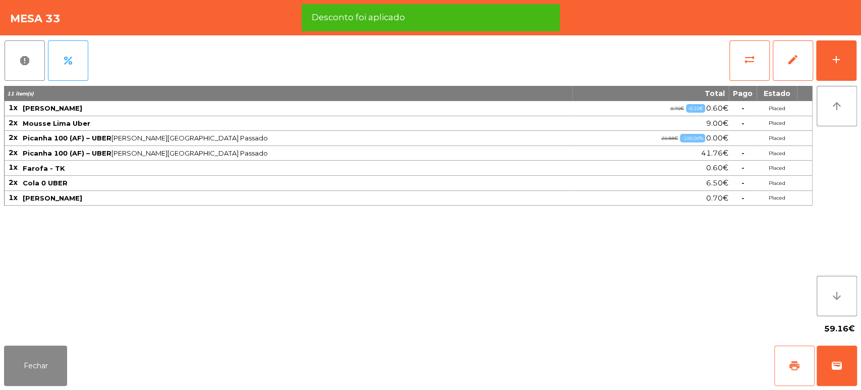
click at [793, 359] on span "print" at bounding box center [795, 365] width 12 height 12
click at [832, 357] on button "wallet" at bounding box center [837, 365] width 40 height 40
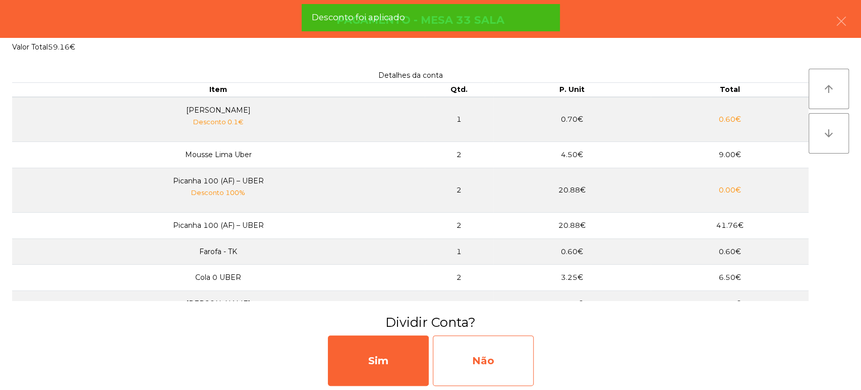
click at [479, 355] on div "Não" at bounding box center [483, 360] width 101 height 50
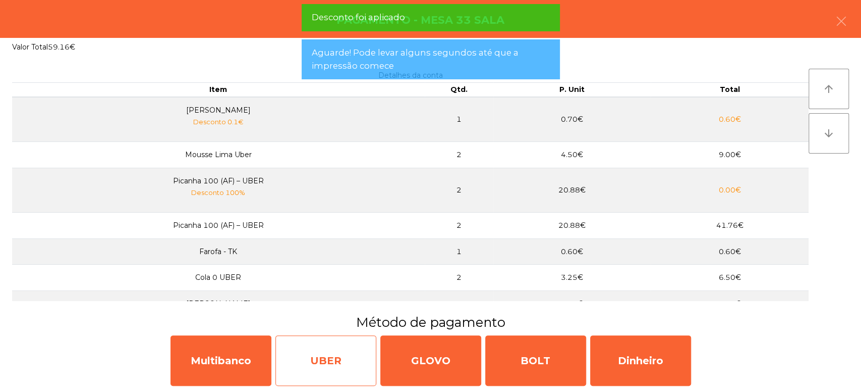
click at [345, 337] on div "UBER" at bounding box center [325, 360] width 101 height 50
select select "**"
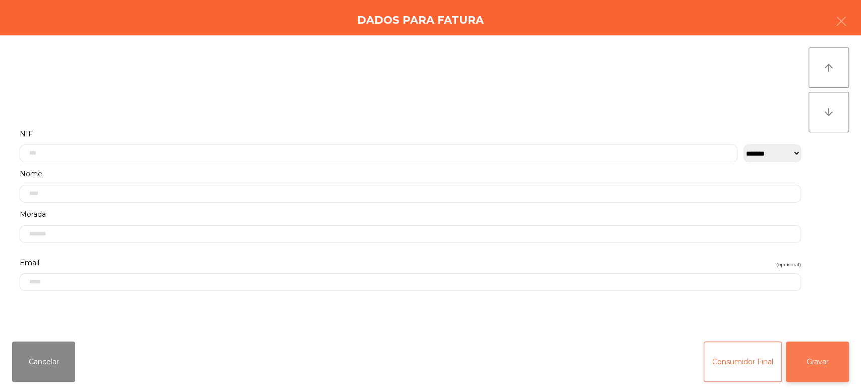
click at [817, 345] on button "Gravar" at bounding box center [817, 361] width 63 height 40
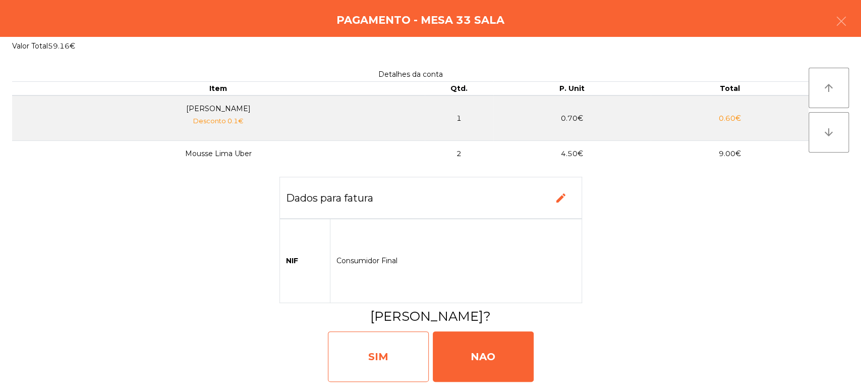
click at [394, 358] on div "SIM" at bounding box center [378, 356] width 101 height 50
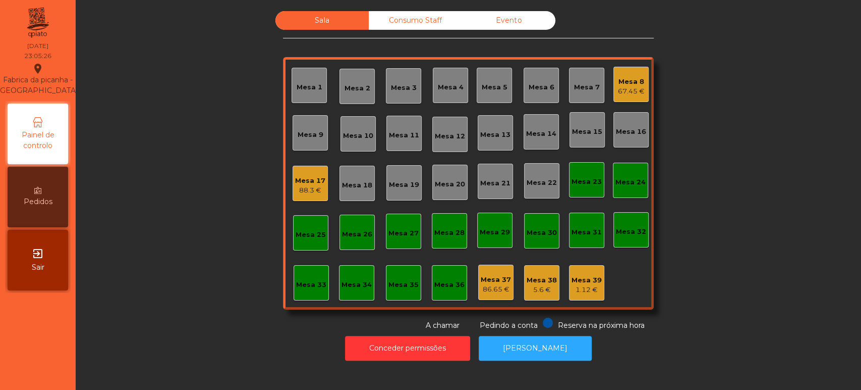
click at [618, 77] on div "Mesa 8" at bounding box center [631, 82] width 27 height 10
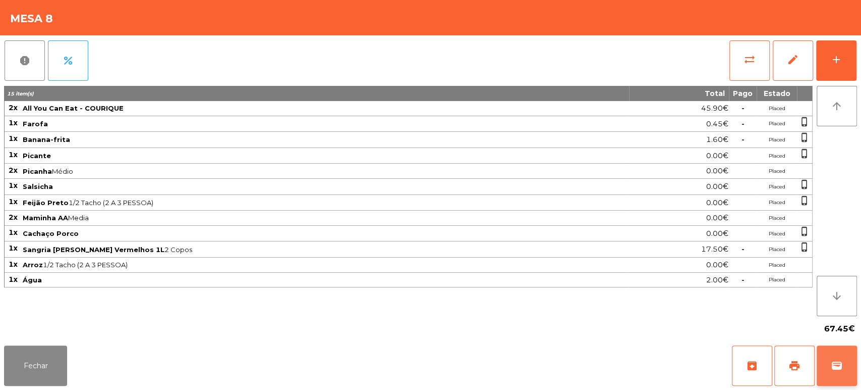
click at [850, 370] on button "wallet" at bounding box center [837, 365] width 40 height 40
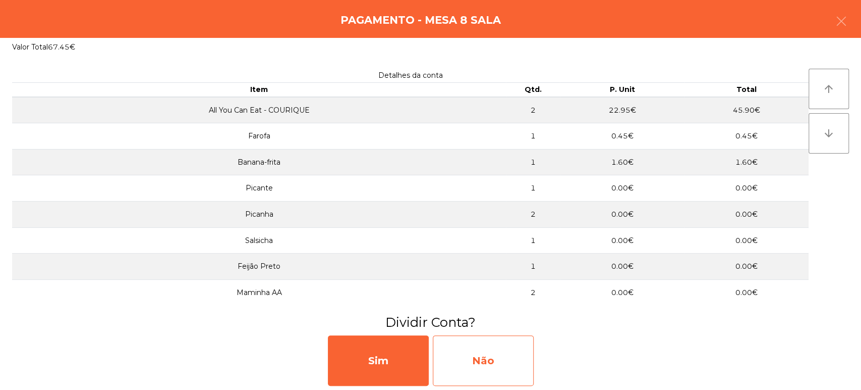
click at [495, 344] on div "Não" at bounding box center [483, 360] width 101 height 50
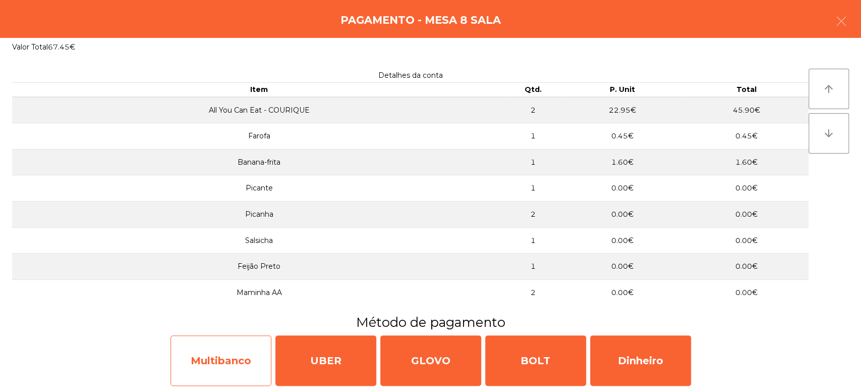
click at [220, 342] on div "Multibanco" at bounding box center [221, 360] width 101 height 50
select select "**"
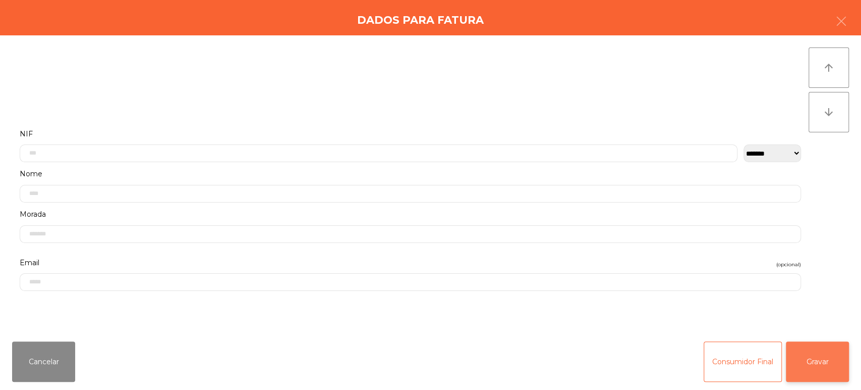
click at [824, 381] on button "Gravar" at bounding box center [817, 361] width 63 height 40
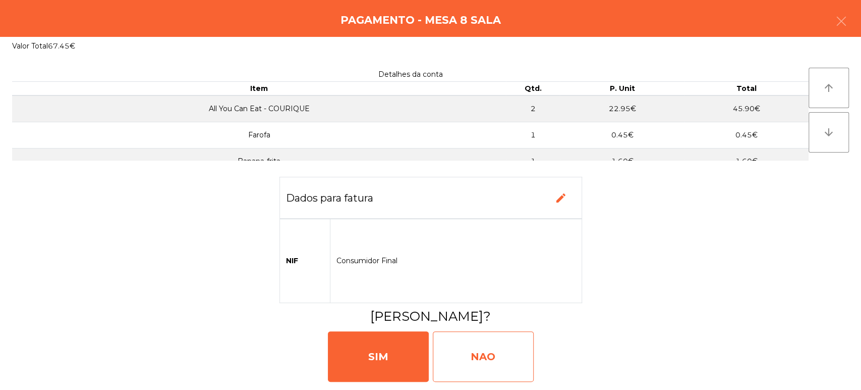
click at [497, 371] on div "NAO" at bounding box center [483, 356] width 101 height 50
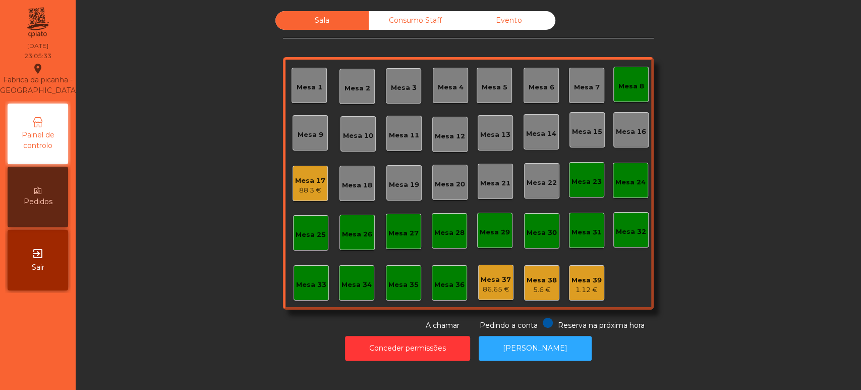
click at [319, 172] on div "Mesa 17 88.3 €" at bounding box center [310, 184] width 30 height 24
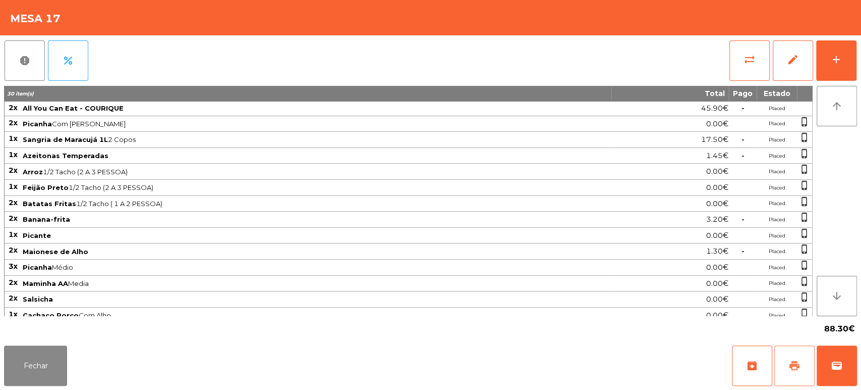
click at [788, 378] on button "print" at bounding box center [794, 365] width 40 height 40
click at [44, 331] on div "88.30€" at bounding box center [430, 328] width 853 height 25
click at [37, 359] on button "Fechar" at bounding box center [35, 365] width 63 height 40
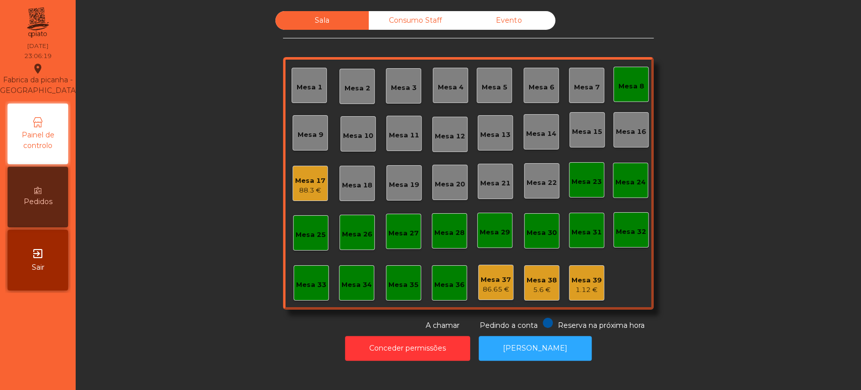
click at [639, 82] on div "Mesa 8" at bounding box center [631, 84] width 35 height 35
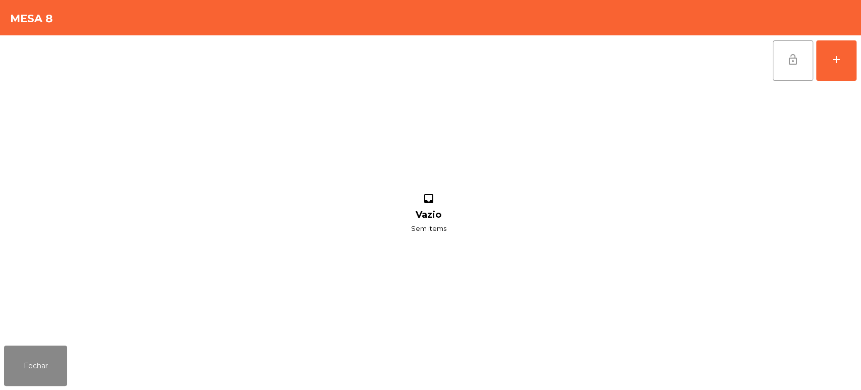
click at [779, 54] on button "lock_open" at bounding box center [793, 60] width 40 height 40
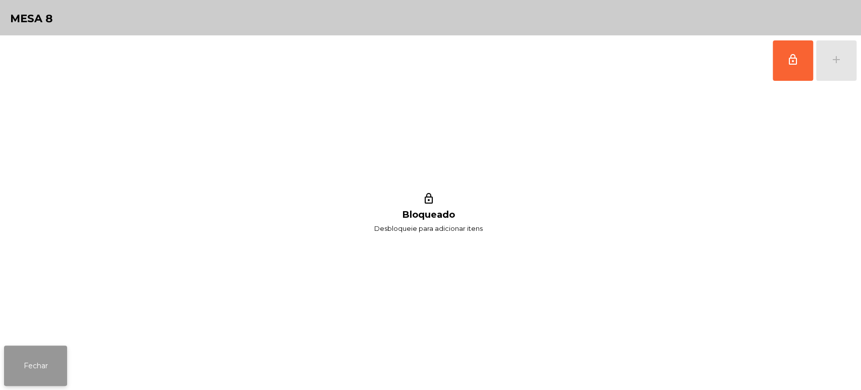
click at [41, 364] on button "Fechar" at bounding box center [35, 365] width 63 height 40
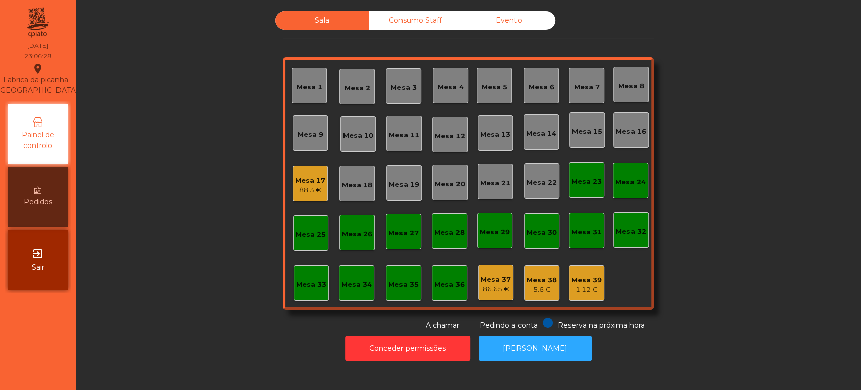
click at [494, 274] on div "Mesa 37" at bounding box center [496, 279] width 30 height 10
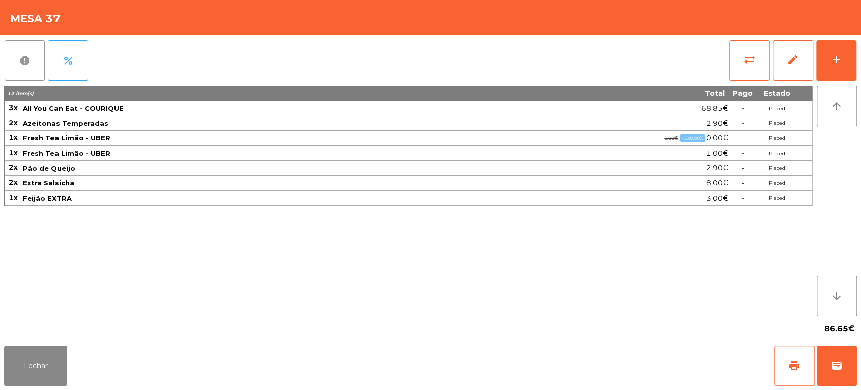
click at [24, 67] on button "report" at bounding box center [25, 60] width 40 height 40
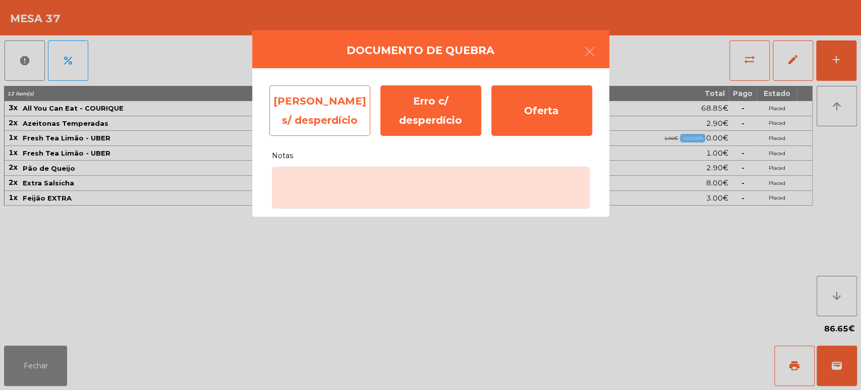
click at [325, 108] on div "[PERSON_NAME] s/ desperdício" at bounding box center [319, 110] width 101 height 50
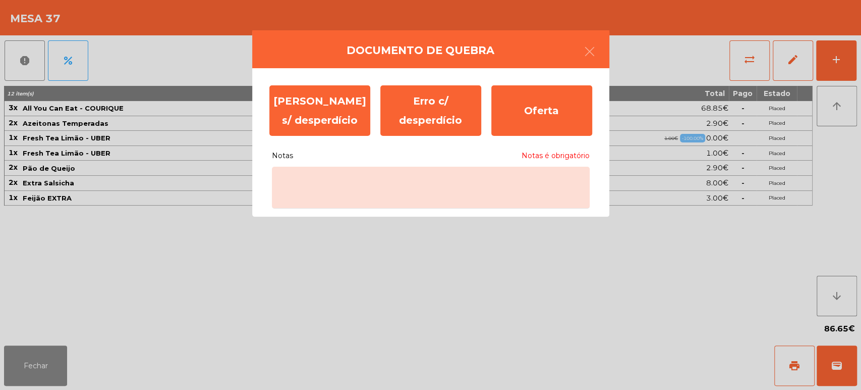
click at [408, 260] on ngb-modal-window "Documento de quebra Erro s/ desperdício Erro c/ desperdício Oferta Notas Notas …" at bounding box center [430, 195] width 861 height 390
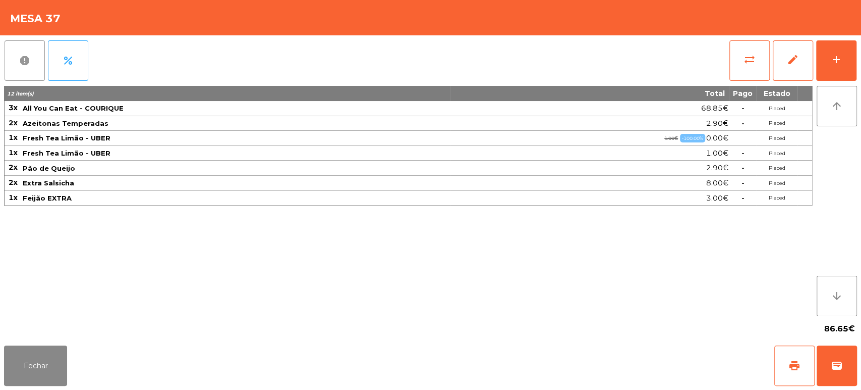
click at [10, 50] on button "report" at bounding box center [25, 60] width 40 height 40
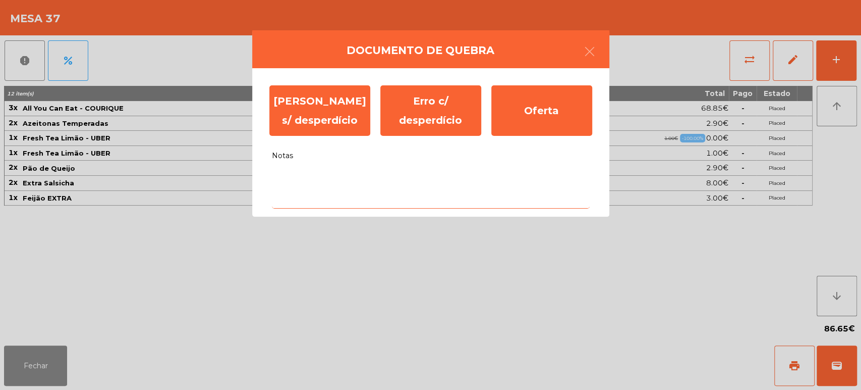
click at [369, 198] on textarea "Notas" at bounding box center [431, 187] width 318 height 42
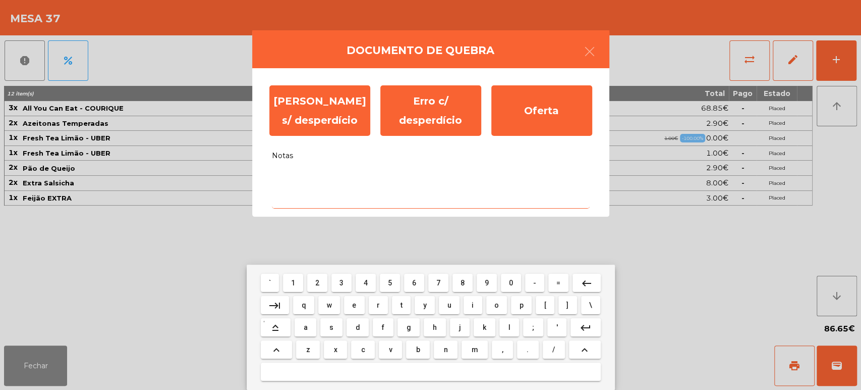
click at [409, 347] on button "b" at bounding box center [418, 349] width 24 height 18
click at [398, 328] on button "g" at bounding box center [409, 327] width 22 height 18
type textarea "**"
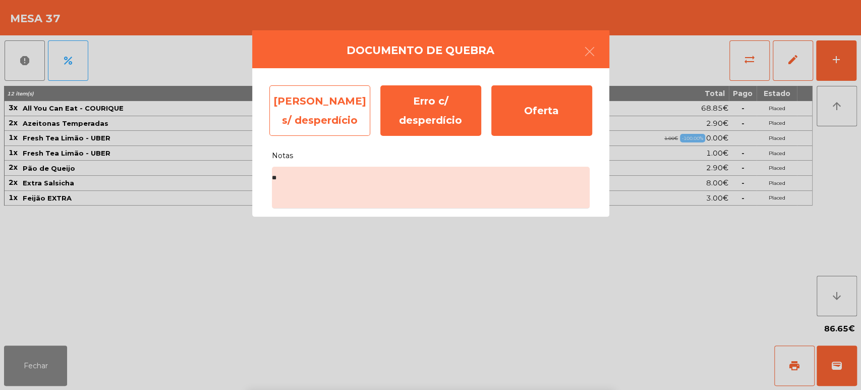
click at [347, 111] on div "[PERSON_NAME] s/ desperdício" at bounding box center [319, 110] width 101 height 50
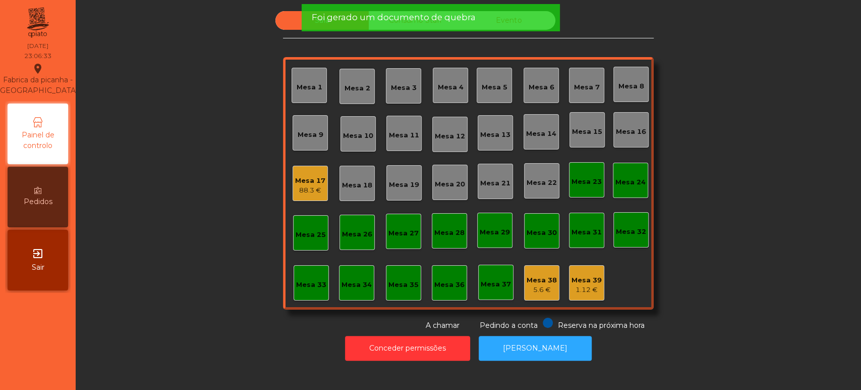
click at [541, 285] on div "5.6 €" at bounding box center [542, 290] width 30 height 10
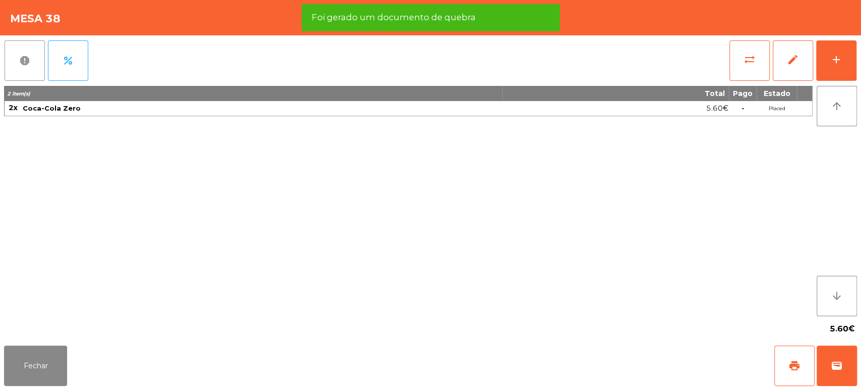
click at [27, 53] on button "report" at bounding box center [25, 60] width 40 height 40
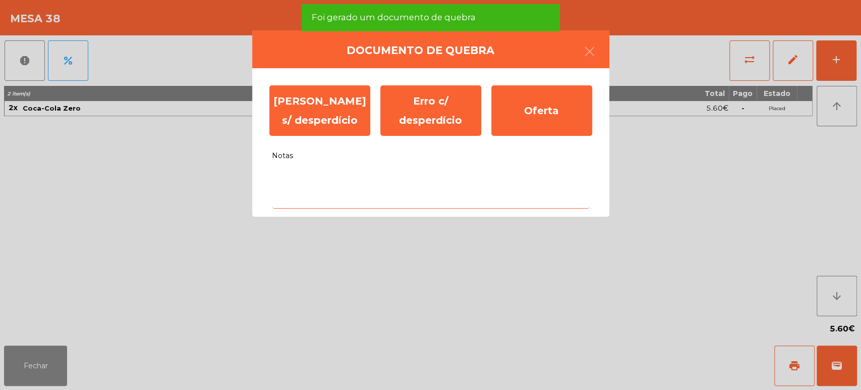
click at [341, 179] on textarea "Notas" at bounding box center [431, 187] width 318 height 42
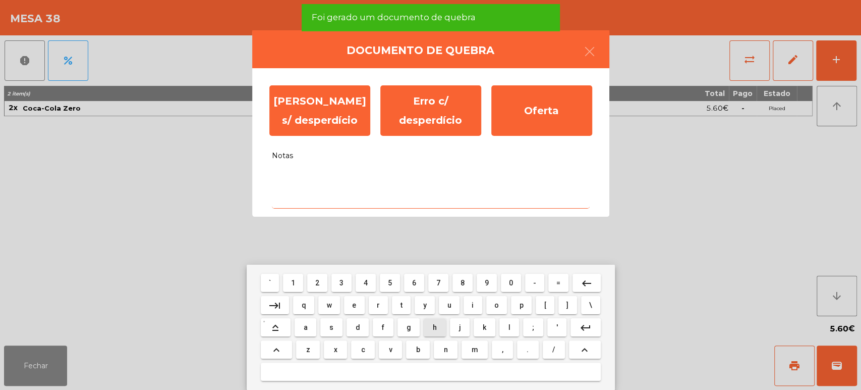
click at [426, 320] on button "h" at bounding box center [435, 327] width 22 height 18
click at [426, 310] on button "y" at bounding box center [425, 305] width 20 height 18
type textarea "**"
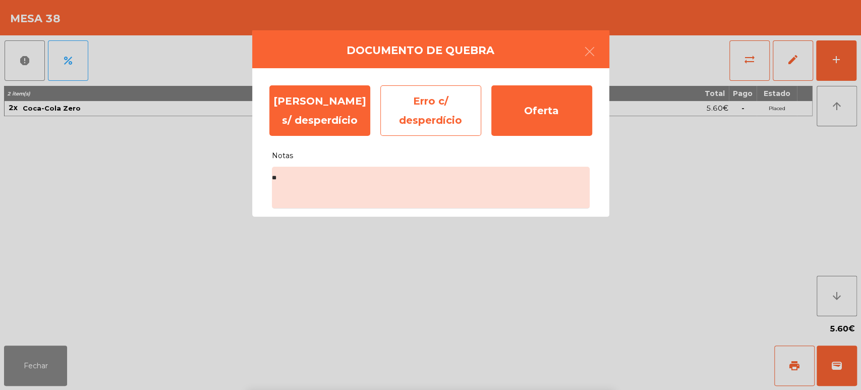
click at [436, 91] on div "Erro c/ desperdício" at bounding box center [430, 110] width 101 height 50
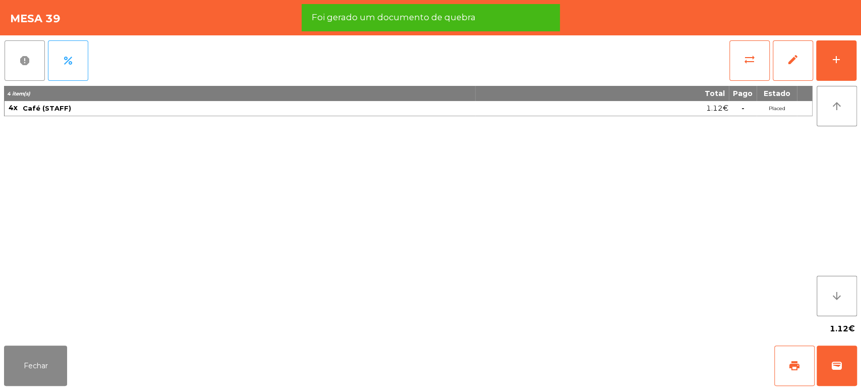
click at [27, 60] on span "report" at bounding box center [25, 60] width 12 height 12
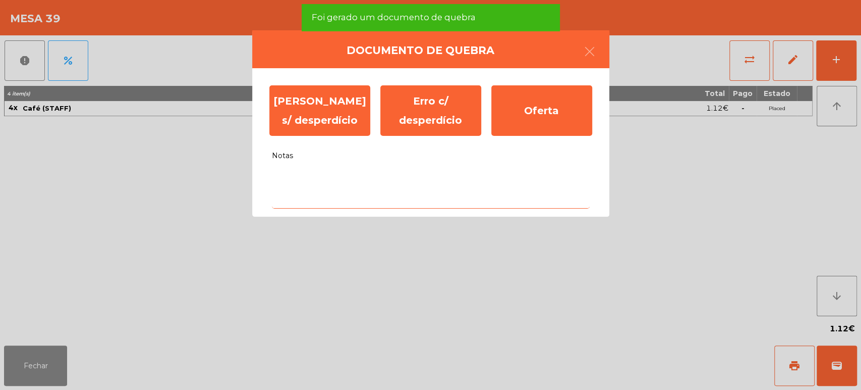
click at [347, 180] on textarea "Notas" at bounding box center [431, 187] width 318 height 42
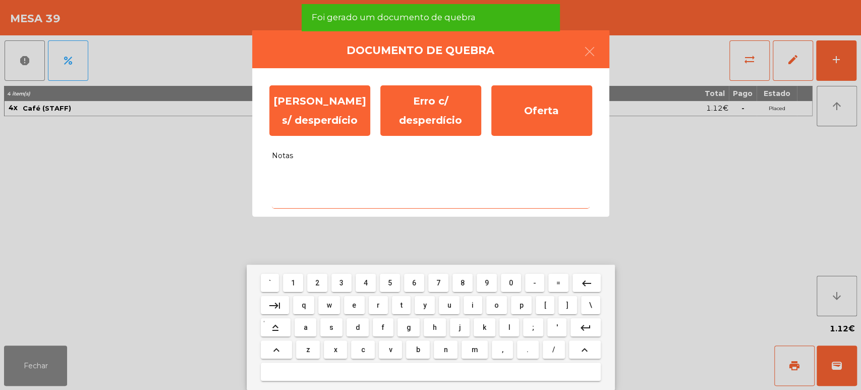
click at [434, 328] on span "h" at bounding box center [435, 327] width 4 height 8
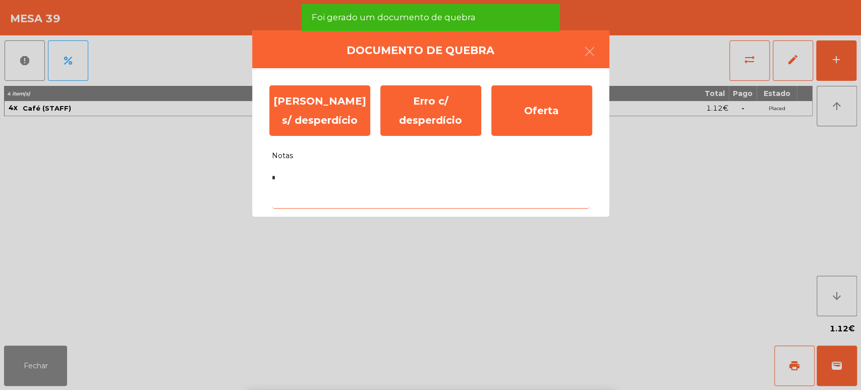
type textarea "**"
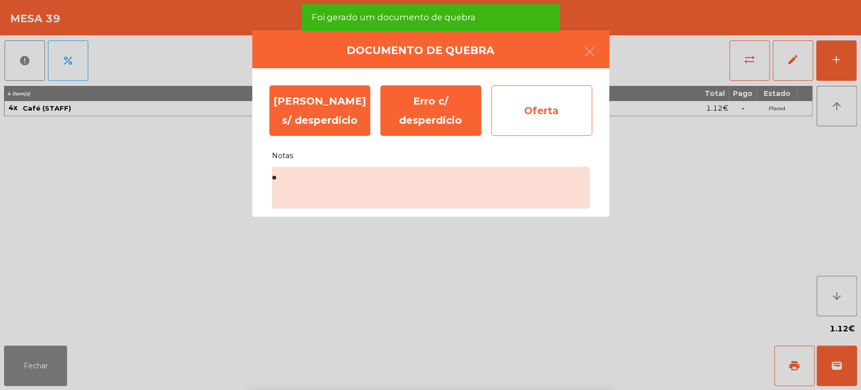
click at [568, 108] on div "Oferta" at bounding box center [541, 110] width 101 height 50
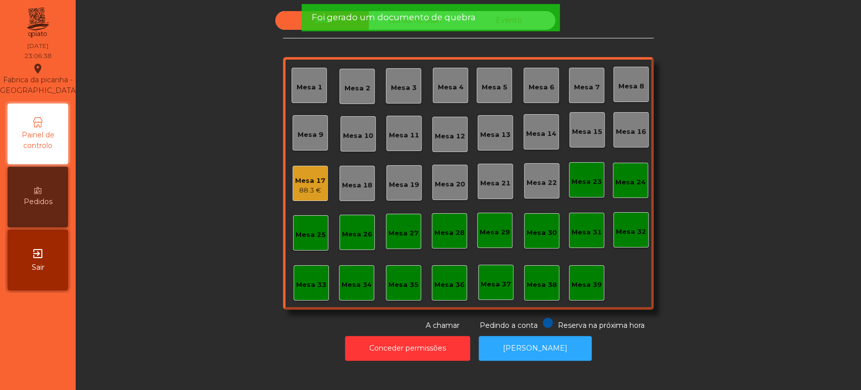
click at [446, 22] on span "Foi gerado um documento de quebra" at bounding box center [393, 17] width 164 height 13
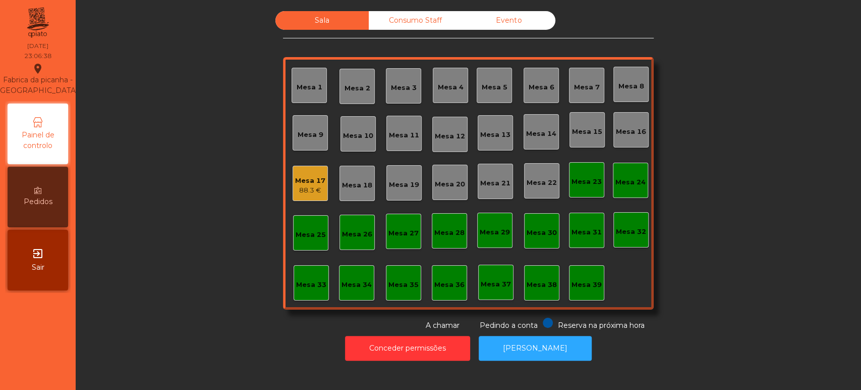
click at [420, 19] on span "Foi gerado um documento de quebra" at bounding box center [393, 17] width 164 height 13
click at [427, 12] on div "Consumo Staff" at bounding box center [415, 20] width 93 height 19
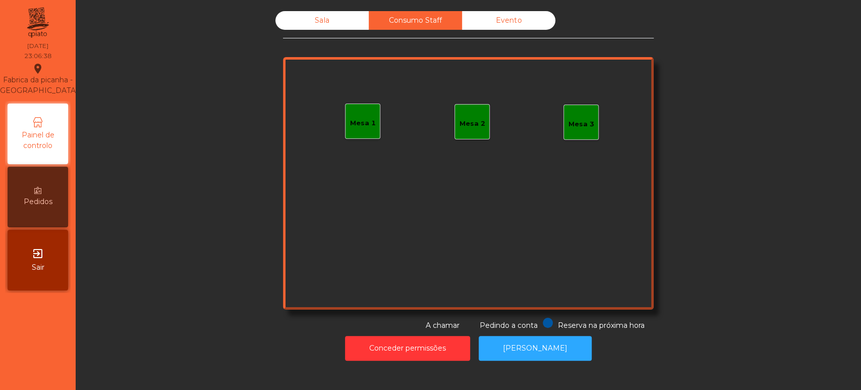
click at [423, 13] on div "Consumo Staff" at bounding box center [415, 20] width 93 height 19
click at [517, 29] on div "Evento" at bounding box center [508, 20] width 93 height 19
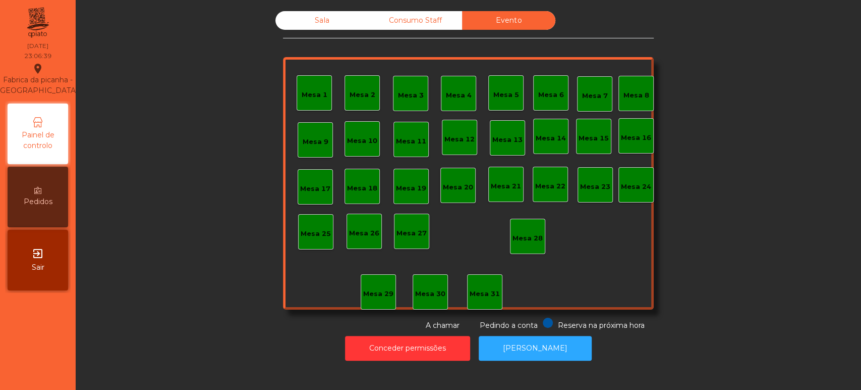
click at [343, 12] on div "Sala" at bounding box center [321, 20] width 93 height 19
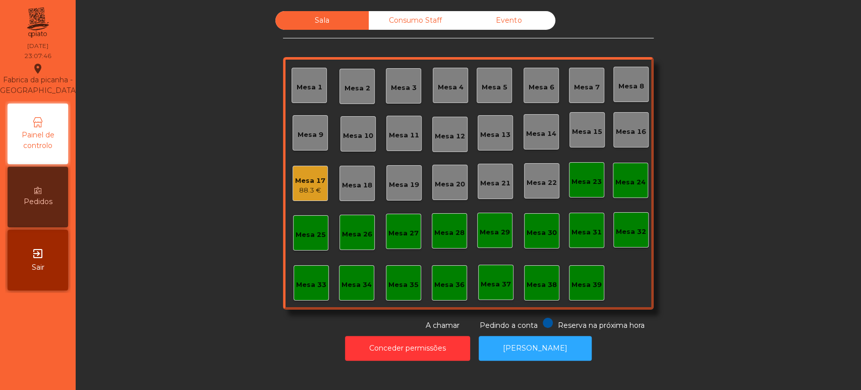
click at [305, 190] on div "88.3 €" at bounding box center [310, 190] width 30 height 10
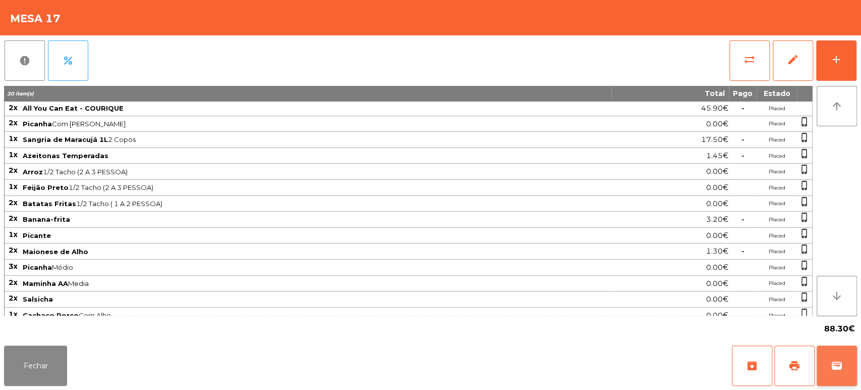
click at [832, 361] on span "wallet" at bounding box center [837, 365] width 12 height 12
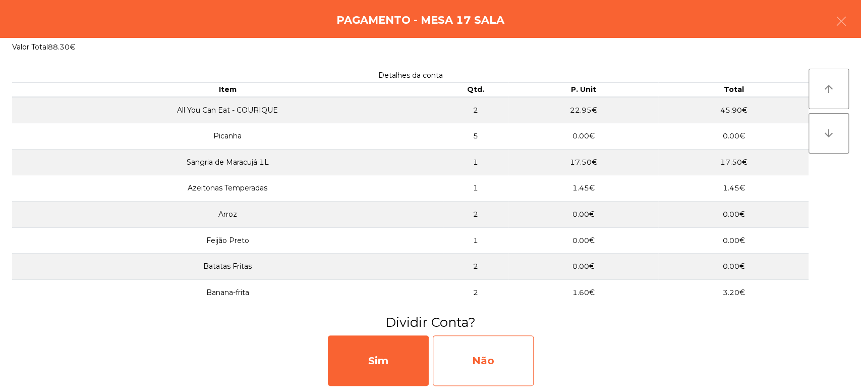
click at [511, 346] on div "Não" at bounding box center [483, 360] width 101 height 50
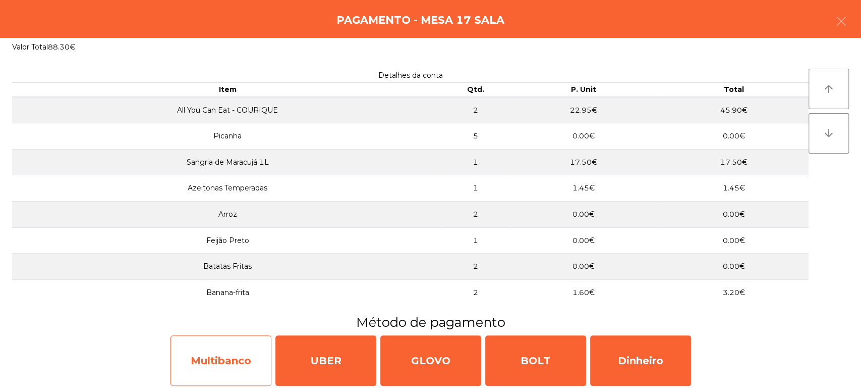
click at [235, 373] on div "Multibanco" at bounding box center [221, 360] width 101 height 50
select select "**"
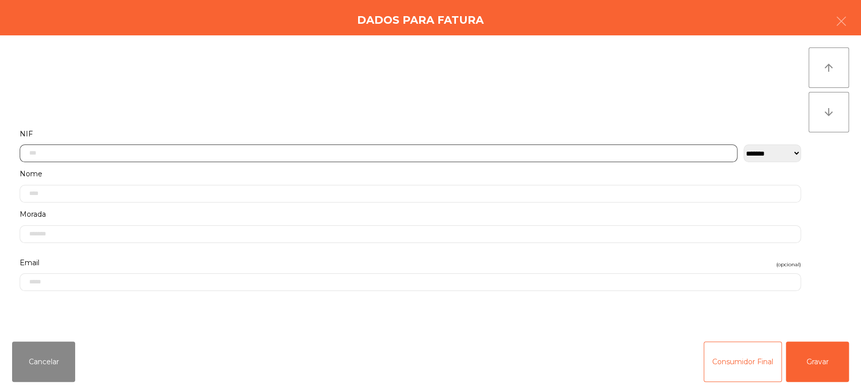
click at [291, 154] on input "text" at bounding box center [379, 153] width 718 height 18
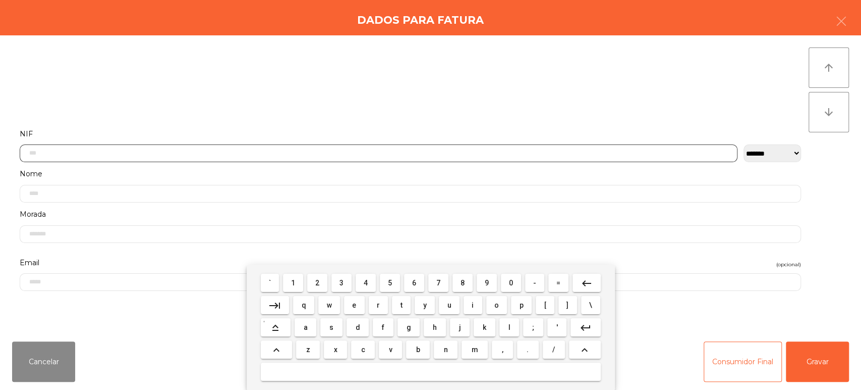
scroll to position [79, 0]
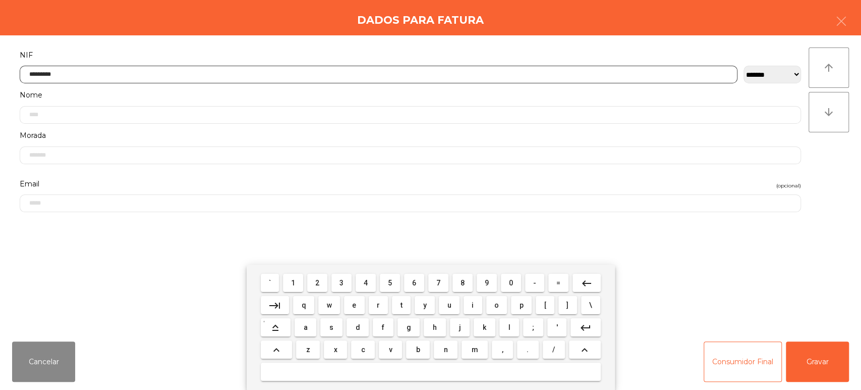
type input "*********"
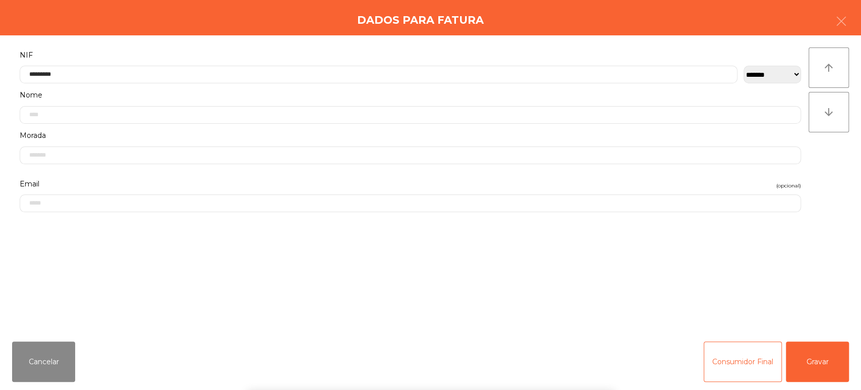
click at [837, 170] on div "arrow_upward arrow_downward" at bounding box center [829, 183] width 40 height 273
click at [814, 364] on button "Gravar" at bounding box center [817, 361] width 63 height 40
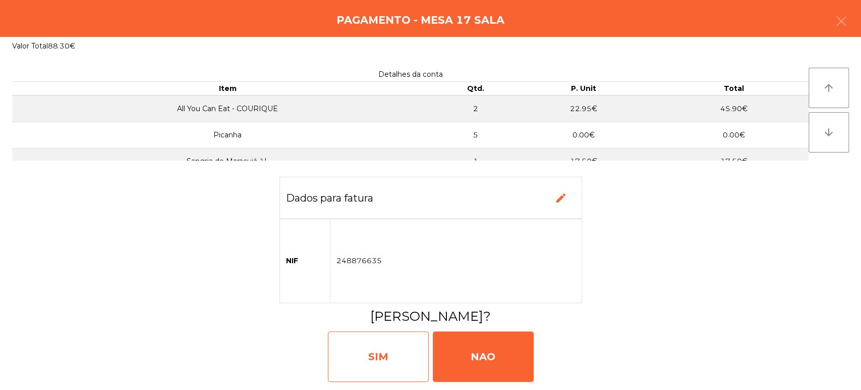
click at [377, 350] on div "SIM" at bounding box center [378, 356] width 101 height 50
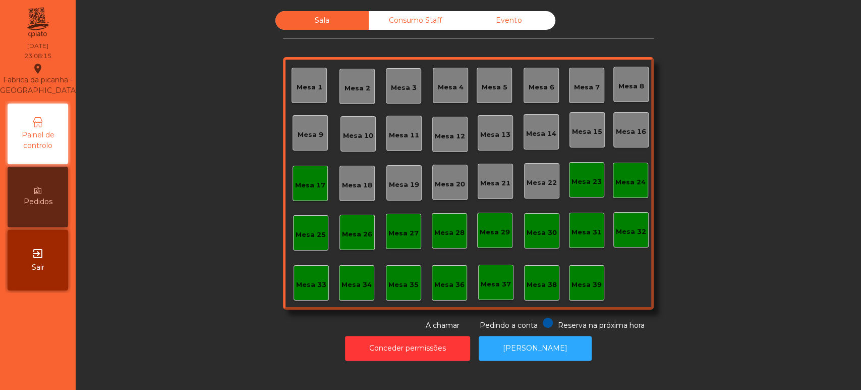
click at [340, 174] on div "Mesa 18" at bounding box center [357, 182] width 35 height 35
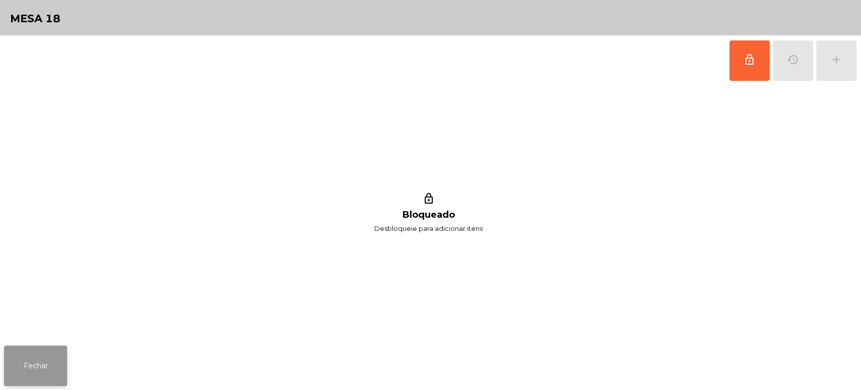
click at [34, 365] on button "Fechar" at bounding box center [35, 365] width 63 height 40
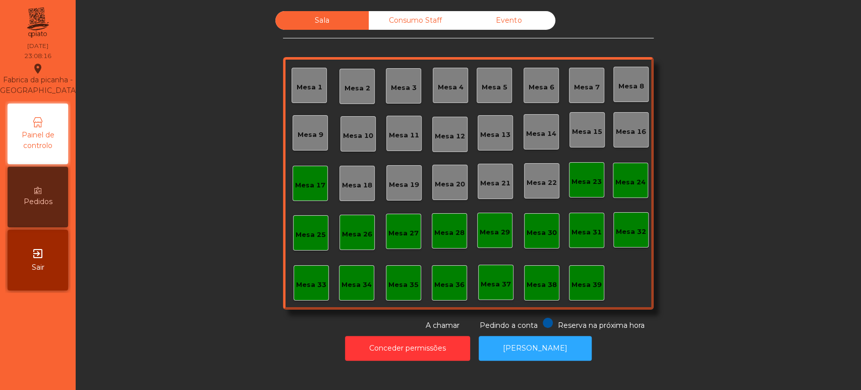
click at [297, 194] on div "Mesa 17" at bounding box center [310, 182] width 35 height 35
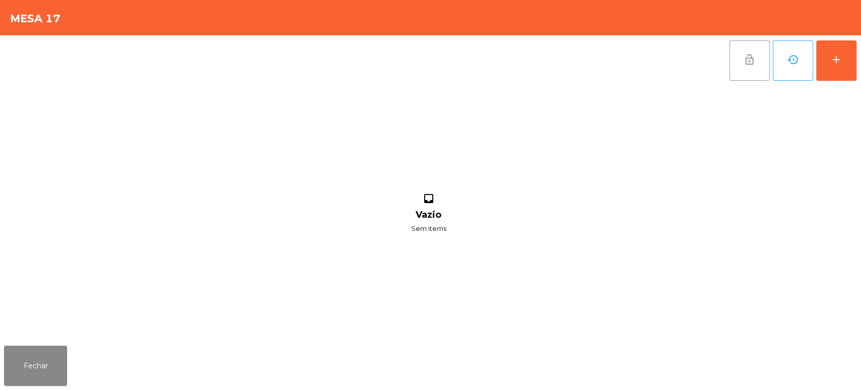
click at [745, 59] on span "lock_open" at bounding box center [750, 59] width 12 height 12
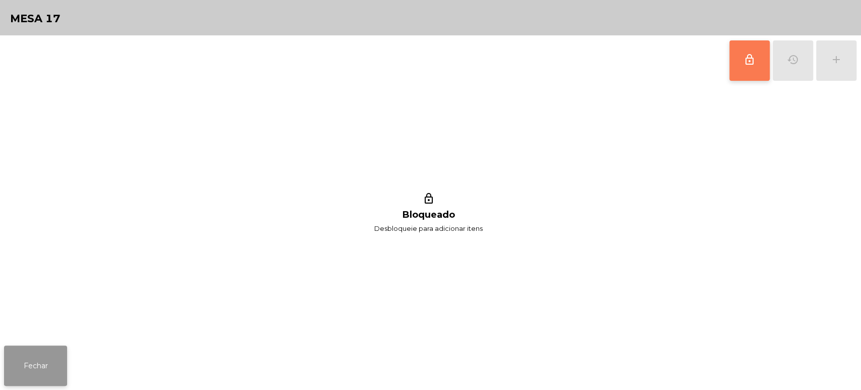
click at [47, 367] on button "Fechar" at bounding box center [35, 365] width 63 height 40
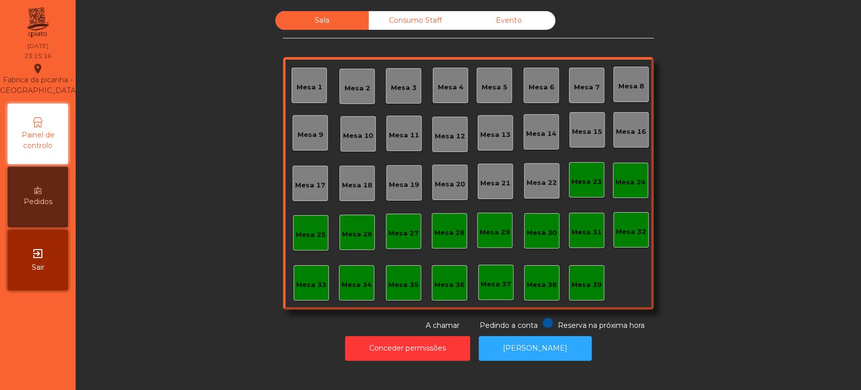
click at [459, 298] on div "Mesa 36" at bounding box center [449, 282] width 35 height 35
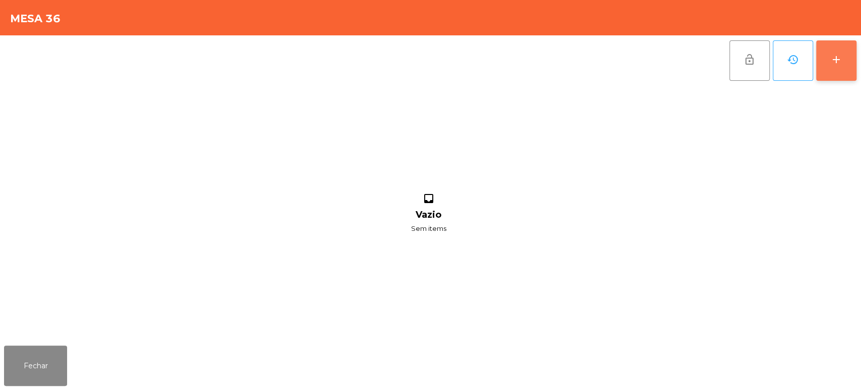
click at [830, 45] on button "add" at bounding box center [836, 60] width 40 height 40
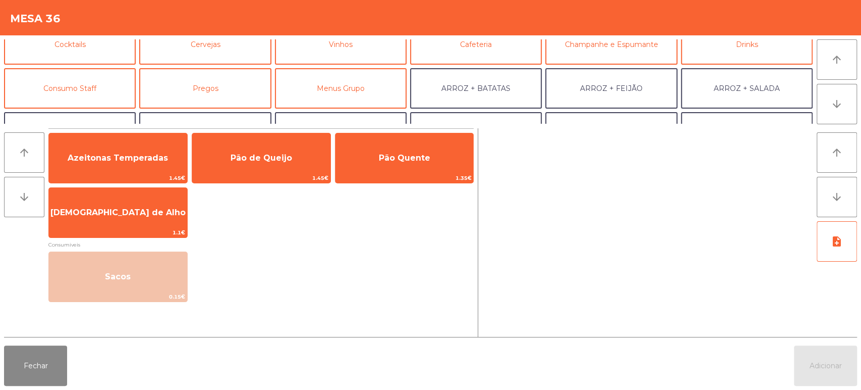
scroll to position [68, 0]
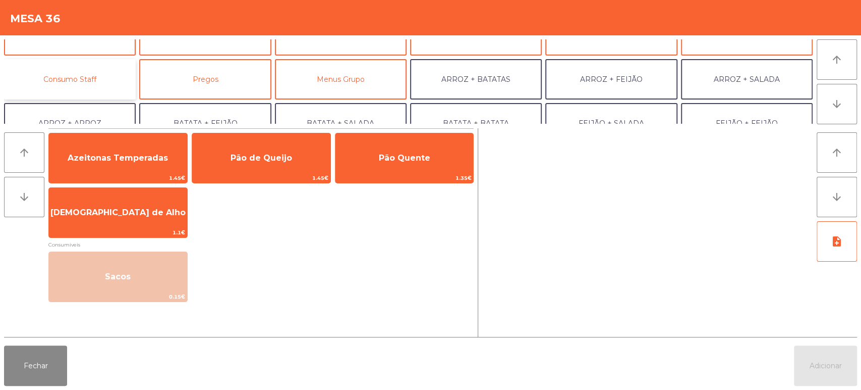
click at [92, 74] on button "Consumo Staff" at bounding box center [70, 79] width 132 height 40
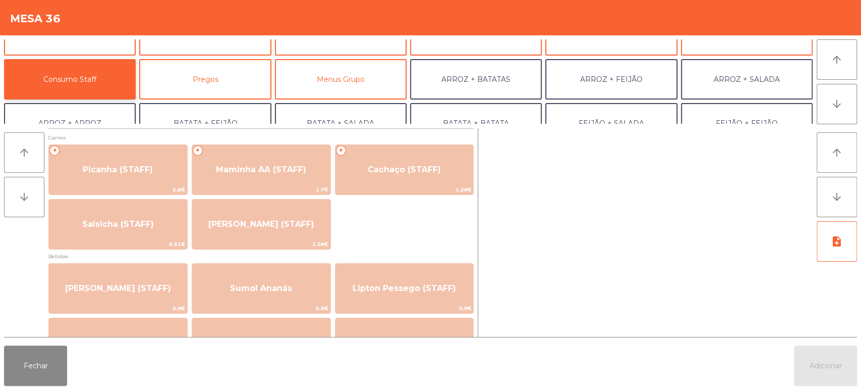
scroll to position [6, 0]
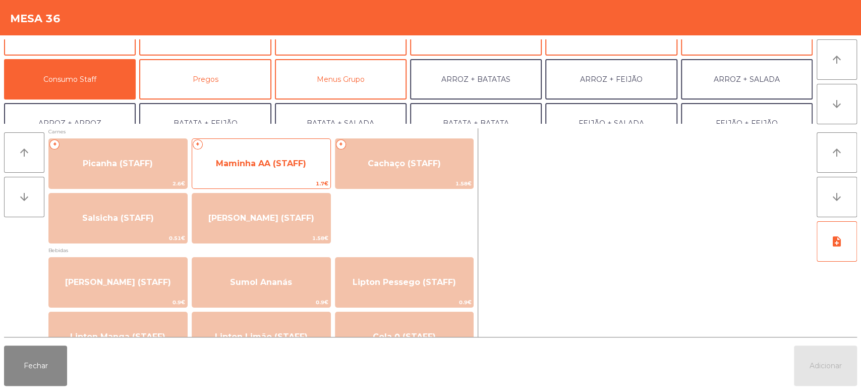
click at [276, 168] on span "Maminha AA (STAFF)" at bounding box center [261, 163] width 138 height 27
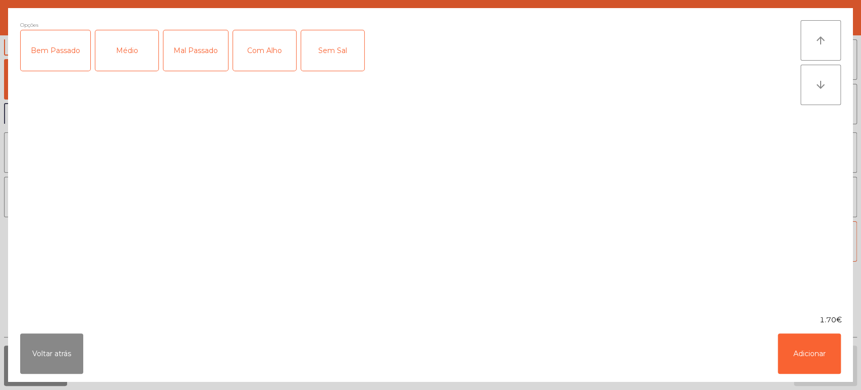
click at [196, 52] on div "Mal Passado" at bounding box center [195, 50] width 65 height 40
click at [269, 54] on div "Com Alho" at bounding box center [264, 50] width 63 height 40
click at [813, 345] on button "Adicionar" at bounding box center [809, 353] width 63 height 40
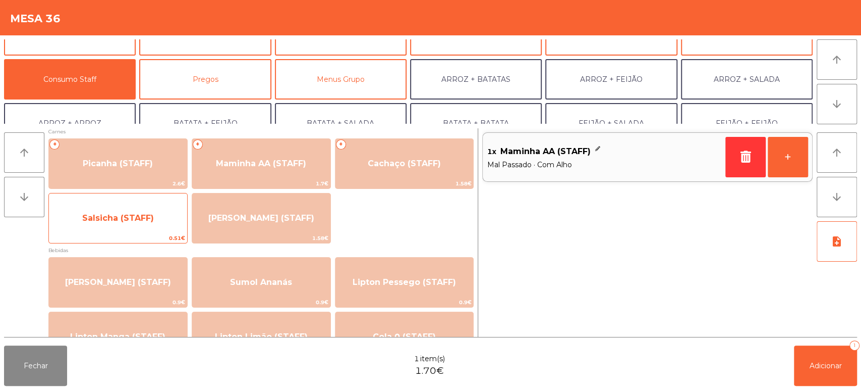
click at [129, 213] on span "Salsicha (STAFF)" at bounding box center [118, 218] width 72 height 10
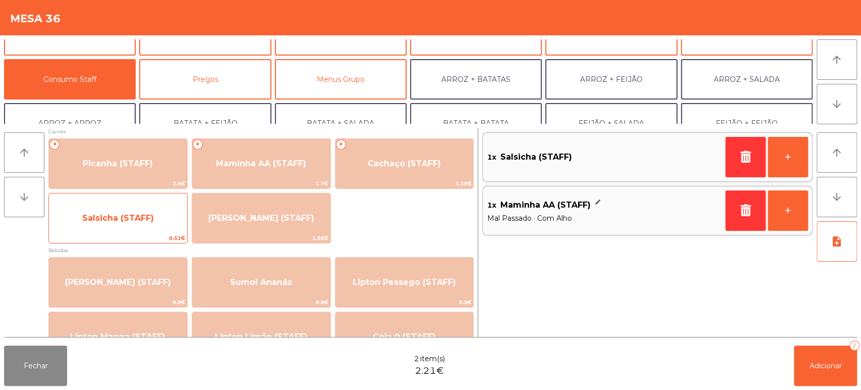
click at [135, 215] on span "Salsicha (STAFF)" at bounding box center [118, 218] width 72 height 10
click at [122, 218] on span "Salsicha (STAFF)" at bounding box center [118, 218] width 72 height 10
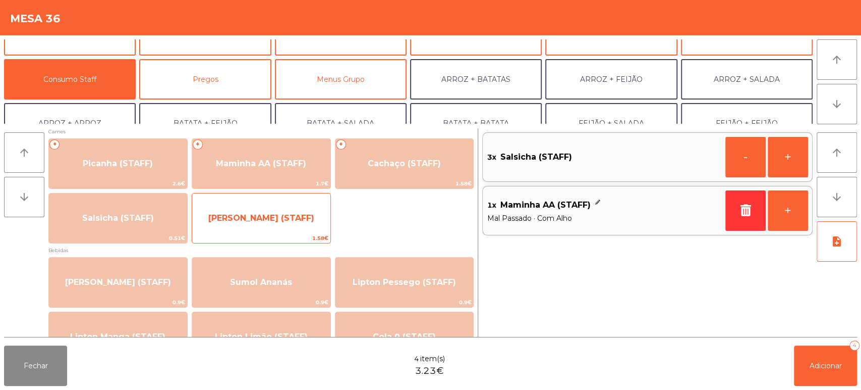
click at [263, 212] on span "[PERSON_NAME] (STAFF)" at bounding box center [261, 217] width 138 height 27
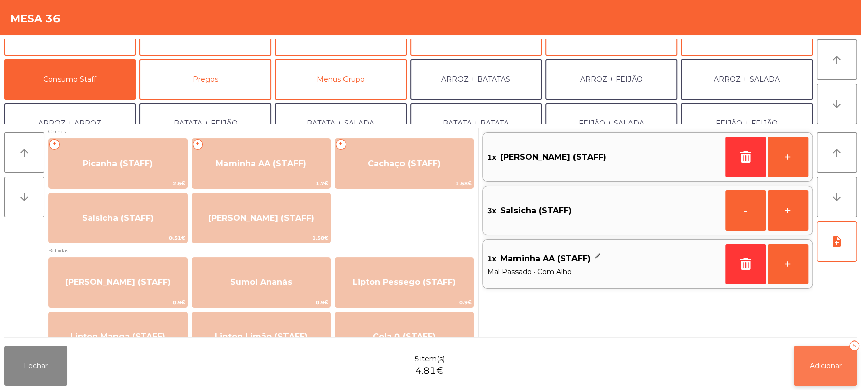
click at [815, 363] on span "Adicionar" at bounding box center [826, 365] width 32 height 9
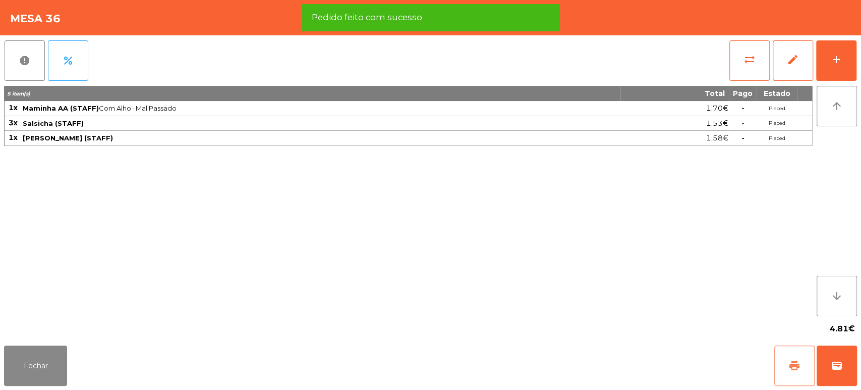
click at [787, 366] on button "print" at bounding box center [794, 365] width 40 height 40
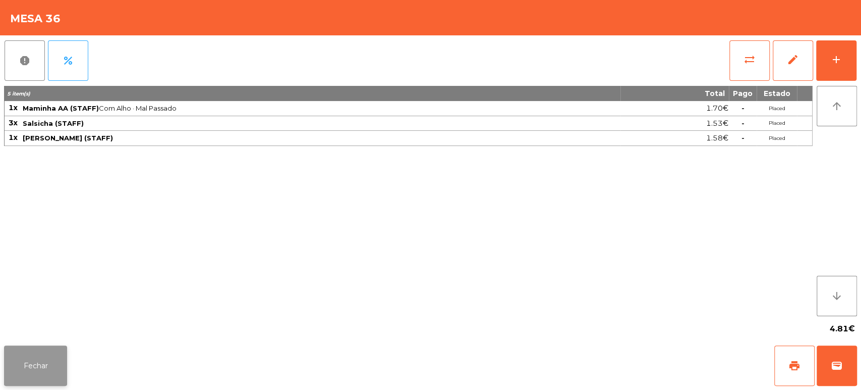
click at [47, 363] on button "Fechar" at bounding box center [35, 365] width 63 height 40
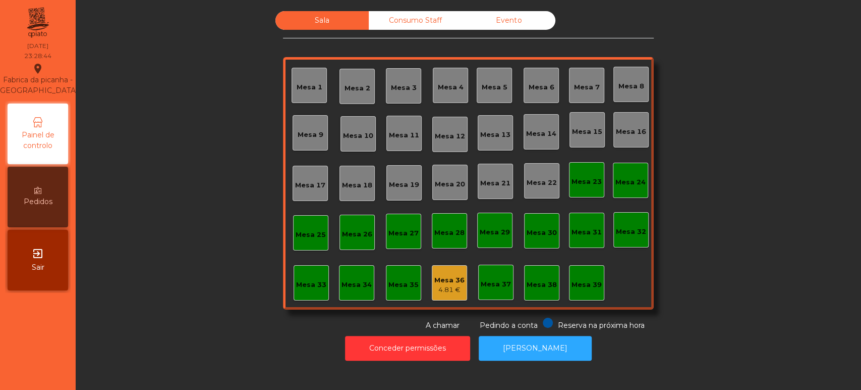
click at [436, 279] on div "Mesa 36" at bounding box center [449, 280] width 30 height 10
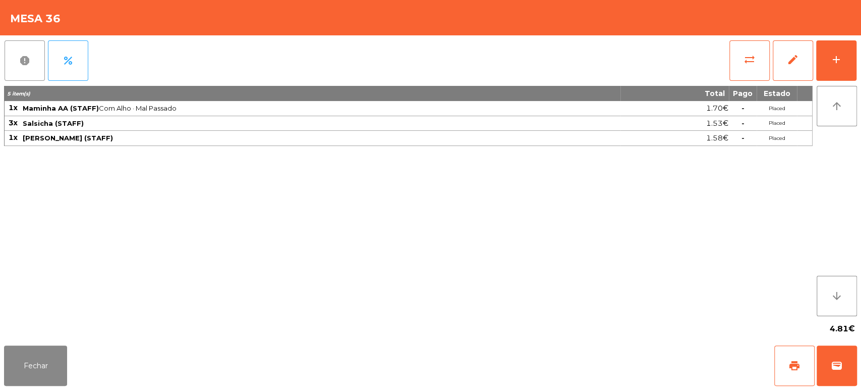
click at [7, 50] on button "report" at bounding box center [25, 60] width 40 height 40
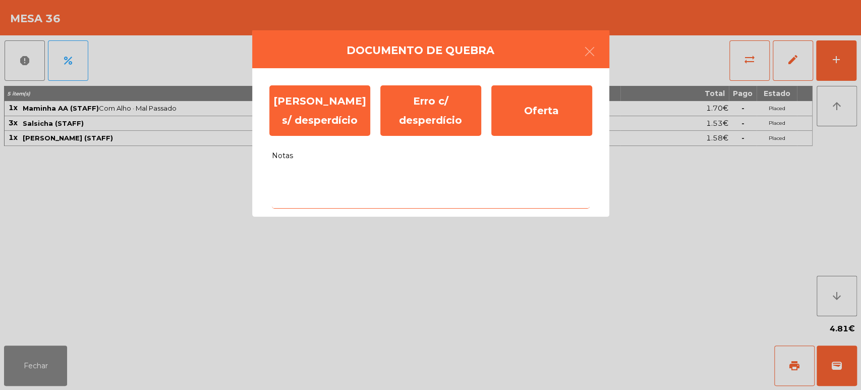
click at [310, 181] on textarea "Notas" at bounding box center [431, 187] width 318 height 42
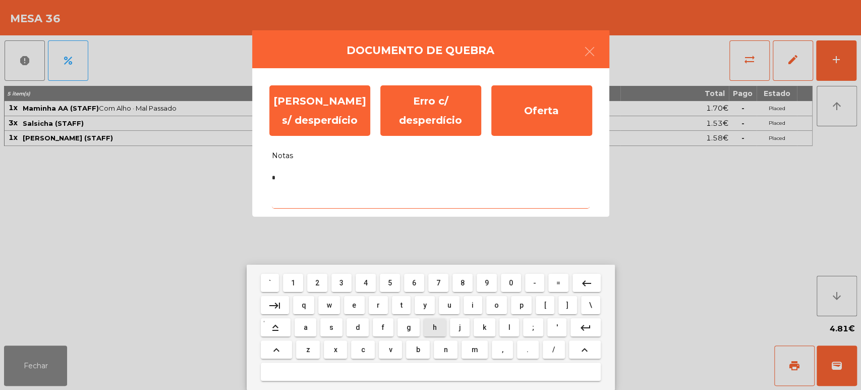
click at [434, 328] on span "h" at bounding box center [435, 327] width 4 height 8
type textarea "**"
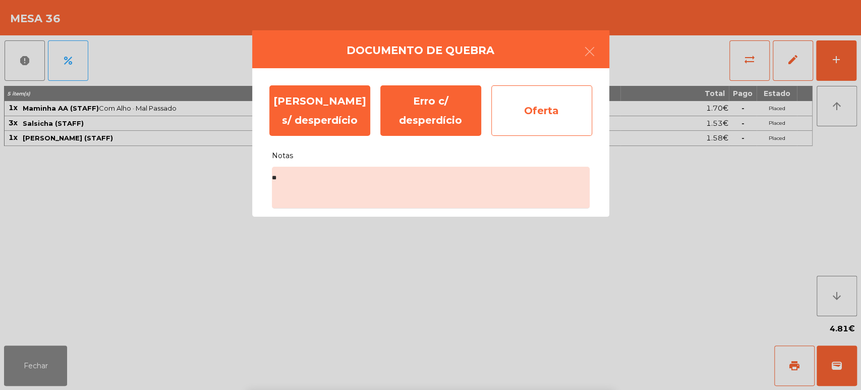
click at [520, 127] on div "Oferta" at bounding box center [541, 110] width 101 height 50
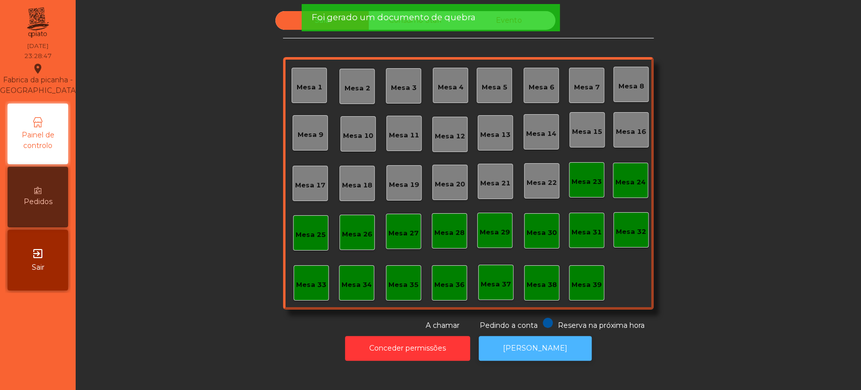
click at [521, 342] on button "[PERSON_NAME]" at bounding box center [535, 348] width 113 height 25
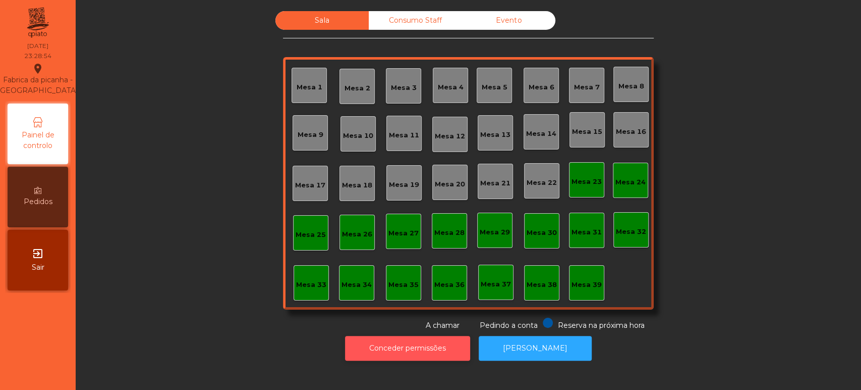
click at [428, 339] on button "Conceder permissões" at bounding box center [407, 348] width 125 height 25
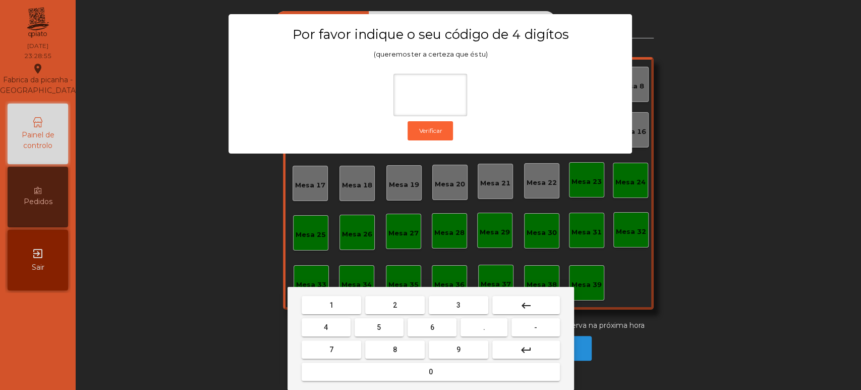
click at [339, 293] on div "1 2 3 keyboard_backspace 4 5 6 . - 7 8 9 keyboard_return 0" at bounding box center [431, 338] width 287 height 103
click at [345, 300] on button "1" at bounding box center [332, 305] width 60 height 18
click at [465, 298] on button "3" at bounding box center [459, 305] width 60 height 18
click at [380, 323] on span "5" at bounding box center [379, 327] width 4 height 8
click at [416, 378] on button "0" at bounding box center [431, 371] width 258 height 18
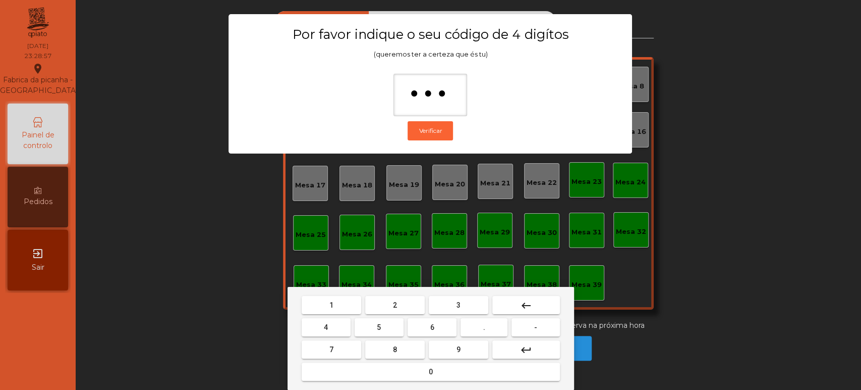
type input "****"
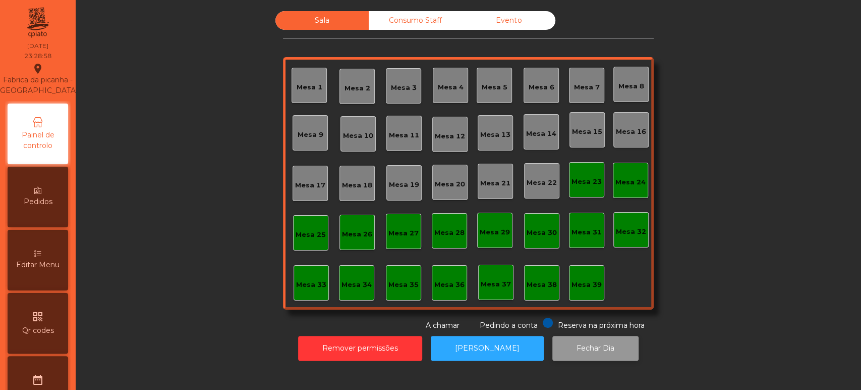
click at [576, 350] on button "Fechar Dia" at bounding box center [595, 348] width 86 height 25
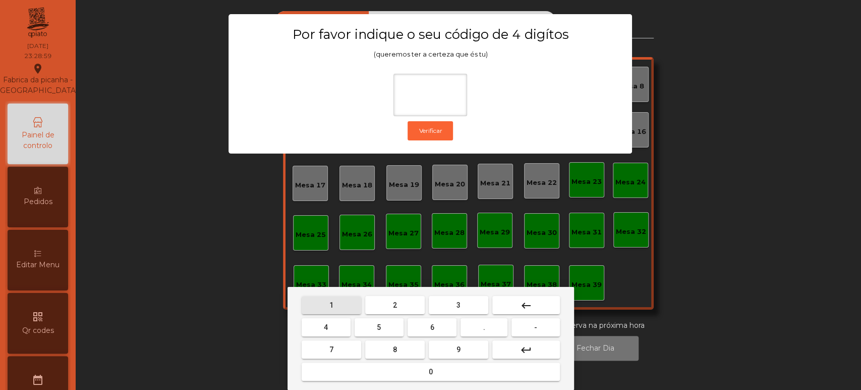
click at [329, 308] on span "1" at bounding box center [331, 305] width 4 height 8
click at [474, 301] on button "3" at bounding box center [459, 305] width 60 height 18
click at [375, 327] on button "5" at bounding box center [379, 327] width 49 height 18
click at [401, 365] on button "0" at bounding box center [431, 371] width 258 height 18
type input "****"
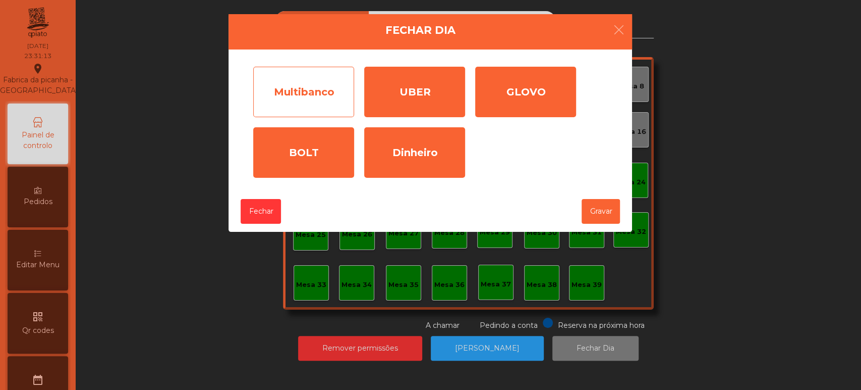
click at [308, 93] on div "Multibanco" at bounding box center [303, 92] width 101 height 50
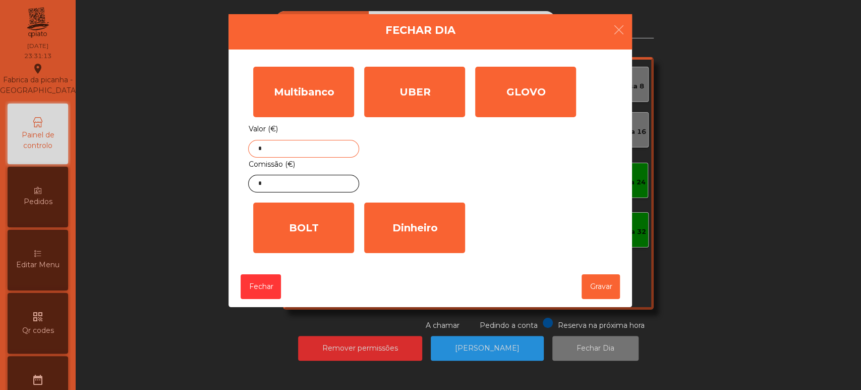
click at [314, 148] on input "*" at bounding box center [303, 149] width 111 height 18
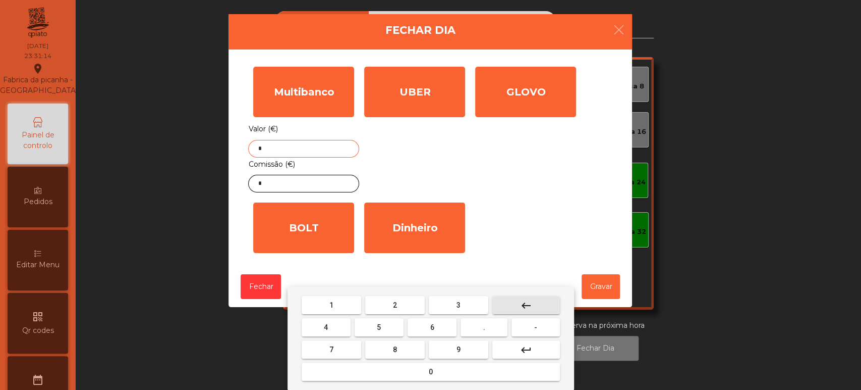
click at [533, 308] on button "keyboard_backspace" at bounding box center [526, 305] width 68 height 18
click at [397, 309] on button "2" at bounding box center [395, 305] width 60 height 18
click at [379, 327] on span "5" at bounding box center [379, 327] width 4 height 8
click at [407, 341] on button "8" at bounding box center [395, 349] width 60 height 18
click at [484, 327] on span "." at bounding box center [484, 327] width 2 height 8
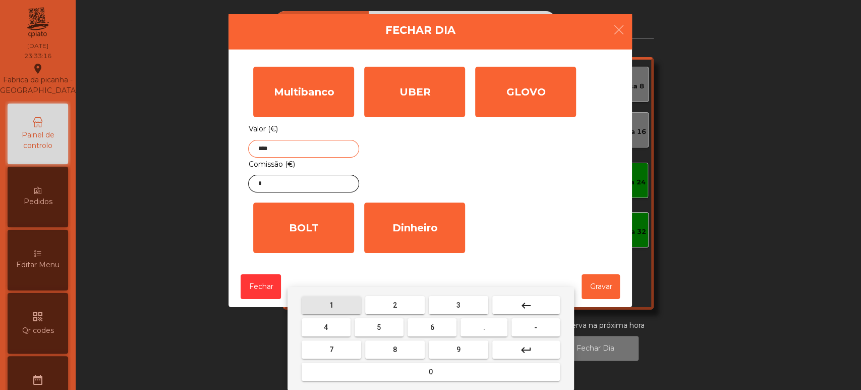
click at [330, 303] on span "1" at bounding box center [331, 305] width 4 height 8
type input "*****"
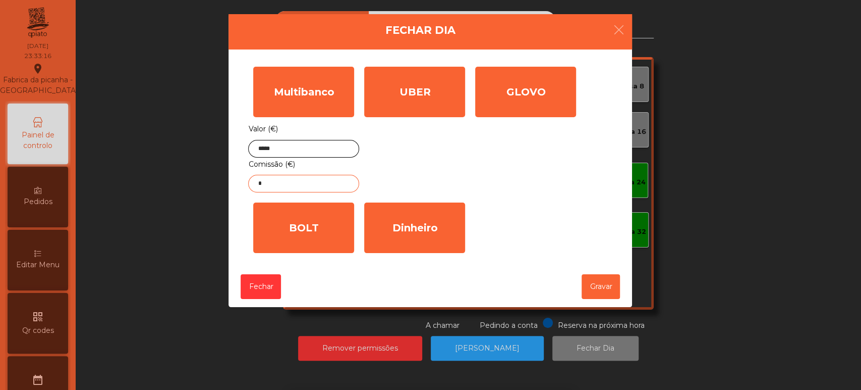
click at [308, 181] on input "*" at bounding box center [303, 184] width 111 height 18
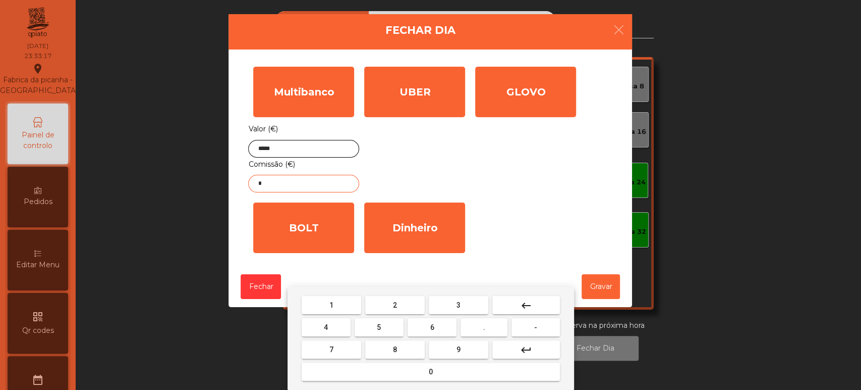
click at [529, 304] on mat-icon "keyboard_backspace" at bounding box center [526, 305] width 12 height 12
click at [331, 304] on span "1" at bounding box center [331, 305] width 4 height 8
click at [469, 327] on button "." at bounding box center [484, 327] width 47 height 18
click at [458, 304] on span "3" at bounding box center [459, 305] width 4 height 8
click at [343, 325] on button "4" at bounding box center [326, 327] width 49 height 18
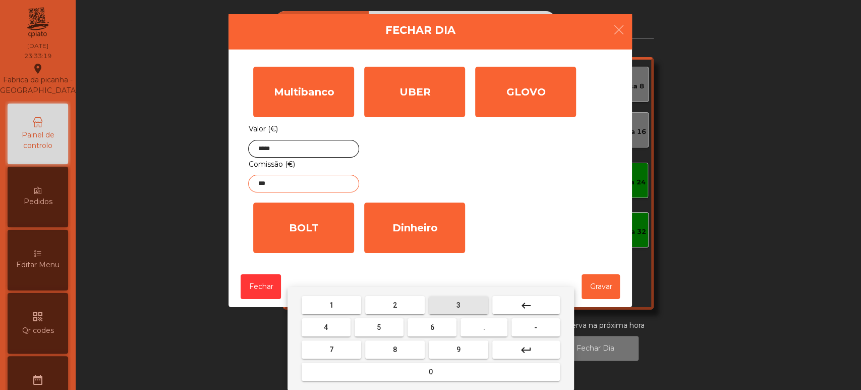
type input "****"
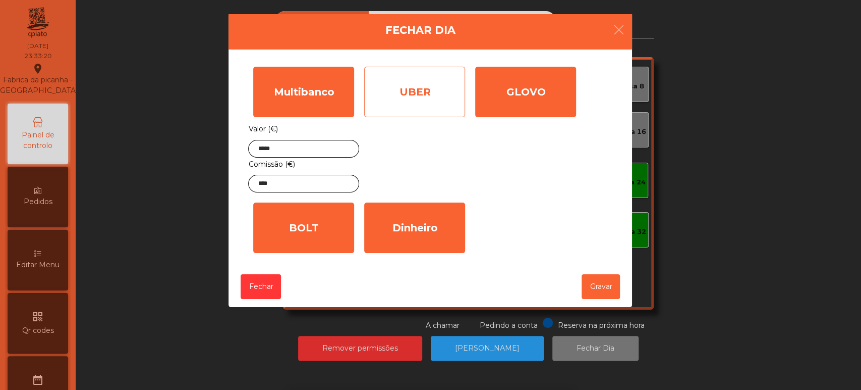
click at [426, 101] on div "UBER" at bounding box center [414, 92] width 101 height 50
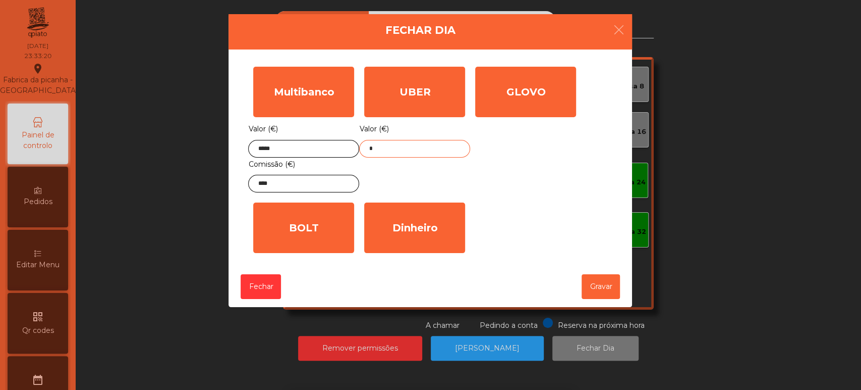
click at [420, 151] on input "*" at bounding box center [414, 149] width 111 height 18
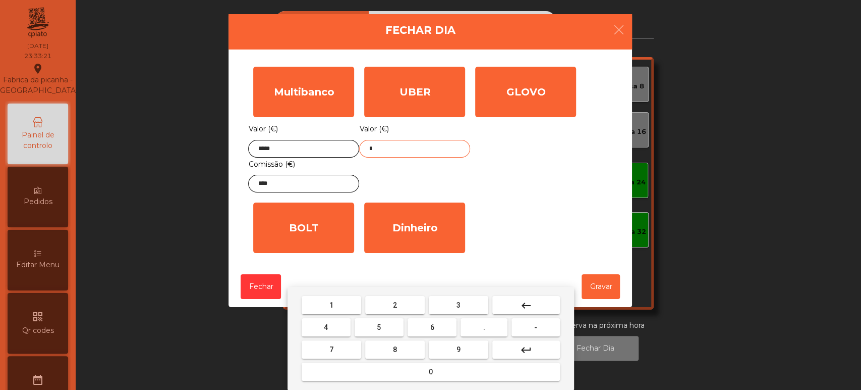
click at [541, 301] on button "keyboard_backspace" at bounding box center [526, 305] width 68 height 18
click at [331, 304] on span "1" at bounding box center [331, 305] width 4 height 8
click at [380, 329] on span "5" at bounding box center [379, 327] width 4 height 8
click at [381, 374] on button "0" at bounding box center [431, 371] width 258 height 18
click at [493, 330] on button "." at bounding box center [484, 327] width 47 height 18
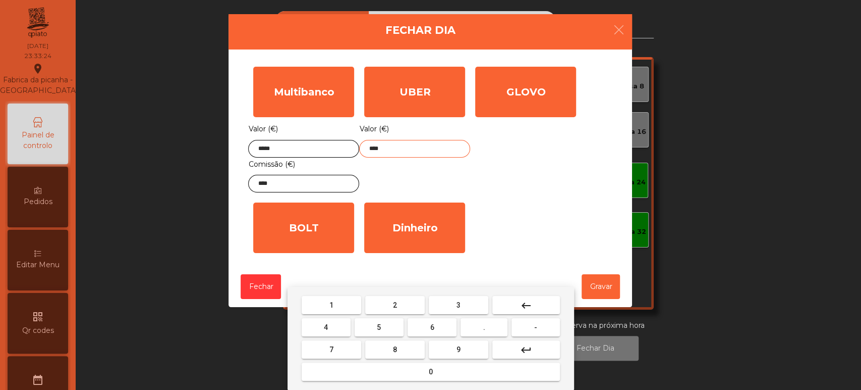
click at [395, 362] on button "0" at bounding box center [431, 371] width 258 height 18
click at [385, 340] on button "8" at bounding box center [395, 349] width 60 height 18
click at [536, 303] on button "keyboard_backspace" at bounding box center [526, 305] width 68 height 18
click at [533, 303] on button "keyboard_backspace" at bounding box center [526, 305] width 68 height 18
click at [394, 345] on span "8" at bounding box center [395, 349] width 4 height 8
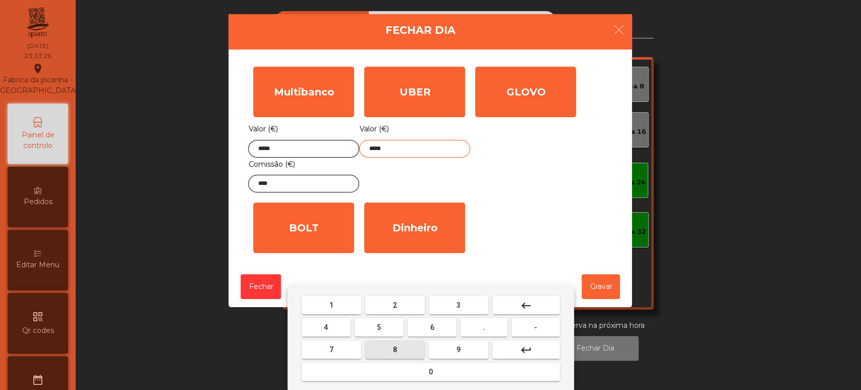
click at [379, 326] on span "5" at bounding box center [379, 327] width 4 height 8
type input "******"
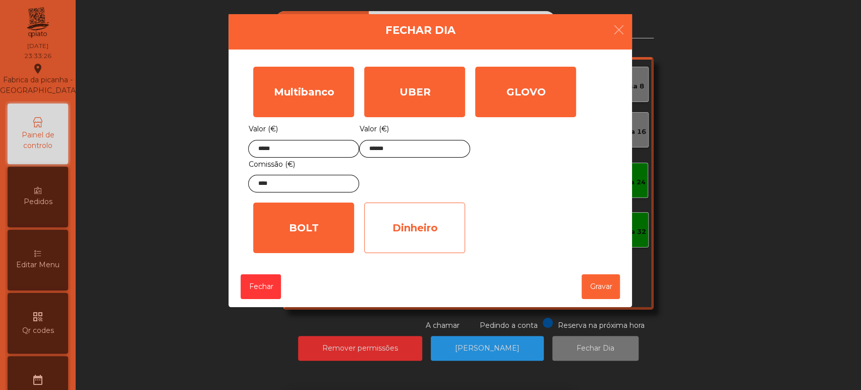
click at [415, 220] on div "Dinheiro" at bounding box center [414, 227] width 101 height 50
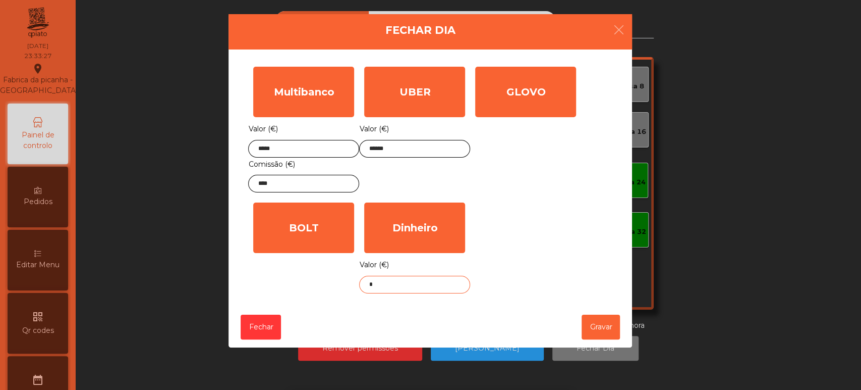
click at [429, 285] on input "*" at bounding box center [414, 284] width 111 height 18
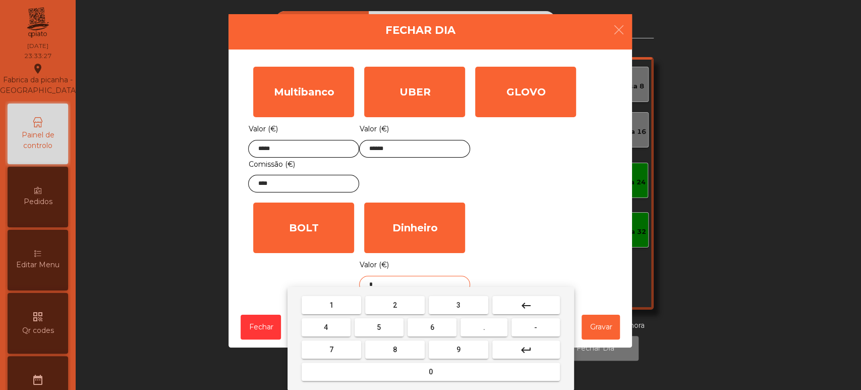
click at [532, 302] on mat-icon "keyboard_backspace" at bounding box center [526, 305] width 12 height 12
click at [401, 306] on button "2" at bounding box center [395, 305] width 60 height 18
click at [340, 347] on button "7" at bounding box center [332, 349] width 60 height 18
click at [343, 343] on button "7" at bounding box center [332, 349] width 60 height 18
click at [484, 323] on span "." at bounding box center [484, 327] width 2 height 8
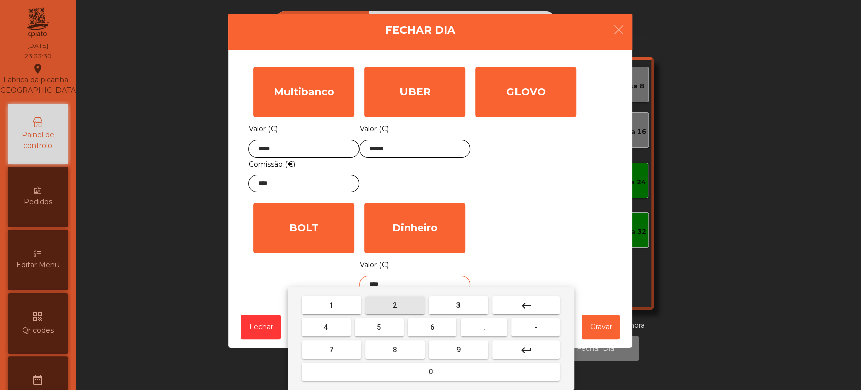
click at [393, 304] on span "2" at bounding box center [395, 305] width 4 height 8
click at [472, 304] on button "3" at bounding box center [459, 305] width 60 height 18
type input "******"
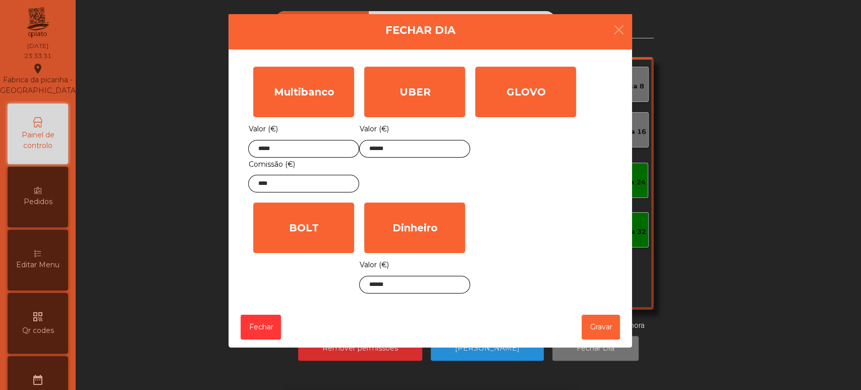
click at [551, 261] on div "Multibanco Valor (€) ***** Comissão (€) **** UBER Valor (€) ****** GLOVO Valor …" at bounding box center [430, 180] width 364 height 237
click at [583, 337] on button "Gravar" at bounding box center [601, 326] width 38 height 25
